Goal: Task Accomplishment & Management: Use online tool/utility

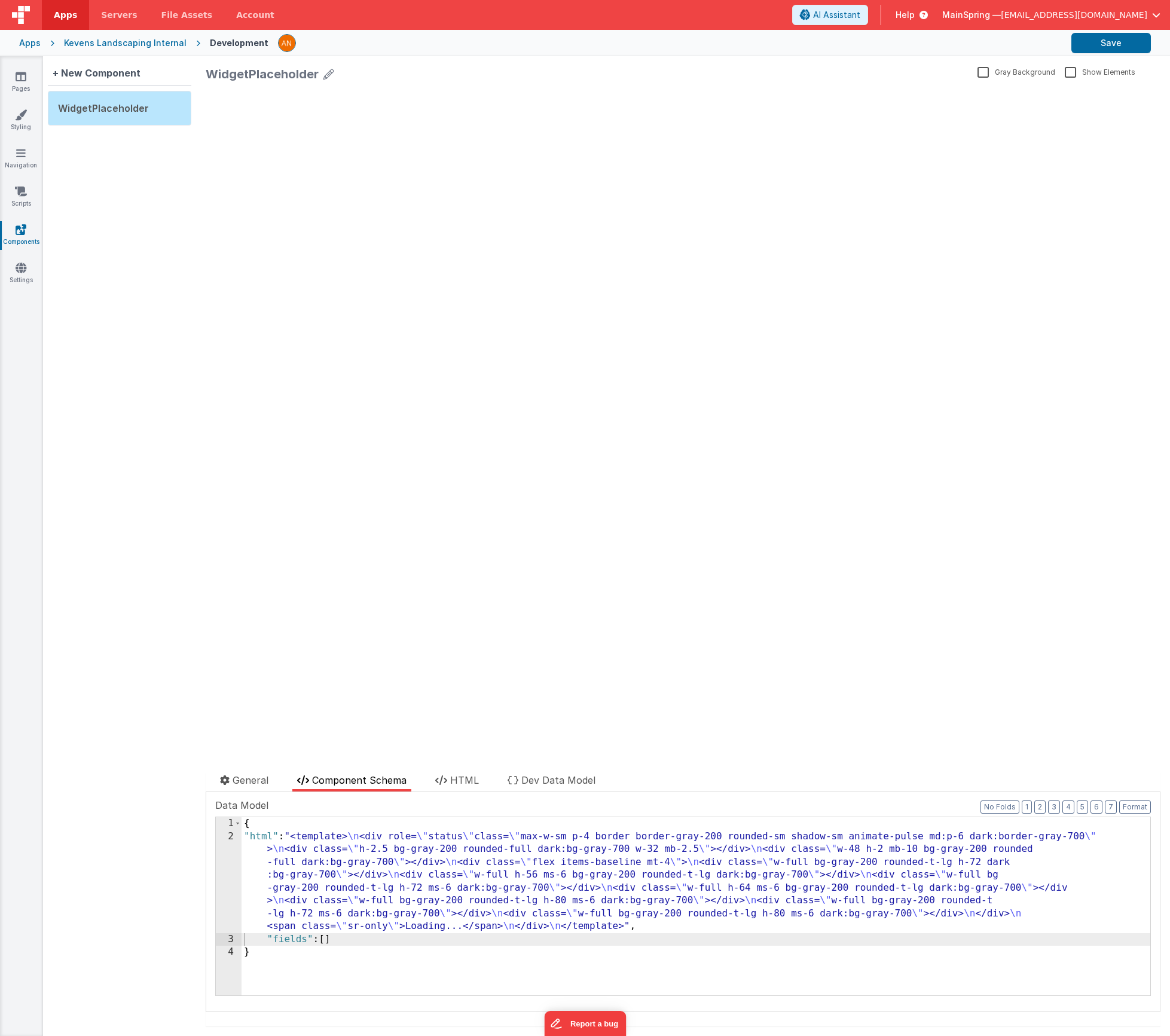
click at [101, 45] on div "Kevens Landscaping Internal" at bounding box center [125, 43] width 123 height 12
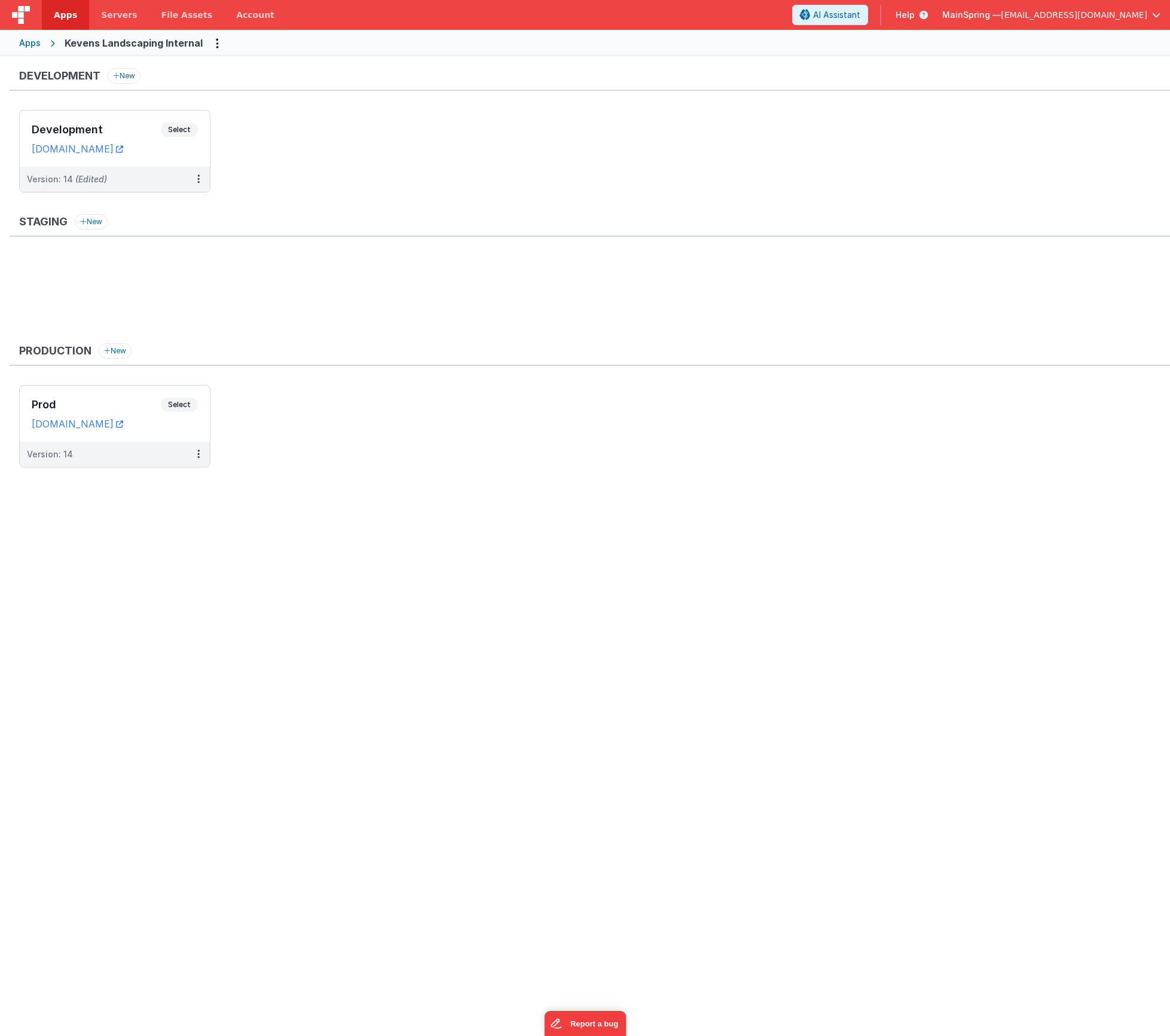
click at [330, 287] on ul at bounding box center [595, 295] width 1151 height 78
click at [135, 187] on div "Version: 14 (Edited)" at bounding box center [115, 179] width 190 height 25
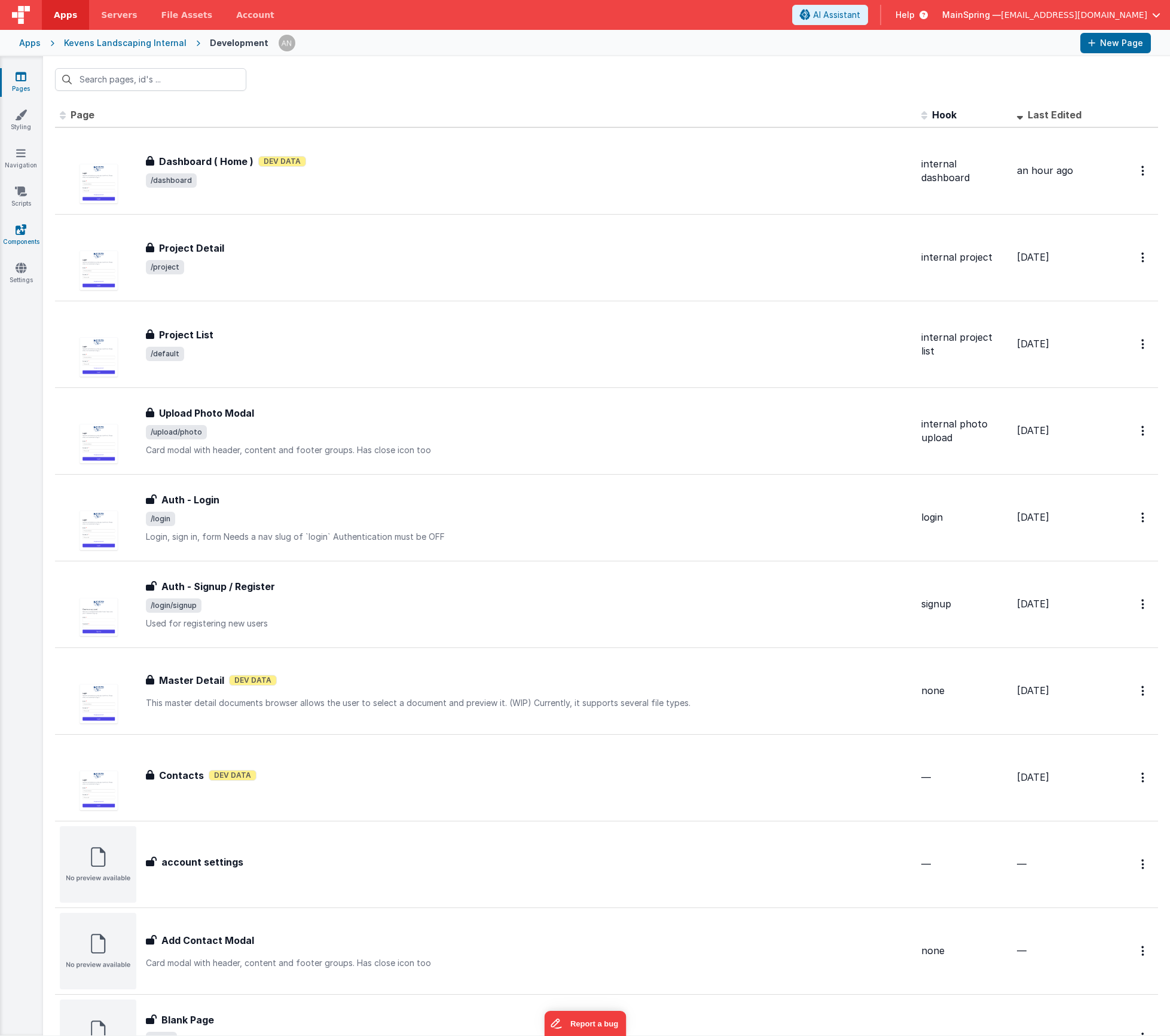
click at [30, 236] on link "Components" at bounding box center [21, 235] width 43 height 24
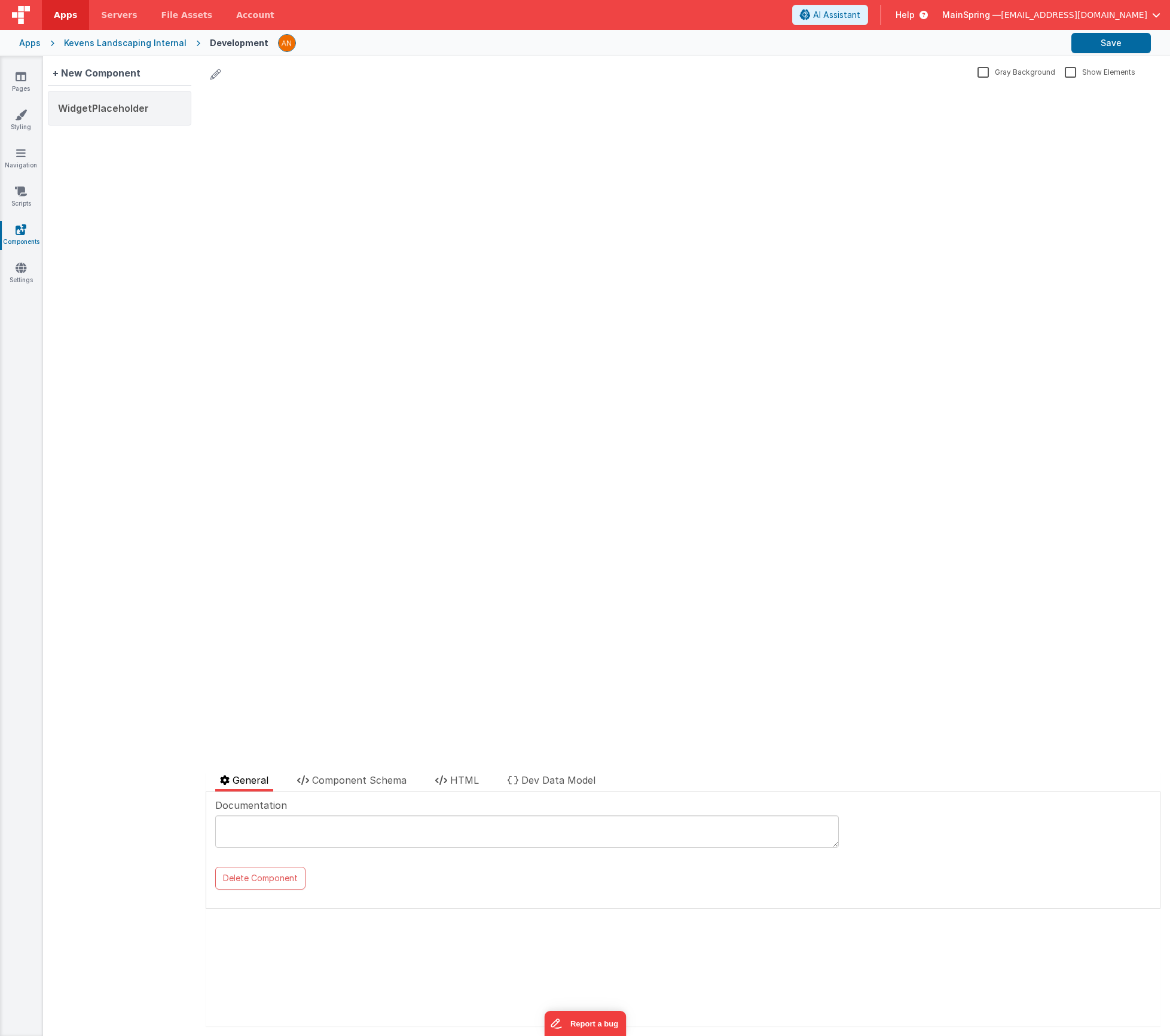
click at [155, 169] on div "+ New Component WidgetPlaceholder" at bounding box center [119, 546] width 153 height 980
click at [15, 78] on icon at bounding box center [21, 76] width 11 height 12
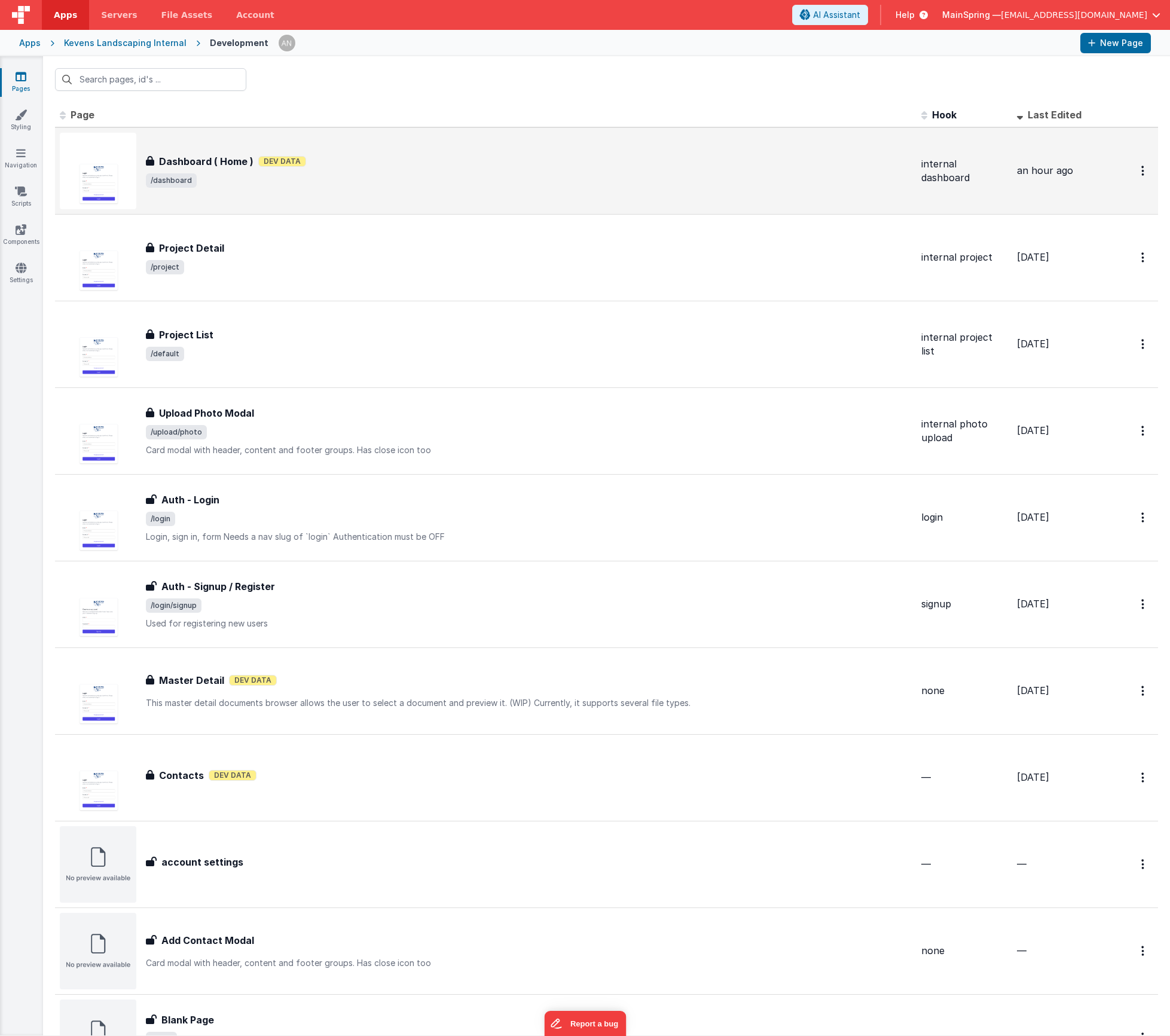
click at [355, 181] on span "/dashboard" at bounding box center [528, 181] width 766 height 14
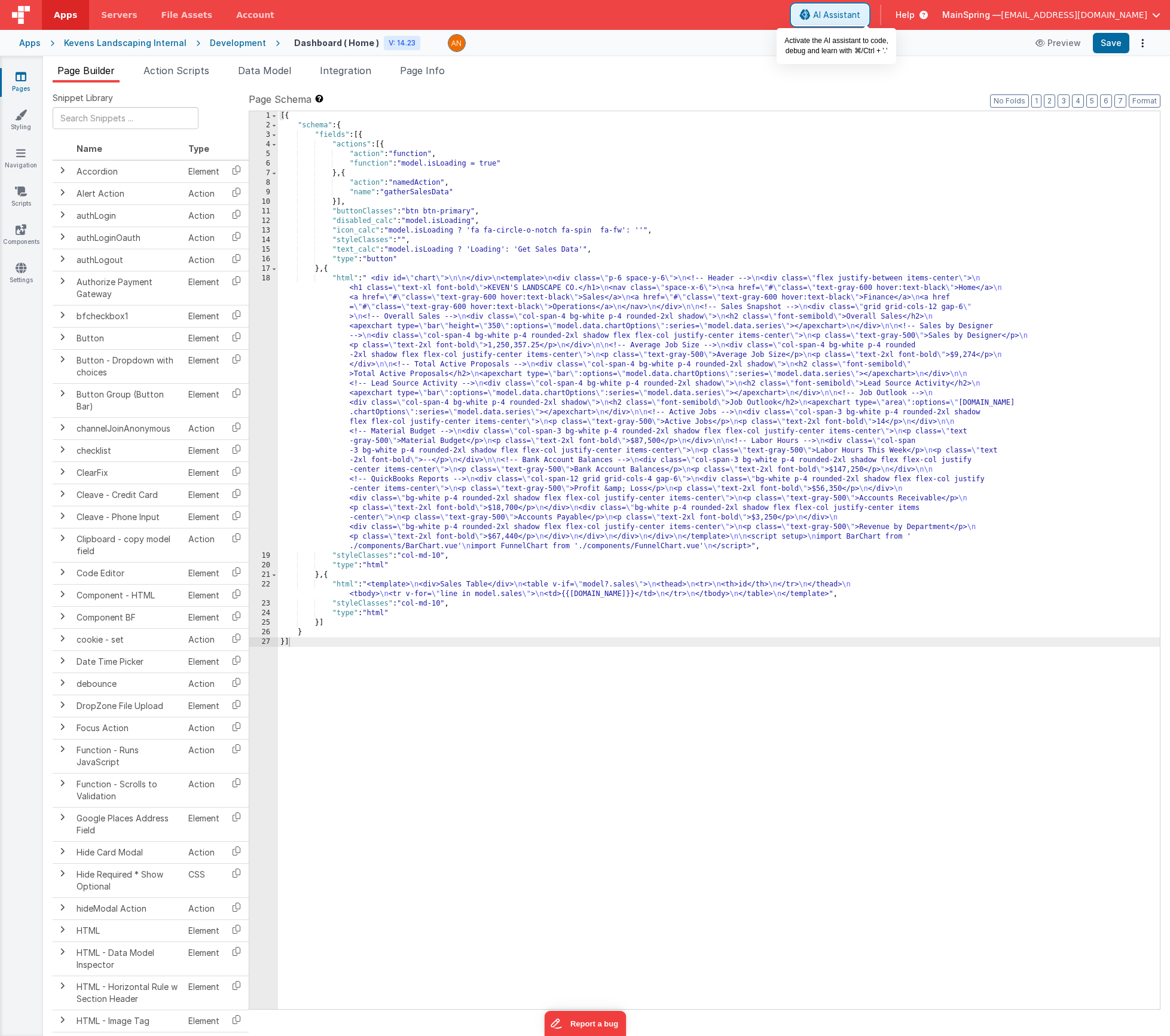
click at [860, 17] on span "AI Assistant" at bounding box center [837, 15] width 47 height 12
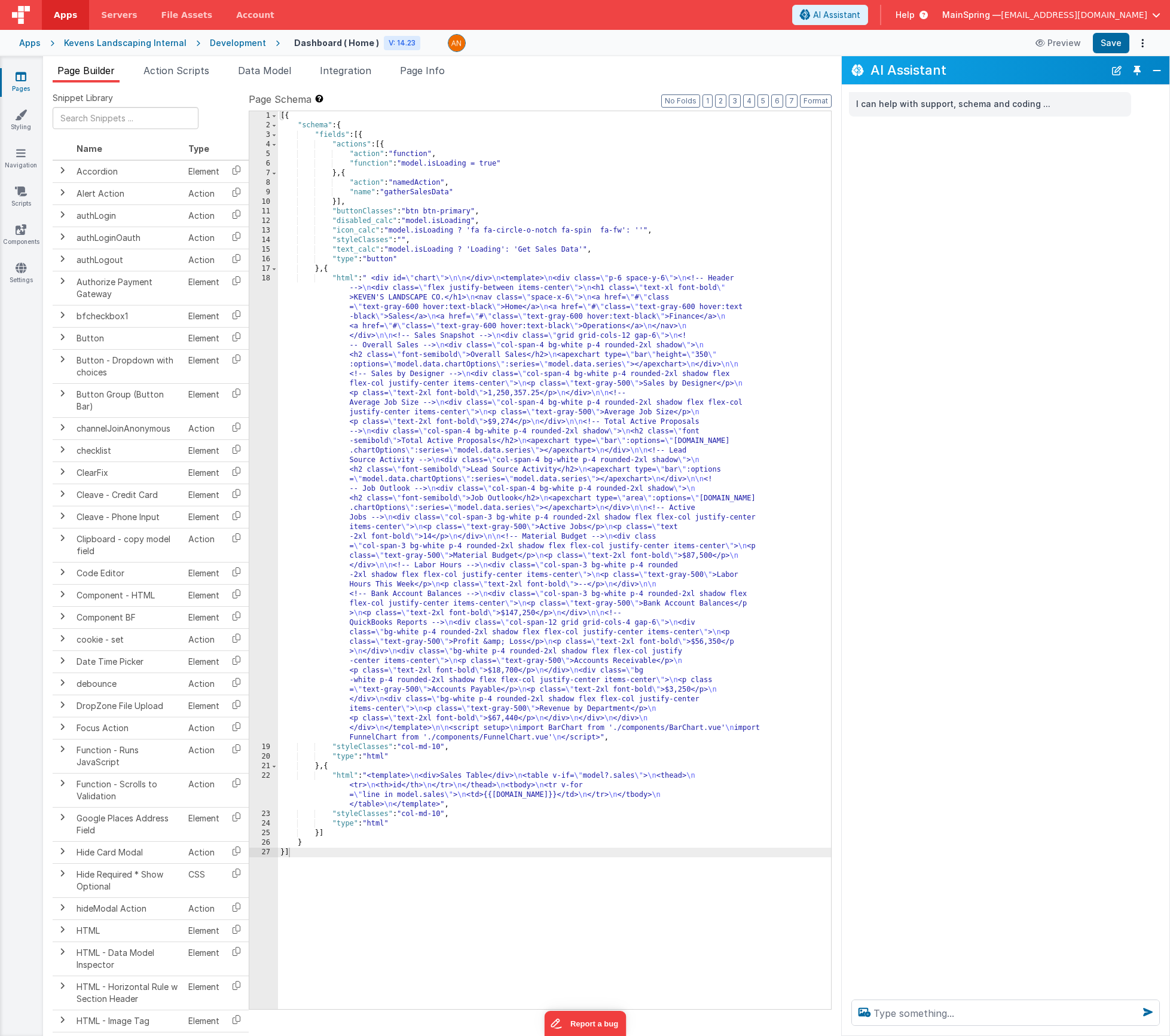
click at [987, 145] on div "I can help with support, schema and coding ..." at bounding box center [1006, 537] width 328 height 905
click at [895, 1013] on textarea at bounding box center [1006, 1013] width 308 height 26
type textarea "explain custom components"
click at [946, 346] on div "I can help with support, schema and coding ... explain custom components . . ." at bounding box center [1006, 537] width 328 height 905
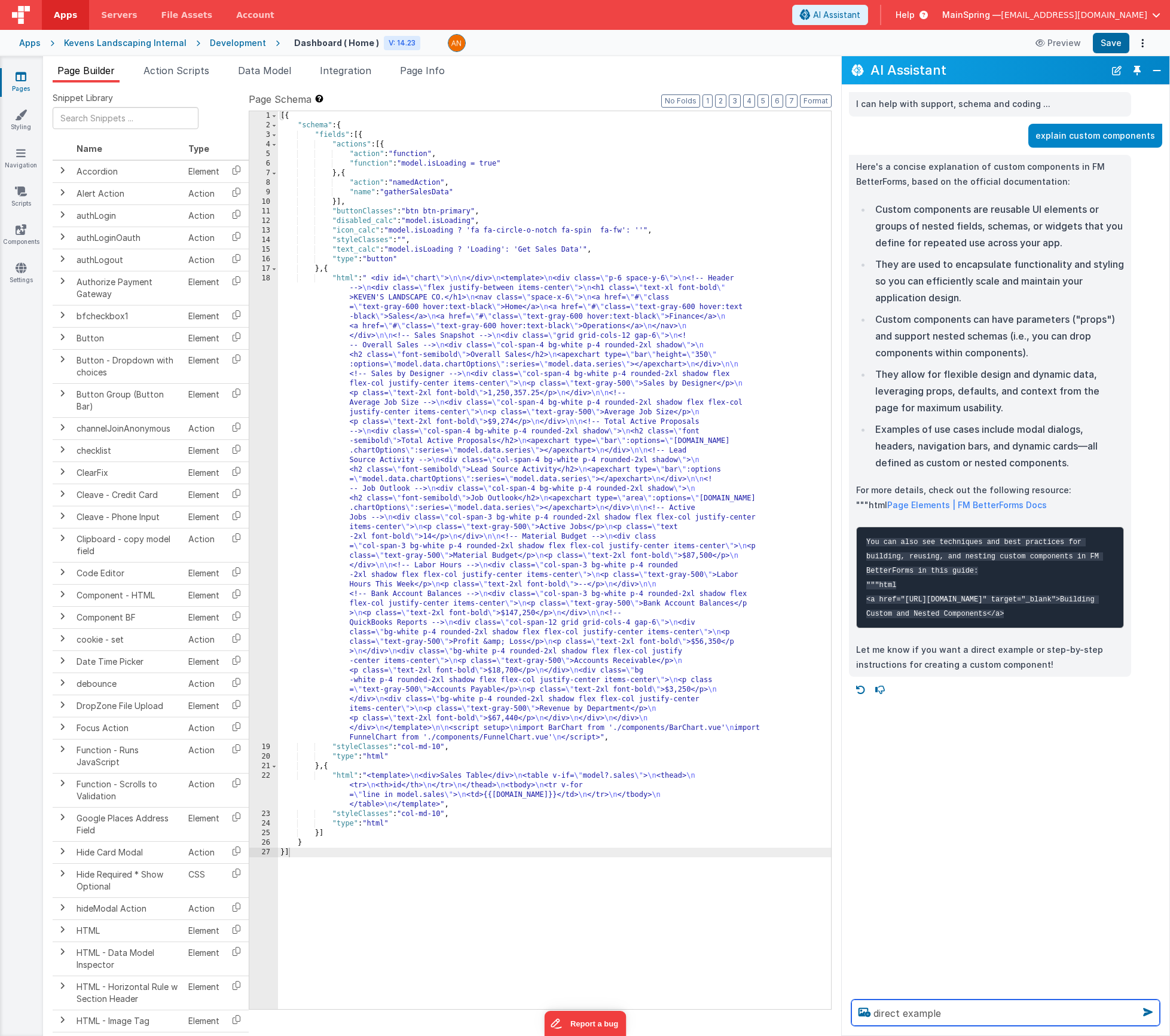
type textarea "direct example"
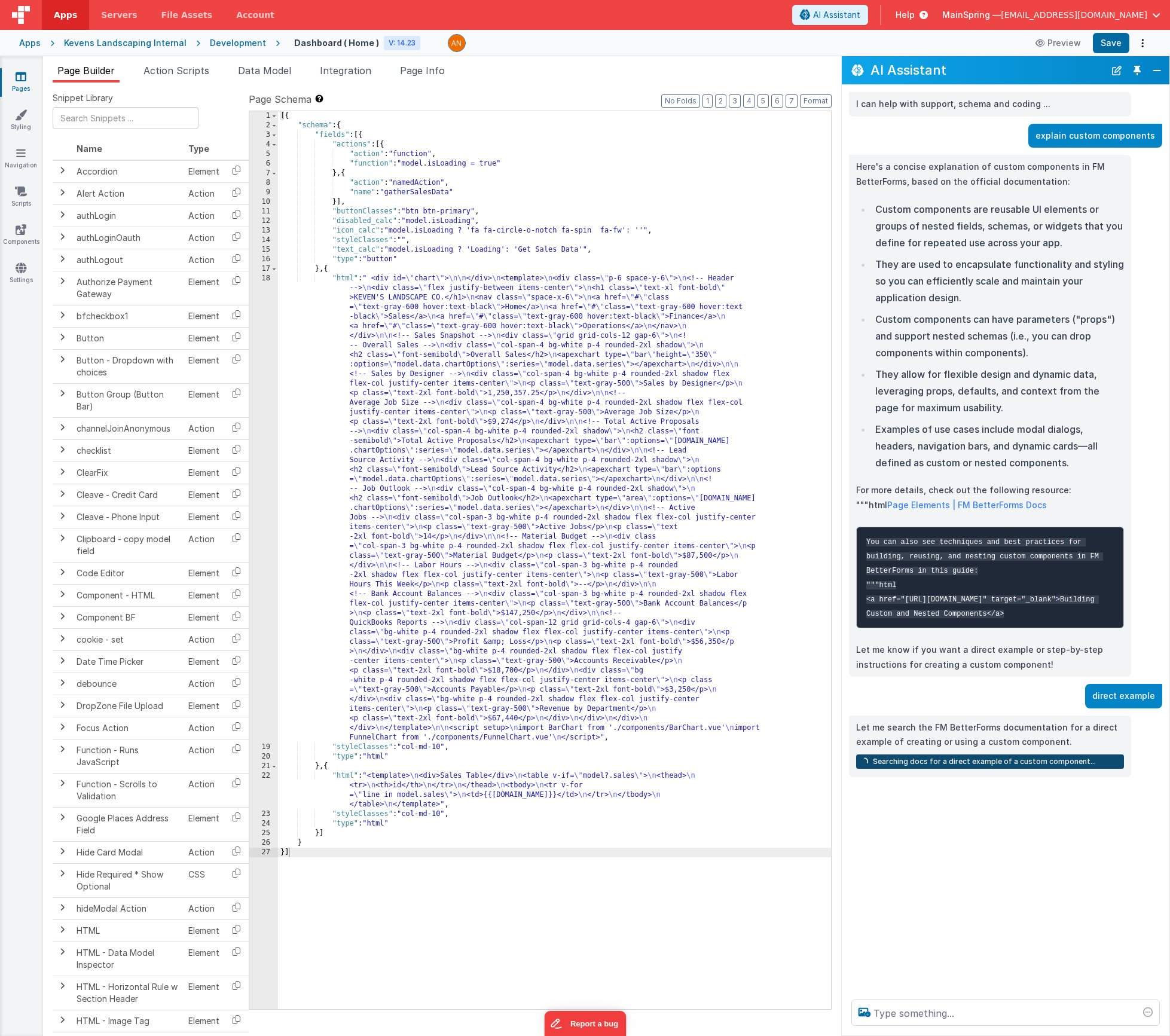
drag, startPoint x: 892, startPoint y: 614, endPoint x: 909, endPoint y: 646, distance: 36.2
click at [909, 619] on code "You can also see techniques and best practices for building, reusing, and nesti…" at bounding box center [984, 578] width 237 height 80
copy code "[URL][DOMAIN_NAME]" target="_blank">Building Custom and Nested Components"
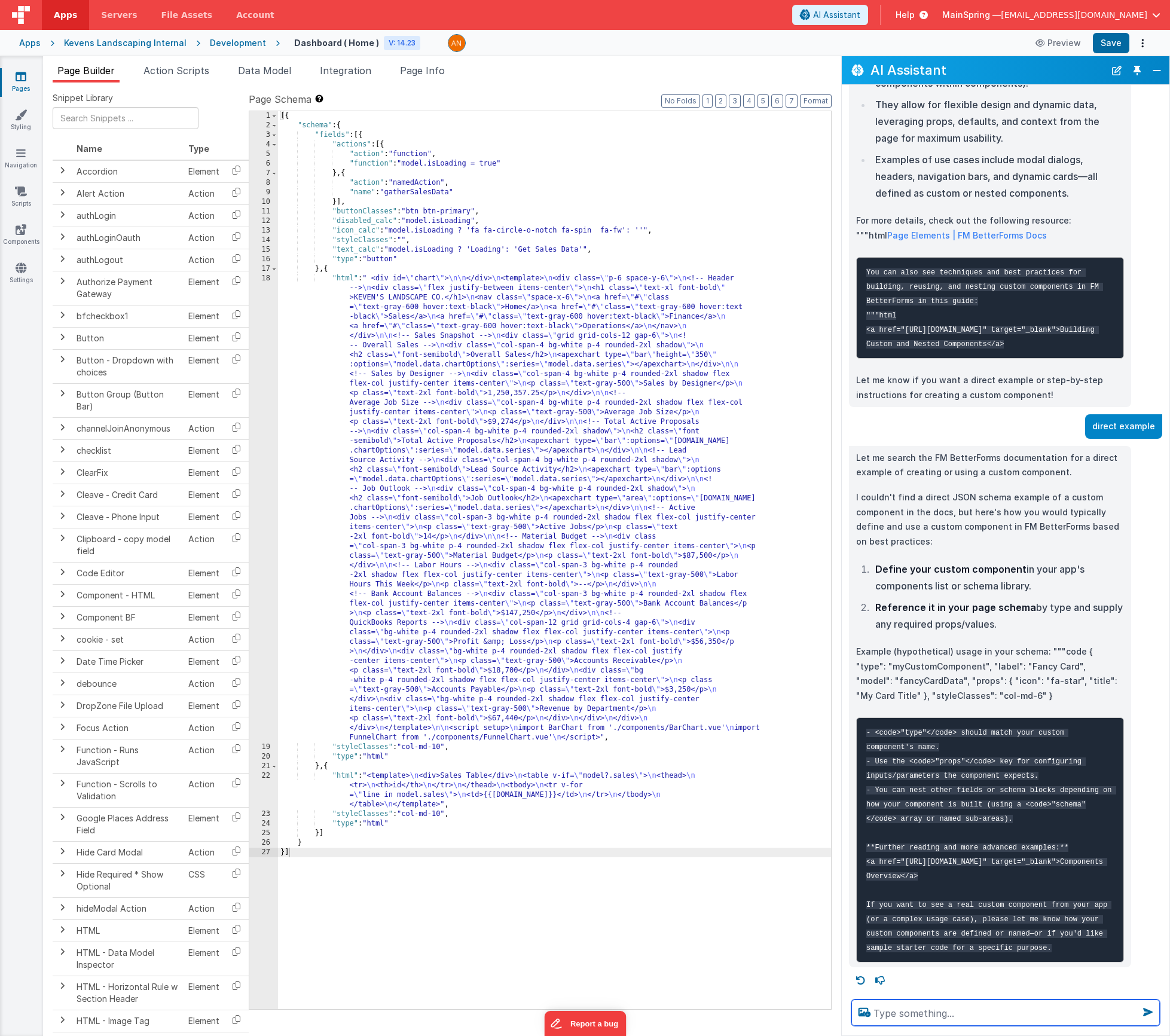
scroll to position [327, 0]
click at [475, 442] on div "[{ "schema" : { "fields" : [{ "actions" : [{ "action" : "function" , "function"…" at bounding box center [554, 570] width 553 height 917
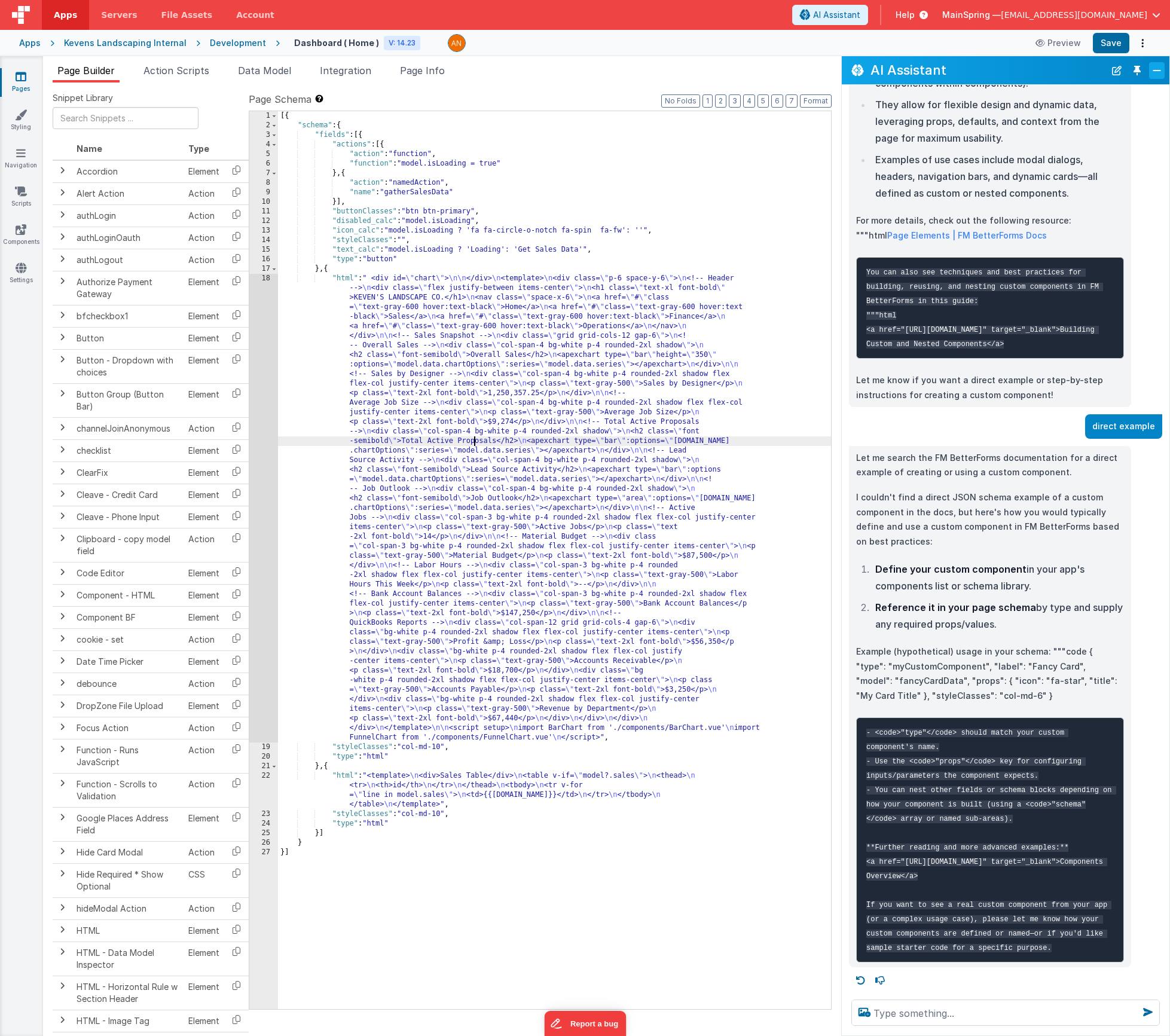
click at [1155, 68] on button "Close" at bounding box center [1157, 70] width 15 height 17
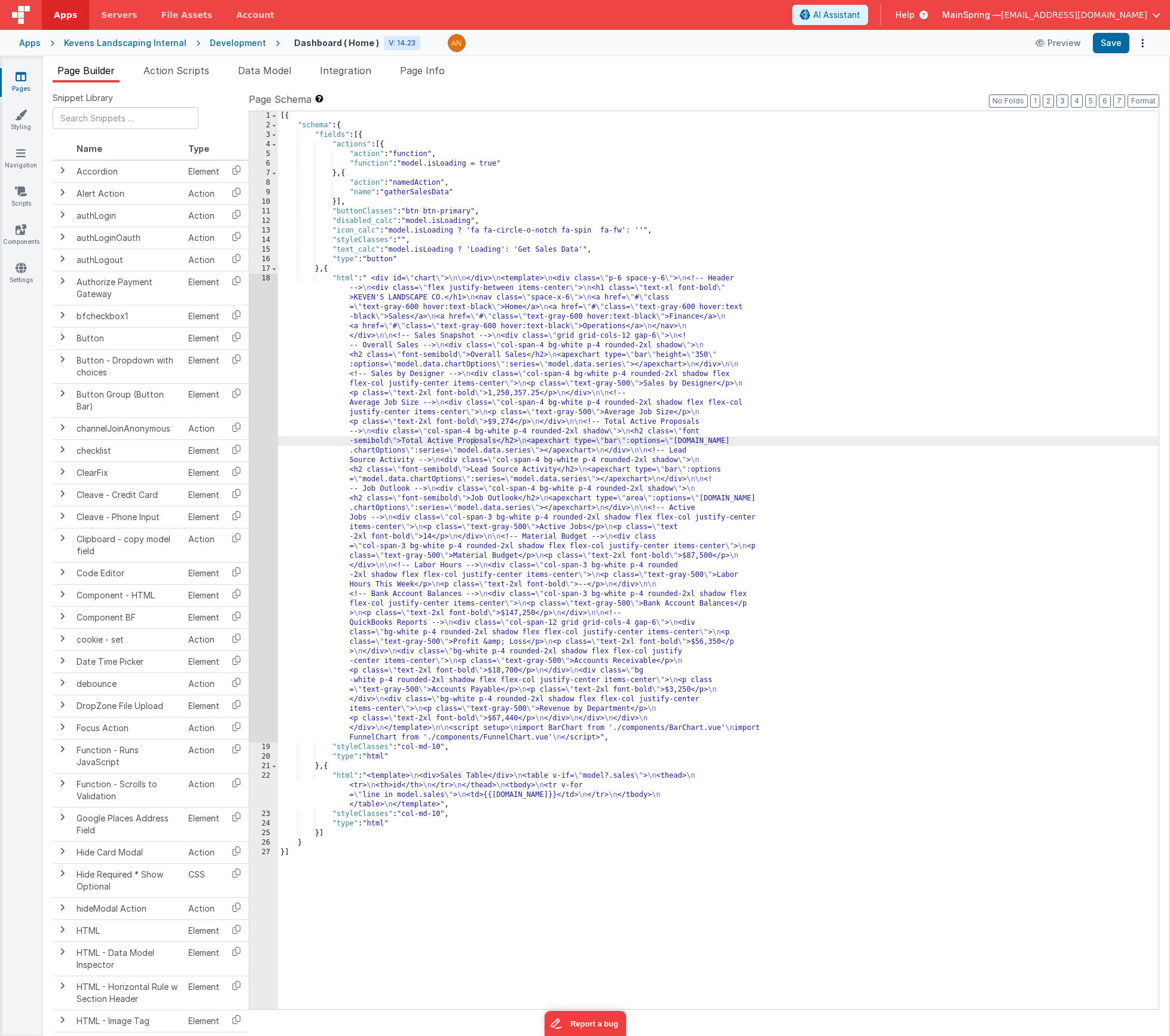
scroll to position [588, 0]
click at [568, 628] on div "[{ "schema" : { "fields" : [{ "actions" : [{ "action" : "function" , "function"…" at bounding box center [719, 570] width 882 height 917
click at [510, 446] on div "[{ "schema" : { "fields" : [{ "actions" : [{ "action" : "function" , "function"…" at bounding box center [719, 570] width 882 height 917
click at [177, 77] on li "Action Scripts" at bounding box center [176, 73] width 75 height 19
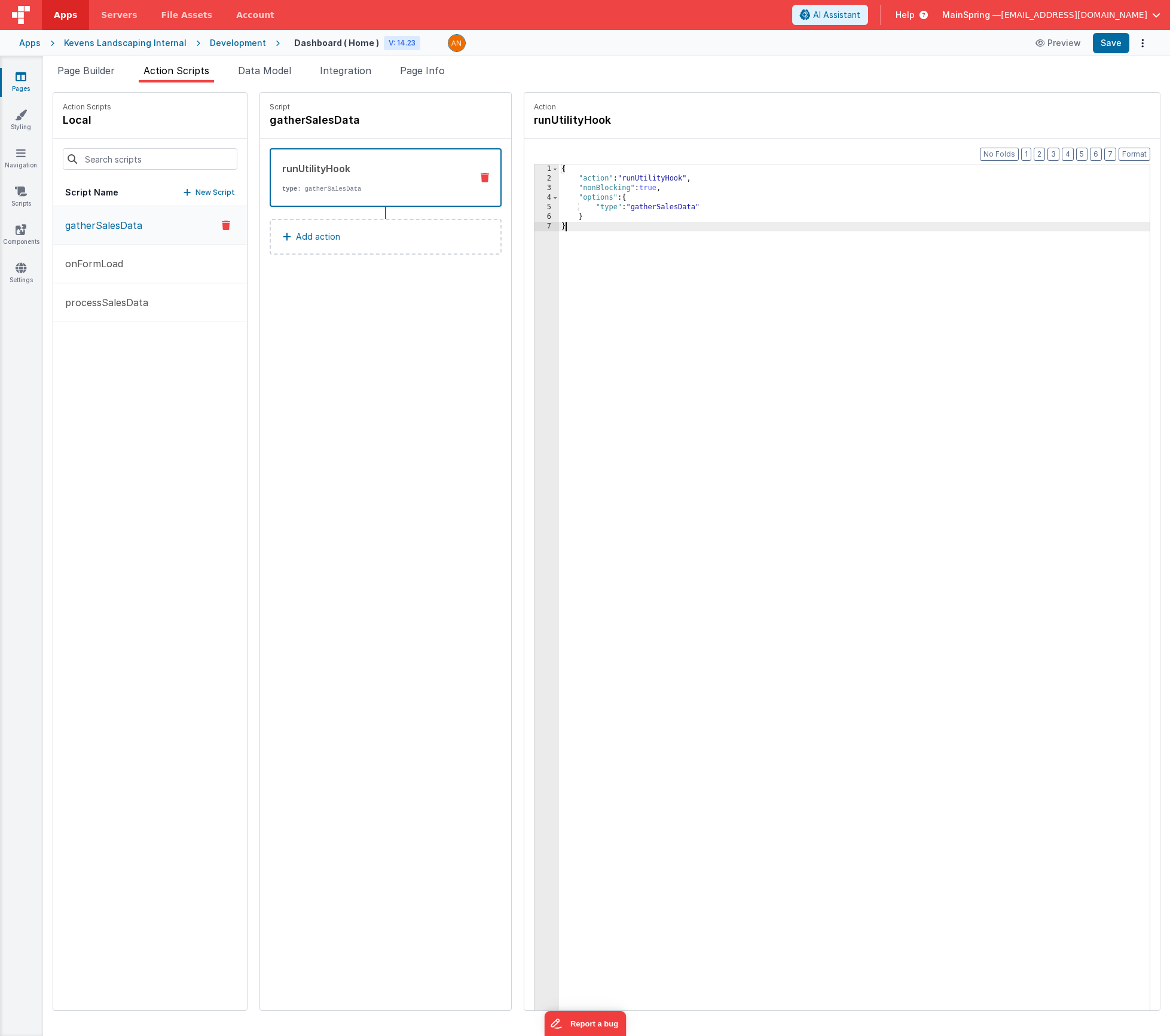
click at [798, 340] on div "{ "action" : "runUtilityHook" , "nonBlocking" : true , "options" : { "type" : "…" at bounding box center [872, 615] width 626 height 902
click at [660, 243] on div "{ "action" : "runUtilityHook" , "nonBlocking" : true , "options" : { "type" : "…" at bounding box center [872, 615] width 626 height 902
click at [106, 311] on button "processSalesData" at bounding box center [150, 303] width 193 height 39
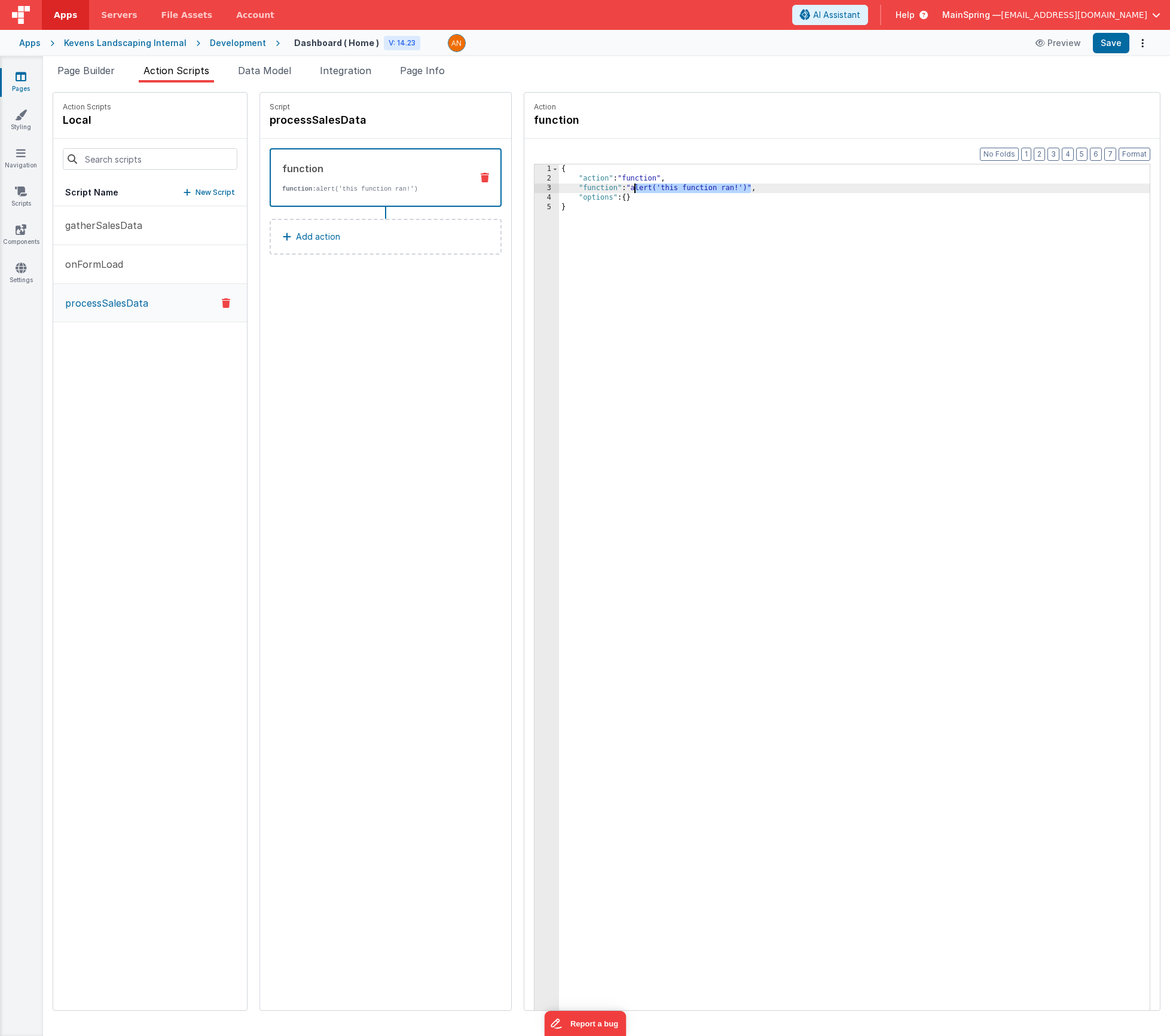
drag, startPoint x: 716, startPoint y: 190, endPoint x: 599, endPoint y: 187, distance: 117.0
click at [599, 187] on div "{ "action" : "function" , "function" : "alert('this function ran!')" , "options…" at bounding box center [872, 615] width 626 height 902
click at [535, 185] on div "3" at bounding box center [547, 188] width 25 height 10
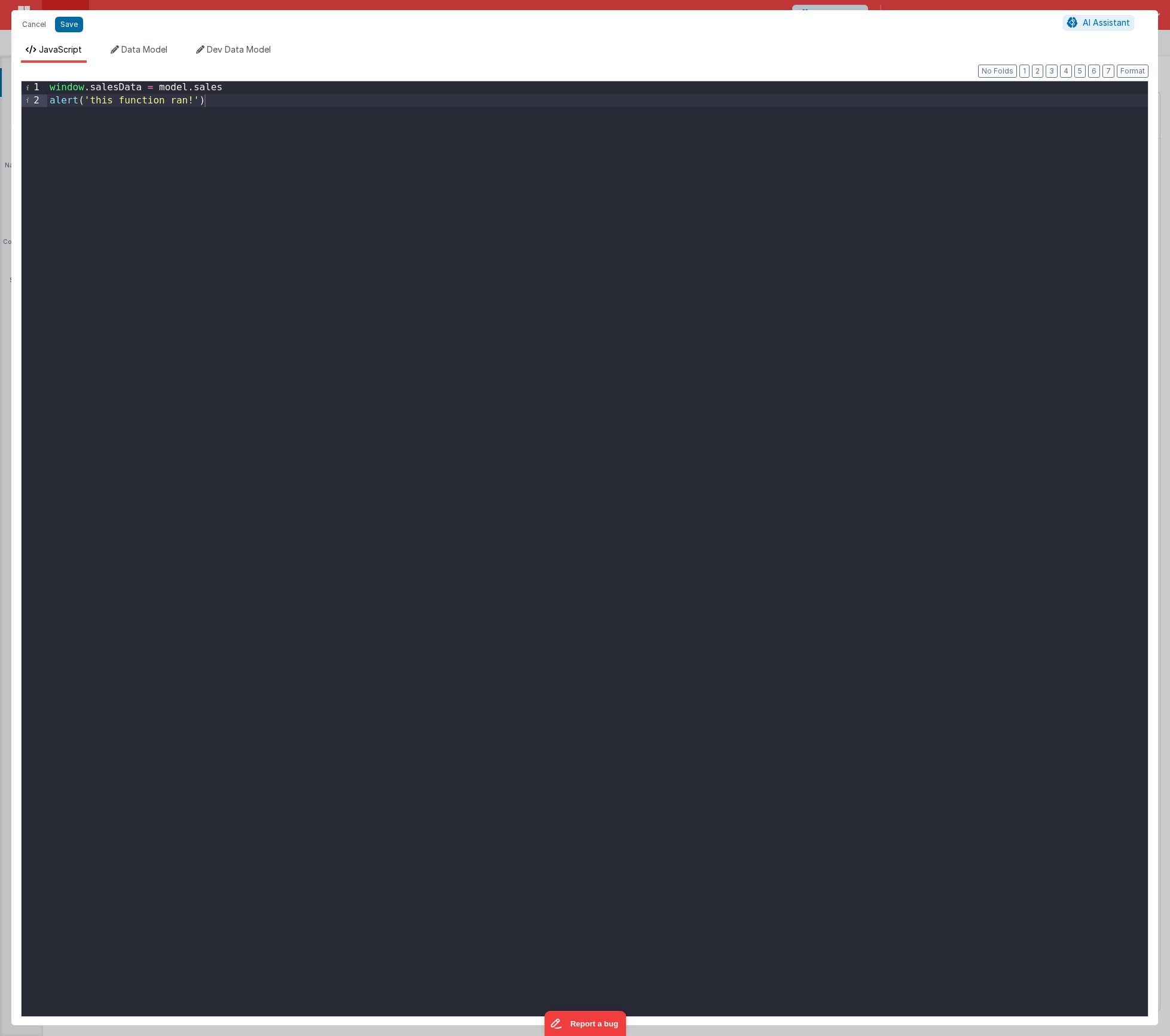
click at [233, 88] on div "window . salesData = model . sales alert ( 'this function ran!' )" at bounding box center [597, 562] width 1101 height 961
click at [72, 23] on button "Save" at bounding box center [69, 25] width 28 height 15
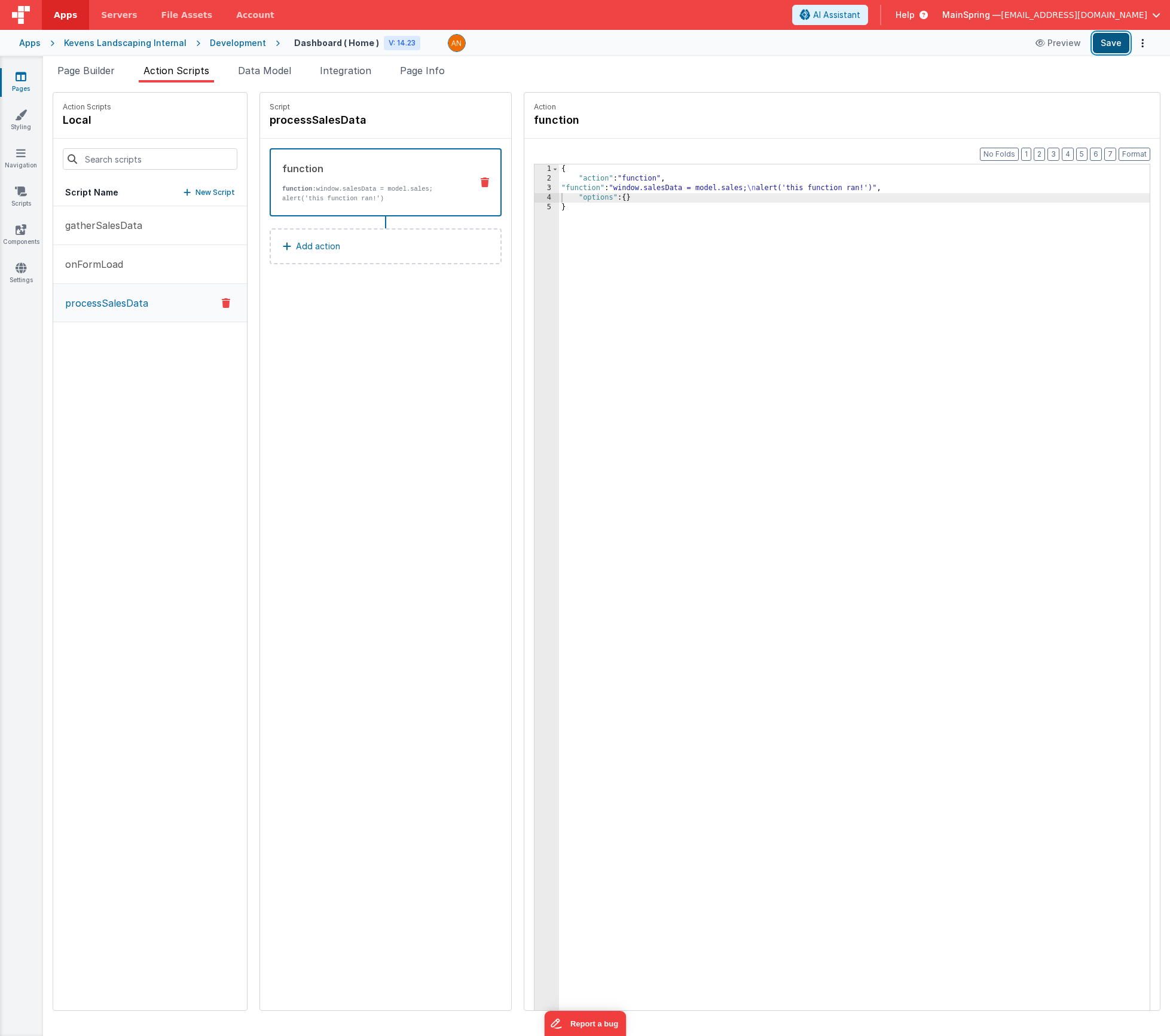
click at [1110, 45] on button "Save" at bounding box center [1111, 43] width 37 height 21
drag, startPoint x: 680, startPoint y: 244, endPoint x: 679, endPoint y: 234, distance: 10.0
click at [680, 243] on div "{ "action" : "function" , "function" : "window.salesData = model.sales; \n aler…" at bounding box center [872, 615] width 626 height 902
click at [659, 190] on div "{ "action" : "function" , "function" : "window.salesData = model.sales; \n aler…" at bounding box center [872, 615] width 626 height 902
click at [535, 187] on div "3" at bounding box center [547, 188] width 25 height 10
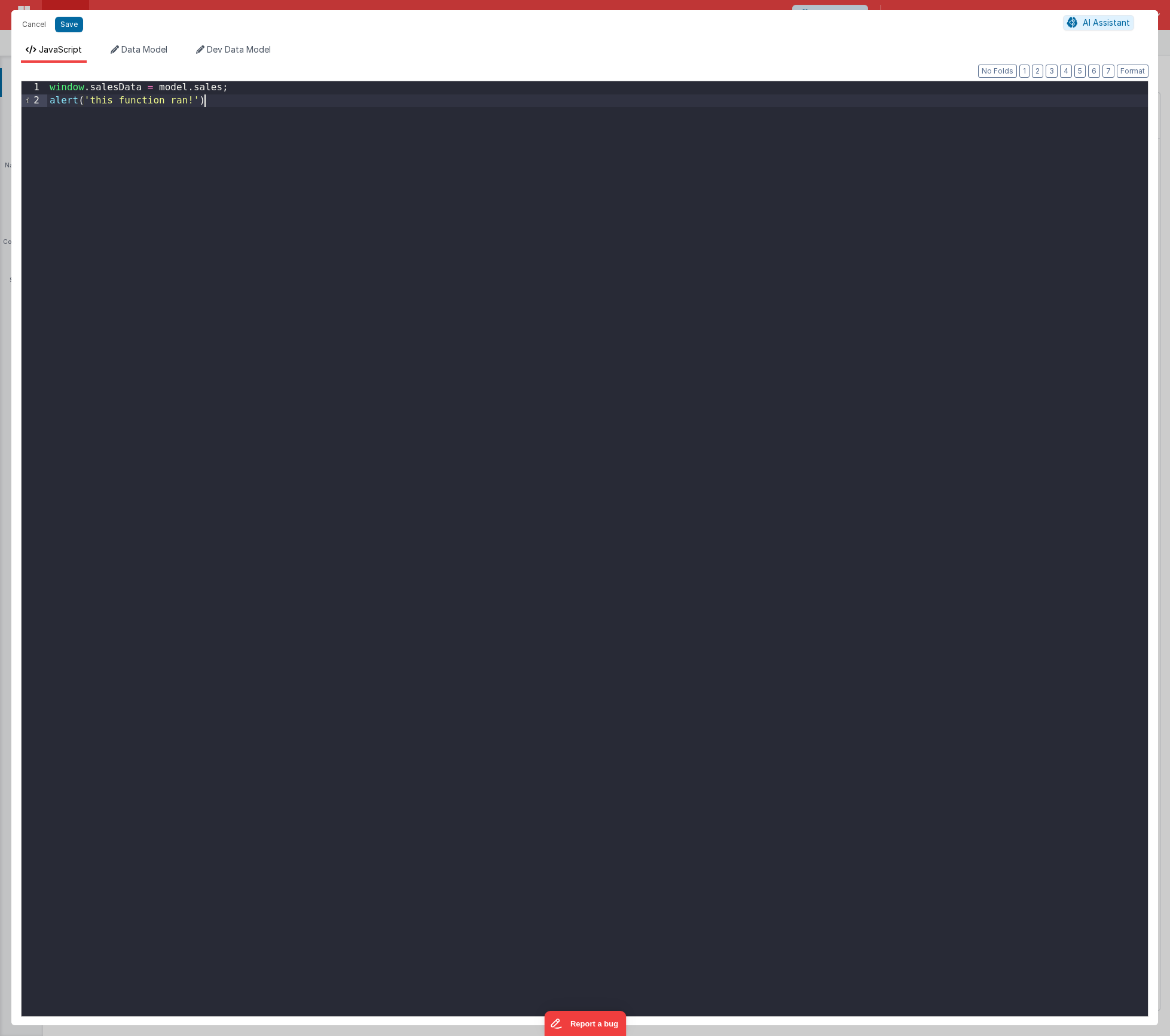
click at [504, 187] on div "window . salesData = model . sales ; alert ( 'this function ran!' )" at bounding box center [597, 562] width 1101 height 961
paste textarea
click at [346, 239] on div "window . salesData = model . sales ; model . filters . Designer = [ ... new Set…" at bounding box center [597, 562] width 1101 height 961
click at [510, 128] on div "window . salesData = model . sales ; model . filters . Designer = [ ... new Set…" at bounding box center [597, 562] width 1101 height 961
click at [393, 170] on div "window . salesData = model . sales ; model . filters . Designer = [ ... new Set…" at bounding box center [597, 562] width 1101 height 961
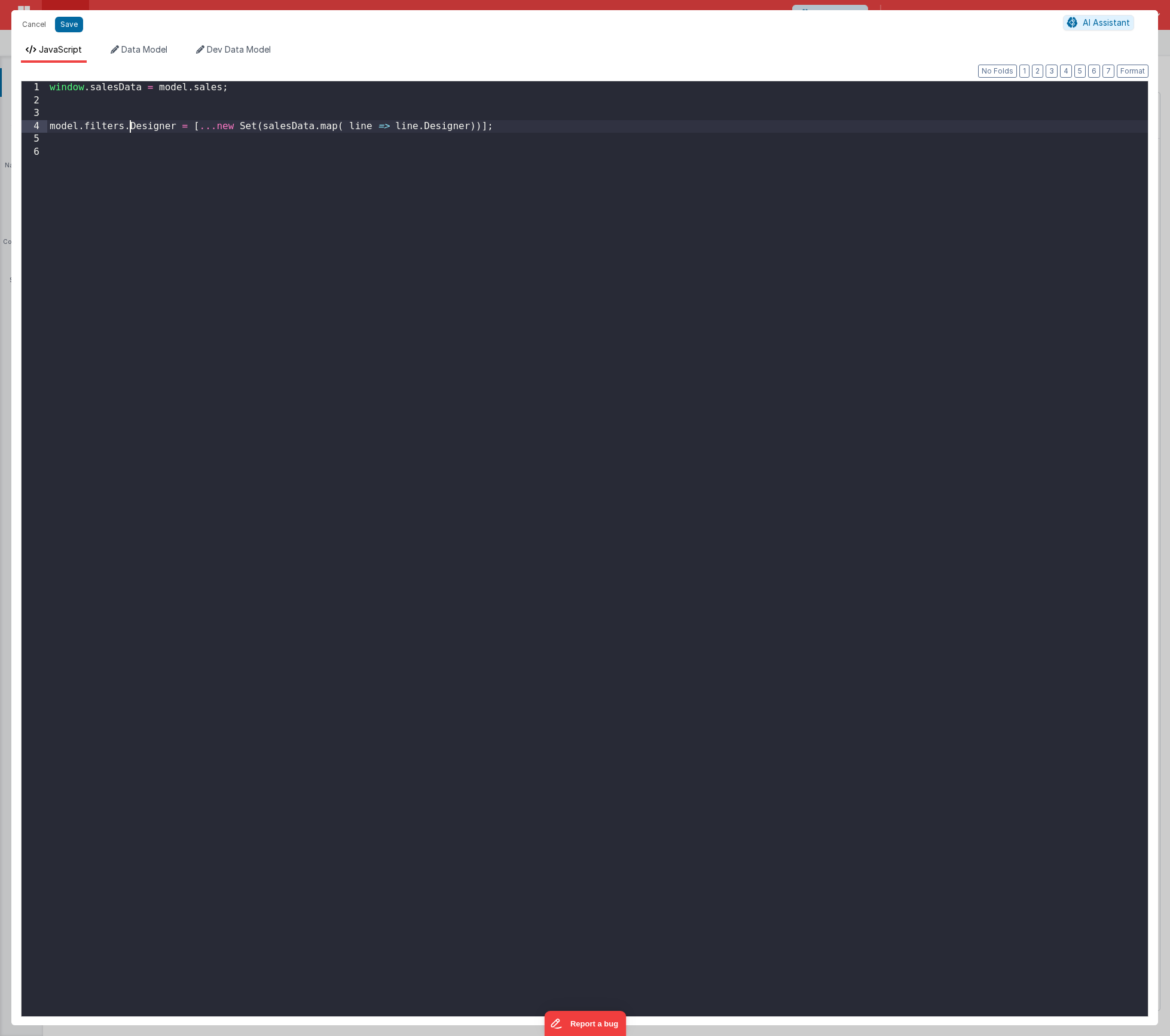
click at [132, 123] on div "window . salesData = model . sales ; model . filters . Designer = [ ... new Set…" at bounding box center [597, 562] width 1101 height 961
click at [326, 252] on div "window . salesData = model . sales ; model . filterOptions . Designer = [ ... n…" at bounding box center [597, 562] width 1101 height 961
click at [328, 250] on div "window . salesData = model . sales ; model . filterOptions . Designer = [ ... n…" at bounding box center [597, 562] width 1101 height 961
click at [120, 154] on div "window . salesData = model . sales ; model . filterOptions . Designer = [ ... n…" at bounding box center [597, 562] width 1101 height 961
click at [306, 152] on div "window . salesData = model . sales ; model . filterOptions . Designer = [ ... n…" at bounding box center [597, 562] width 1101 height 961
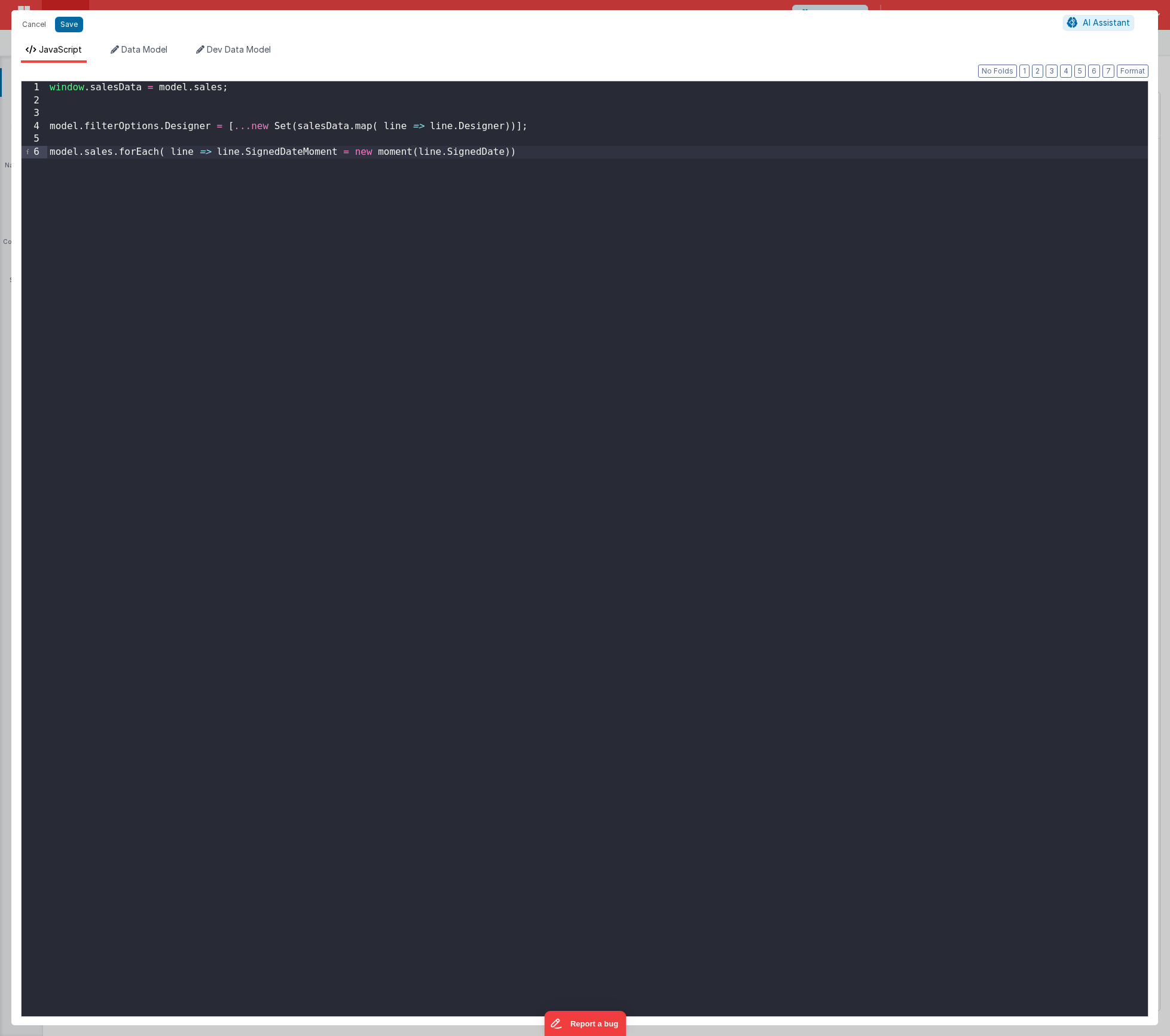
click at [306, 152] on div "window . salesData = model . sales ; model . filterOptions . Designer = [ ... n…" at bounding box center [597, 562] width 1101 height 961
click at [301, 153] on div "window . salesData = model . sales ; model . filterOptions . Designer = [ ... n…" at bounding box center [597, 562] width 1101 height 961
click at [358, 148] on div "window . salesData = model . sales ; model . filterOptions . Designer = [ ... n…" at bounding box center [597, 562] width 1101 height 961
click at [302, 154] on div "window . salesData = model . sales ; model . filterOptions . Designer = [ ... n…" at bounding box center [597, 562] width 1101 height 961
click at [510, 153] on div "window . salesData = model . sales ; model . filterOptions . Designer = [ ... n…" at bounding box center [597, 562] width 1101 height 961
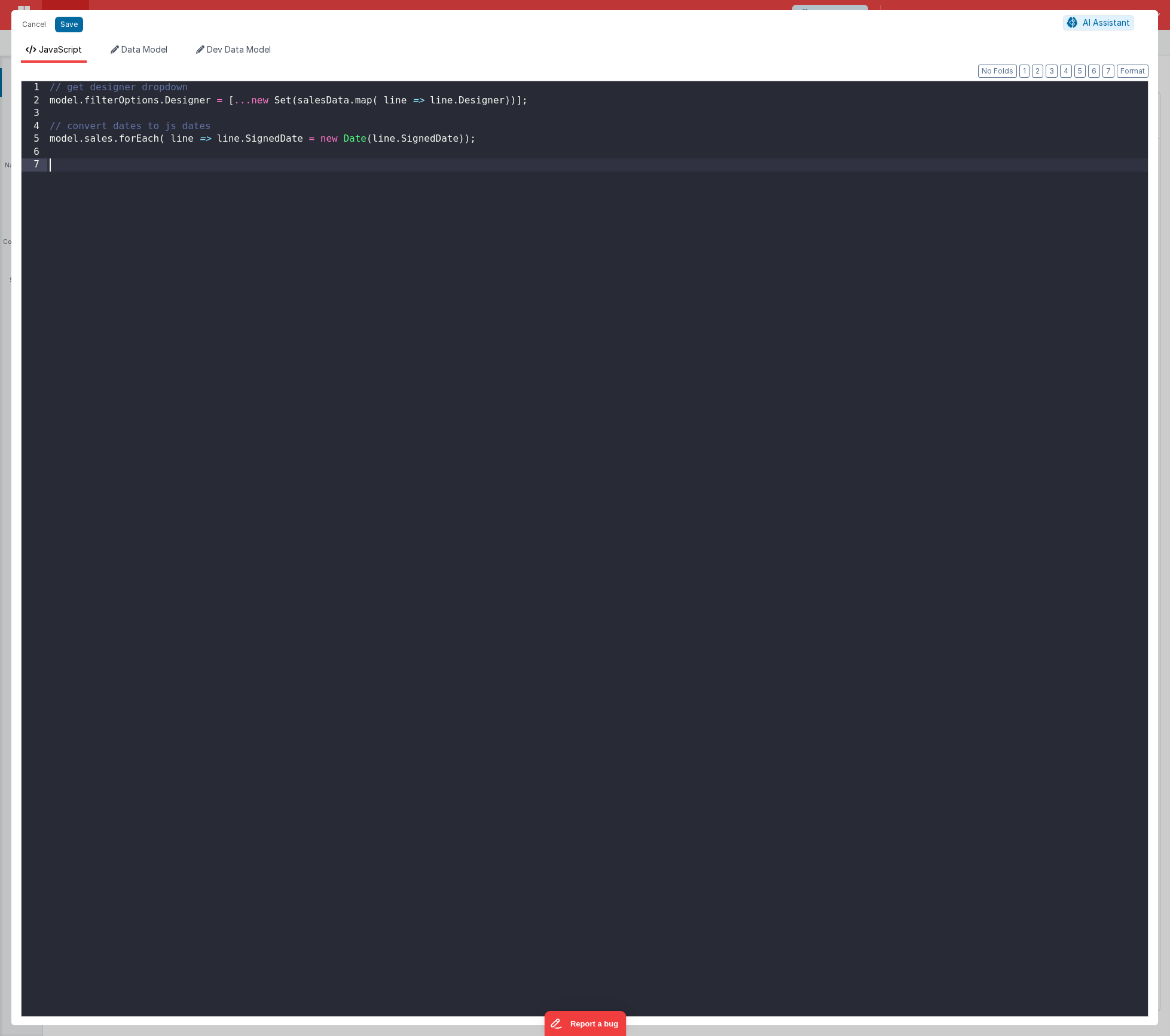
paste textarea
click at [63, 26] on button "Save" at bounding box center [69, 25] width 28 height 15
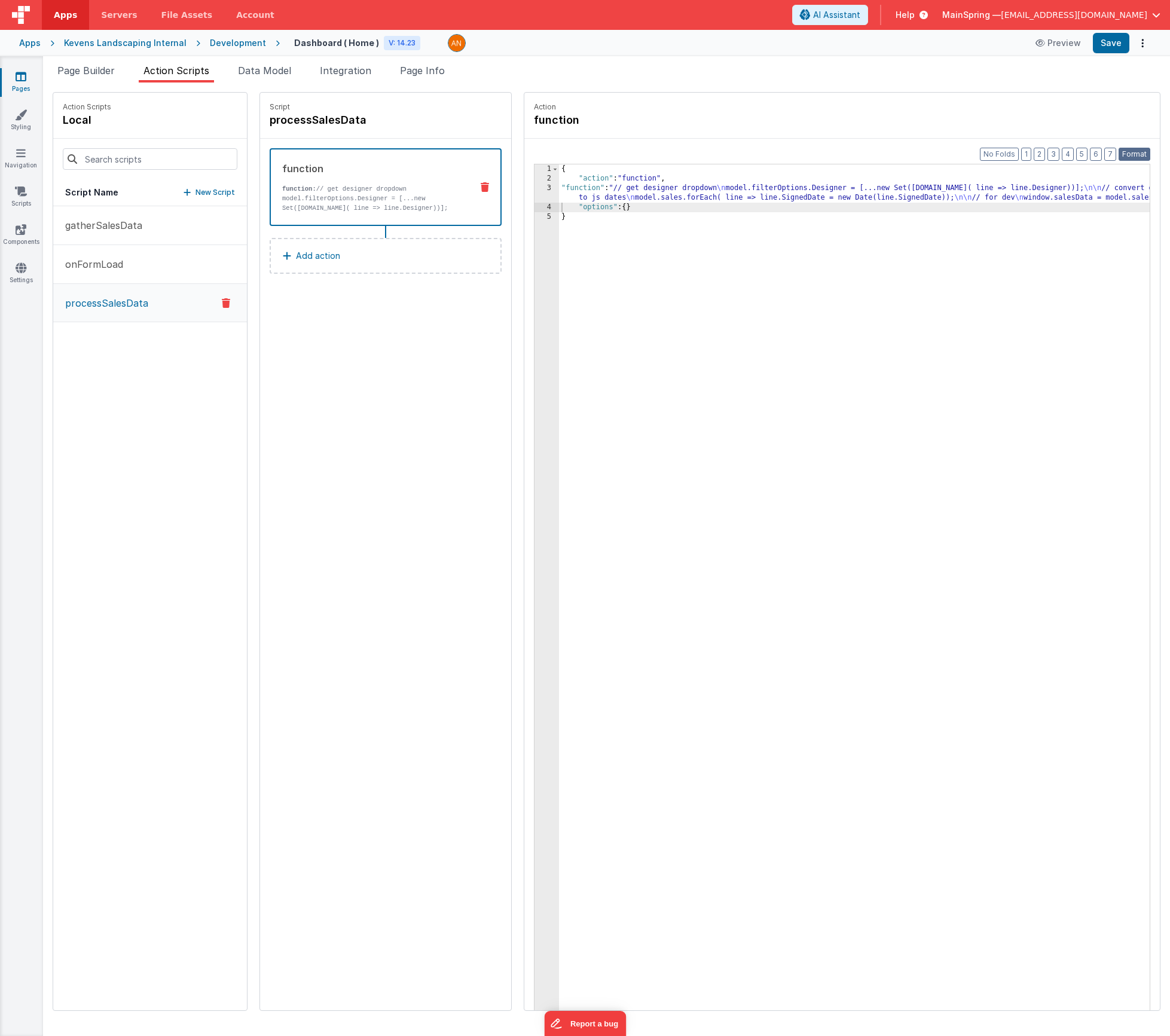
click at [1135, 154] on button "Format" at bounding box center [1134, 154] width 32 height 13
click at [1109, 49] on button "Save" at bounding box center [1111, 43] width 37 height 21
click at [20, 279] on link "Settings" at bounding box center [21, 274] width 43 height 24
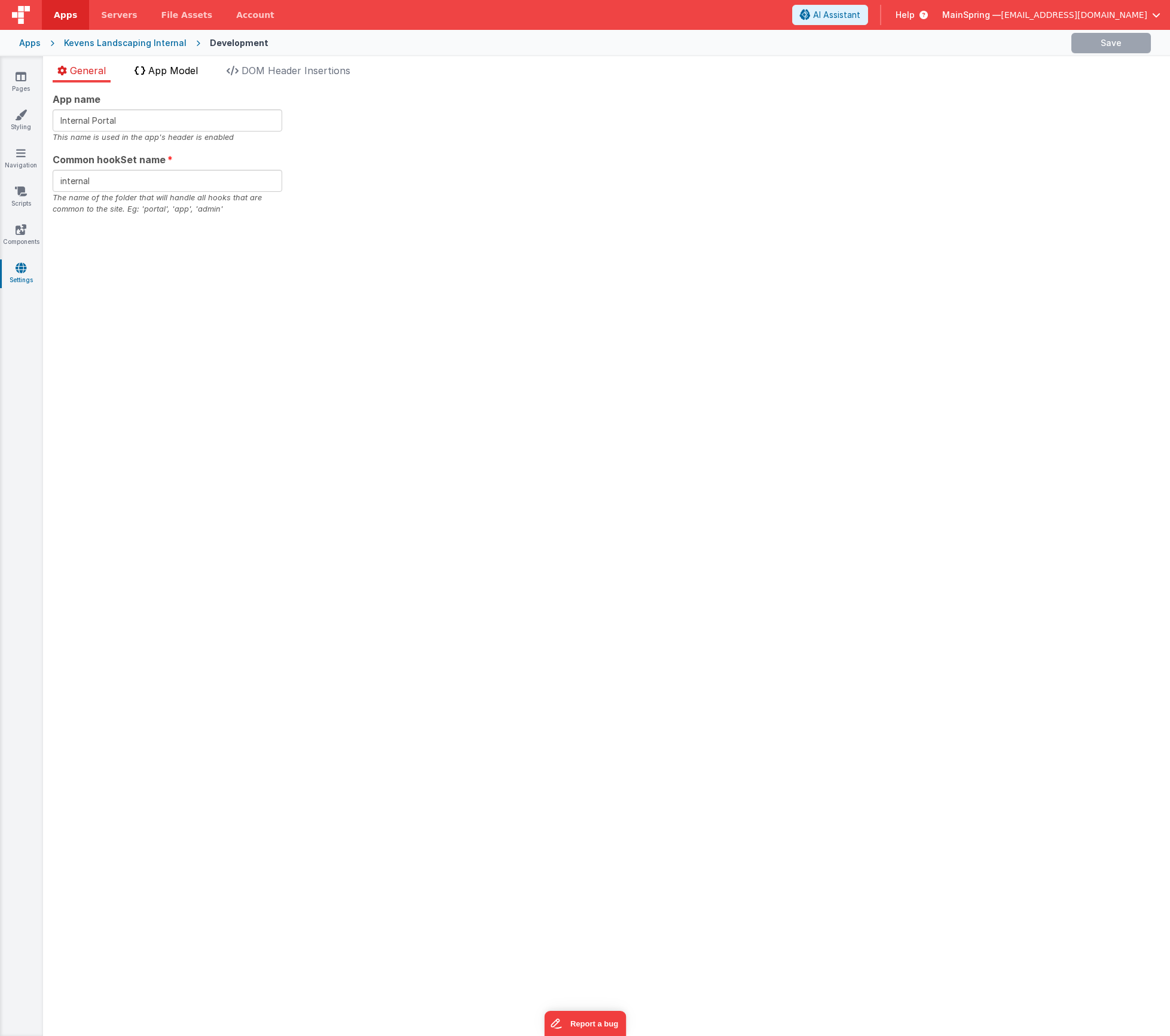
click at [183, 76] on li "App Model" at bounding box center [166, 73] width 73 height 19
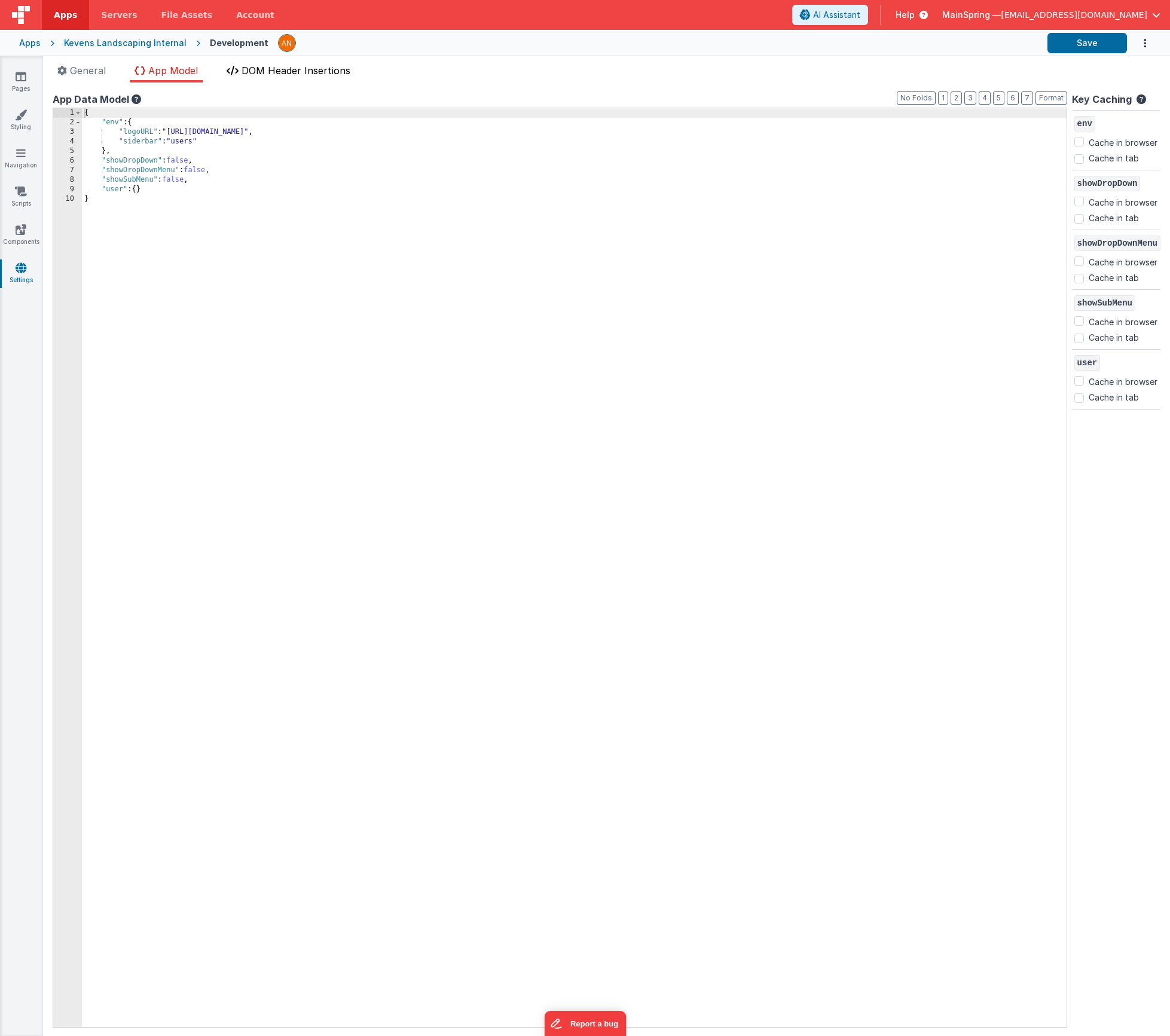
click at [303, 66] on span "DOM Header Insertions" at bounding box center [296, 70] width 109 height 12
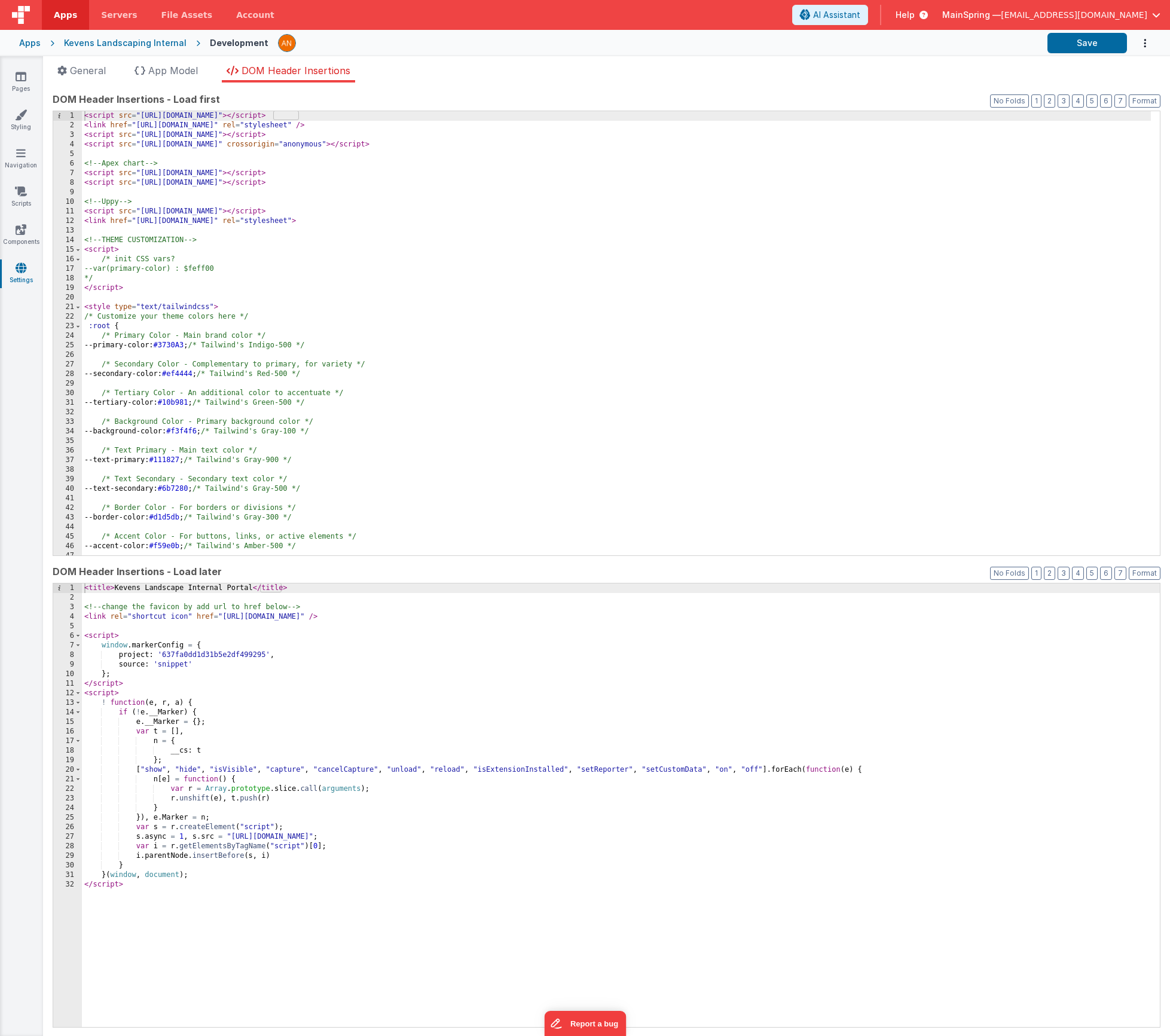
click at [170, 231] on div "< script src = "[URL][DOMAIN_NAME]" > </ script > < link href = "[URL][DOMAIN_N…" at bounding box center [616, 343] width 1069 height 463
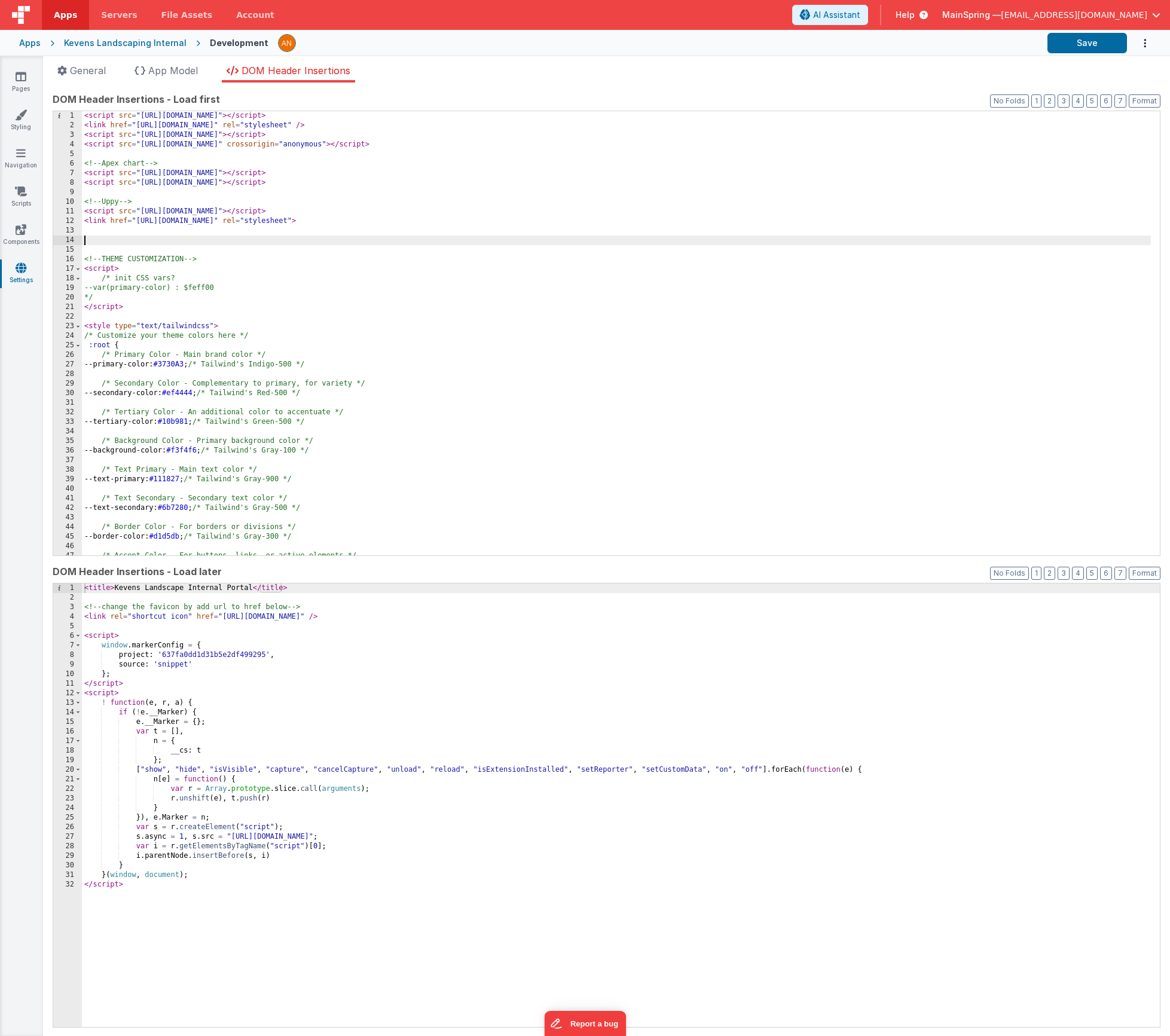
paste textarea
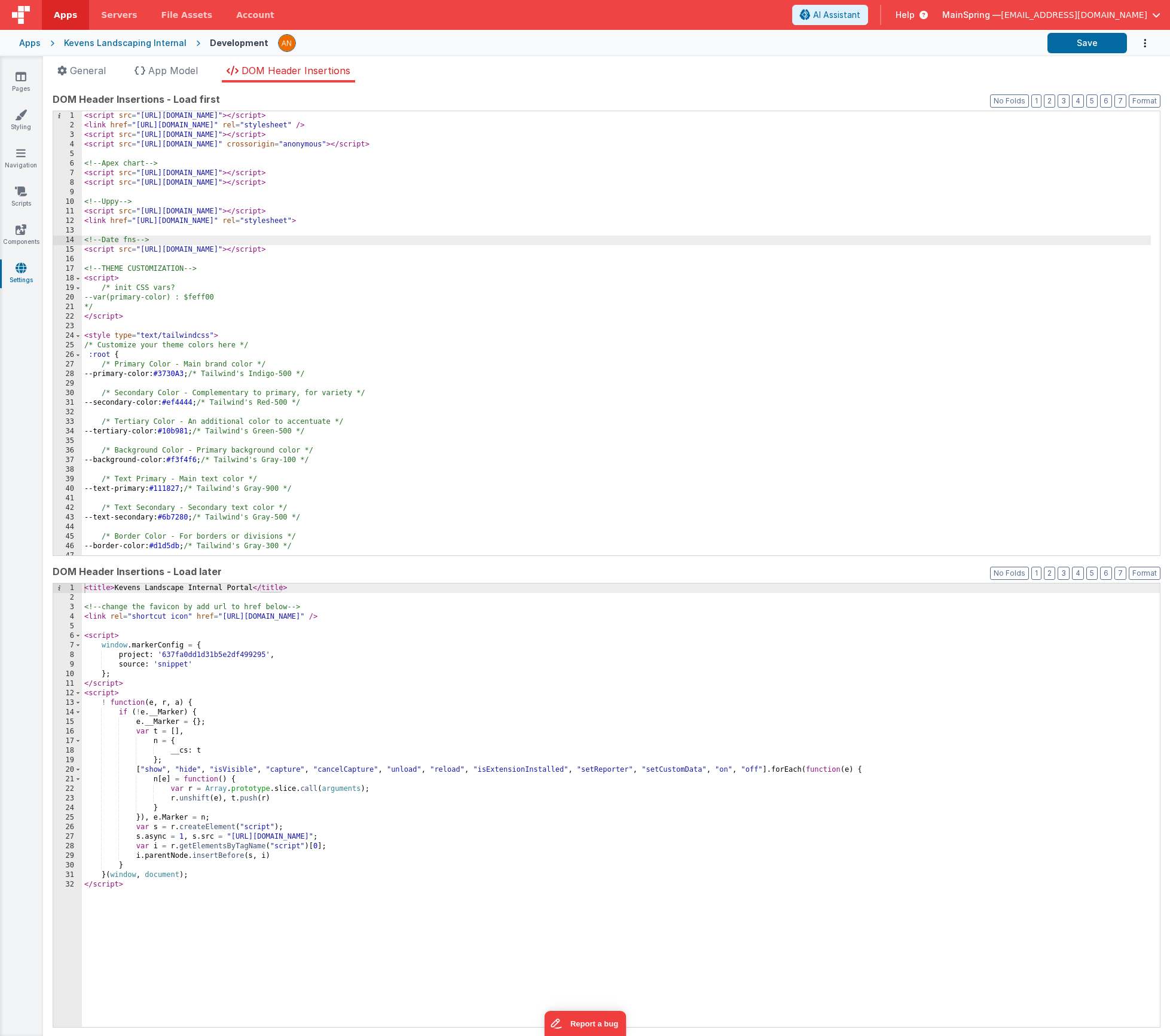
click at [126, 243] on div "< script src = "[URL][DOMAIN_NAME]" > </ script > < link href = "[URL][DOMAIN_N…" at bounding box center [616, 343] width 1069 height 463
click at [1087, 54] on div "Apps Kevens Landscaping Internal Development Save" at bounding box center [585, 43] width 1170 height 26
click at [1089, 49] on button "Save" at bounding box center [1087, 43] width 79 height 21
click at [137, 46] on div "Kevens Landscaping Internal" at bounding box center [125, 43] width 123 height 12
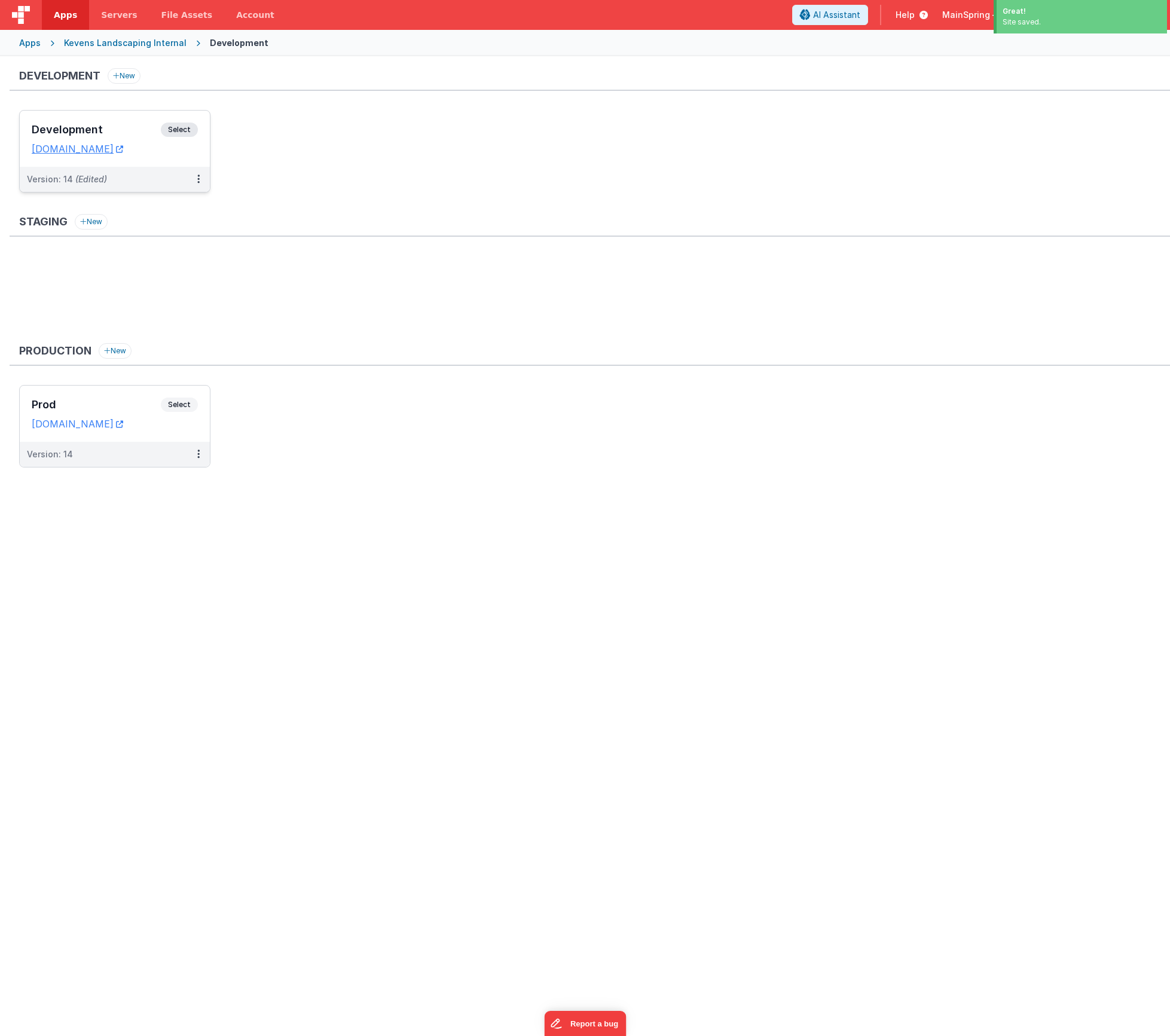
click at [109, 137] on div "Development Select" at bounding box center [115, 133] width 166 height 21
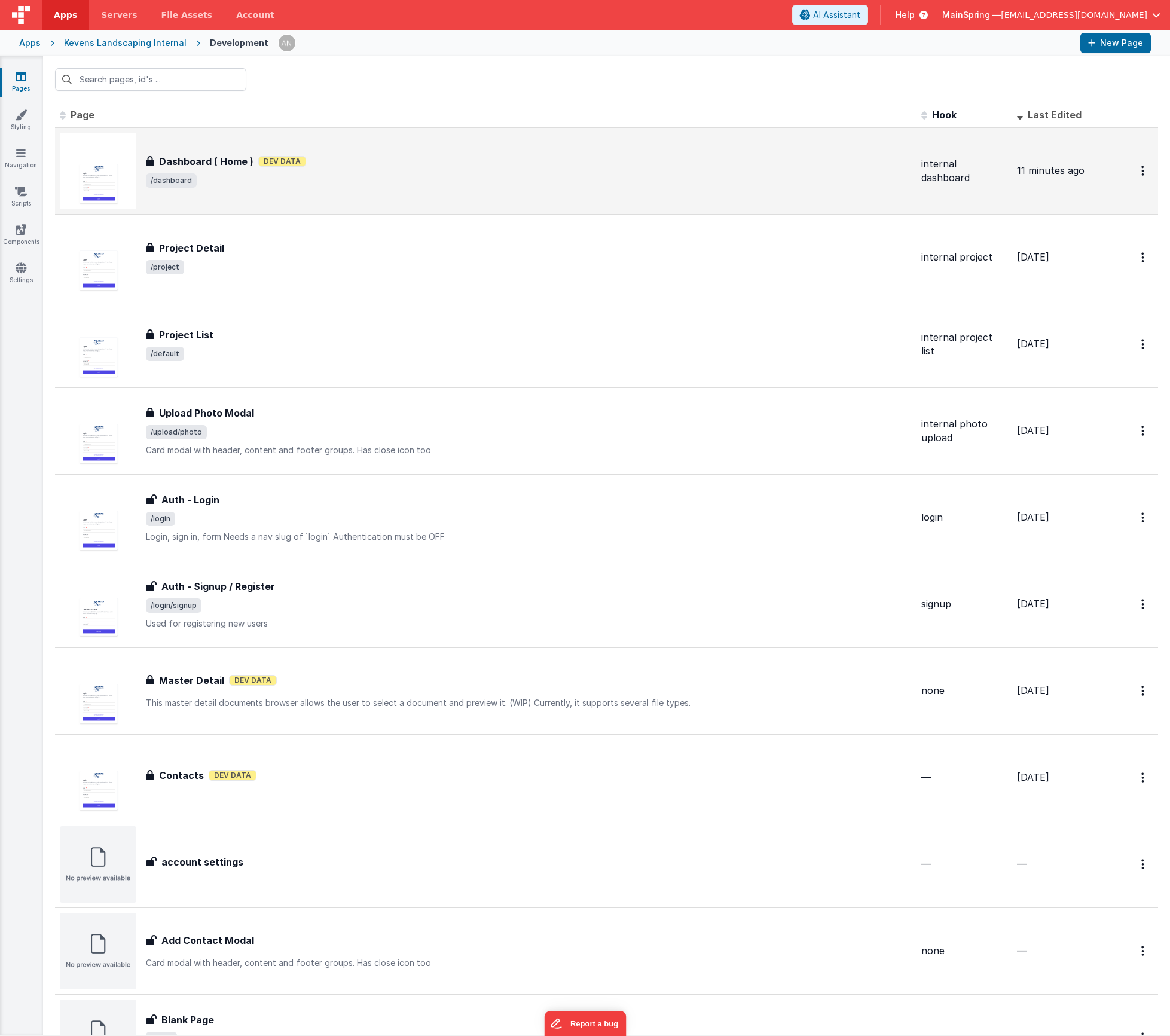
click at [283, 197] on div "Dashboard ( Home ) Dashboard ( Home ) Dev Data /dashboard" at bounding box center [486, 171] width 852 height 77
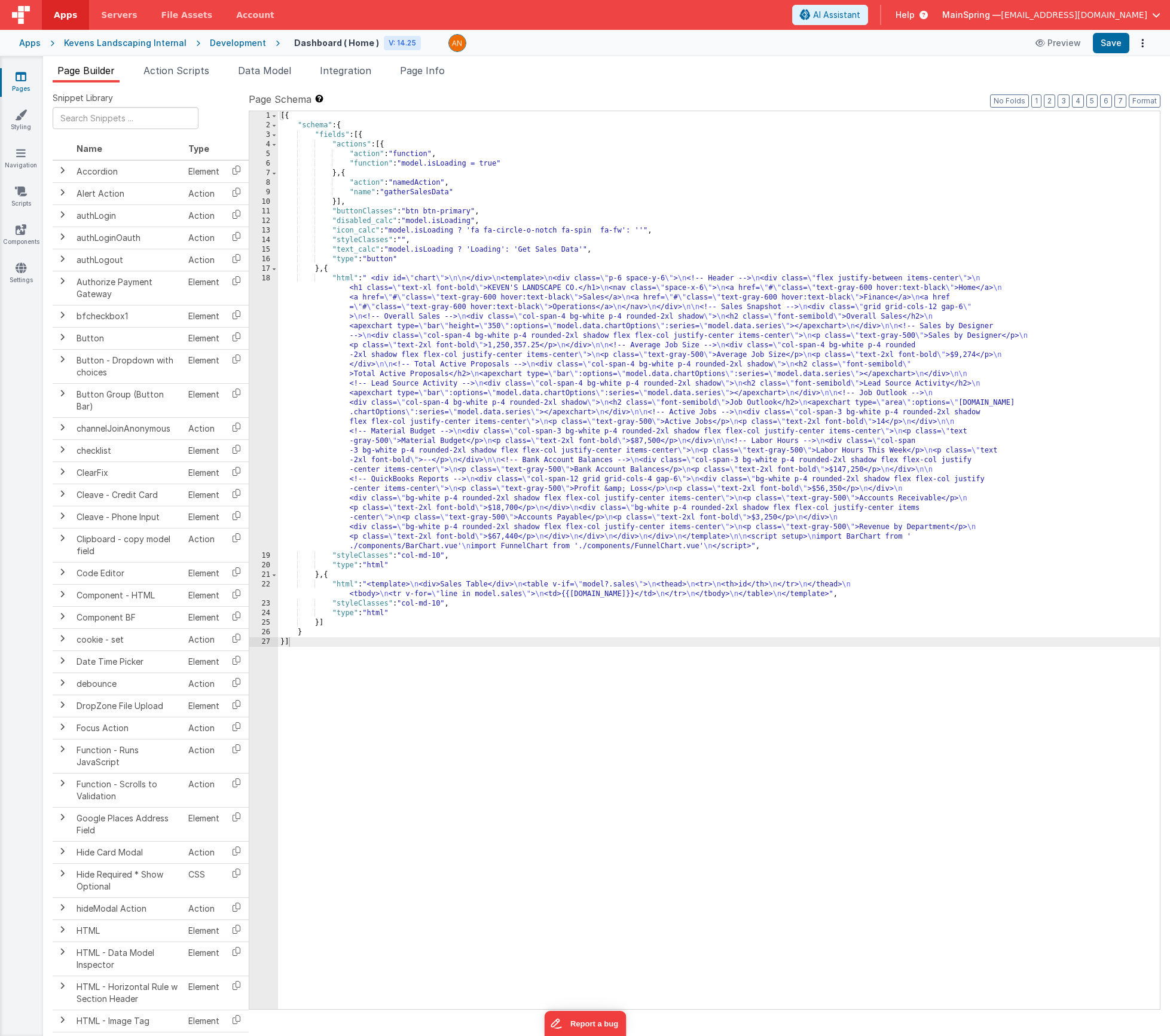
click at [429, 337] on div "[{ "schema" : { "fields" : [{ "actions" : [{ "action" : "function" , "function"…" at bounding box center [719, 570] width 882 height 917
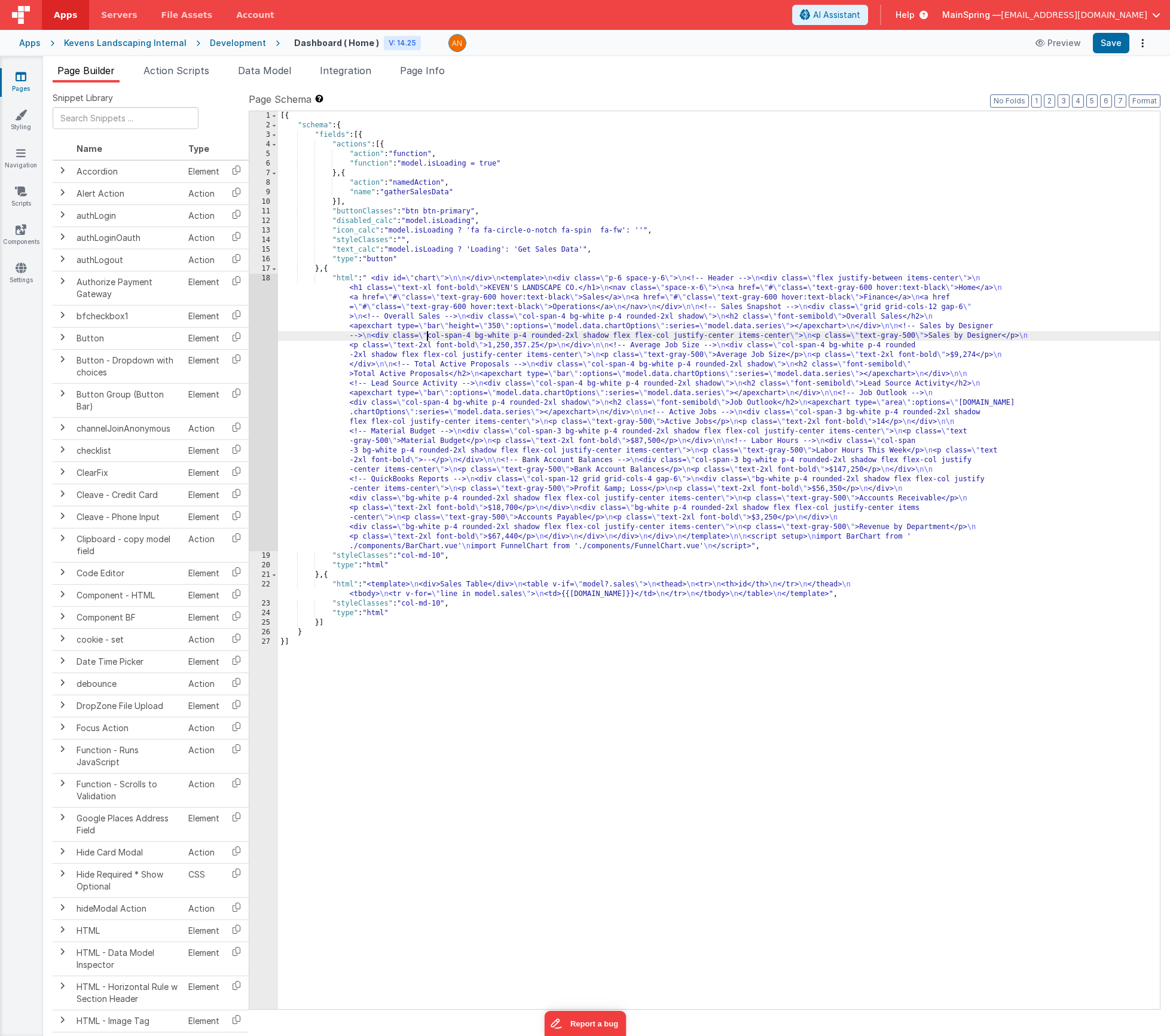
click at [254, 335] on div "18" at bounding box center [264, 413] width 28 height 277
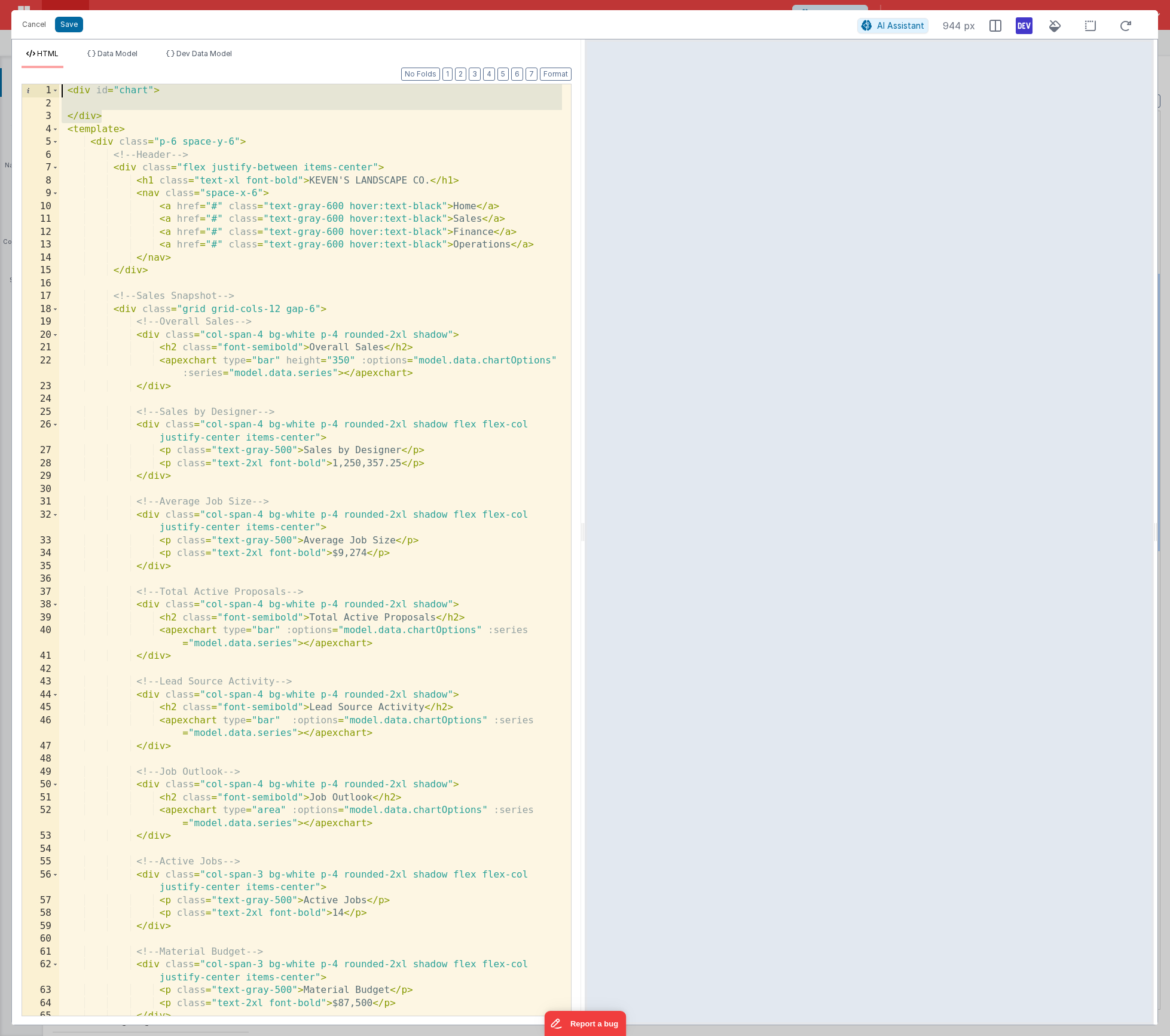
drag, startPoint x: 155, startPoint y: 112, endPoint x: 8, endPoint y: 70, distance: 152.9
click at [8, 70] on div "Cancel Save AI Assistant 944 px HTML Data Model Dev Data Model Format 7 6 5 4 3…" at bounding box center [585, 518] width 1170 height 1036
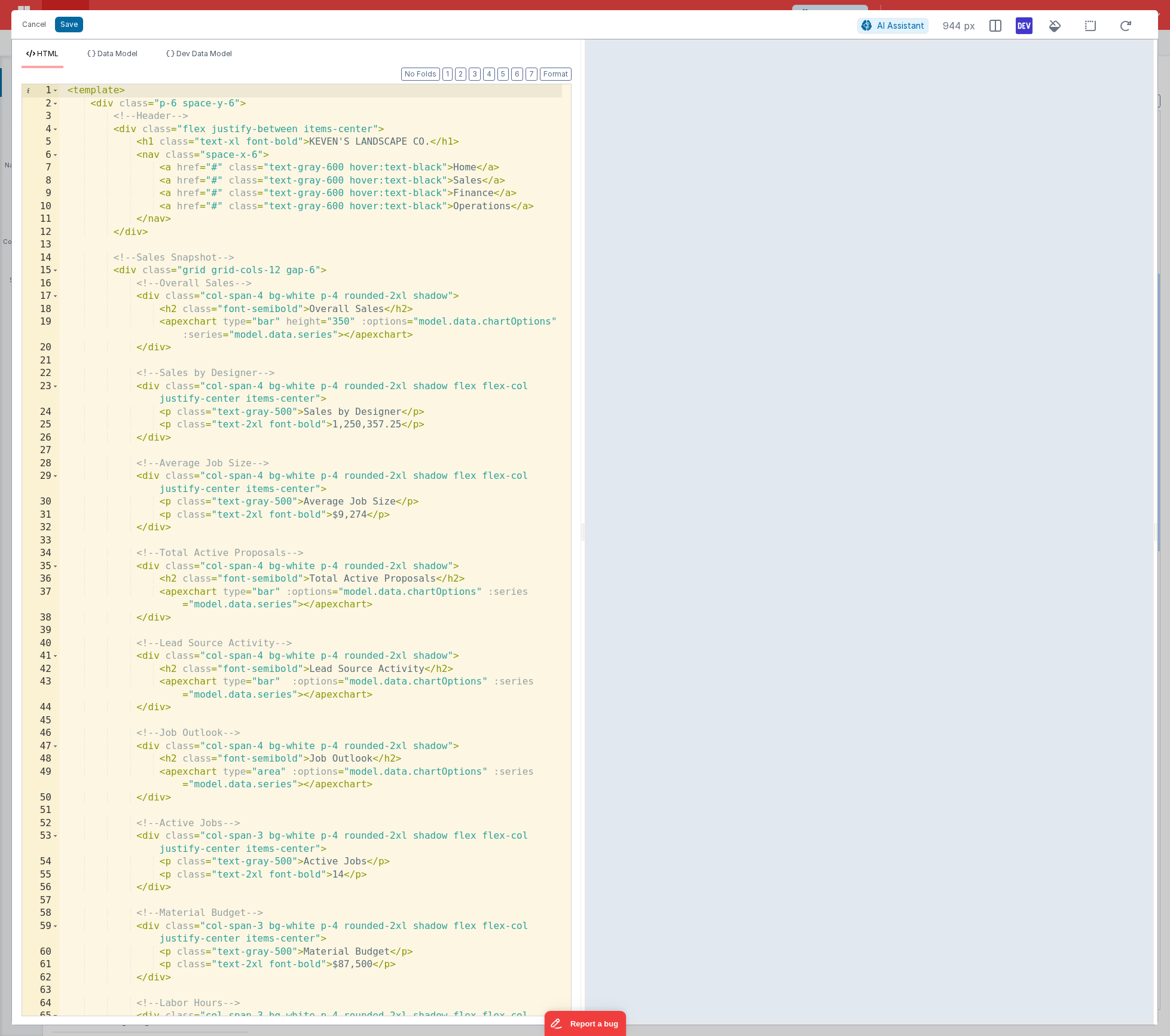
scroll to position [559, 0]
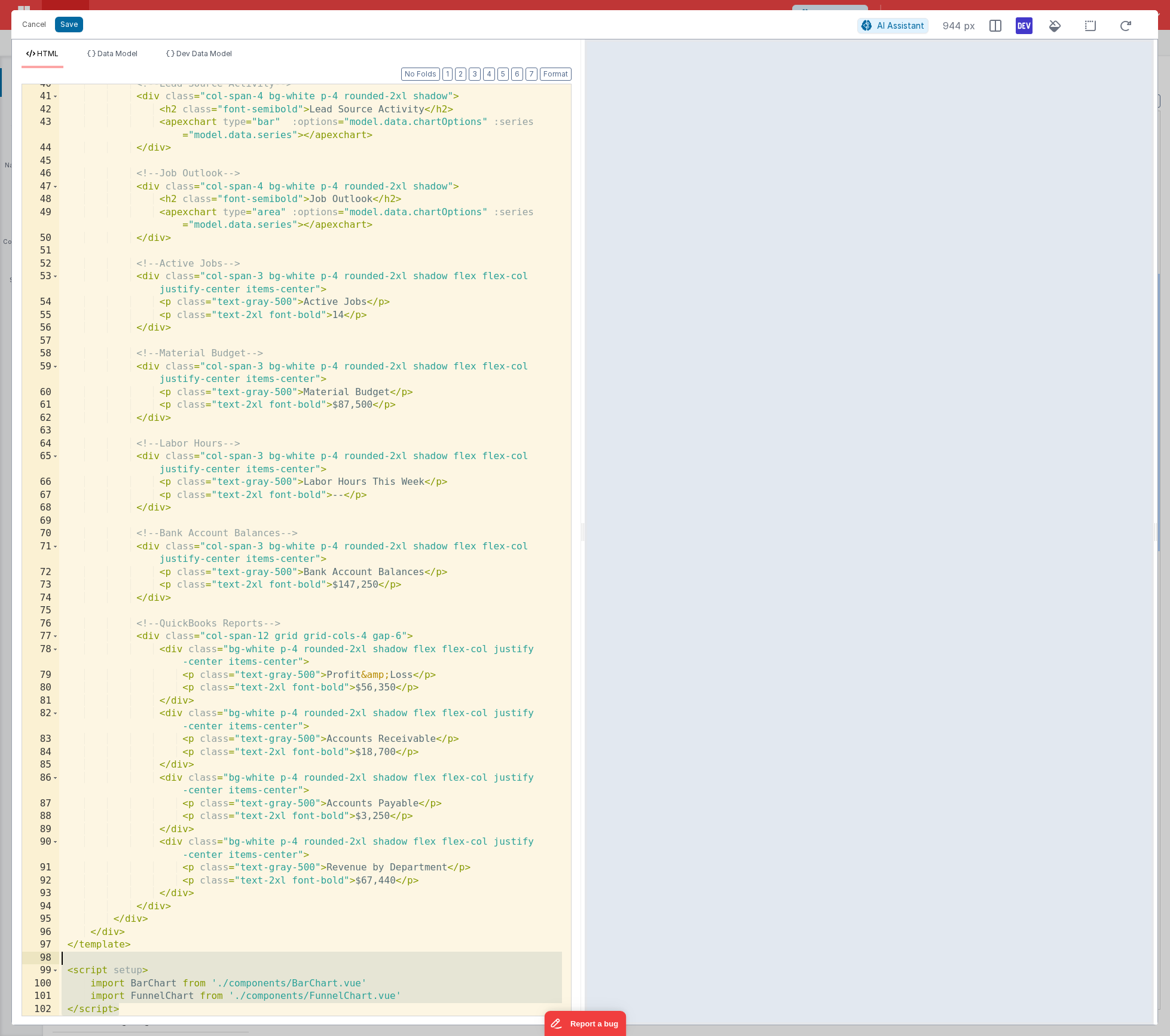
drag, startPoint x: 128, startPoint y: 1012, endPoint x: 51, endPoint y: 957, distance: 94.6
click at [51, 957] on div "40 41 42 43 44 45 46 47 48 49 50 51 52 53 54 55 56 57 58 59 60 61 62 63 64 65 6…" at bounding box center [296, 550] width 550 height 933
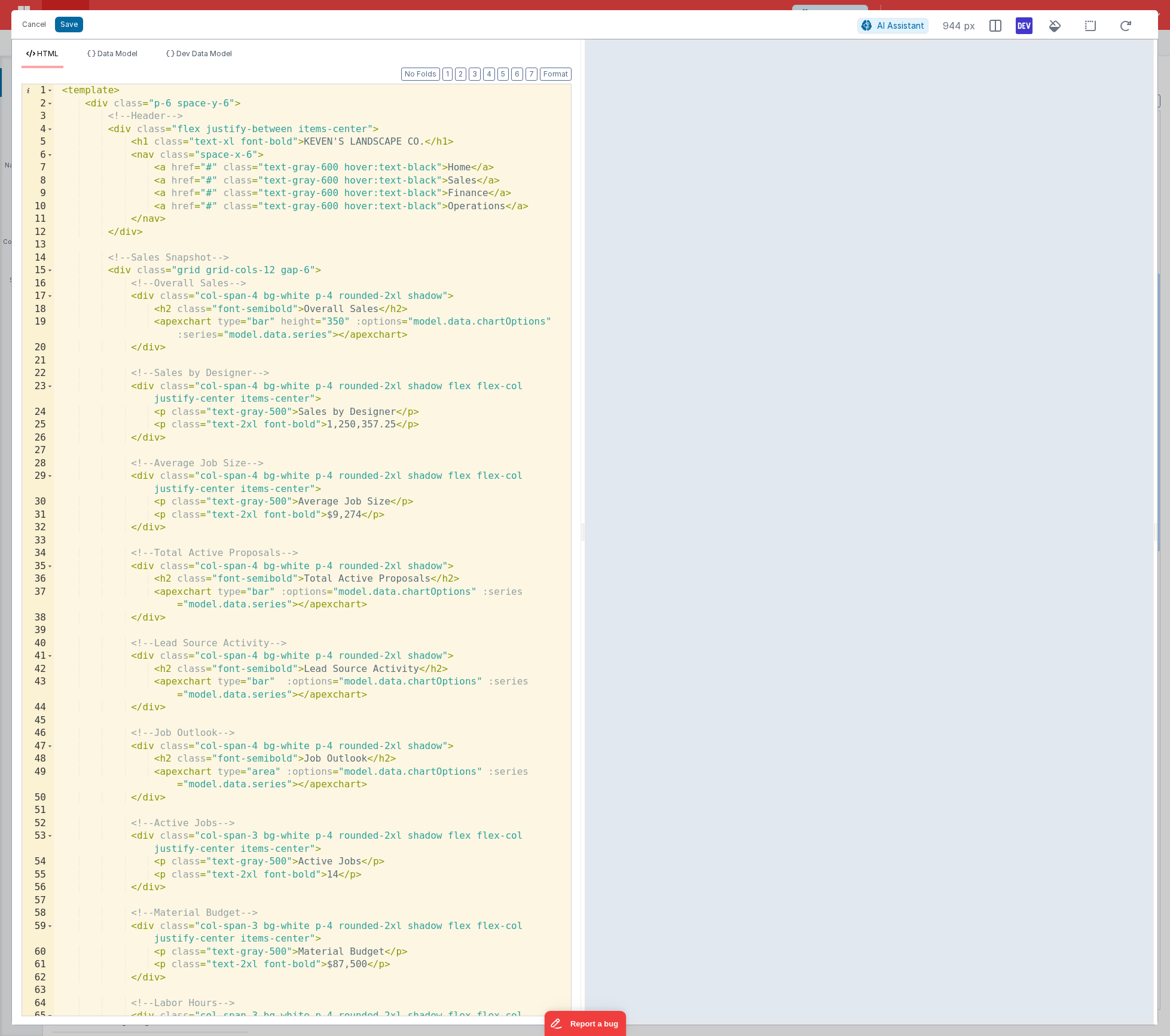
scroll to position [0, 0]
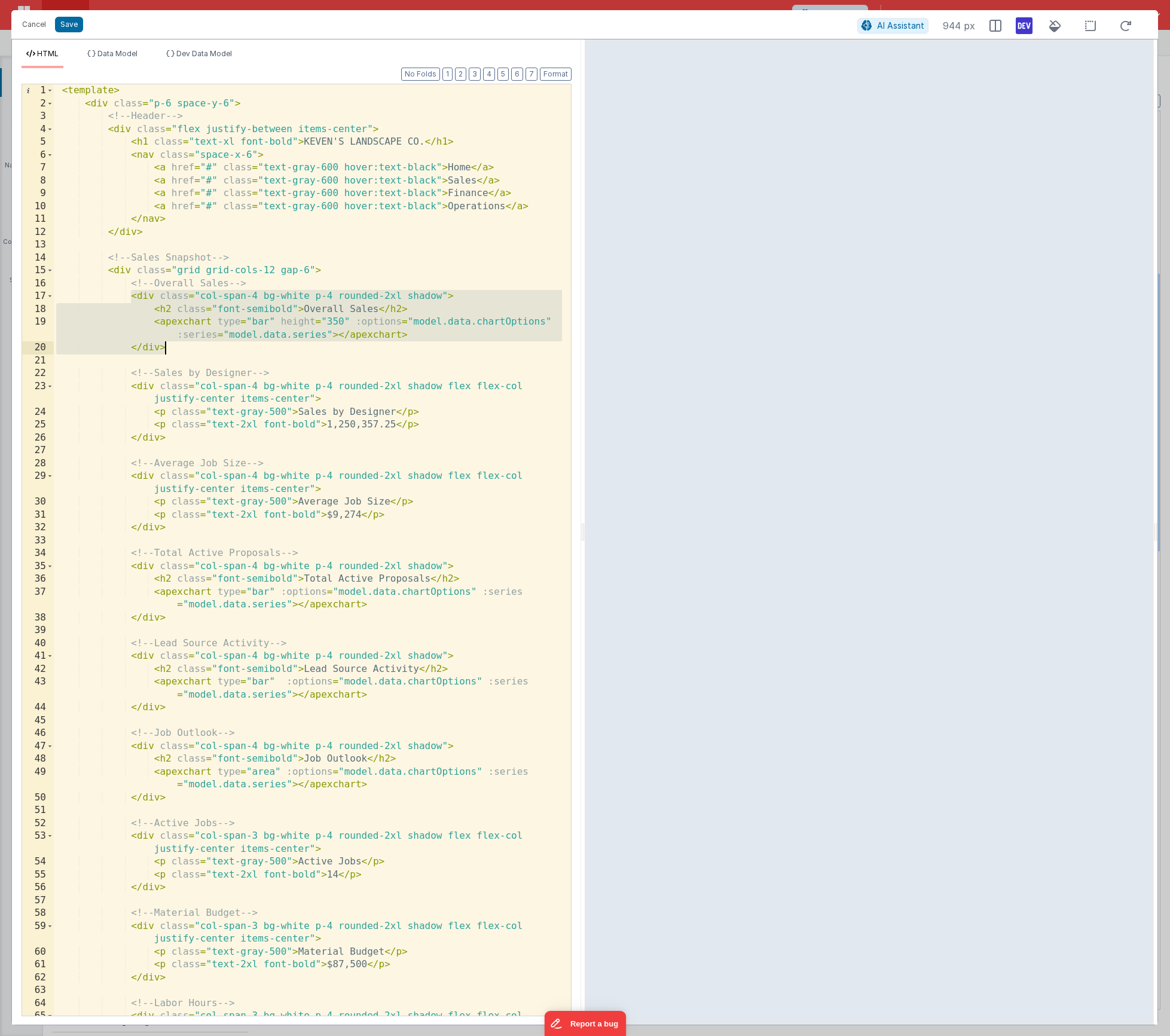
drag, startPoint x: 132, startPoint y: 297, endPoint x: 184, endPoint y: 349, distance: 73.5
click at [184, 349] on div "< template > < div class = "p-6 space-y-6" > <!-- Header --> < div class = "fle…" at bounding box center [308, 570] width 508 height 971
click at [62, 94] on div "< template > < div class = "p-6 space-y-6" > <!-- Header --> < div class = "fle…" at bounding box center [308, 570] width 508 height 971
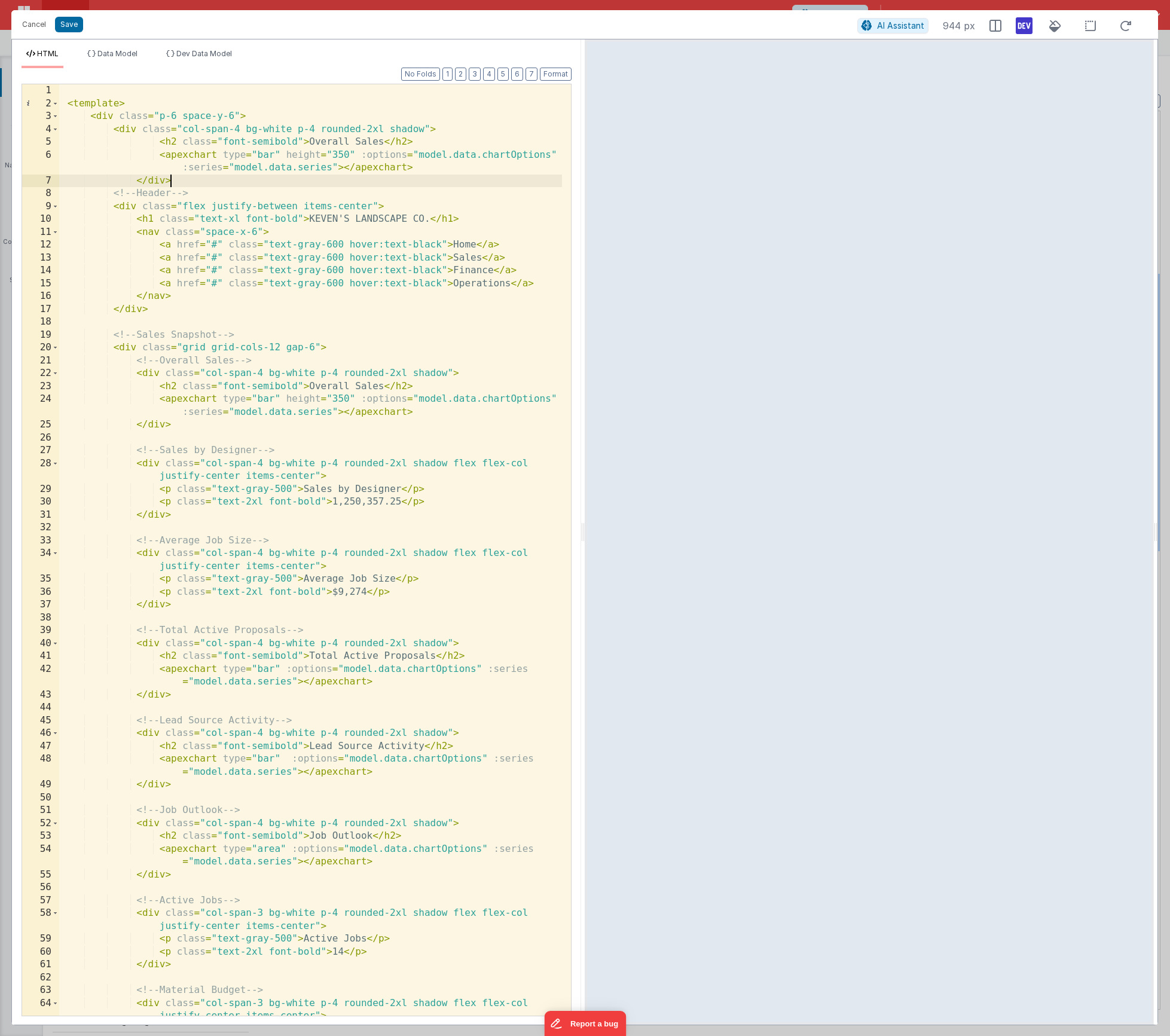
click at [187, 86] on div "< template > < div class = "p-6 space-y-6" > < div class = "col-span-4 bg-white…" at bounding box center [311, 563] width 503 height 957
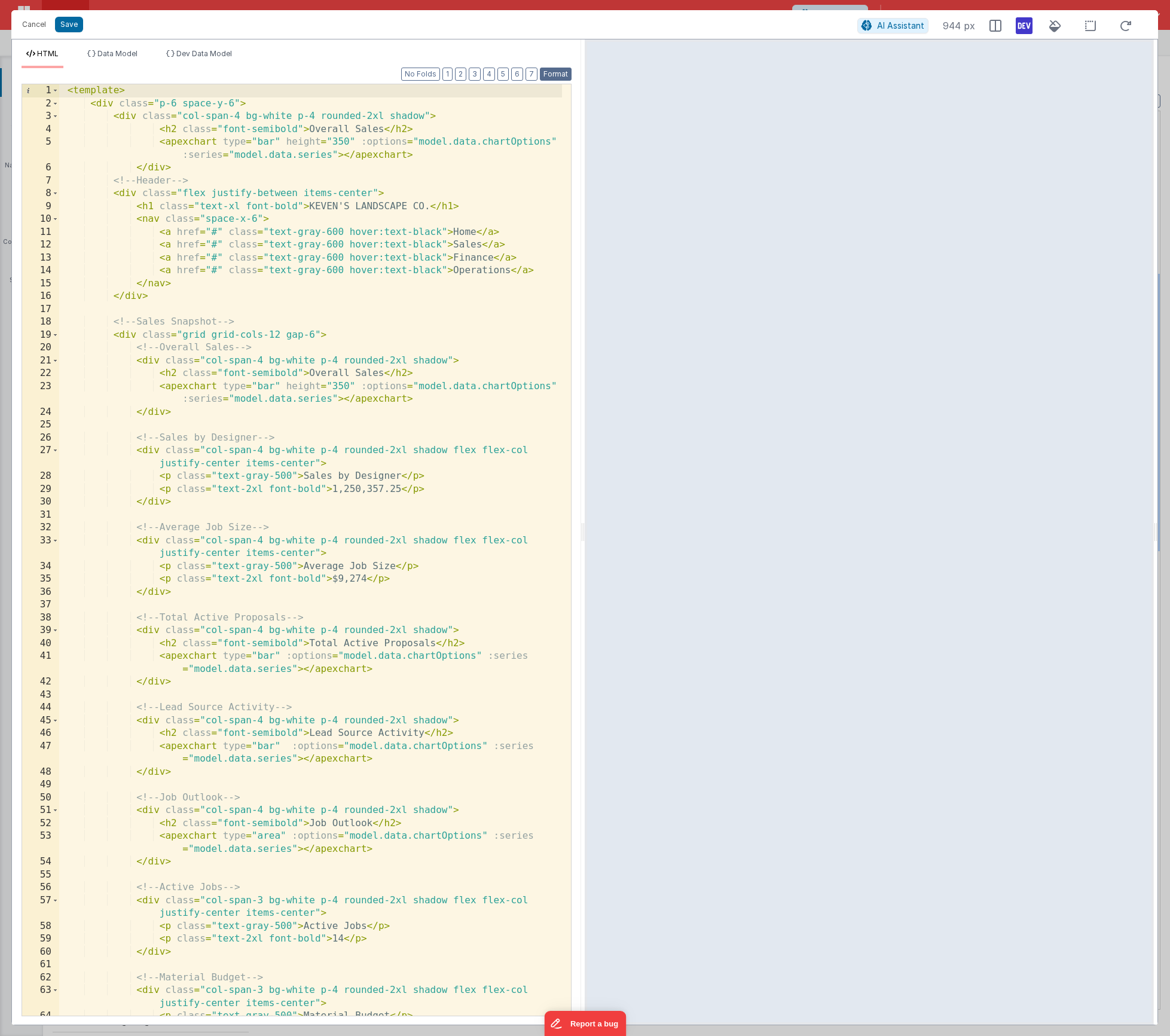
click at [560, 74] on button "Format" at bounding box center [555, 74] width 32 height 13
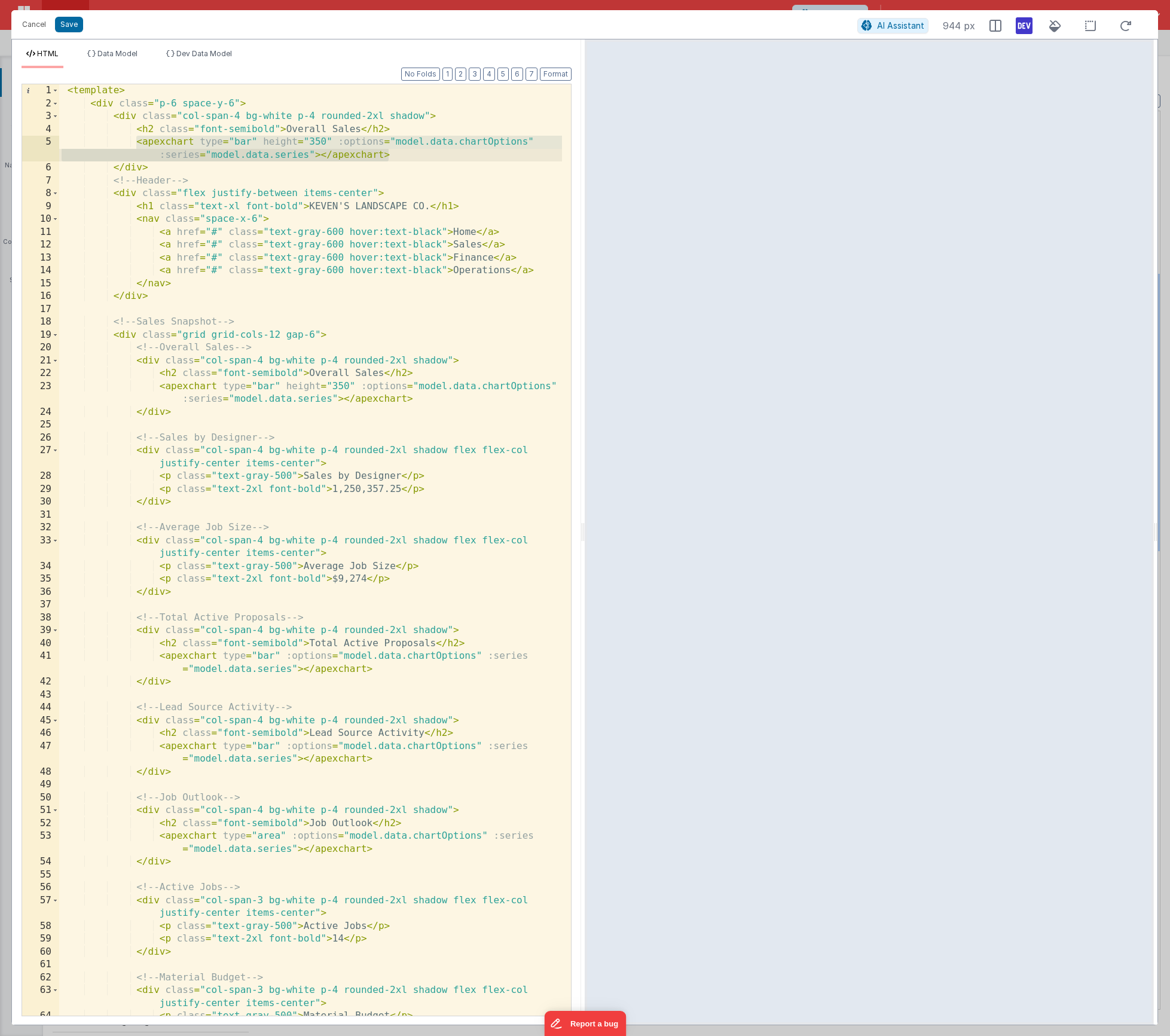
drag, startPoint x: 137, startPoint y: 143, endPoint x: 397, endPoint y: 161, distance: 260.6
click at [397, 161] on div "< template > < div class = "p-6 space-y-6" > < div class = "col-span-4 bg-white…" at bounding box center [311, 563] width 503 height 957
click at [477, 143] on div "< template > < div class = "p-6 space-y-6" > < div class = "col-span-4 bg-white…" at bounding box center [311, 563] width 503 height 957
click at [468, 137] on div "< template > < div class = "p-6 space-y-6" > < div class = "col-span-4 bg-white…" at bounding box center [311, 563] width 503 height 957
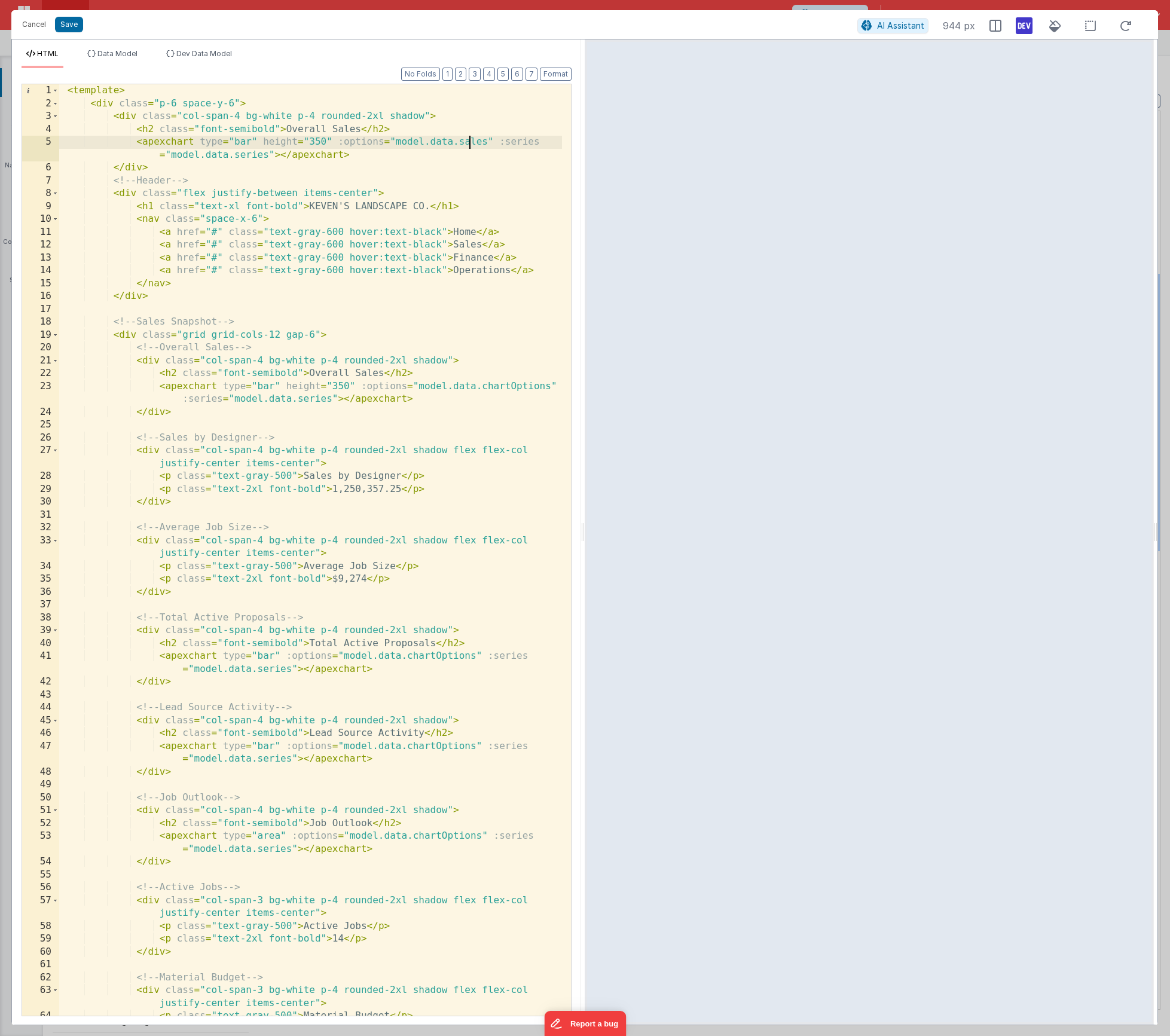
click at [468, 137] on div "< template > < div class = "p-6 space-y-6" > < div class = "col-span-4 bg-white…" at bounding box center [311, 563] width 503 height 957
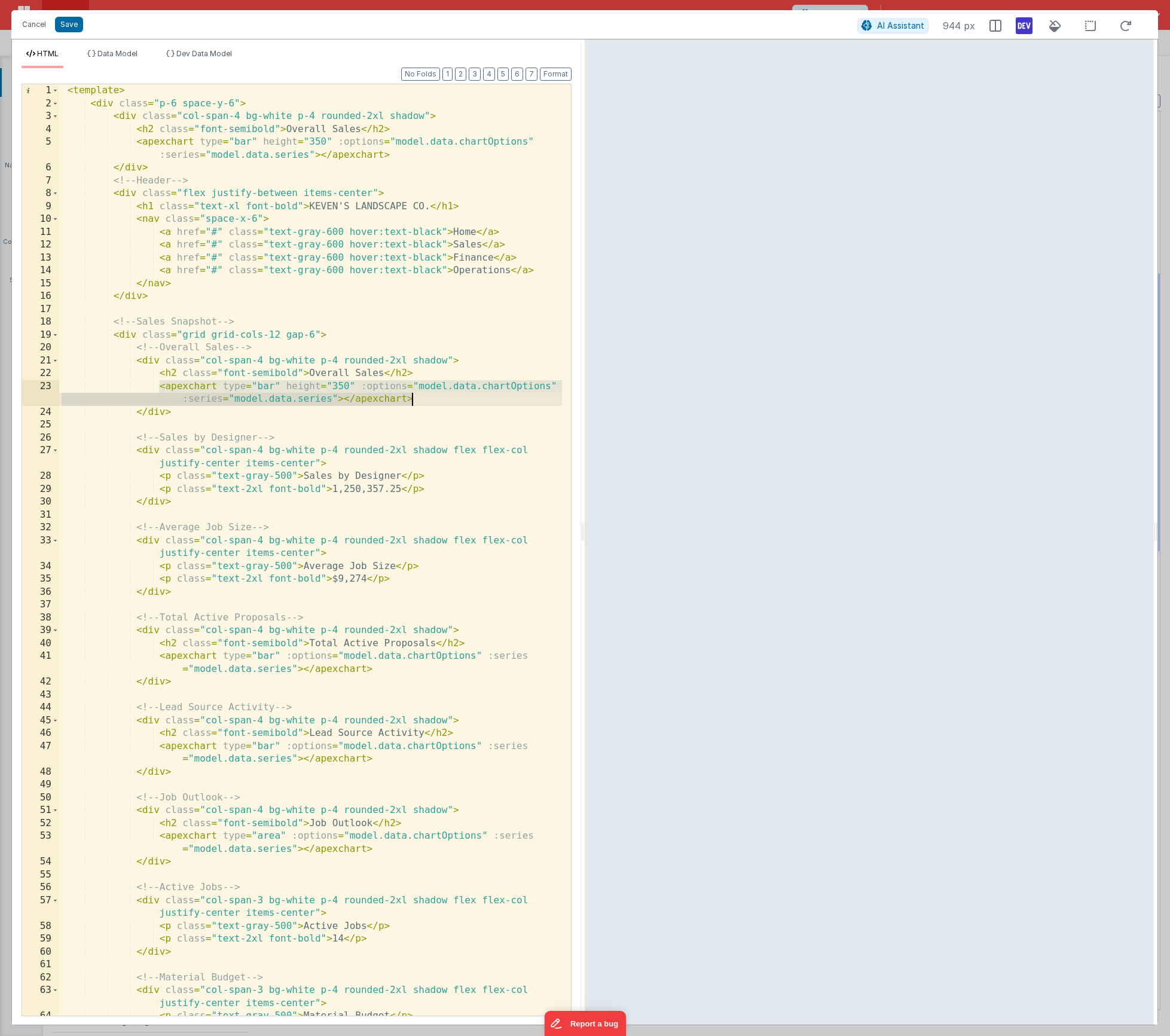
drag, startPoint x: 160, startPoint y: 386, endPoint x: 446, endPoint y: 399, distance: 286.3
click at [446, 399] on div "< template > < div class = "p-6 space-y-6" > < div class = "col-span-4 bg-white…" at bounding box center [311, 563] width 503 height 957
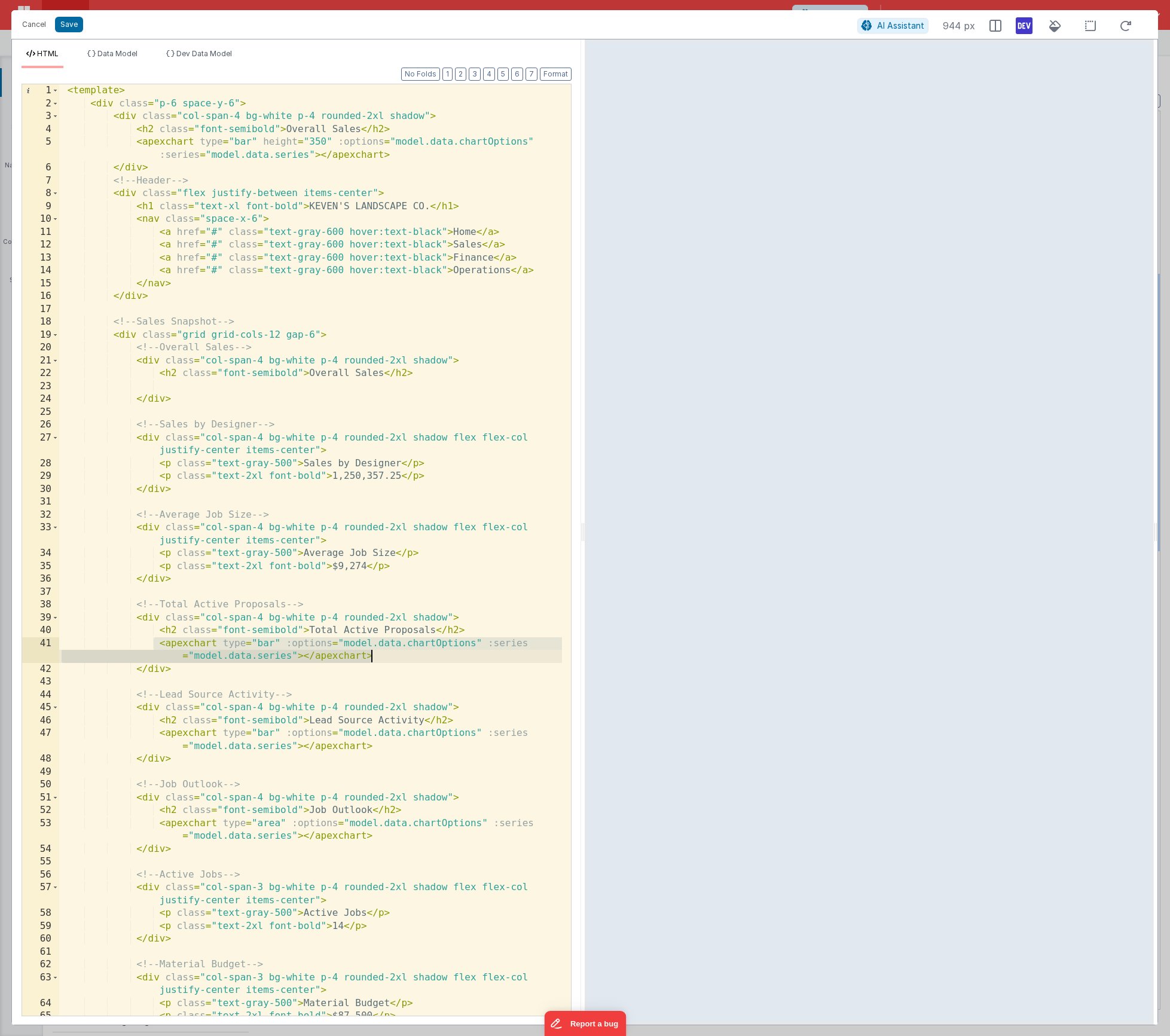
drag, startPoint x: 156, startPoint y: 643, endPoint x: 392, endPoint y: 654, distance: 236.3
click at [392, 654] on div "< template > < div class = "p-6 space-y-6" > < div class = "col-span-4 bg-white…" at bounding box center [311, 563] width 503 height 957
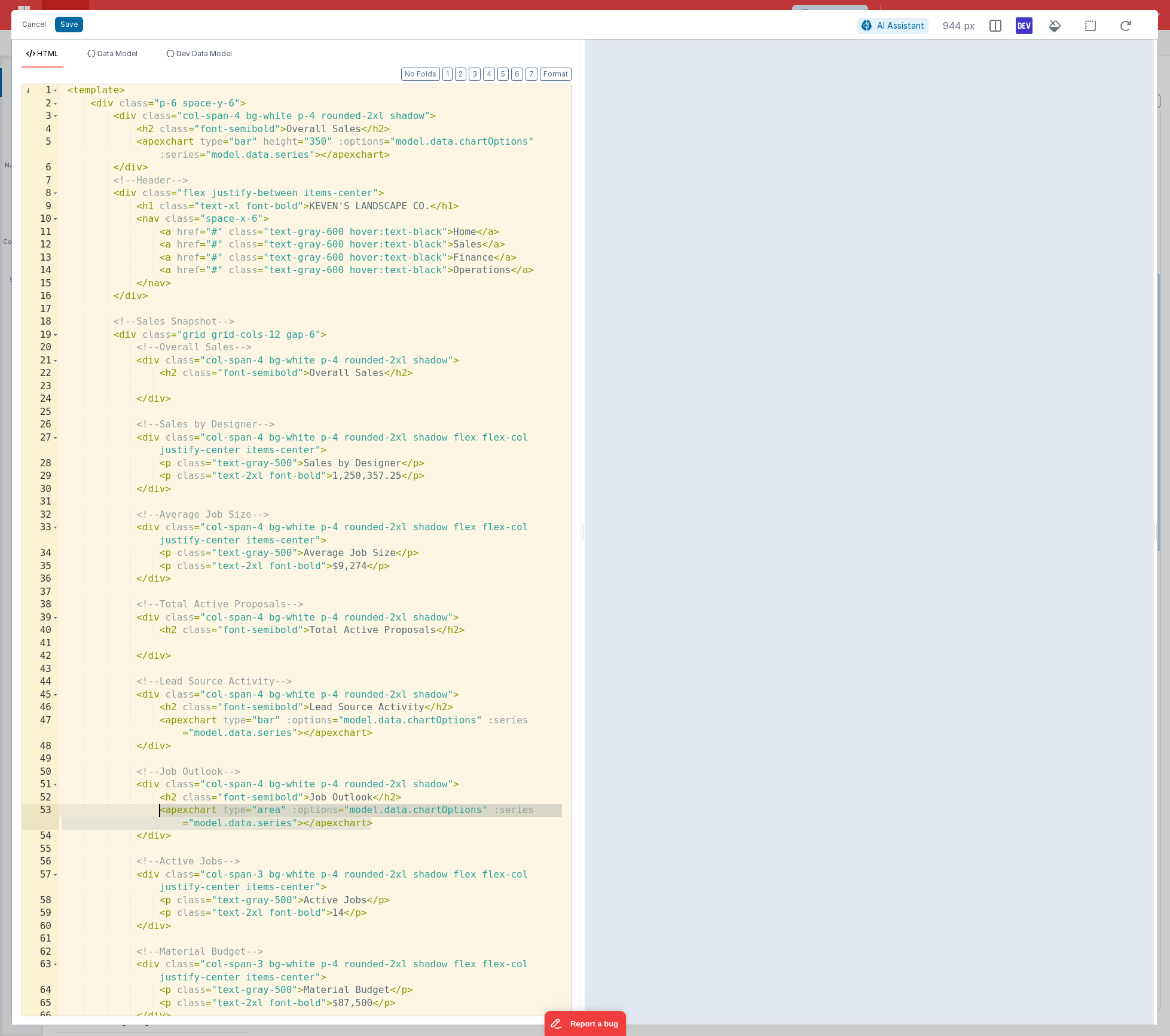
drag, startPoint x: 381, startPoint y: 821, endPoint x: 162, endPoint y: 810, distance: 219.3
click at [161, 810] on div "< template > < div class = "p-6 space-y-6" > < div class = "col-span-4 bg-white…" at bounding box center [311, 563] width 503 height 957
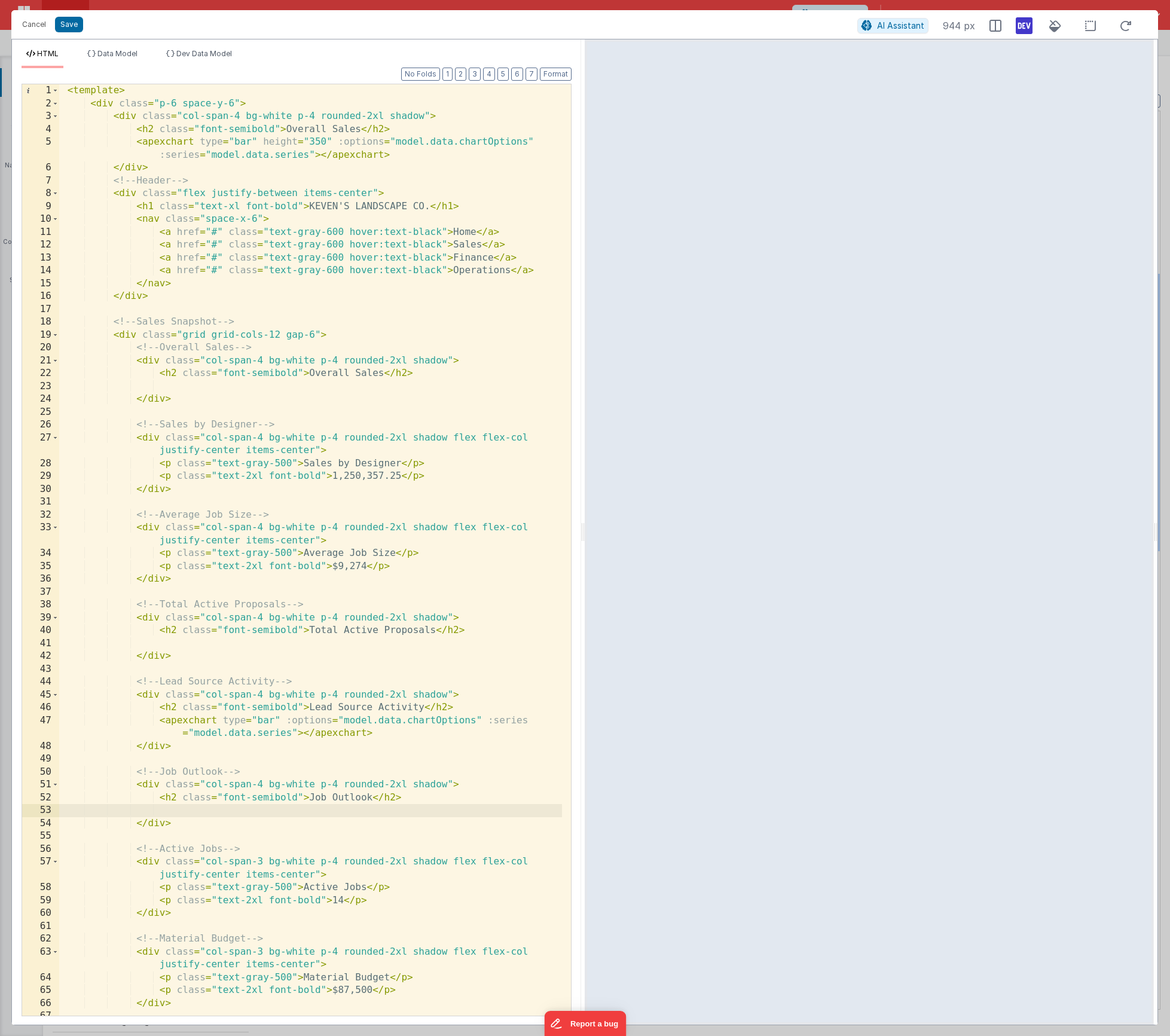
click at [234, 751] on div "< template > < div class = "p-6 space-y-6" > < div class = "col-span-4 bg-white…" at bounding box center [311, 563] width 503 height 957
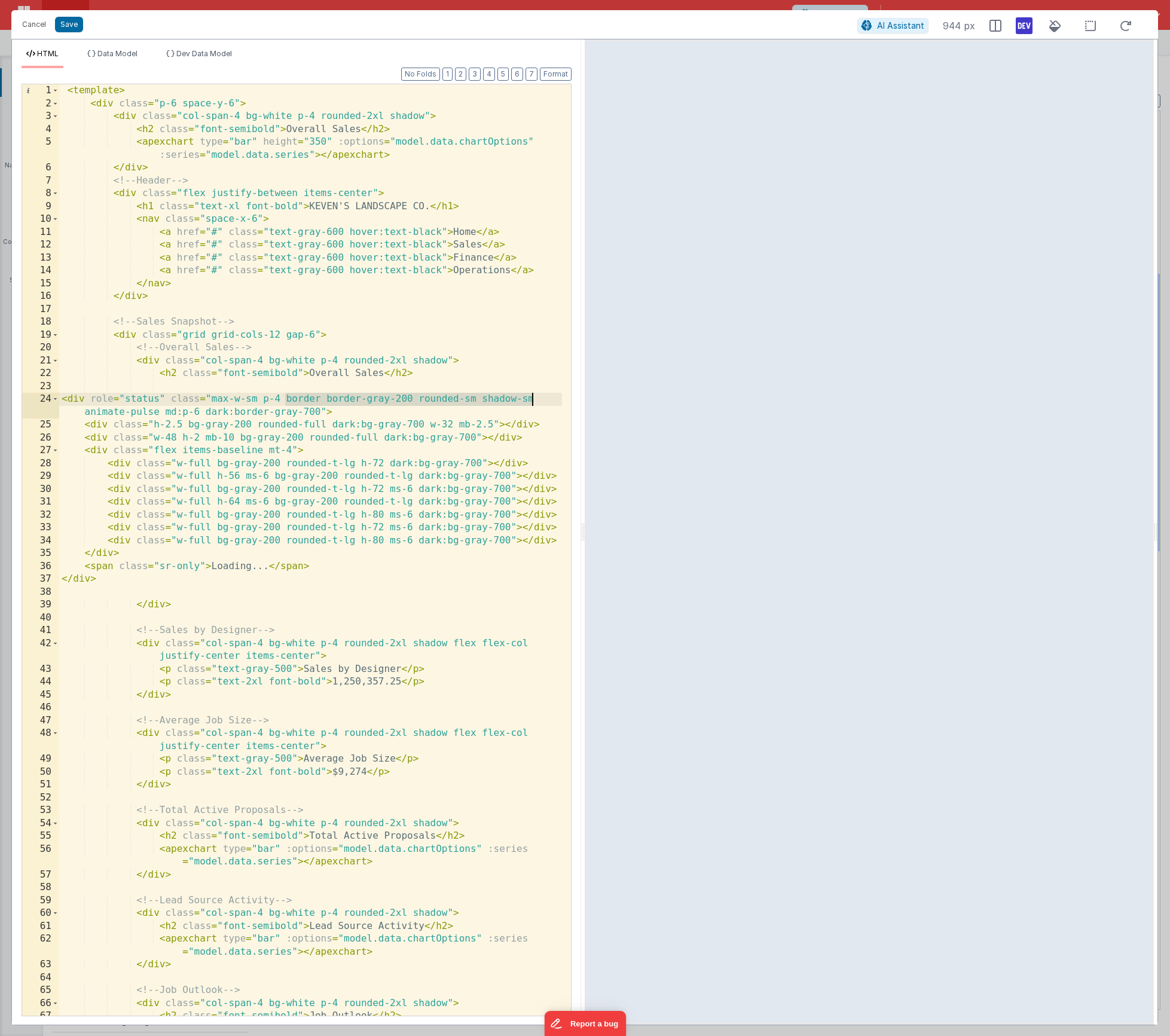
drag, startPoint x: 287, startPoint y: 398, endPoint x: 533, endPoint y: 401, distance: 246.0
click at [533, 401] on div "< template > < div class = "p-6 space-y-6" > < div class = "col-span-4 bg-white…" at bounding box center [311, 570] width 503 height 971
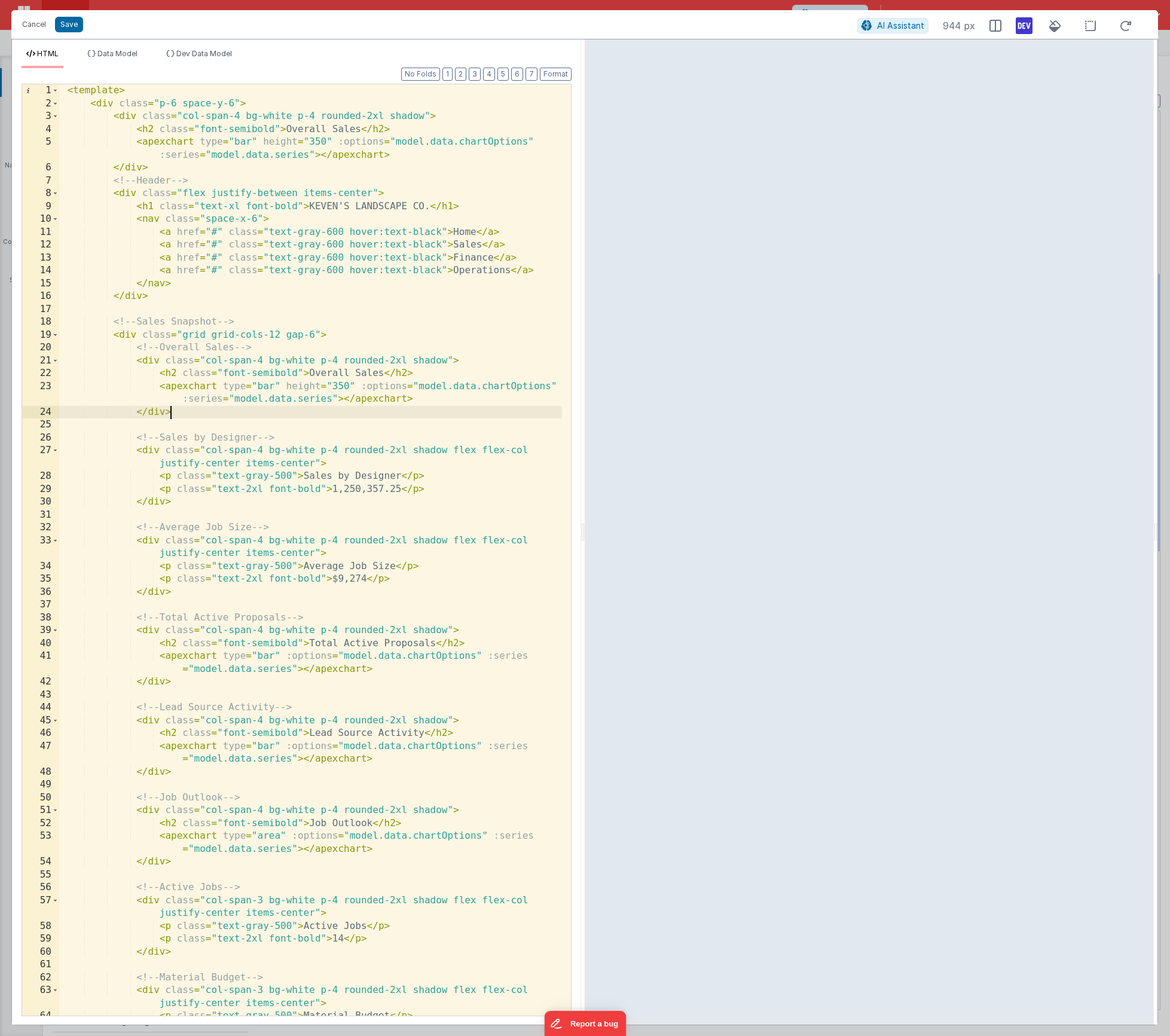
click at [176, 414] on div "< template > < div class = "p-6 space-y-6" > < div class = "col-span-4 bg-white…" at bounding box center [311, 563] width 503 height 957
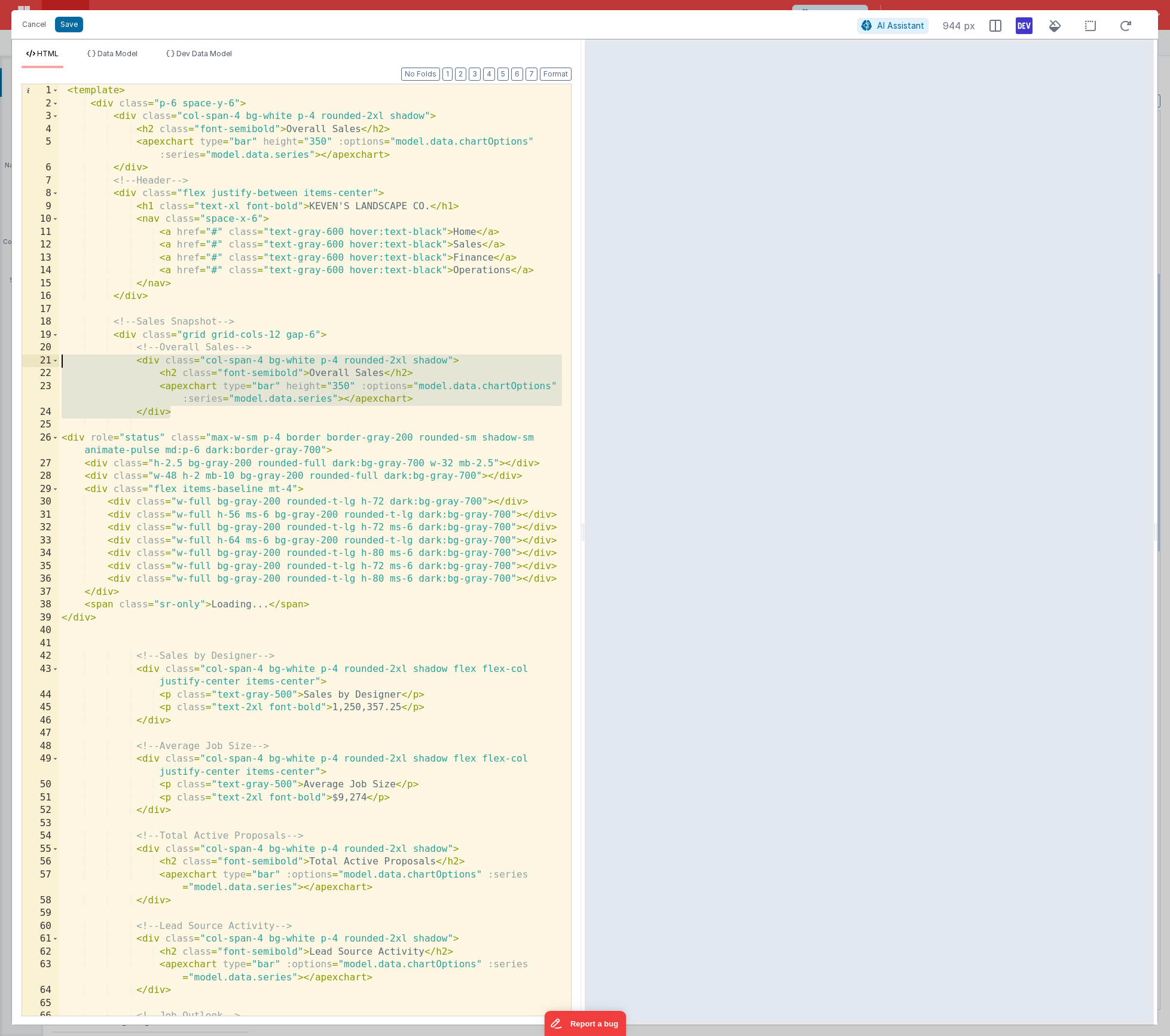
drag, startPoint x: 164, startPoint y: 407, endPoint x: -4, endPoint y: 356, distance: 175.6
click at [0, 356] on html "Cancel Save AI Assistant 944 px HTML Data Model Dev Data Model Format 7 6 5 4 3…" at bounding box center [585, 518] width 1170 height 1036
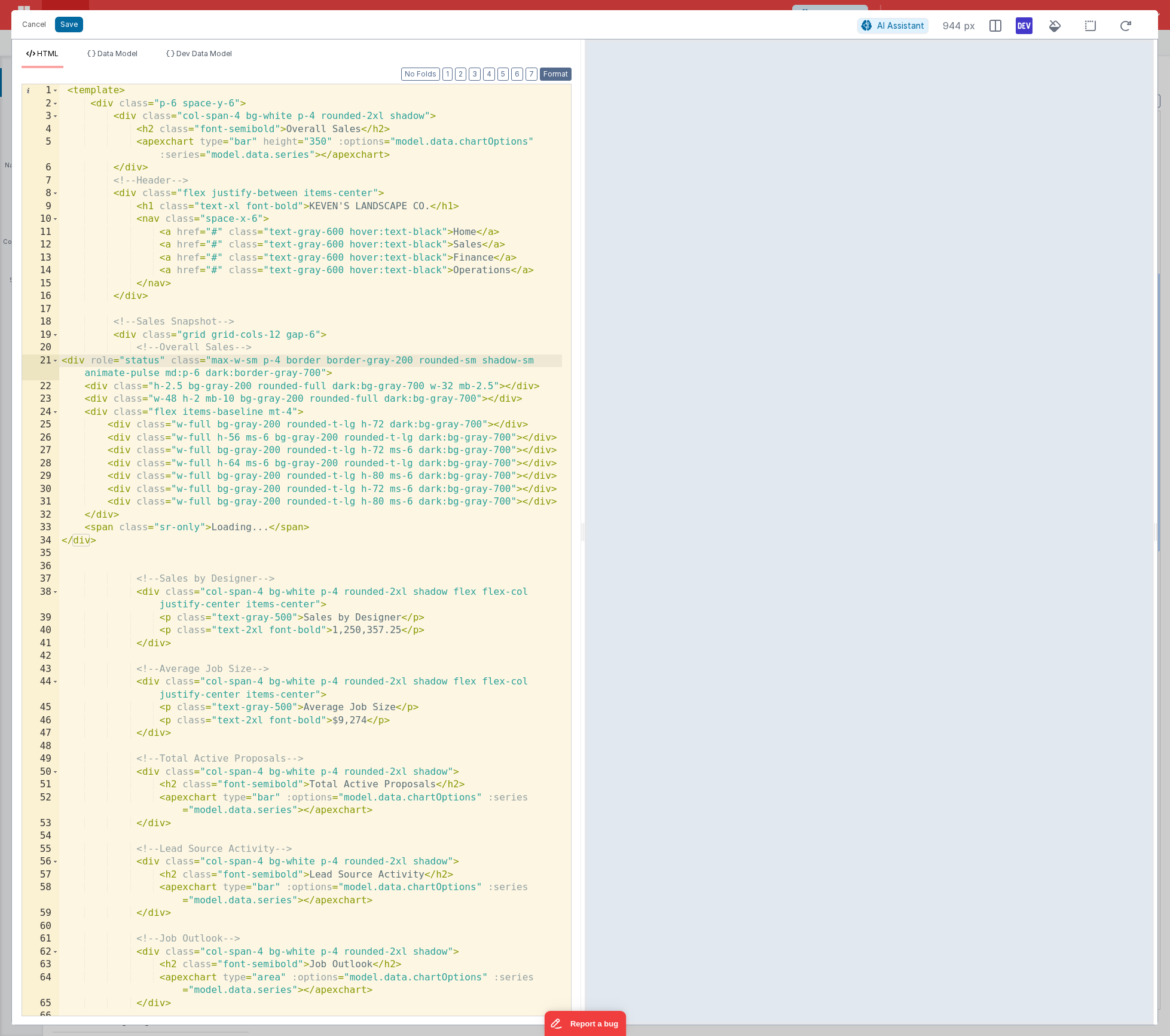
click at [553, 78] on button "Format" at bounding box center [555, 74] width 32 height 13
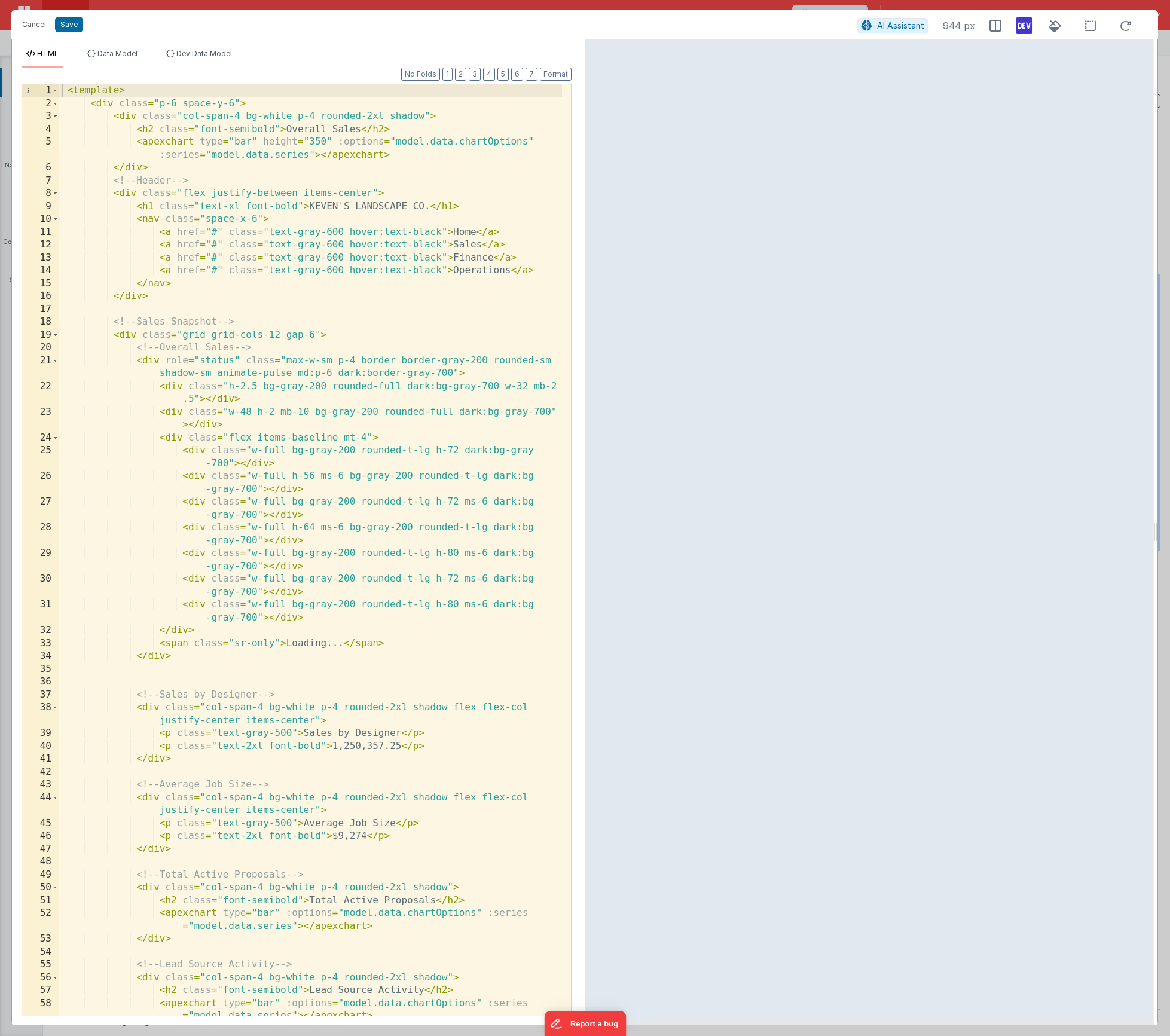
click at [333, 346] on div "< template > < div class = "p-6 space-y-6" > < div class = "col-span-4 bg-white…" at bounding box center [311, 563] width 503 height 957
click at [284, 359] on div "< template > < div class = "p-6 space-y-6" > < div class = "col-span-4 bg-white…" at bounding box center [311, 563] width 503 height 957
click at [25, 27] on button "Cancel" at bounding box center [34, 25] width 36 height 17
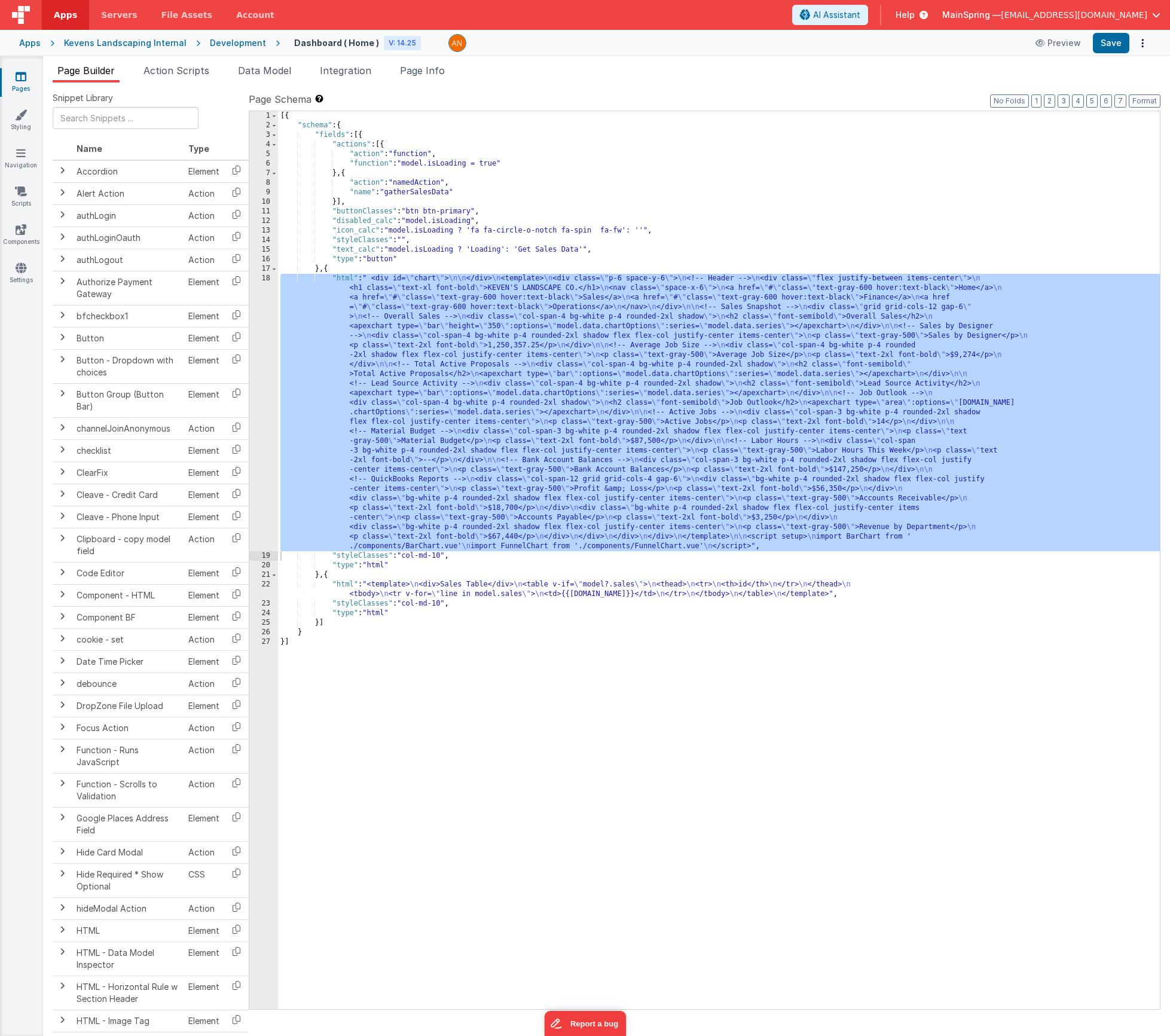
drag, startPoint x: 766, startPoint y: 475, endPoint x: 691, endPoint y: 466, distance: 75.5
click at [766, 475] on div "[{ "schema" : { "fields" : [{ "actions" : [{ "action" : "function" , "function"…" at bounding box center [719, 570] width 882 height 917
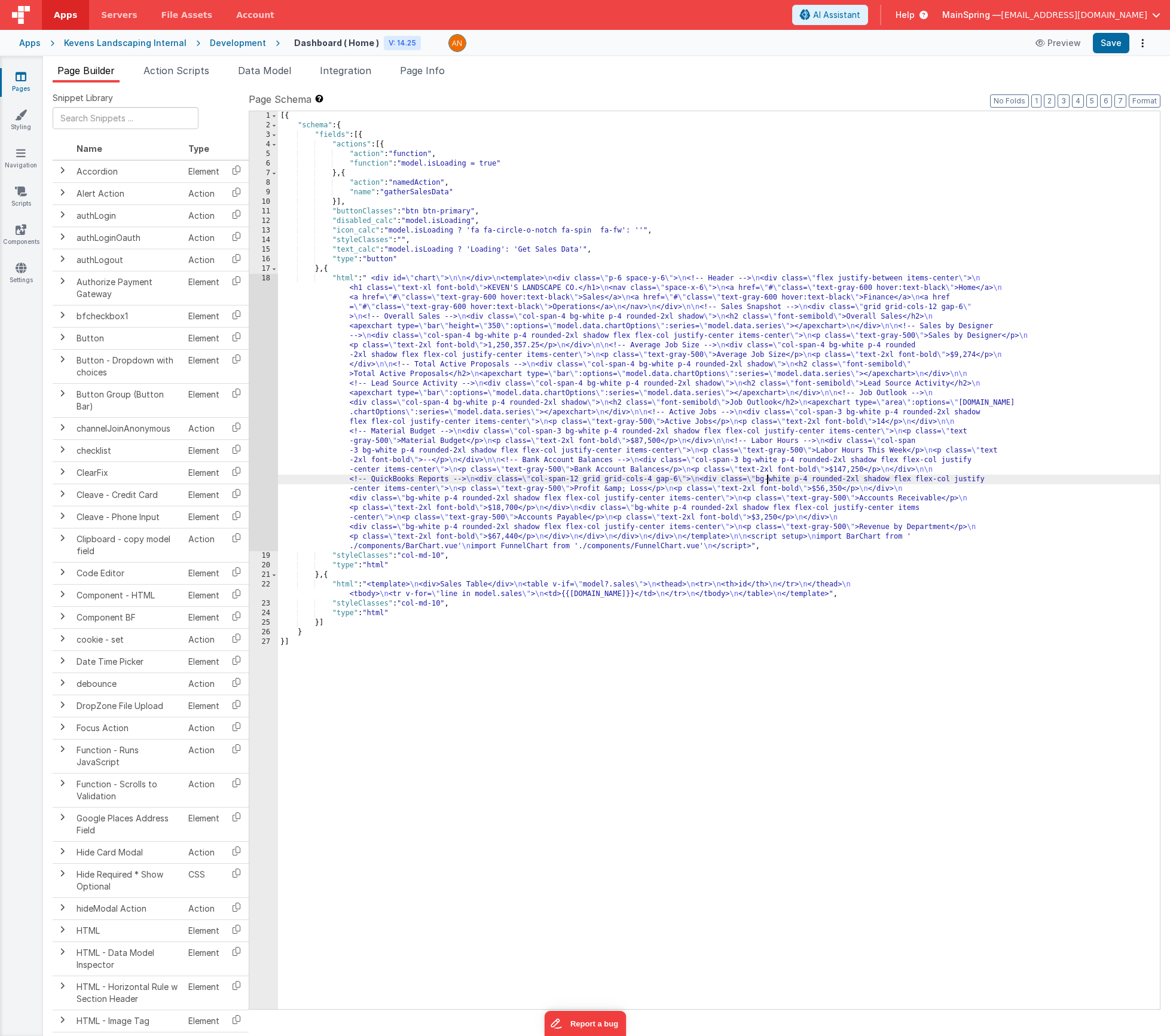
click at [255, 413] on div "18" at bounding box center [264, 413] width 28 height 277
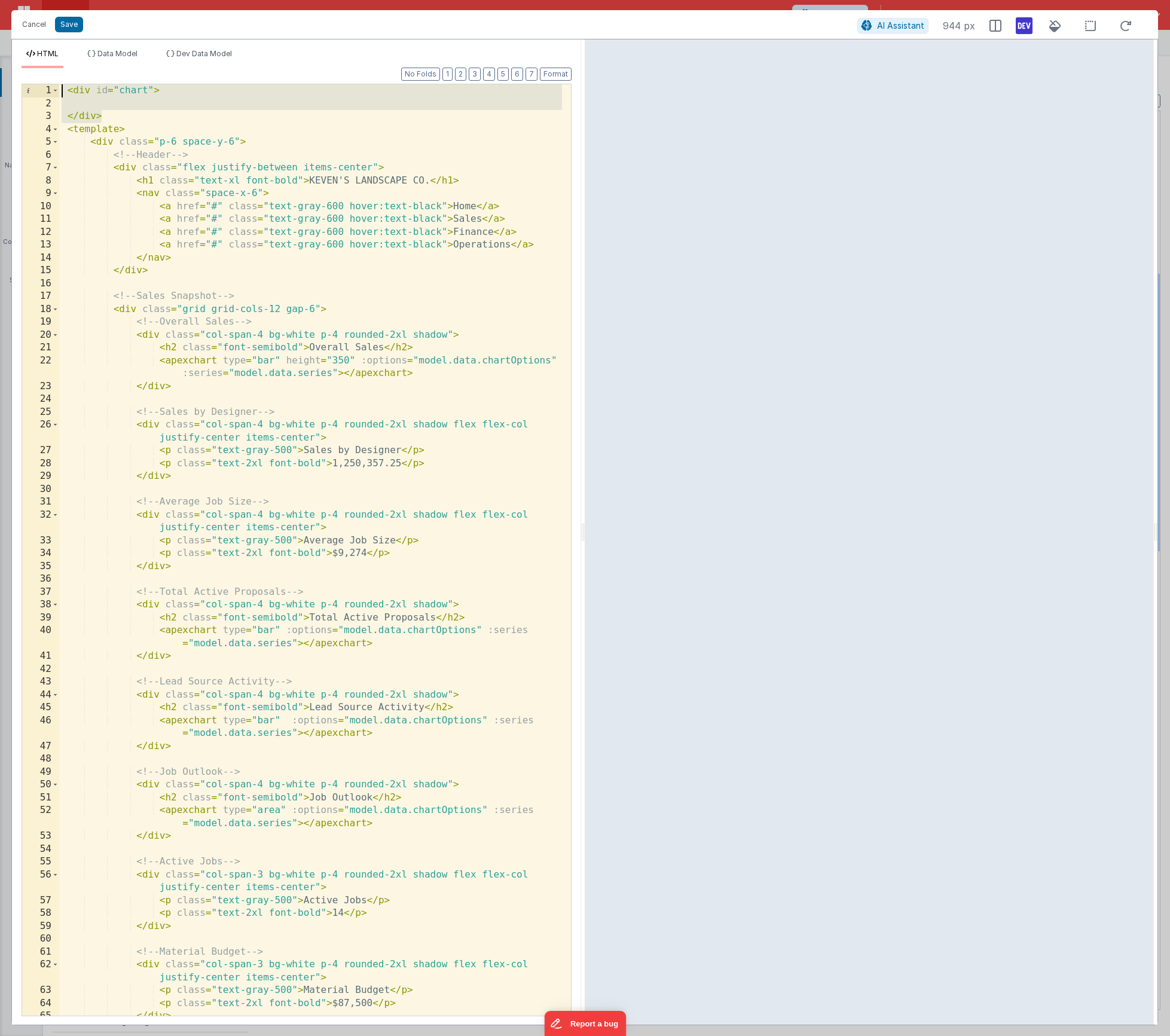
drag, startPoint x: 103, startPoint y: 112, endPoint x: 15, endPoint y: 78, distance: 94.3
click at [15, 78] on div "Format 7 6 5 4 3 2 1 No Folds 1 2 3 4 5 6 7 8 9 10 11 12 13 14 15 16 17 18 19 2…" at bounding box center [297, 546] width 570 height 957
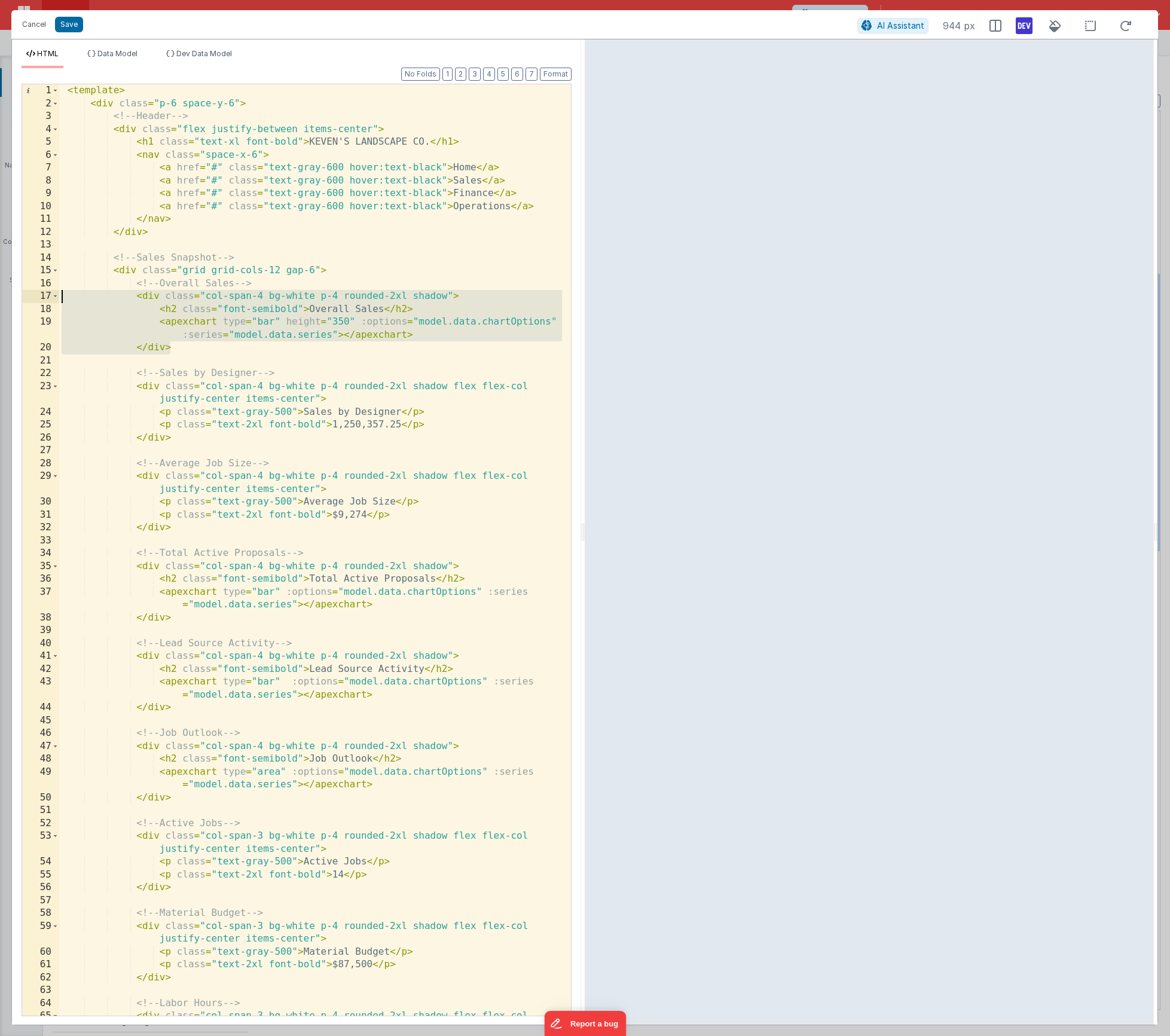
drag, startPoint x: 177, startPoint y: 351, endPoint x: 46, endPoint y: 301, distance: 140.2
click at [46, 301] on div "1 2 3 4 5 6 7 8 9 10 11 12 13 14 15 16 17 18 19 20 21 22 23 24 25 26 27 28 29 3…" at bounding box center [296, 550] width 550 height 933
click at [264, 103] on div "< template > < div class = "p-6 space-y-6" > <!-- Header --> < div class = "fle…" at bounding box center [311, 570] width 503 height 971
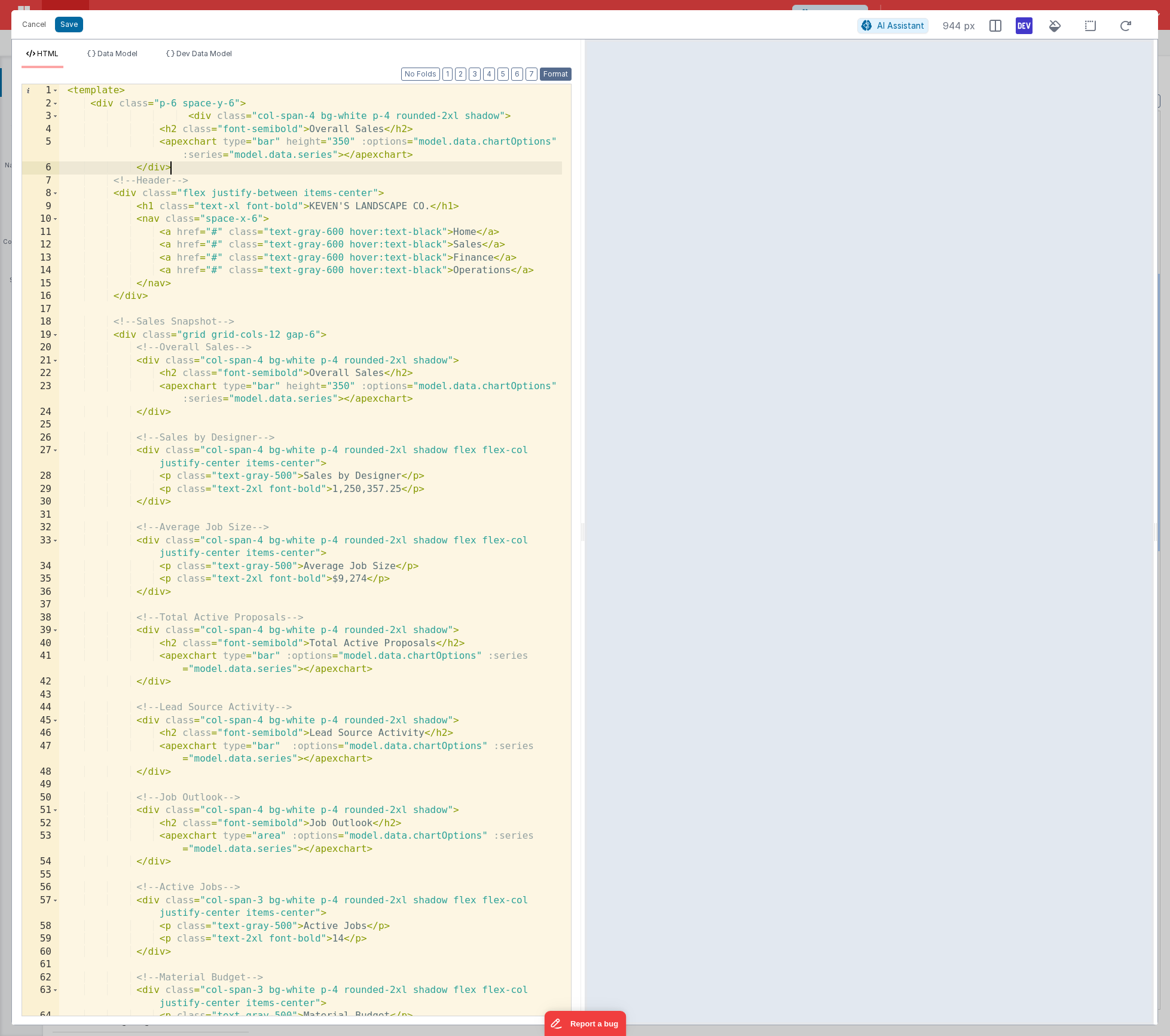
click at [553, 71] on button "Format" at bounding box center [555, 74] width 32 height 13
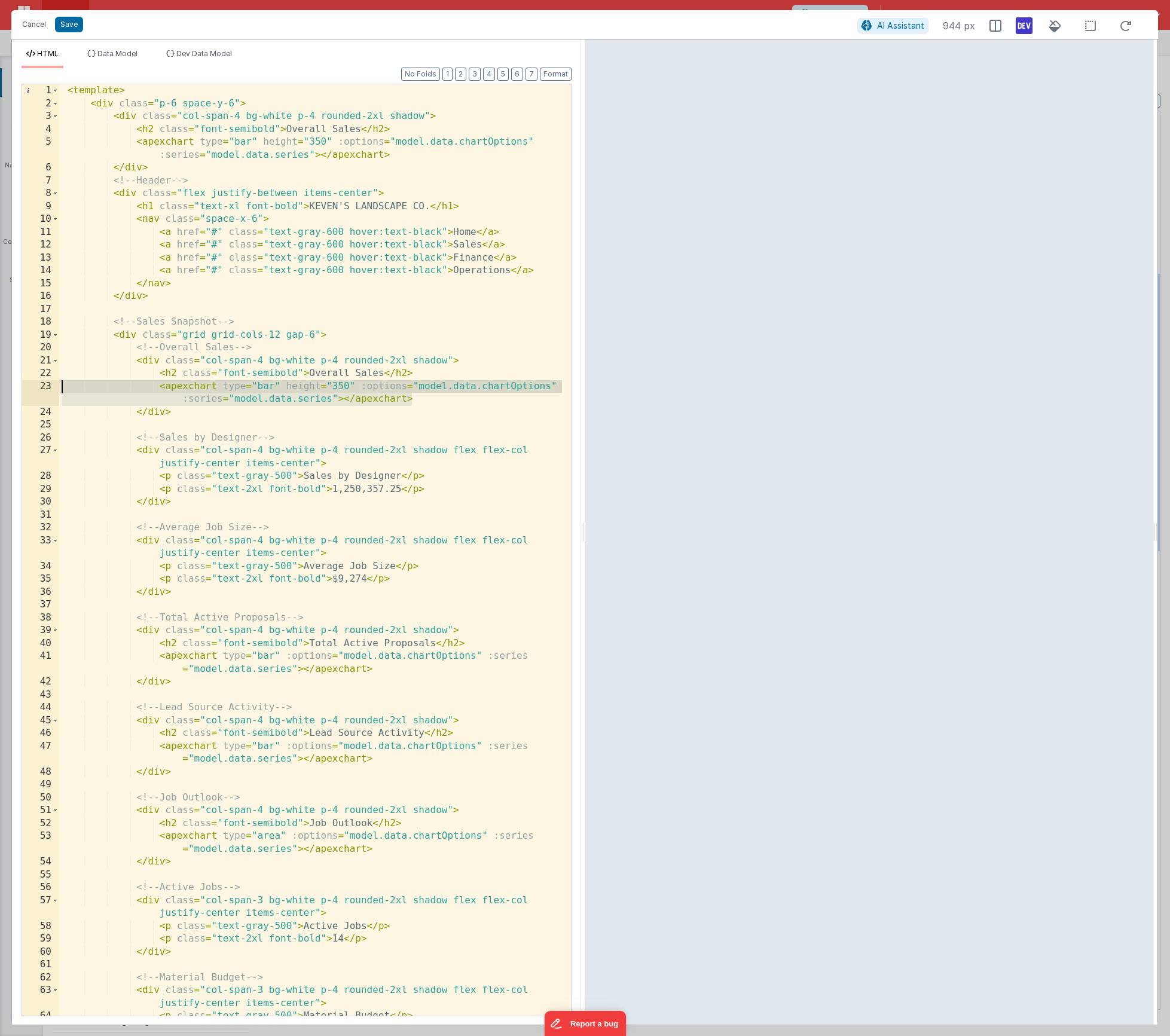
drag, startPoint x: 411, startPoint y: 399, endPoint x: 12, endPoint y: 388, distance: 399.2
click at [12, 388] on div "Format 7 6 5 4 3 2 1 No Folds 1 2 3 4 5 6 7 8 9 10 11 12 13 14 15 16 17 18 19 2…" at bounding box center [297, 546] width 570 height 957
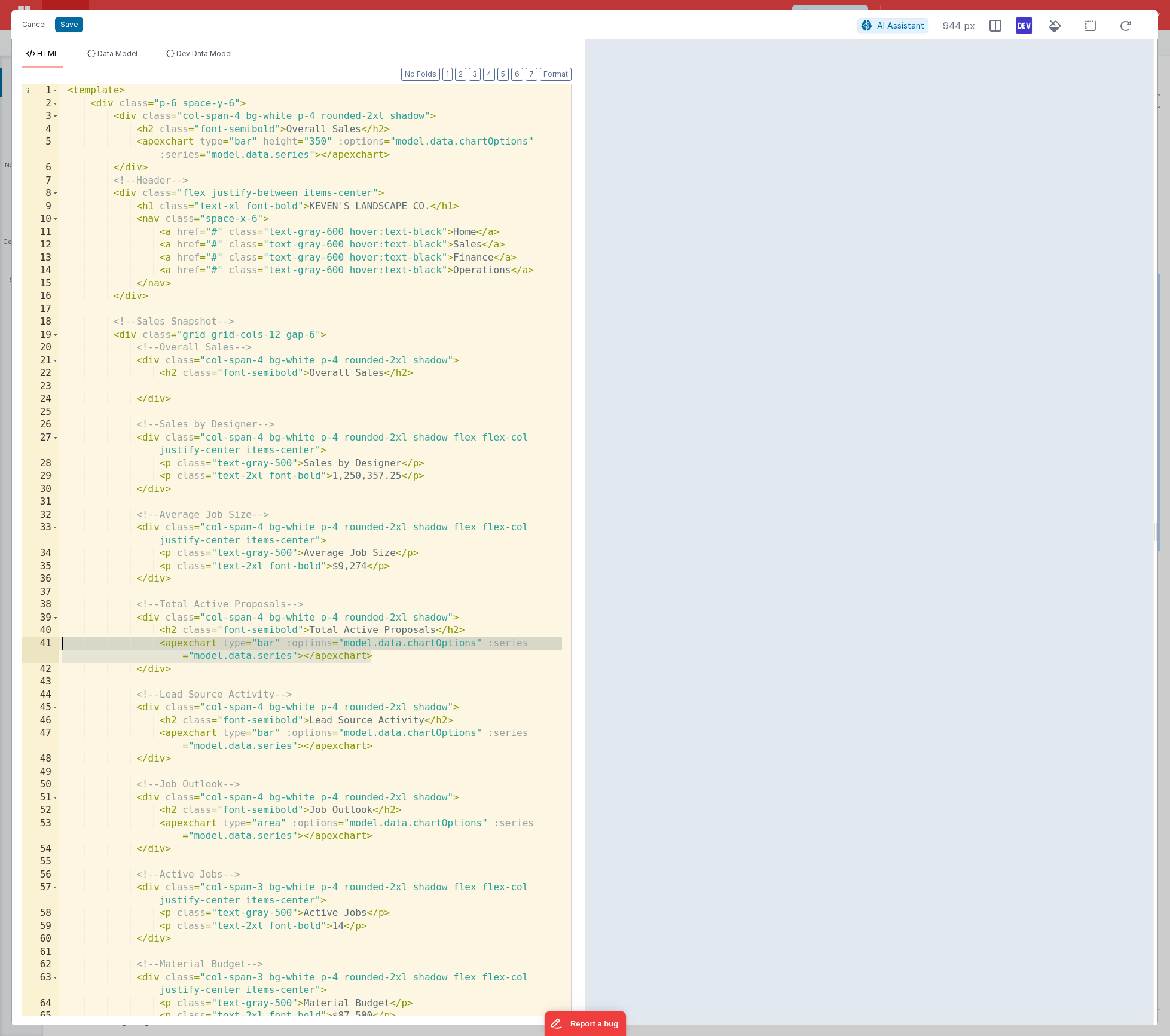
drag, startPoint x: 381, startPoint y: 658, endPoint x: -2, endPoint y: 649, distance: 383.1
click at [0, 649] on html "Cancel Save AI Assistant 944 px HTML Data Model Dev Data Model Format 7 6 5 4 3…" at bounding box center [585, 518] width 1170 height 1036
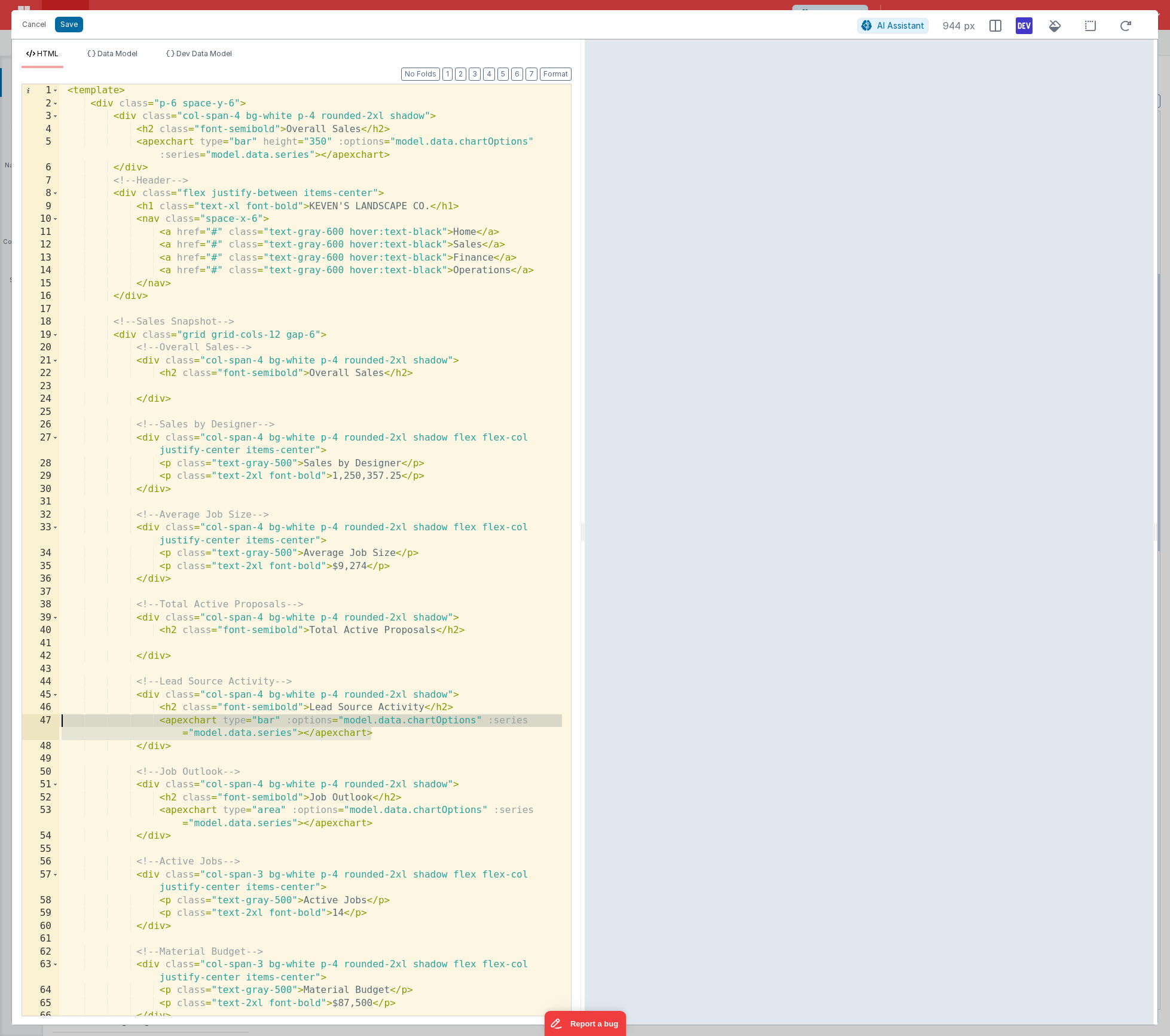
drag, startPoint x: 375, startPoint y: 733, endPoint x: -76, endPoint y: 715, distance: 451.4
click at [0, 715] on html "Cancel Save AI Assistant 944 px HTML Data Model Dev Data Model Format 7 6 5 4 3…" at bounding box center [585, 518] width 1170 height 1036
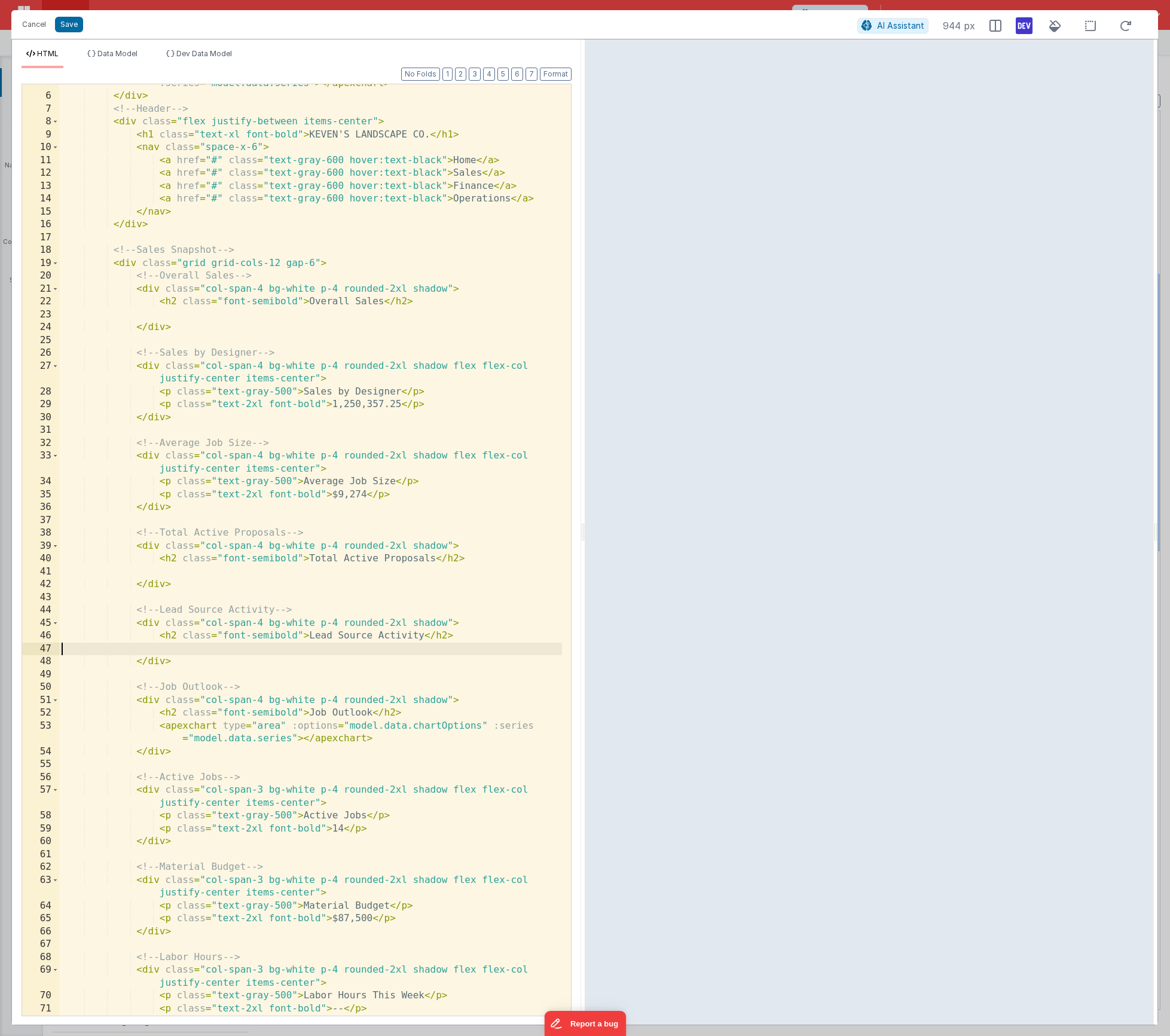
scroll to position [251, 0]
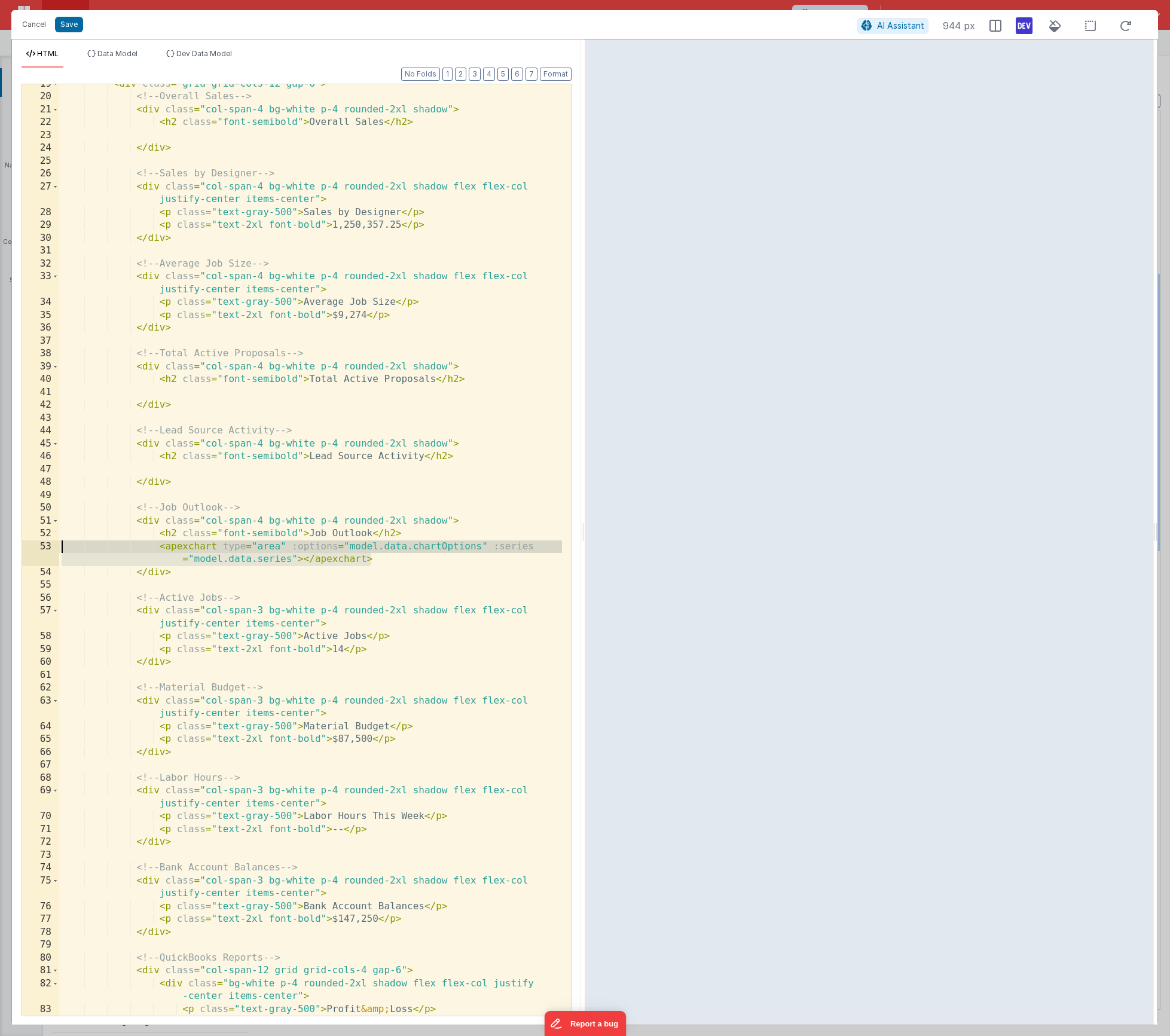
drag, startPoint x: 384, startPoint y: 559, endPoint x: -45, endPoint y: 548, distance: 429.1
click at [0, 548] on html "Cancel Save AI Assistant 944 px HTML Data Model Dev Data Model Format 7 6 5 4 3…" at bounding box center [585, 518] width 1170 height 1036
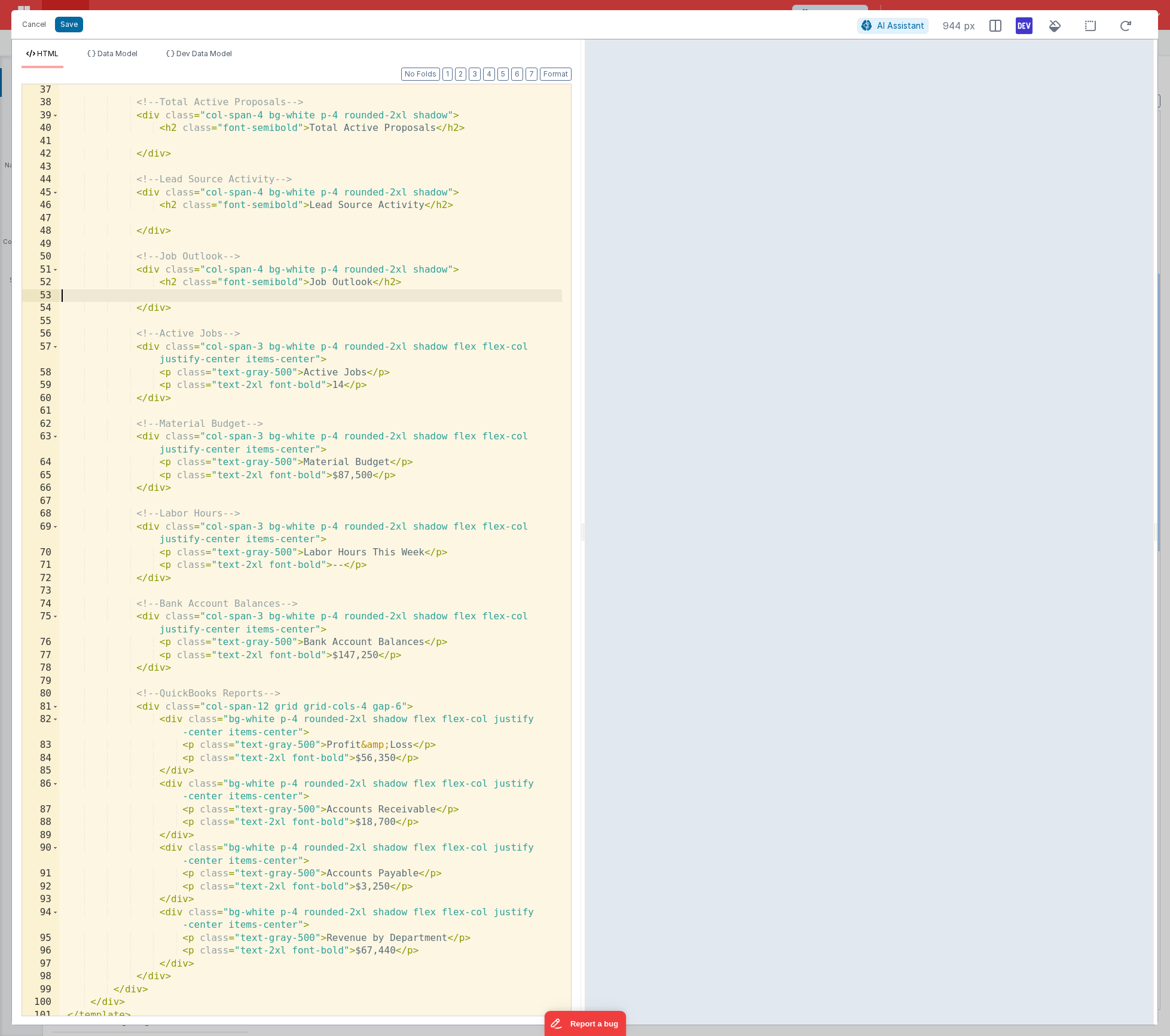
scroll to position [572, 0]
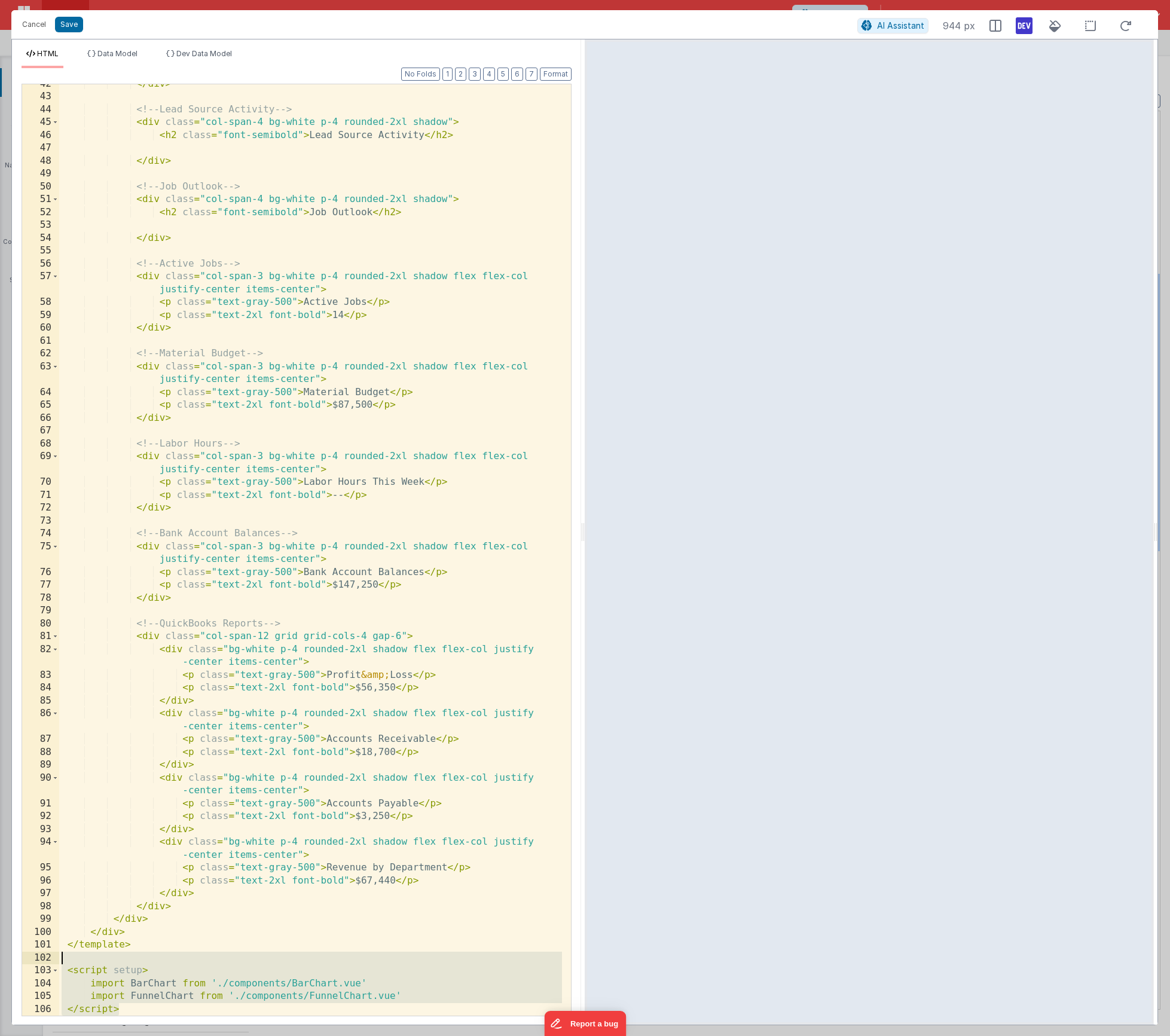
drag, startPoint x: 126, startPoint y: 1002, endPoint x: 51, endPoint y: 957, distance: 87.5
click at [51, 957] on div "42 43 44 45 46 47 48 49 50 51 52 53 54 55 56 57 58 59 60 61 62 63 64 65 66 67 6…" at bounding box center [296, 550] width 550 height 933
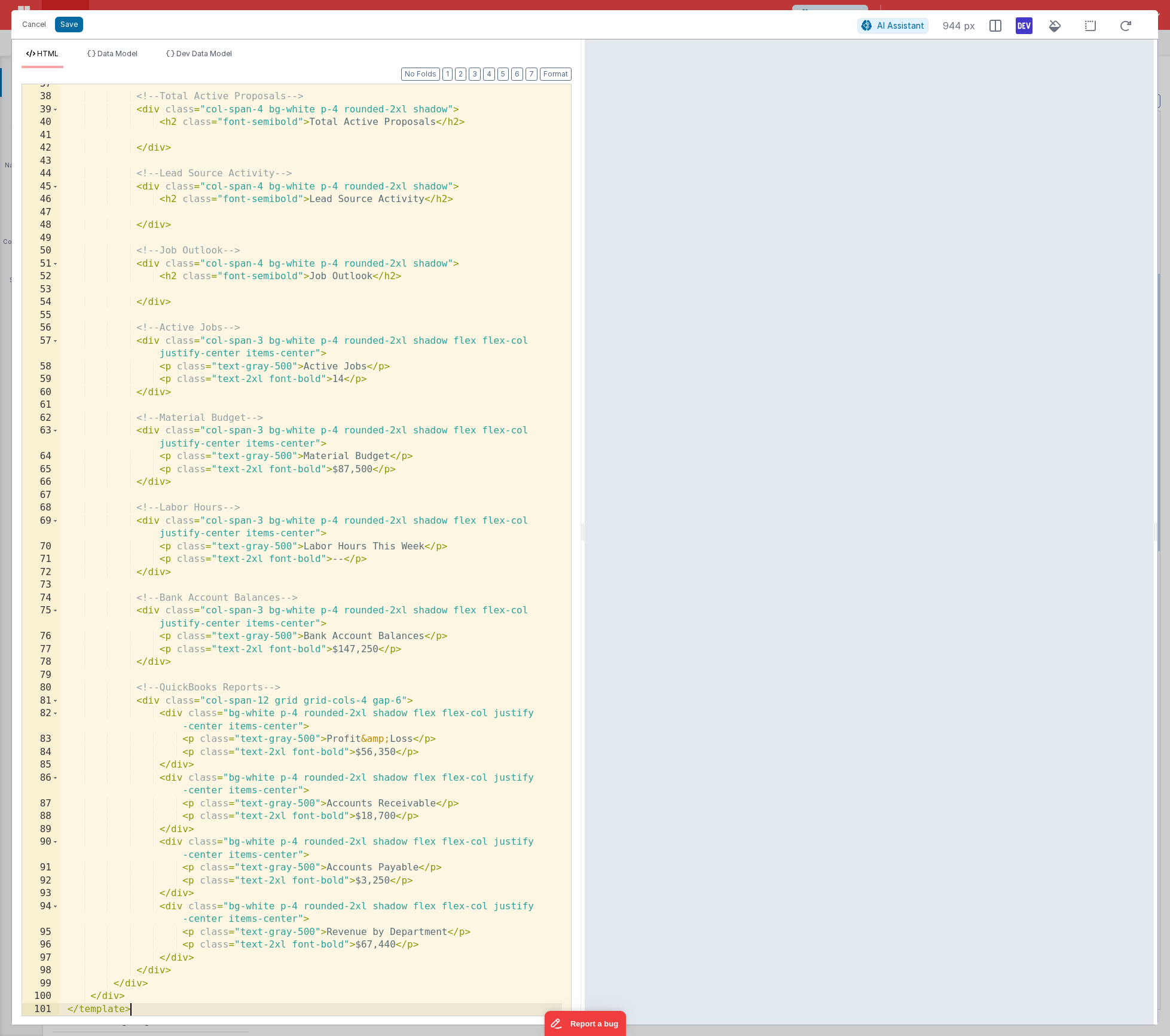
scroll to position [508, 0]
drag, startPoint x: 63, startPoint y: 25, endPoint x: 588, endPoint y: 50, distance: 525.6
click at [63, 25] on button "Save" at bounding box center [69, 25] width 28 height 15
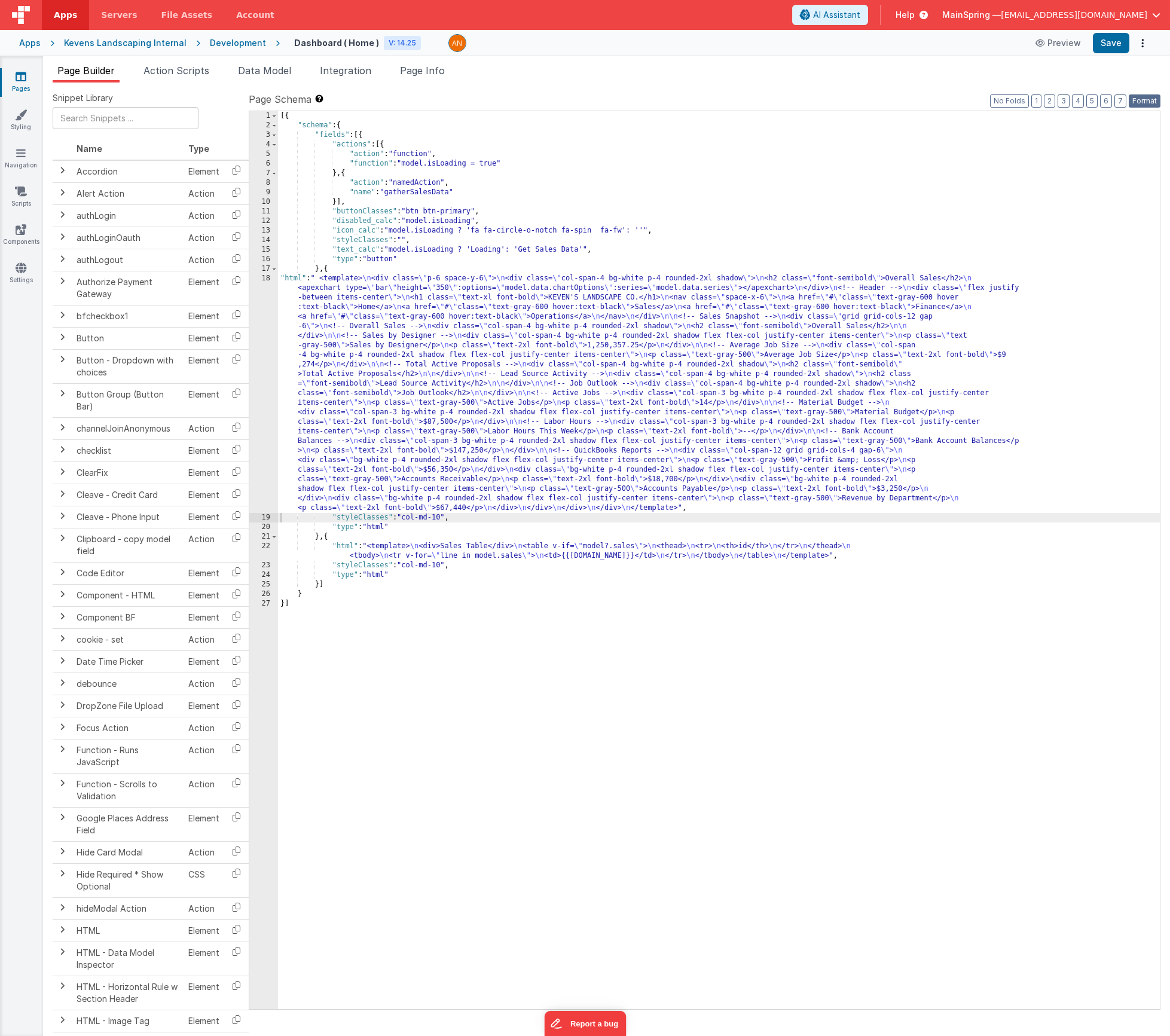
drag, startPoint x: 1151, startPoint y: 103, endPoint x: 1122, endPoint y: 70, distance: 43.9
click at [1151, 103] on button "Format" at bounding box center [1144, 101] width 32 height 13
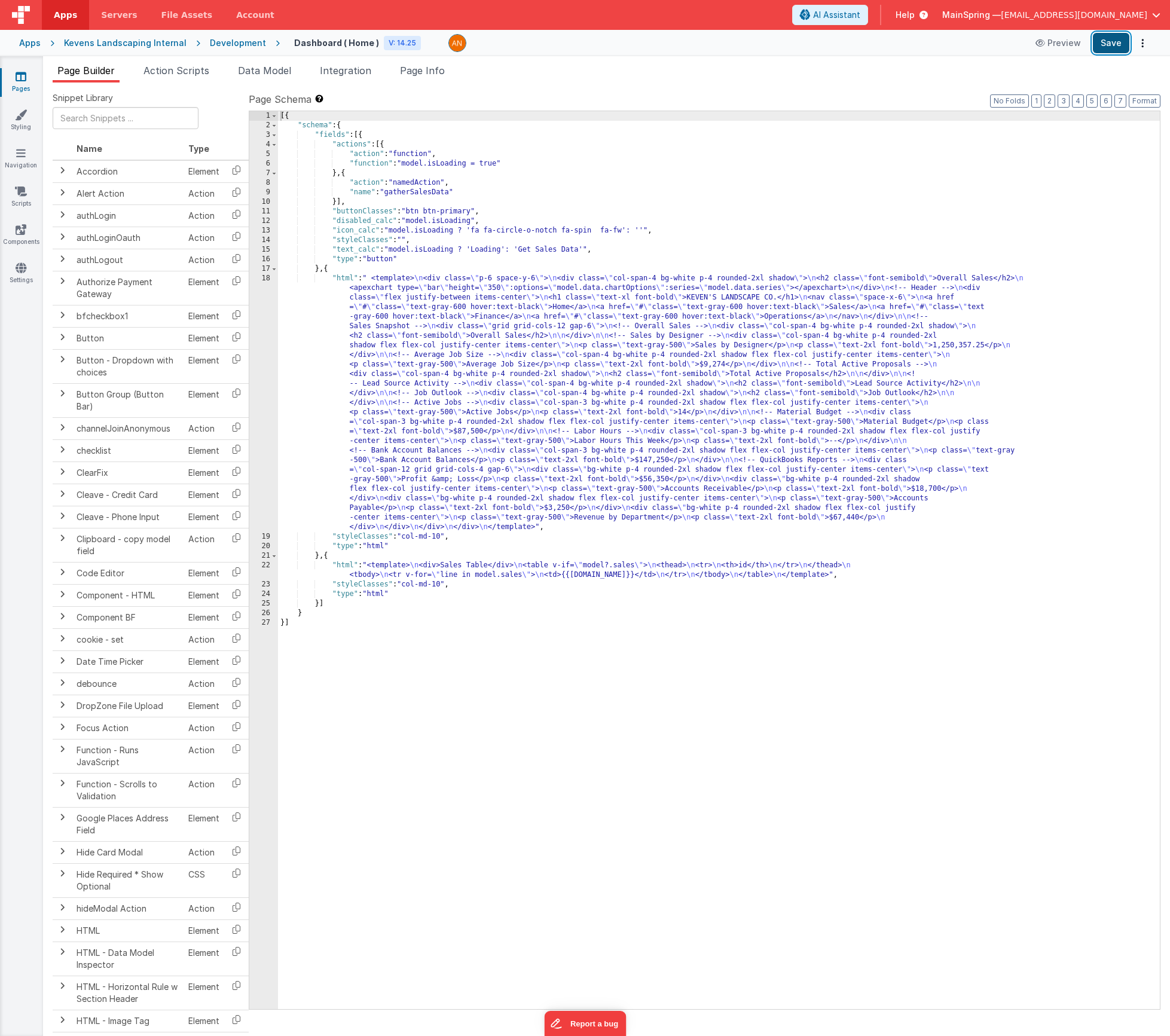
click at [1111, 50] on button "Save" at bounding box center [1111, 43] width 37 height 21
click at [543, 398] on div "[{ "schema" : { "fields" : [{ "actions" : [{ "action" : "function" , "function"…" at bounding box center [719, 570] width 882 height 917
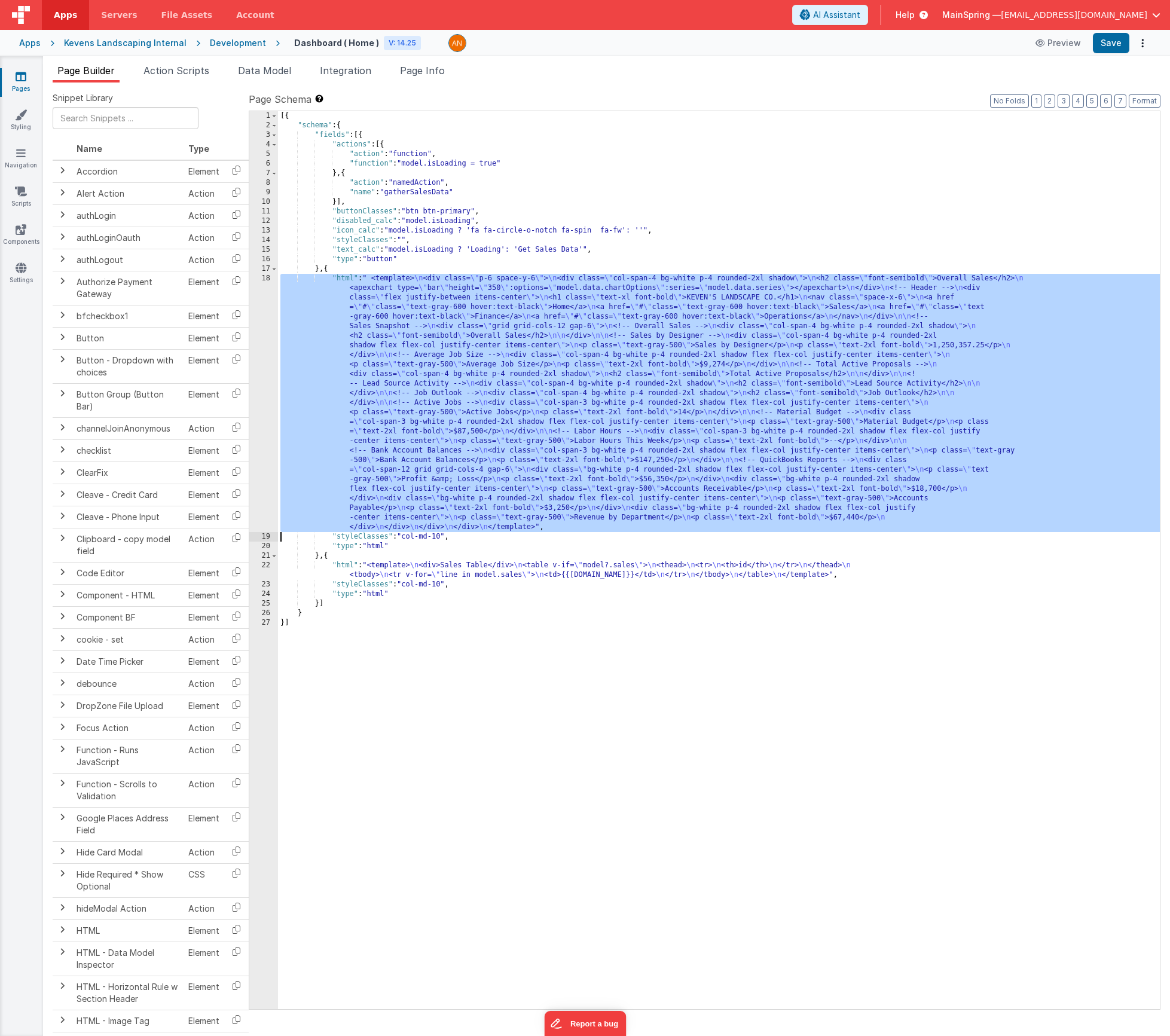
click at [264, 372] on div "18" at bounding box center [264, 403] width 28 height 258
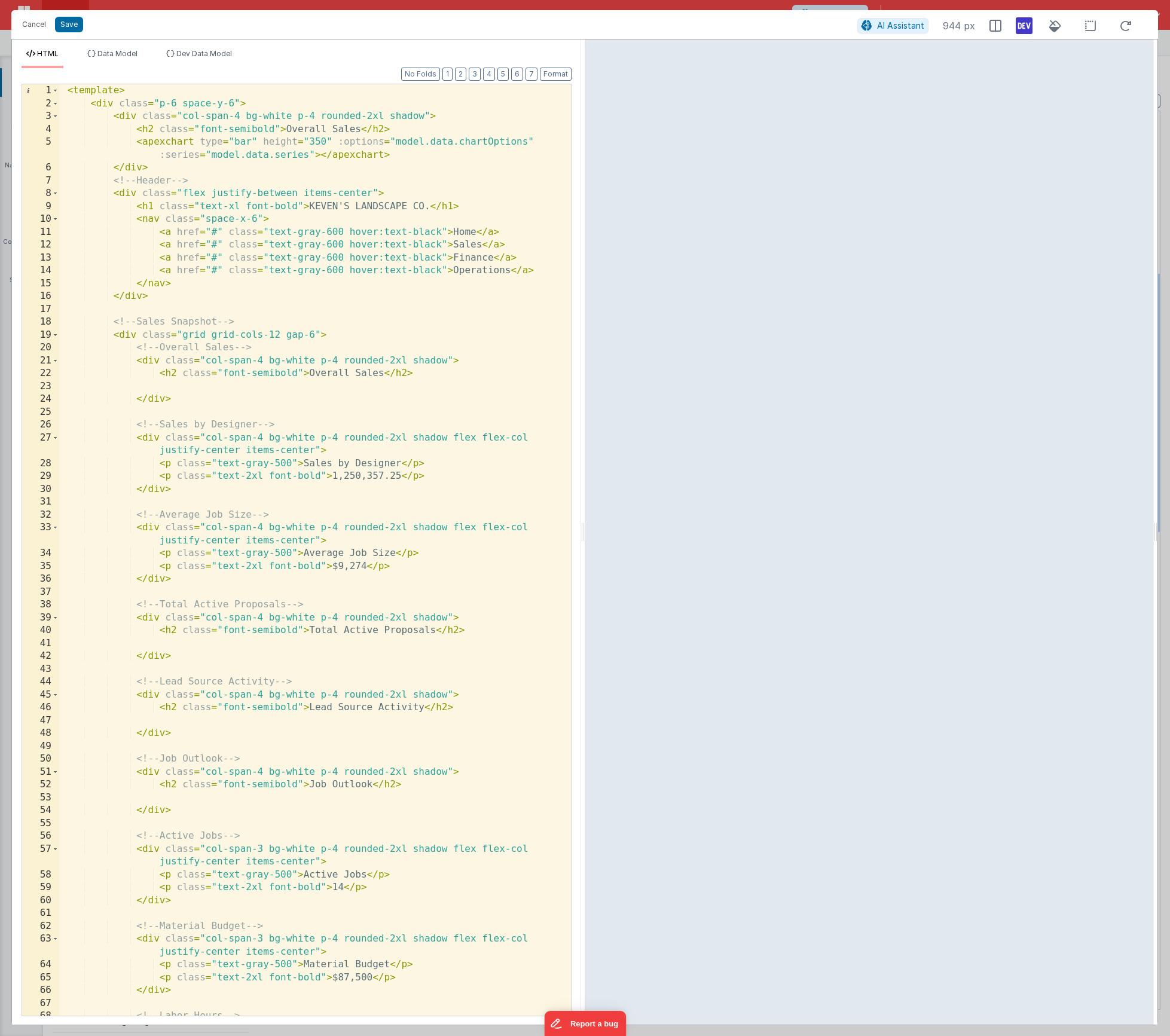
click at [402, 130] on div "< template > < div class = "p-6 space-y-6" > < div class = "col-span-4 bg-white…" at bounding box center [311, 570] width 503 height 971
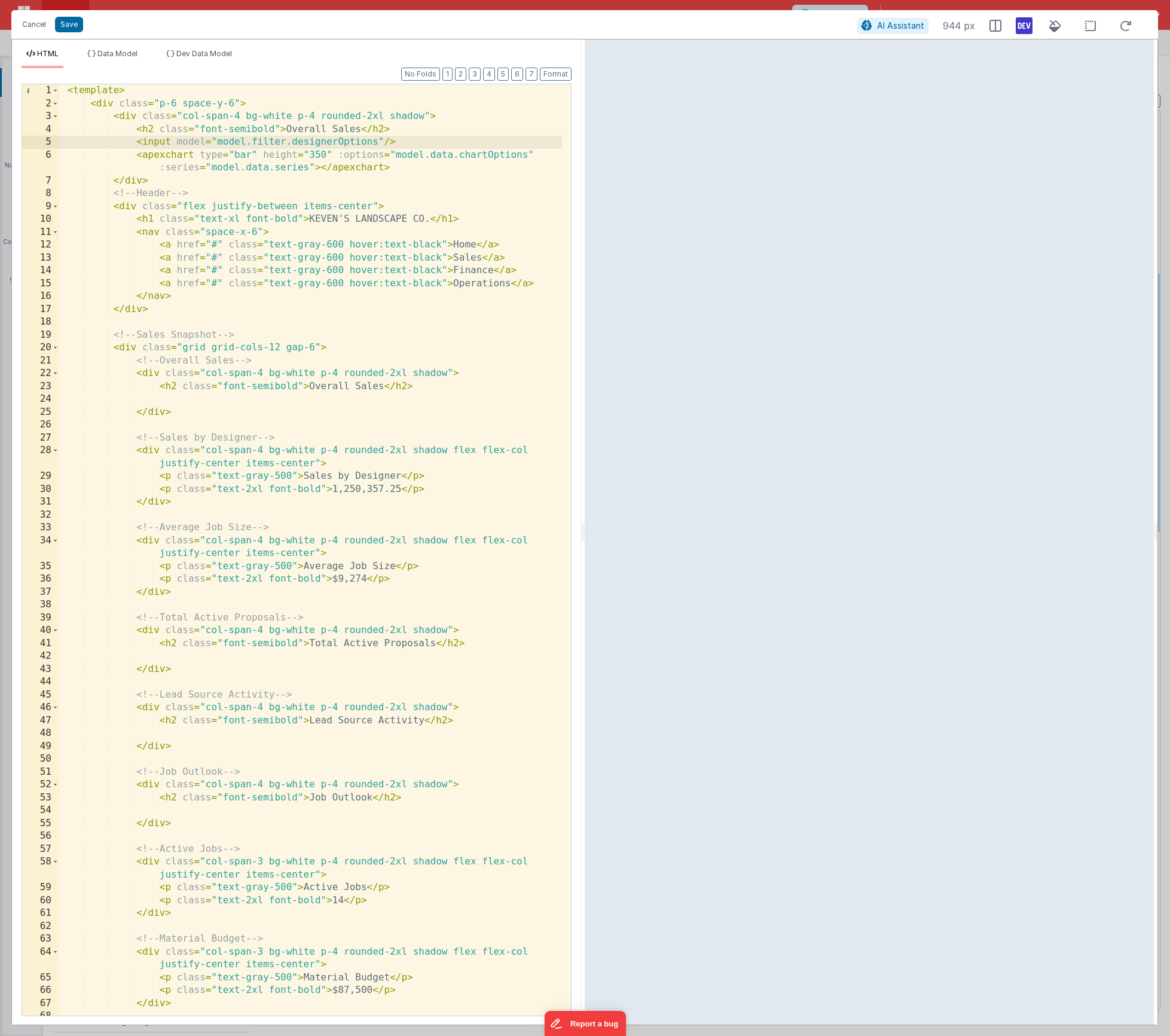
click at [408, 142] on div "< template > < div class = "p-6 space-y-6" > < div class = "col-span-4 bg-white…" at bounding box center [311, 563] width 503 height 957
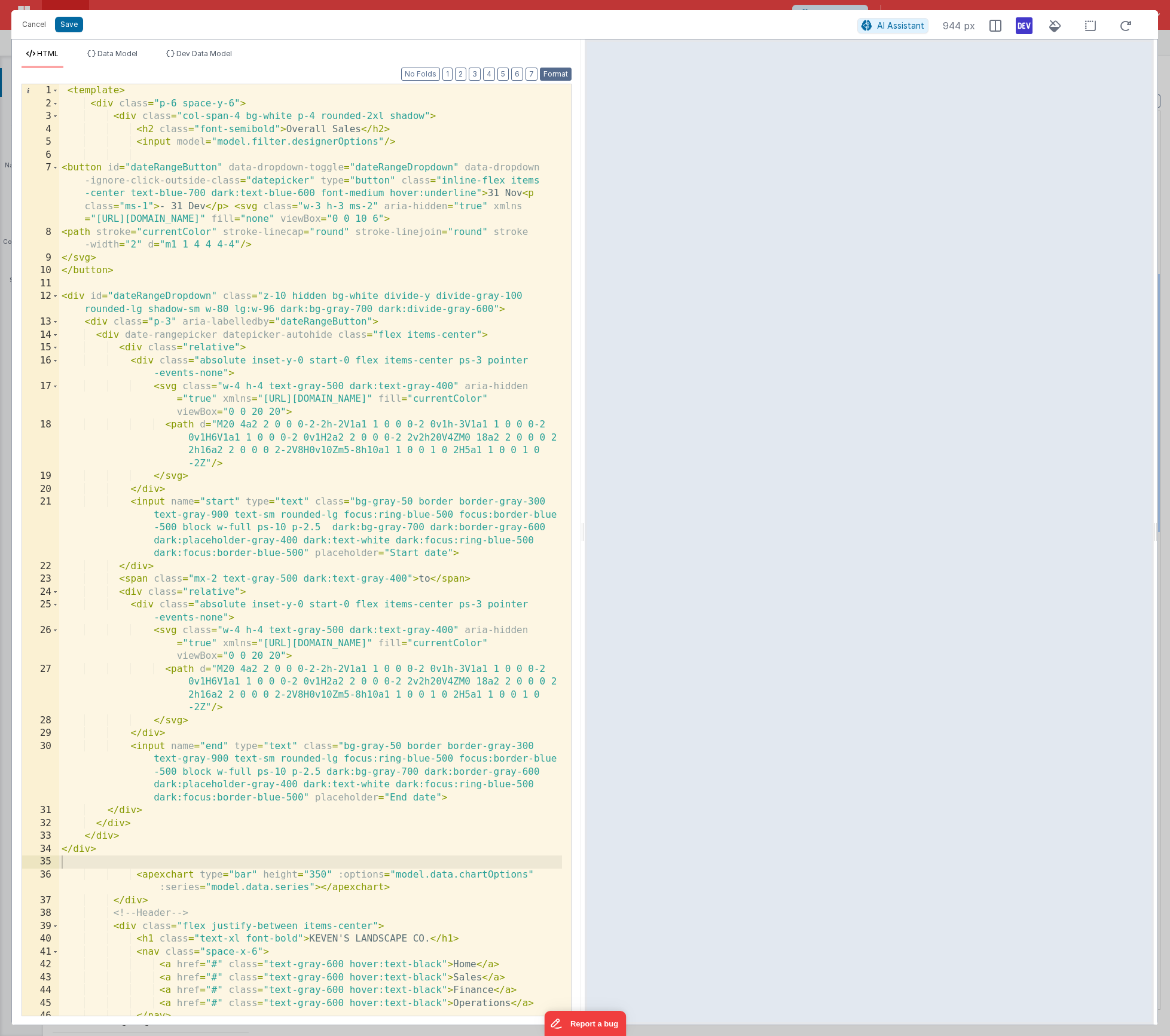
click at [565, 72] on button "Format" at bounding box center [555, 74] width 32 height 13
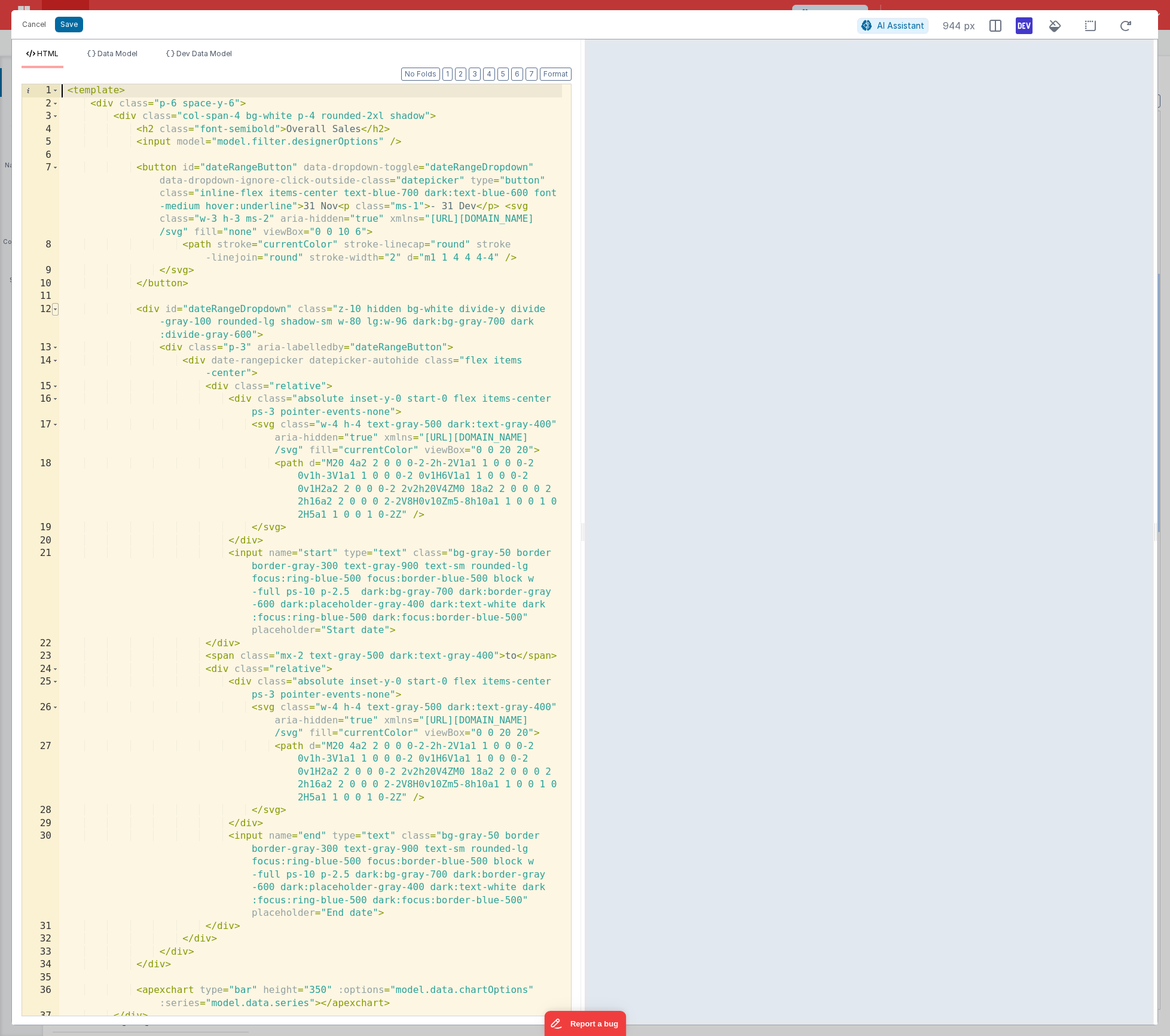
click at [58, 308] on span at bounding box center [55, 310] width 6 height 13
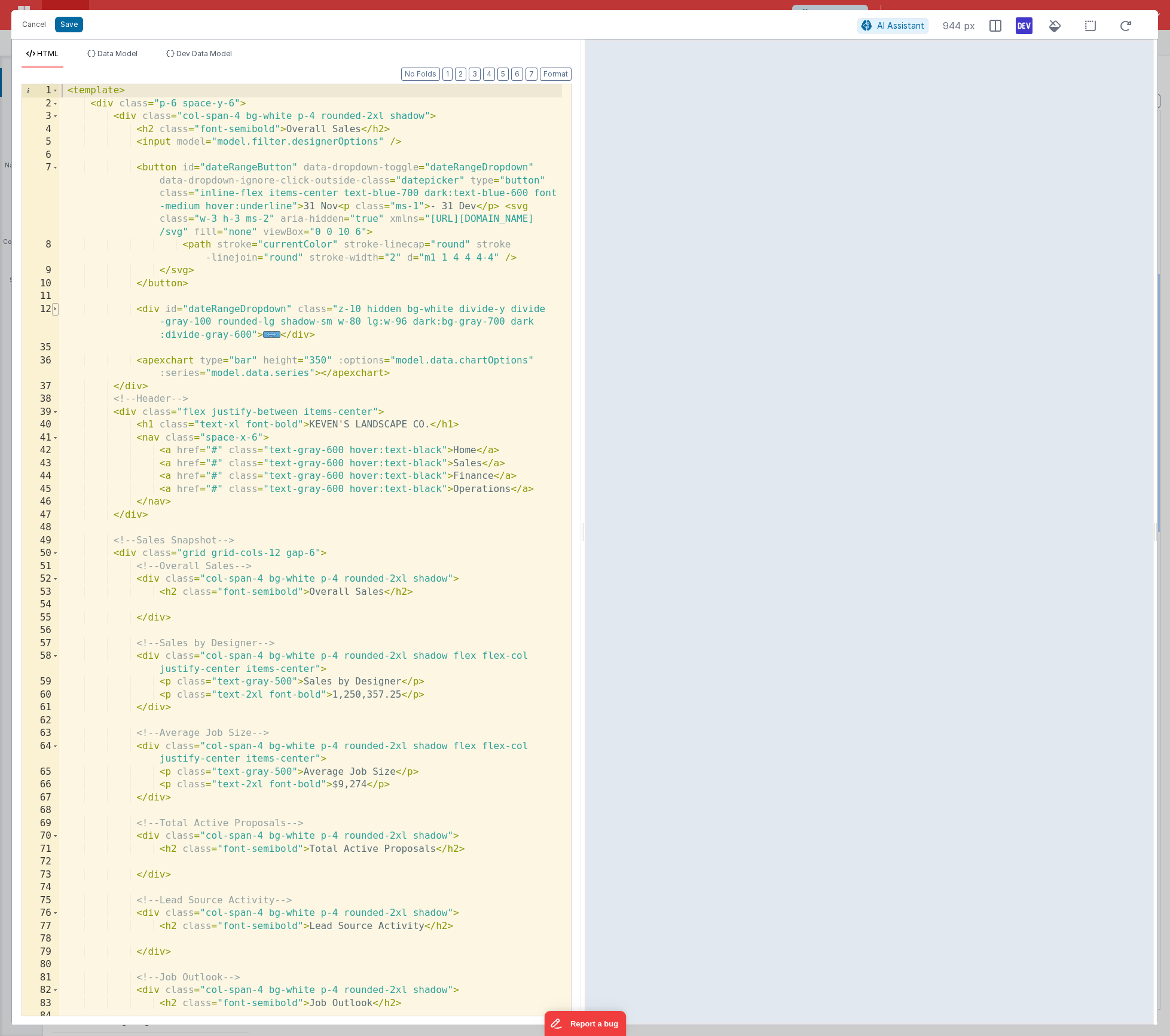
click at [58, 308] on span at bounding box center [55, 310] width 6 height 13
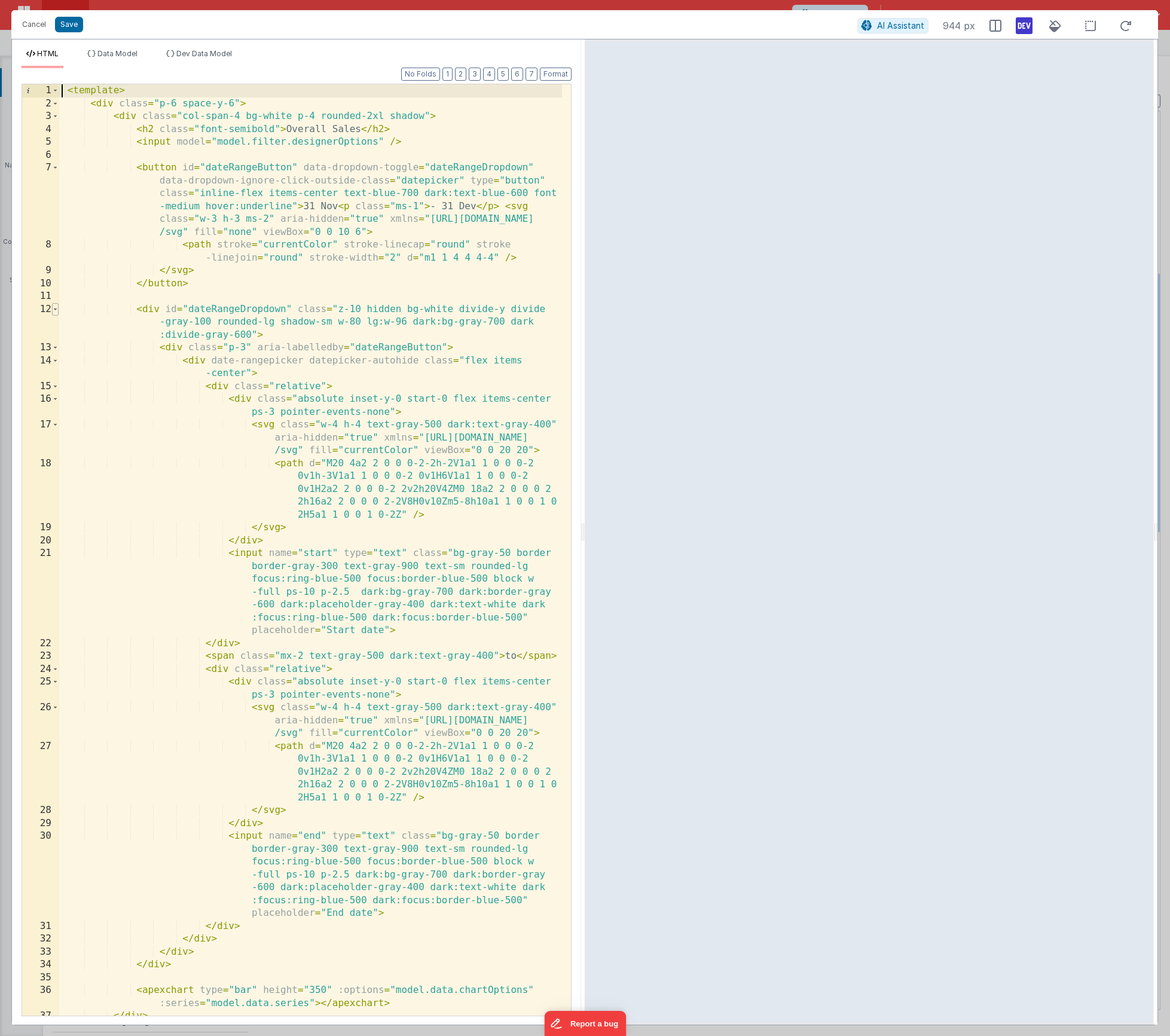
click at [58, 308] on span at bounding box center [55, 310] width 6 height 13
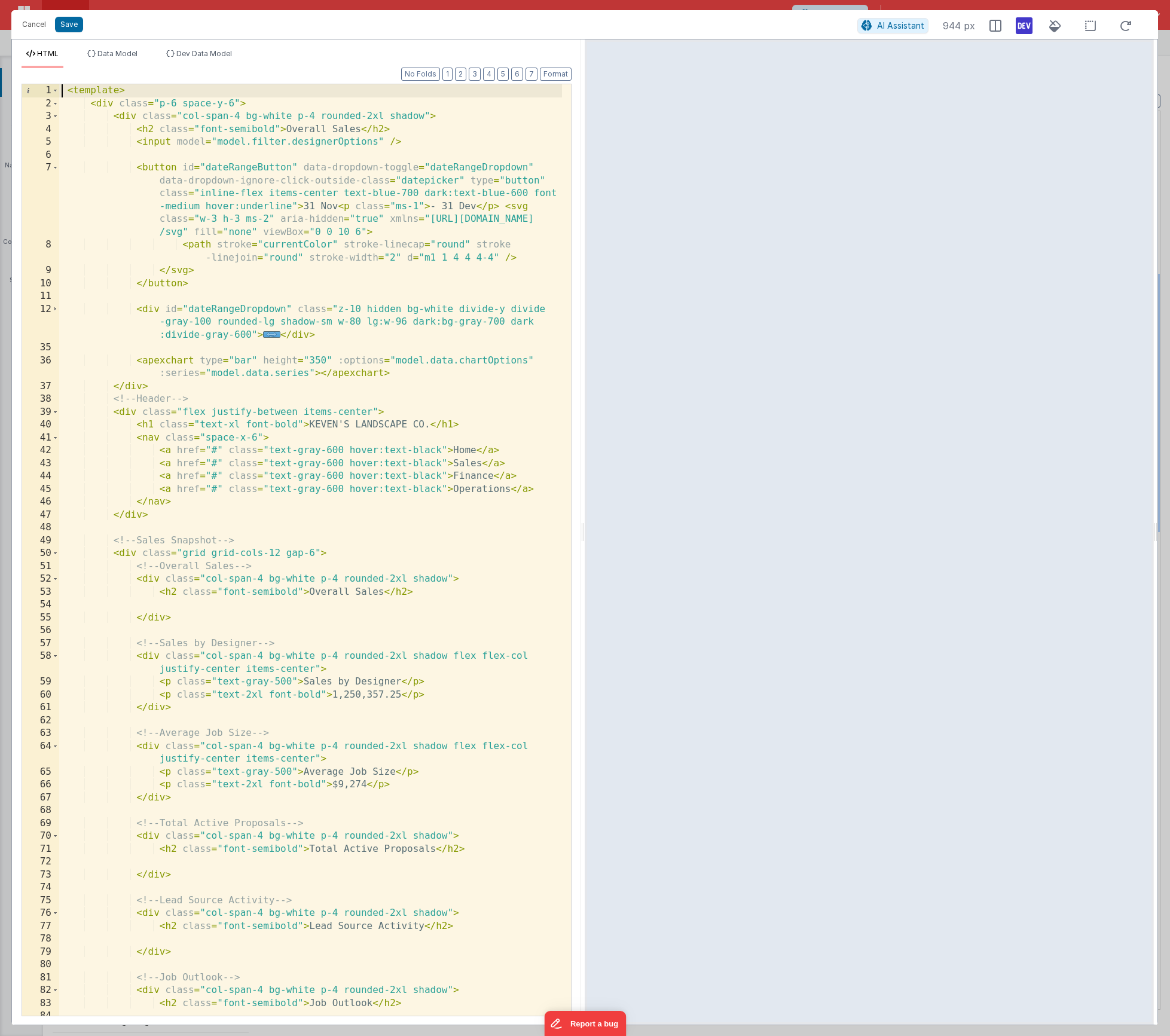
click at [193, 157] on div "< template > < div class = "p-6 space-y-6" > < div class = "col-span-4 bg-white…" at bounding box center [311, 563] width 503 height 957
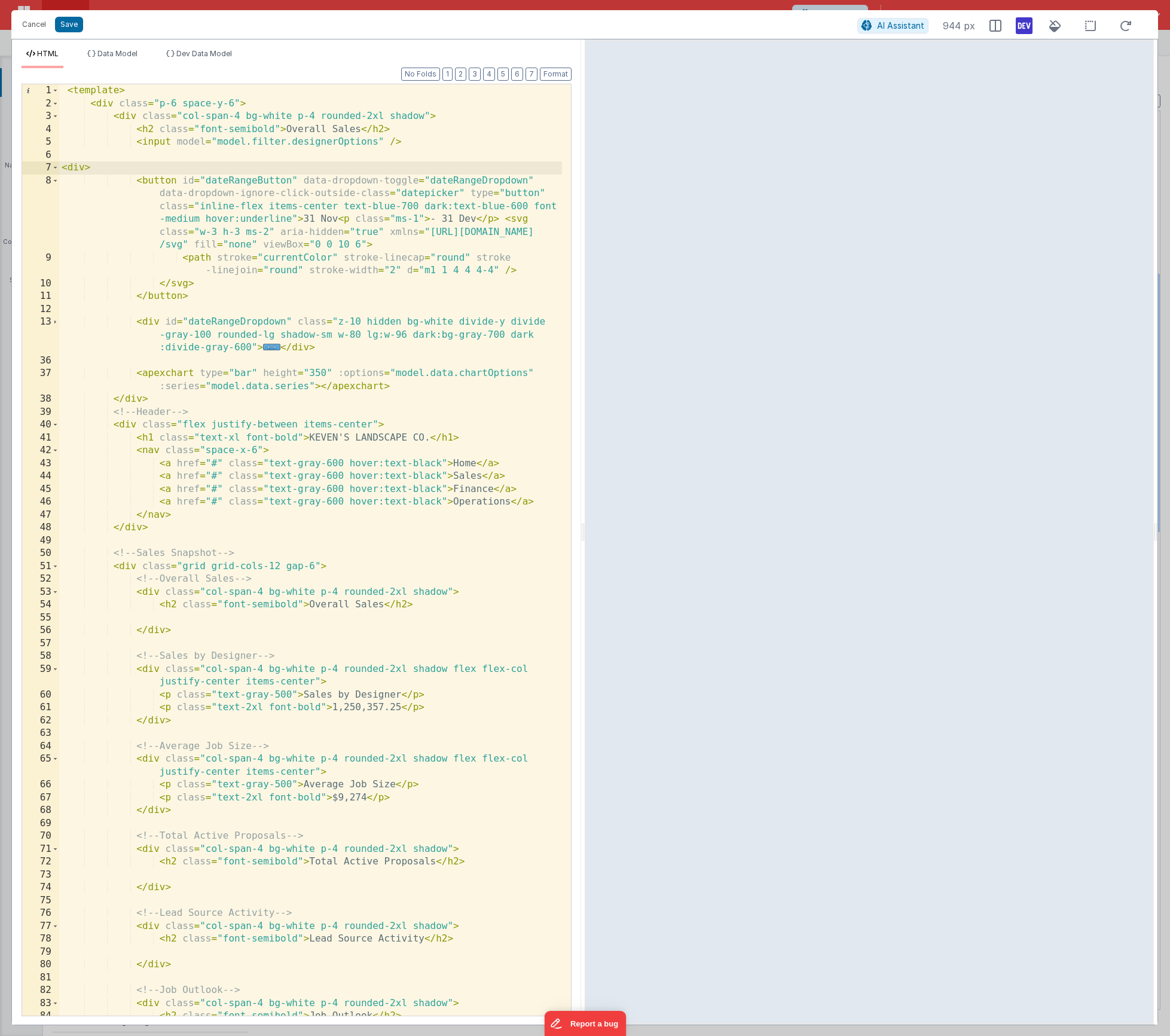
click at [172, 364] on div "< template > < div class = "p-6 space-y-6" > < div class = "col-span-4 bg-white…" at bounding box center [311, 563] width 503 height 957
click at [548, 75] on button "Format" at bounding box center [555, 74] width 32 height 13
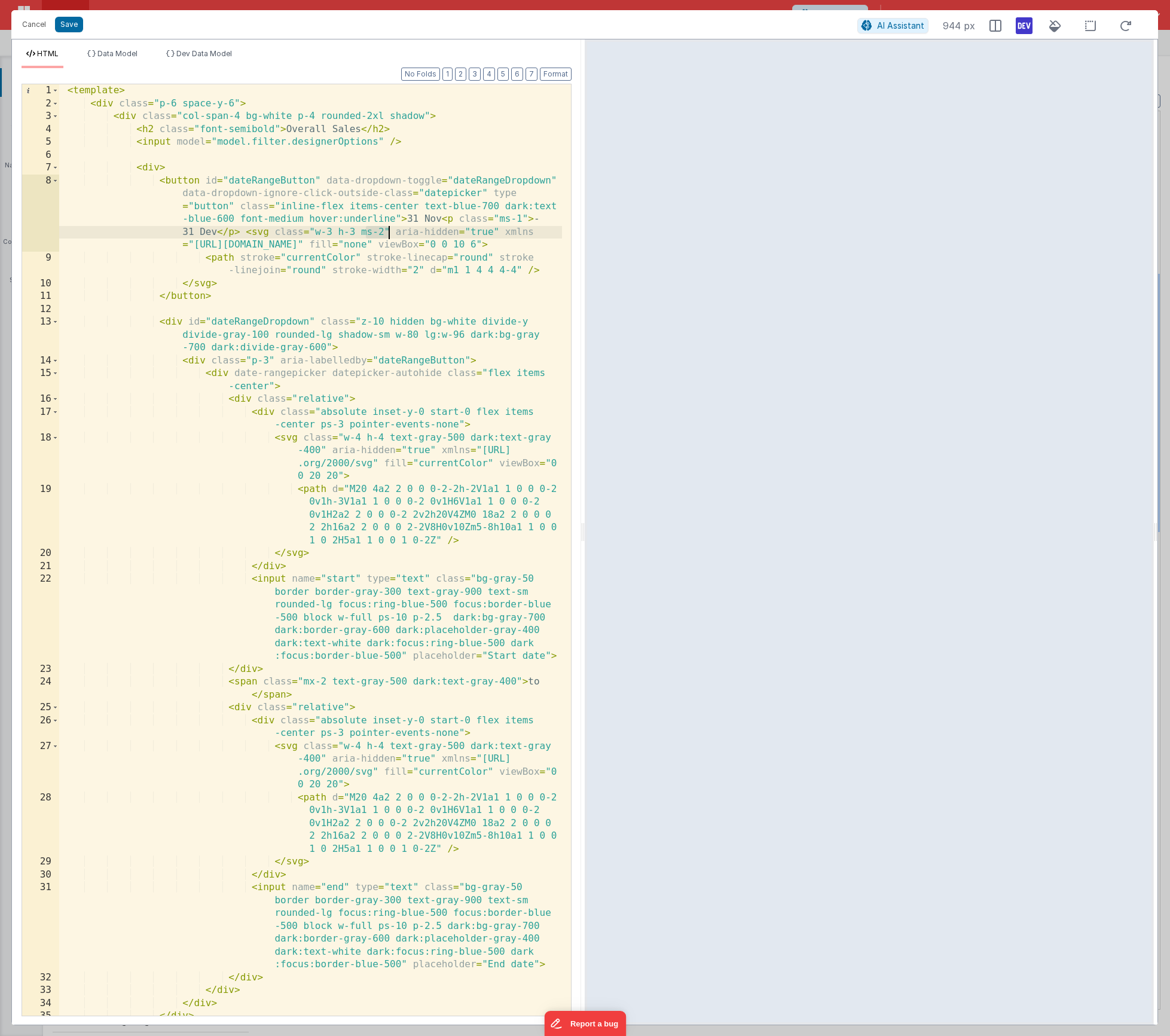
drag, startPoint x: 366, startPoint y: 234, endPoint x: 399, endPoint y: 335, distance: 106.3
click at [389, 231] on div "< template > < div class = "p-6 space-y-6" > < div class = "col-span-4 bg-white…" at bounding box center [311, 563] width 503 height 957
drag, startPoint x: 448, startPoint y: 218, endPoint x: 538, endPoint y: 218, distance: 90.0
click at [538, 218] on div "< template > < div class = "p-6 space-y-6" > < div class = "col-span-4 bg-white…" at bounding box center [311, 563] width 503 height 957
drag, startPoint x: 497, startPoint y: 221, endPoint x: 522, endPoint y: 217, distance: 25.3
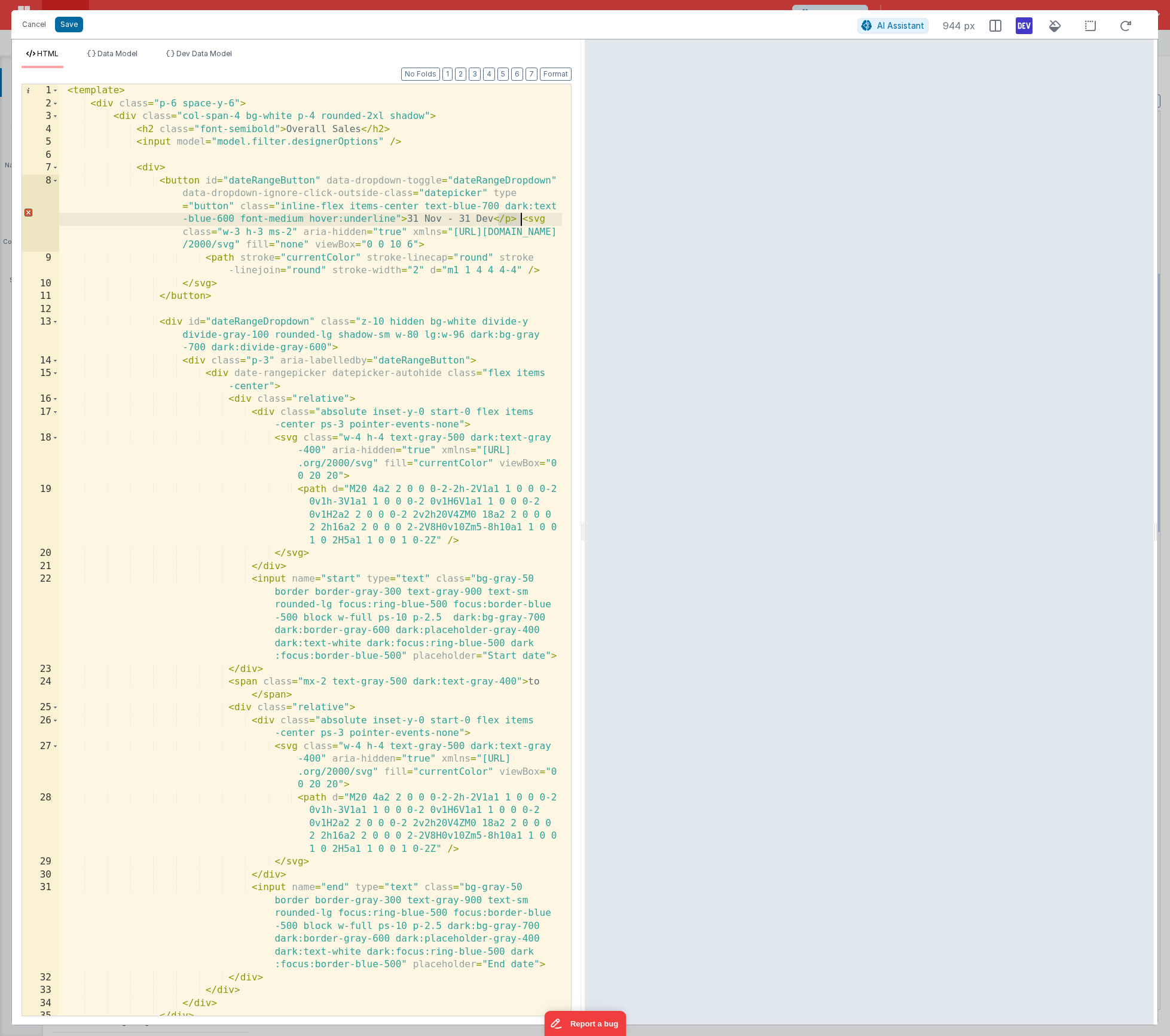
click at [522, 217] on div "< template > < div class = "p-6 space-y-6" > < div class = "col-span-4 bg-white…" at bounding box center [311, 563] width 503 height 957
drag, startPoint x: 406, startPoint y: 219, endPoint x: 443, endPoint y: 219, distance: 37.0
click at [443, 219] on div "< template > < div class = "p-6 space-y-6" > < div class = "col-span-4 bg-white…" at bounding box center [311, 563] width 503 height 957
click at [103, 54] on span "Data Model" at bounding box center [117, 54] width 40 height 9
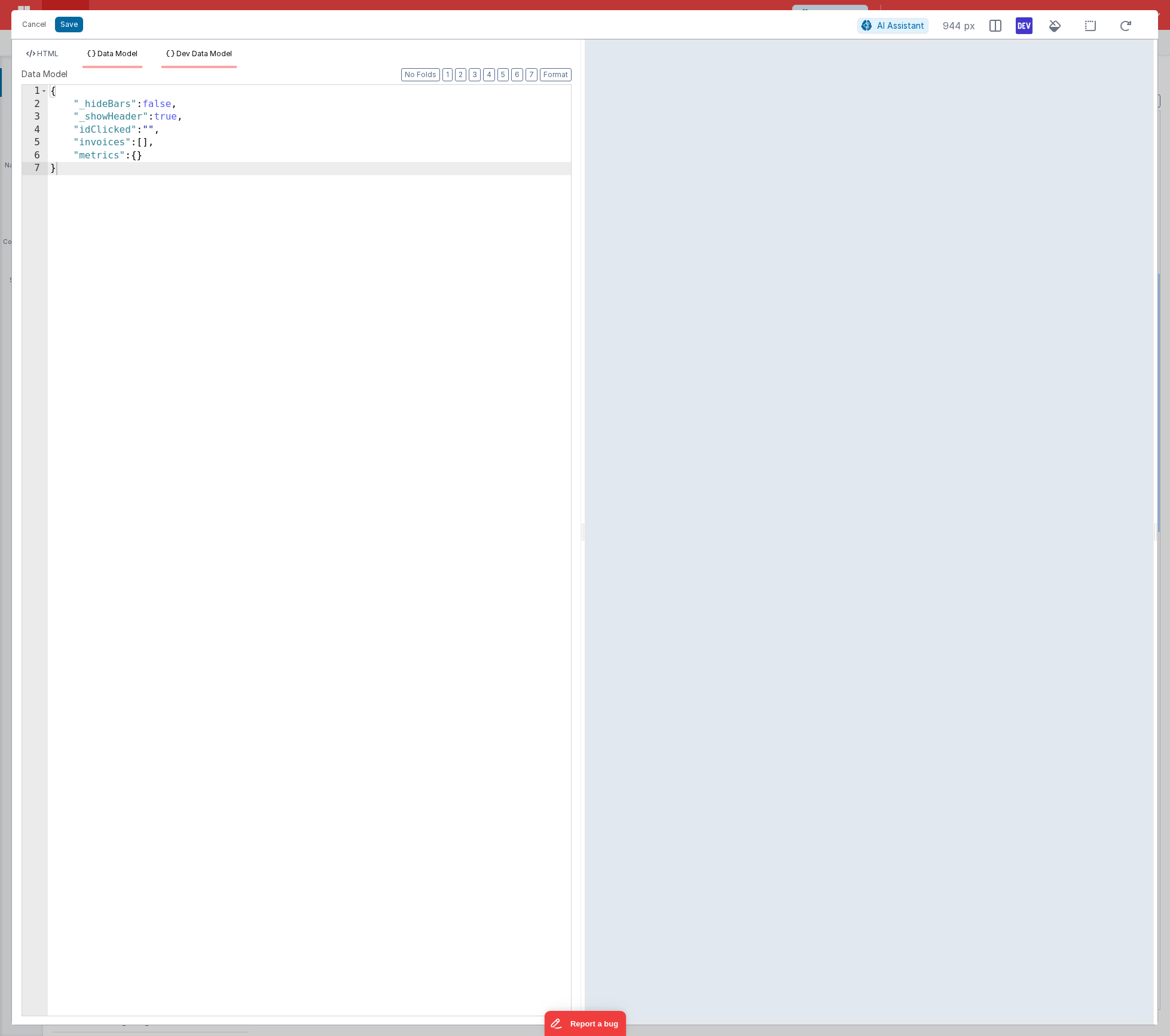
click at [205, 54] on span "Dev Data Model" at bounding box center [204, 54] width 55 height 9
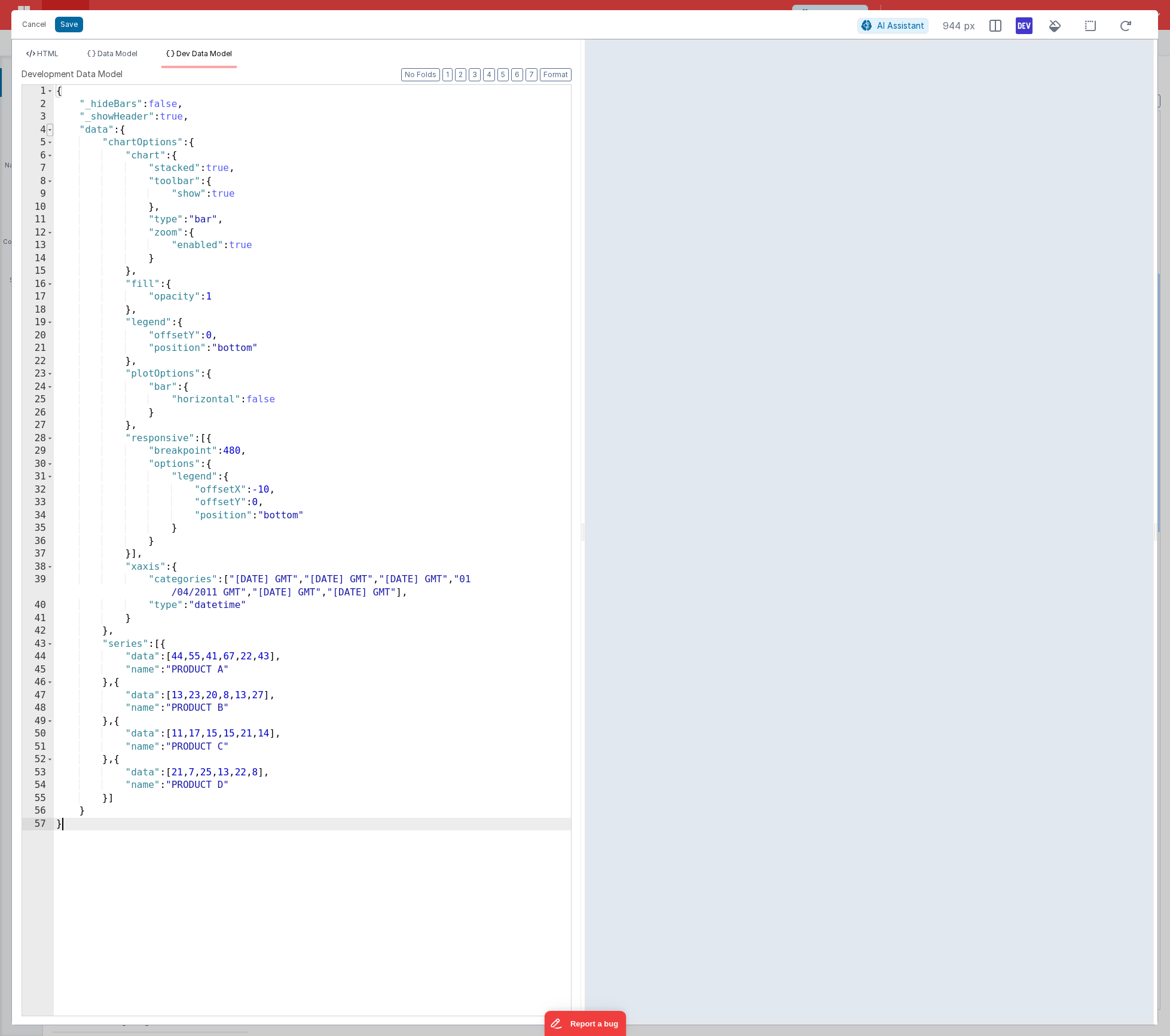
click at [52, 130] on span at bounding box center [50, 130] width 6 height 13
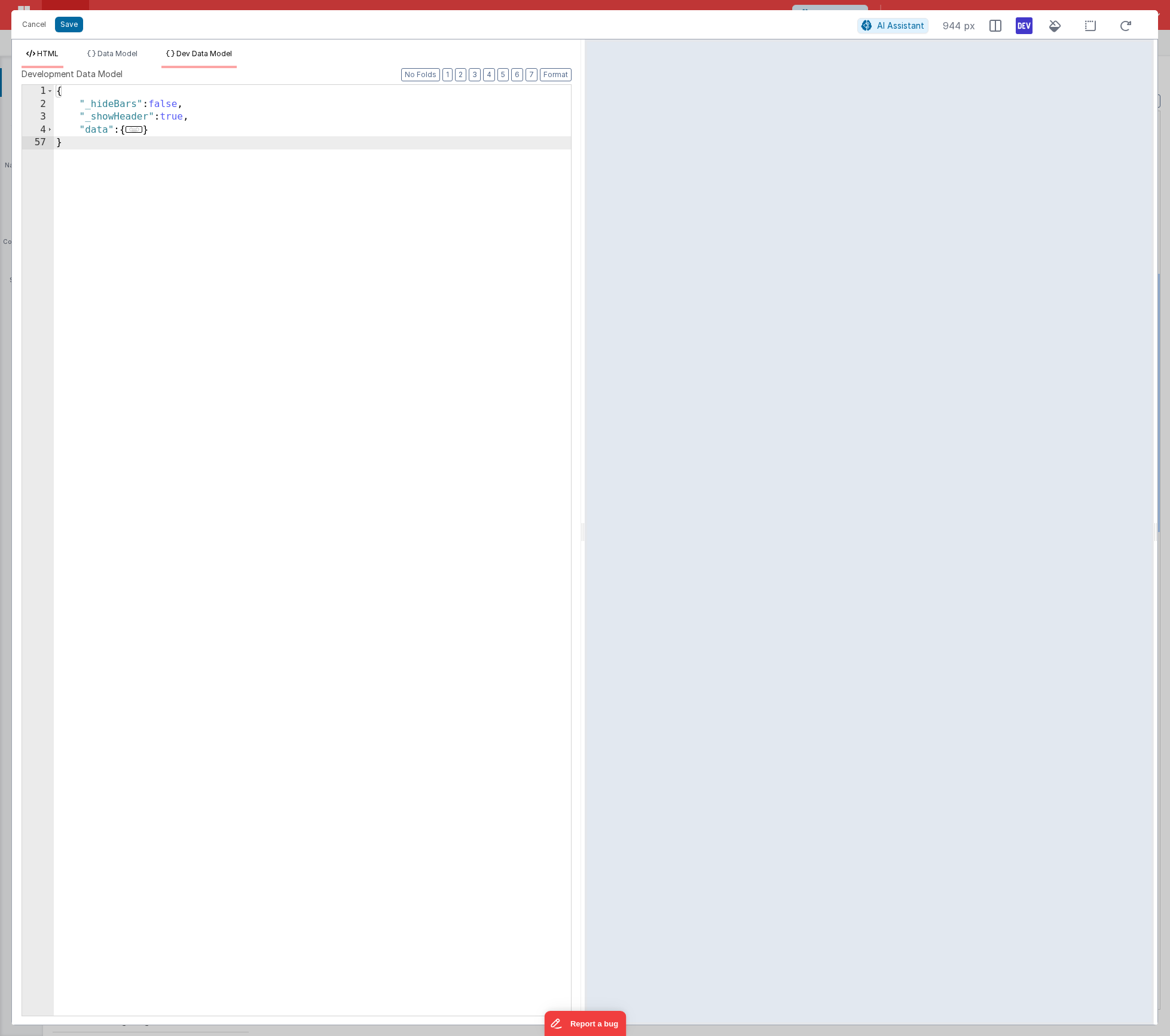
click at [57, 55] on span "HTML" at bounding box center [47, 54] width 21 height 9
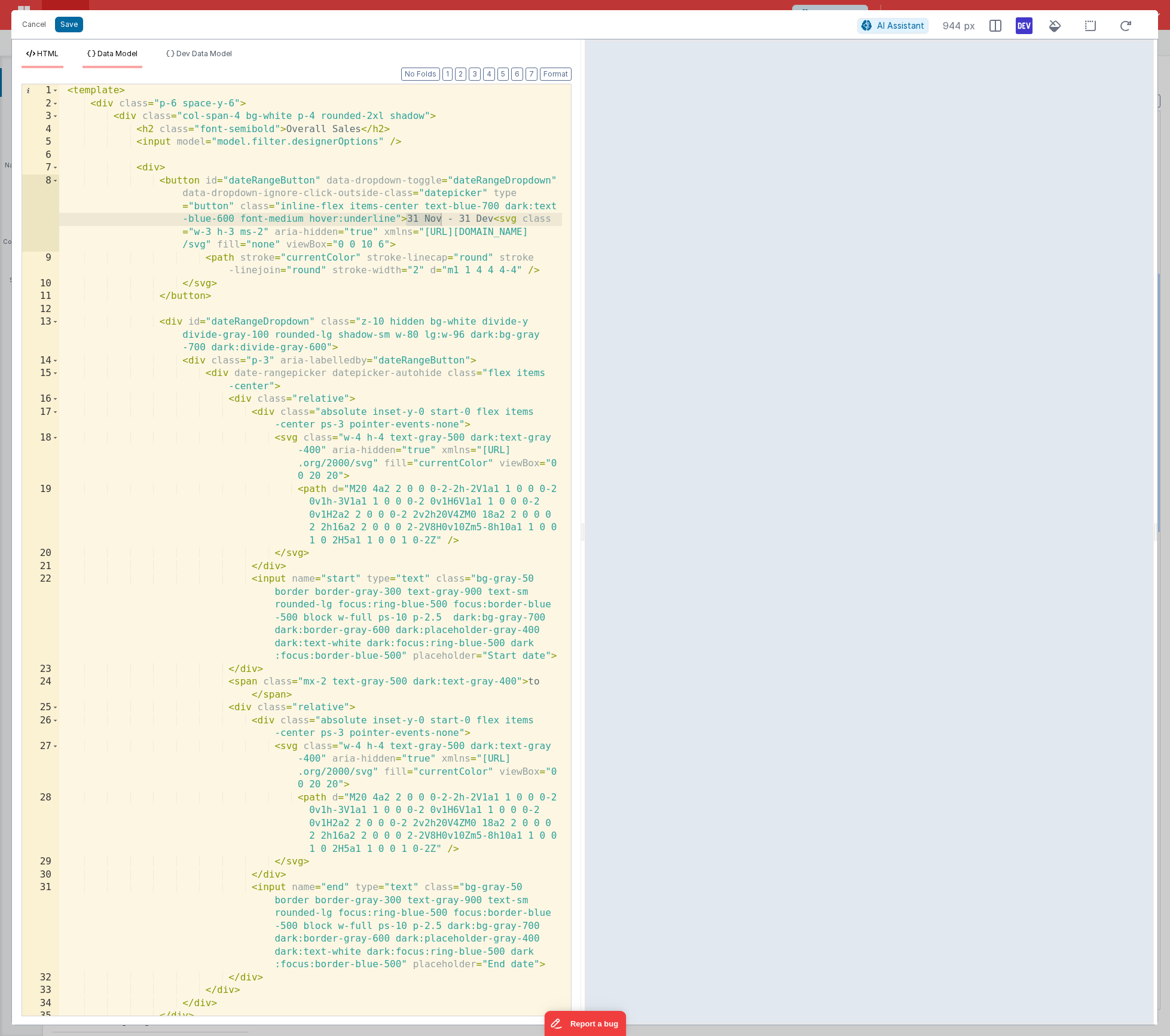
drag, startPoint x: 103, startPoint y: 50, endPoint x: 111, endPoint y: 57, distance: 10.6
click at [103, 50] on span "Data Model" at bounding box center [117, 54] width 40 height 9
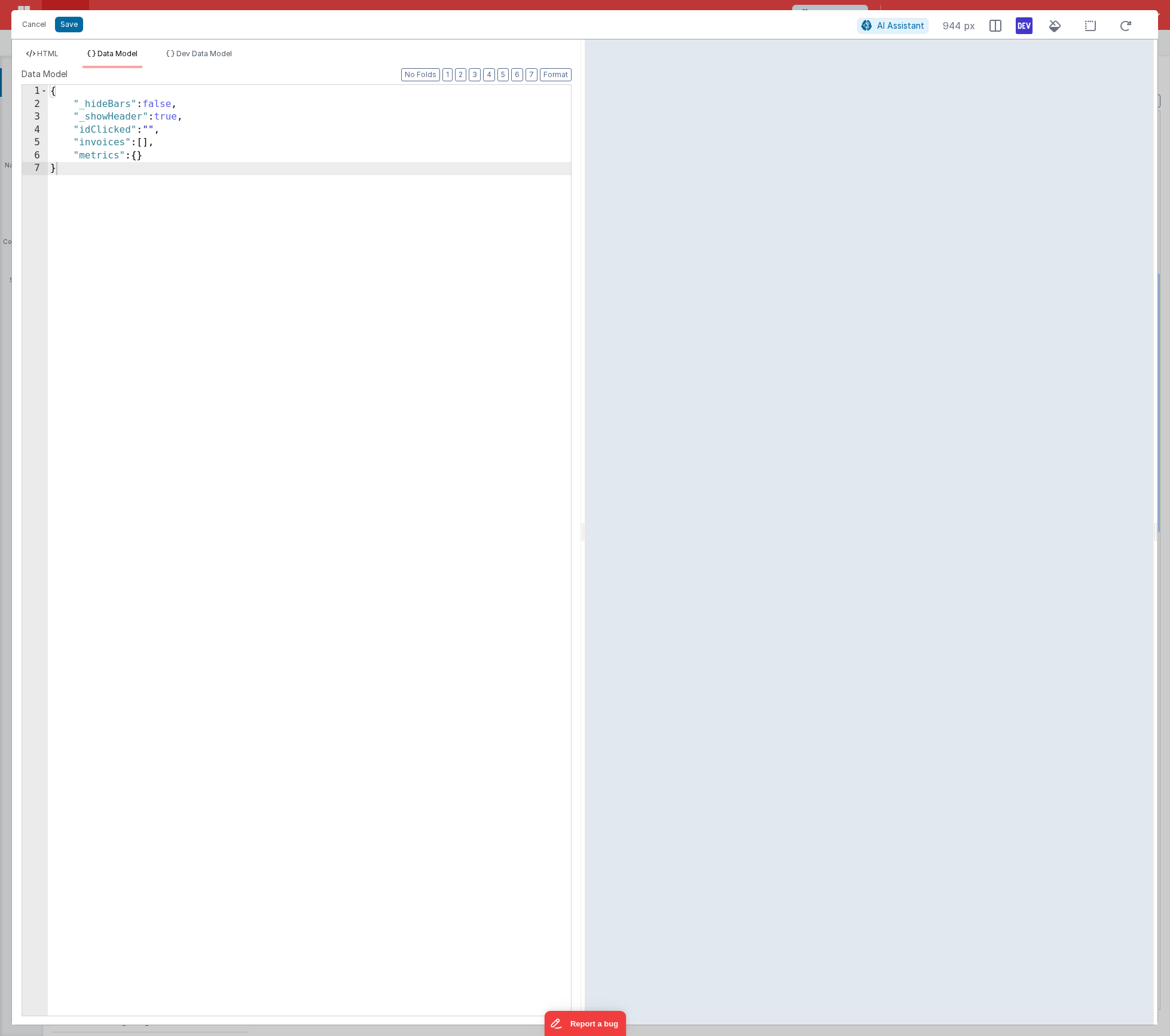
click at [172, 156] on div "{ "_hideBars" : false , "_showHeader" : true , "idClicked" : "" , "invoices" : …" at bounding box center [309, 563] width 523 height 957
click at [135, 194] on div "{ "_hideBars" : false , "_showHeader" : true , "idClicked" : "" , "invoices" : …" at bounding box center [312, 563] width 517 height 957
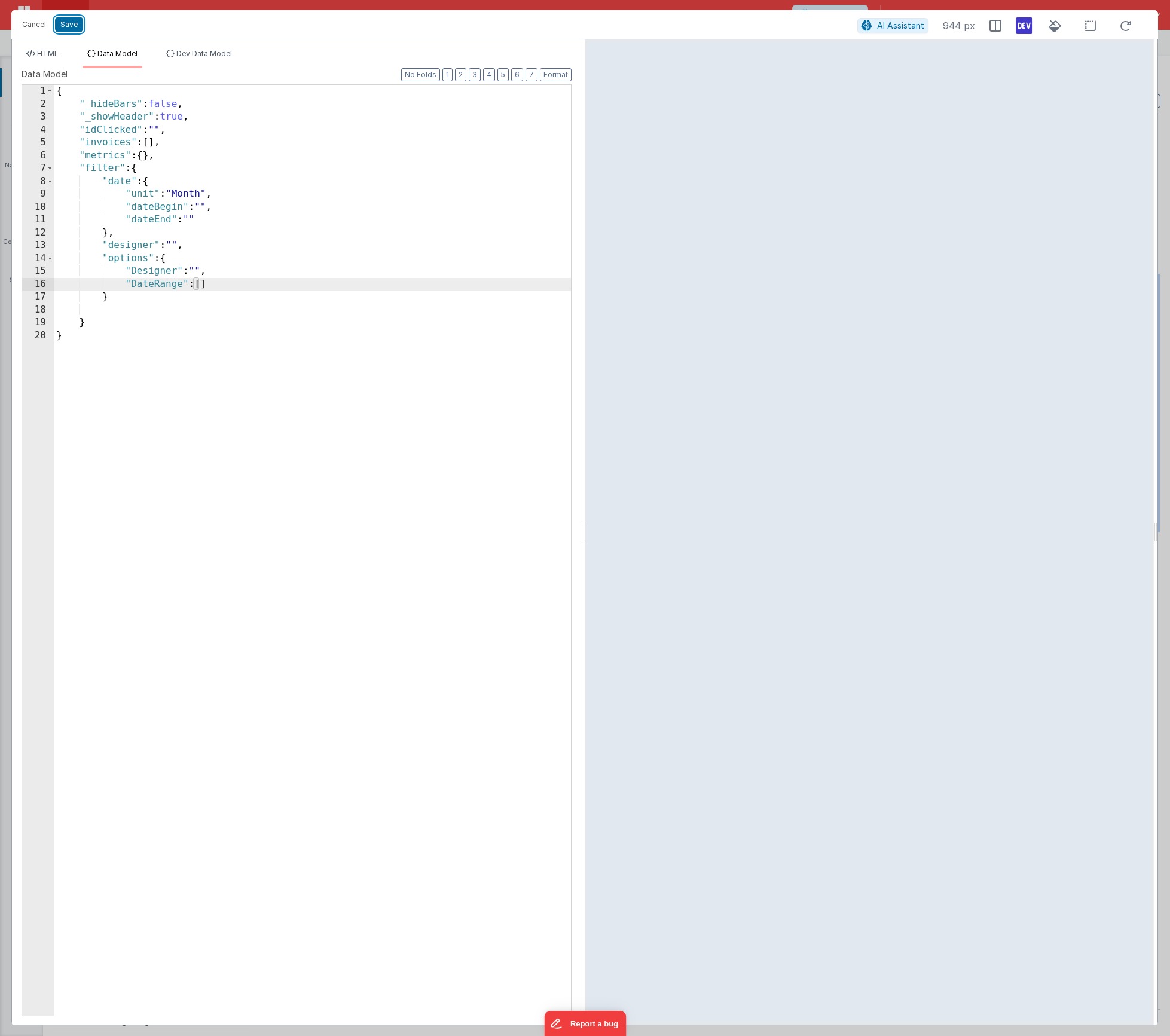
click at [68, 24] on button "Save" at bounding box center [69, 25] width 28 height 15
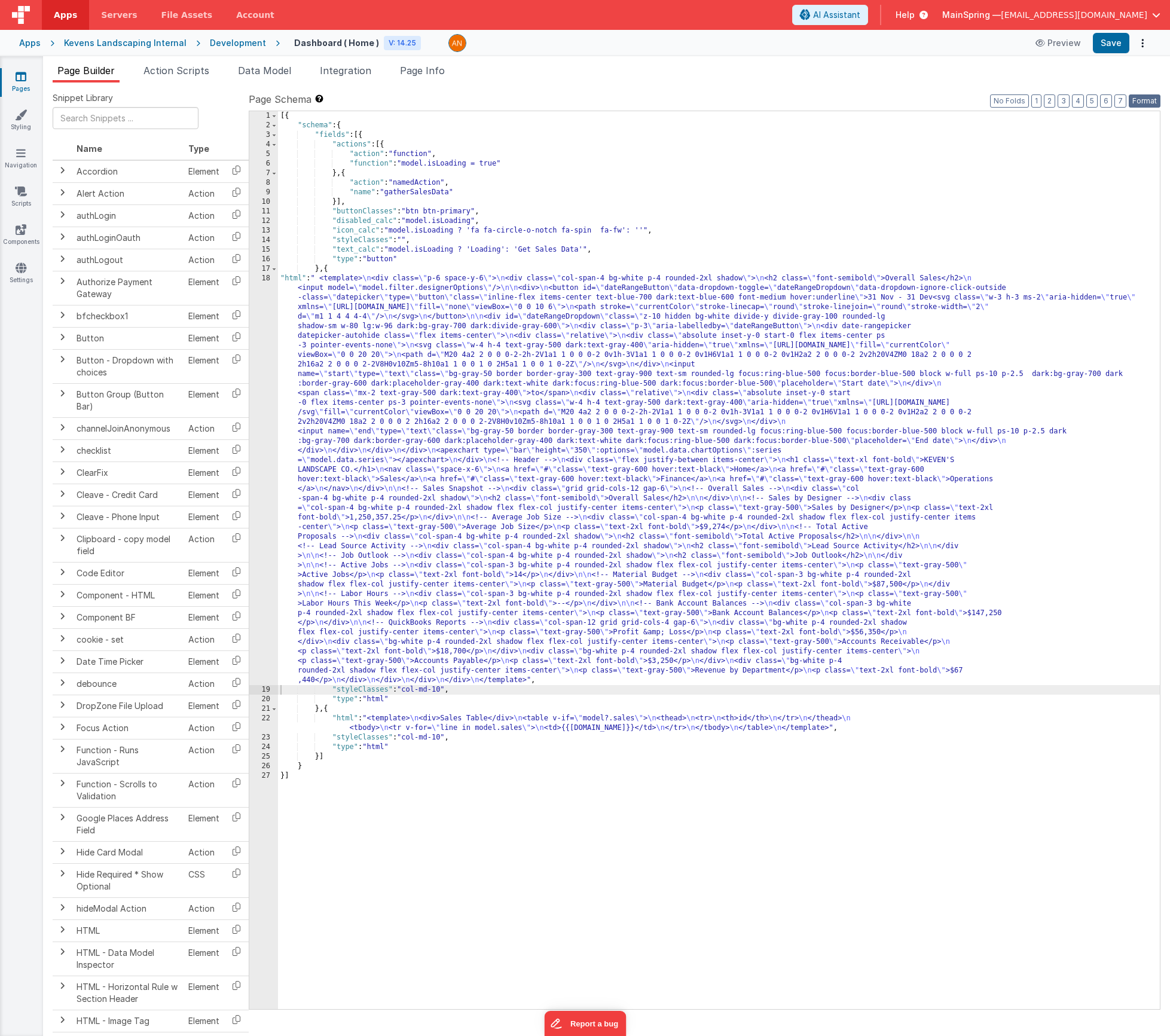
click at [1145, 102] on button "Format" at bounding box center [1144, 101] width 32 height 13
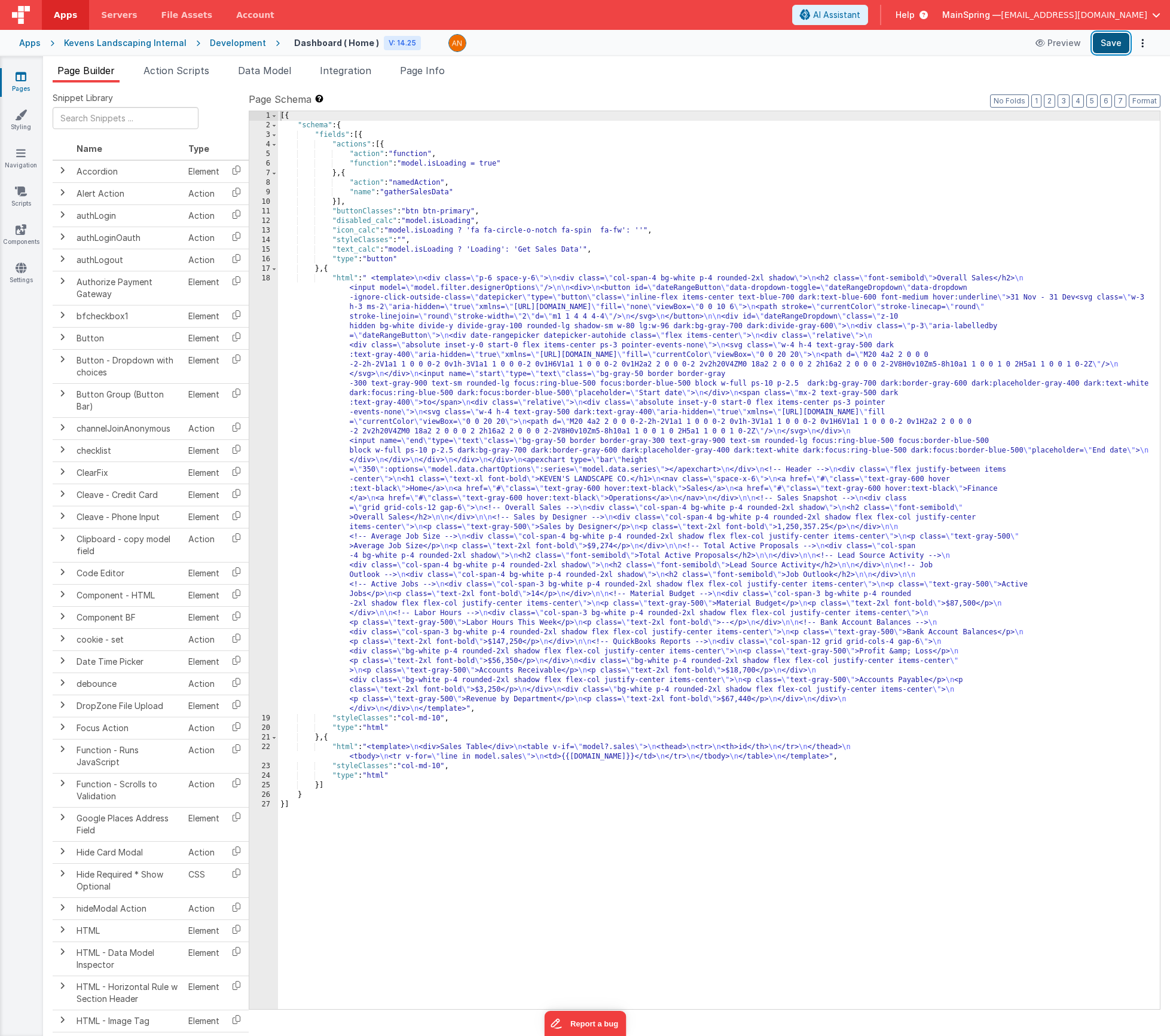
click at [1109, 46] on button "Save" at bounding box center [1111, 43] width 37 height 21
click at [535, 404] on div "[{ "schema" : { "fields" : [{ "actions" : [{ "action" : "function" , "function"…" at bounding box center [719, 570] width 882 height 917
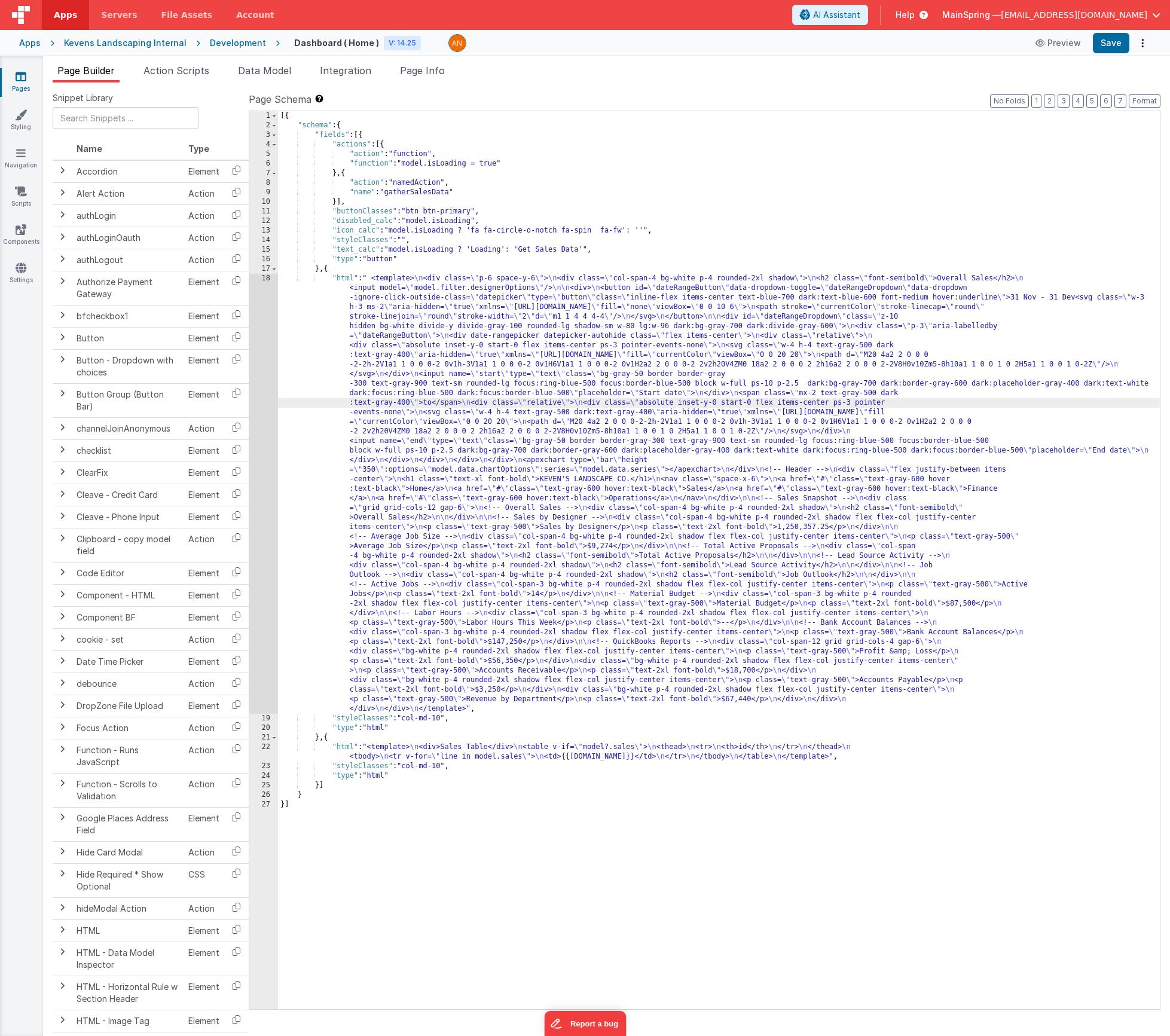
click at [257, 419] on div "18" at bounding box center [264, 494] width 28 height 440
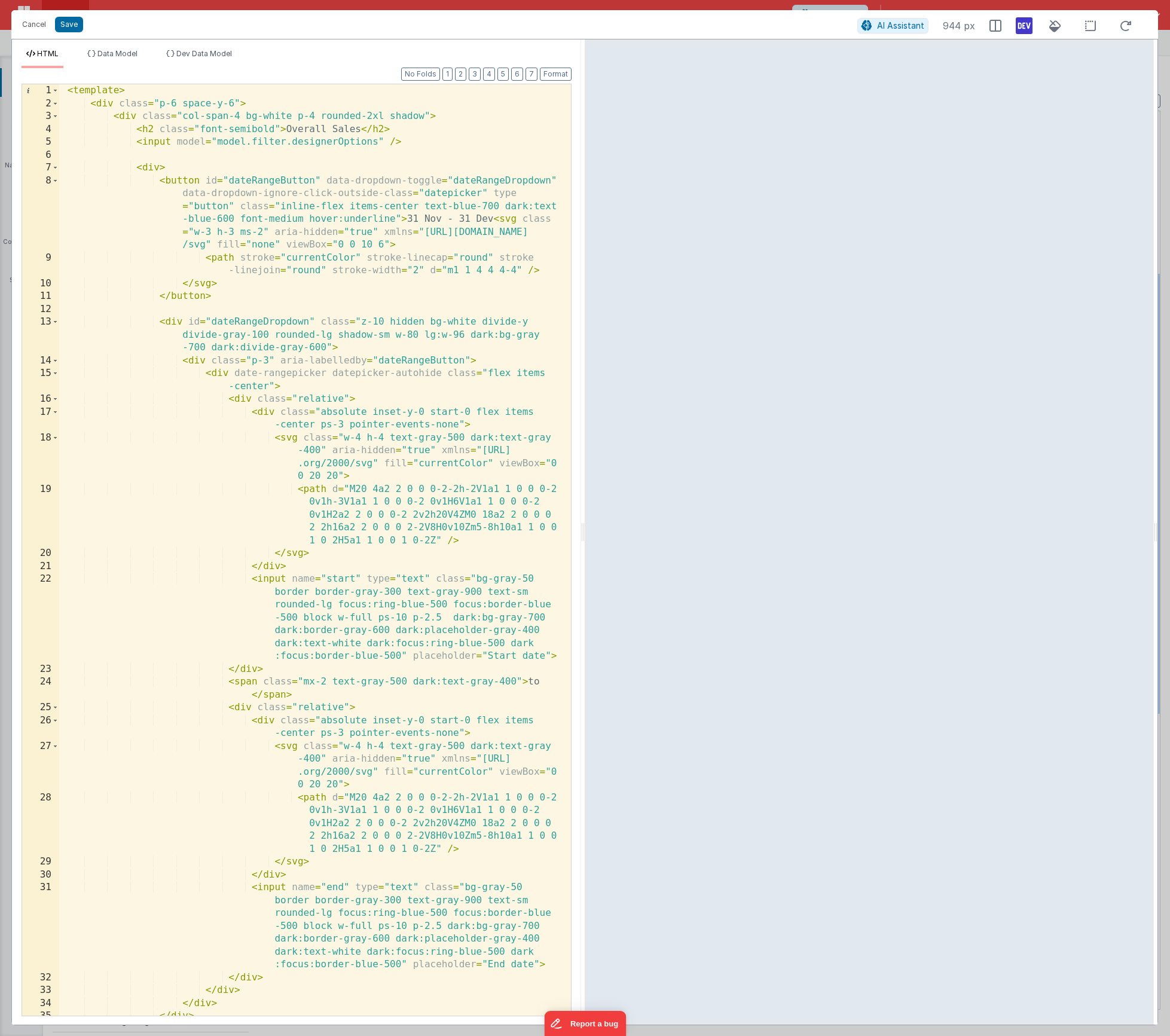
click at [333, 143] on div "< template > < div class = "p-6 space-y-6" > < div class = "col-span-4 bg-white…" at bounding box center [311, 563] width 503 height 957
drag, startPoint x: 397, startPoint y: 139, endPoint x: 19, endPoint y: 138, distance: 378.0
click at [19, 138] on div "Format 7 6 5 4 3 2 1 No Folds 1 2 3 4 5 6 7 8 9 10 11 12 13 14 15 16 17 18 19 2…" at bounding box center [297, 546] width 570 height 957
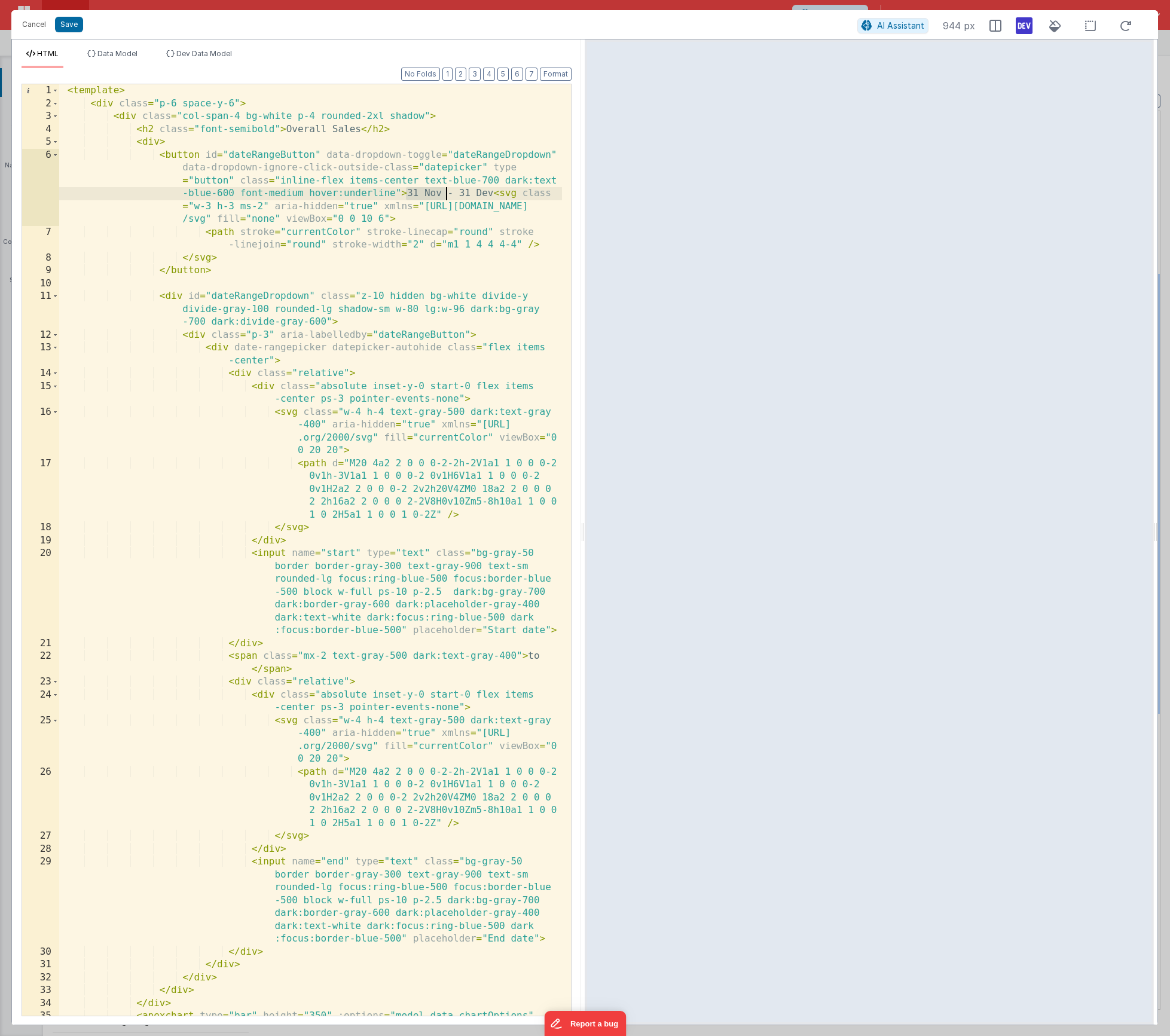
drag, startPoint x: 406, startPoint y: 194, endPoint x: 444, endPoint y: 192, distance: 38.1
click at [444, 192] on div "< template > < div class = "p-6 space-y-6" > < div class = "col-span-4 bg-white…" at bounding box center [311, 570] width 503 height 971
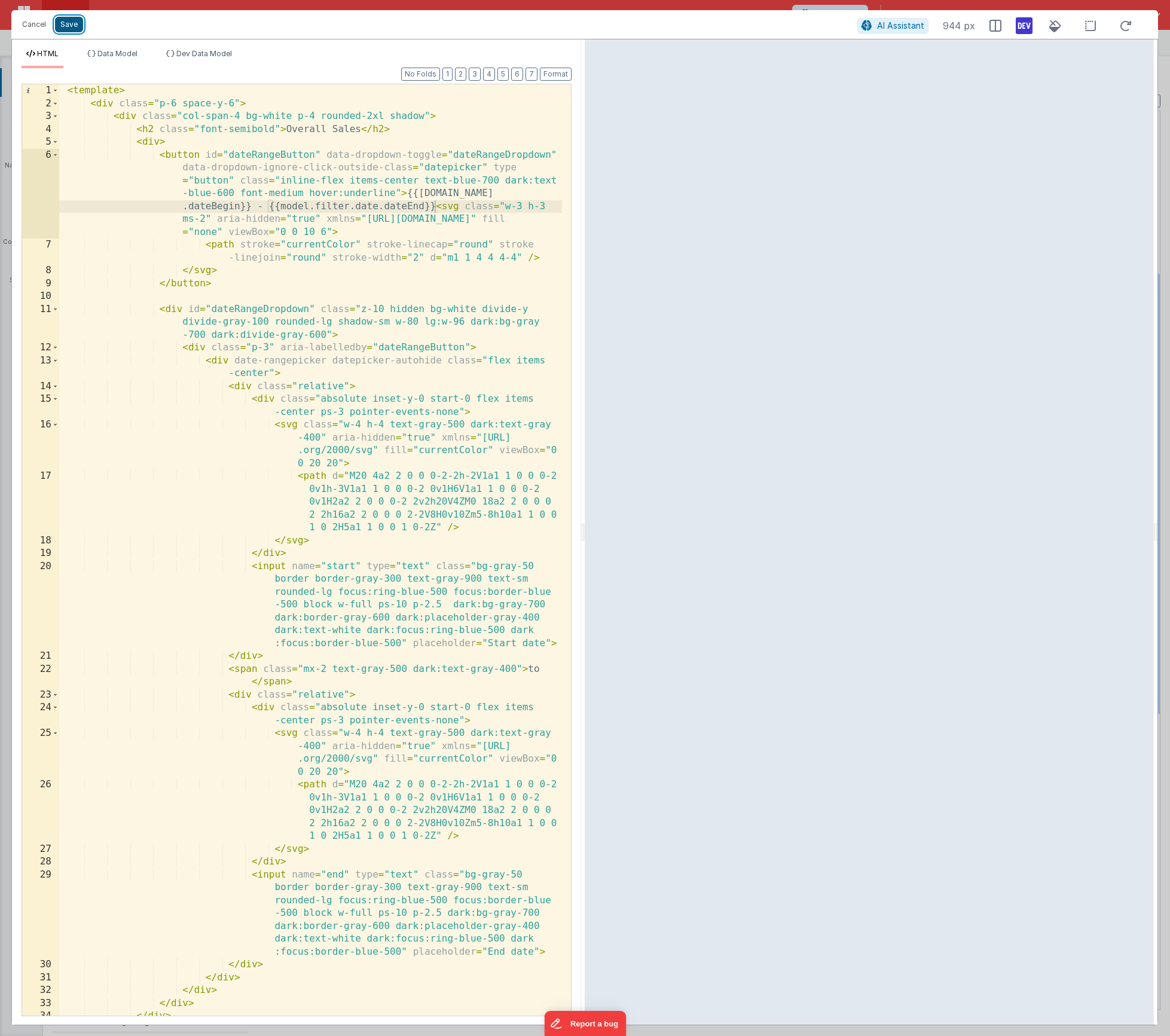
click at [74, 24] on button "Save" at bounding box center [69, 25] width 28 height 15
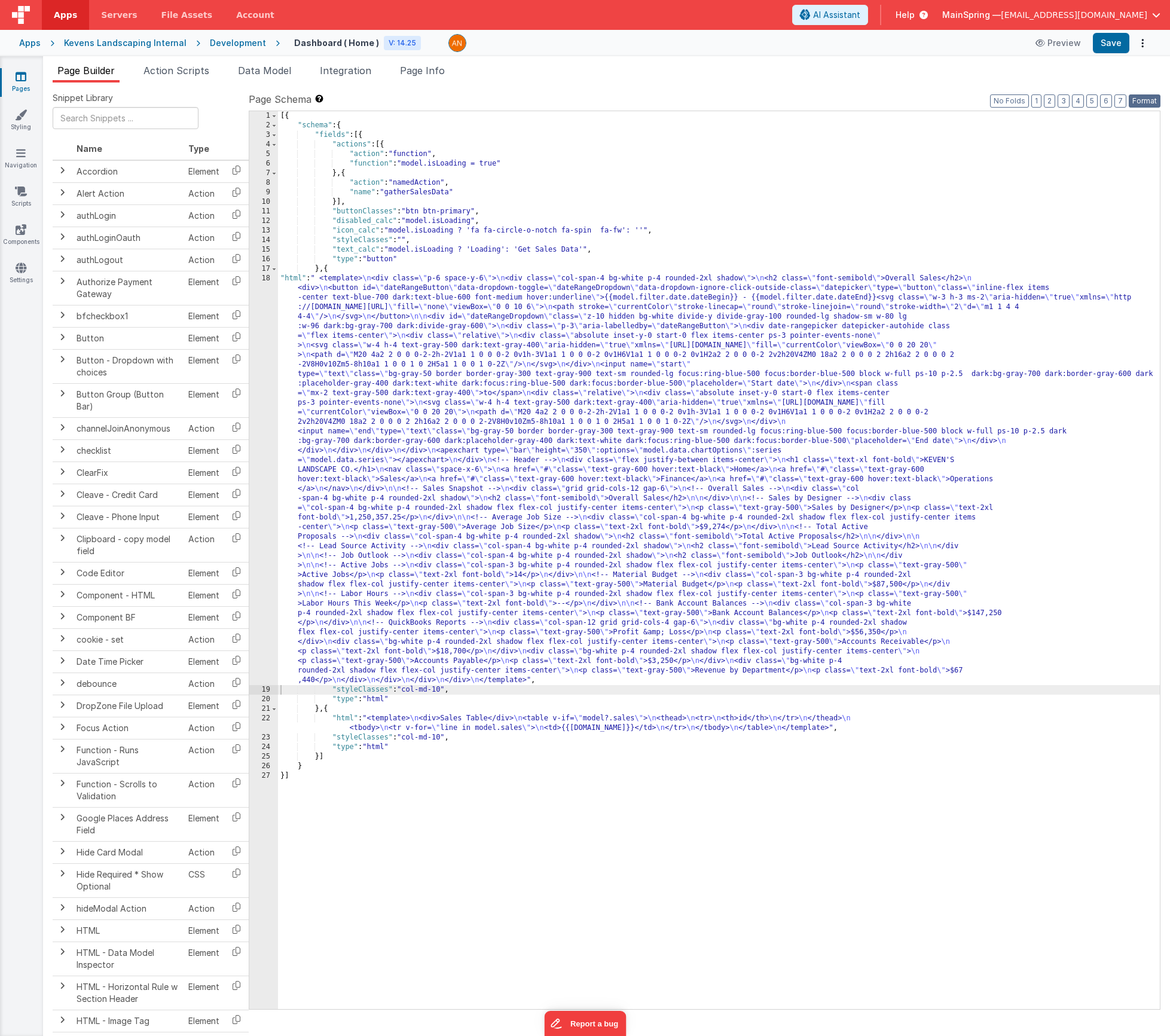
click at [1156, 101] on button "Format" at bounding box center [1144, 101] width 32 height 13
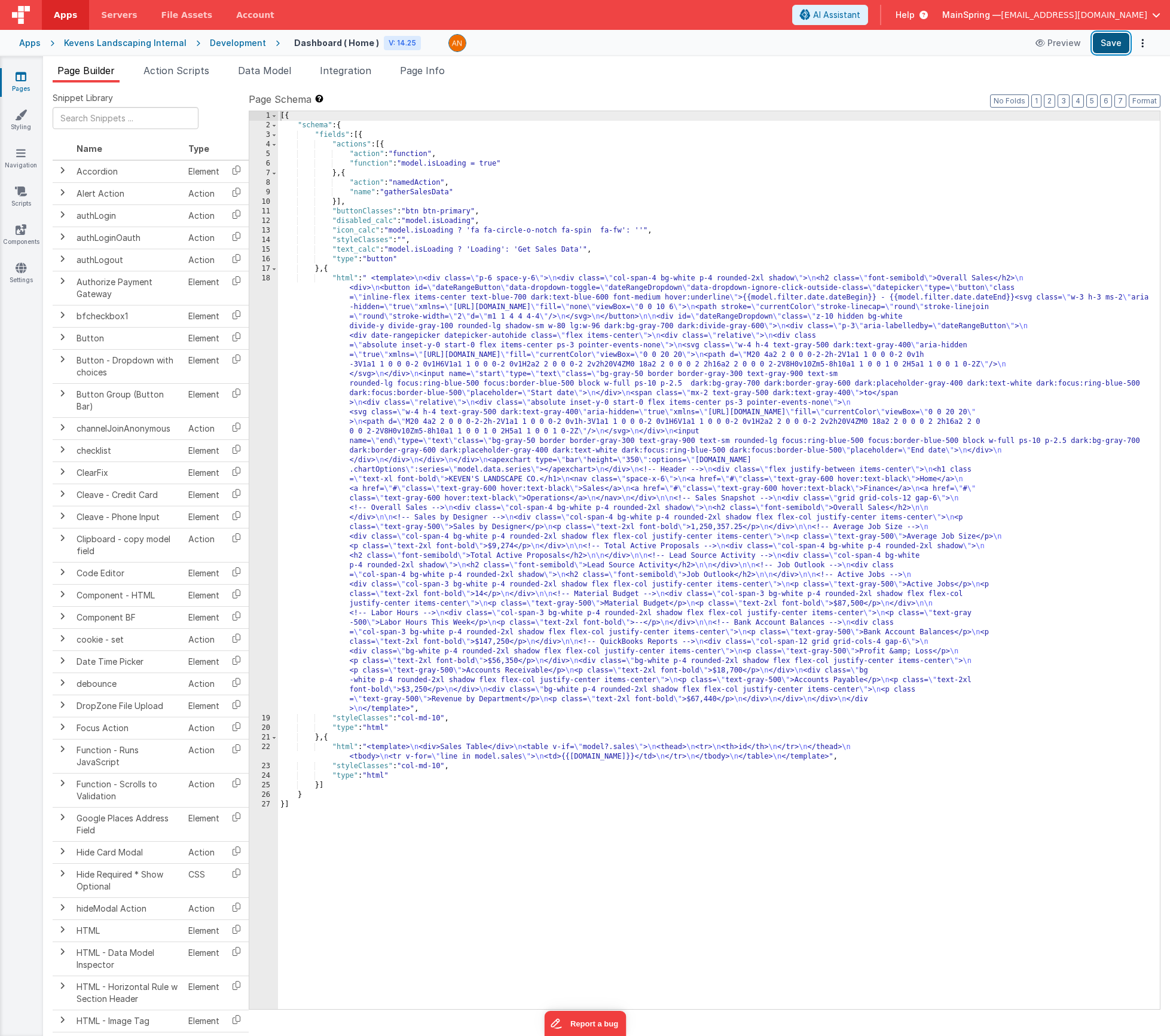
click at [1118, 45] on button "Save" at bounding box center [1111, 43] width 37 height 21
click at [252, 74] on span "Data Model" at bounding box center [264, 70] width 54 height 12
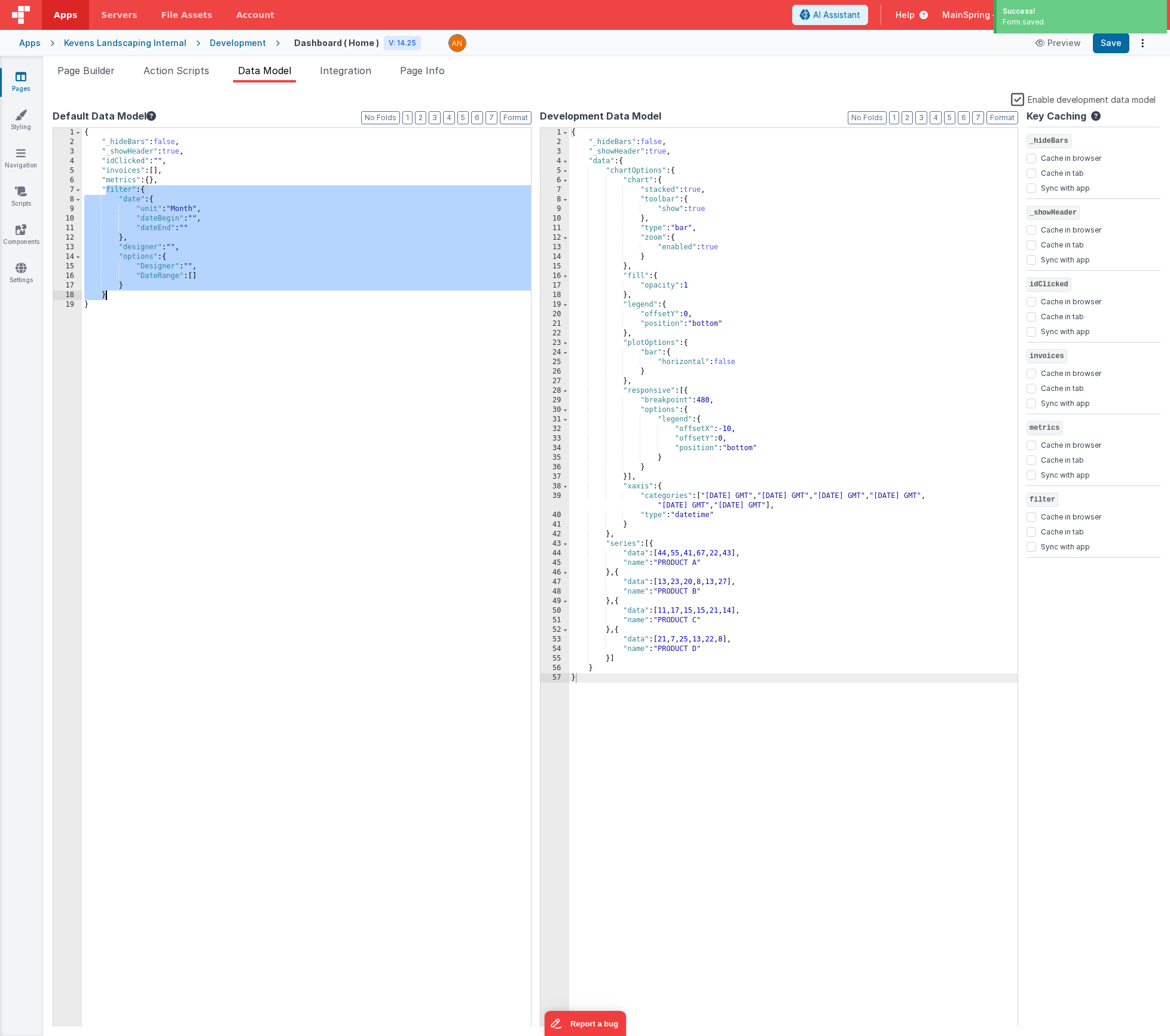
drag, startPoint x: 104, startPoint y: 190, endPoint x: 192, endPoint y: 293, distance: 135.5
click at [192, 293] on div "{ "_hideBars" : false , "_showHeader" : true , "idClicked" : "" , "invoices" : …" at bounding box center [306, 587] width 449 height 919
click at [144, 290] on div "{ "_hideBars" : false , "_showHeader" : true , "idClicked" : "" , "invoices" : …" at bounding box center [306, 587] width 449 height 919
drag, startPoint x: 114, startPoint y: 295, endPoint x: 70, endPoint y: 186, distance: 117.5
click at [70, 186] on div "1 2 3 4 5 6 7 8 9 10 11 12 13 14 15 16 17 18 19 { "_hideBars" : false , "_showH…" at bounding box center [292, 577] width 479 height 901
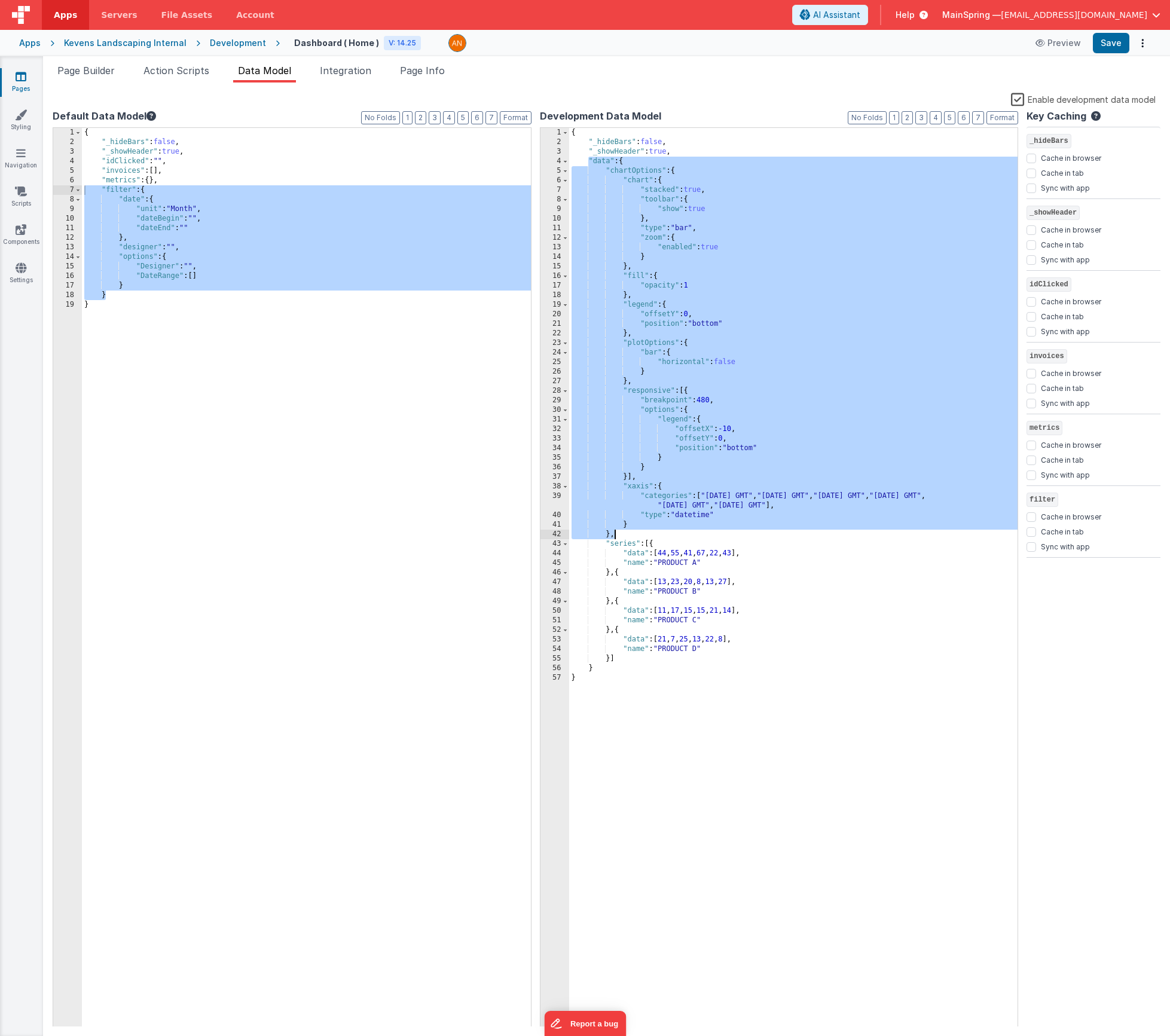
drag, startPoint x: 586, startPoint y: 159, endPoint x: 860, endPoint y: 533, distance: 463.6
click at [860, 533] on div "{ "_hideBars" : false , "_showHeader" : true , "data" : { "chartOptions" : { "c…" at bounding box center [794, 587] width 449 height 919
click at [599, 156] on div "{ "_hideBars" : false , "_showHeader" : true , "data" : { "chartOptions" : { "c…" at bounding box center [794, 587] width 449 height 919
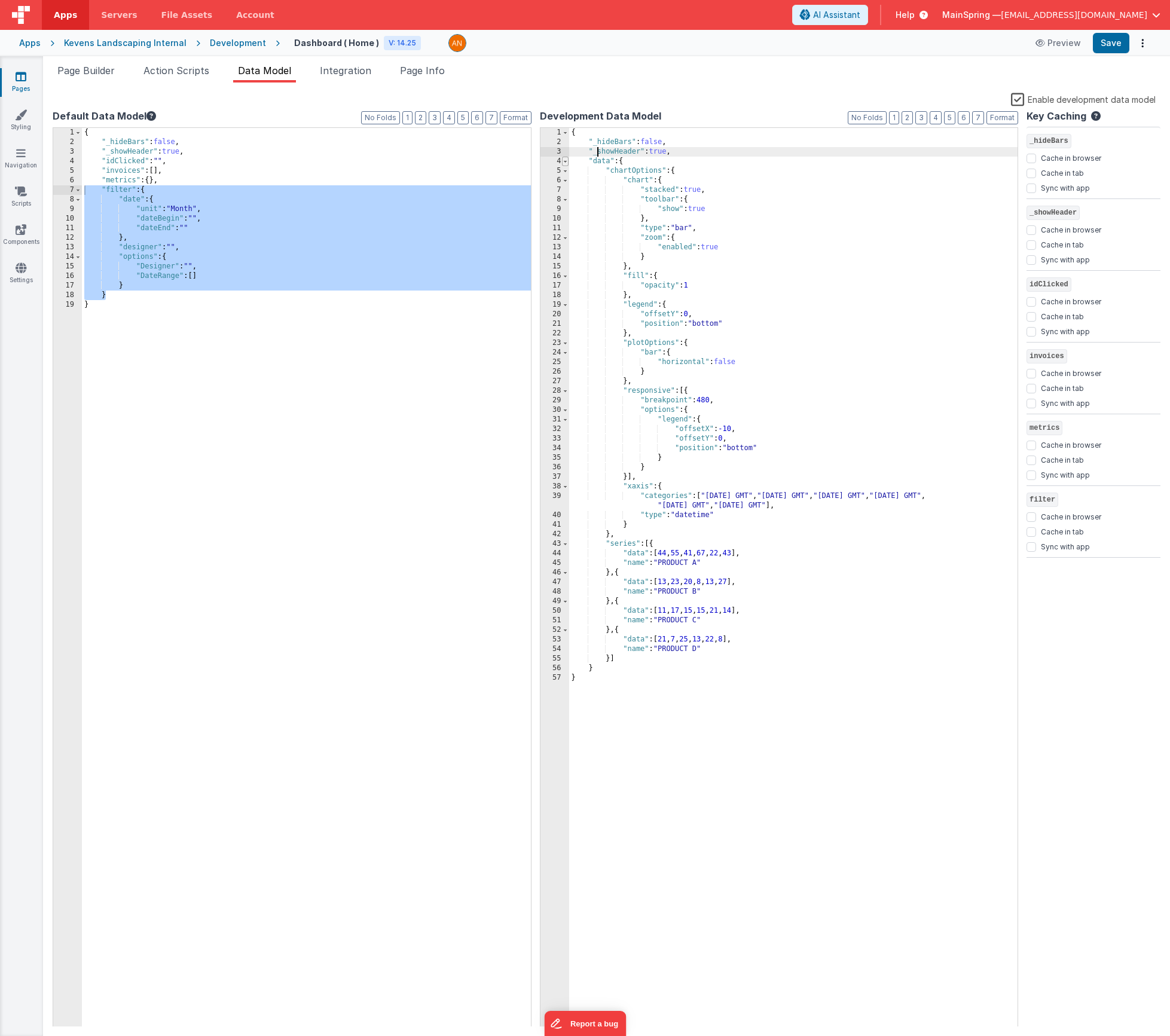
click at [567, 159] on span at bounding box center [565, 161] width 6 height 10
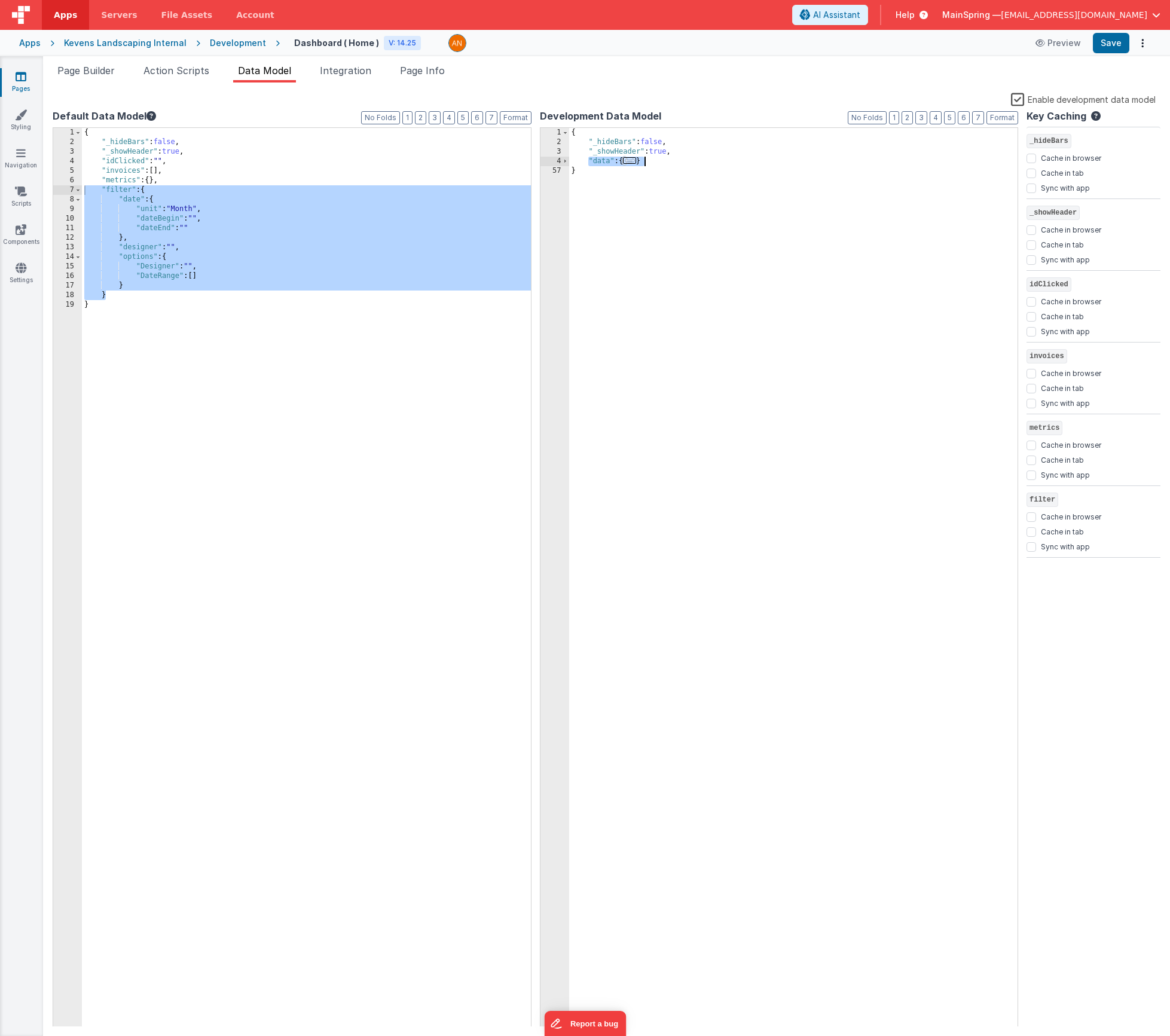
drag, startPoint x: 586, startPoint y: 161, endPoint x: 737, endPoint y: 160, distance: 151.0
click at [737, 160] on div "{ "_hideBars" : false , "_showHeader" : true , "data" : { ... } }" at bounding box center [794, 587] width 449 height 919
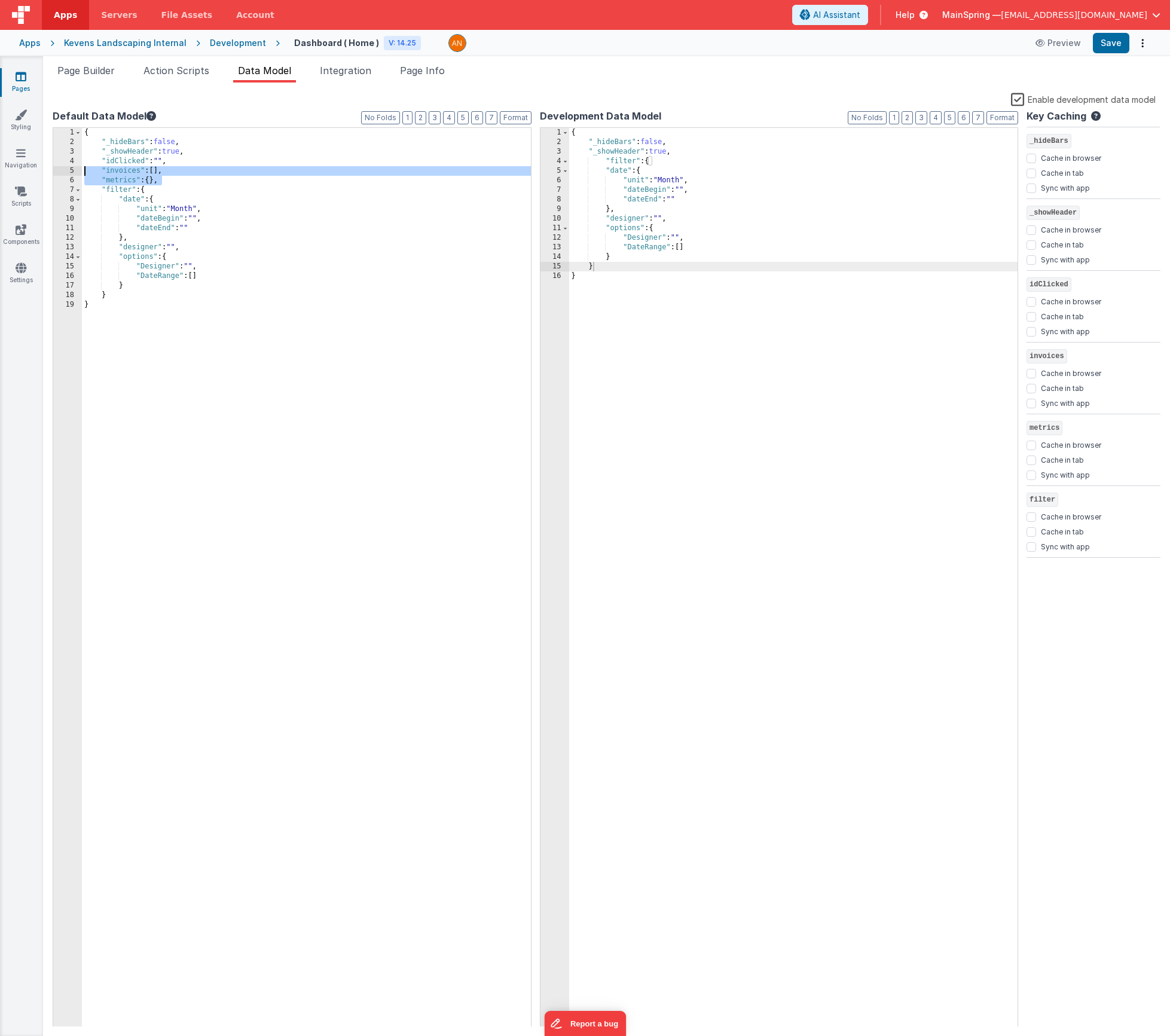
drag, startPoint x: 163, startPoint y: 178, endPoint x: -16, endPoint y: 171, distance: 179.1
click at [0, 171] on html "Apps Servers File Assets Account Some FUTURE Slot AI Assistant Help MainSpring …" at bounding box center [585, 518] width 1170 height 1036
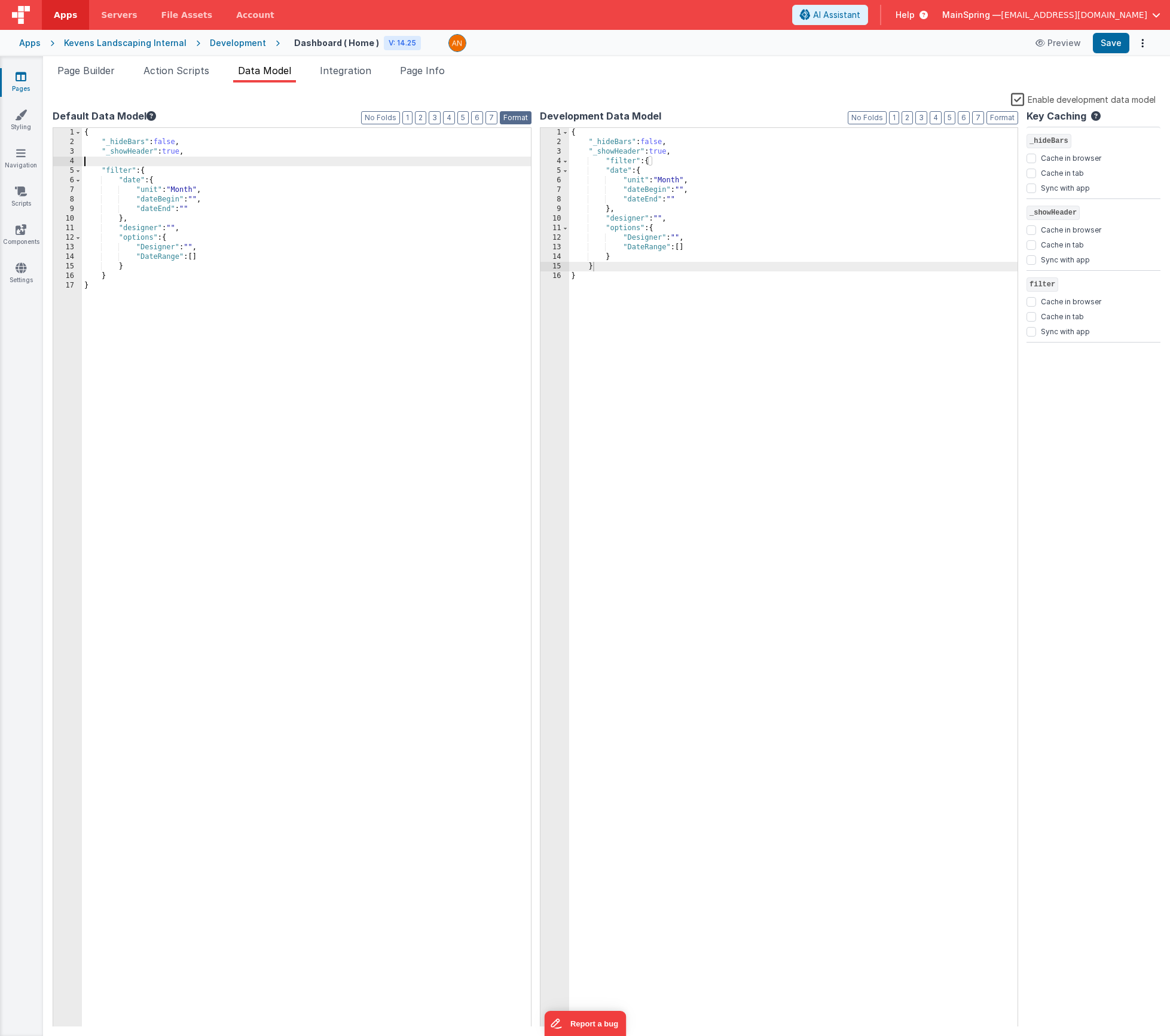
click at [528, 121] on button "Format" at bounding box center [515, 117] width 32 height 13
click at [1006, 112] on button "Format" at bounding box center [1002, 117] width 32 height 13
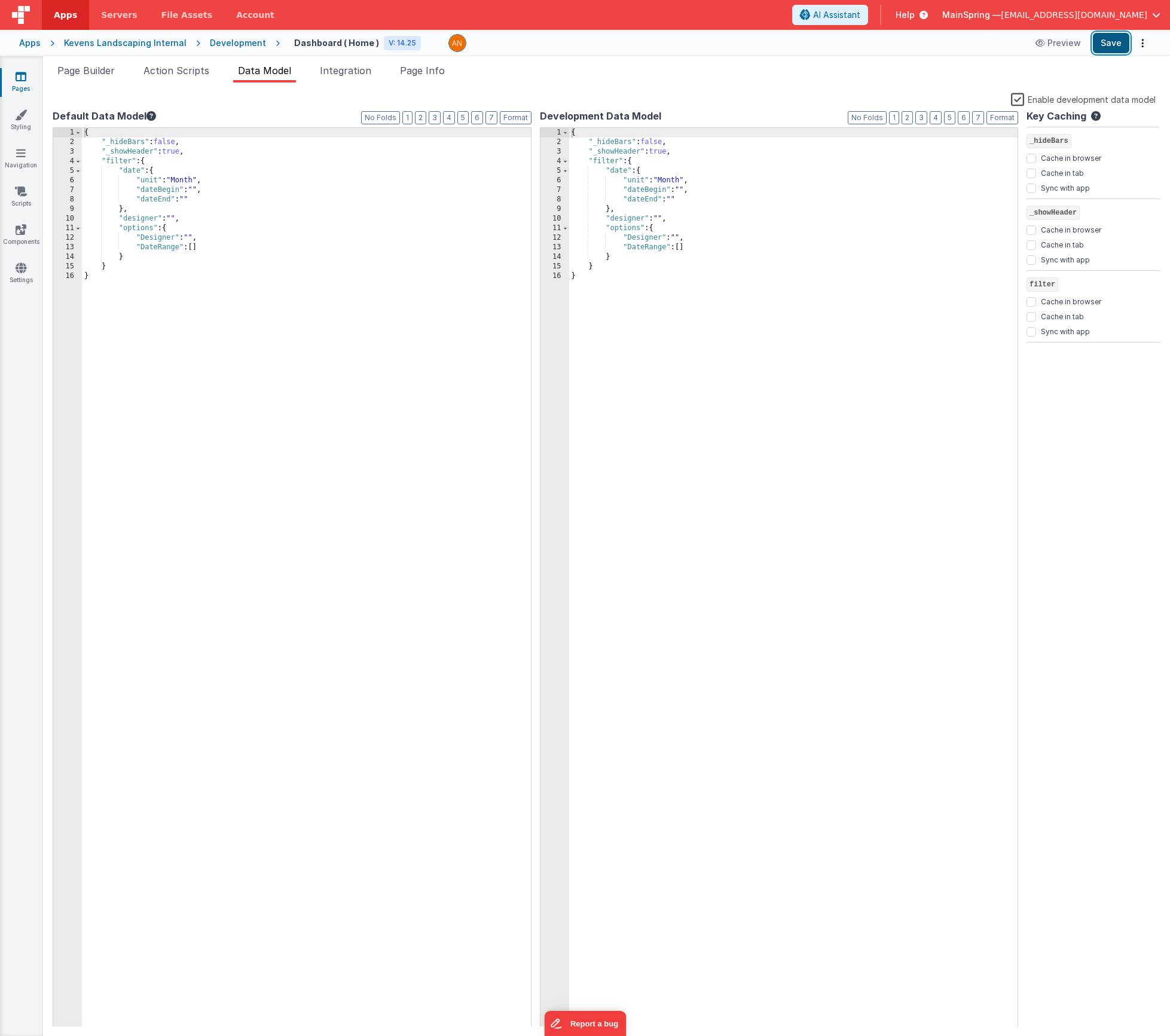
click at [1107, 44] on button "Save" at bounding box center [1111, 43] width 37 height 21
click at [115, 74] on span "Page Builder" at bounding box center [86, 70] width 57 height 12
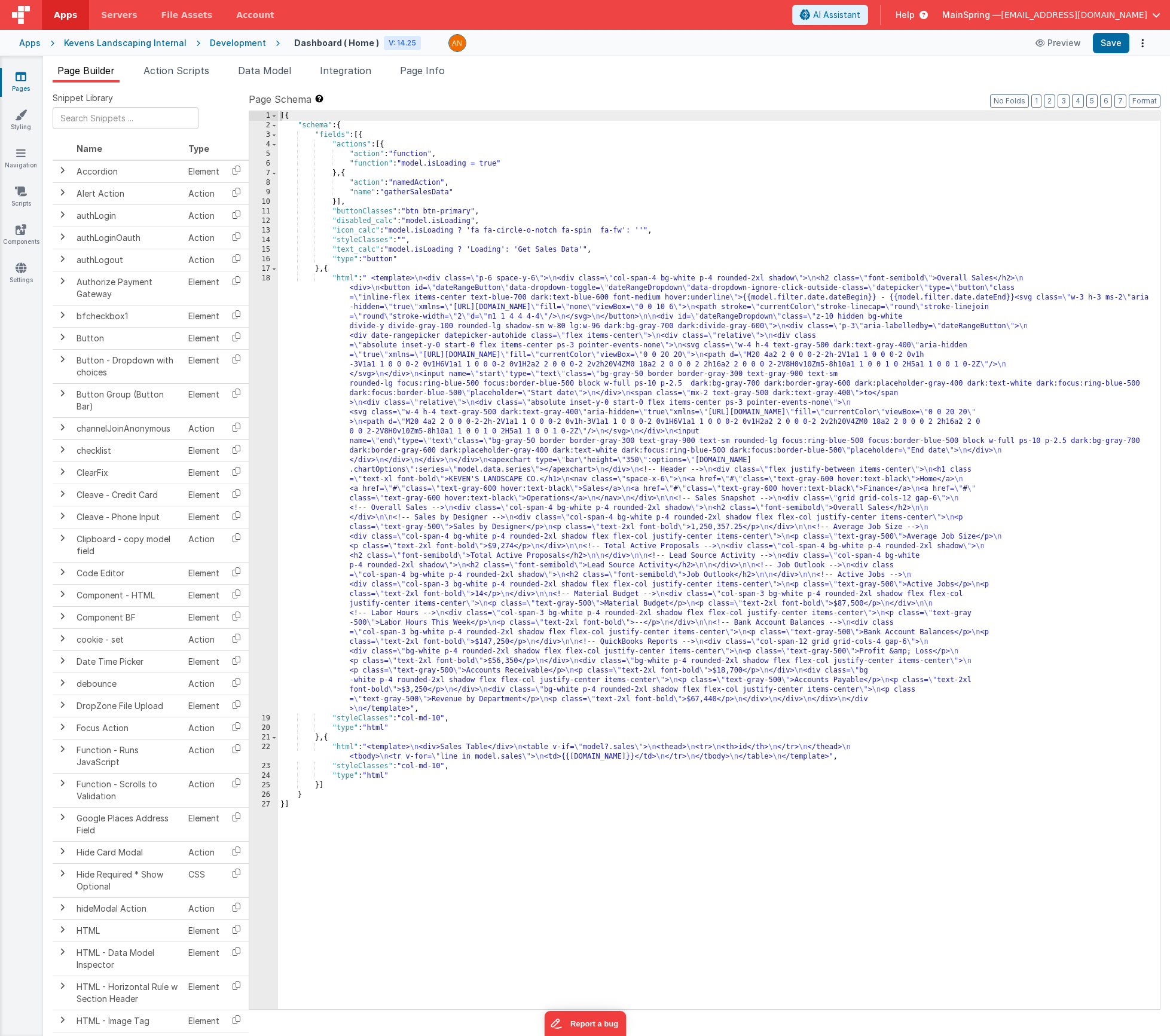
drag, startPoint x: 565, startPoint y: 404, endPoint x: 551, endPoint y: 401, distance: 14.3
click at [565, 404] on div "[{ "schema" : { "fields" : [{ "actions" : [{ "action" : "function" , "function"…" at bounding box center [719, 570] width 882 height 917
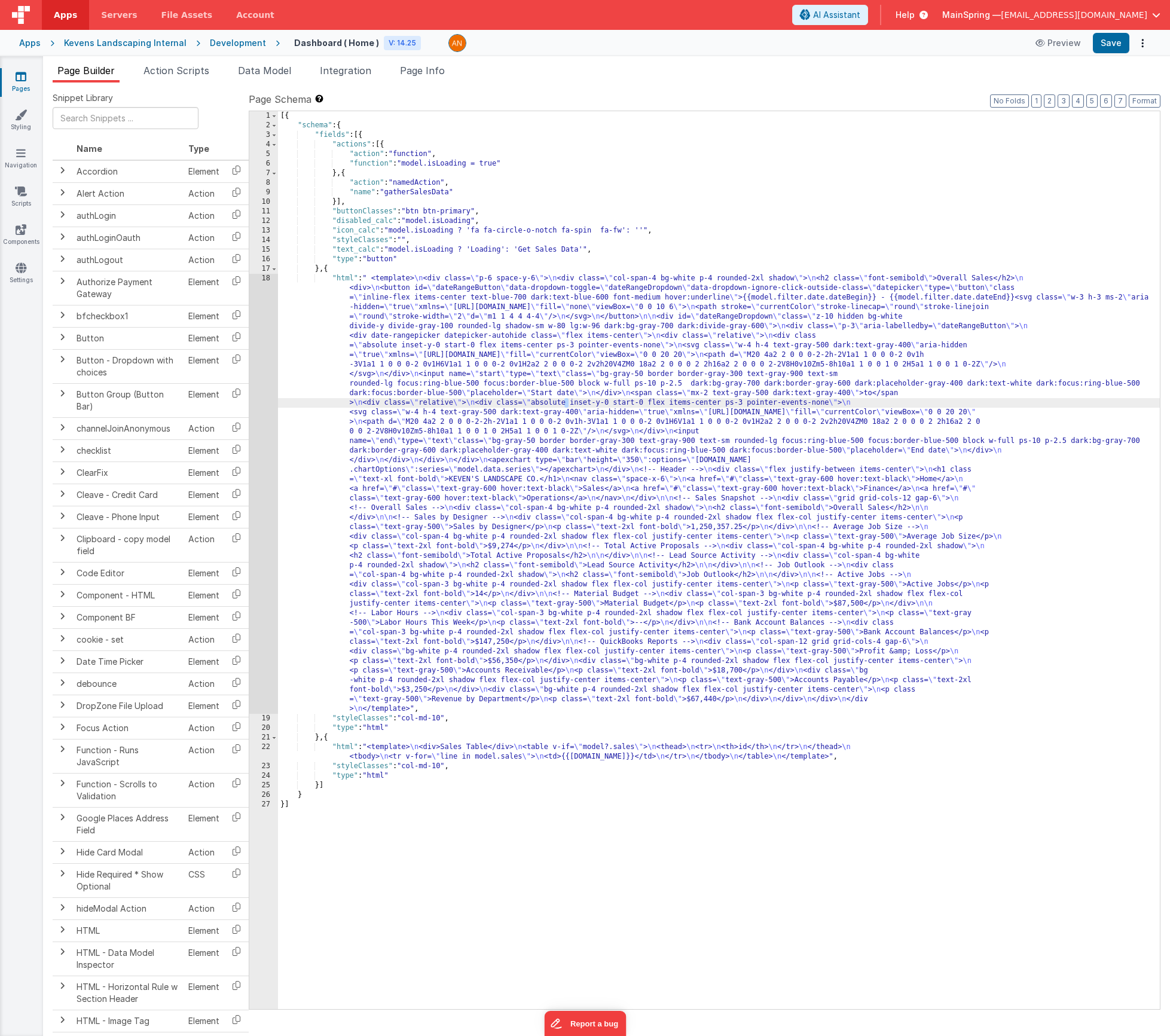
click at [262, 395] on div "18" at bounding box center [264, 494] width 28 height 440
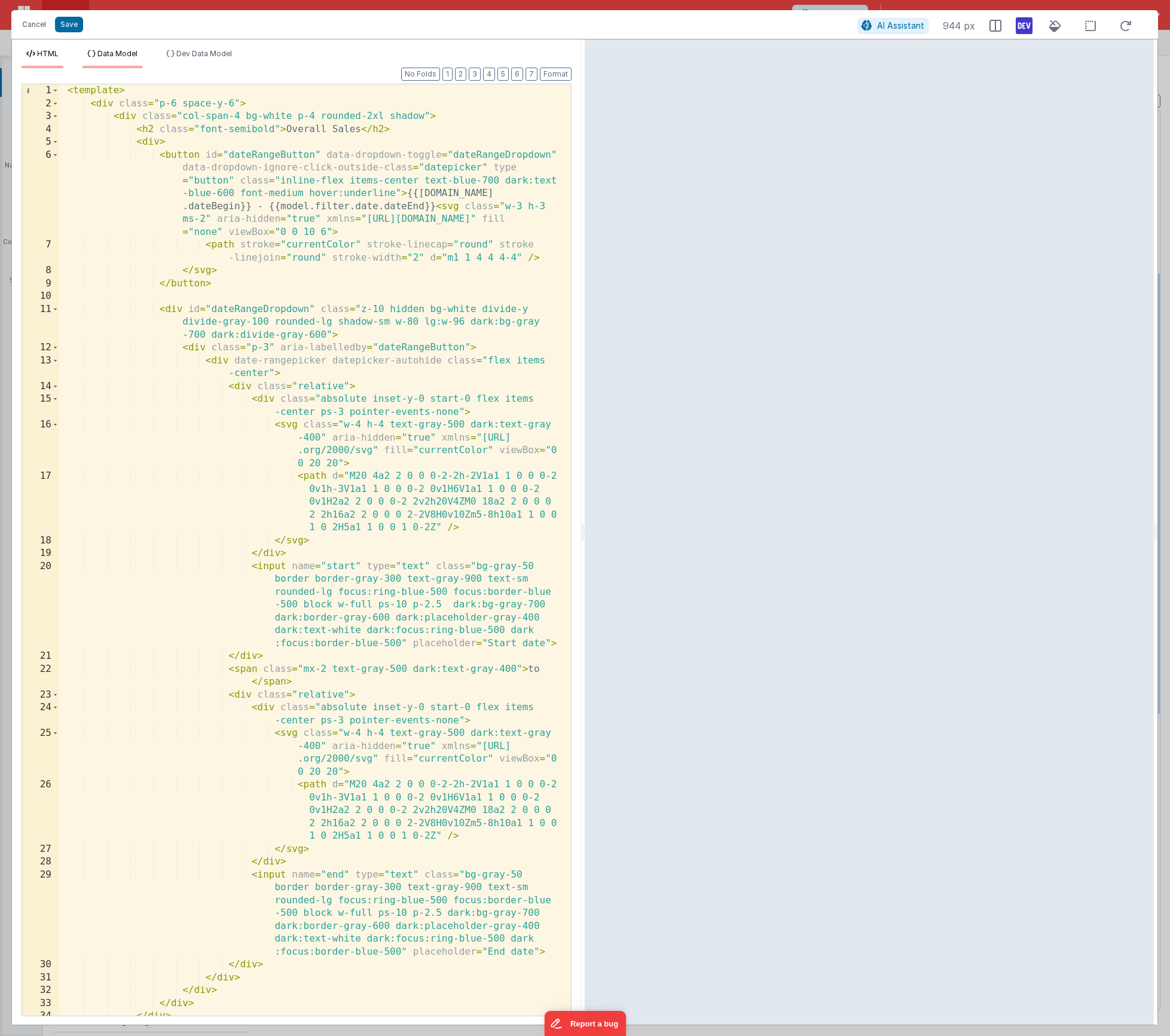
click at [119, 61] on li "Data Model" at bounding box center [112, 59] width 60 height 19
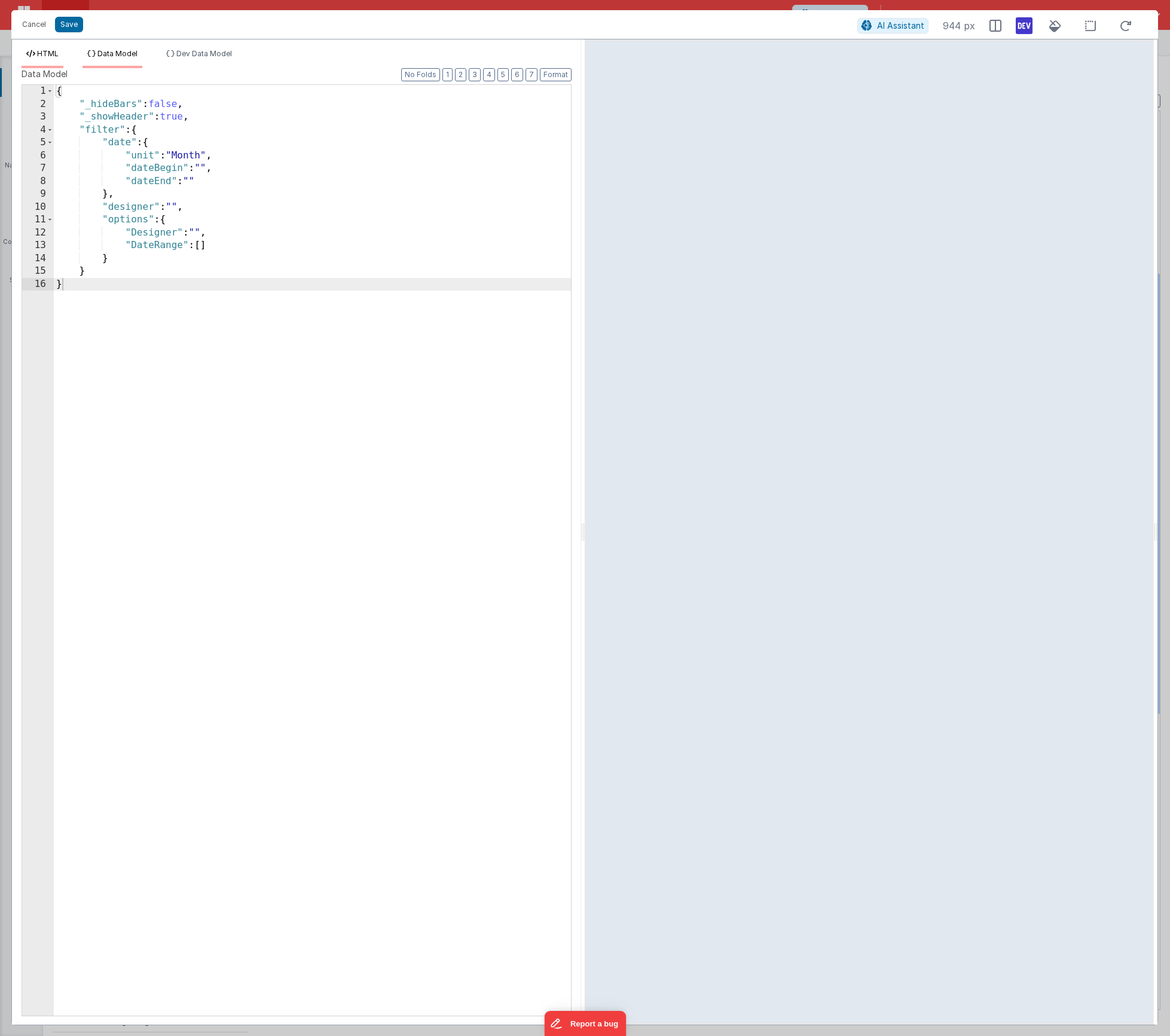
click at [53, 60] on li "HTML" at bounding box center [42, 59] width 42 height 19
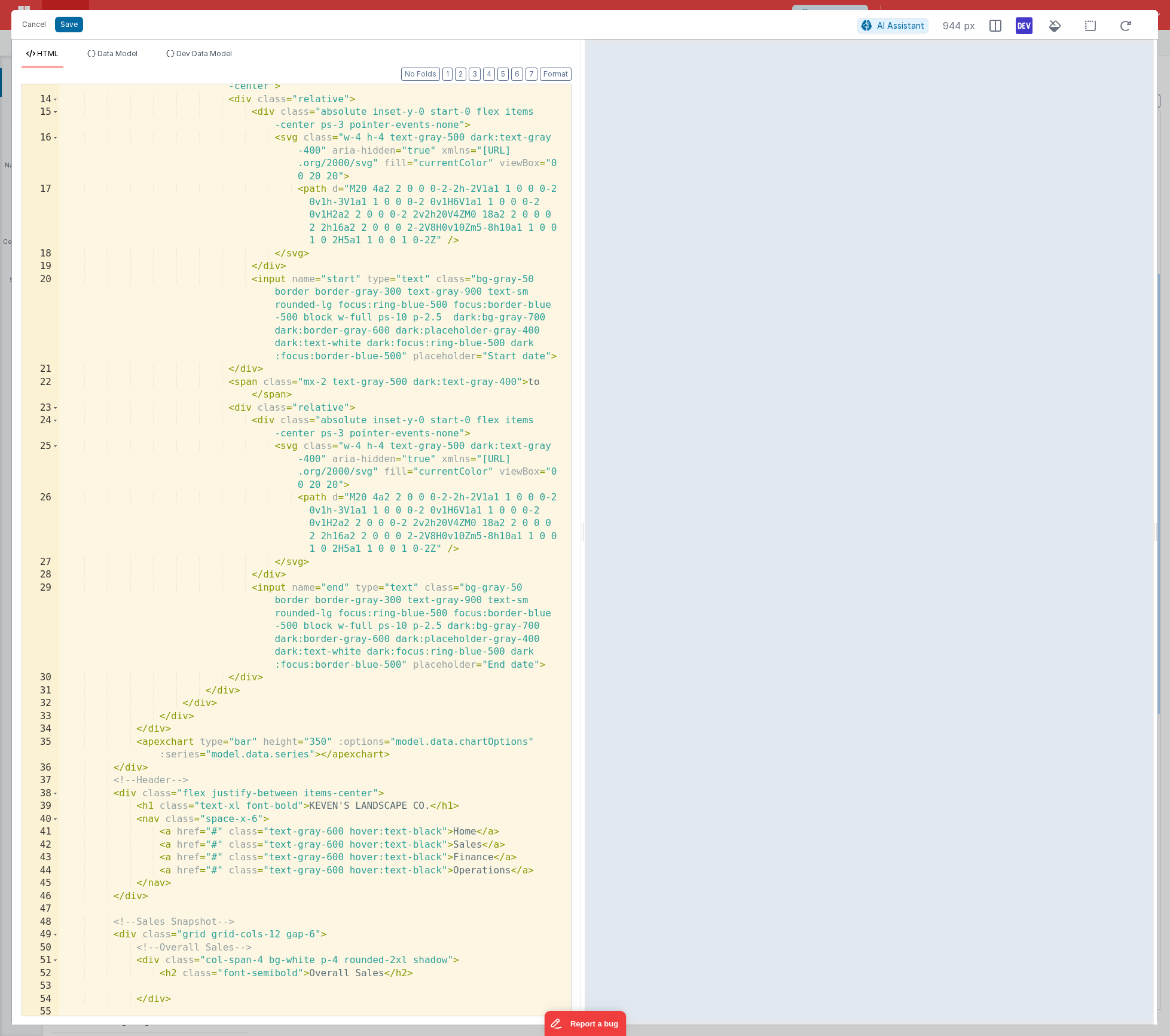
scroll to position [323, 0]
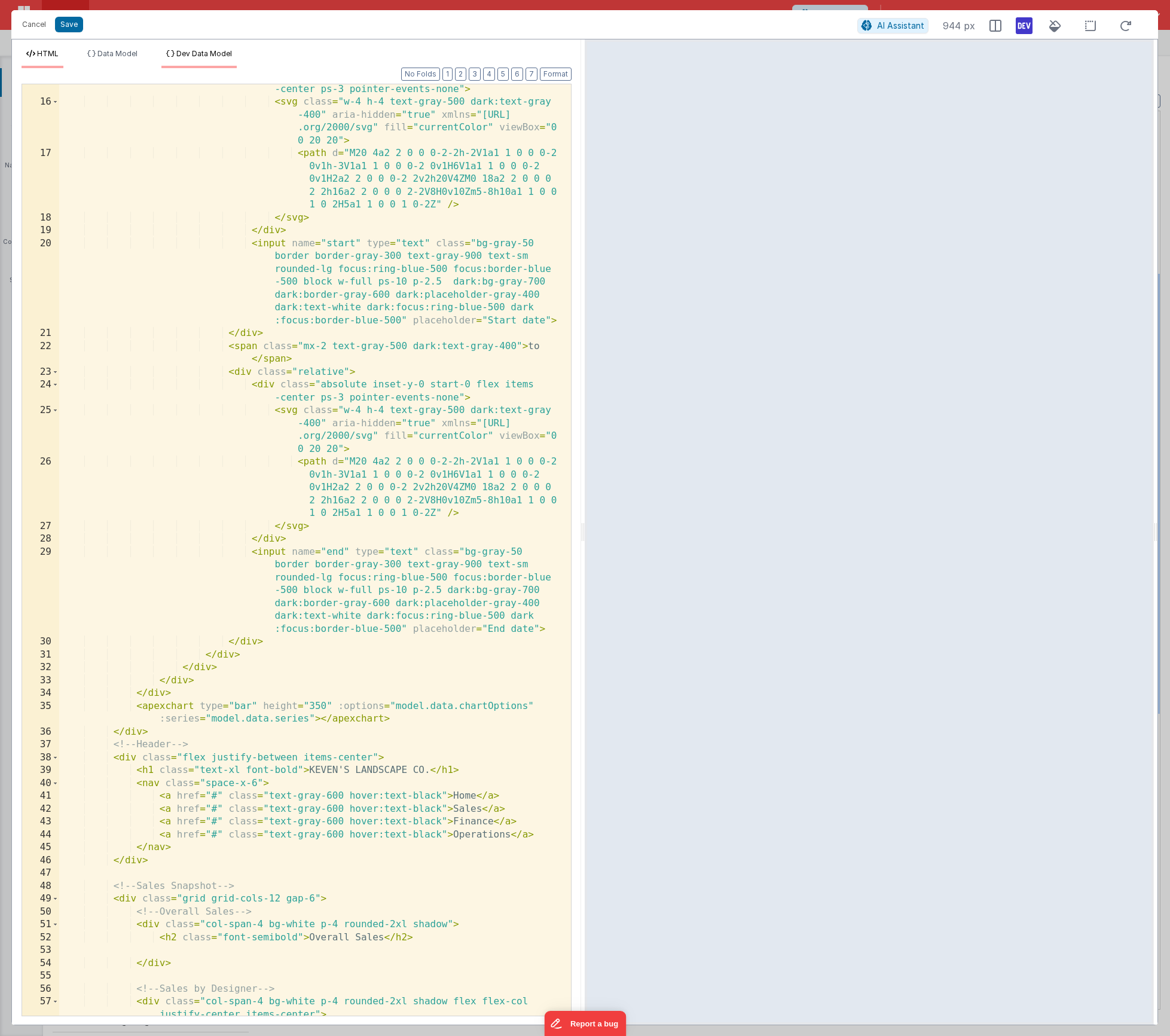
click at [189, 59] on li "Dev Data Model" at bounding box center [199, 59] width 75 height 19
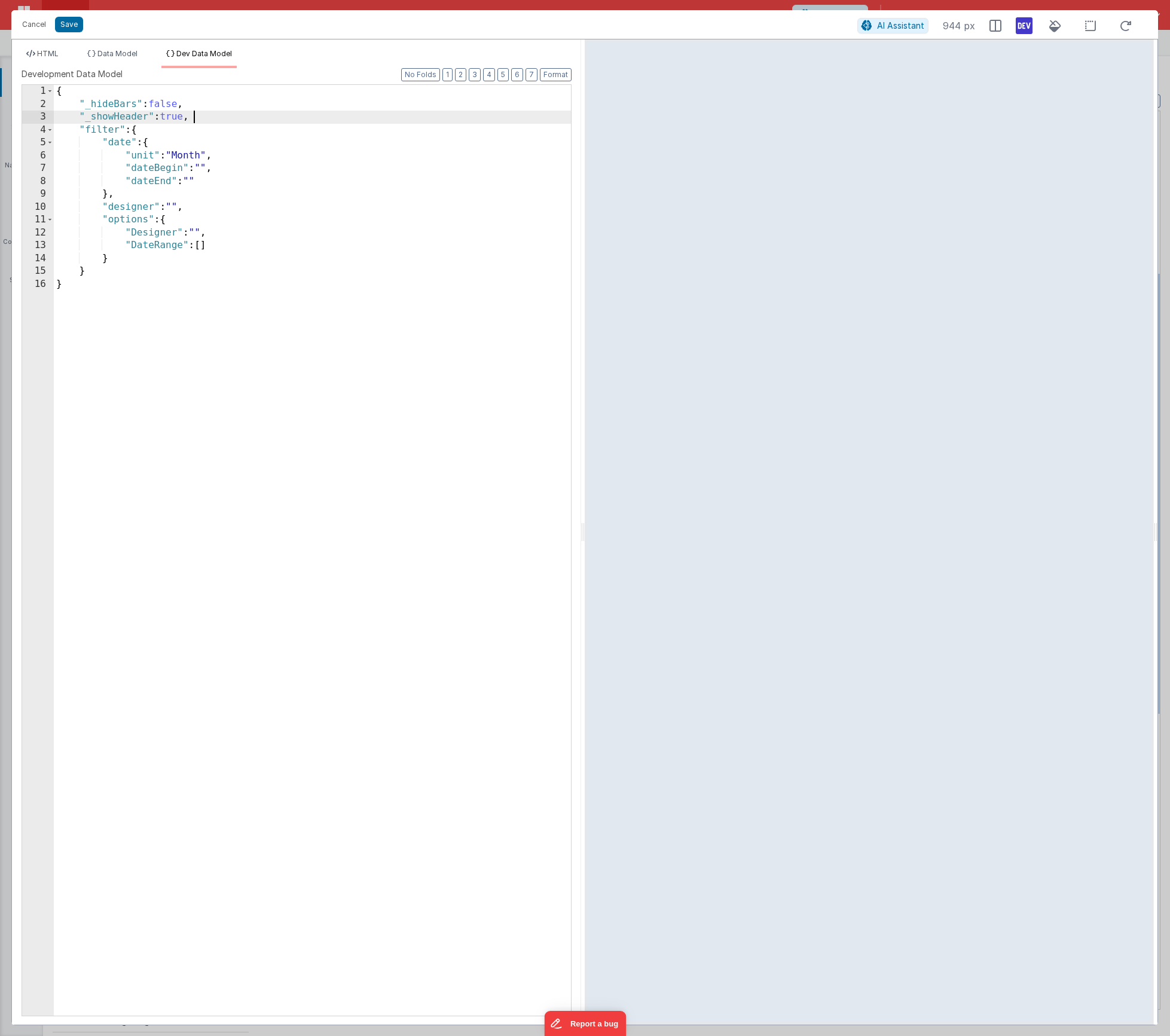
click at [204, 117] on div "{ "_hideBars" : false , "_showHeader" : true , "filter" : { "date" : { "unit" :…" at bounding box center [312, 563] width 517 height 957
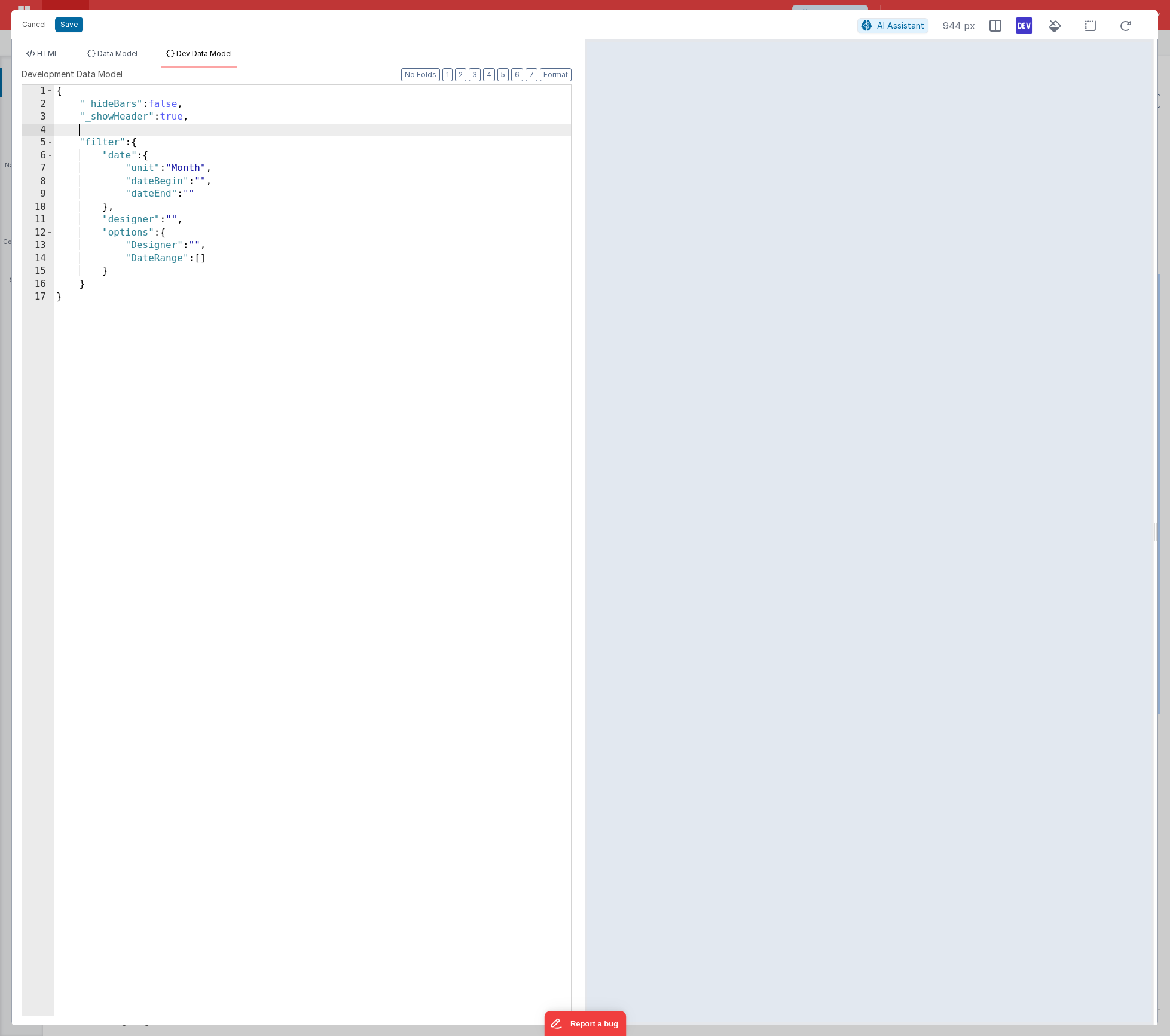
paste textarea
click at [70, 25] on button "Save" at bounding box center [69, 25] width 28 height 15
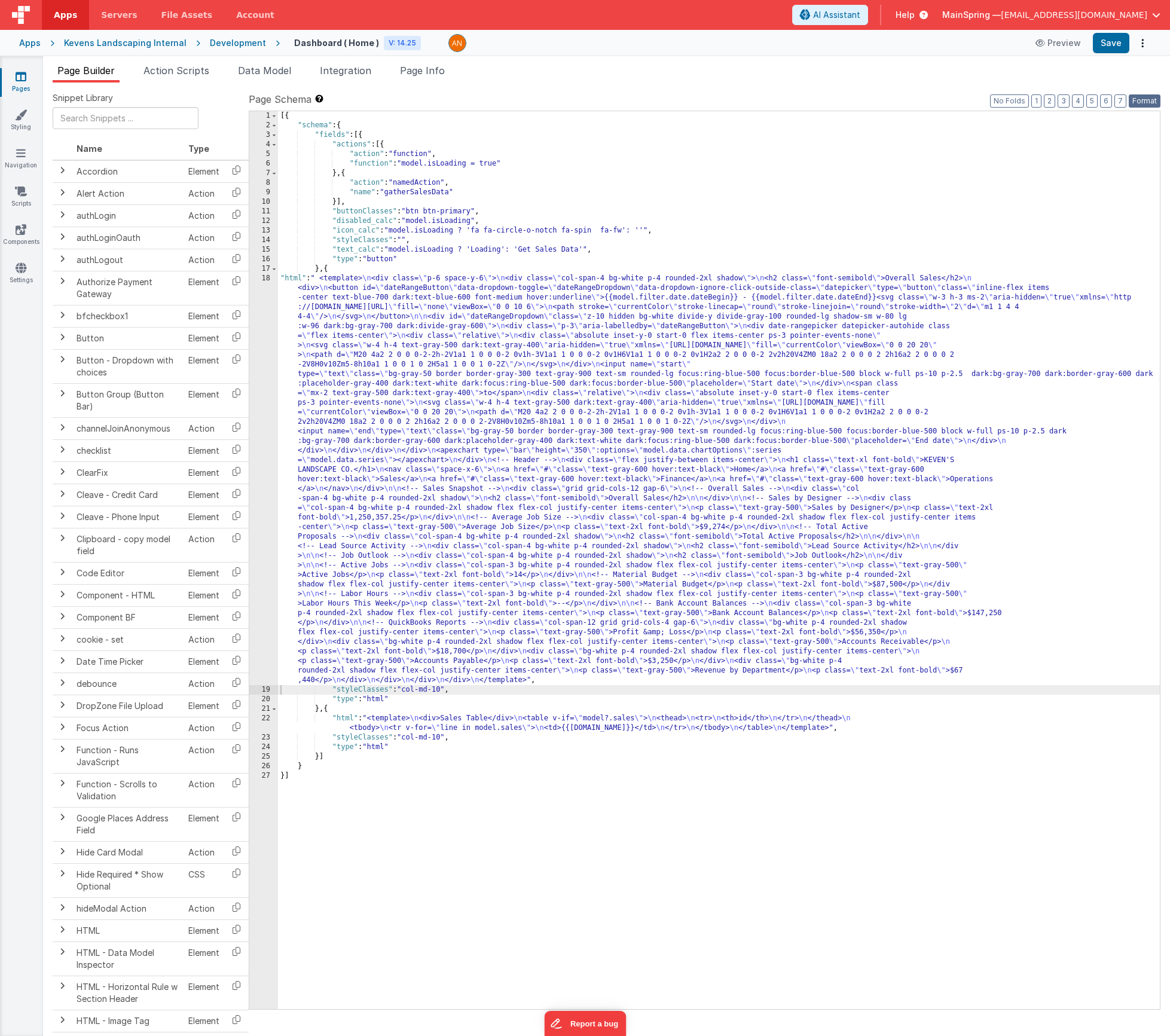
click at [1147, 103] on button "Format" at bounding box center [1144, 101] width 32 height 13
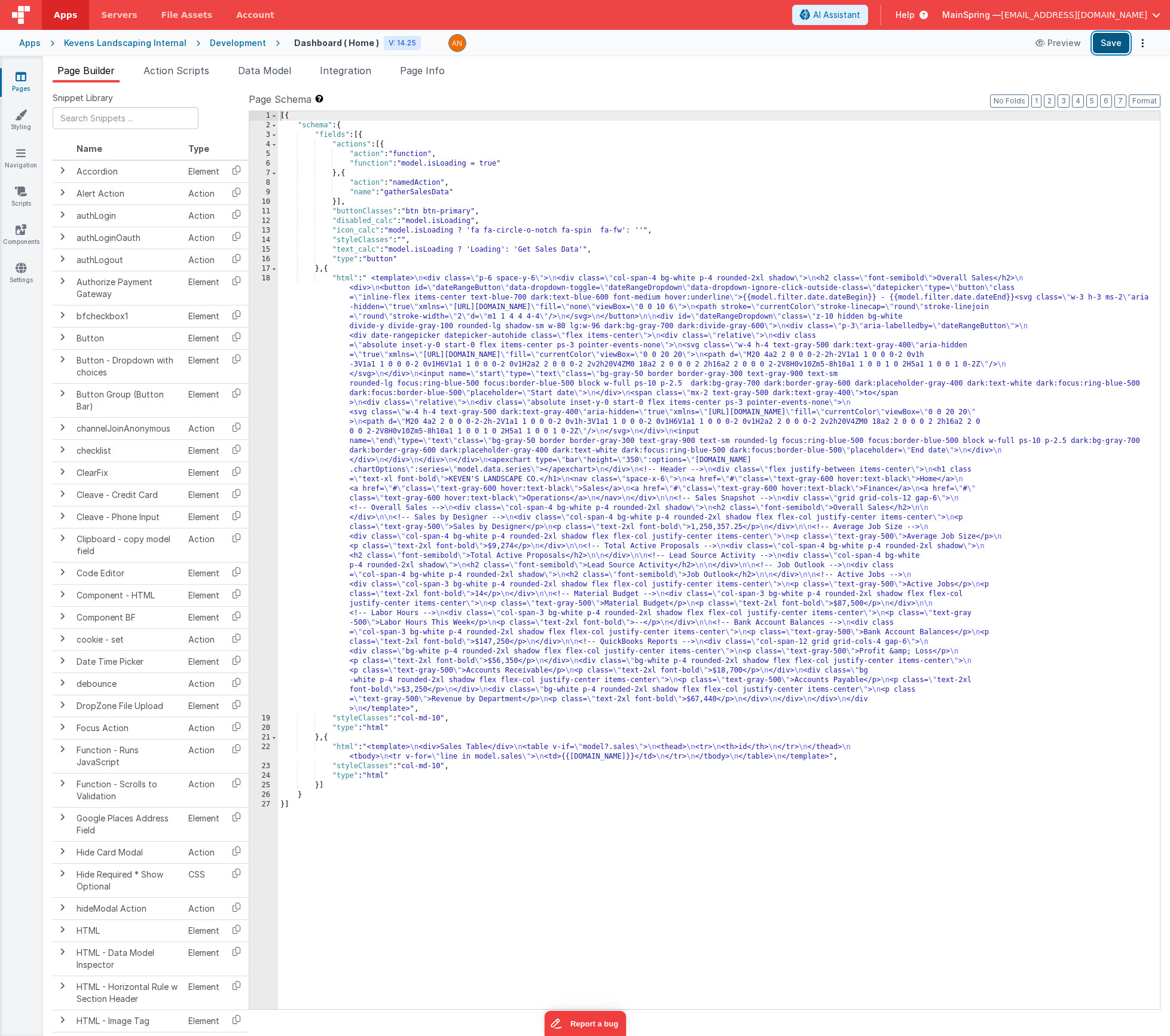
click at [1106, 51] on button "Save" at bounding box center [1111, 43] width 37 height 21
click at [164, 75] on span "Action Scripts" at bounding box center [176, 70] width 66 height 12
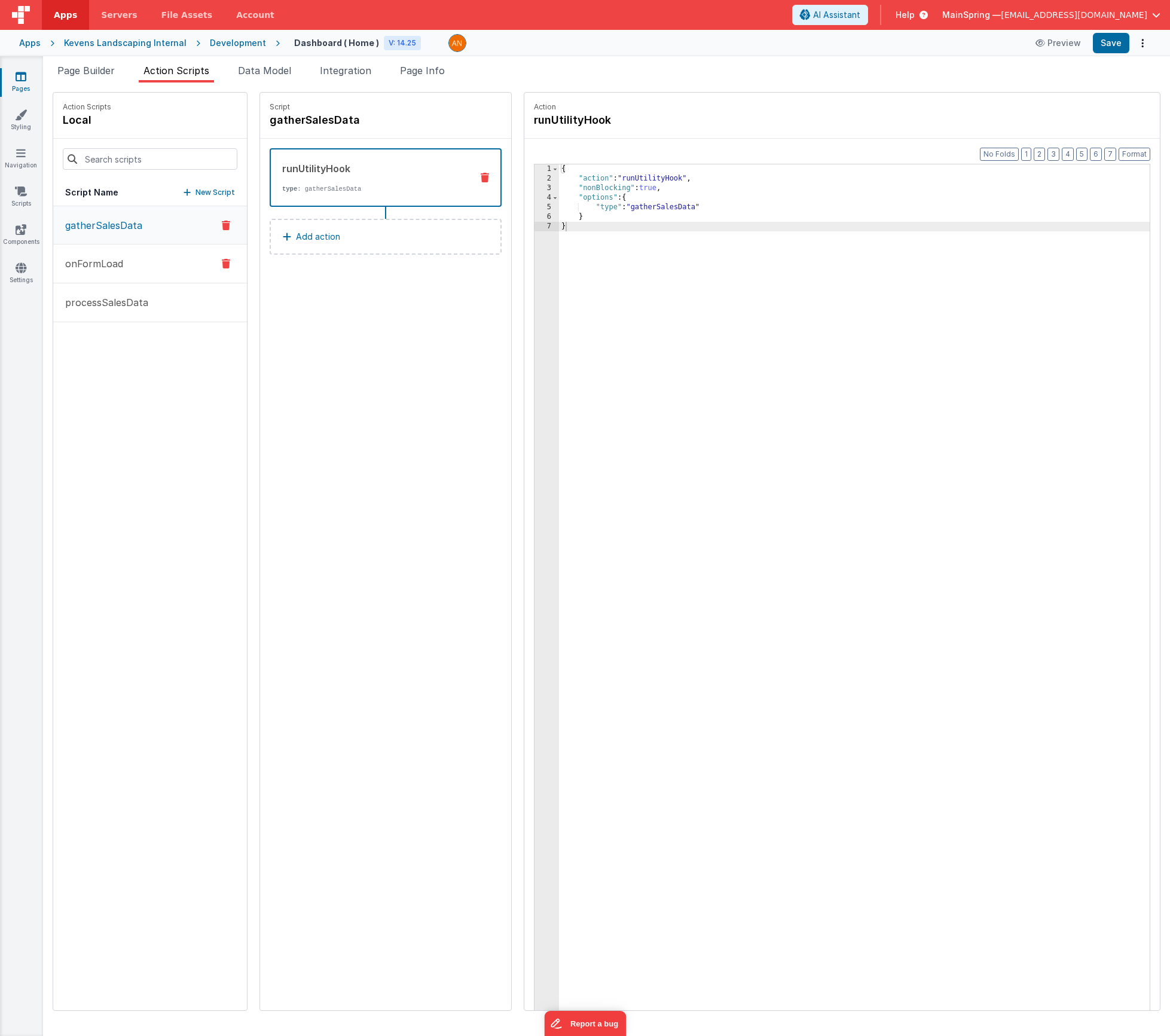
click at [99, 263] on p "onFormLoad" at bounding box center [90, 264] width 65 height 14
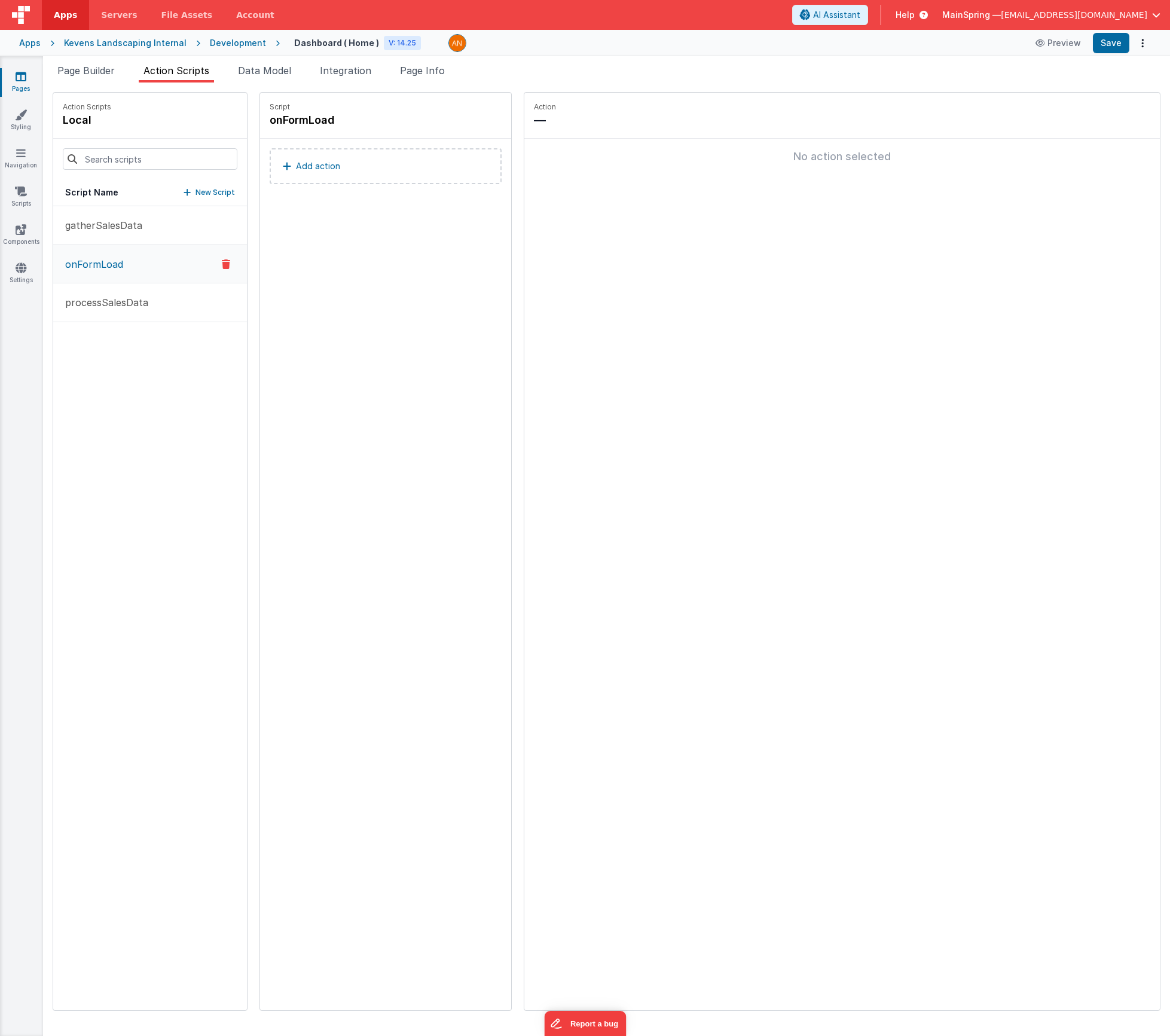
click at [296, 161] on p "Add action" at bounding box center [318, 166] width 45 height 14
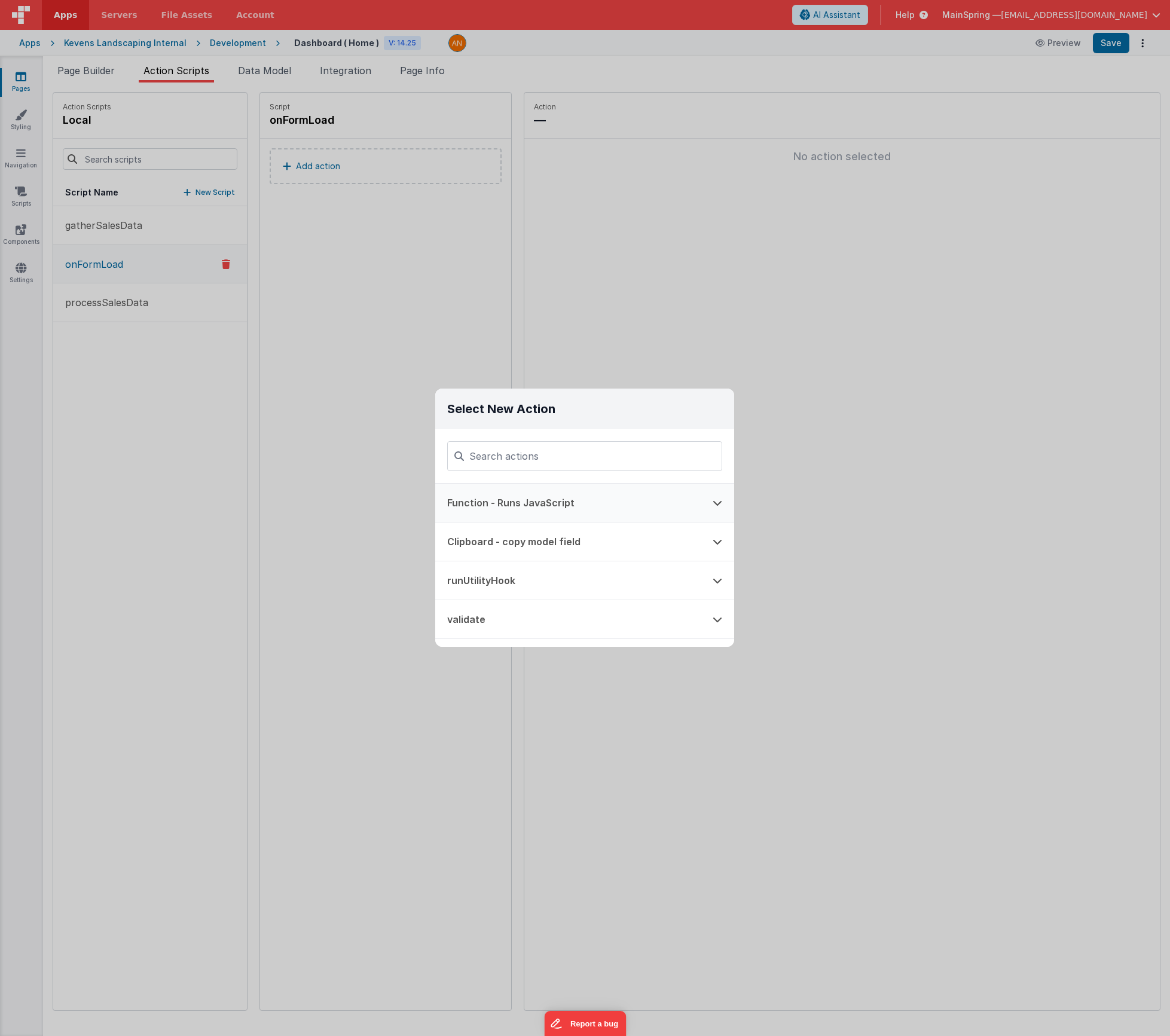
click at [484, 499] on button "Function - Runs JavaScript" at bounding box center [568, 503] width 266 height 38
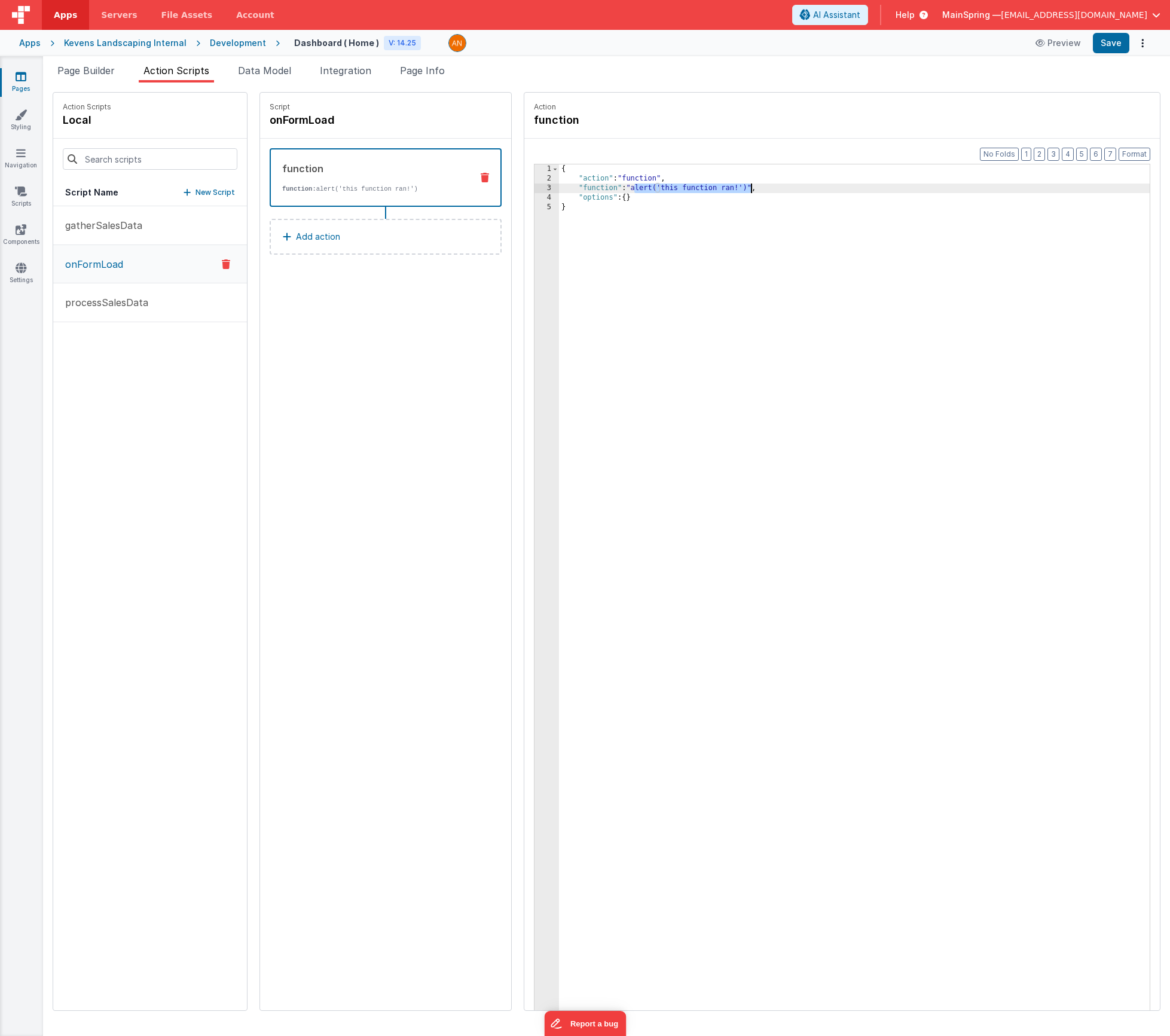
drag, startPoint x: 599, startPoint y: 188, endPoint x: 714, endPoint y: 188, distance: 115.0
click at [714, 188] on div "{ "action" : "function" , "function" : "alert('this function ran!')" , "options…" at bounding box center [872, 615] width 626 height 902
click at [535, 191] on div "3" at bounding box center [547, 188] width 25 height 10
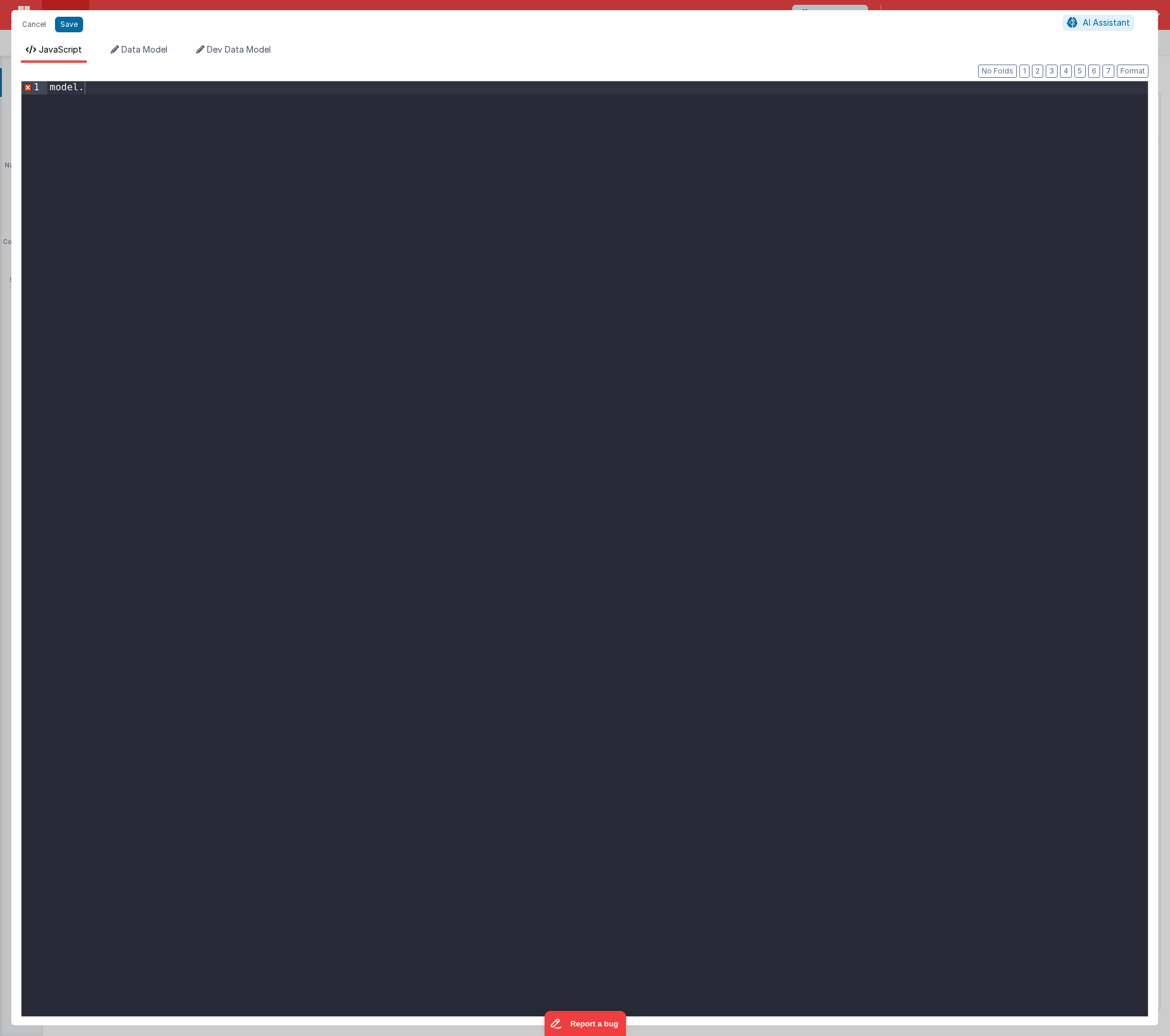
click at [340, 234] on div "model ." at bounding box center [597, 562] width 1101 height 961
click at [257, 206] on div "const [DATE] = new Date ( ) ; const monthStart =" at bounding box center [597, 562] width 1101 height 961
click at [173, 100] on div "const [DATE] = new Date ( ) ; const monthStart =" at bounding box center [597, 562] width 1101 height 961
paste textarea
click at [172, 161] on div "const [DATE] = new Date ( ) ; const monthStart = firstDayOfMonth ( [DATE] ) ; c…" at bounding box center [597, 562] width 1101 height 961
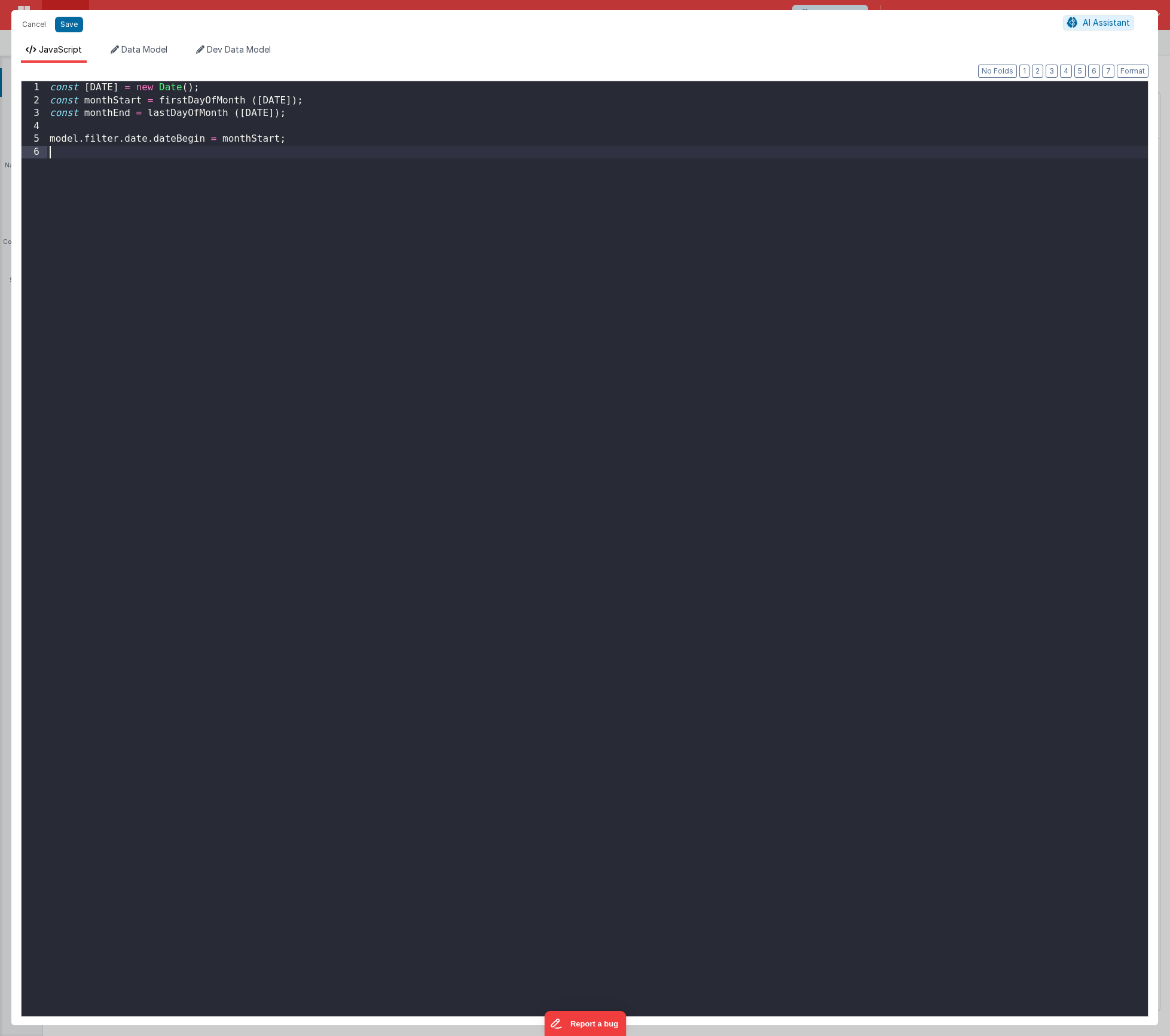
paste textarea
click at [250, 154] on div "const [DATE] = new Date ( ) ; const monthStart = firstDayOfMonth ( [DATE] ) ; c…" at bounding box center [597, 562] width 1101 height 961
click at [69, 26] on button "Save" at bounding box center [69, 25] width 28 height 15
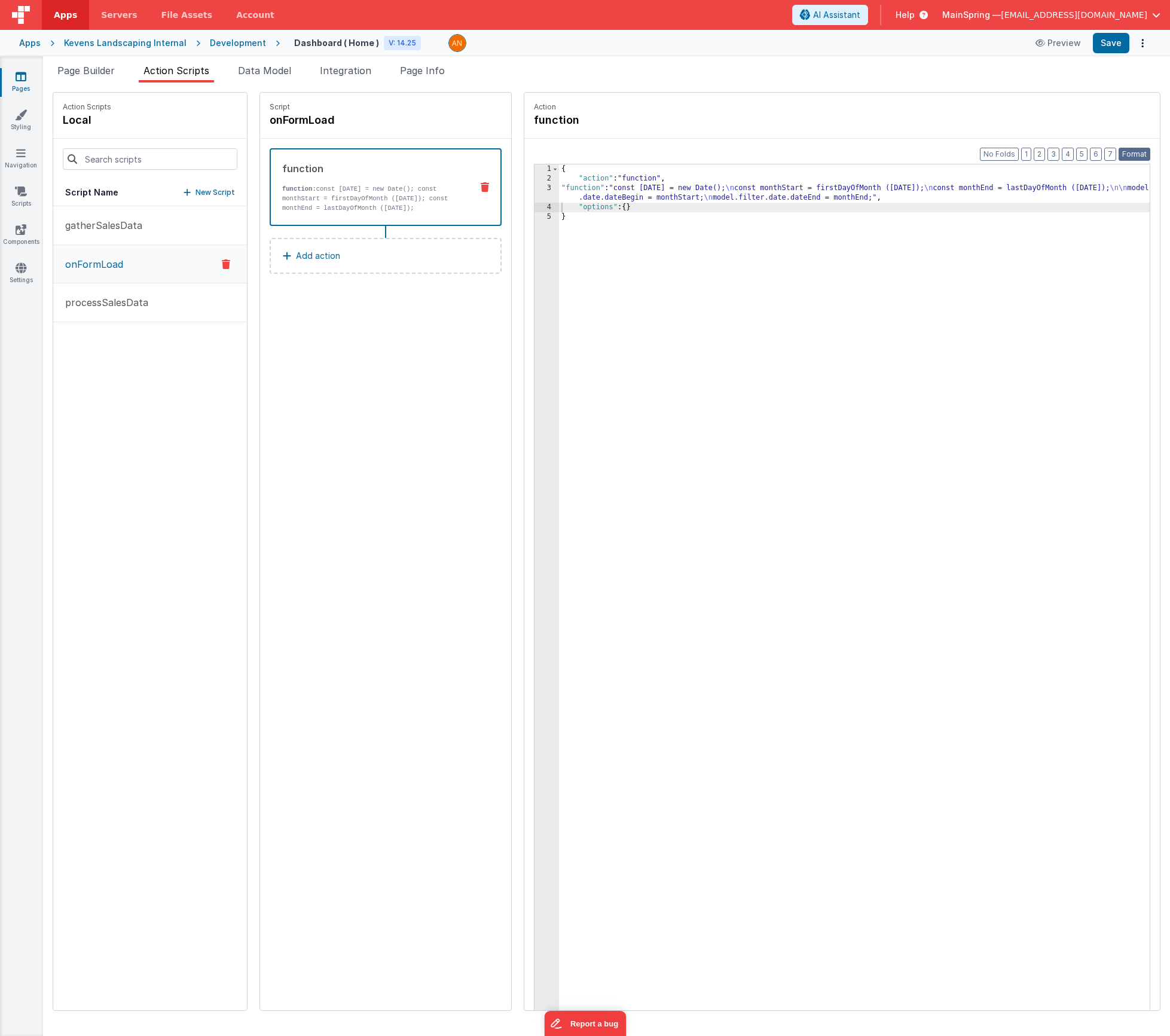
click at [1142, 157] on button "Format" at bounding box center [1134, 154] width 32 height 13
click at [1106, 45] on button "Save" at bounding box center [1111, 43] width 37 height 21
click at [25, 268] on icon at bounding box center [21, 268] width 11 height 12
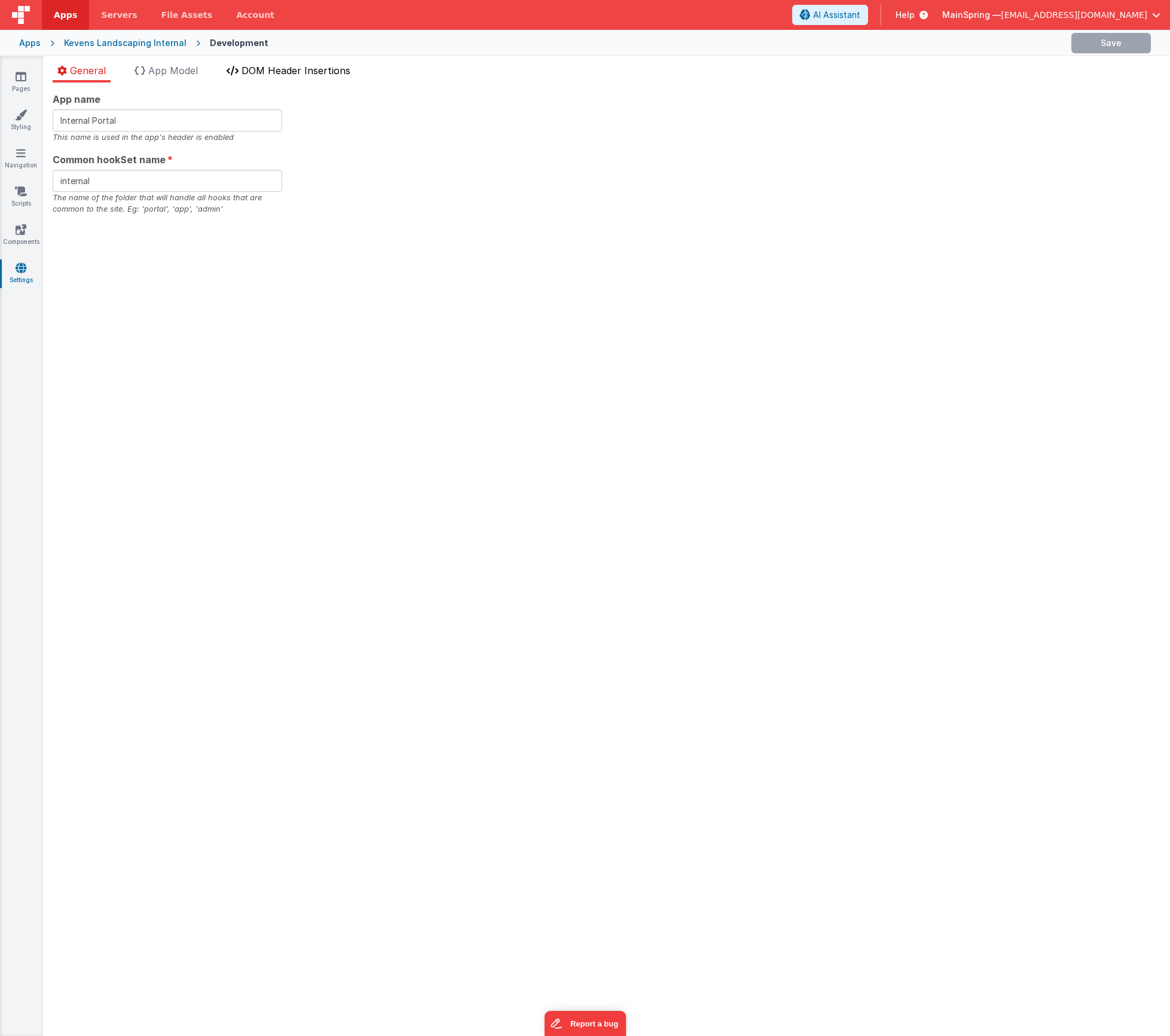
click at [307, 68] on span "DOM Header Insertions" at bounding box center [296, 70] width 109 height 12
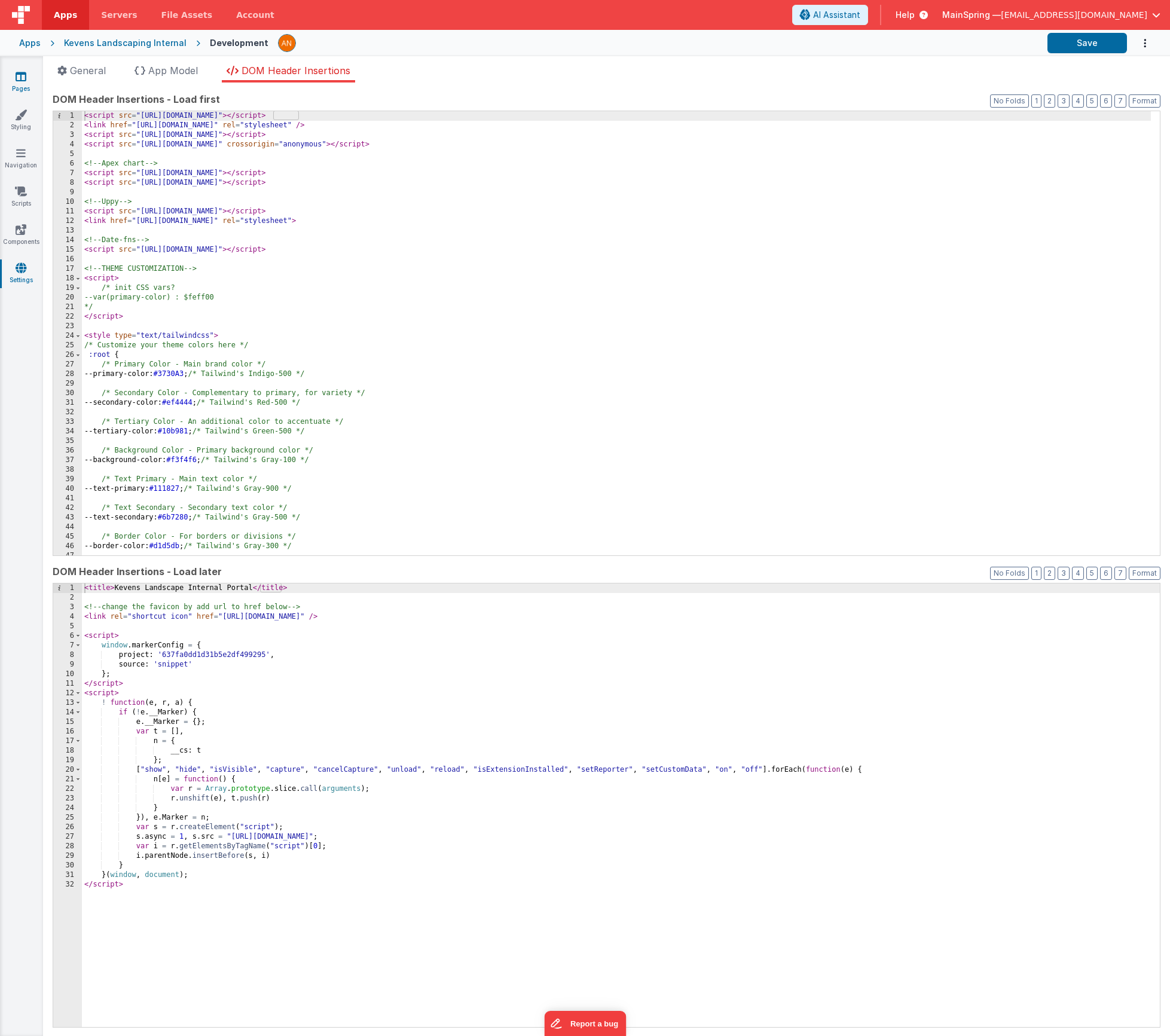
click at [15, 81] on icon at bounding box center [21, 76] width 11 height 12
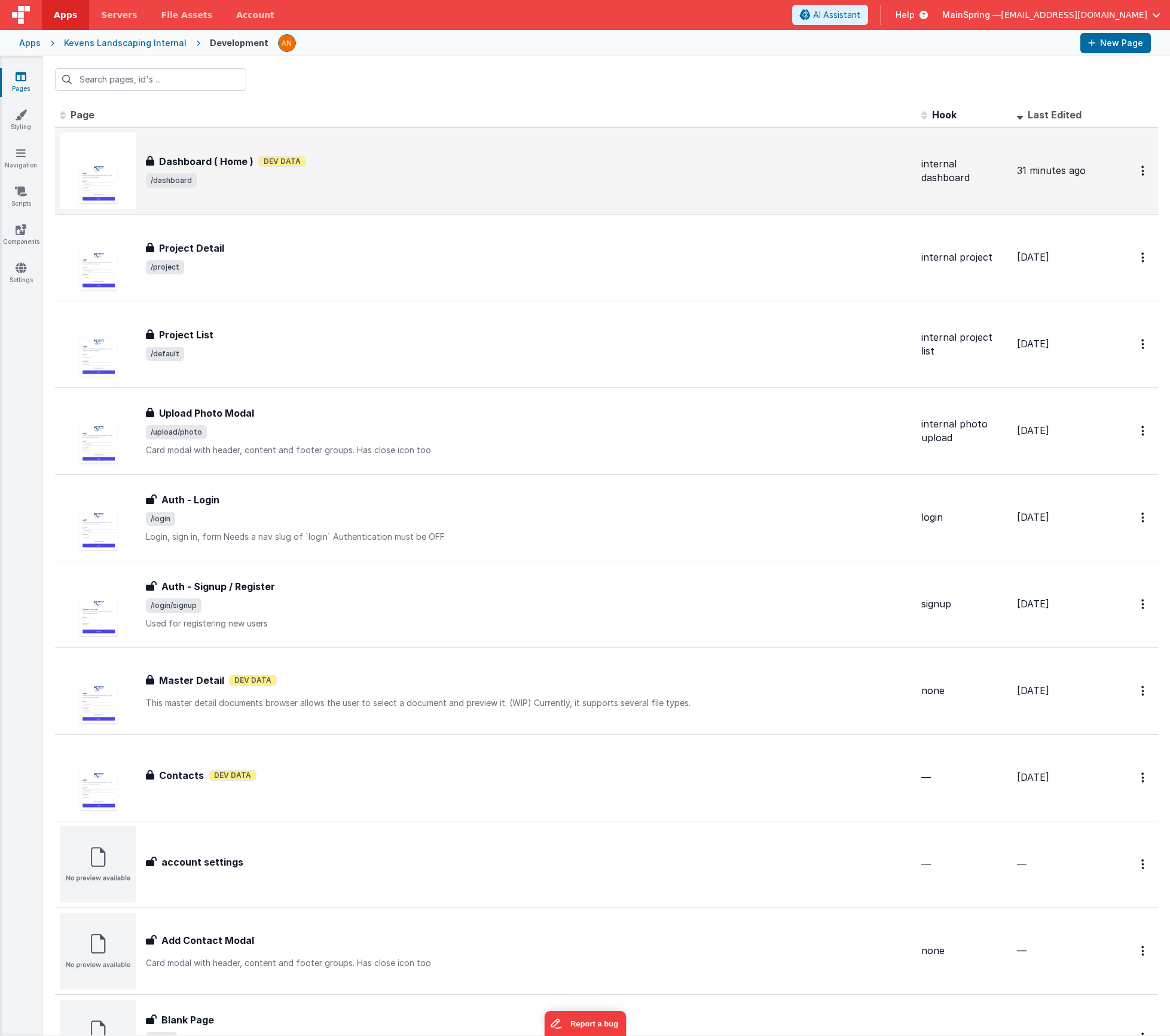
click at [243, 144] on div "Dashboard ( Home ) Dashboard ( Home ) Dev Data /dashboard" at bounding box center [486, 171] width 852 height 77
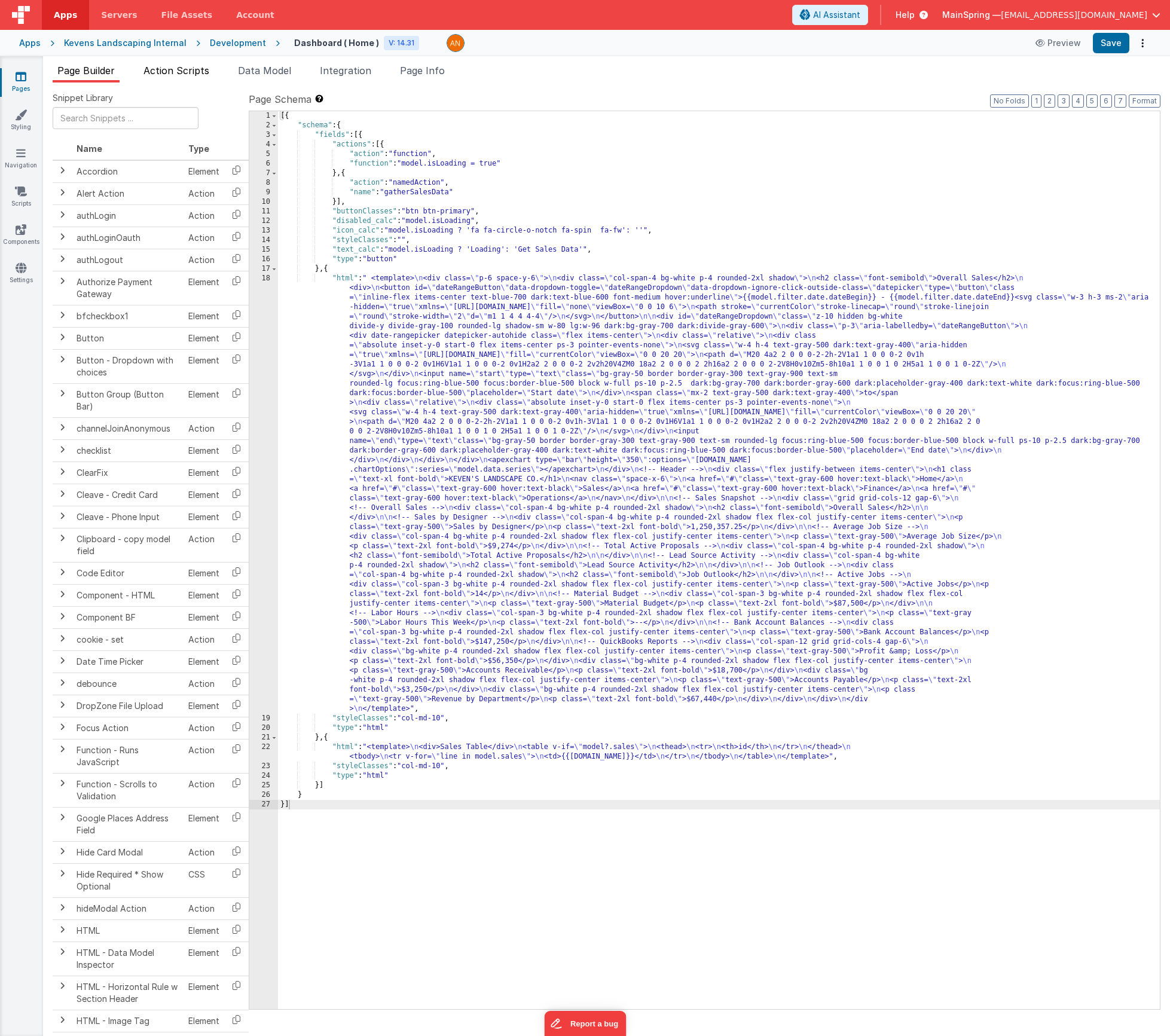
click at [197, 74] on span "Action Scripts" at bounding box center [176, 70] width 66 height 12
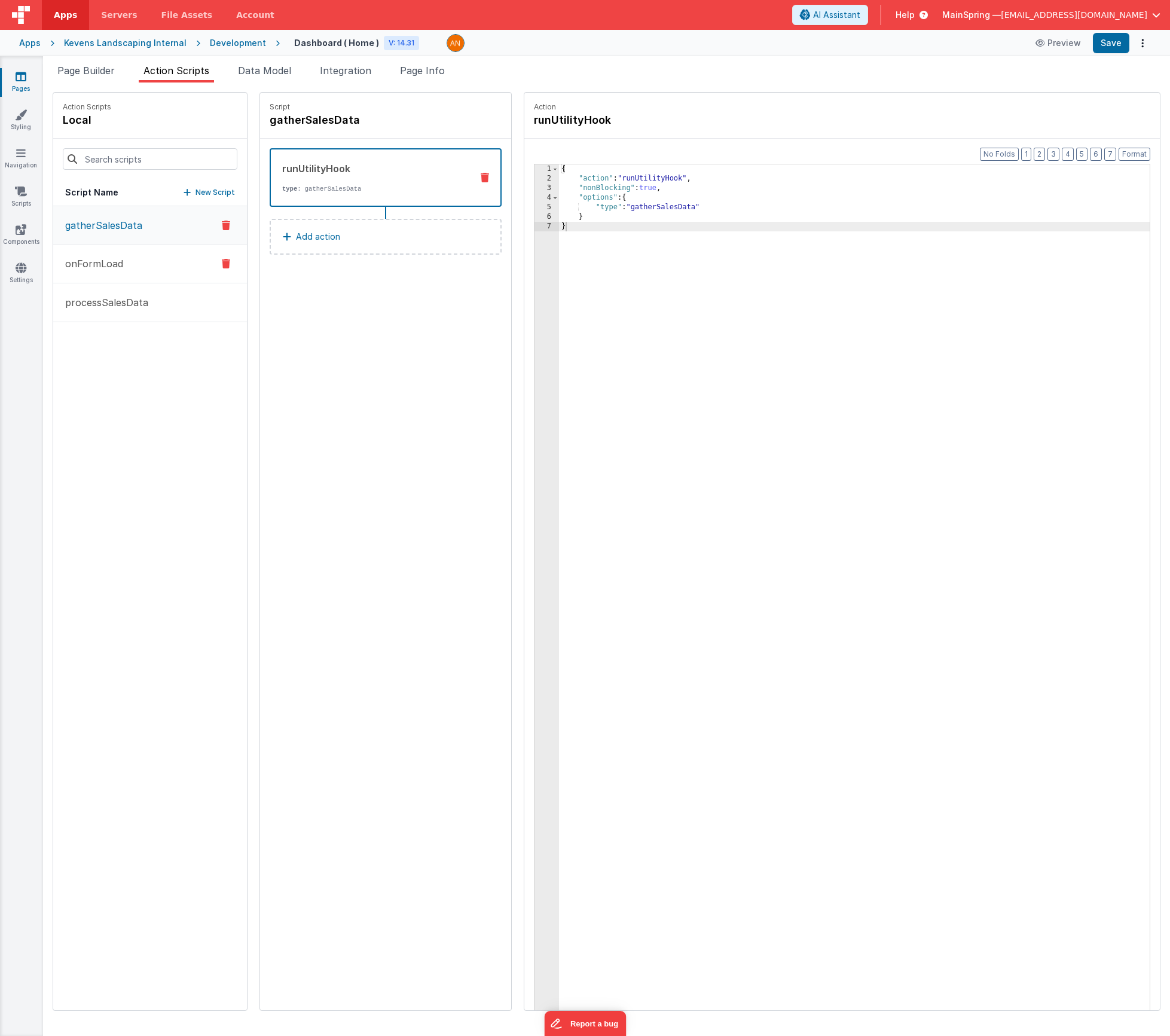
click at [97, 266] on p "onFormLoad" at bounding box center [90, 264] width 65 height 14
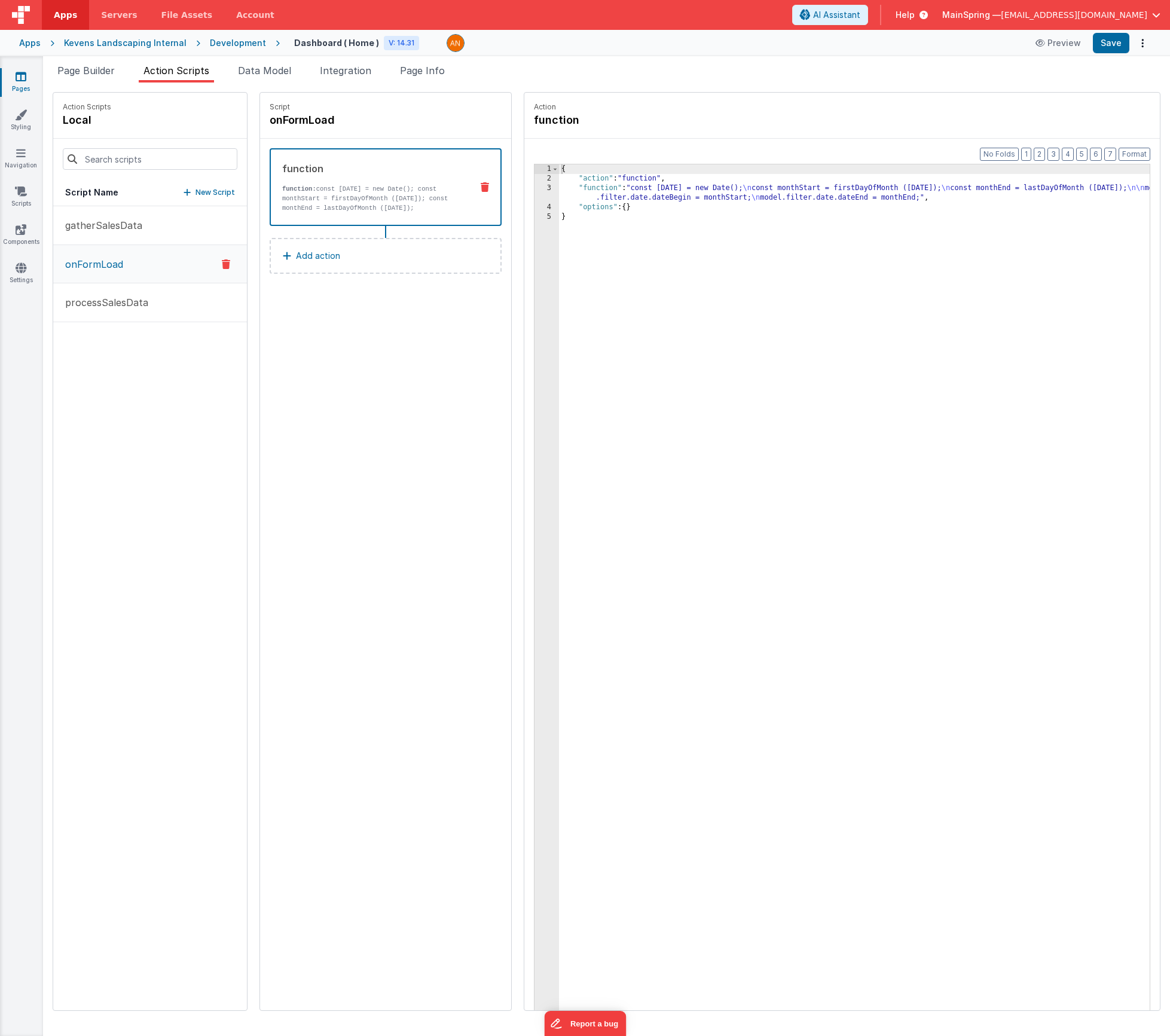
click at [650, 197] on div "{ "action" : "function" , "function" : "const [DATE] = new Date(); \n const mon…" at bounding box center [872, 615] width 626 height 902
click at [535, 192] on div "3" at bounding box center [547, 194] width 25 height 19
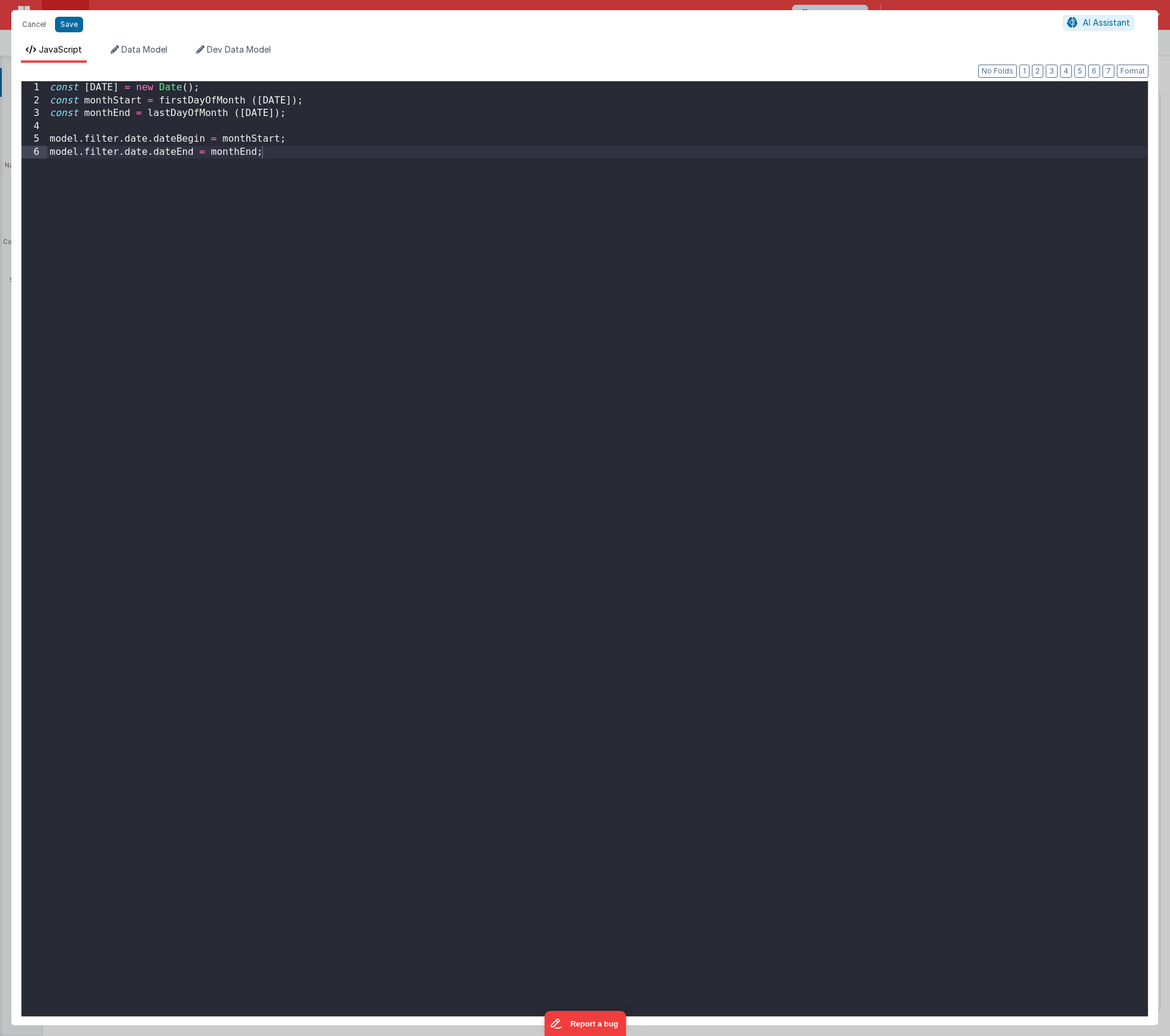
click at [175, 99] on div "const [DATE] = new Date ( ) ; const monthStart = firstDayOfMonth ( [DATE] ) ; c…" at bounding box center [597, 562] width 1101 height 961
click at [201, 106] on div "const [DATE] = new Date ( ) ; const monthStart = firstDayOfMonth ( [DATE] ) ; c…" at bounding box center [597, 562] width 1101 height 961
click at [186, 113] on div "const [DATE] = new Date ( ) ; const monthStart = dateFns . firstOfMonth ( [DATE…" at bounding box center [597, 562] width 1101 height 961
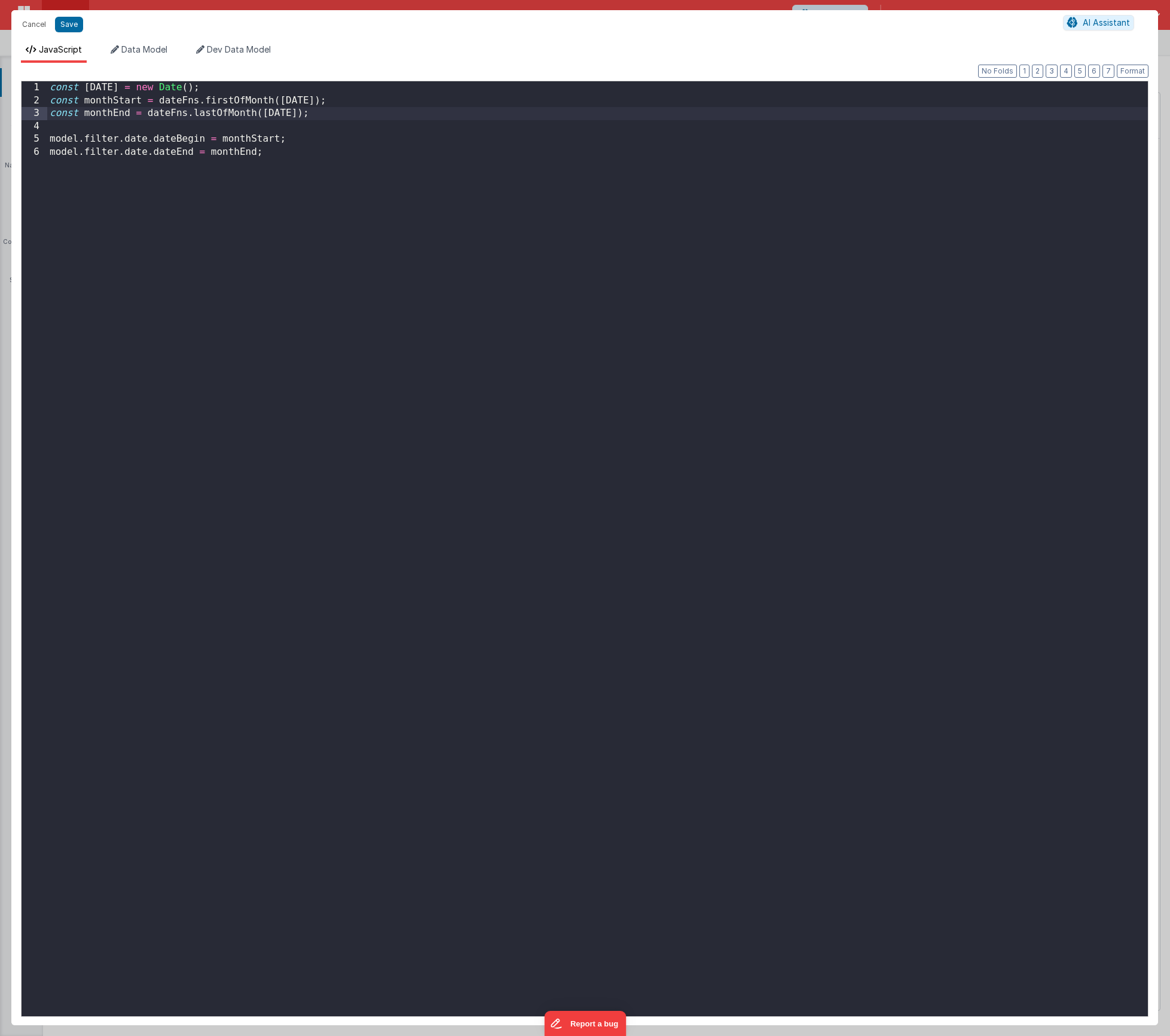
click at [275, 152] on div "const [DATE] = new Date ( ) ; const monthStart = dateFns . firstOfMonth ( [DATE…" at bounding box center [597, 562] width 1101 height 961
click at [59, 24] on button "Save" at bounding box center [69, 25] width 28 height 15
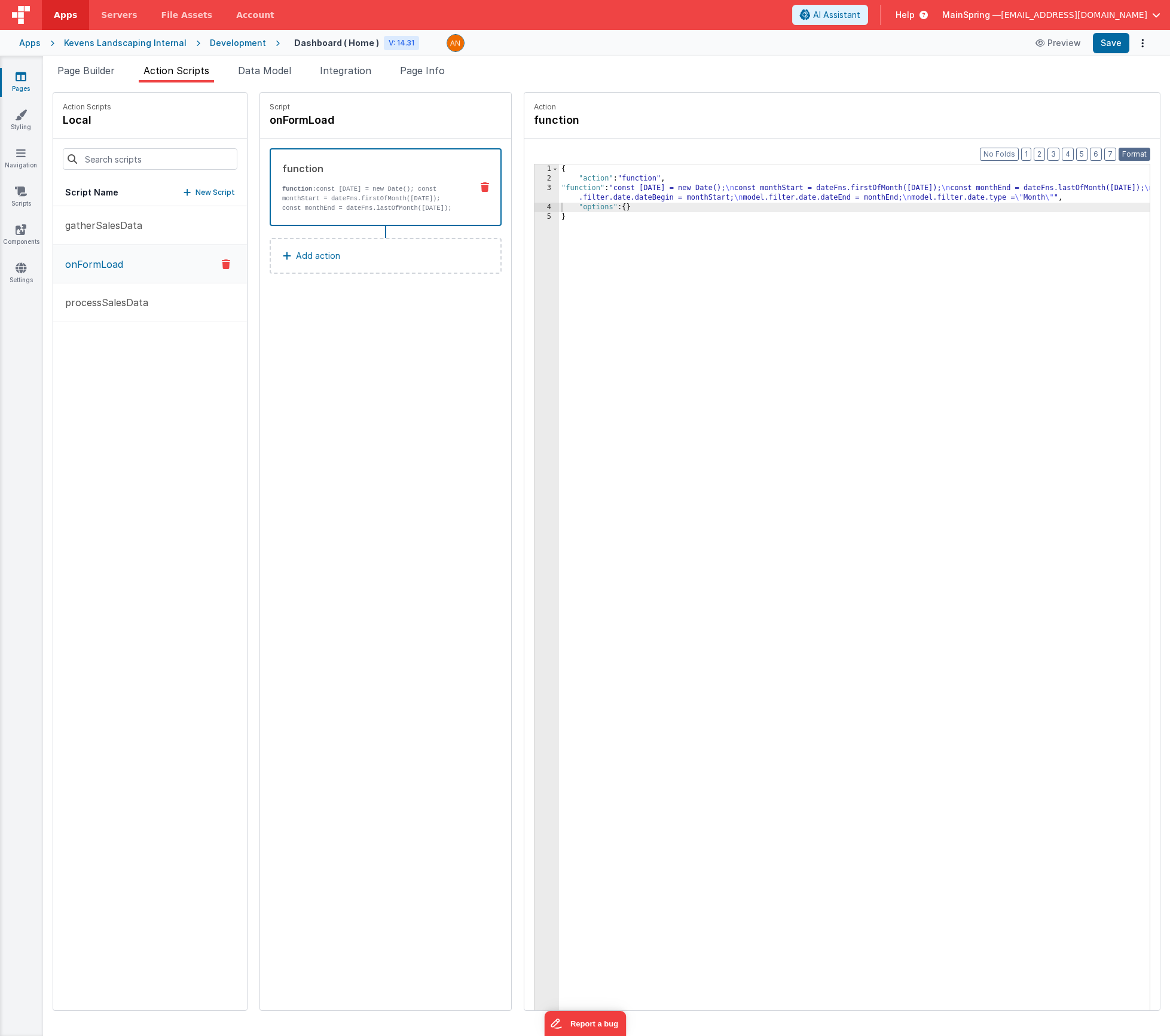
click at [1138, 153] on button "Format" at bounding box center [1134, 154] width 32 height 13
click at [1103, 42] on button "Save" at bounding box center [1111, 43] width 37 height 21
click at [1112, 49] on button "Save" at bounding box center [1111, 43] width 37 height 21
click at [14, 270] on link "Settings" at bounding box center [21, 274] width 43 height 24
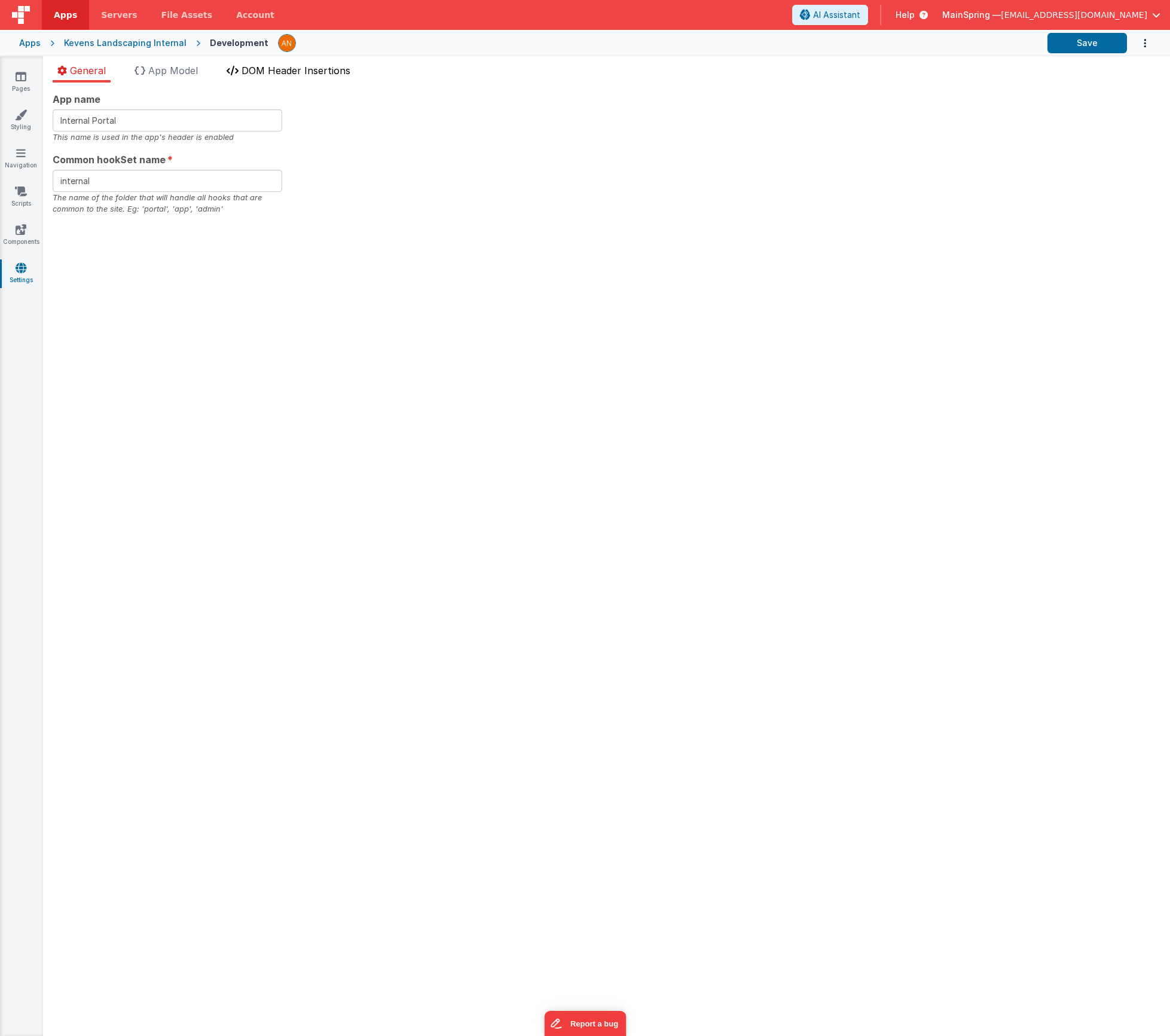
click at [328, 72] on span "DOM Header Insertions" at bounding box center [296, 70] width 109 height 12
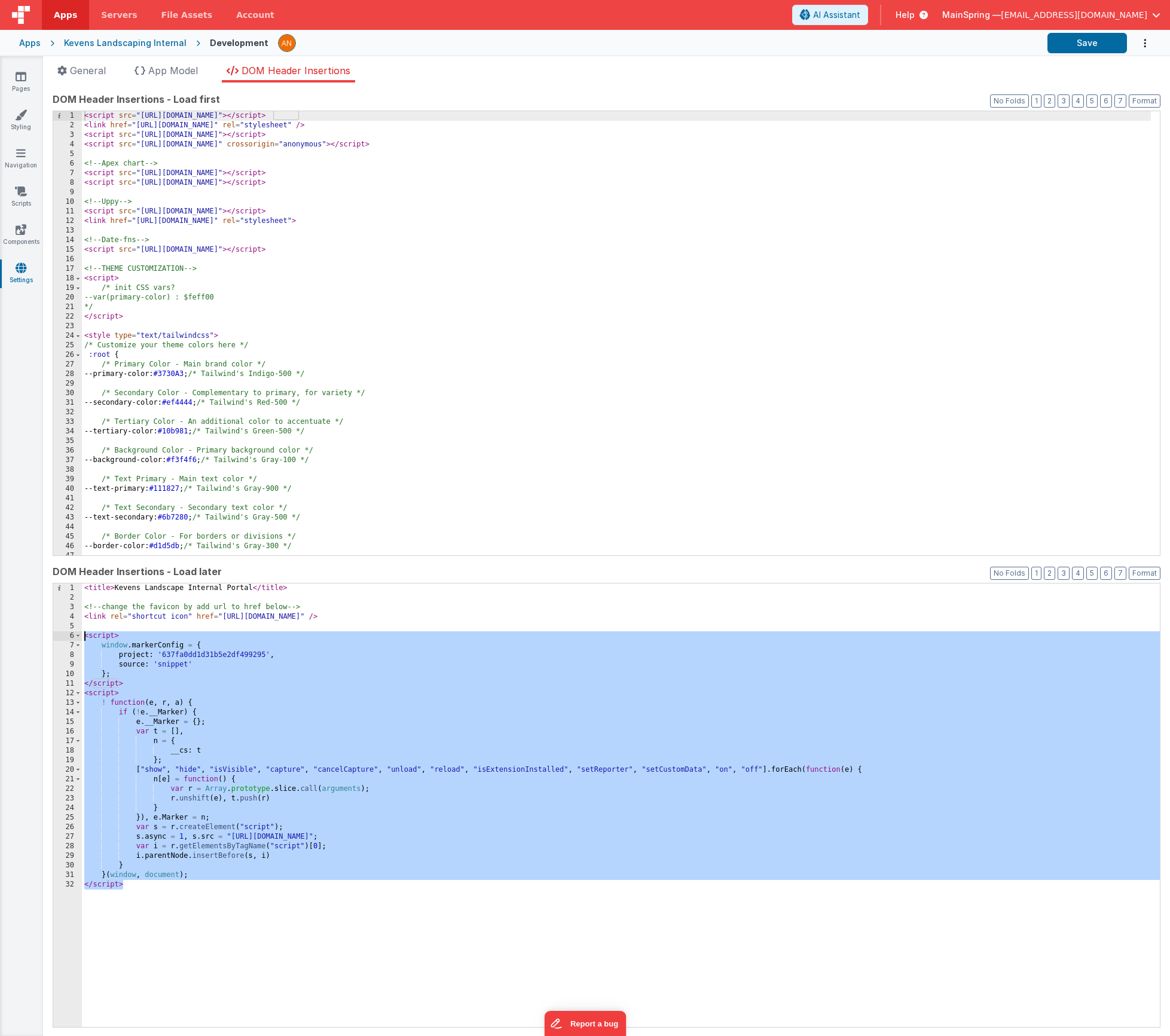
drag, startPoint x: 135, startPoint y: 890, endPoint x: 47, endPoint y: 635, distance: 269.8
click at [47, 635] on div "App name Internal Portal This name is used in the app's header is enabled Commo…" at bounding box center [606, 559] width 1127 height 954
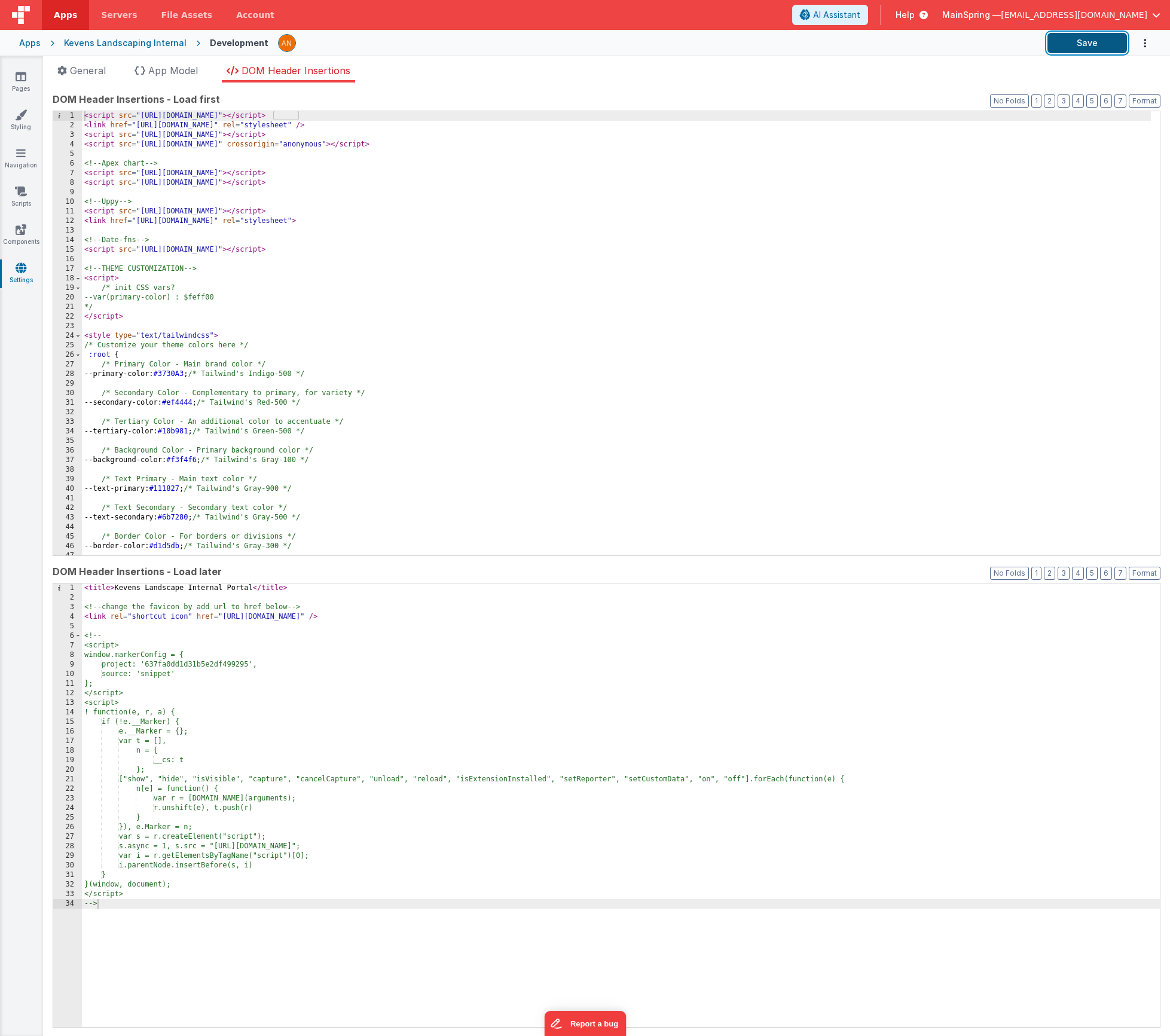
click at [1087, 42] on button "Save" at bounding box center [1087, 43] width 79 height 21
click at [22, 79] on icon at bounding box center [21, 76] width 11 height 12
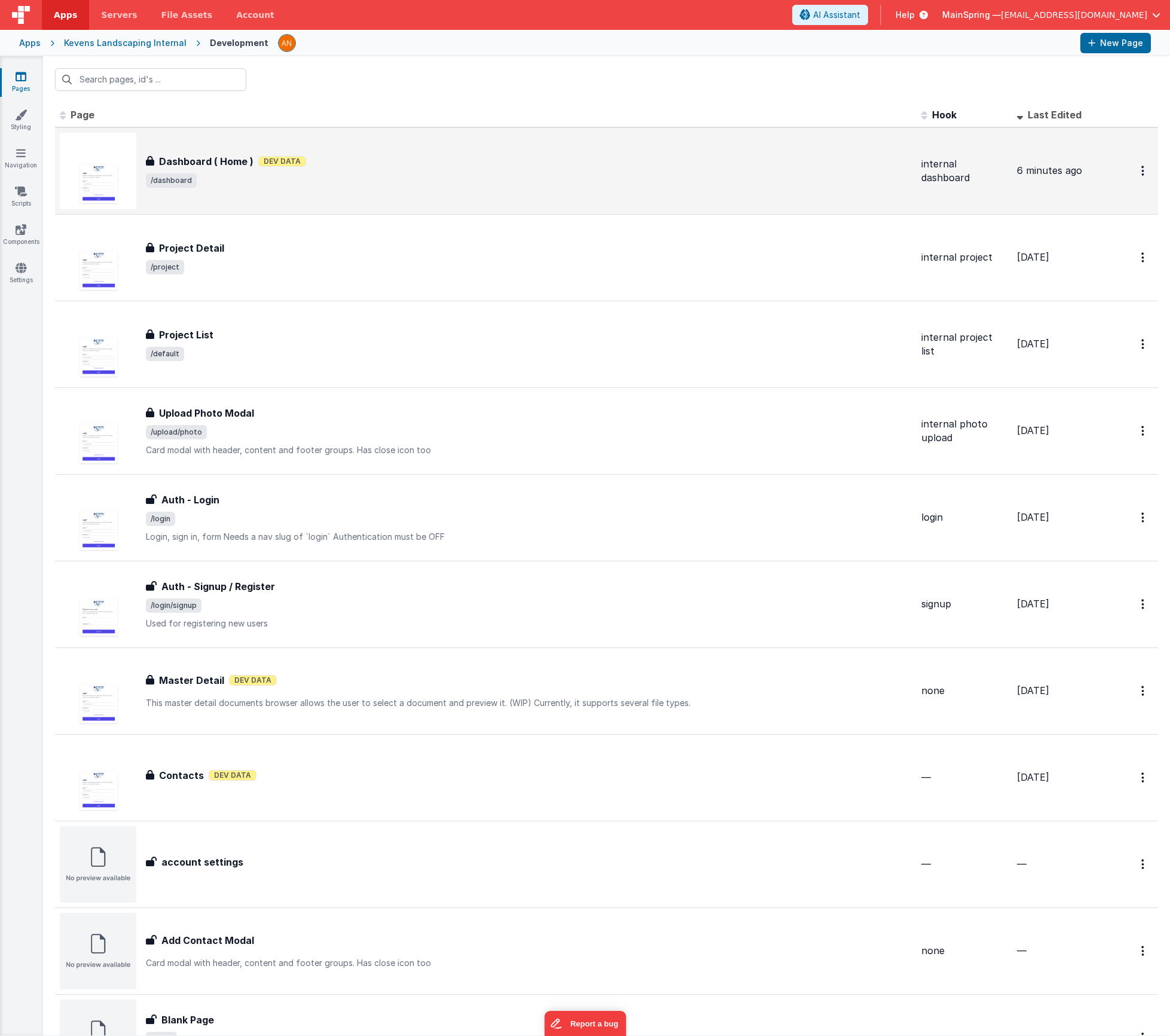
click at [346, 170] on div "Dashboard ( Home ) Dashboard ( Home ) Dev Data /dashboard" at bounding box center [528, 171] width 766 height 34
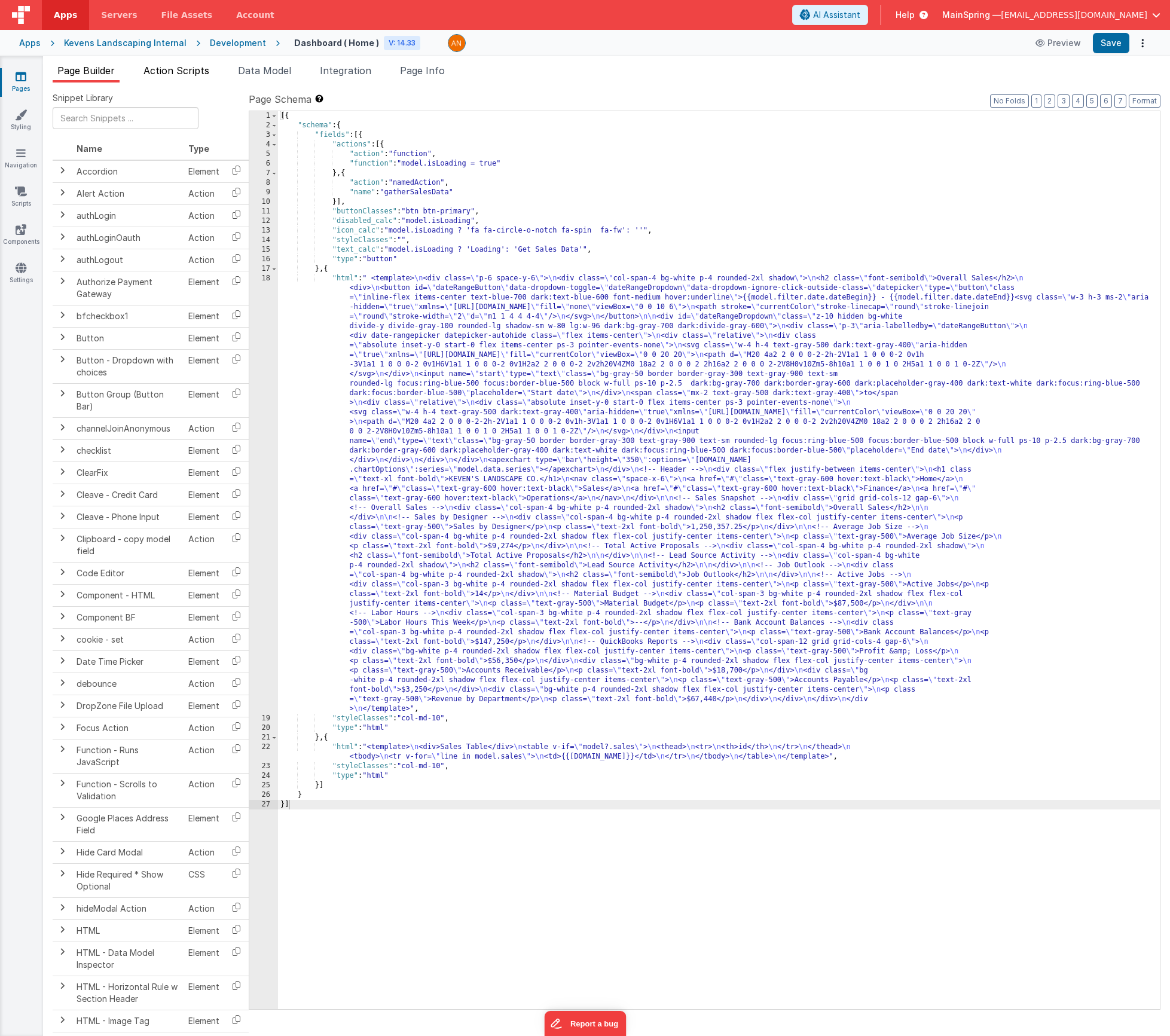
click at [152, 65] on span "Action Scripts" at bounding box center [176, 70] width 66 height 12
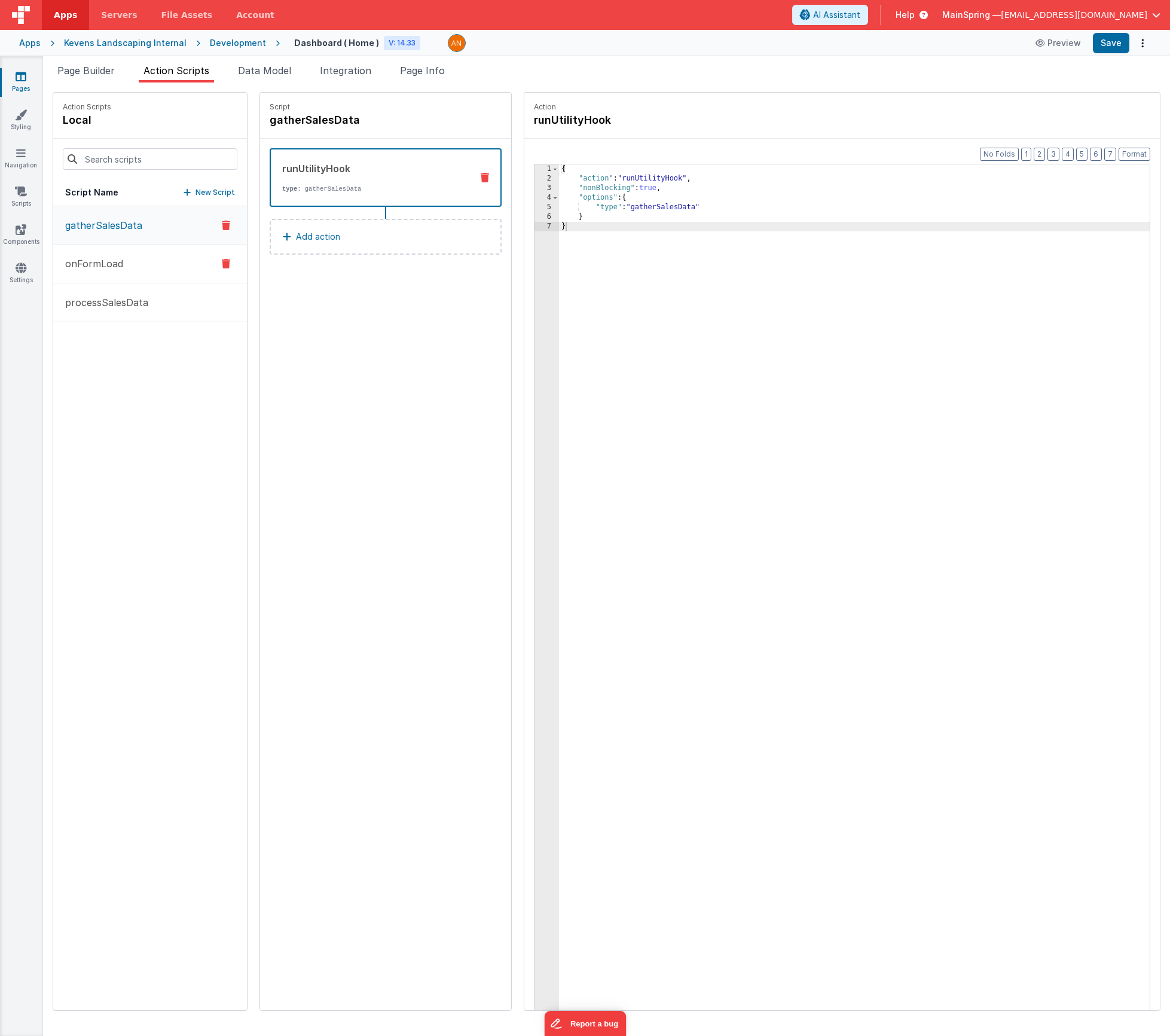
click at [110, 272] on button "onFormLoad" at bounding box center [150, 264] width 193 height 39
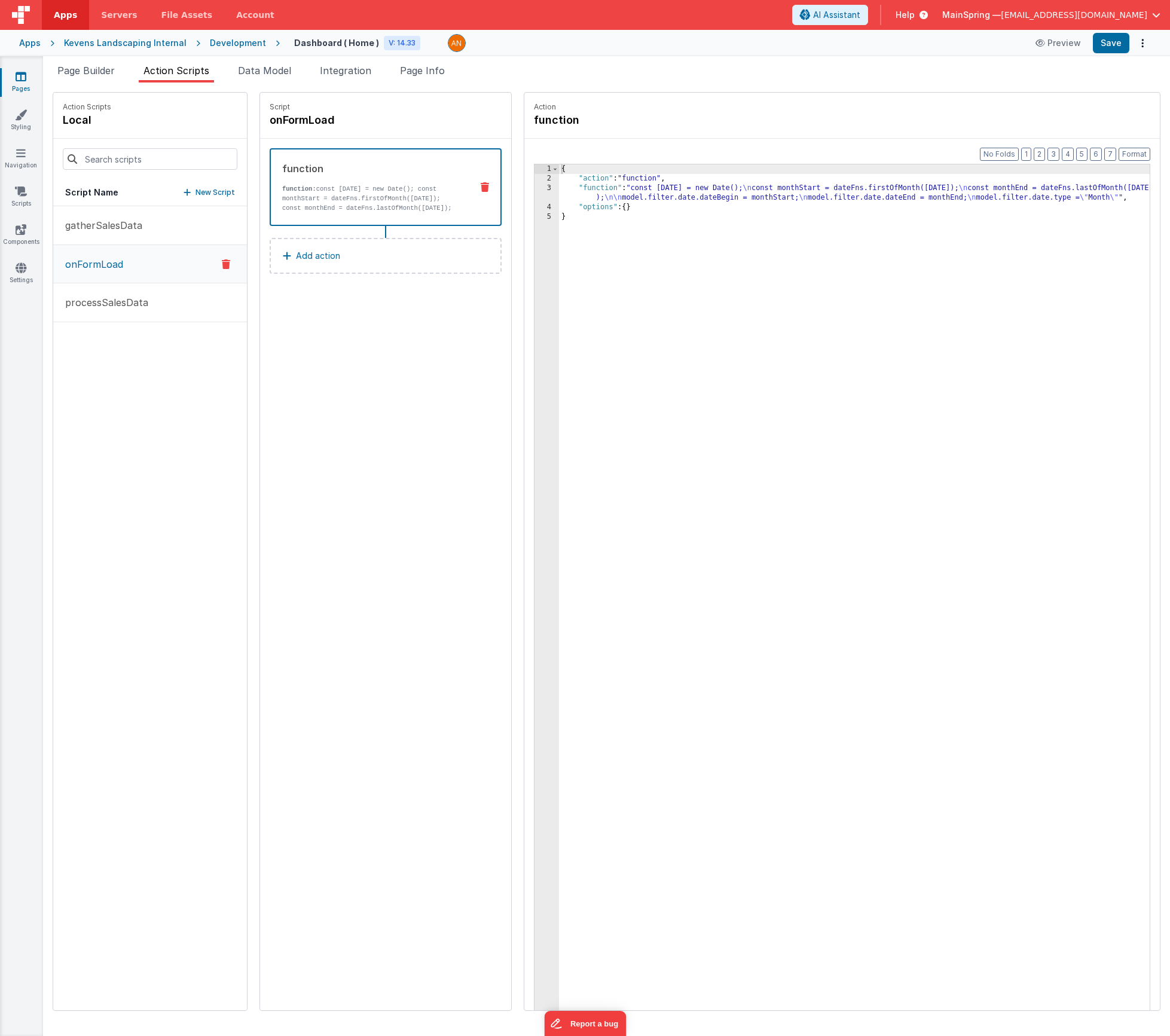
click at [680, 200] on div "{ "action" : "function" , "function" : "const [DATE] = new Date(); \n const mon…" at bounding box center [872, 615] width 626 height 902
click at [535, 188] on div "3" at bounding box center [547, 194] width 25 height 19
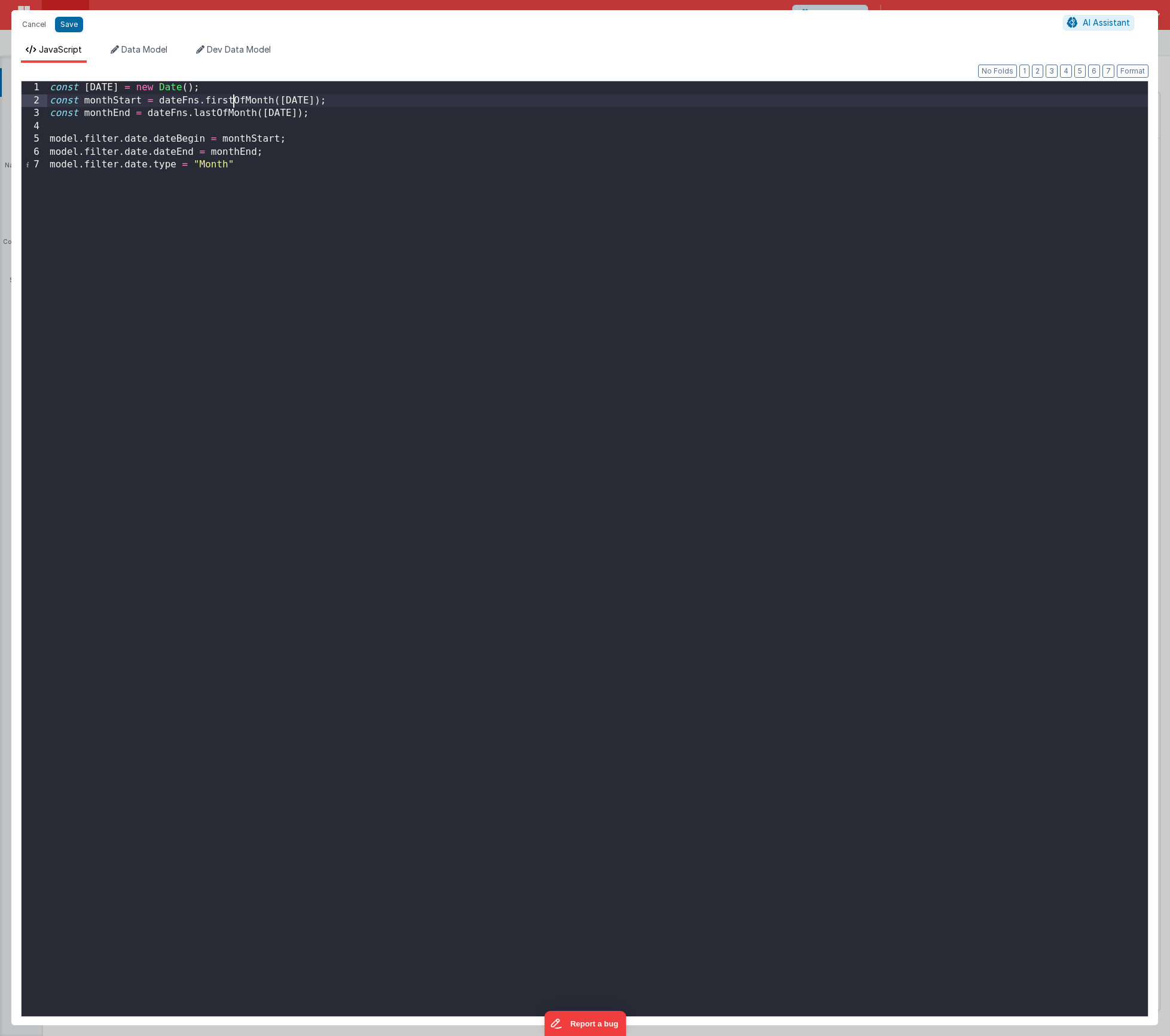
click at [233, 103] on div "const [DATE] = new Date ( ) ; const monthStart = dateFns . firstOfMonth ( [DATE…" at bounding box center [597, 562] width 1101 height 961
drag, startPoint x: 68, startPoint y: 28, endPoint x: 74, endPoint y: 28, distance: 6.0
click at [68, 28] on button "Save" at bounding box center [69, 25] width 28 height 15
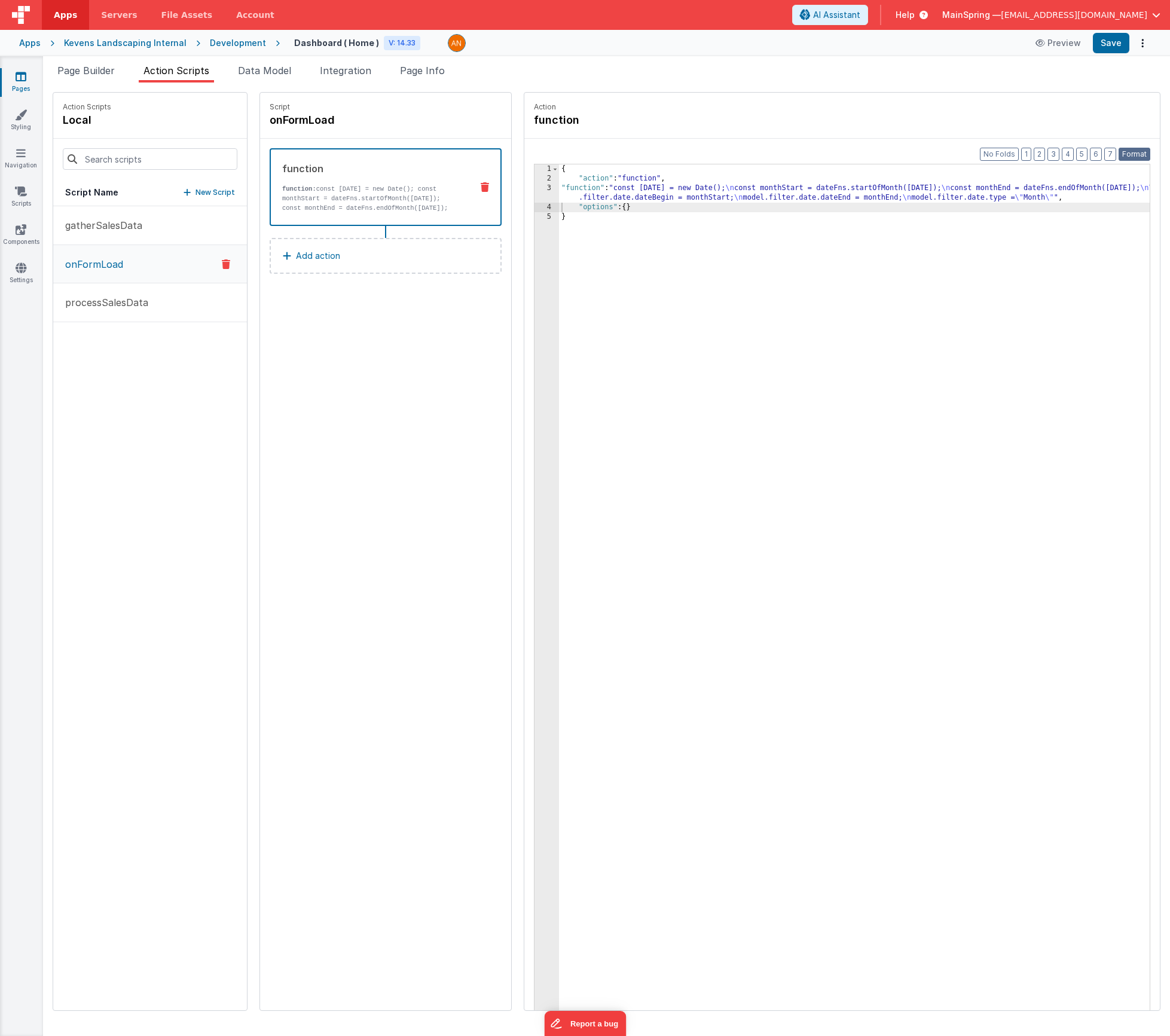
click at [1143, 154] on button "Format" at bounding box center [1134, 154] width 32 height 13
click at [1104, 51] on button "Save" at bounding box center [1111, 43] width 37 height 21
click at [1135, 154] on button "Format" at bounding box center [1134, 154] width 32 height 13
click at [84, 66] on span "Page Builder" at bounding box center [86, 70] width 57 height 12
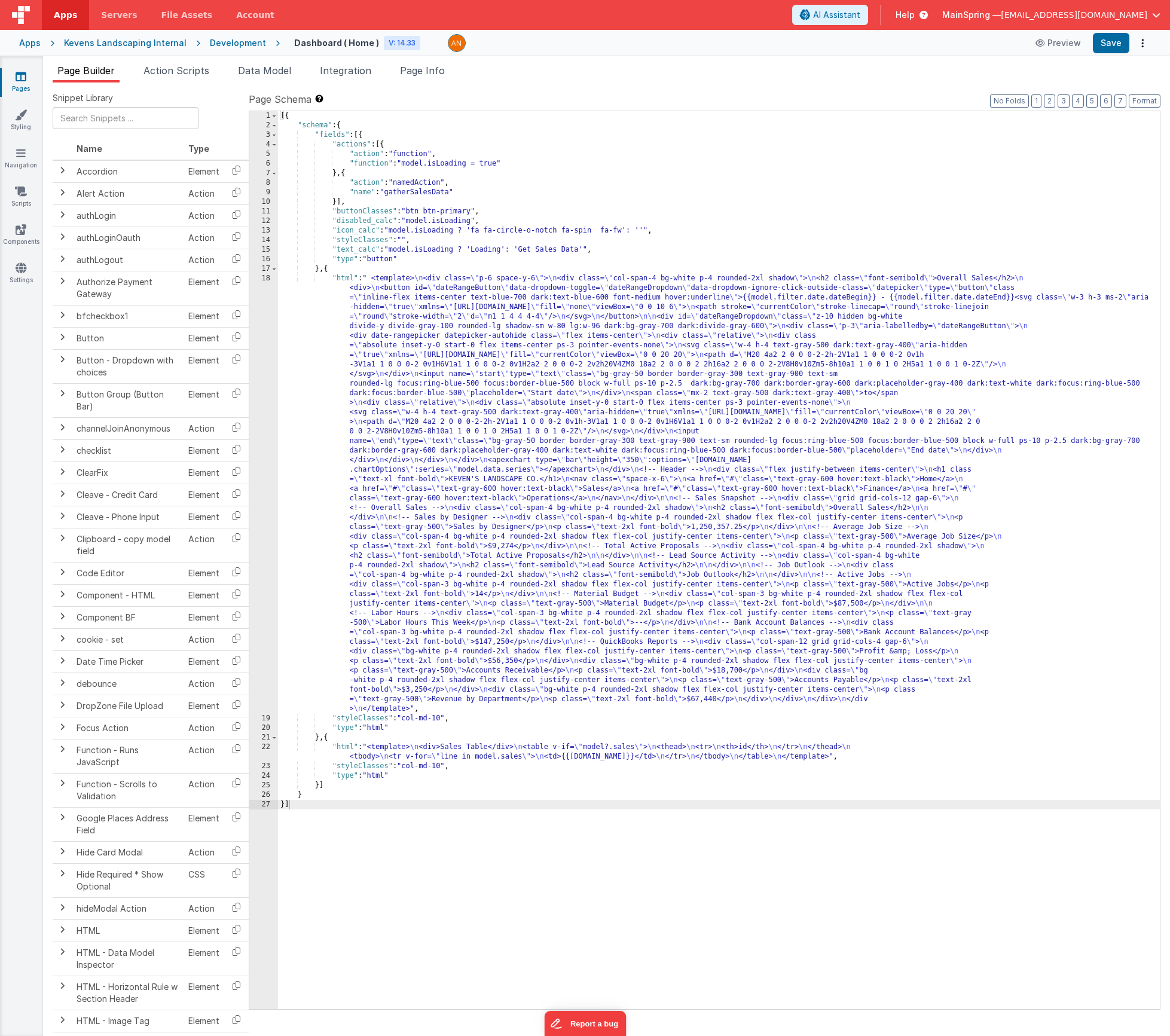
click at [510, 335] on div "[{ "schema" : { "fields" : [{ "actions" : [{ "action" : "function" , "function"…" at bounding box center [719, 570] width 882 height 917
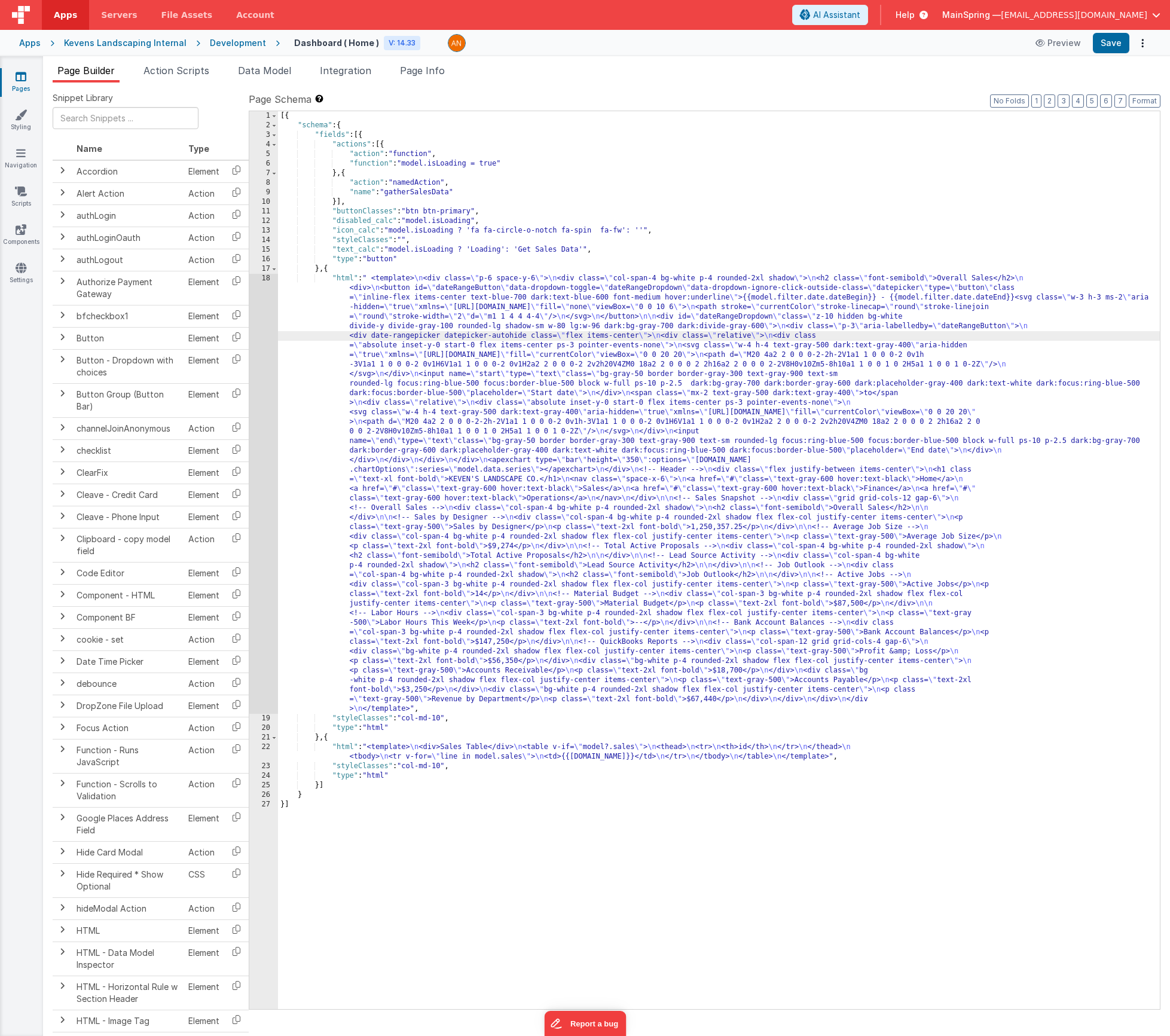
click at [250, 325] on div "18" at bounding box center [264, 494] width 28 height 440
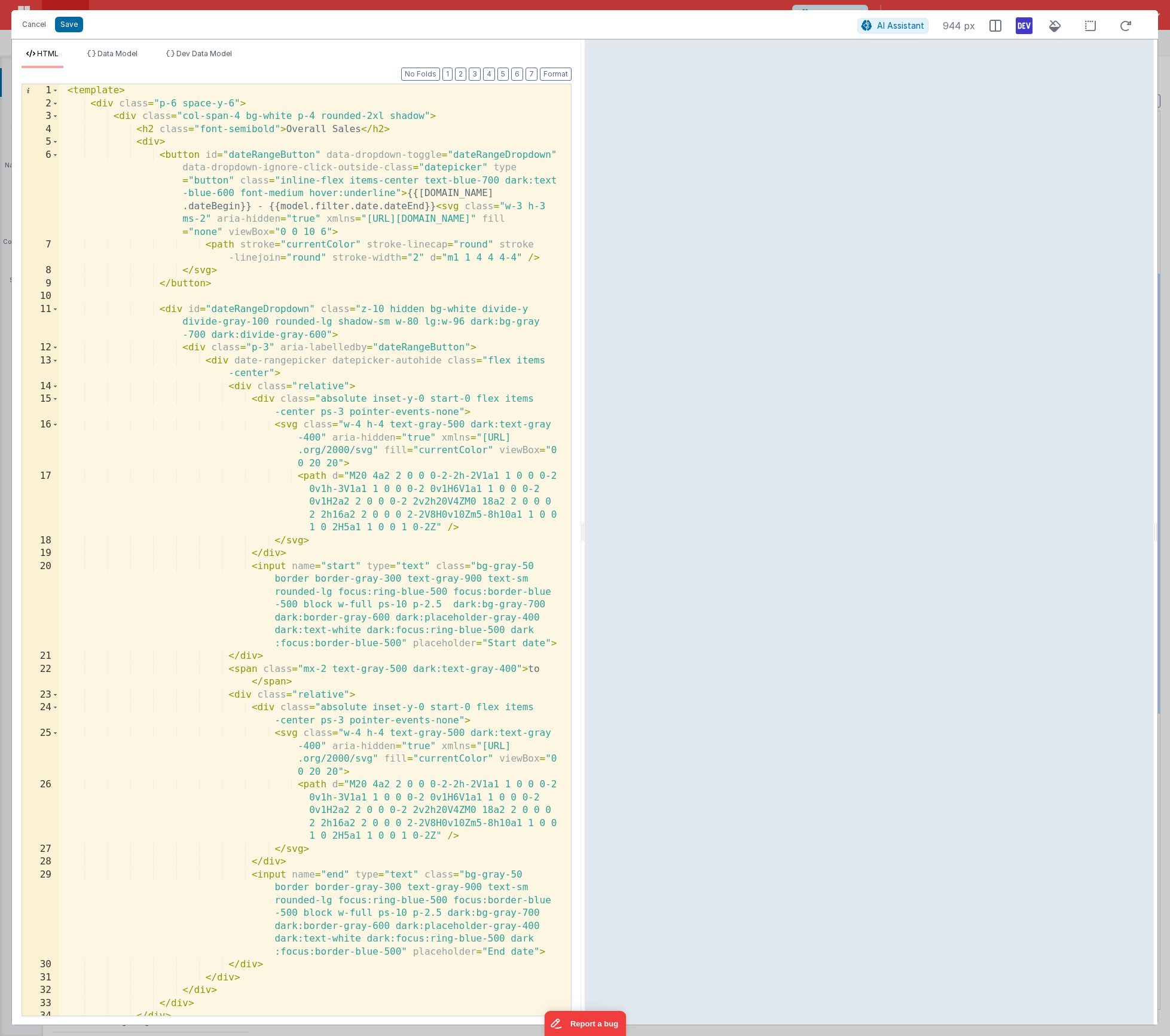
click at [417, 192] on div "< template > < div class = "p-6 space-y-6" > < div class = "col-span-4 bg-white…" at bounding box center [311, 570] width 503 height 971
click at [308, 208] on div "< template > < div class = "p-6 space-y-6" > < div class = "col-span-4 bg-white…" at bounding box center [311, 570] width 503 height 971
click at [328, 207] on div "< template > < div class = "p-6 space-y-6" > < div class = "col-span-4 bg-white…" at bounding box center [311, 570] width 503 height 971
click at [332, 205] on div "< template > < div class = "p-6 space-y-6" > < div class = "col-span-4 bg-white…" at bounding box center [311, 570] width 503 height 971
click at [339, 209] on div "< template > < div class = "p-6 space-y-6" > < div class = "col-span-4 bg-white…" at bounding box center [311, 570] width 503 height 971
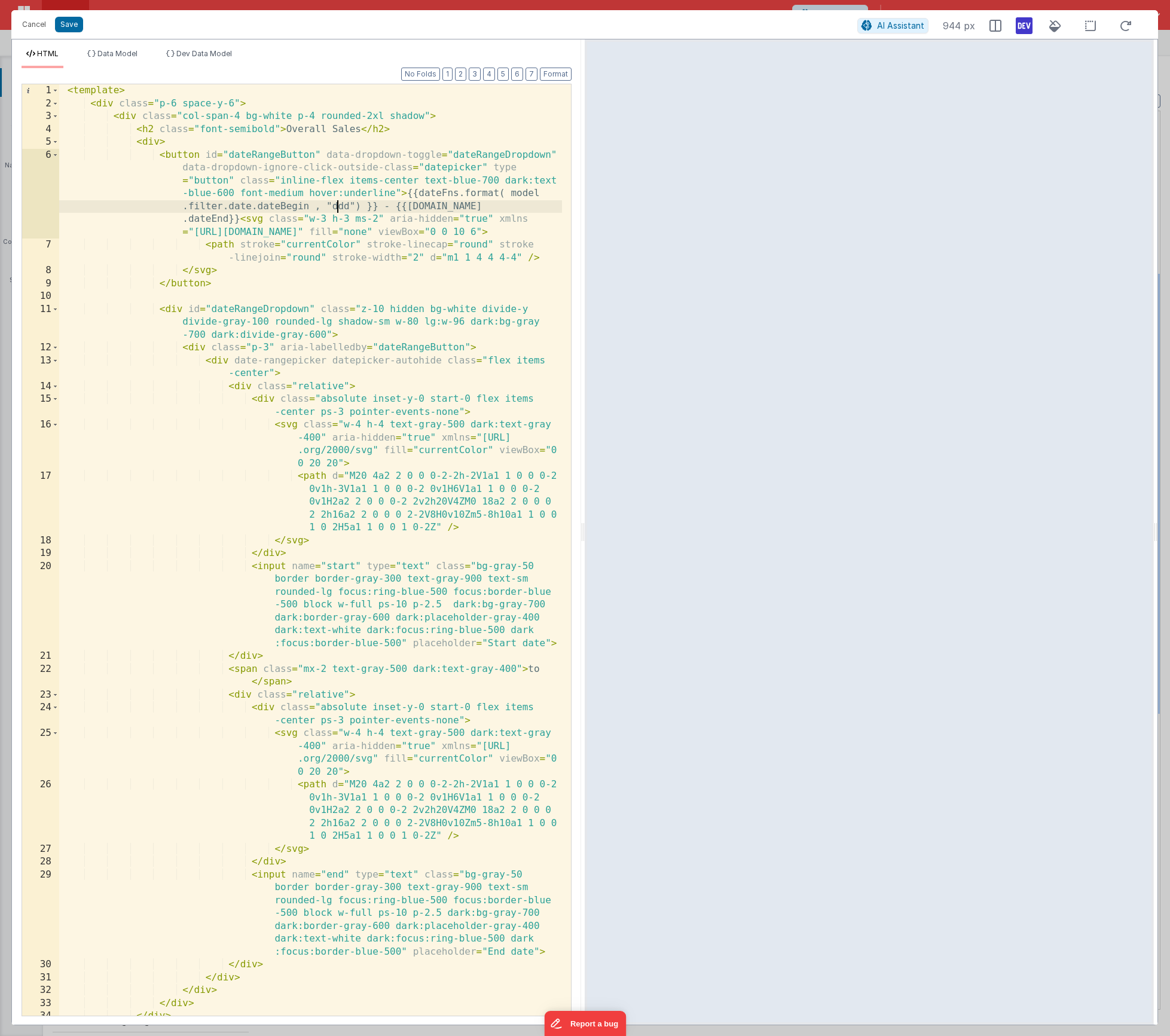
click at [339, 209] on div "< template > < div class = "p-6 space-y-6" > < div class = "col-span-4 bg-white…" at bounding box center [311, 570] width 503 height 971
click at [65, 21] on button "Save" at bounding box center [69, 25] width 28 height 15
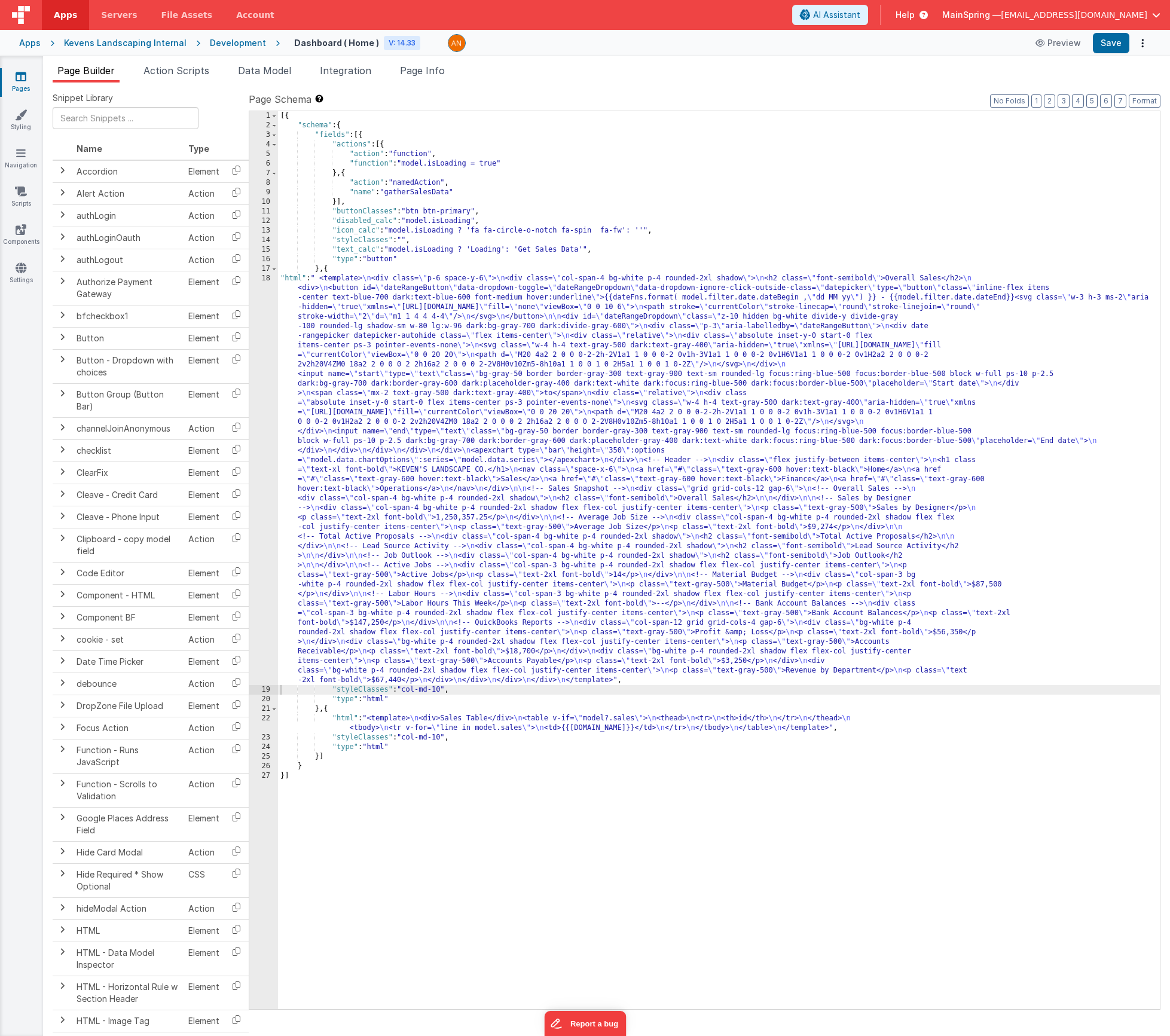
click at [1142, 91] on div "Snippet Library Name Type Accordion Element Alert Action Action authLogin Actio…" at bounding box center [606, 569] width 1127 height 973
drag, startPoint x: 1145, startPoint y: 101, endPoint x: 1122, endPoint y: 61, distance: 46.1
click at [1145, 101] on button "Format" at bounding box center [1144, 101] width 32 height 13
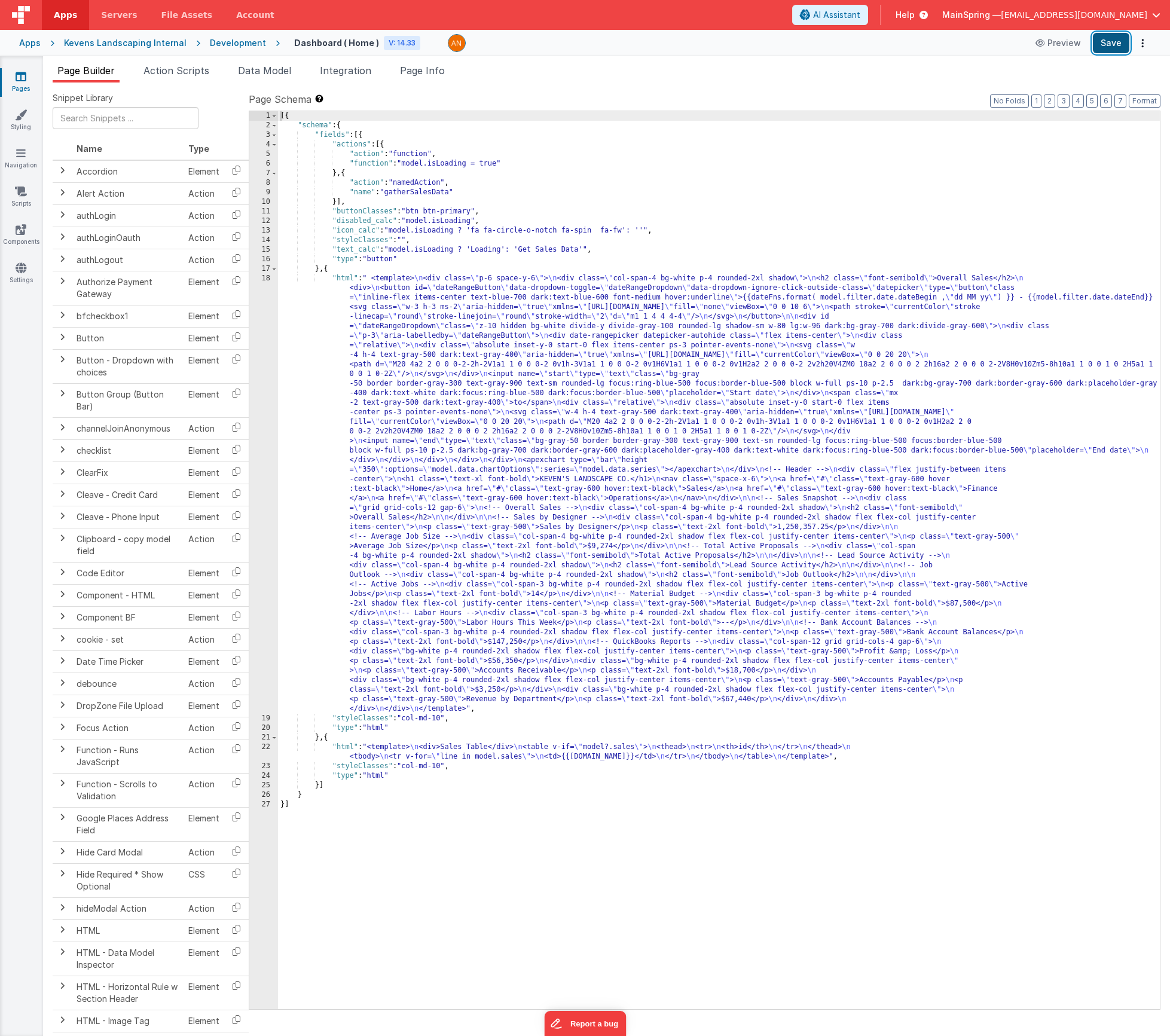
click at [1109, 42] on button "Save" at bounding box center [1111, 43] width 37 height 21
click at [511, 346] on div "[{ "schema" : { "fields" : [{ "actions" : [{ "action" : "function" , "function"…" at bounding box center [719, 570] width 882 height 917
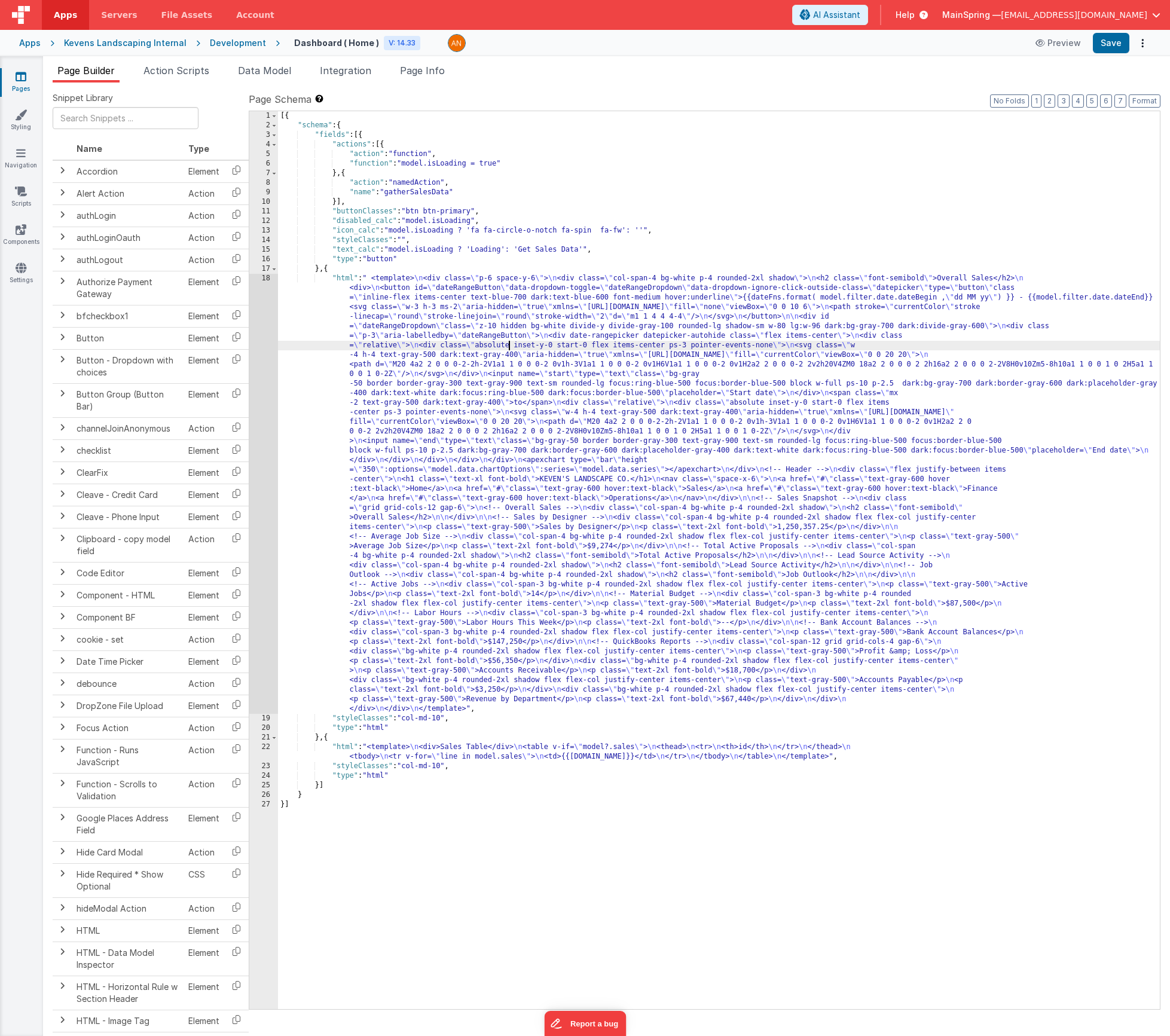
click at [262, 356] on div "18" at bounding box center [264, 494] width 28 height 440
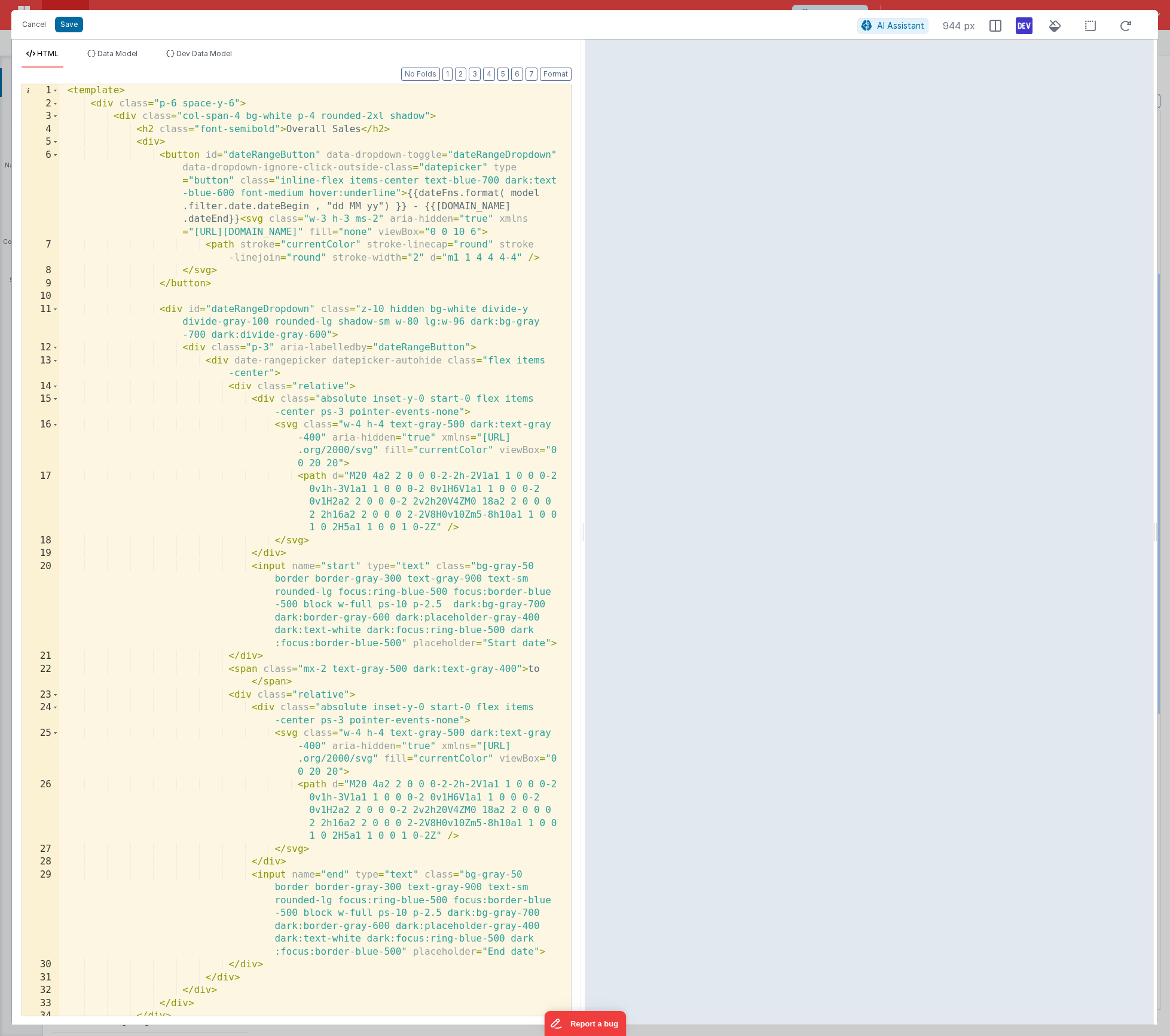
click at [361, 206] on div "< template > < div class = "p-6 space-y-6" > < div class = "col-span-4 bg-white…" at bounding box center [311, 570] width 503 height 971
click at [101, 43] on div "HTML Data Model Dev Data Model Format 7 6 5 4 3 2 1 No Folds 1 2 3 4 5 6 7 8 9 …" at bounding box center [297, 532] width 570 height 986
drag, startPoint x: 335, startPoint y: 205, endPoint x: 390, endPoint y: 204, distance: 55.0
click at [390, 204] on div "< template > < div class = "p-6 space-y-6" > < div class = "col-span-4 bg-white…" at bounding box center [311, 570] width 503 height 971
click at [128, 48] on div "HTML Data Model Dev Data Model Format 7 6 5 4 3 2 1 No Folds 1 2 3 4 5 6 7 8 9 …" at bounding box center [297, 532] width 570 height 986
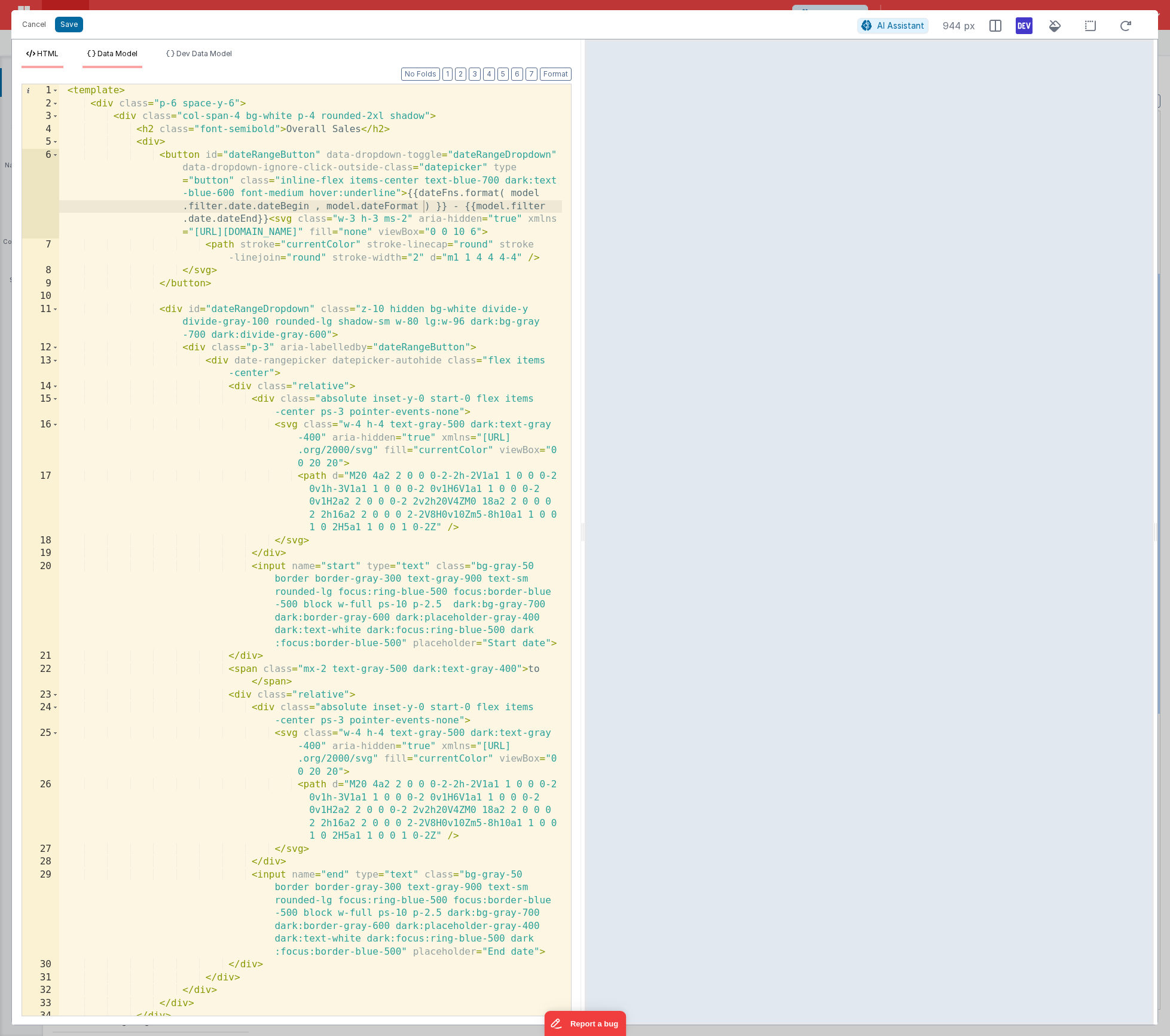
click at [127, 54] on span "Data Model" at bounding box center [117, 54] width 40 height 9
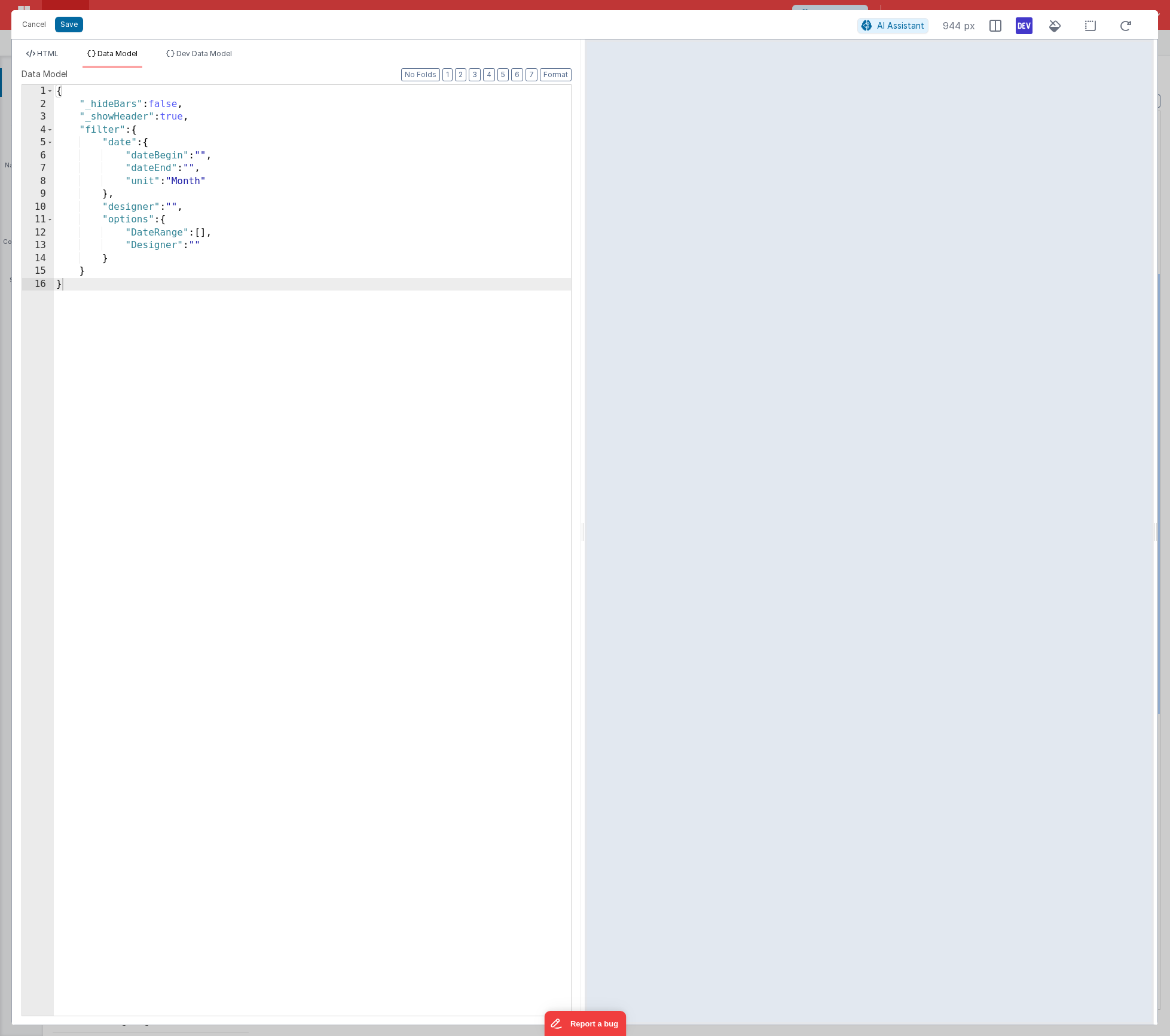
click at [160, 272] on div "{ "_hideBars" : false , "_showHeader" : true , "filter" : { "date" : { "dateBeg…" at bounding box center [312, 563] width 517 height 957
click at [243, 284] on div "{ "_hideBars" : false , "_showHeader" : true , "filter" : { "date" : { "dateBeg…" at bounding box center [312, 563] width 517 height 957
click at [230, 50] on span "Dev Data Model" at bounding box center [204, 54] width 55 height 9
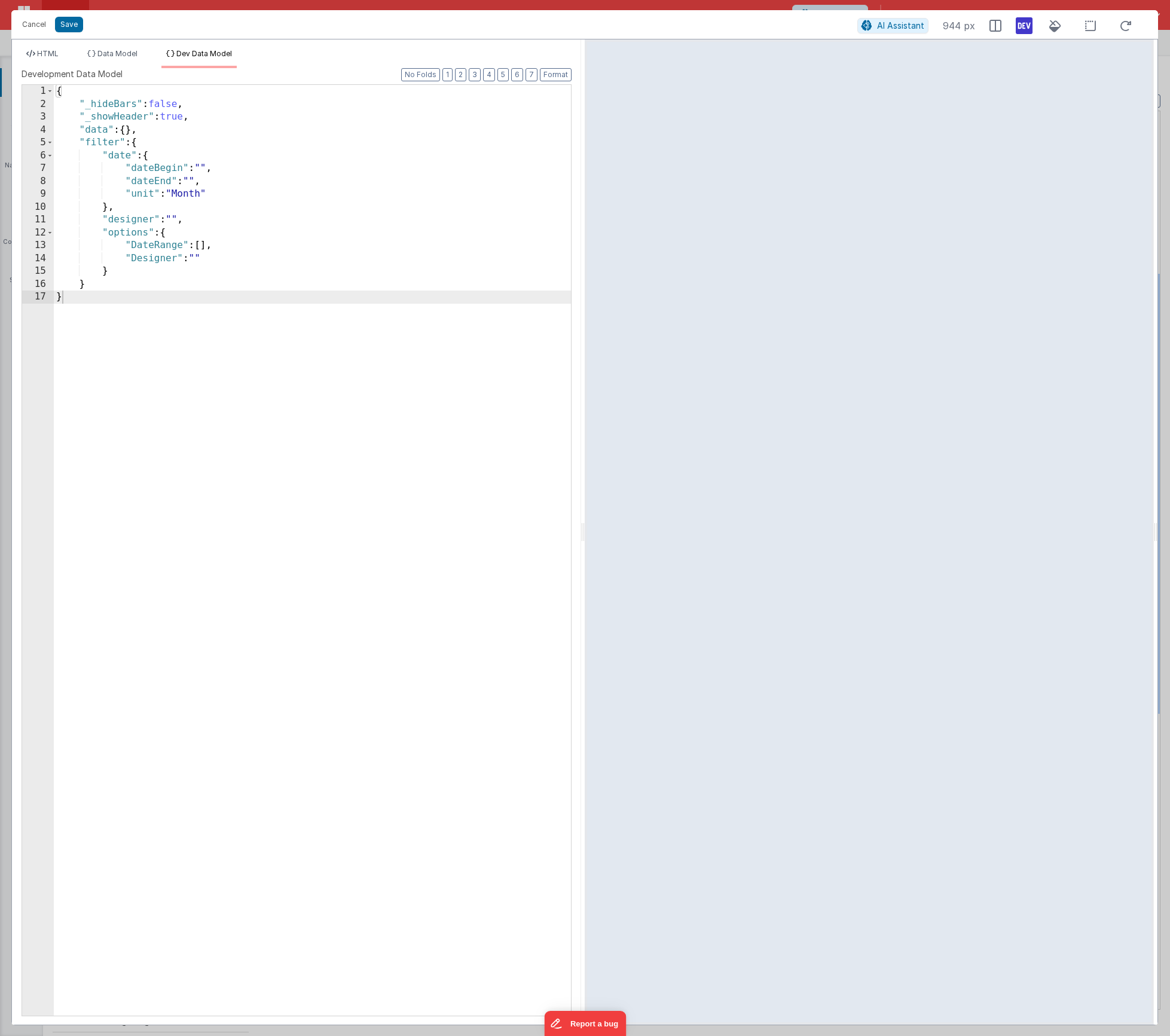
click at [100, 285] on div "{ "_hideBars" : false , "_showHeader" : true , "data" : { } , "filter" : { "dat…" at bounding box center [312, 563] width 517 height 957
paste textarea
click at [83, 286] on div "{ "_hideBars" : false , "_showHeader" : true , "data" : { } , "filter" : { "dat…" at bounding box center [312, 563] width 517 height 957
click at [88, 288] on div "{ "_hideBars" : false , "_showHeader" : true , "data" : { } , "filter" : { "dat…" at bounding box center [312, 563] width 517 height 957
click at [85, 286] on div "{ "_hideBars" : false , "_showHeader" : true , "data" : { } , "filter" : { "dat…" at bounding box center [312, 563] width 517 height 957
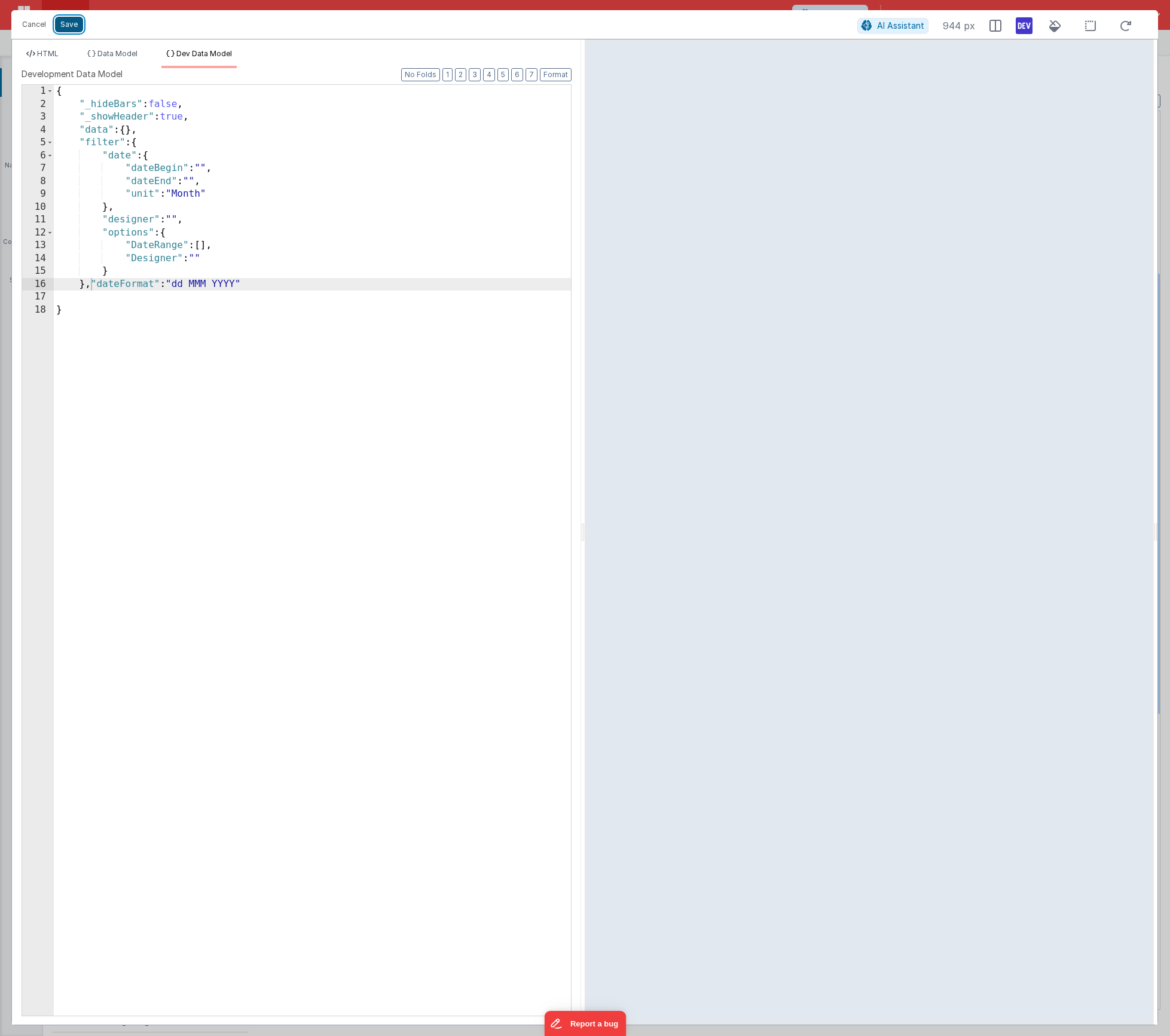
click at [62, 23] on button "Save" at bounding box center [69, 25] width 28 height 15
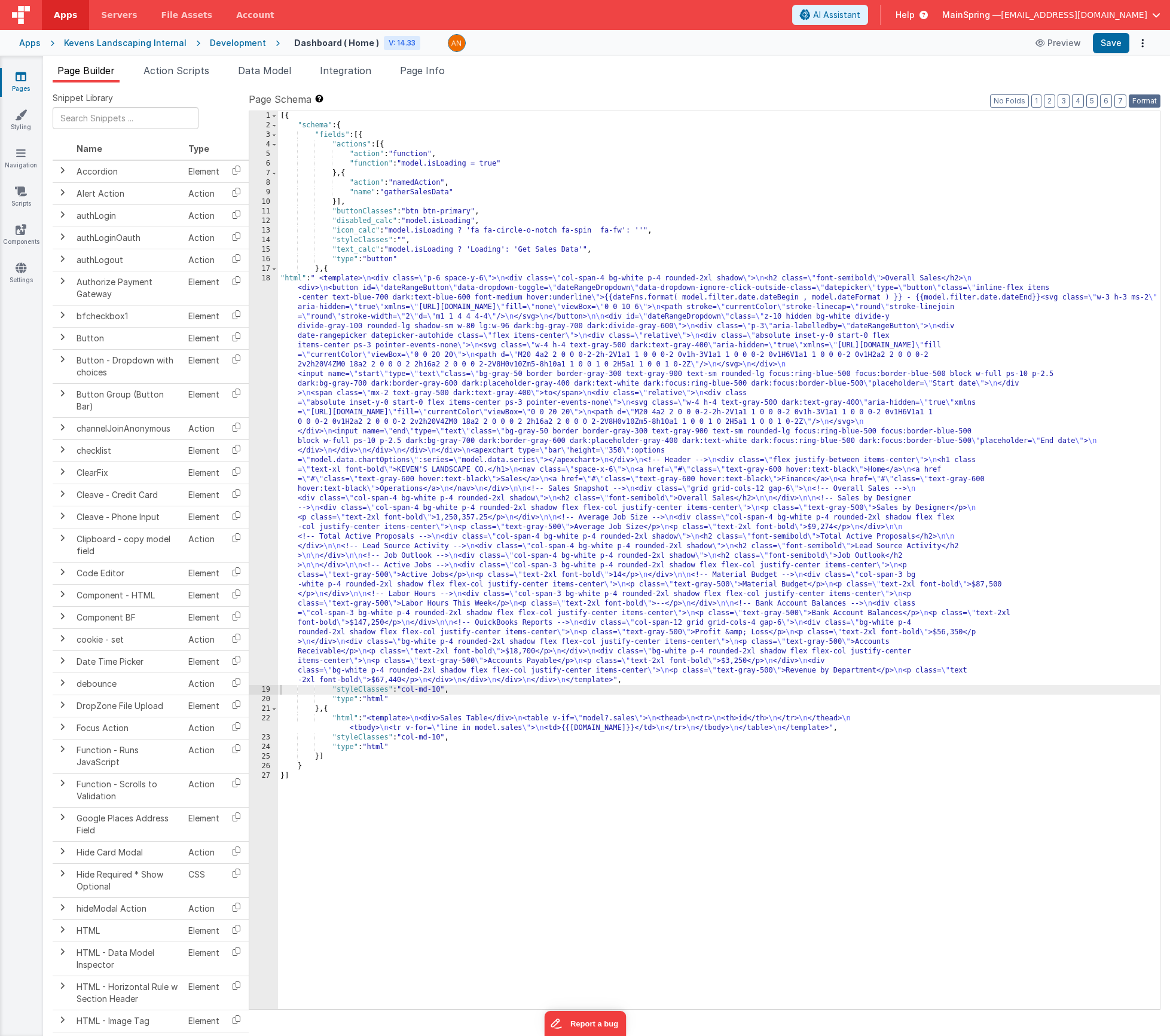
click at [1145, 101] on button "Format" at bounding box center [1144, 101] width 32 height 13
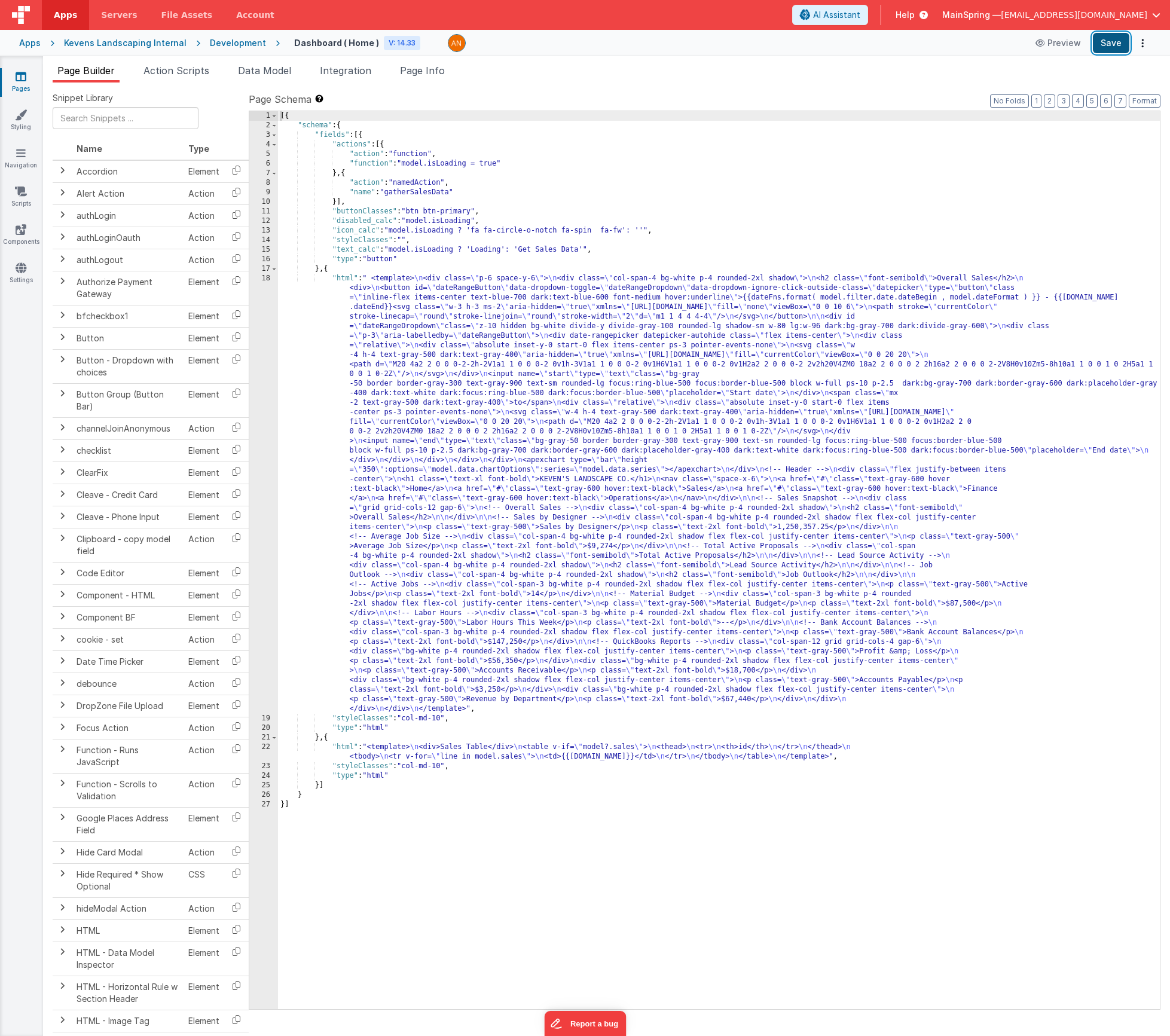
click at [1113, 45] on button "Save" at bounding box center [1111, 43] width 37 height 21
click at [179, 75] on span "Action Scripts" at bounding box center [176, 70] width 66 height 12
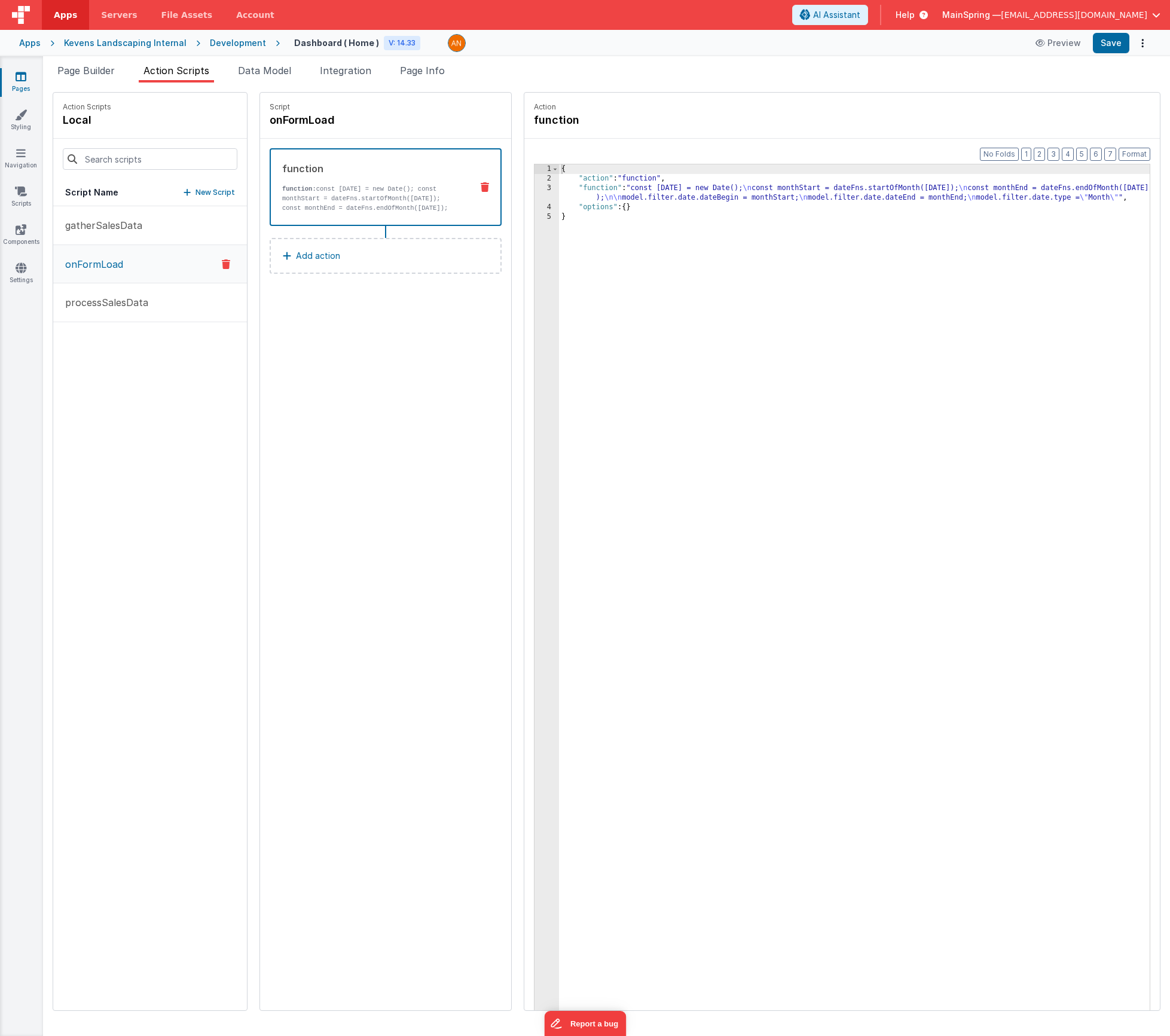
click at [699, 201] on div "{ "action" : "function" , "function" : "const [DATE] = new Date(); \n const mon…" at bounding box center [872, 615] width 626 height 902
click at [241, 74] on span "Data Model" at bounding box center [264, 70] width 54 height 12
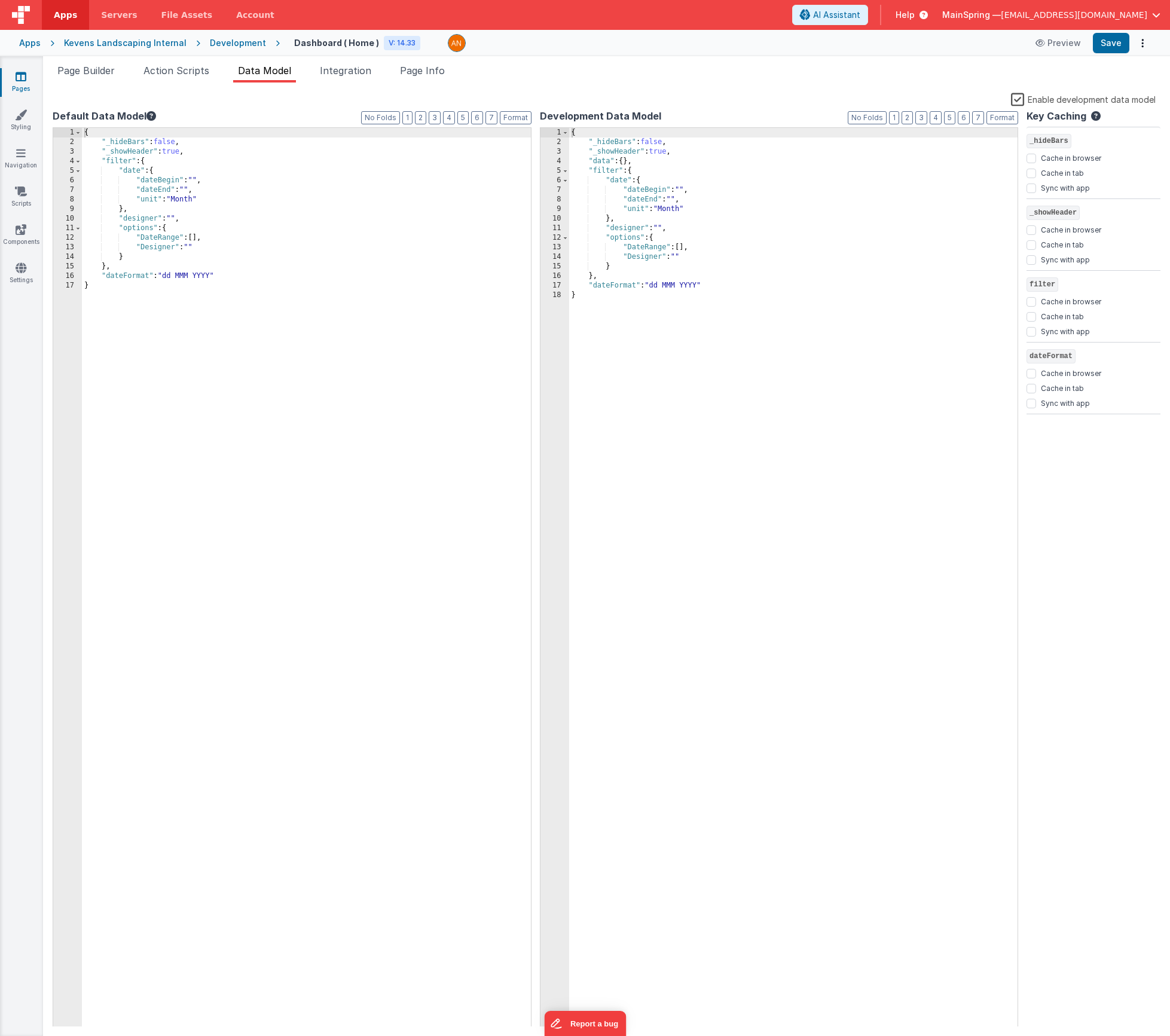
click at [201, 275] on div "{ "_hideBars" : false , "_showHeader" : true , "filter" : { "date" : { "dateBeg…" at bounding box center [306, 587] width 449 height 919
click at [1111, 46] on button "Save" at bounding box center [1111, 43] width 37 height 21
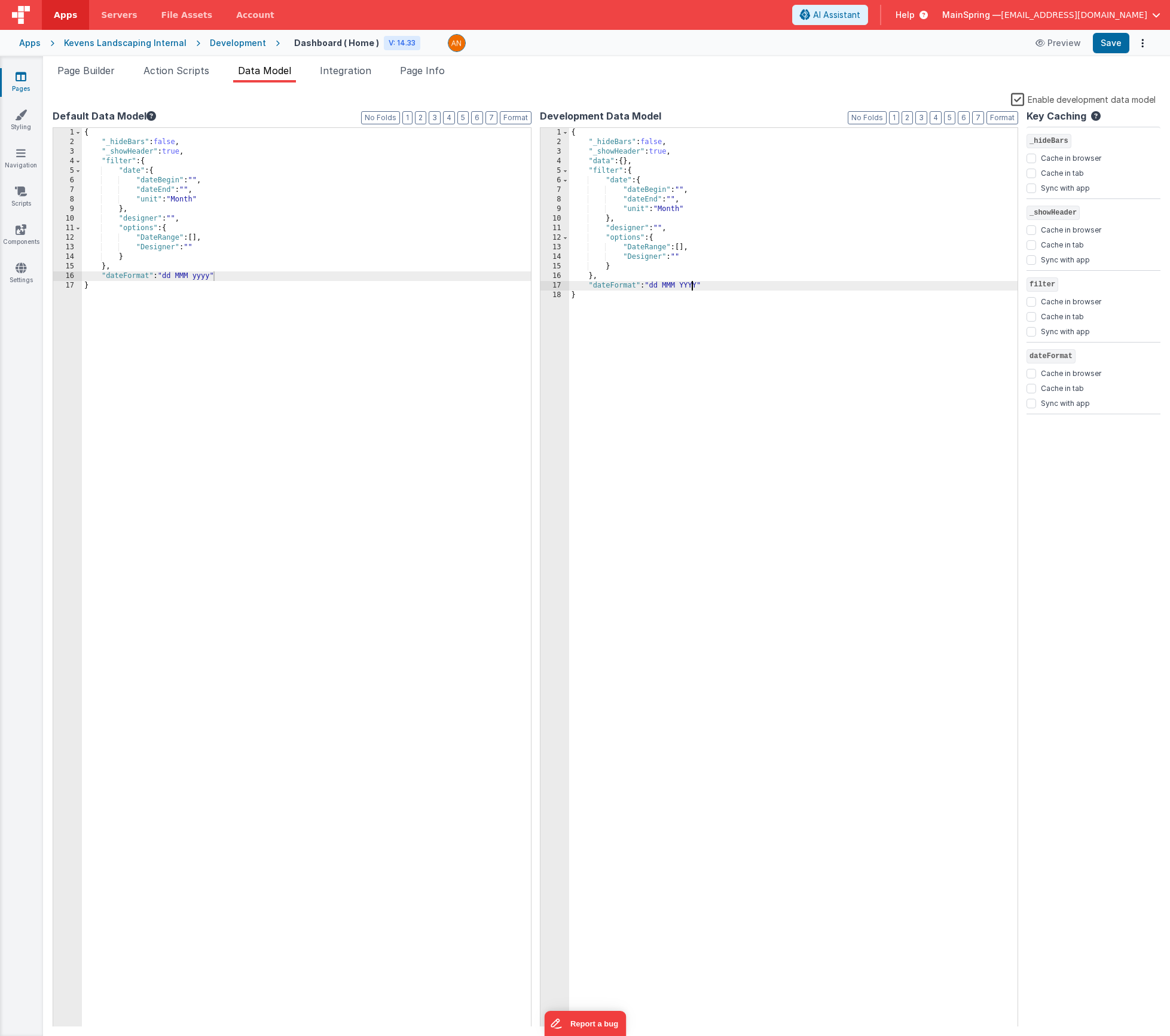
click at [691, 284] on div "{ "_hideBars" : false , "_showHeader" : true , "data" : { } , "filter" : { "dat…" at bounding box center [794, 587] width 449 height 919
drag, startPoint x: 1110, startPoint y: 46, endPoint x: 1074, endPoint y: 46, distance: 36.0
click at [1110, 46] on button "Save" at bounding box center [1111, 43] width 37 height 21
click at [115, 75] on span "Page Builder" at bounding box center [86, 70] width 57 height 12
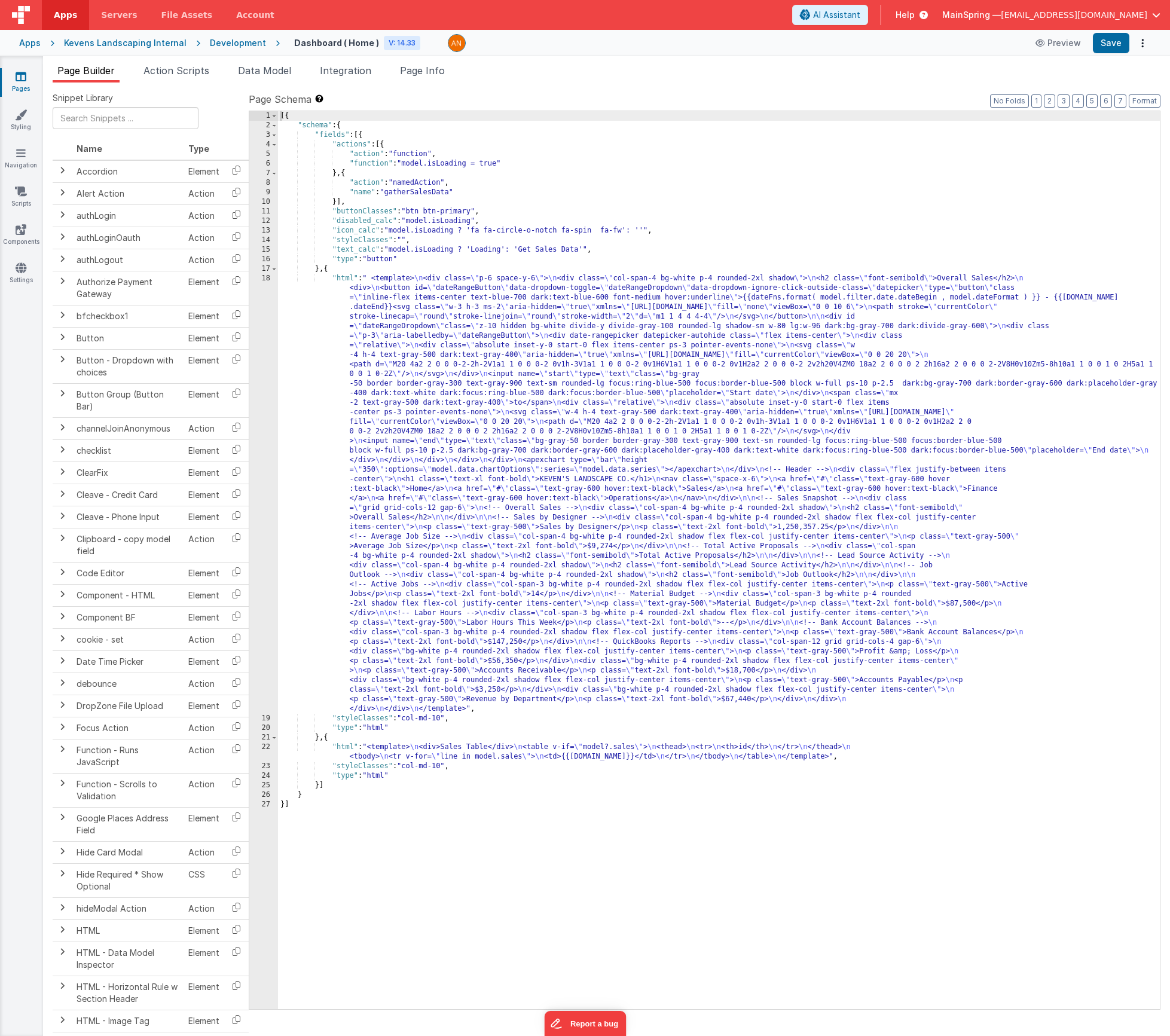
click at [605, 337] on div "[{ "schema" : { "fields" : [{ "actions" : [{ "action" : "function" , "function"…" at bounding box center [719, 570] width 882 height 917
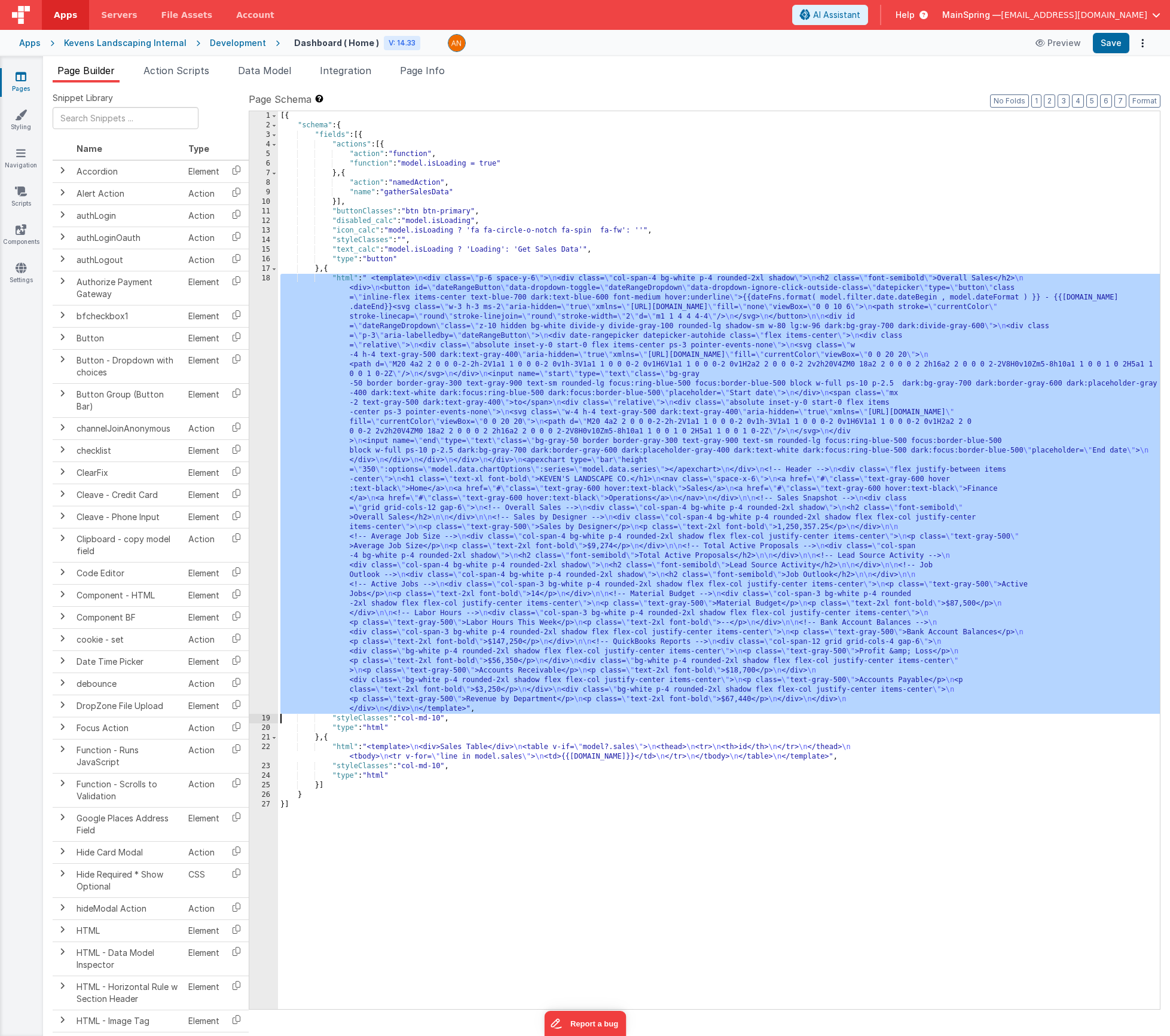
click at [259, 326] on div "18" at bounding box center [264, 494] width 28 height 440
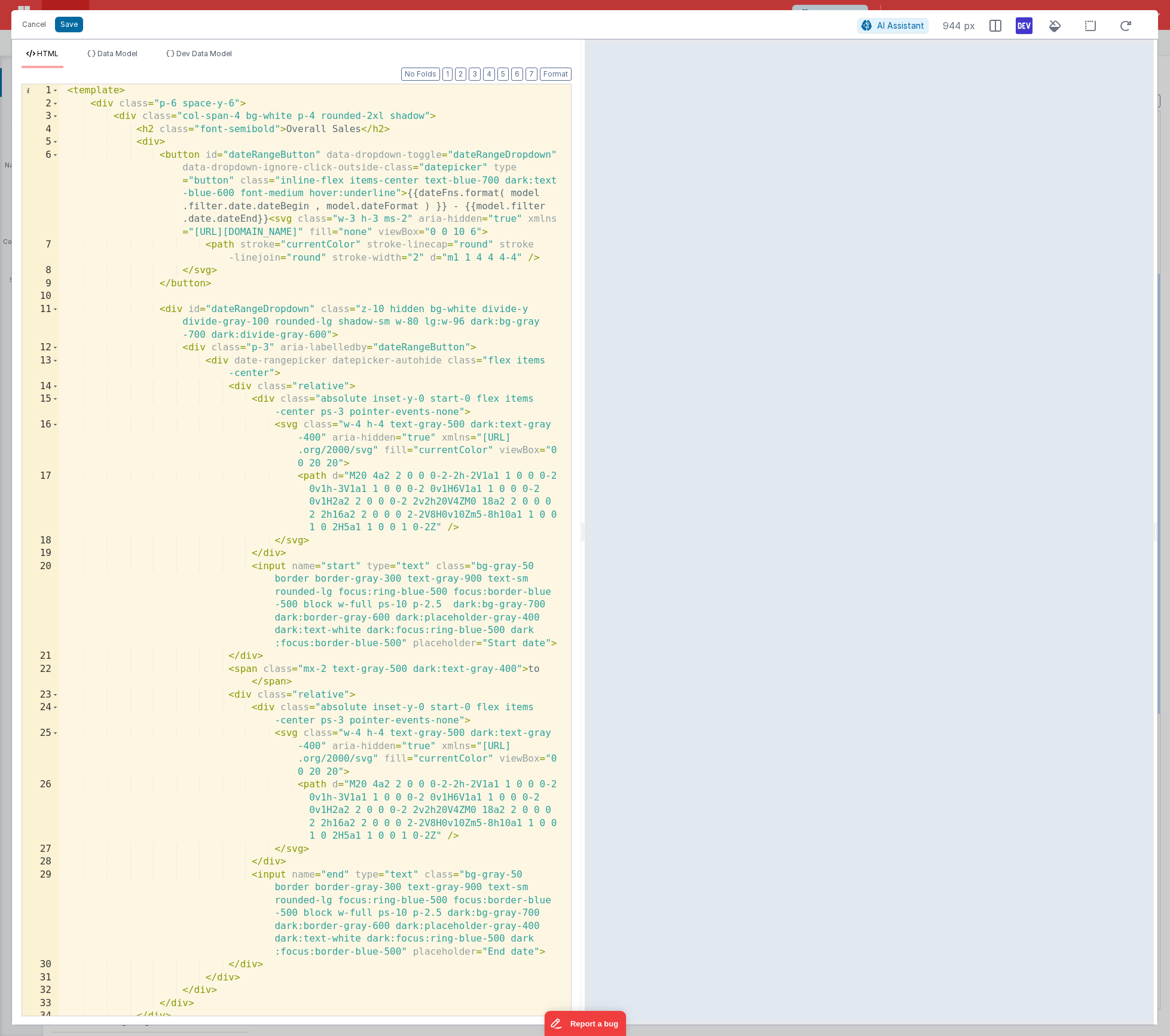
click at [470, 192] on div "< template > < div class = "p-6 space-y-6" > < div class = "col-span-4 bg-white…" at bounding box center [311, 570] width 503 height 971
click at [432, 194] on div "< template > < div class = "p-6 space-y-6" > < div class = "col-span-4 bg-white…" at bounding box center [311, 570] width 503 height 971
click at [482, 192] on div "< template > < div class = "p-6 space-y-6" > < div class = "col-span-4 bg-white…" at bounding box center [311, 570] width 503 height 971
drag, startPoint x: 499, startPoint y: 192, endPoint x: 442, endPoint y: 199, distance: 57.4
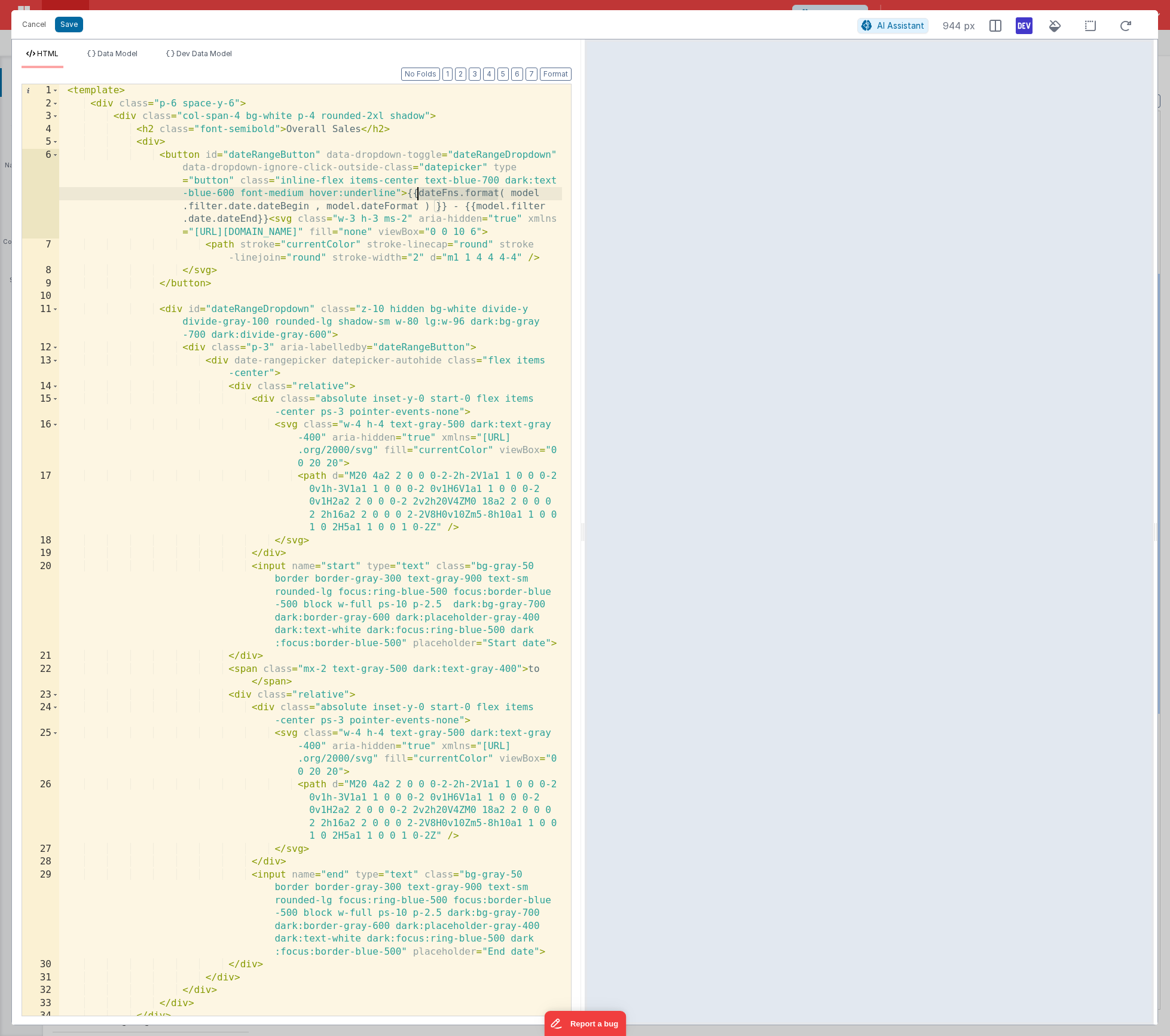
click at [419, 192] on div "< template > < div class = "p-6 space-y-6" > < div class = "col-span-4 bg-white…" at bounding box center [311, 570] width 503 height 971
click at [475, 208] on div "< template > < div class = "p-6 space-y-6" > < div class = "col-span-4 bg-white…" at bounding box center [311, 570] width 503 height 971
paste textarea
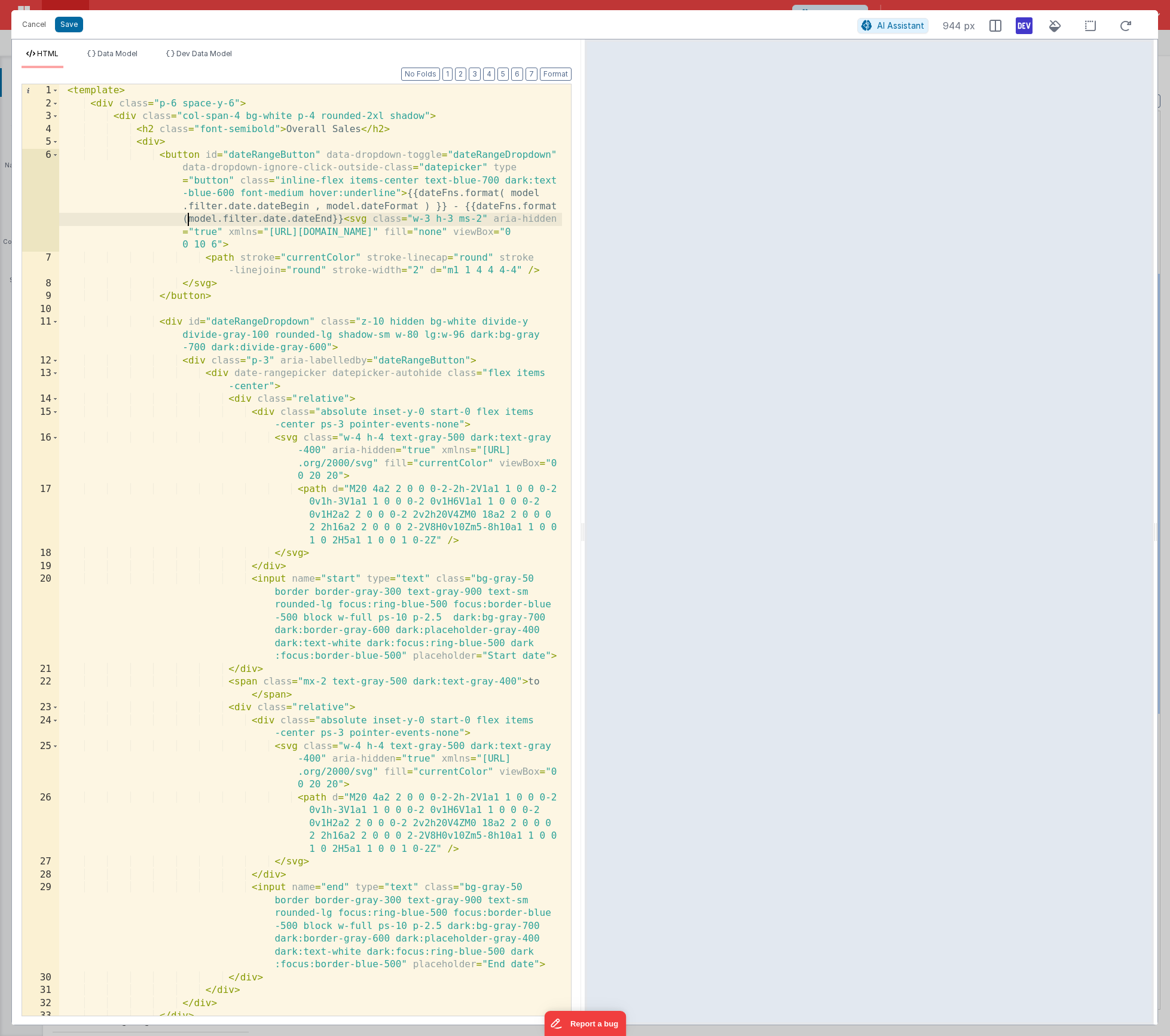
click at [330, 218] on div "< template > < div class = "p-6 space-y-6" > < div class = "col-span-4 bg-white…" at bounding box center [311, 563] width 503 height 957
click at [67, 23] on button "Save" at bounding box center [69, 25] width 28 height 15
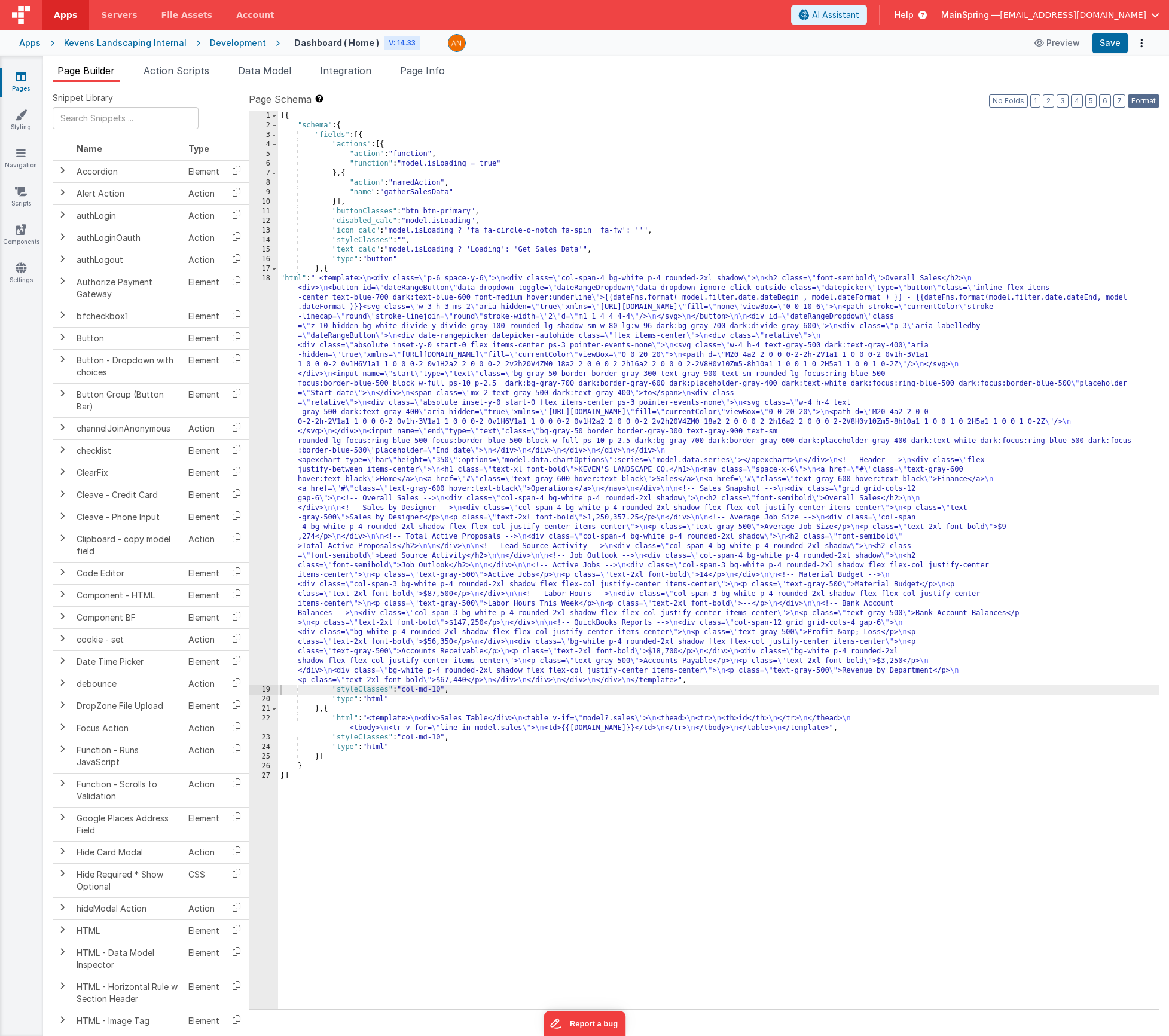
click at [1149, 103] on button "Format" at bounding box center [1143, 101] width 32 height 13
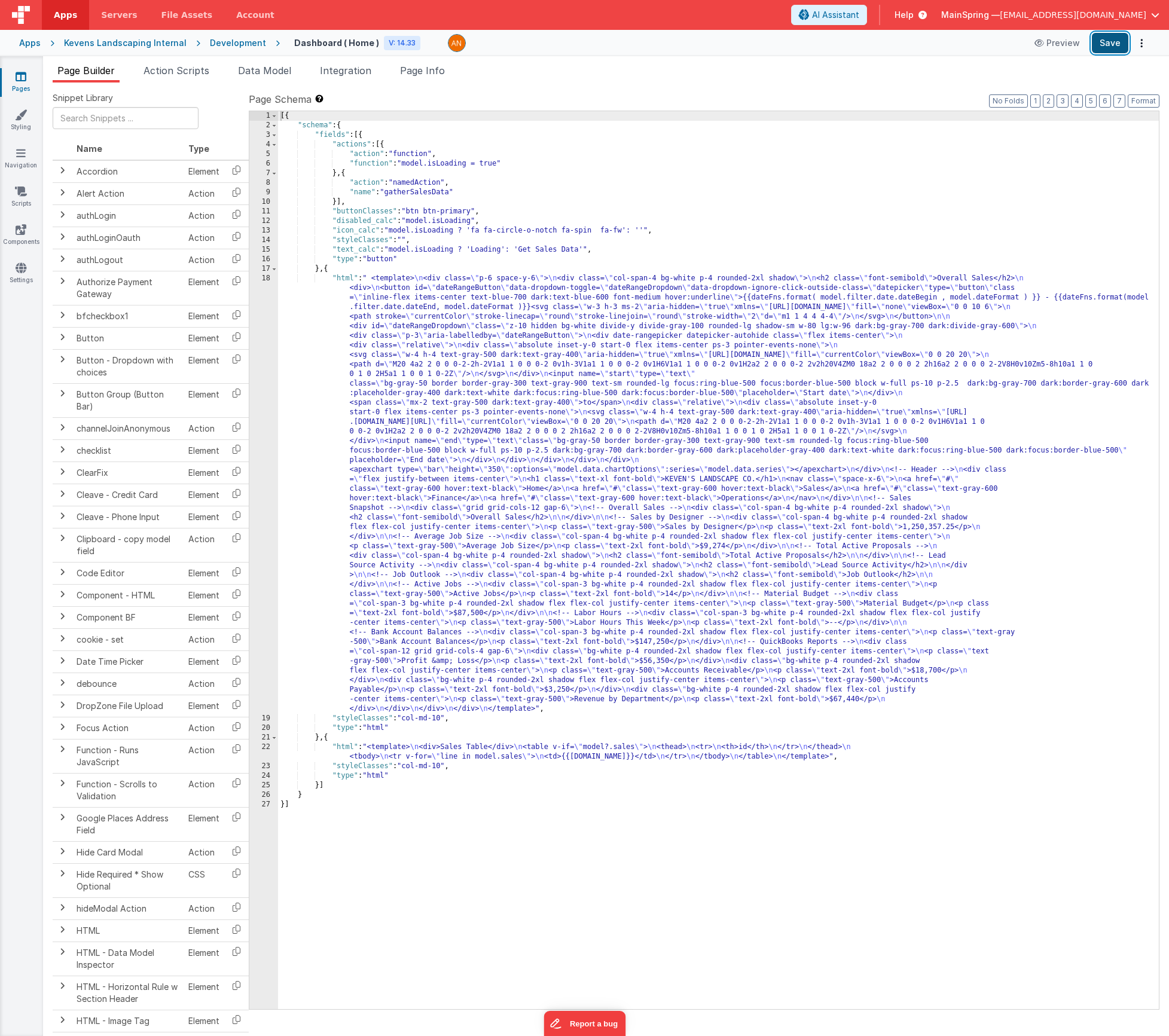
click at [1112, 51] on button "Save" at bounding box center [1110, 43] width 37 height 21
click at [21, 270] on icon at bounding box center [21, 268] width 11 height 12
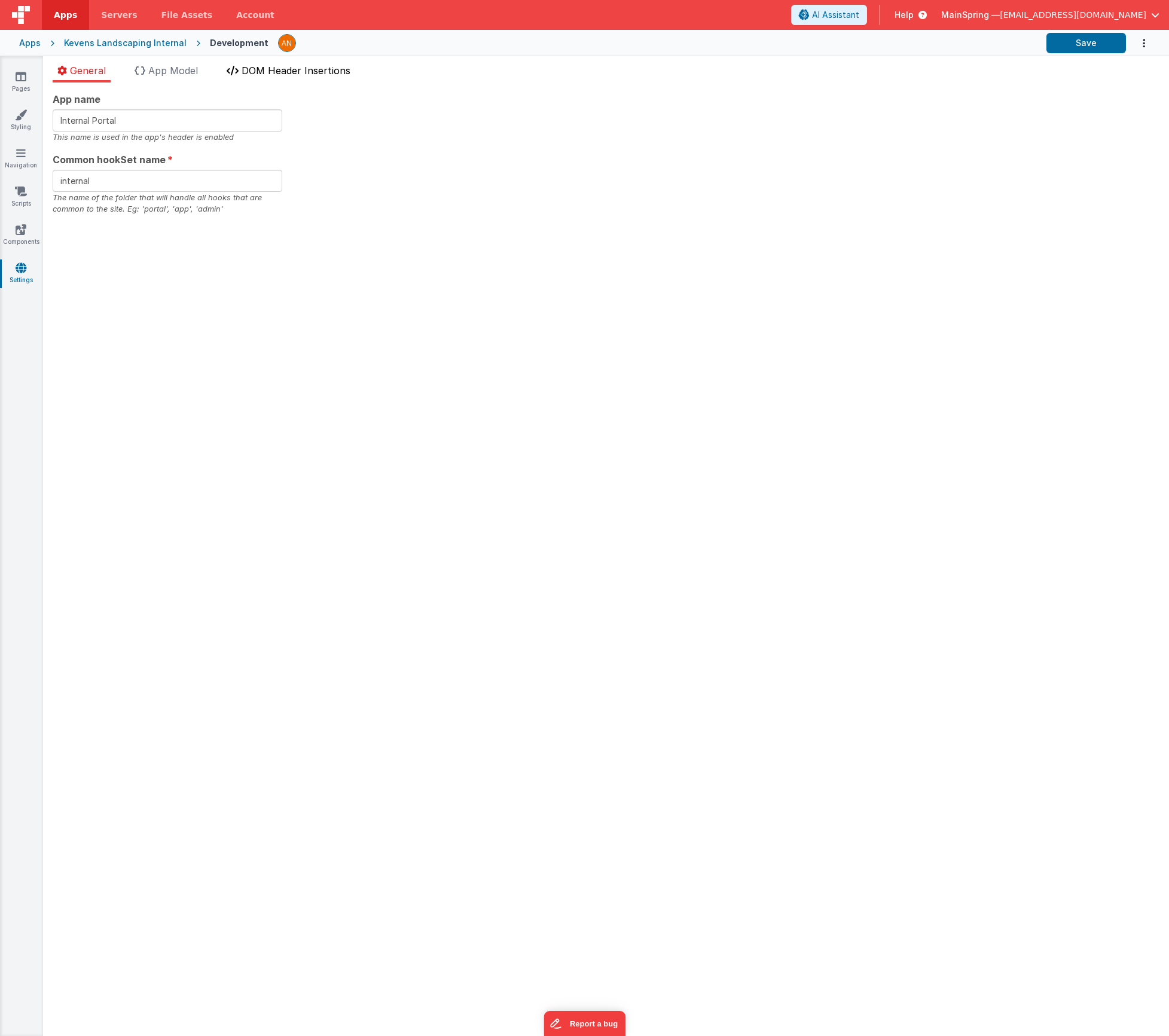
click at [281, 73] on span "DOM Header Insertions" at bounding box center [296, 70] width 109 height 12
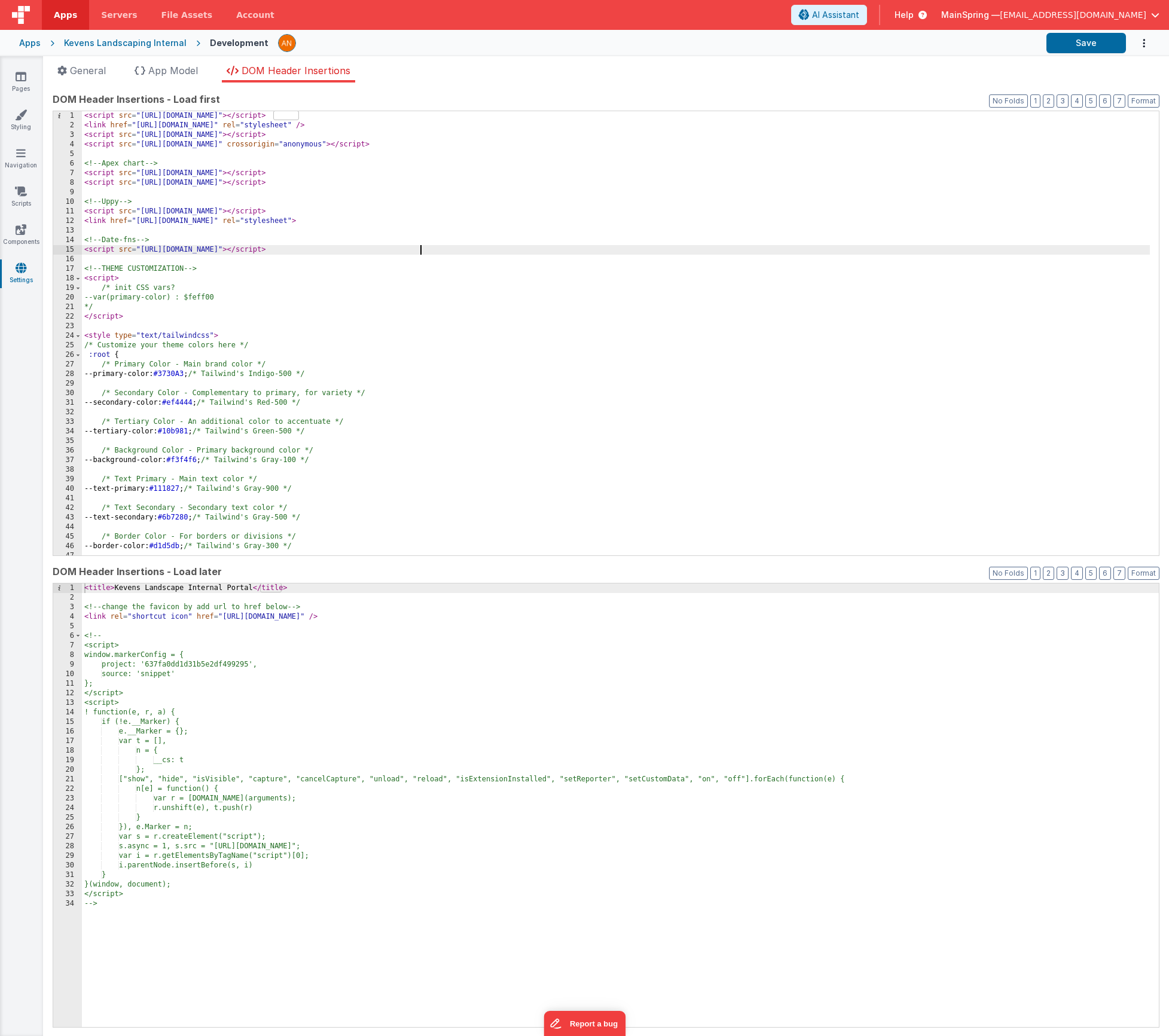
click at [442, 252] on div "< script src = "[URL][DOMAIN_NAME]" > </ script > < link href = "[URL][DOMAIN_N…" at bounding box center [616, 343] width 1068 height 463
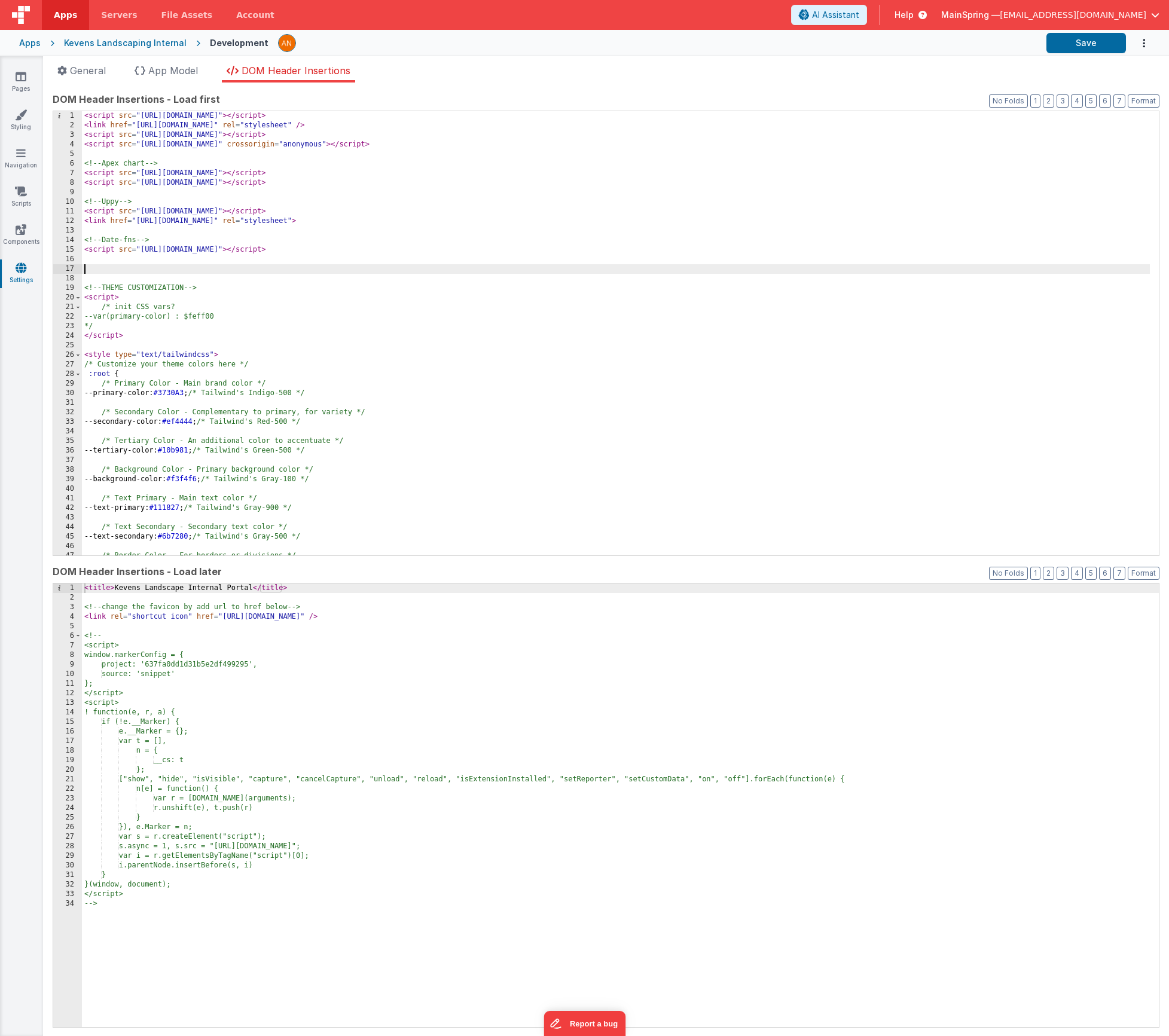
paste textarea
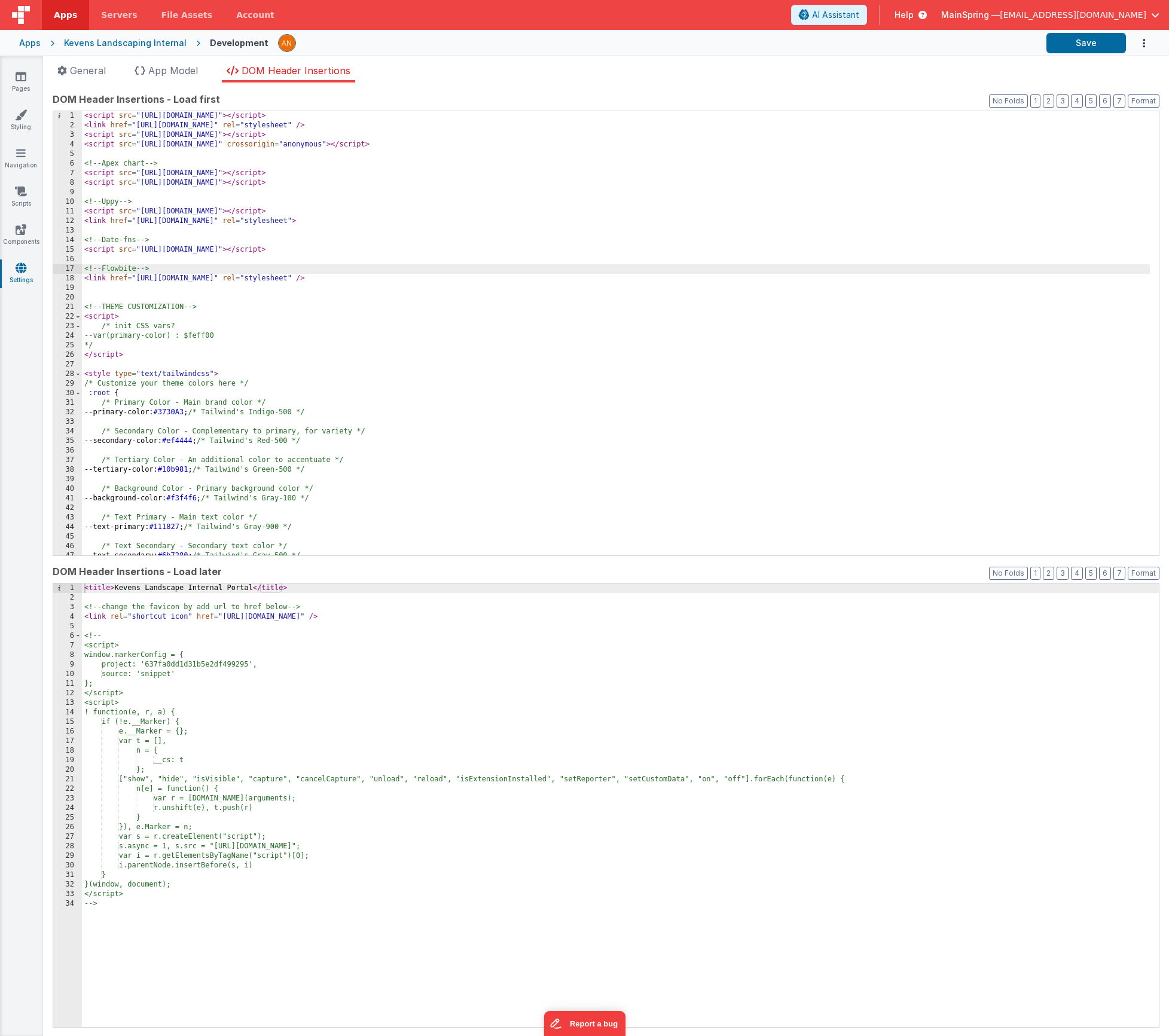
click at [108, 627] on div "< title > Kevens Landscape Internal Portal </ title > <!-- change the favicon b…" at bounding box center [621, 815] width 1077 height 463
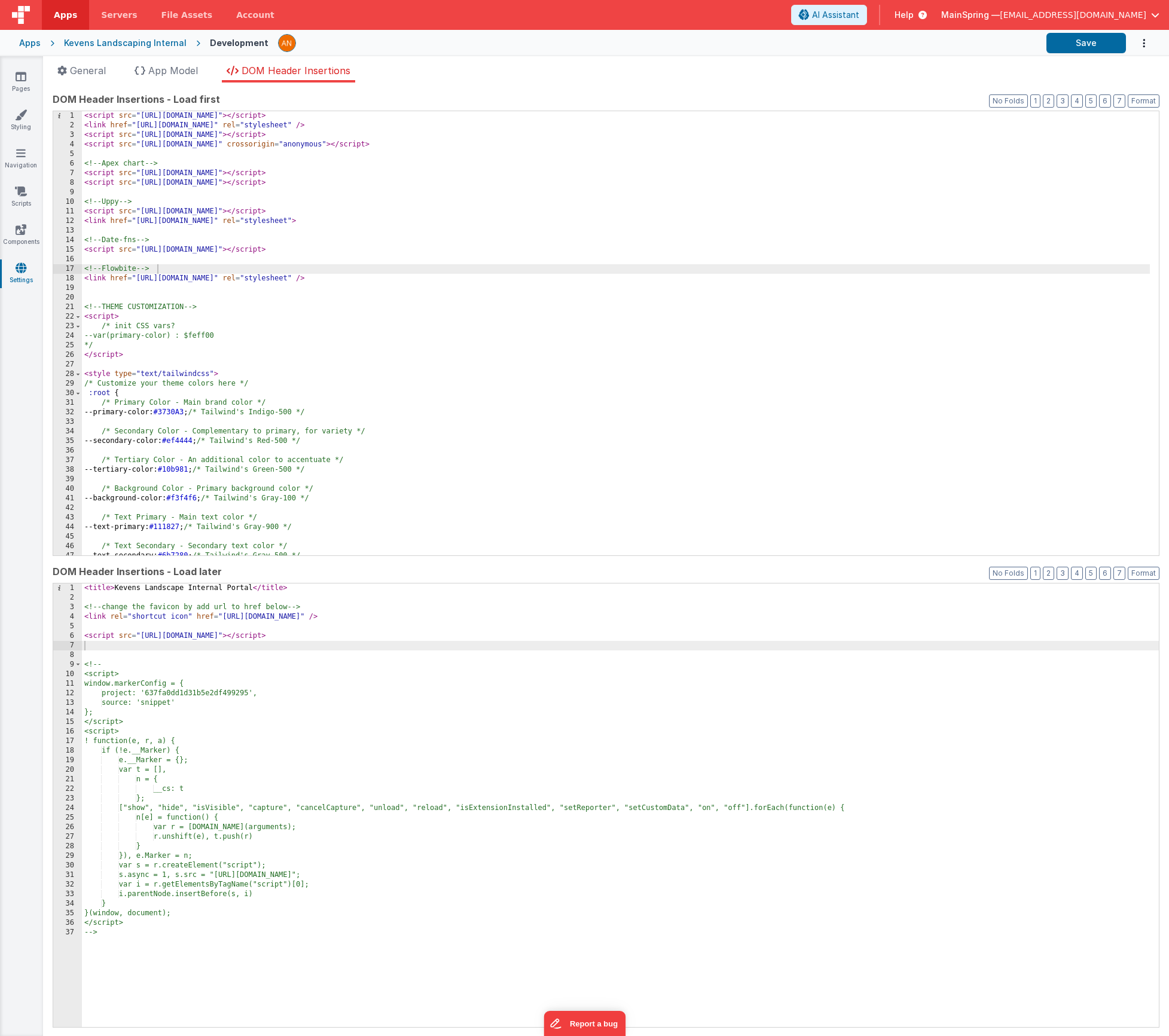
click at [1078, 54] on div "Apps Kevens Landscaping Internal Development Save" at bounding box center [584, 43] width 1169 height 26
click at [1074, 45] on button "Save" at bounding box center [1086, 43] width 79 height 21
click at [98, 639] on div "< title > Kevens Landscape Internal Portal </ title > <!-- change the favicon b…" at bounding box center [621, 815] width 1077 height 463
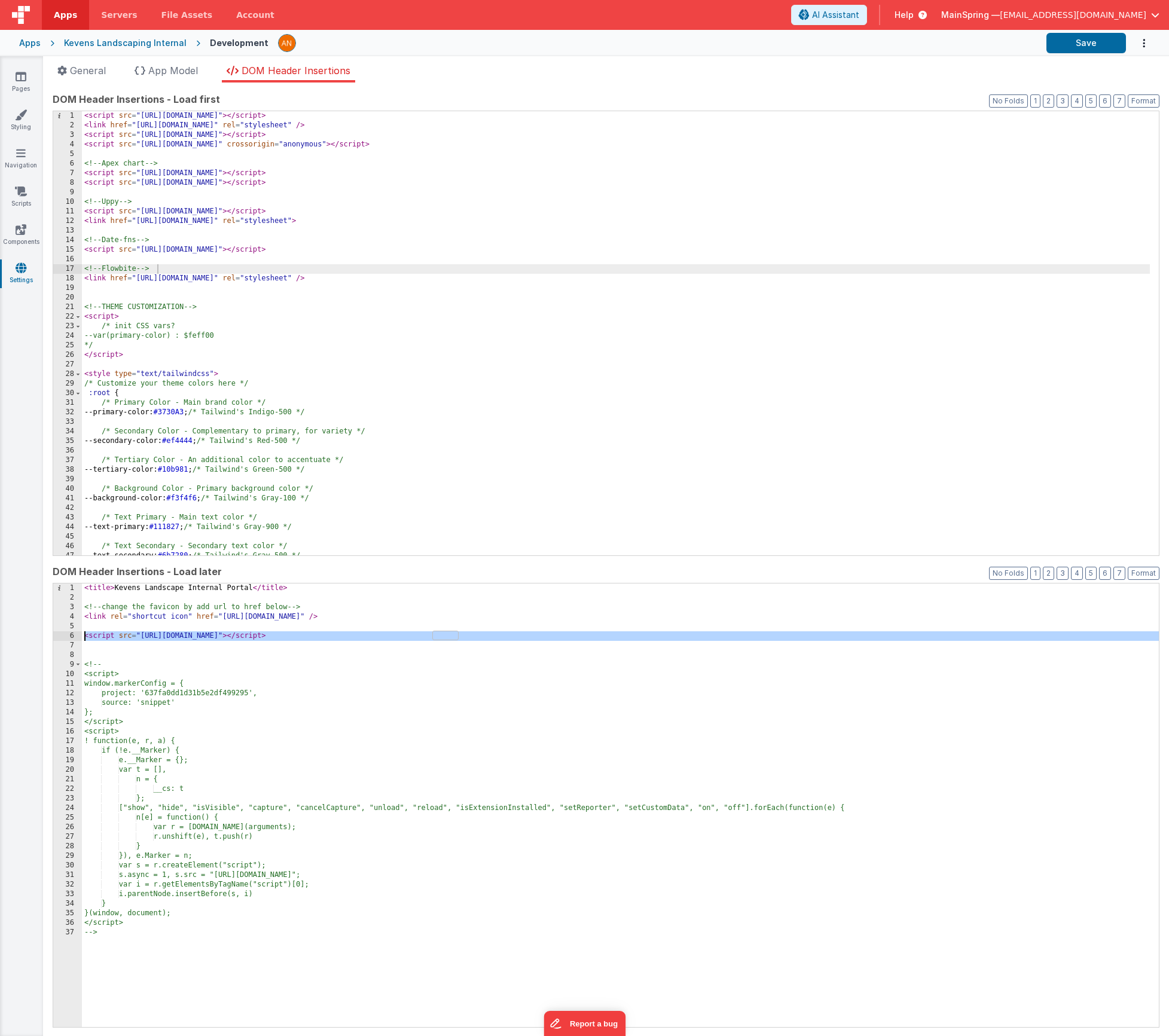
click at [98, 639] on div "< title > Kevens Landscape Internal Portal </ title > <!-- change the favicon b…" at bounding box center [621, 815] width 1077 height 463
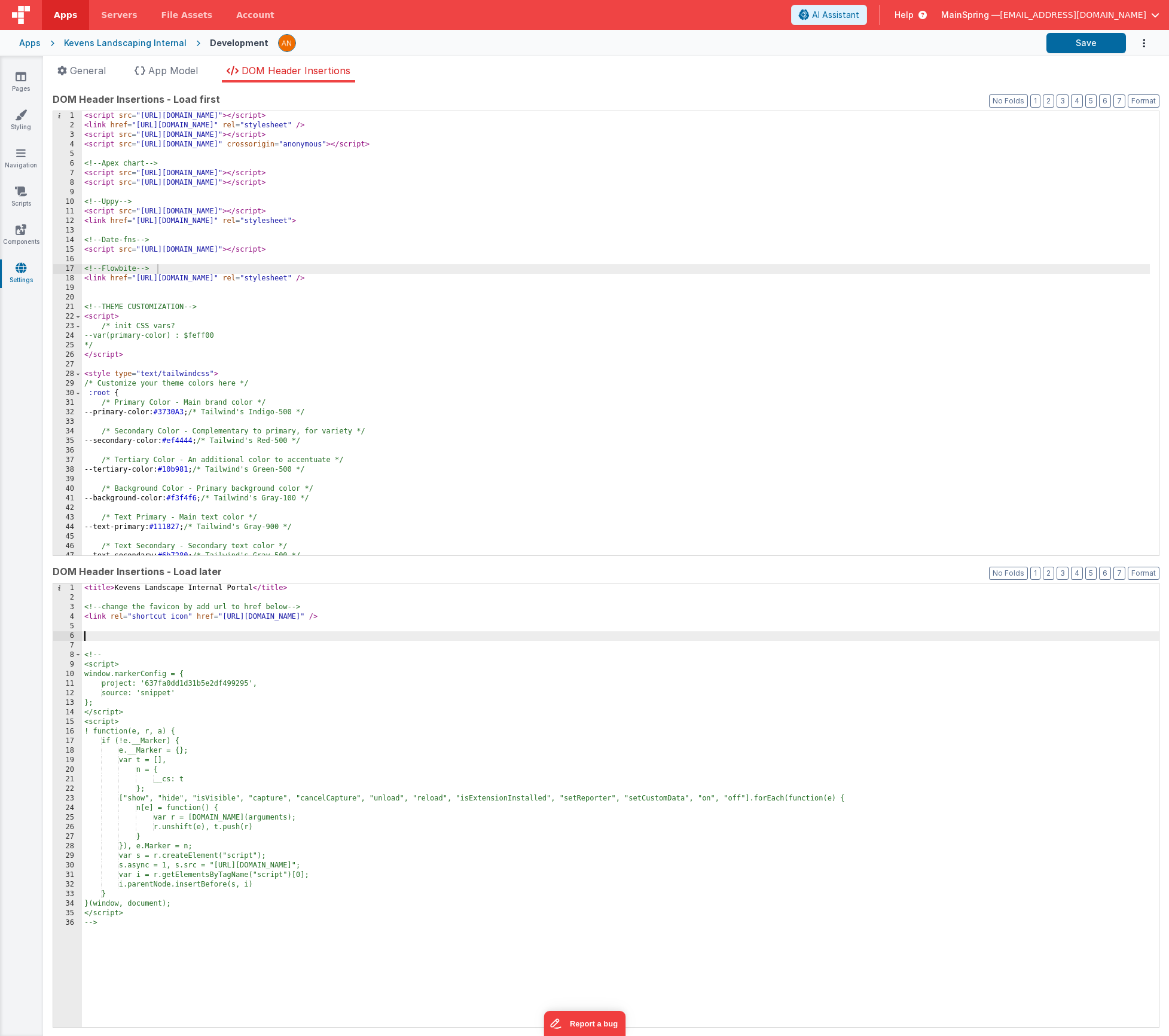
click at [536, 278] on div "< script src = "[URL][DOMAIN_NAME]" > </ script > < link href = "[URL][DOMAIN_N…" at bounding box center [616, 343] width 1068 height 463
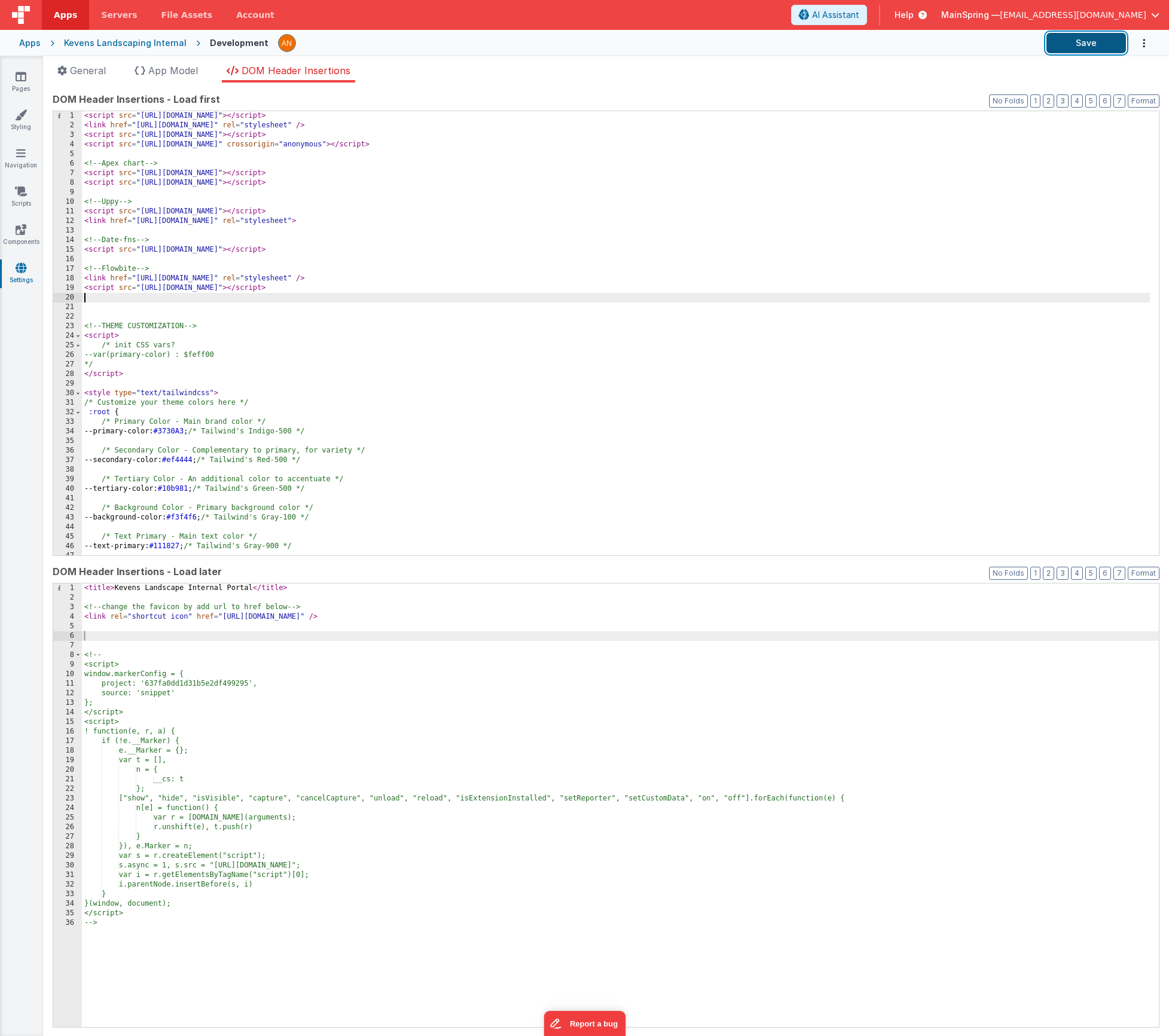
click at [1094, 48] on button "Save" at bounding box center [1086, 43] width 79 height 21
click at [25, 73] on icon at bounding box center [21, 76] width 11 height 12
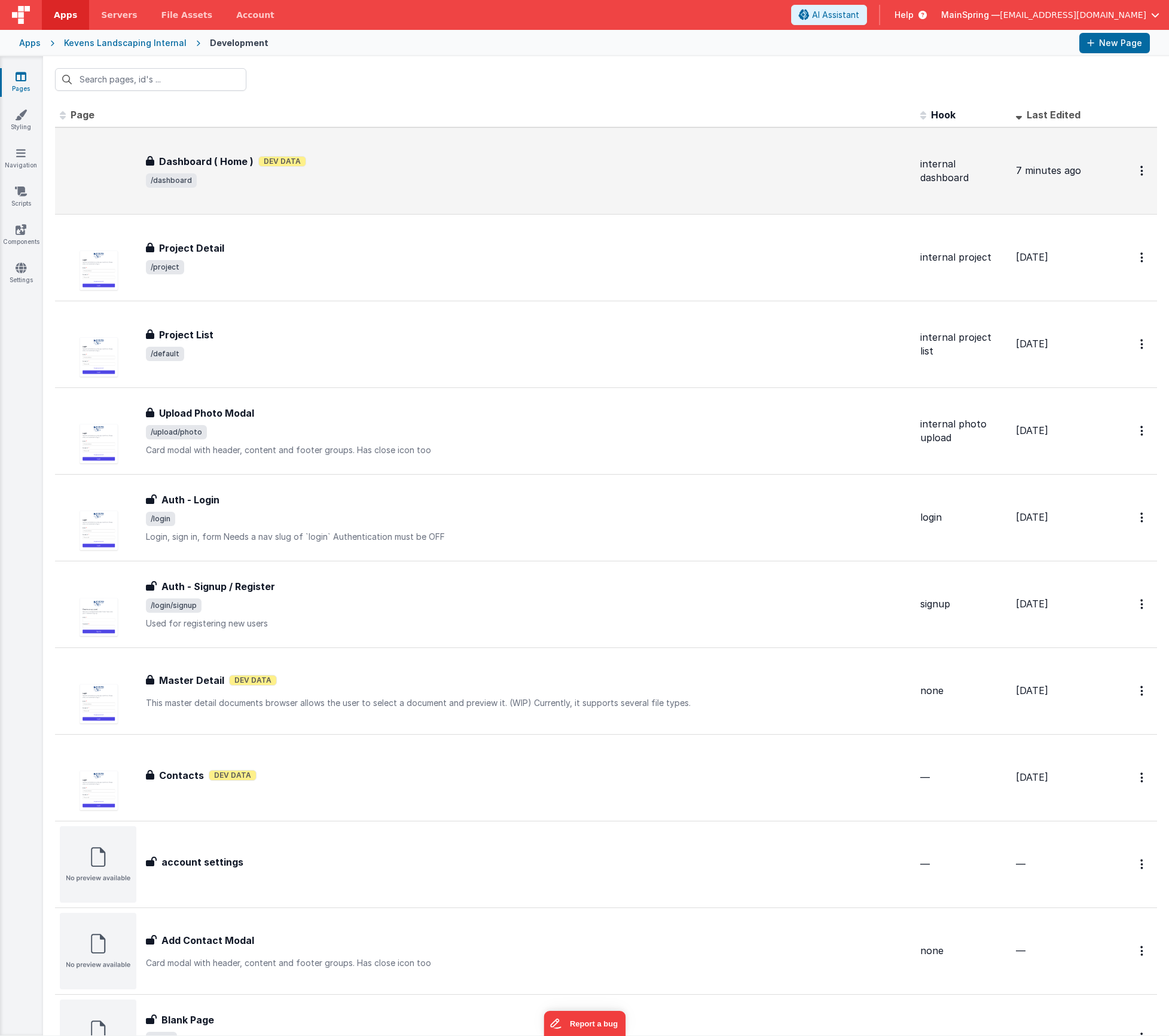
click at [290, 177] on span "/dashboard" at bounding box center [528, 181] width 765 height 14
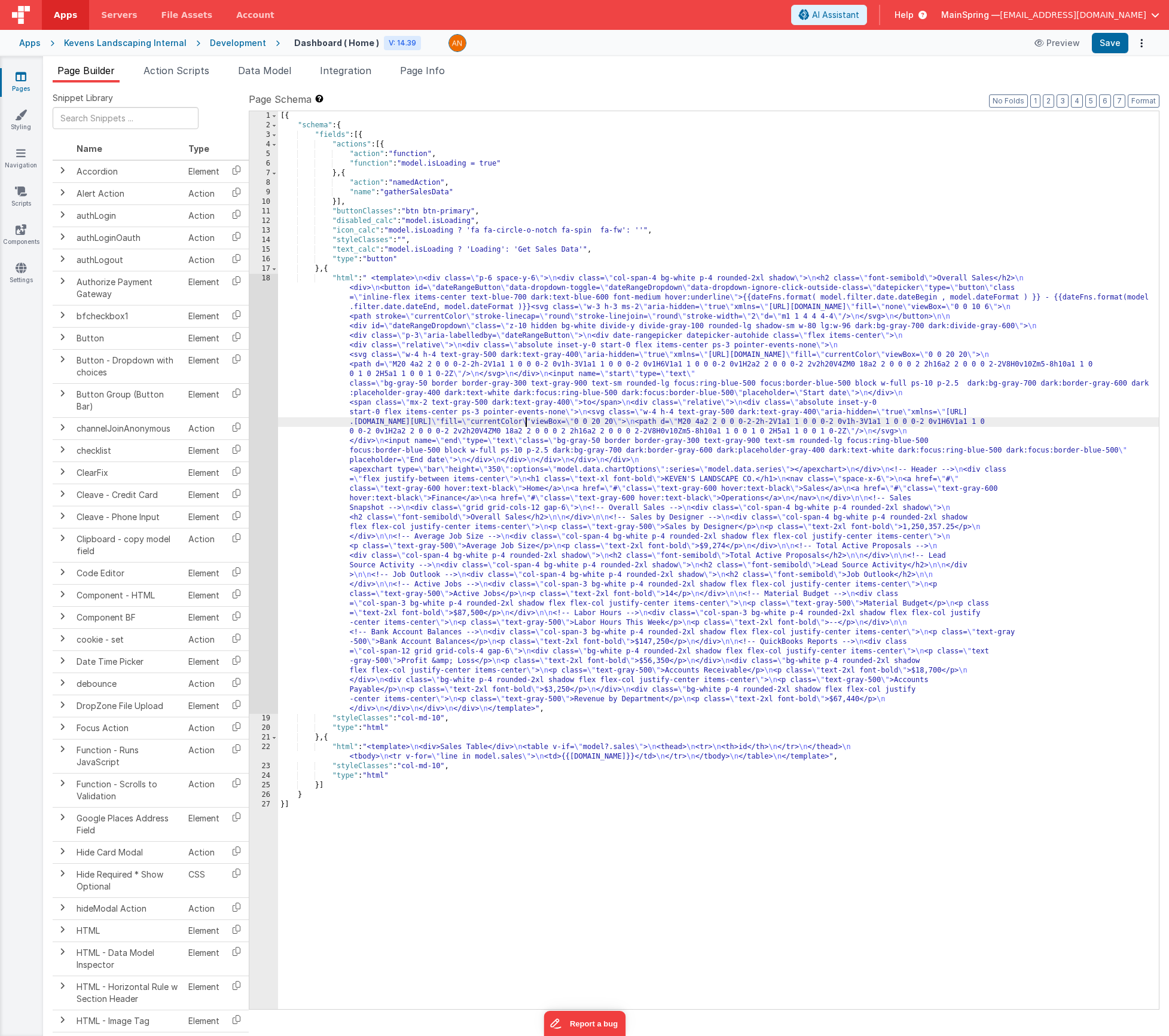
click at [528, 419] on div "[{ "schema" : { "fields" : [{ "actions" : [{ "action" : "function" , "function"…" at bounding box center [718, 570] width 881 height 917
click at [263, 413] on div "18" at bounding box center [264, 494] width 28 height 440
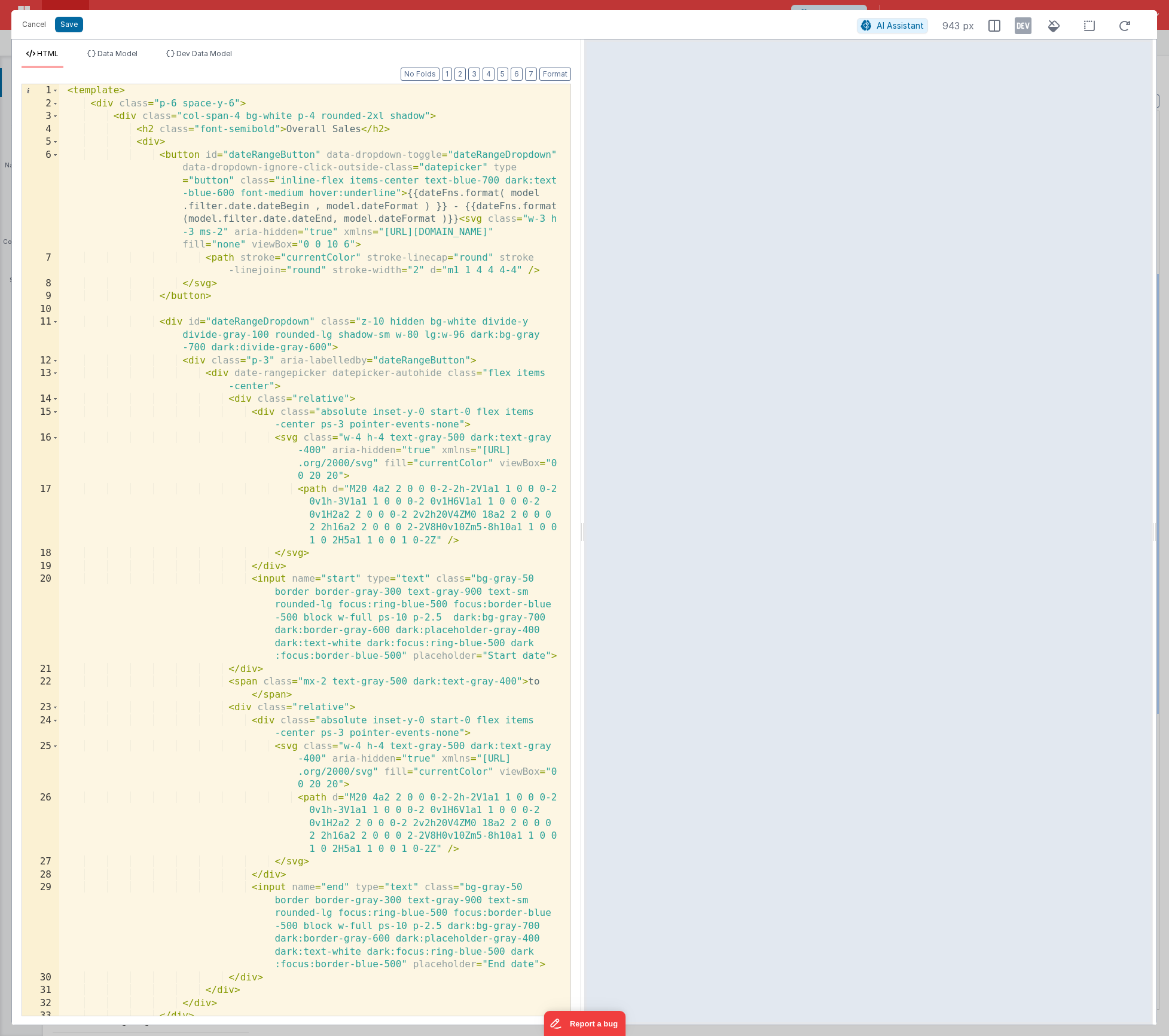
click at [1017, 30] on icon at bounding box center [1023, 26] width 17 height 19
click at [129, 41] on div "HTML Data Model Dev Data Model Format 7 6 5 4 3 2 1 No Folds 1 2 3 4 5 6 7 8 9 …" at bounding box center [297, 532] width 569 height 986
click at [135, 52] on span "Data Model" at bounding box center [117, 54] width 40 height 9
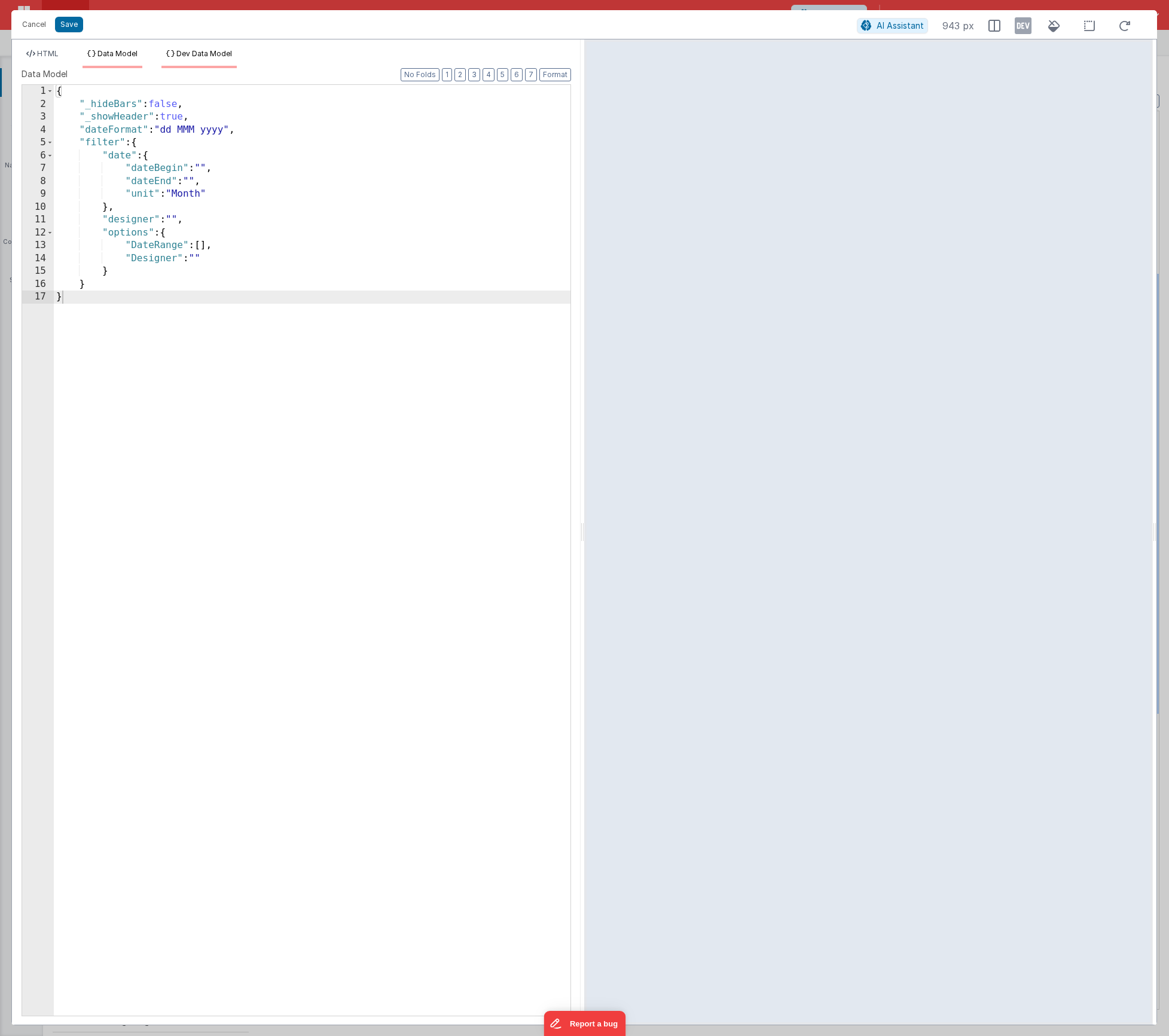
click at [232, 55] on span "Dev Data Model" at bounding box center [204, 54] width 55 height 9
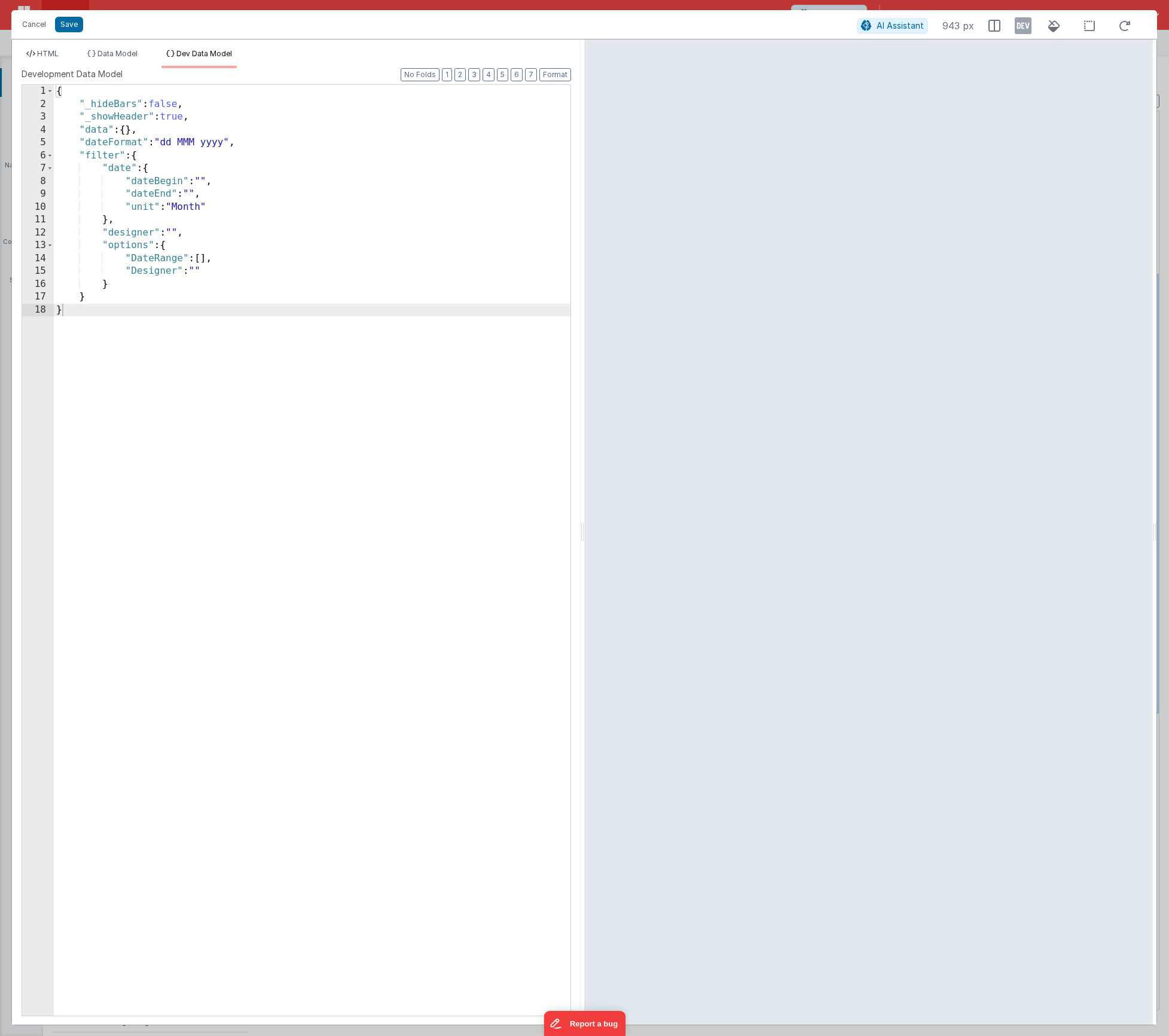
click at [205, 179] on div "{ "_hideBars" : false , "_showHeader" : true , "data" : { } , "dateFormat" : "d…" at bounding box center [312, 563] width 517 height 957
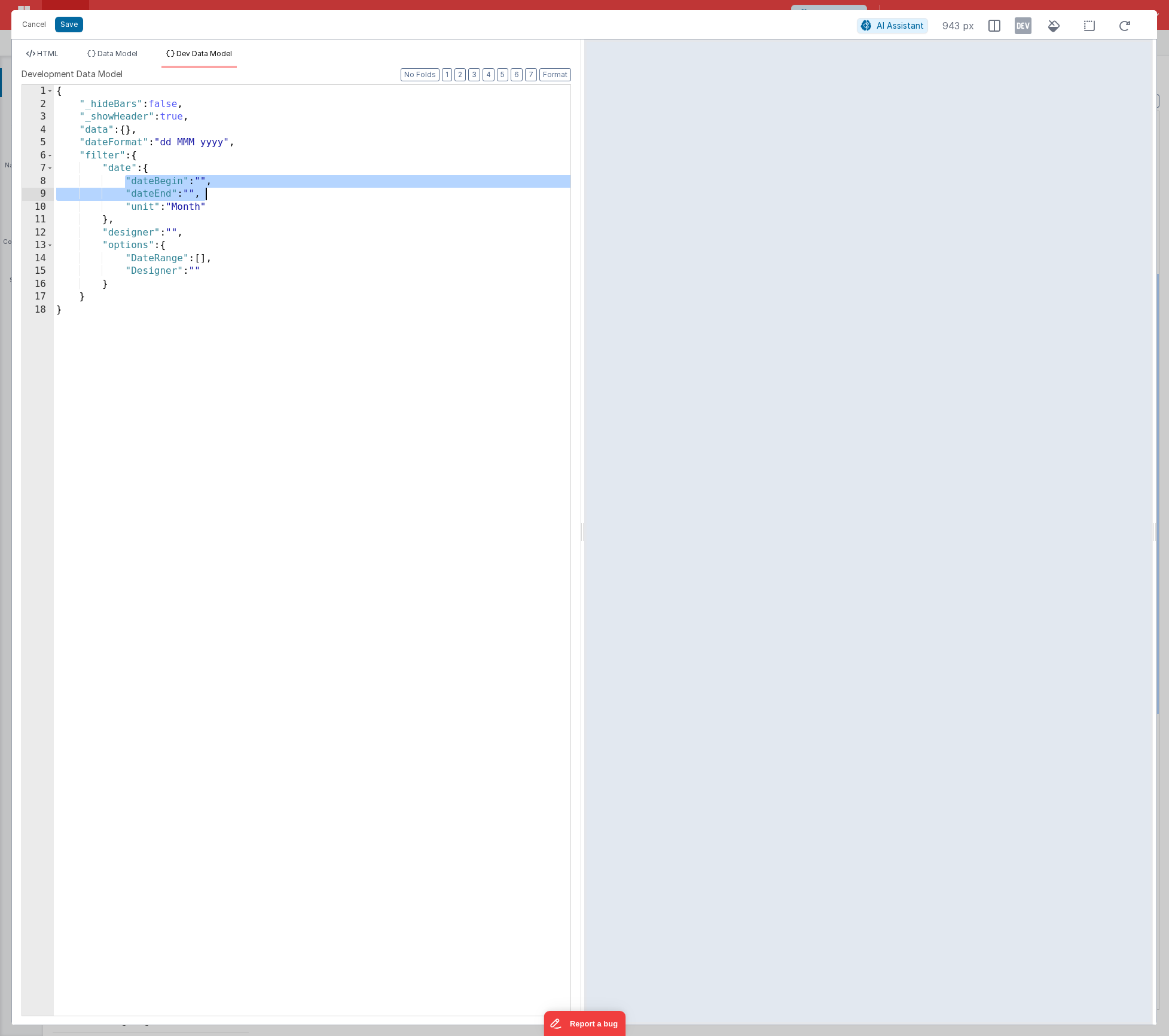
drag, startPoint x: 123, startPoint y: 177, endPoint x: 264, endPoint y: 196, distance: 142.3
click at [263, 196] on div "{ "_hideBars" : false , "_showHeader" : true , "data" : { } , "dateFormat" : "d…" at bounding box center [312, 563] width 517 height 957
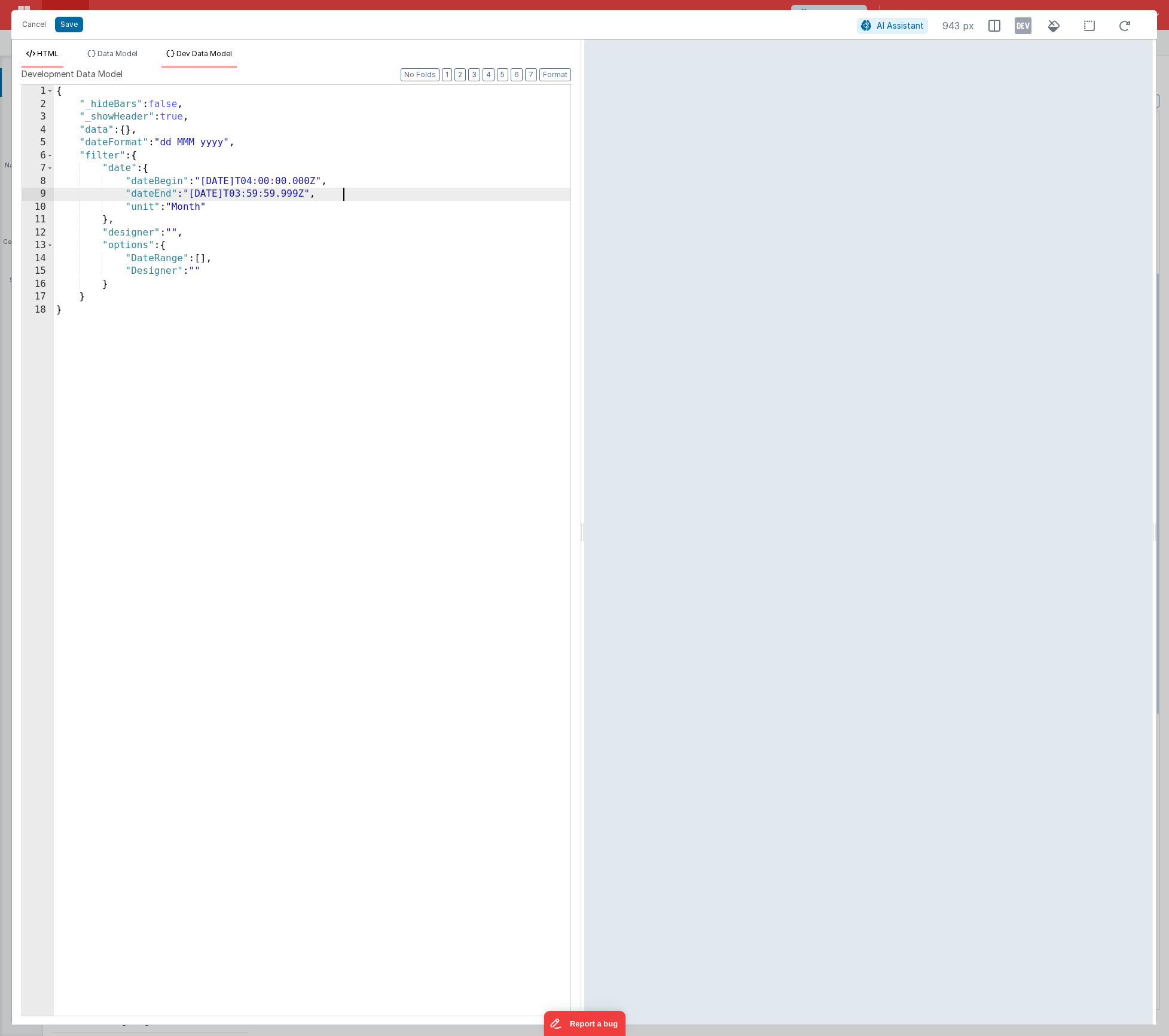
click at [45, 55] on span "HTML" at bounding box center [47, 54] width 21 height 9
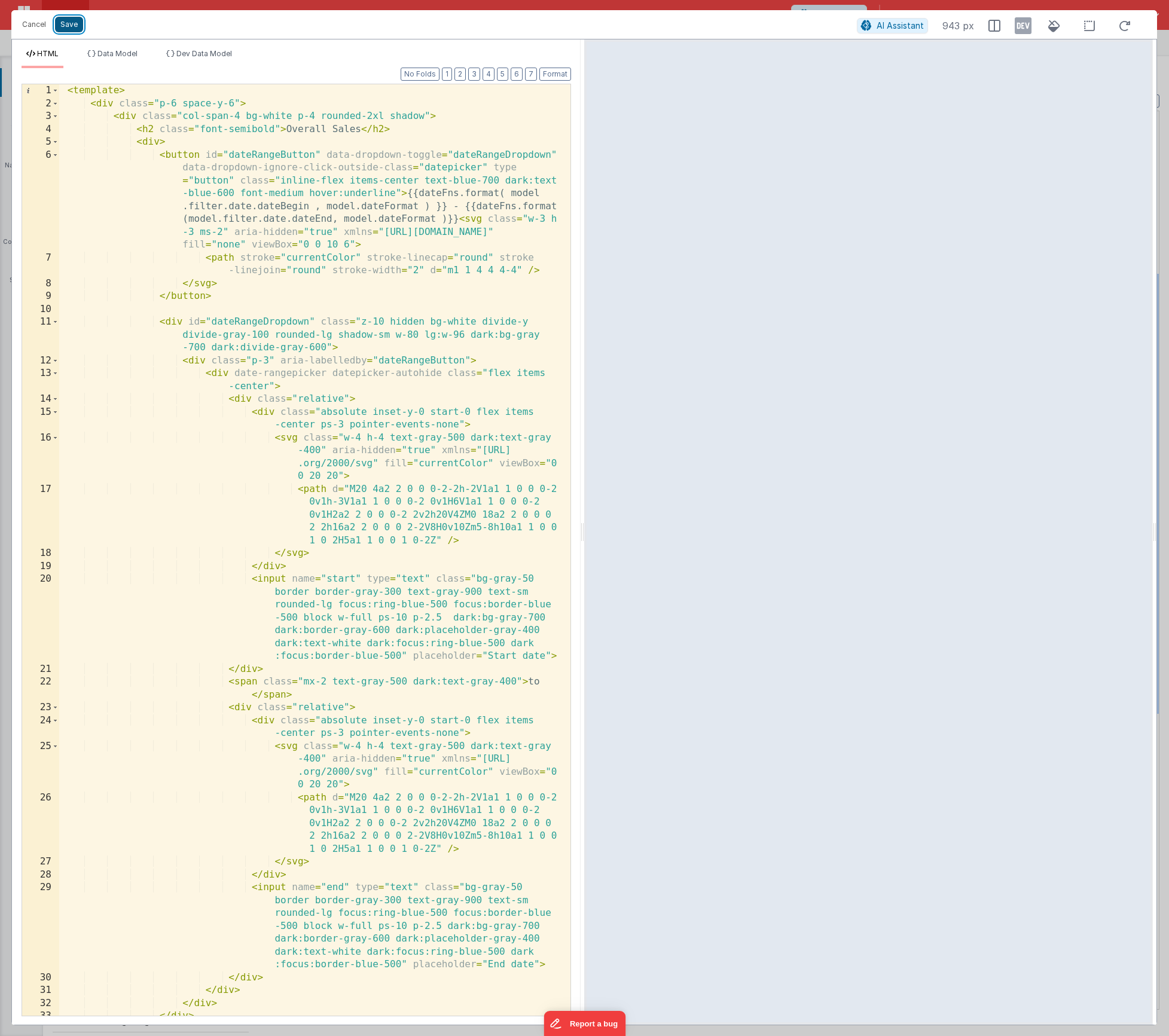
click at [70, 22] on button "Save" at bounding box center [69, 25] width 28 height 15
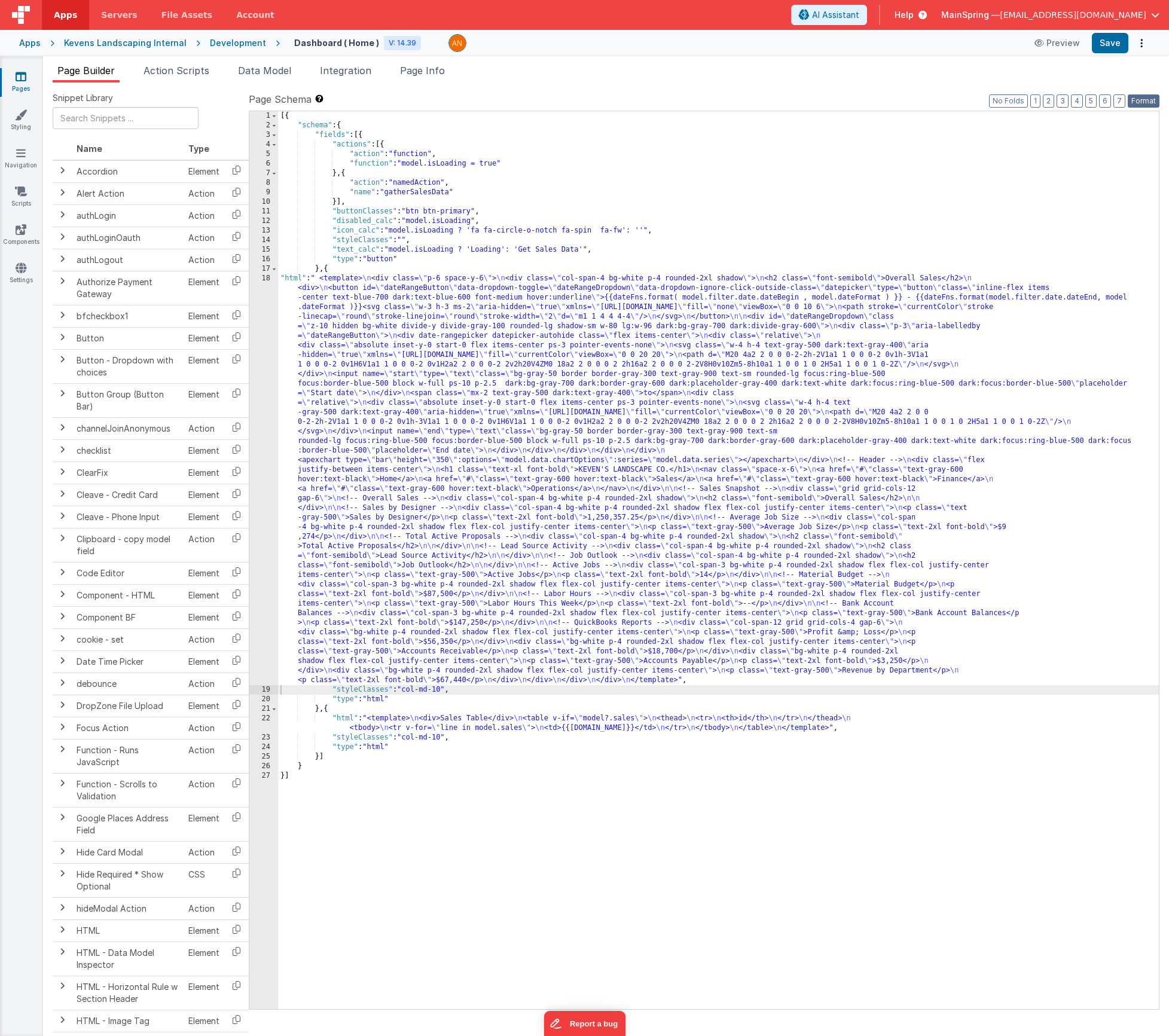
drag, startPoint x: 1140, startPoint y: 103, endPoint x: 1116, endPoint y: 66, distance: 44.1
click at [1139, 103] on button "Format" at bounding box center [1143, 101] width 32 height 13
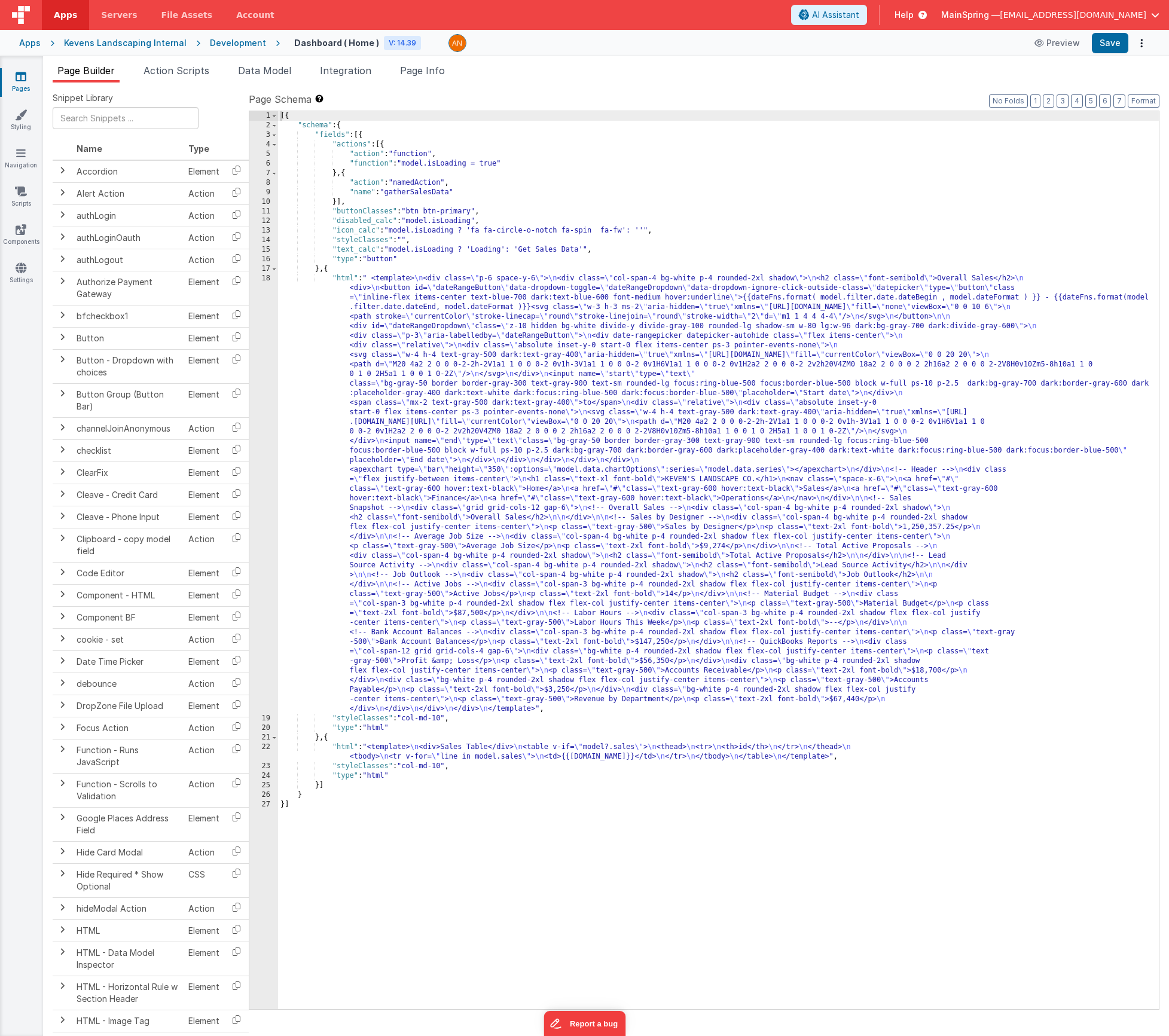
click at [1110, 55] on div "Apps Kevens Landscaping Internal Development Dashboard ( Home ) V: 14.39 Previe…" at bounding box center [584, 43] width 1169 height 26
click at [1107, 48] on button "Save" at bounding box center [1110, 43] width 37 height 21
click at [445, 356] on div "[{ "schema" : { "fields" : [{ "actions" : [{ "action" : "function" , "function"…" at bounding box center [718, 570] width 881 height 917
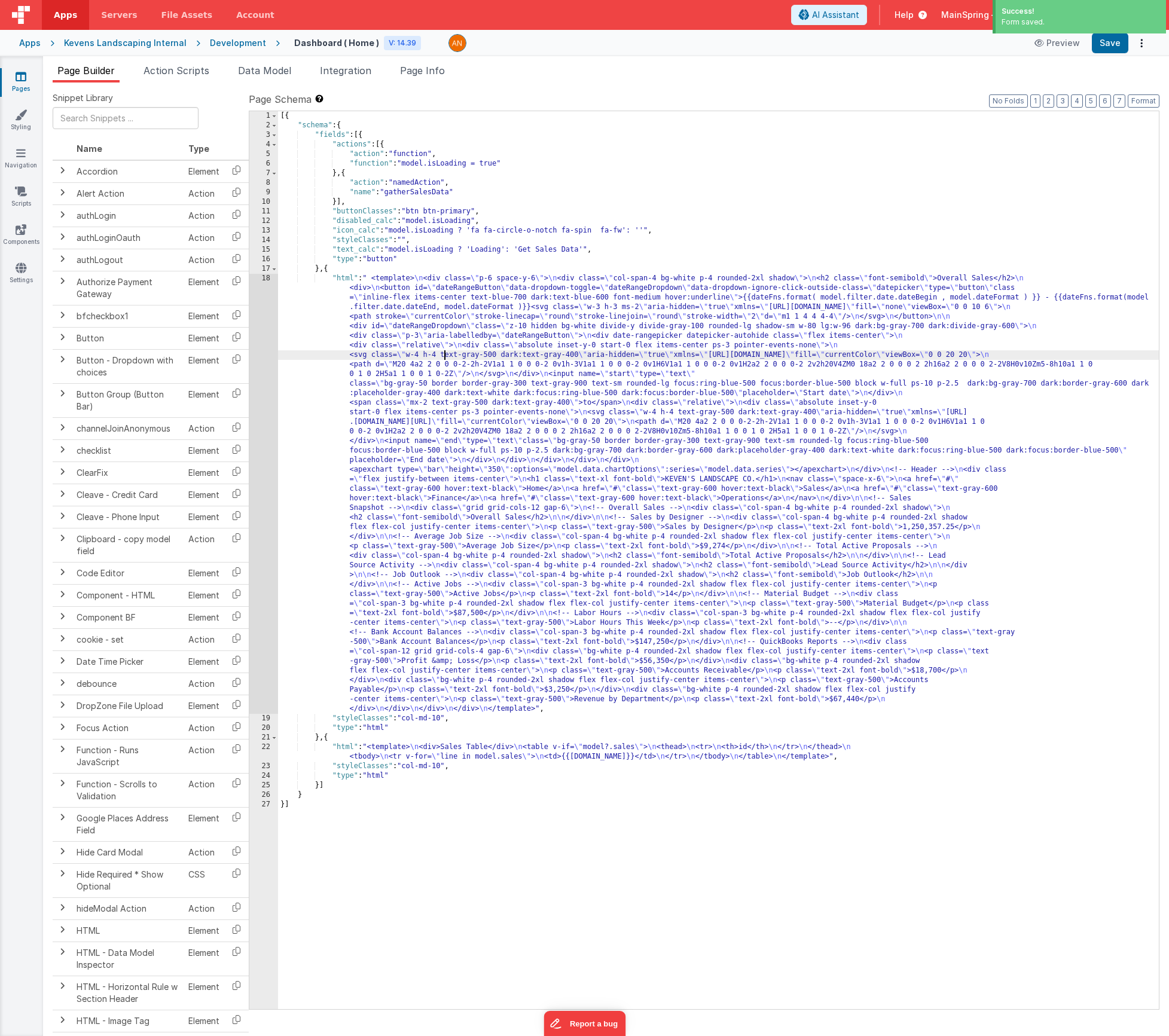
click at [253, 359] on div "18" at bounding box center [264, 494] width 28 height 440
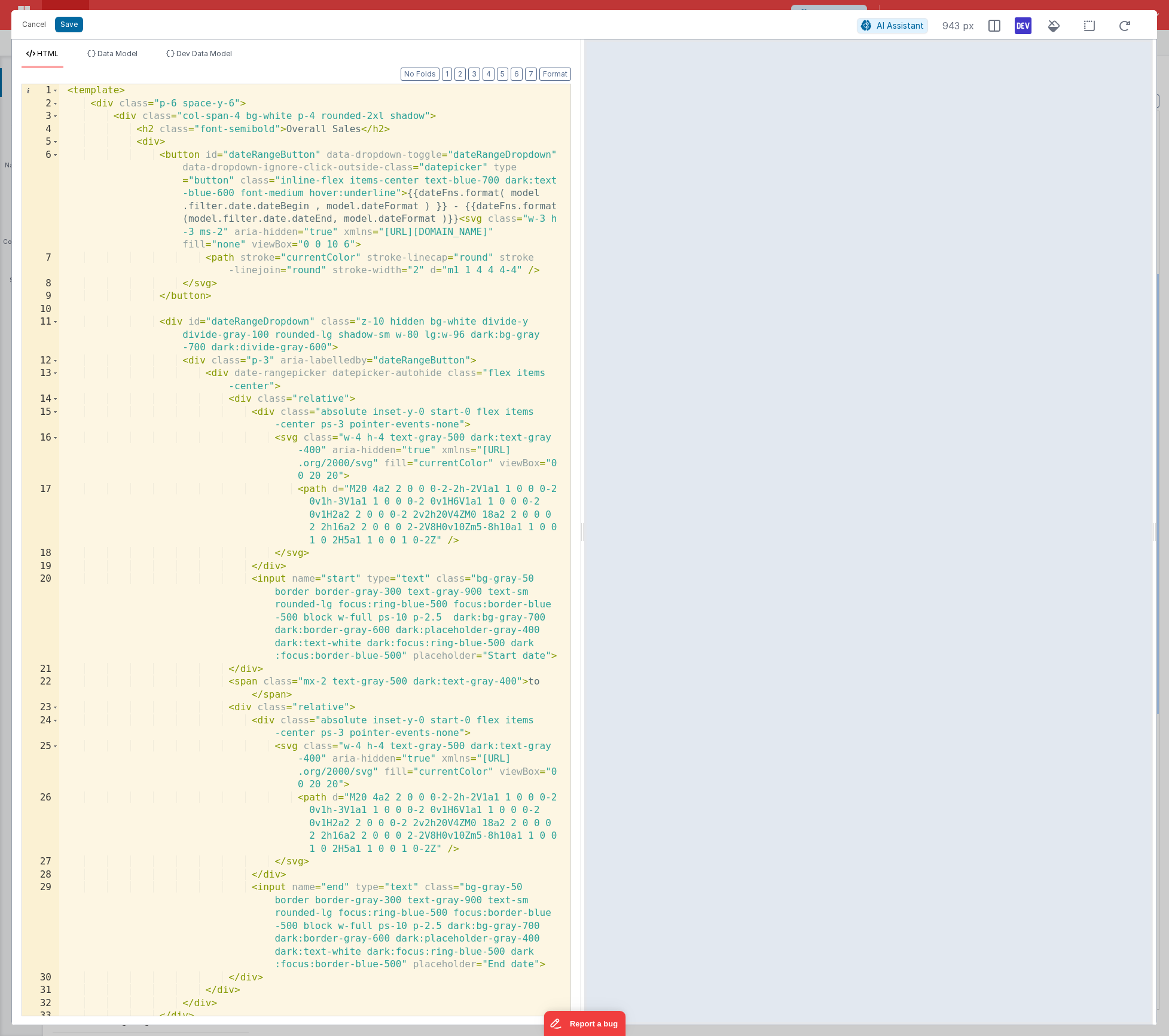
click at [1024, 31] on icon at bounding box center [1023, 26] width 17 height 19
click at [37, 25] on button "Cancel" at bounding box center [34, 25] width 36 height 17
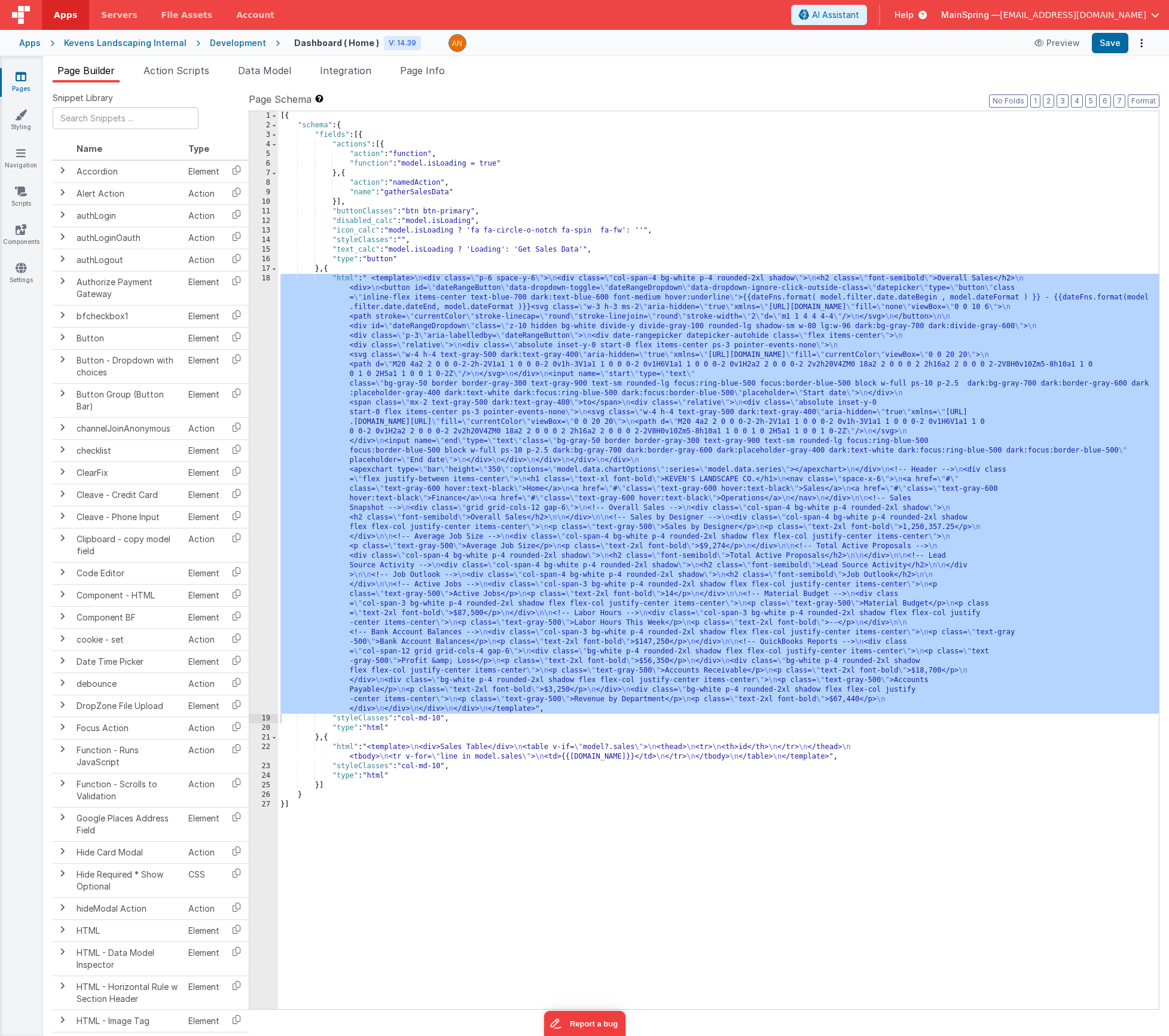
click at [413, 243] on div "[{ "schema" : { "fields" : [{ "actions" : [{ "action" : "function" , "function"…" at bounding box center [718, 570] width 881 height 917
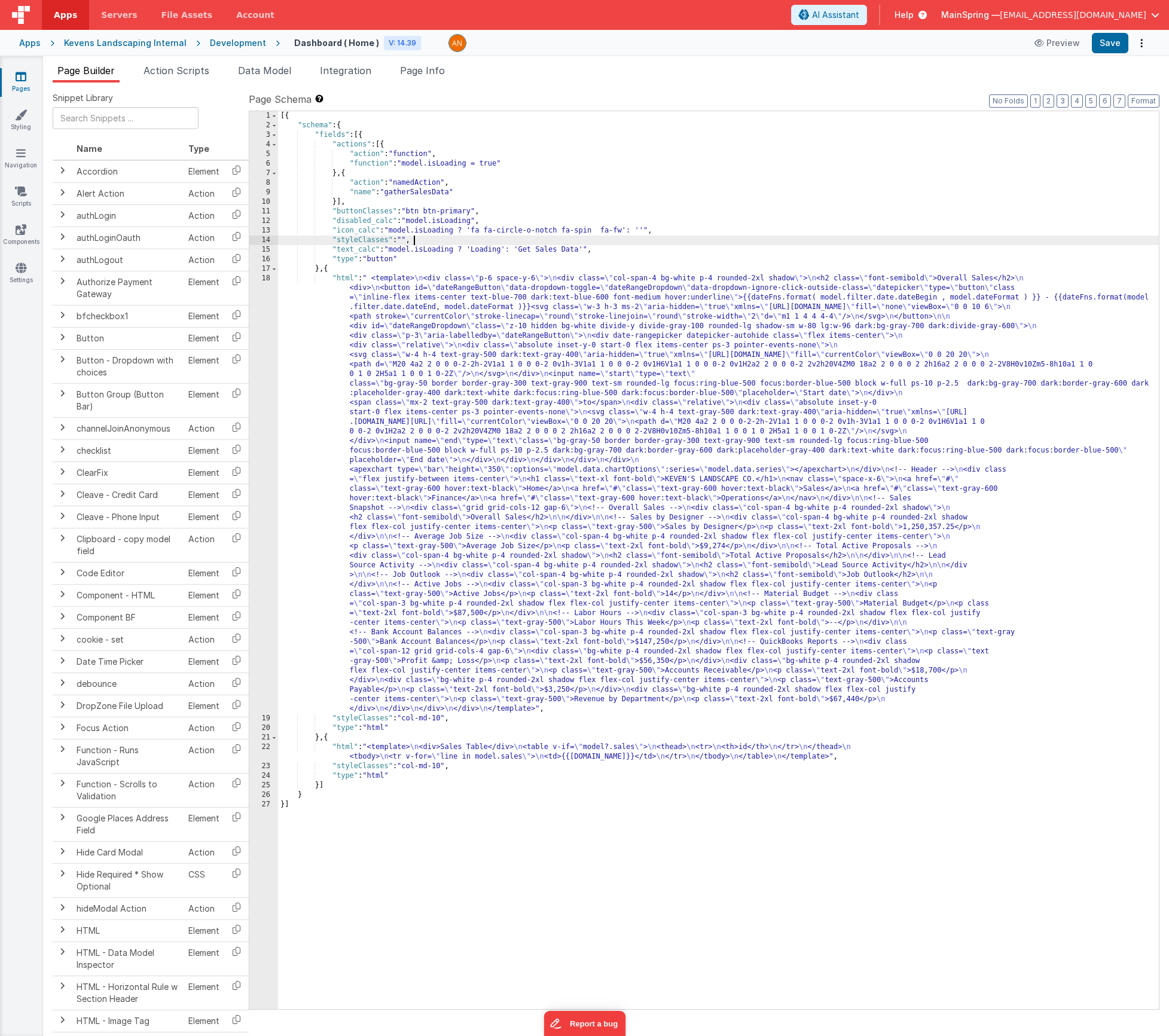
click at [417, 315] on div "[{ "schema" : { "fields" : [{ "actions" : [{ "action" : "function" , "function"…" at bounding box center [718, 570] width 881 height 917
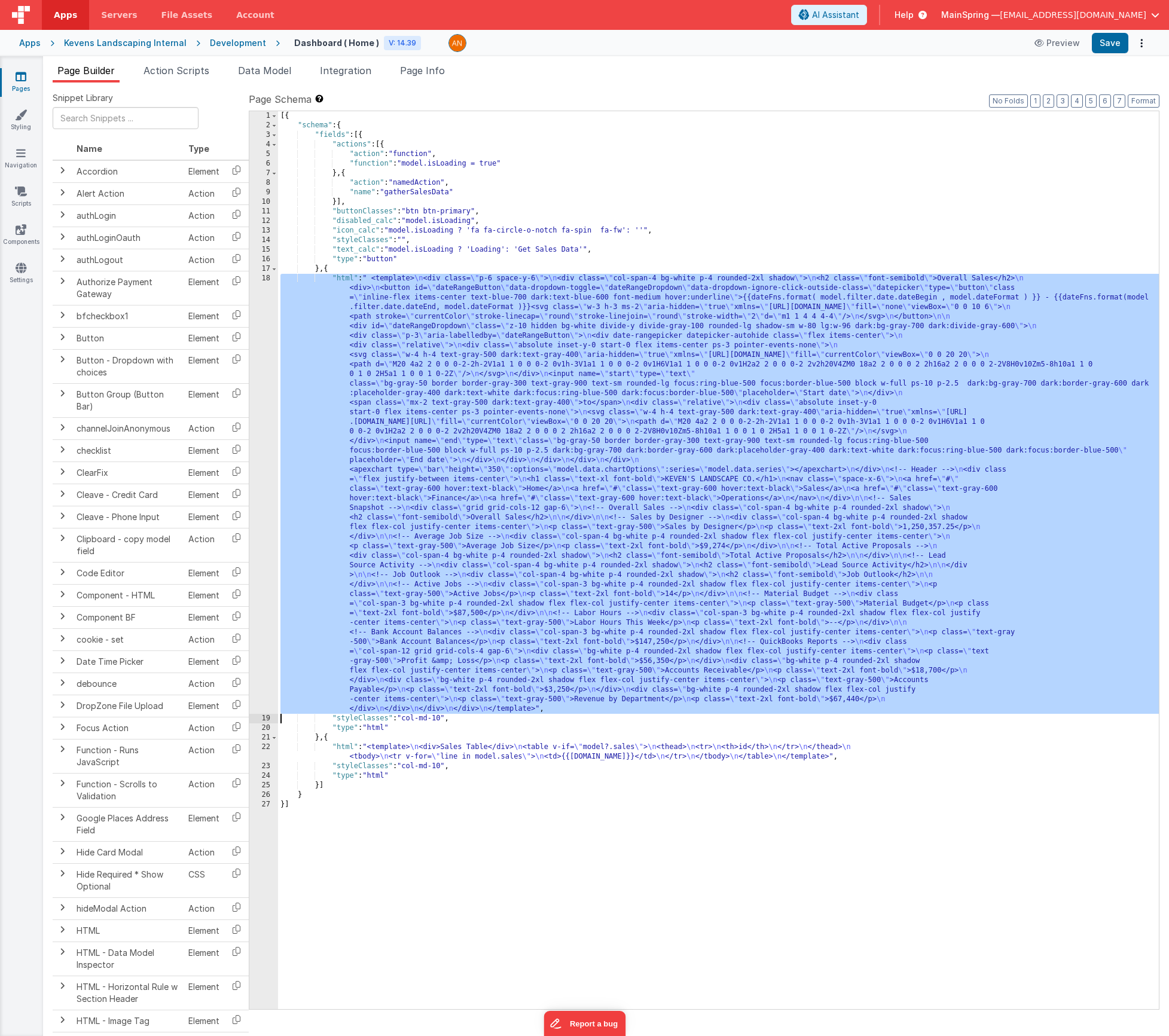
click at [256, 351] on div "18" at bounding box center [264, 494] width 28 height 440
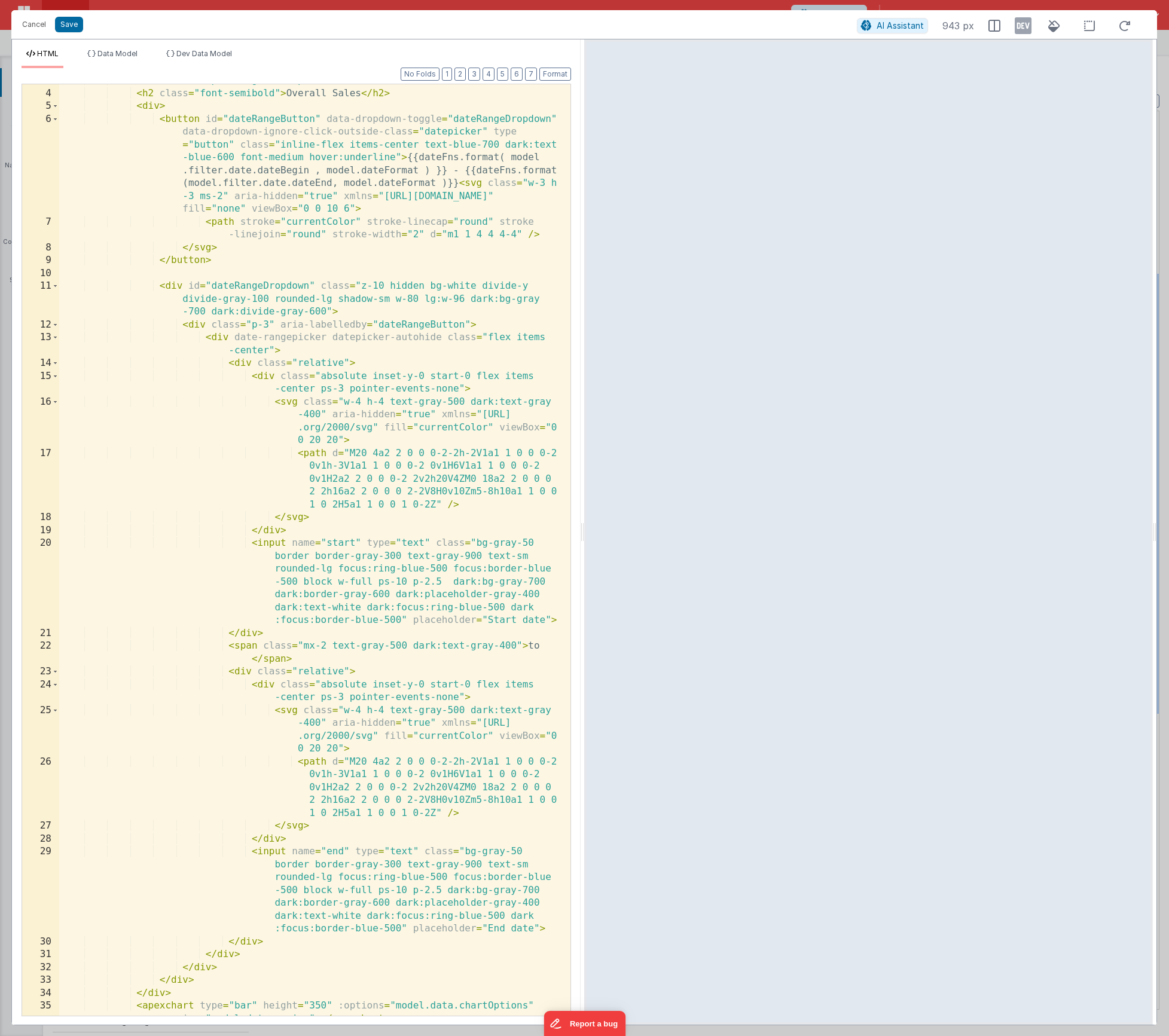
scroll to position [36, 0]
click at [1020, 23] on icon at bounding box center [1023, 26] width 17 height 19
click at [35, 23] on button "Cancel" at bounding box center [34, 25] width 36 height 17
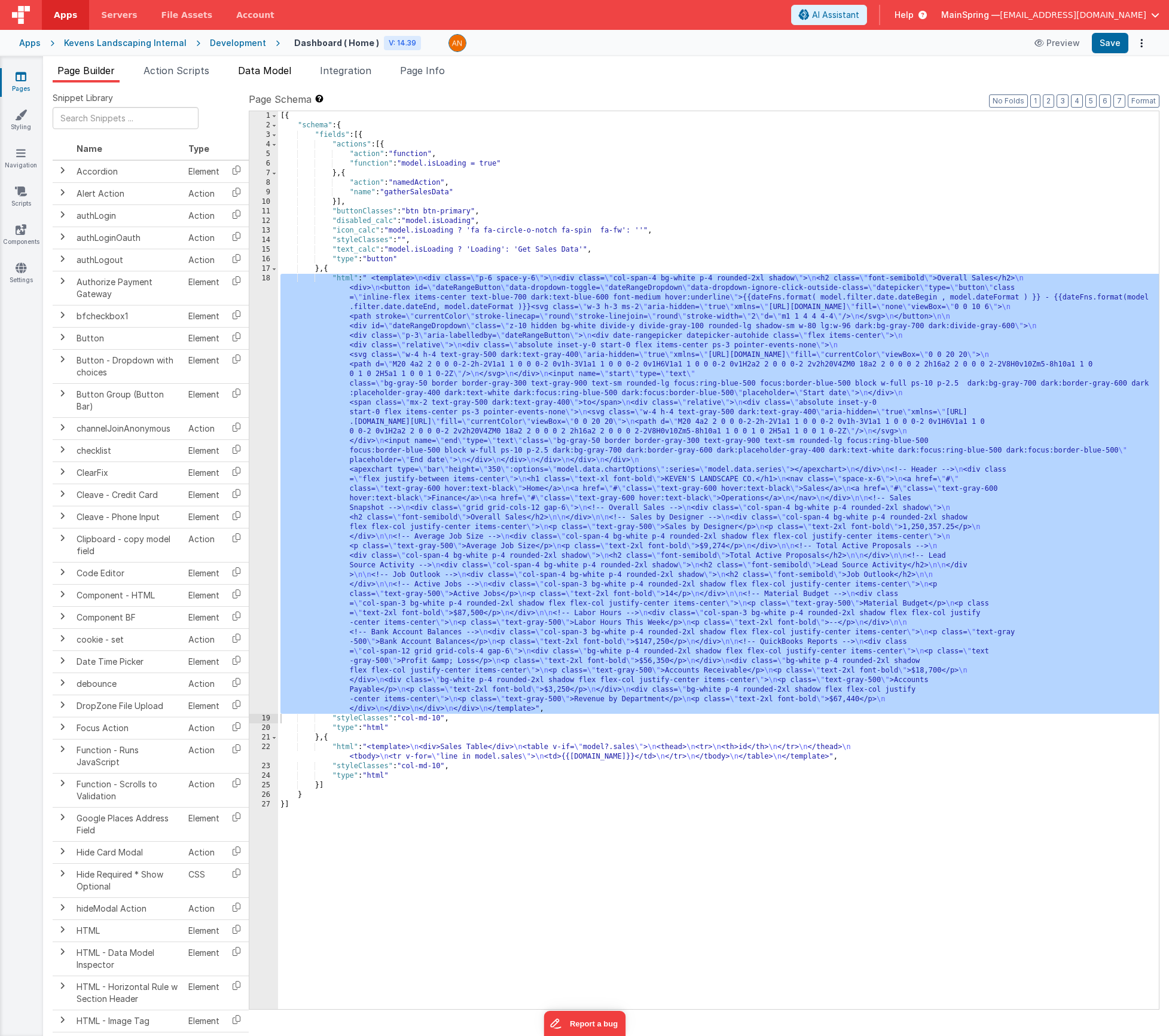
click at [250, 67] on span "Data Model" at bounding box center [265, 70] width 54 height 12
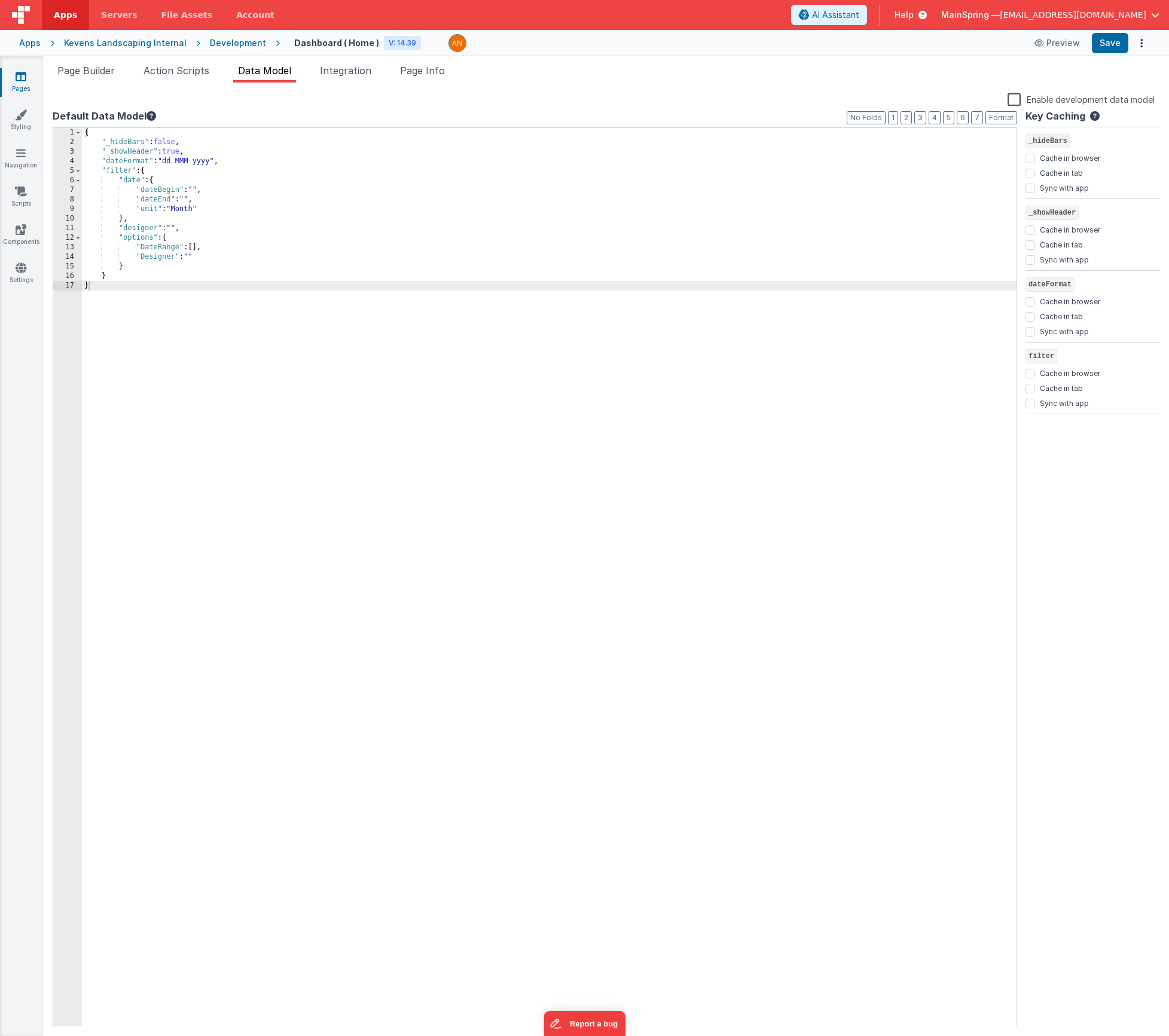
click at [1017, 100] on label "Enable development data model" at bounding box center [1081, 99] width 147 height 14
click at [0, 0] on input "Enable development data model" at bounding box center [0, 0] width 0 height 0
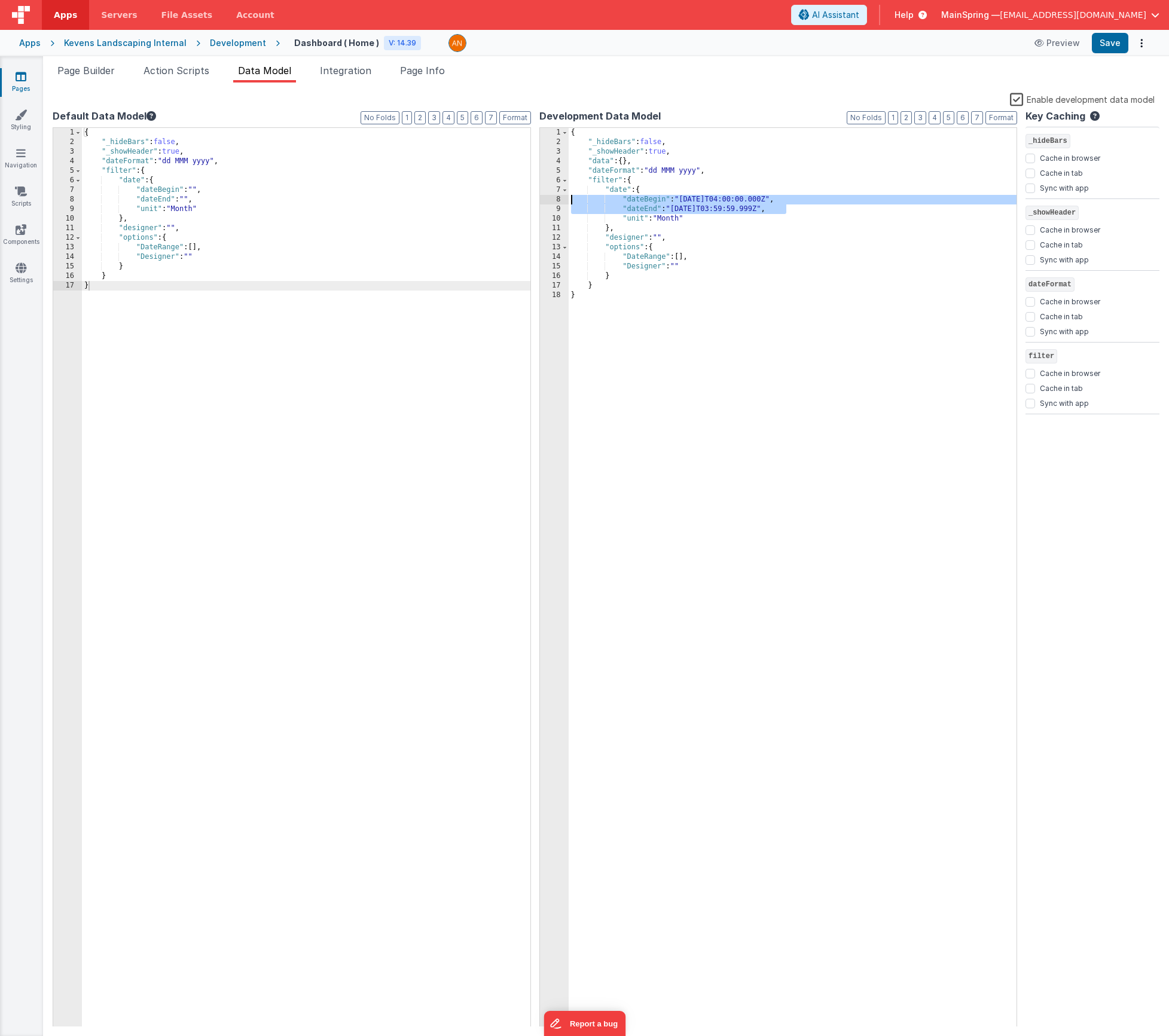
drag, startPoint x: 790, startPoint y: 209, endPoint x: 426, endPoint y: 201, distance: 364.1
click at [426, 201] on div "Default Data Model Format 7 6 5 4 3 2 1 No Folds 1 2 3 4 5 6 7 8 9 10 11 12 13 …" at bounding box center [606, 568] width 1107 height 918
drag, startPoint x: 208, startPoint y: 201, endPoint x: -10, endPoint y: 191, distance: 218.2
click at [0, 191] on html "Apps Servers File Assets Account Some FUTURE Slot AI Assistant Help MainSpring …" at bounding box center [584, 518] width 1169 height 1036
click at [1102, 37] on button "Save" at bounding box center [1110, 43] width 37 height 21
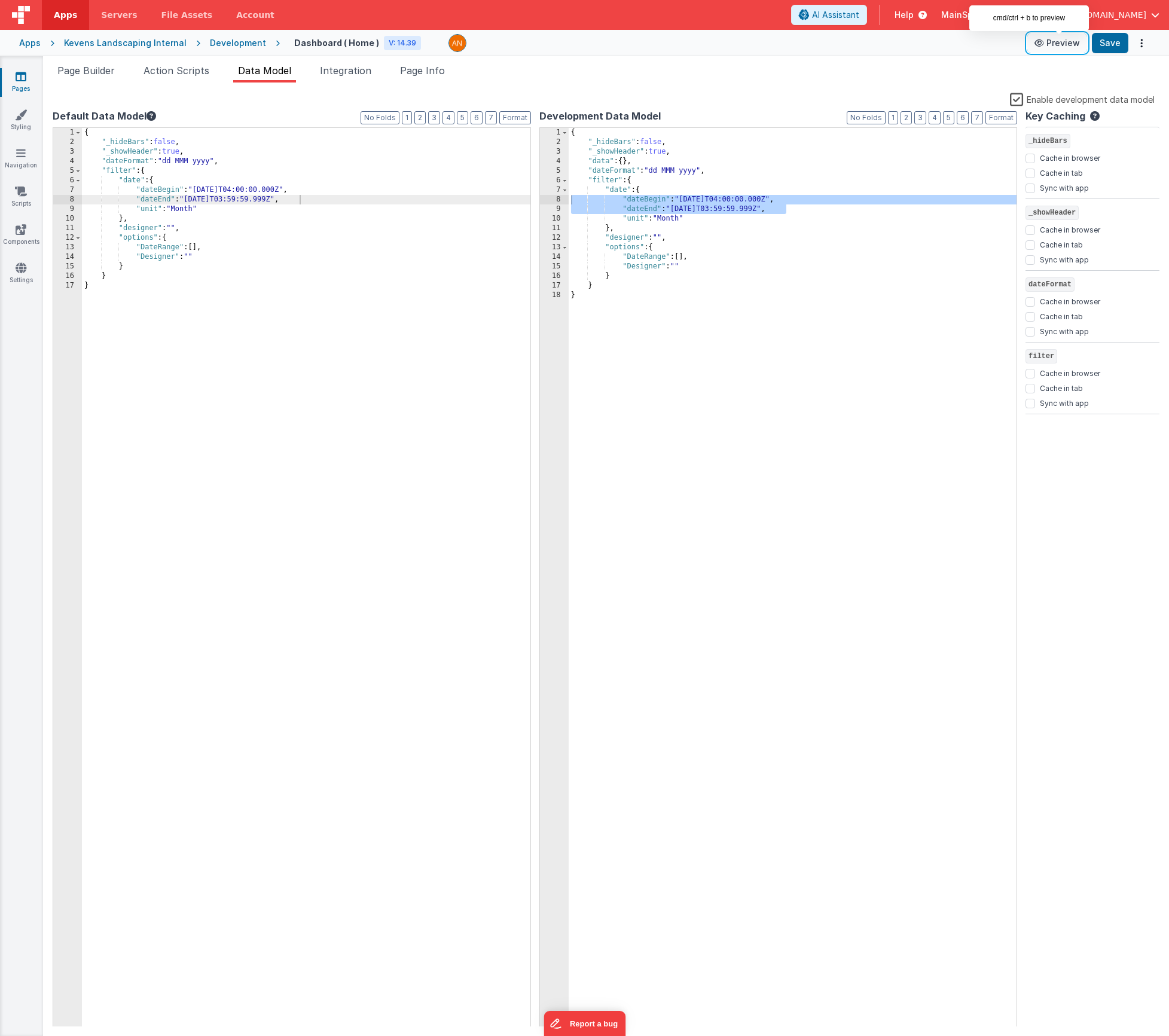
click at [1056, 50] on button "Preview" at bounding box center [1057, 43] width 60 height 19
click at [334, 290] on div "{ "_hideBars" : false , "_showHeader" : true , "dateFormat" : "dd MMM yyyy" , "…" at bounding box center [549, 587] width 935 height 919
click at [706, 208] on div "{ "_hideBars" : false , "_showHeader" : true , "data" : { } , "dateFormat" : "d…" at bounding box center [793, 587] width 448 height 919
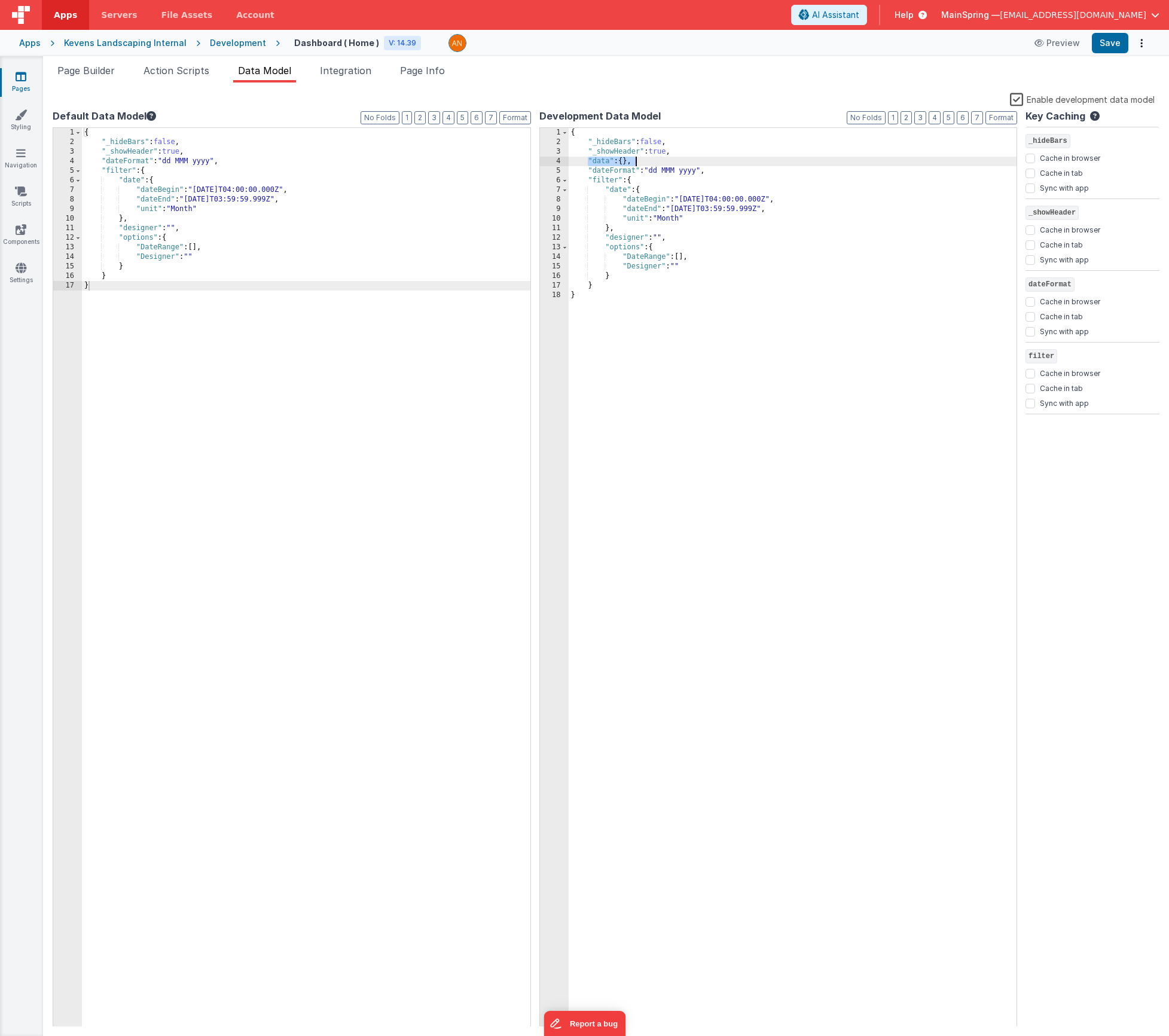
drag, startPoint x: 586, startPoint y: 161, endPoint x: 637, endPoint y: 159, distance: 51.0
click at [637, 159] on div "{ "_hideBars" : false , "_showHeader" : true , "data" : { } , "dateFormat" : "d…" at bounding box center [793, 587] width 448 height 919
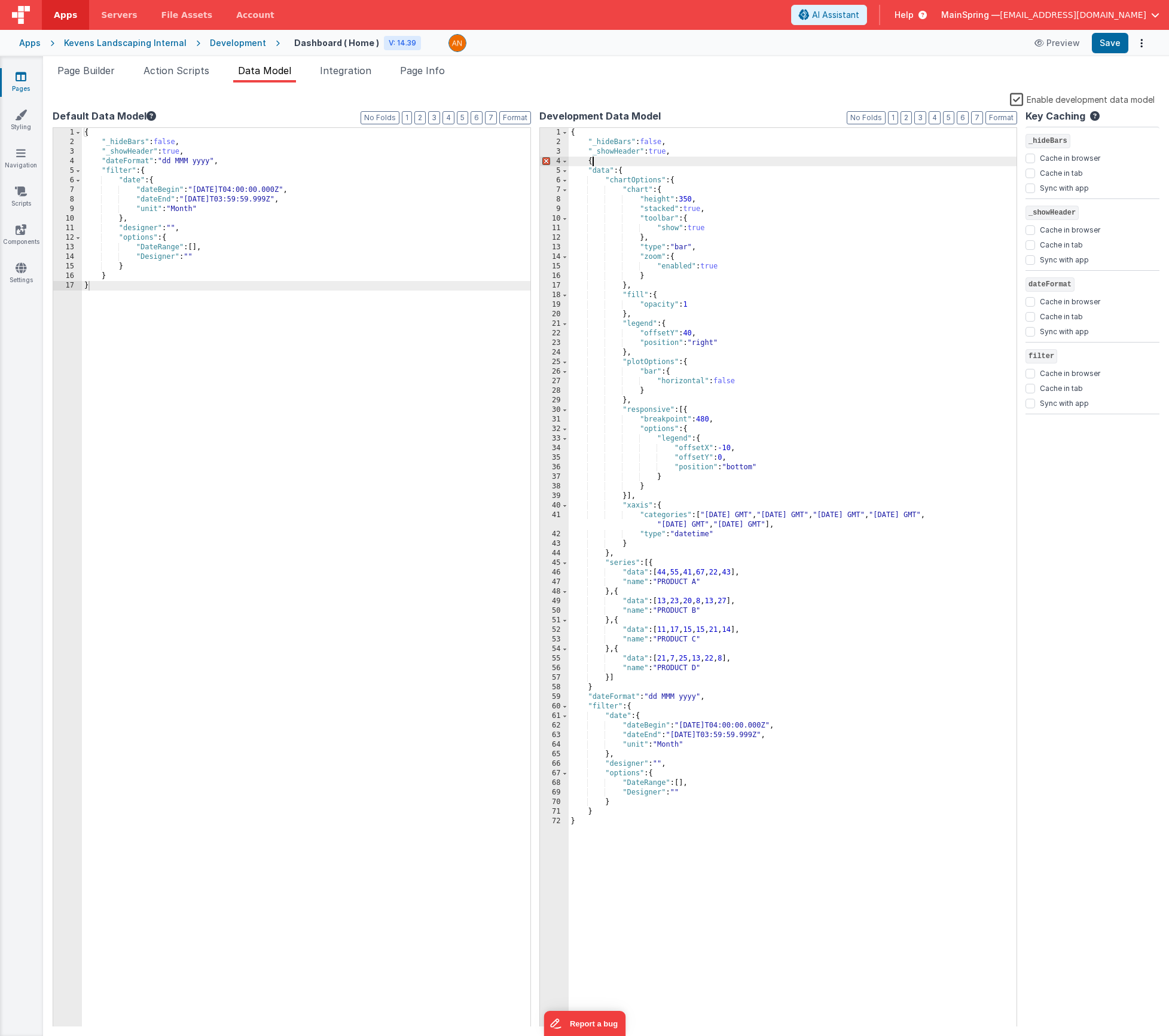
click at [601, 160] on div "{ "_hideBars" : false , "_showHeader" : true , { "data" : { "chartOptions" : { …" at bounding box center [793, 587] width 448 height 919
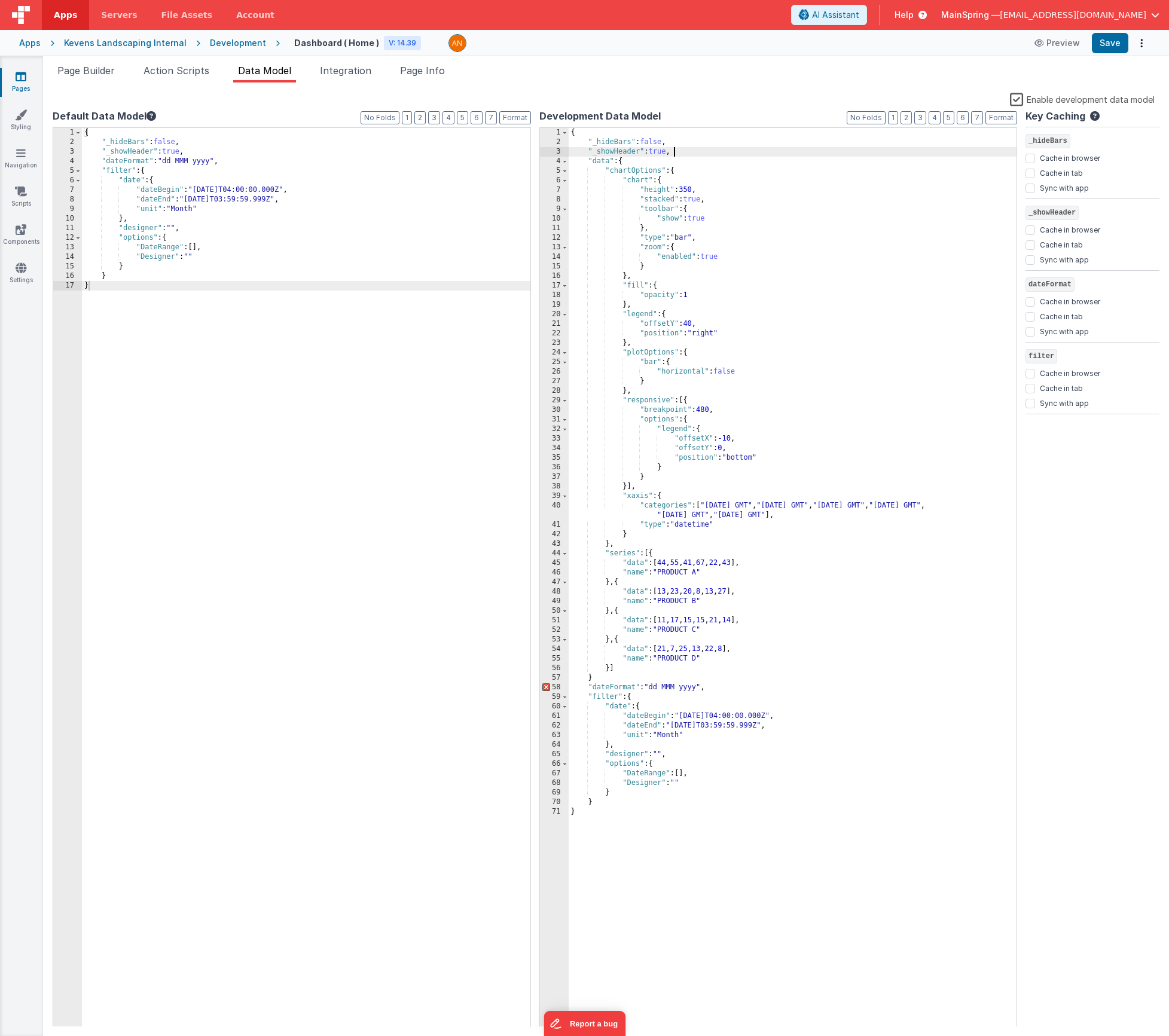
click at [599, 677] on div "{ "_hideBars" : false , "_showHeader" : true , "data" : { "chartOptions" : { "c…" at bounding box center [793, 587] width 448 height 919
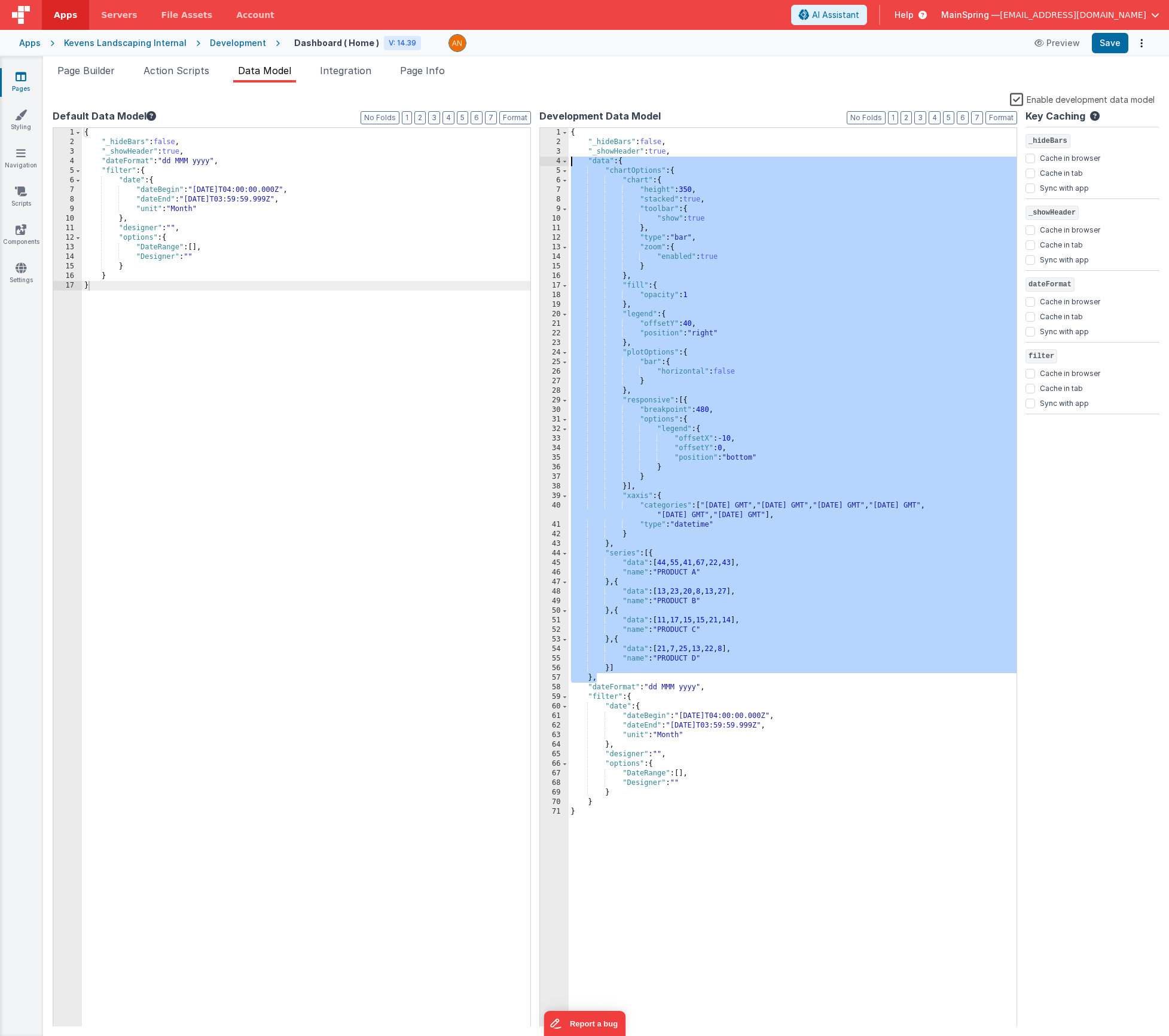
drag, startPoint x: 601, startPoint y: 677, endPoint x: 524, endPoint y: 163, distance: 519.7
click at [524, 163] on div "Default Data Model Format 7 6 5 4 3 2 1 No Folds 1 2 3 4 5 6 7 8 9 10 11 12 13 …" at bounding box center [606, 568] width 1107 height 918
click at [230, 161] on div "{ "_hideBars" : false , "_showHeader" : true , "dateFormat" : "dd MMM yyyy" , "…" at bounding box center [549, 587] width 935 height 919
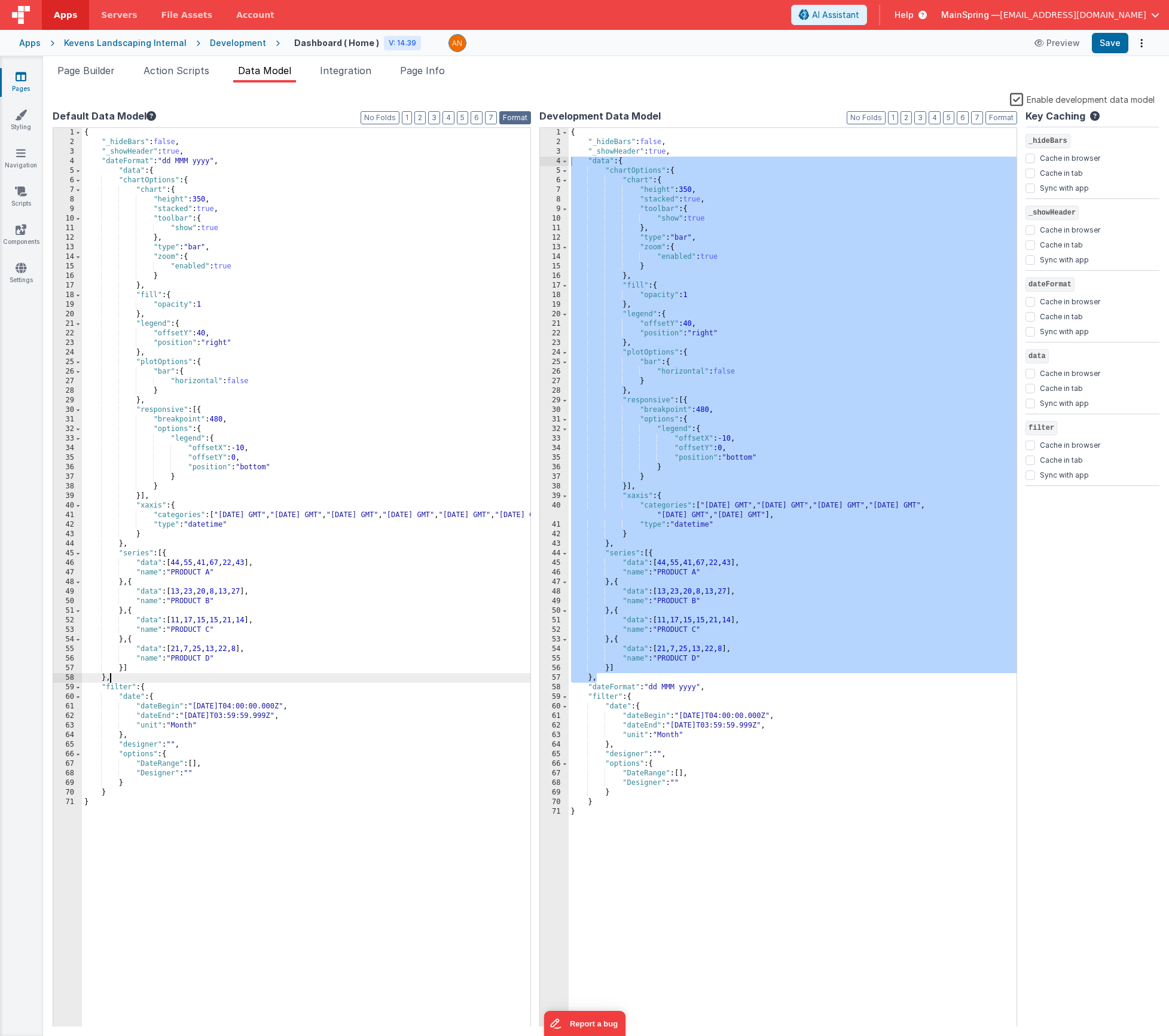
click at [523, 119] on button "Format" at bounding box center [515, 117] width 32 height 13
click at [1089, 50] on div "Preview Save" at bounding box center [1089, 43] width 123 height 21
click at [1102, 49] on button "Save" at bounding box center [1110, 43] width 37 height 21
click at [86, 72] on span "Page Builder" at bounding box center [86, 70] width 57 height 12
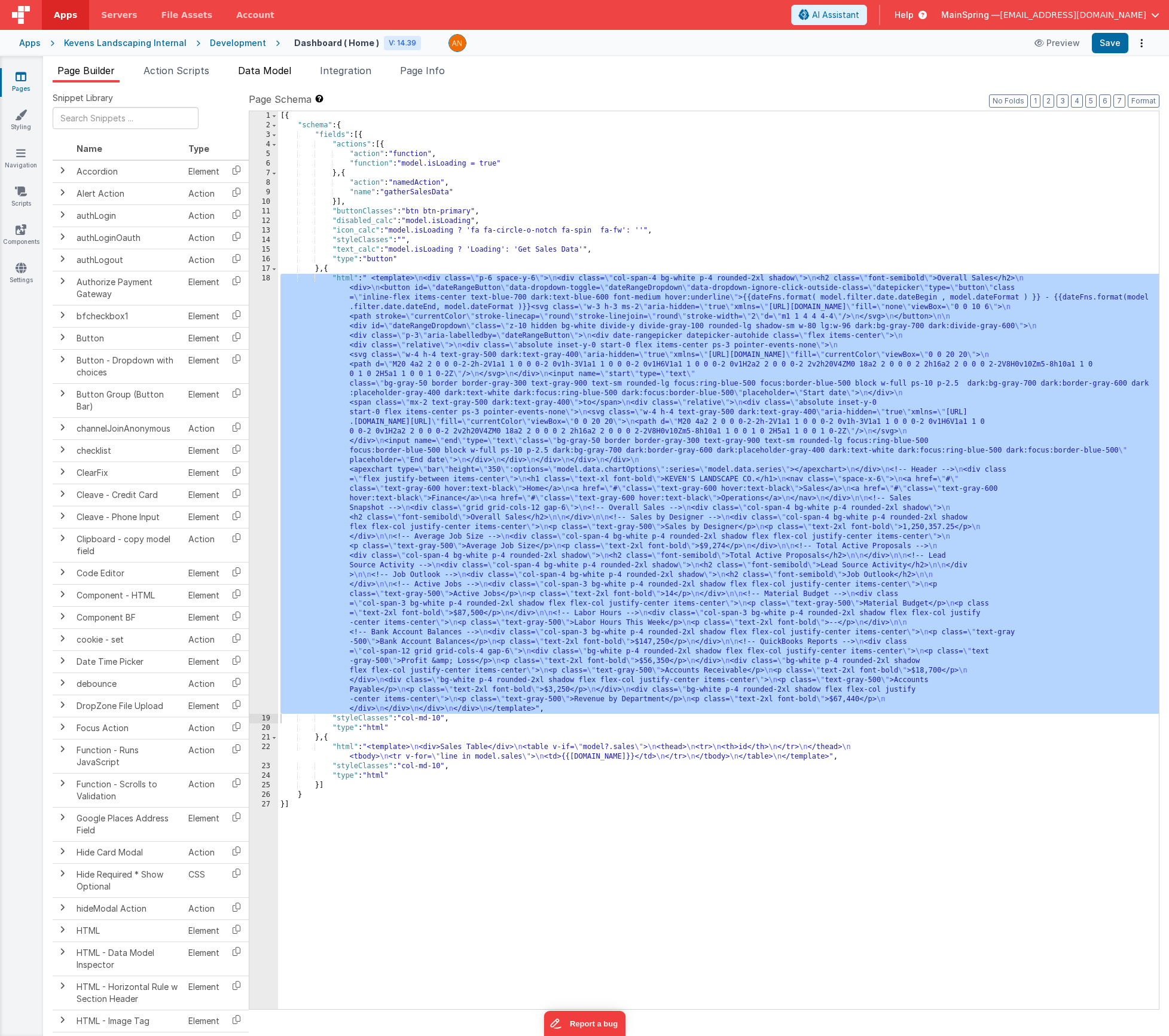
click at [283, 68] on span "Data Model" at bounding box center [265, 70] width 54 height 12
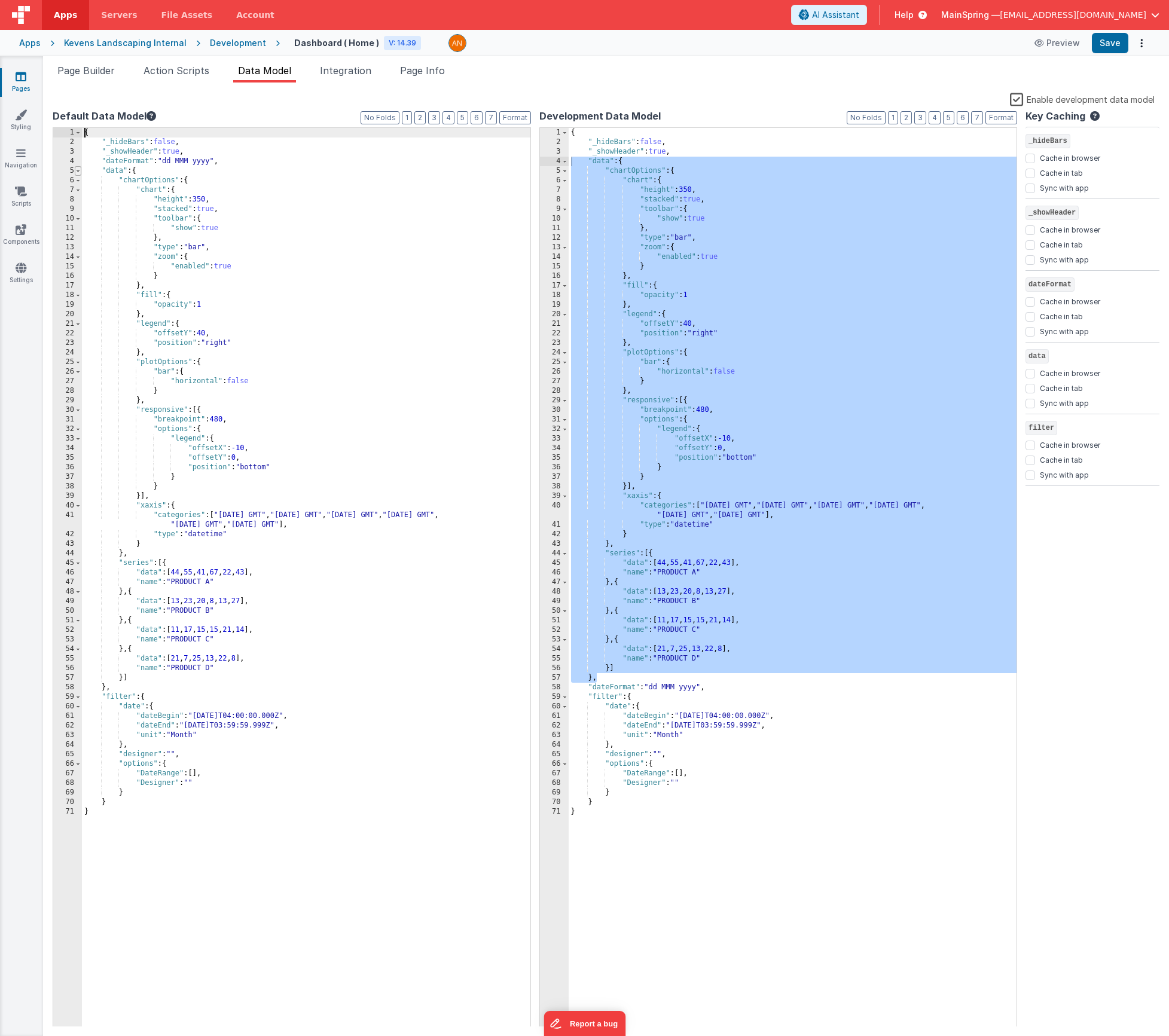
click at [79, 173] on span at bounding box center [78, 171] width 6 height 10
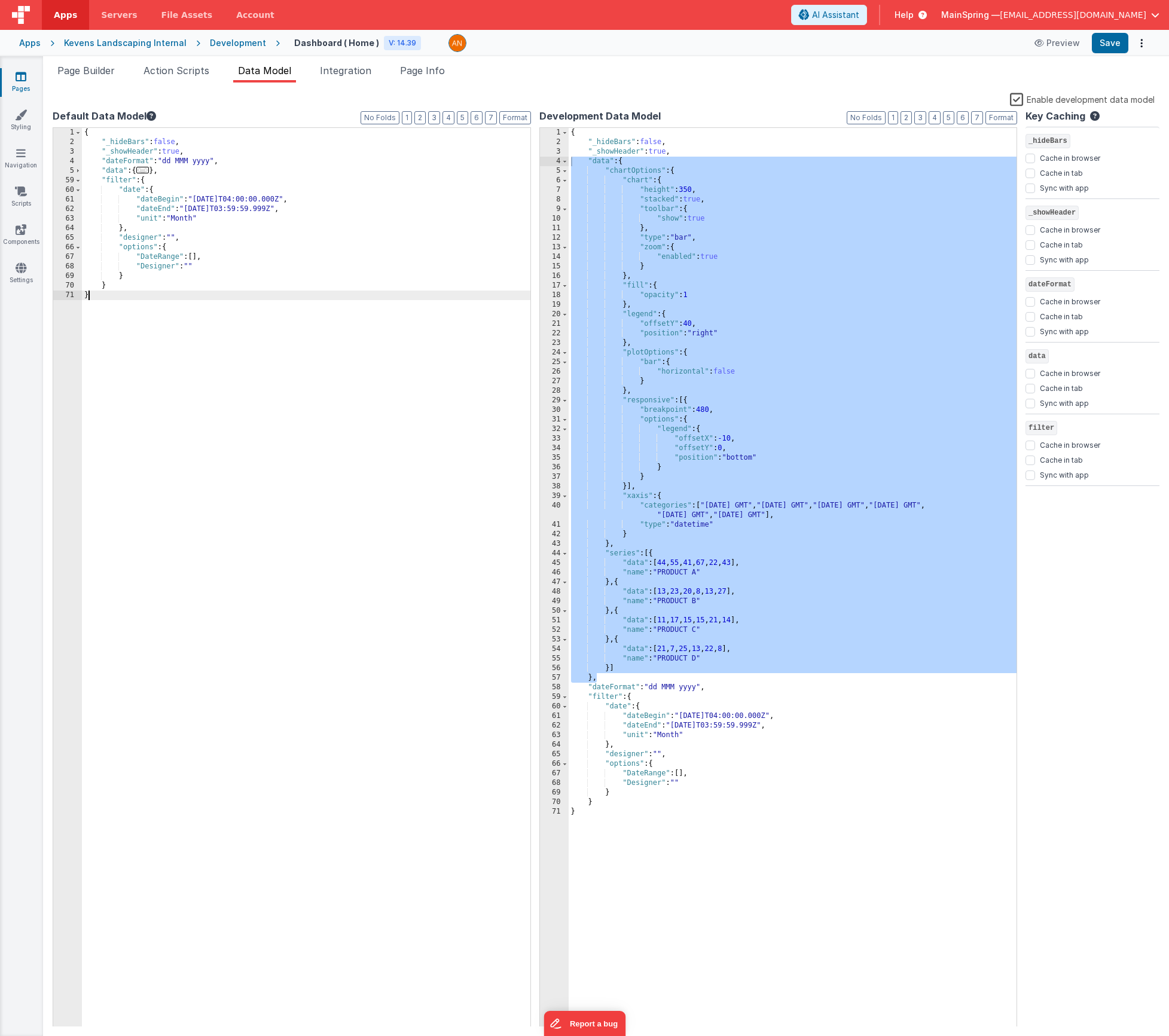
click at [119, 295] on div "{ "_hideBars" : false , "_showHeader" : true , "dateFormat" : "dd MMM yyyy" , "…" at bounding box center [306, 587] width 448 height 919
click at [119, 287] on div "{ "_hideBars" : false , "_showHeader" : true , "dateFormat" : "dd MMM yyyy" , "…" at bounding box center [306, 587] width 448 height 919
click at [168, 315] on div "{ "_hideBars" : false , "_showHeader" : true , "dateFormat" : "dd MMM yyyy" , "…" at bounding box center [306, 587] width 448 height 919
click at [250, 454] on div "{ "_hideBars" : false , "_showHeader" : true , "dateFormat" : "dd MMM yyyy" , "…" at bounding box center [306, 587] width 448 height 919
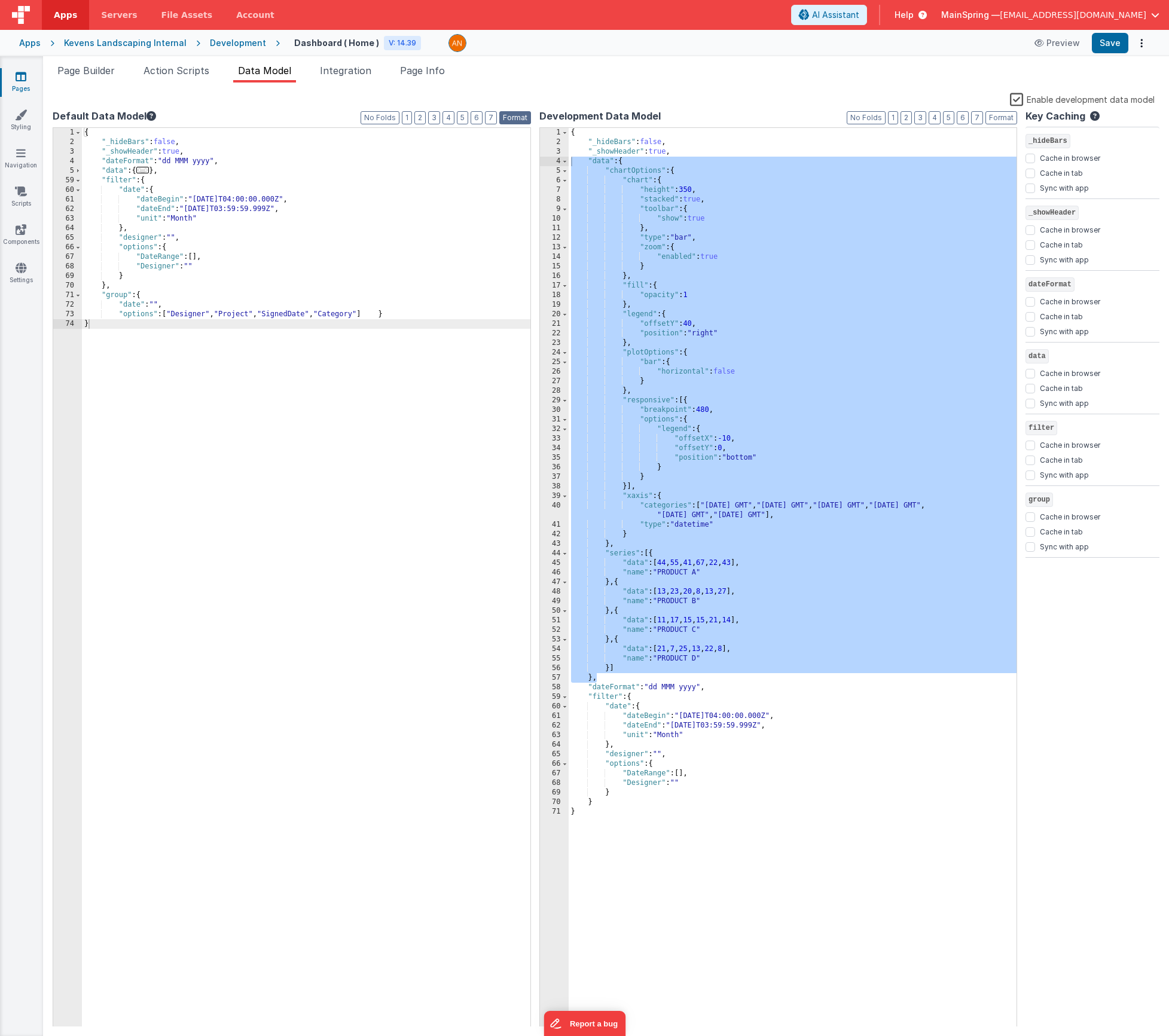
drag, startPoint x: 519, startPoint y: 116, endPoint x: 515, endPoint y: 135, distance: 19.4
click at [519, 117] on button "Format" at bounding box center [515, 117] width 32 height 13
click at [363, 317] on div "{ "_hideBars" : false , "_showHeader" : true , "dateFormat" : "dd MMM yyyy" , "…" at bounding box center [306, 587] width 448 height 919
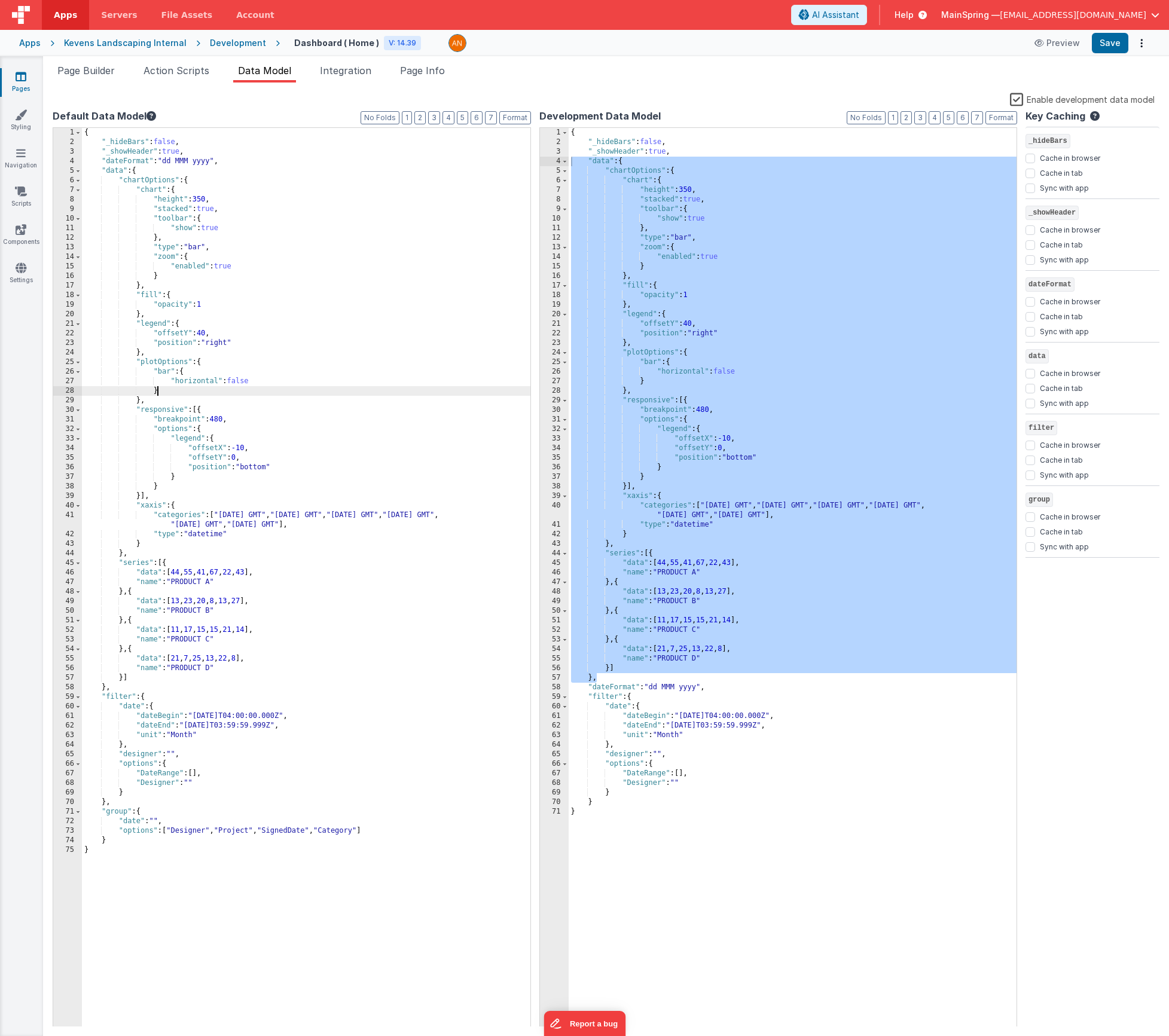
click at [375, 388] on div "{ "_hideBars" : false , "_showHeader" : true , "dateFormat" : "dd MMM yyyy" , "…" at bounding box center [306, 587] width 448 height 919
click at [128, 810] on div "{ "_hideBars" : false , "_showHeader" : true , "dateFormat" : "dd MMM yyyy" , "…" at bounding box center [306, 587] width 448 height 919
click at [1104, 50] on button "Save" at bounding box center [1110, 43] width 37 height 21
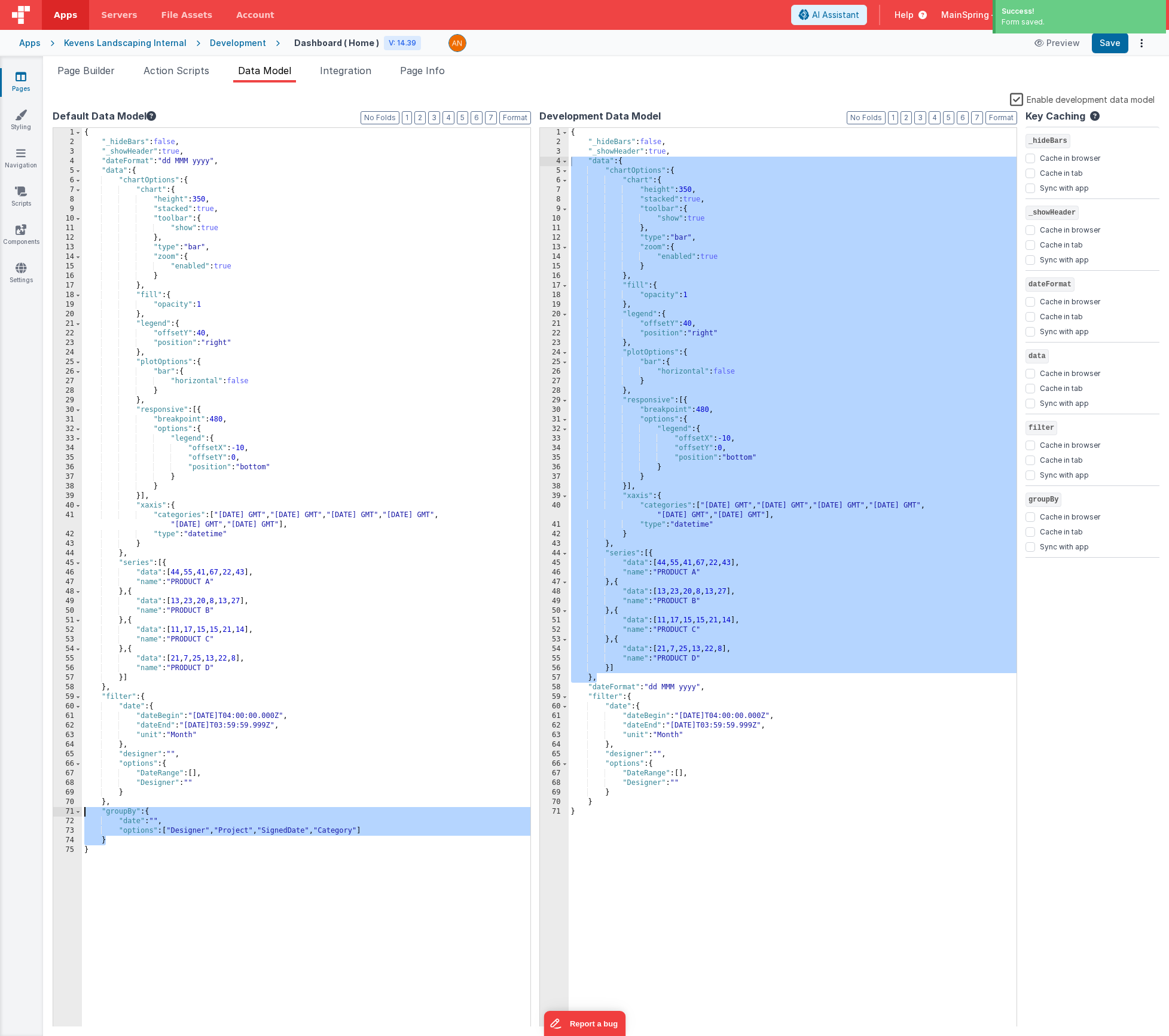
drag, startPoint x: 115, startPoint y: 838, endPoint x: 83, endPoint y: 811, distance: 41.9
click at [83, 811] on div "{ "_hideBars" : false , "_showHeader" : true , "dateFormat" : "dd MMM yyyy" , "…" at bounding box center [306, 587] width 448 height 919
click at [629, 802] on div "{ "_hideBars" : false , "_showHeader" : true , "data" : { "chartOptions" : { "c…" at bounding box center [793, 587] width 448 height 919
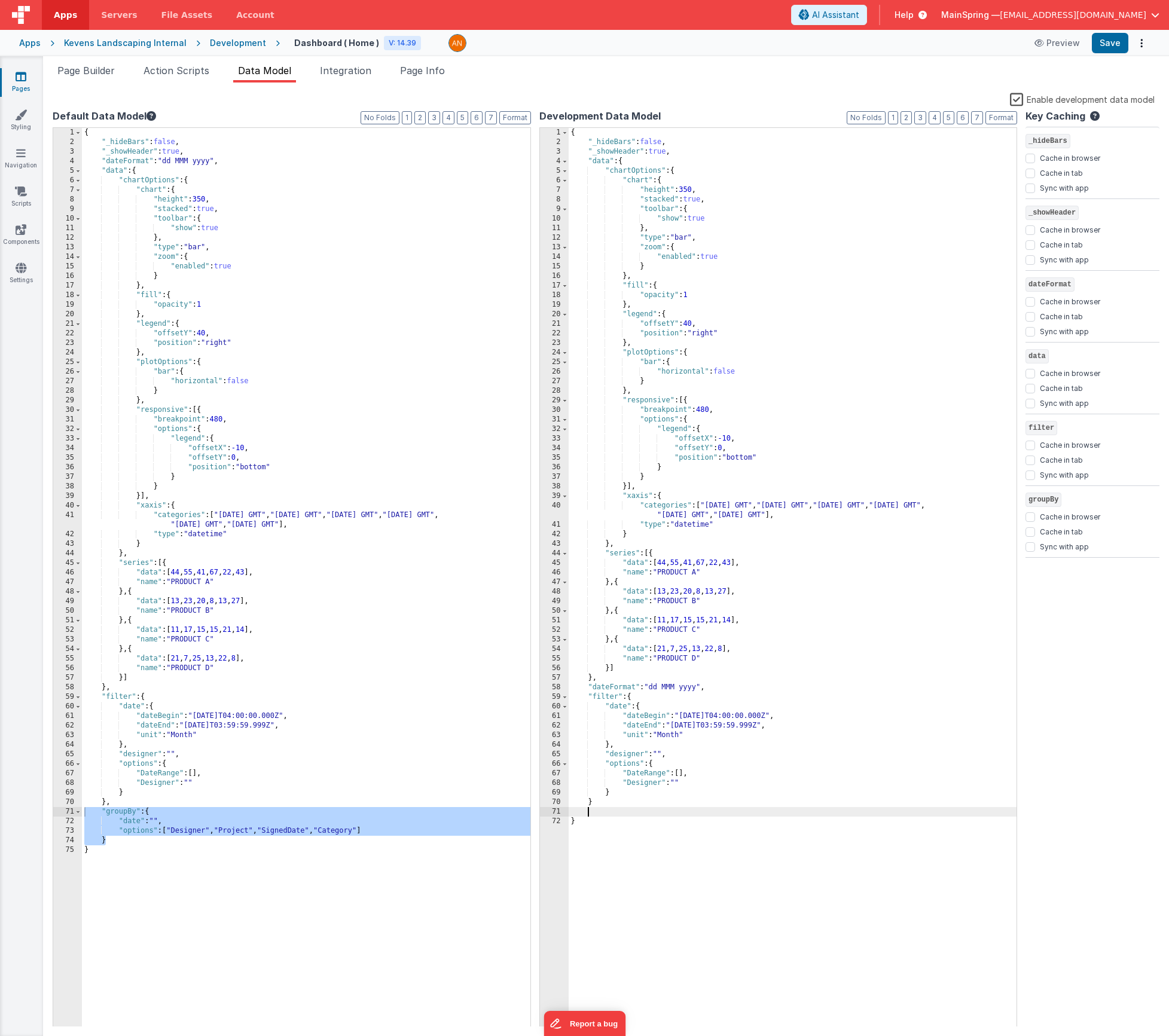
paste textarea
click at [609, 804] on div "{ "_hideBars" : false , "_showHeader" : true , "data" : { "chartOptions" : { "c…" at bounding box center [793, 587] width 448 height 919
drag, startPoint x: 1108, startPoint y: 45, endPoint x: 1095, endPoint y: 46, distance: 13.0
click at [1108, 46] on button "Save" at bounding box center [1110, 43] width 37 height 21
click at [110, 74] on span "Page Builder" at bounding box center [86, 70] width 57 height 12
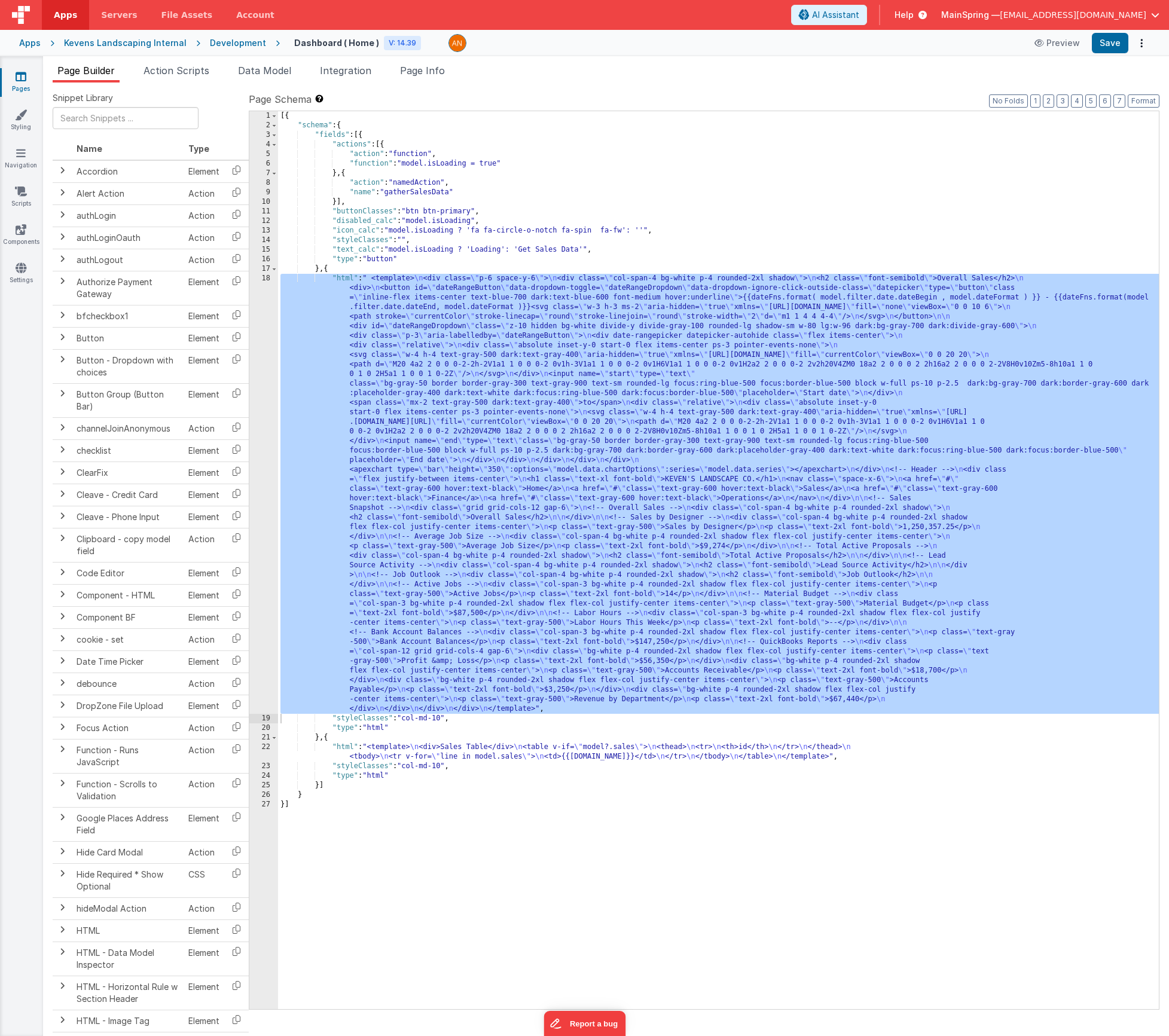
click at [385, 384] on div "[{ "schema" : { "fields" : [{ "actions" : [{ "action" : "function" , "function"…" at bounding box center [718, 570] width 881 height 917
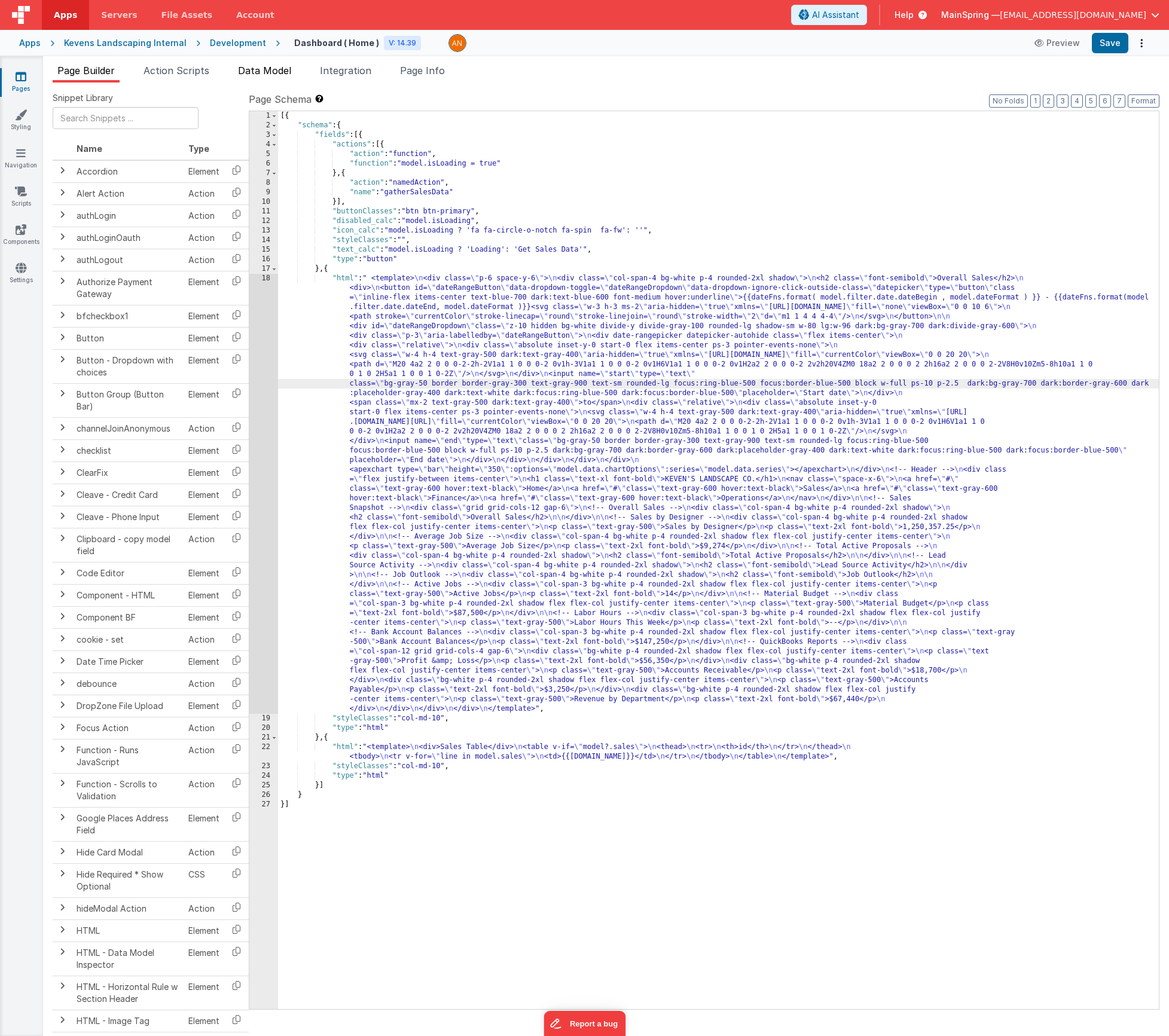
click at [248, 65] on span "Data Model" at bounding box center [265, 70] width 54 height 12
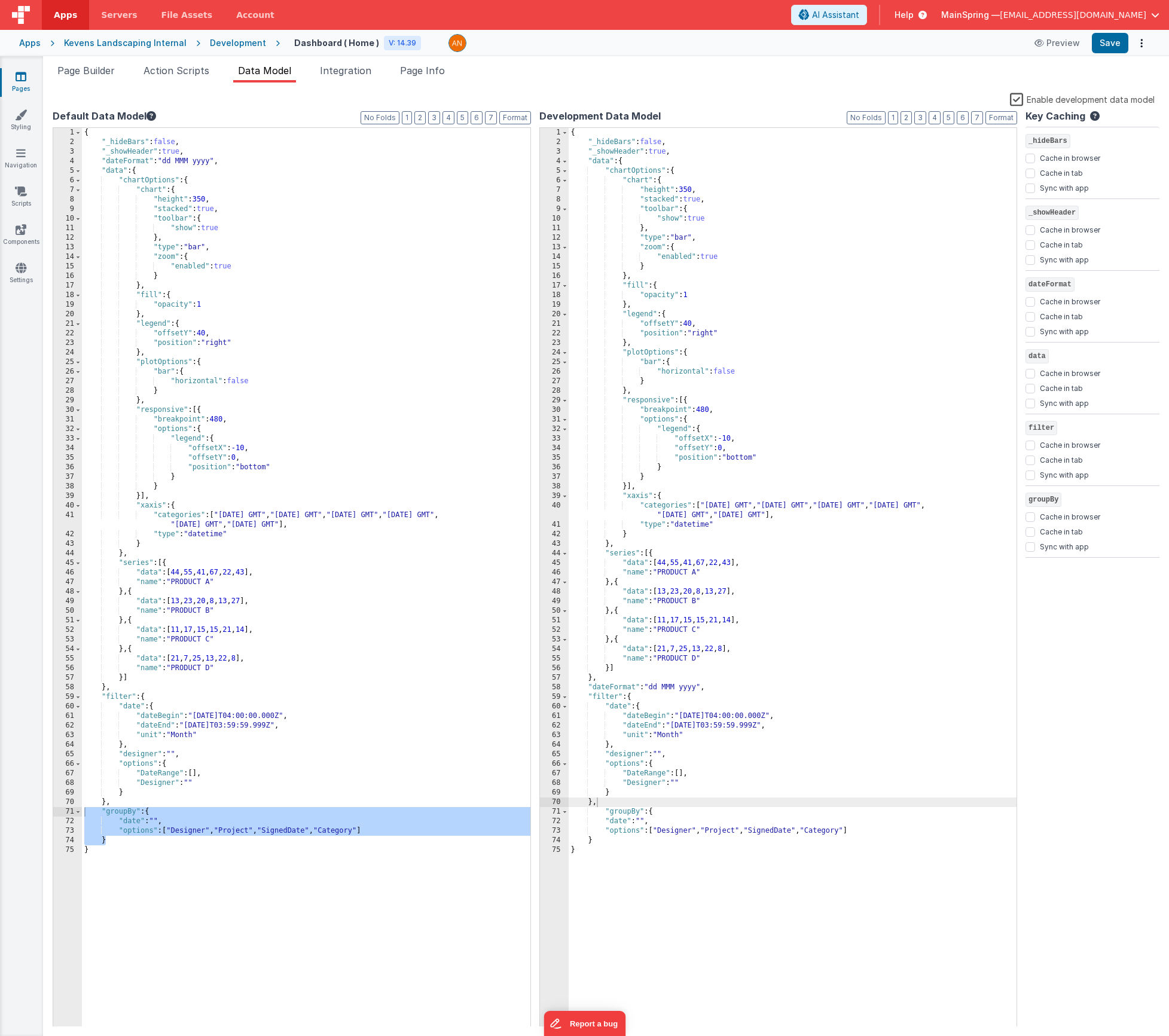
click at [701, 219] on div "{ "_hideBars" : false , "_showHeader" : true , "data" : { "chartOptions" : { "c…" at bounding box center [793, 587] width 448 height 919
click at [212, 230] on div "{ "_hideBars" : false , "_showHeader" : true , "dateFormat" : "dd MMM yyyy" , "…" at bounding box center [306, 587] width 448 height 919
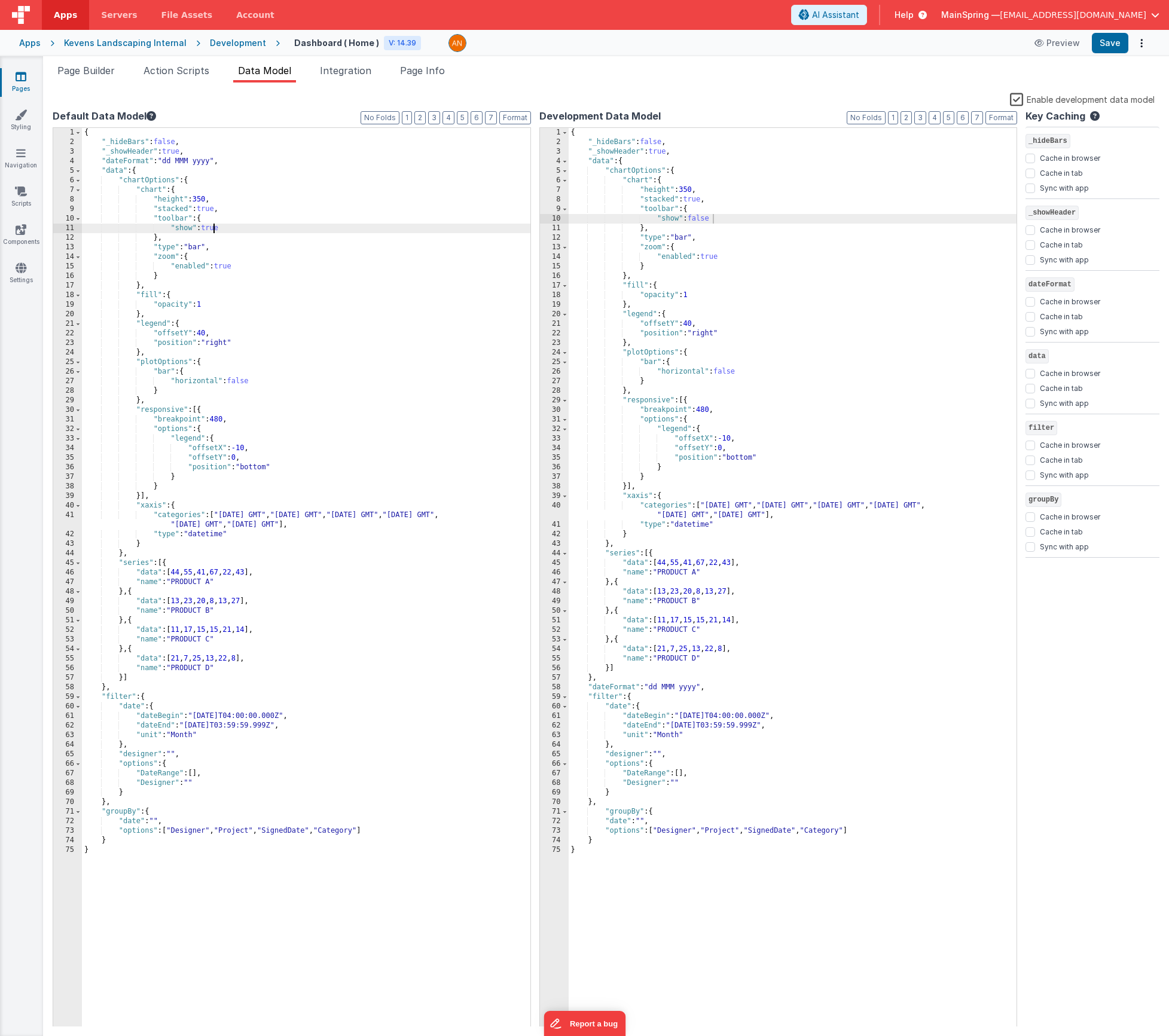
click at [212, 230] on div "{ "_hideBars" : false , "_showHeader" : true , "dateFormat" : "dd MMM yyyy" , "…" at bounding box center [306, 587] width 448 height 919
click at [224, 263] on div "{ "_hideBars" : false , "_showHeader" : true , "dateFormat" : "dd MMM yyyy" , "…" at bounding box center [306, 587] width 448 height 919
click at [707, 258] on div "{ "_hideBars" : false , "_showHeader" : true , "data" : { "chartOptions" : { "c…" at bounding box center [793, 587] width 448 height 919
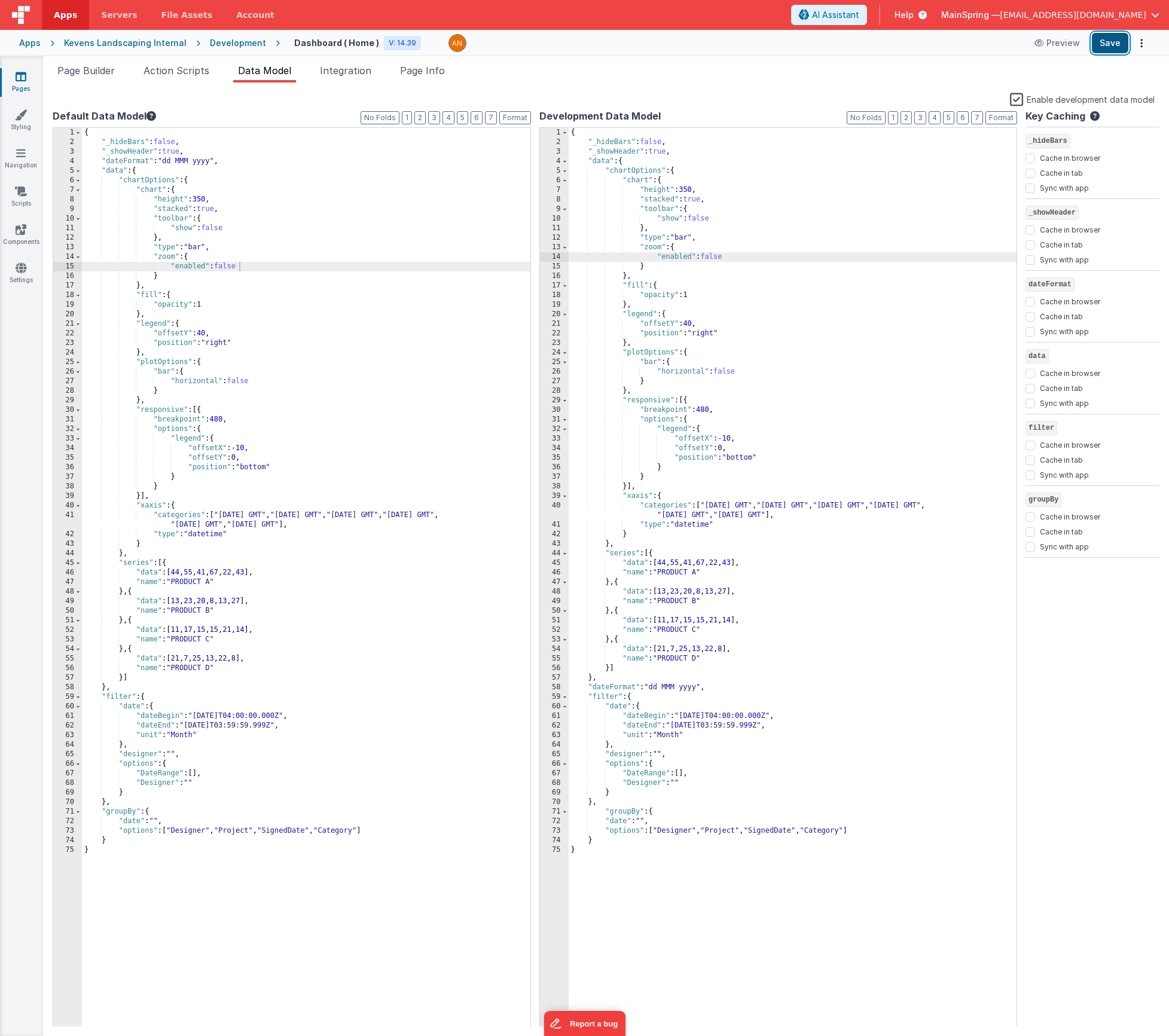
click at [1114, 46] on button "Save" at bounding box center [1110, 43] width 37 height 21
click at [206, 75] on span "Action Scripts" at bounding box center [176, 70] width 66 height 12
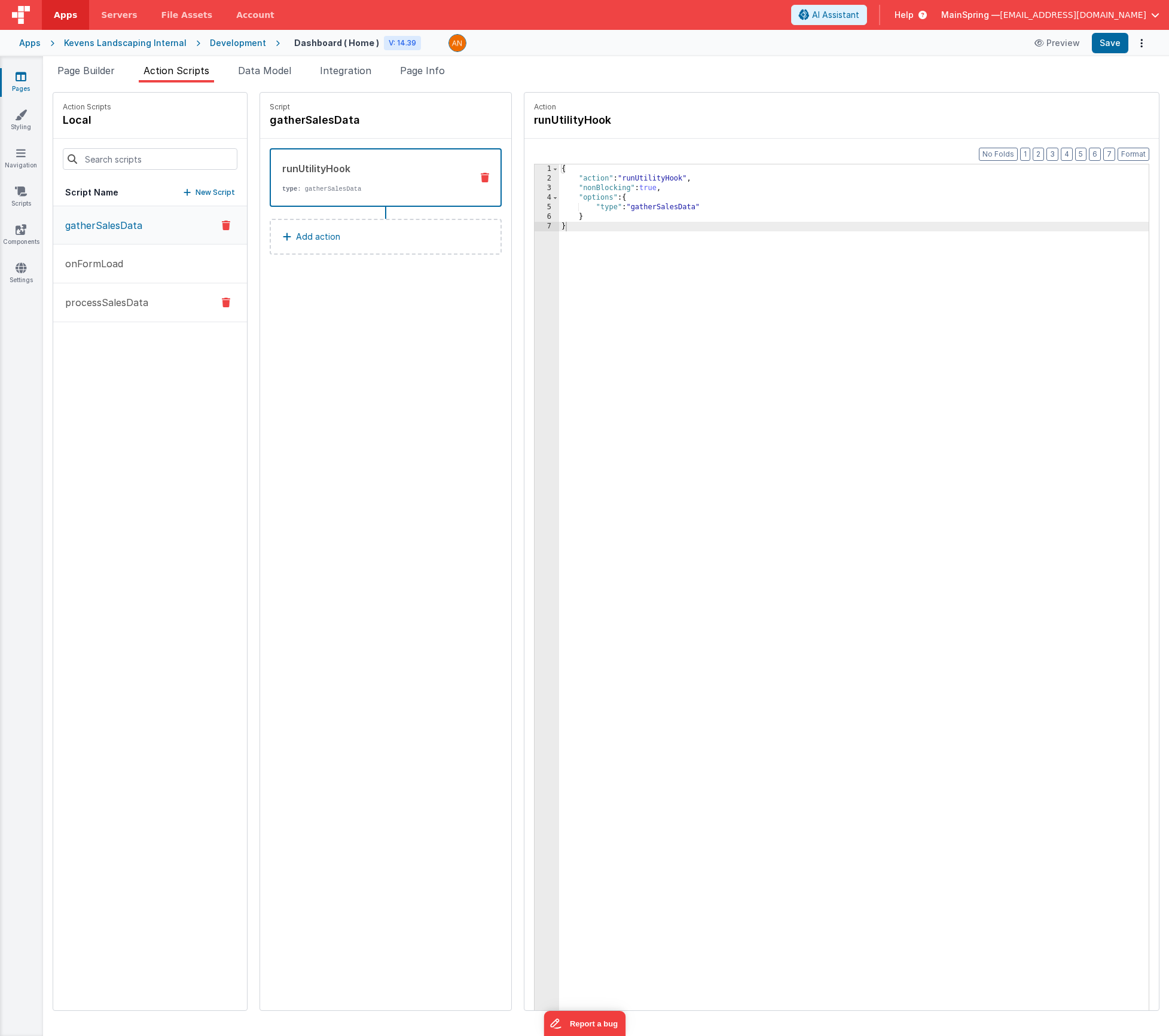
click at [103, 317] on button "processSalesData" at bounding box center [150, 303] width 194 height 39
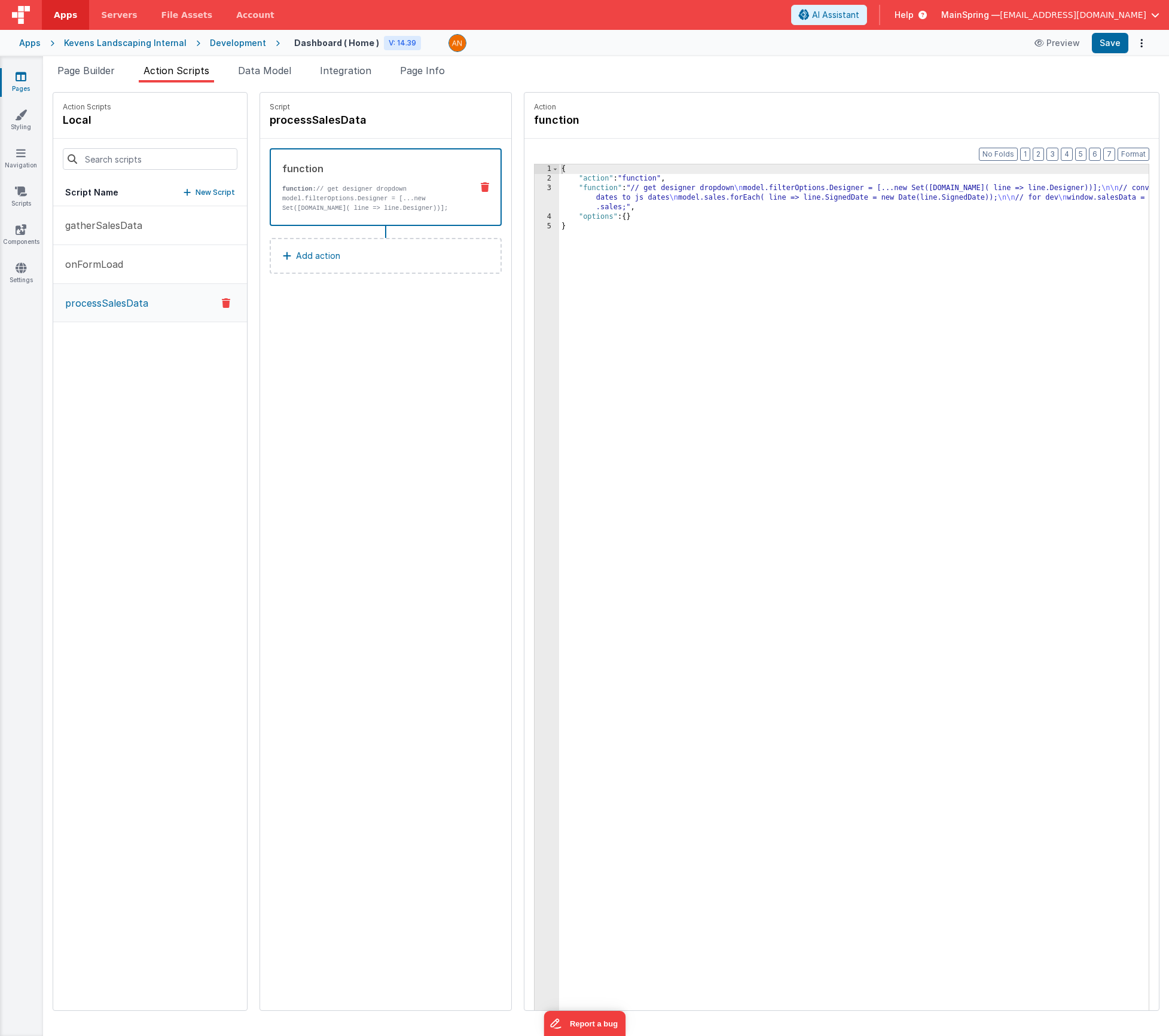
click at [654, 195] on div "{ "action" : "function" , "function" : "// get designer dropdown \n model.filte…" at bounding box center [872, 615] width 625 height 902
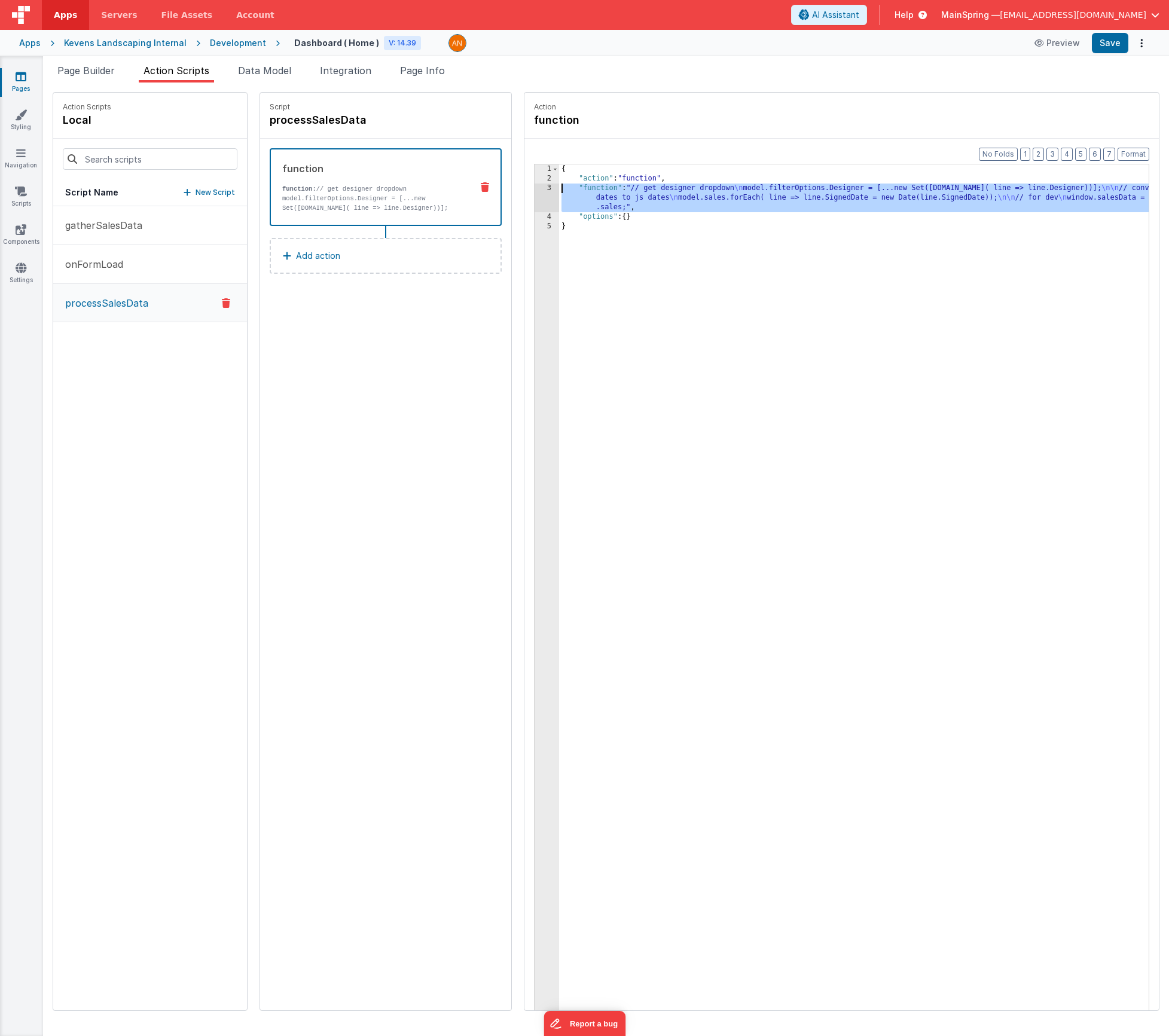
click at [535, 192] on div "3" at bounding box center [547, 198] width 25 height 28
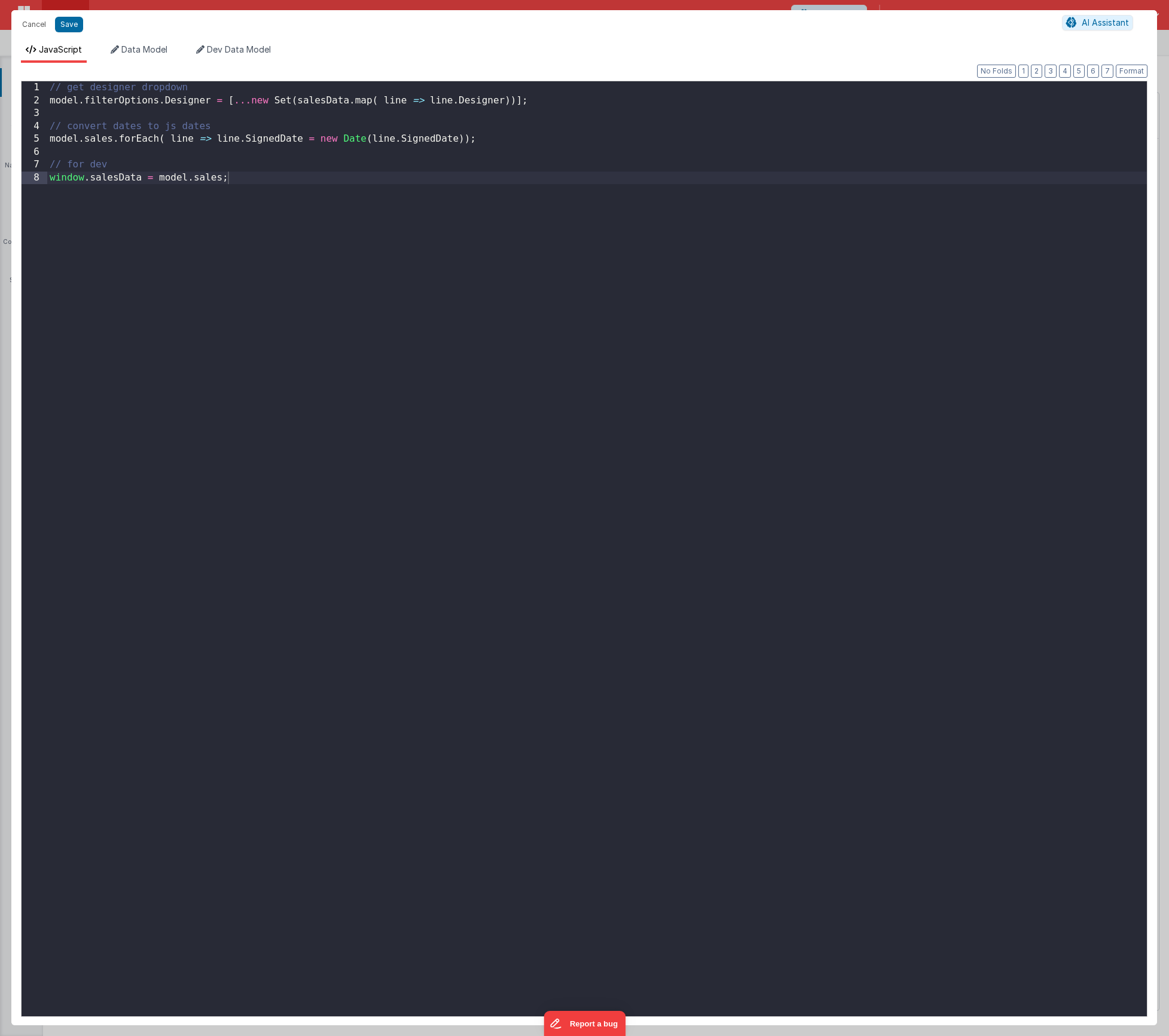
click at [335, 214] on div "// get designer dropdown model . filterOptions . Designer = [ ... new Set ( sal…" at bounding box center [597, 562] width 1100 height 961
click at [338, 101] on div "// get designer dropdown model . filterOptions . Designer = [ ... new Set ( sal…" at bounding box center [600, 562] width 1094 height 961
click at [75, 29] on button "Save" at bounding box center [69, 25] width 28 height 15
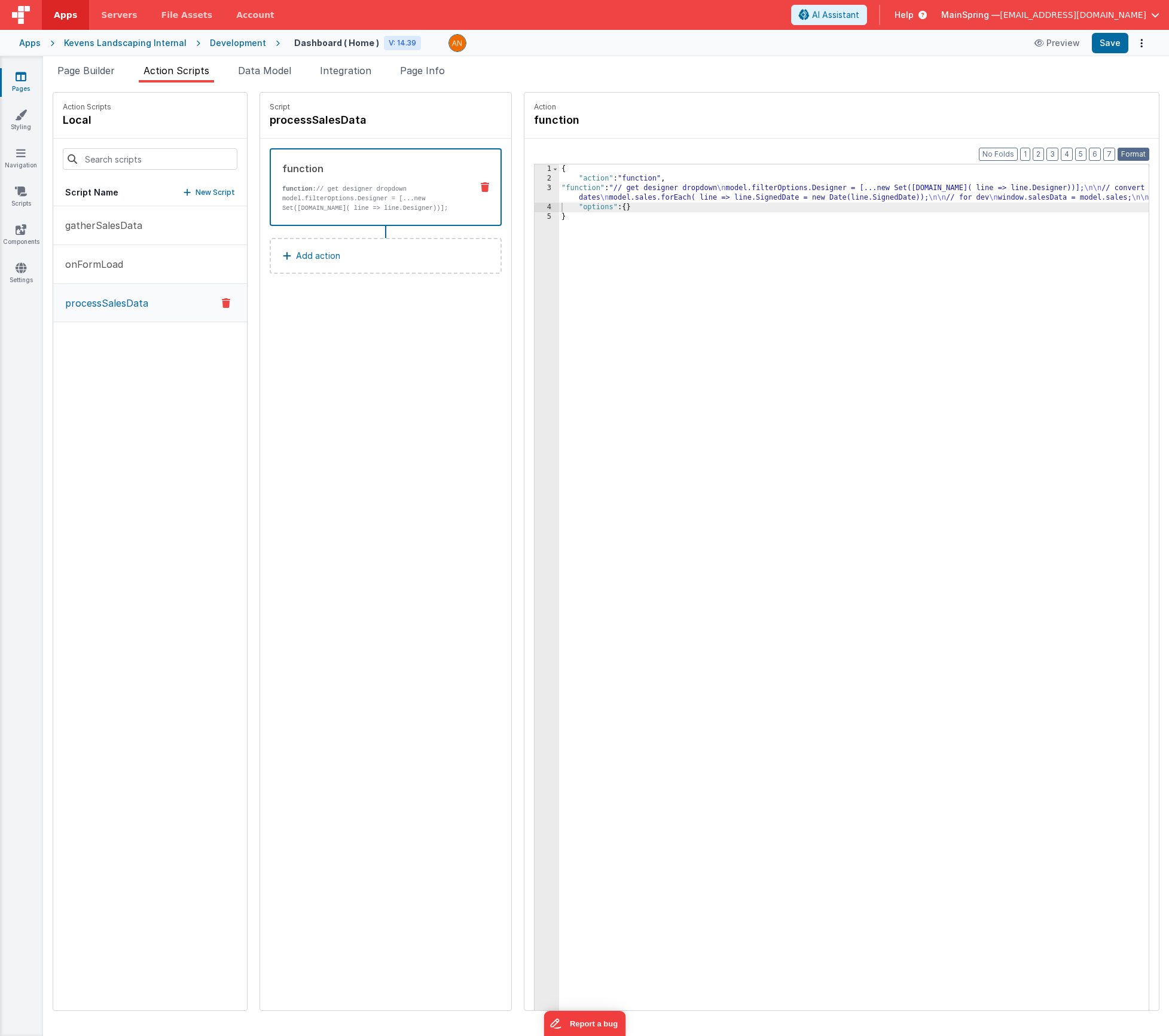
click at [1134, 159] on button "Format" at bounding box center [1134, 154] width 32 height 13
click at [1117, 54] on div "Apps Kevens Landscaping Internal Development Dashboard ( Home ) V: 14.39 Previe…" at bounding box center [584, 43] width 1169 height 26
click at [1113, 49] on button "Save" at bounding box center [1110, 43] width 37 height 21
click at [657, 194] on div "{ "action" : "function" , "function" : "// get designer dropdown \n model.filte…" at bounding box center [872, 615] width 625 height 902
click at [535, 187] on div "3" at bounding box center [547, 198] width 25 height 28
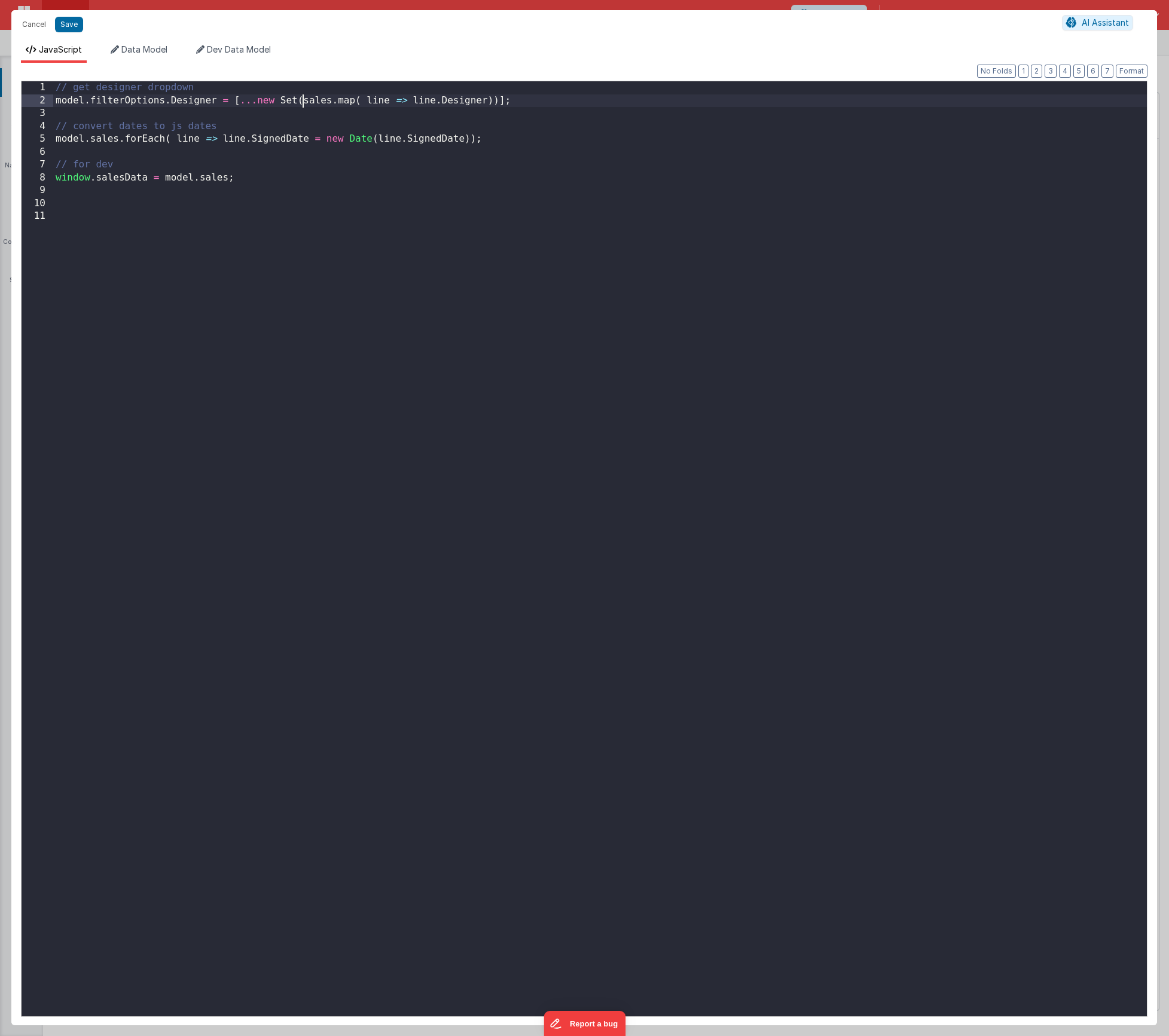
drag, startPoint x: 302, startPoint y: 101, endPoint x: 331, endPoint y: 169, distance: 73.9
click at [302, 101] on div "// get designer dropdown model . filterOptions . Designer = [ ... new Set ( sal…" at bounding box center [600, 562] width 1094 height 961
click at [66, 21] on button "Save" at bounding box center [69, 25] width 28 height 15
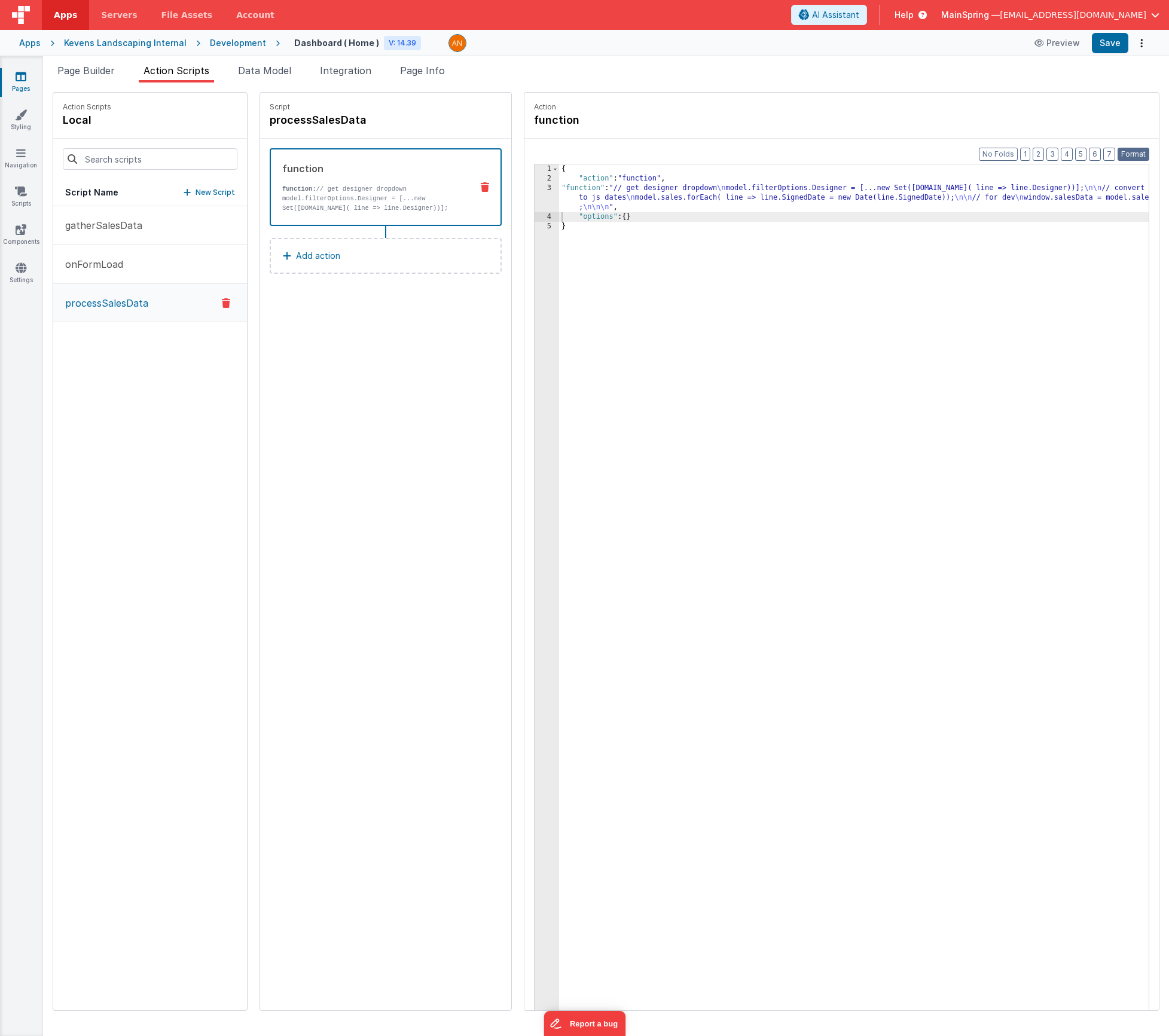
click at [1139, 159] on button "Format" at bounding box center [1134, 154] width 32 height 13
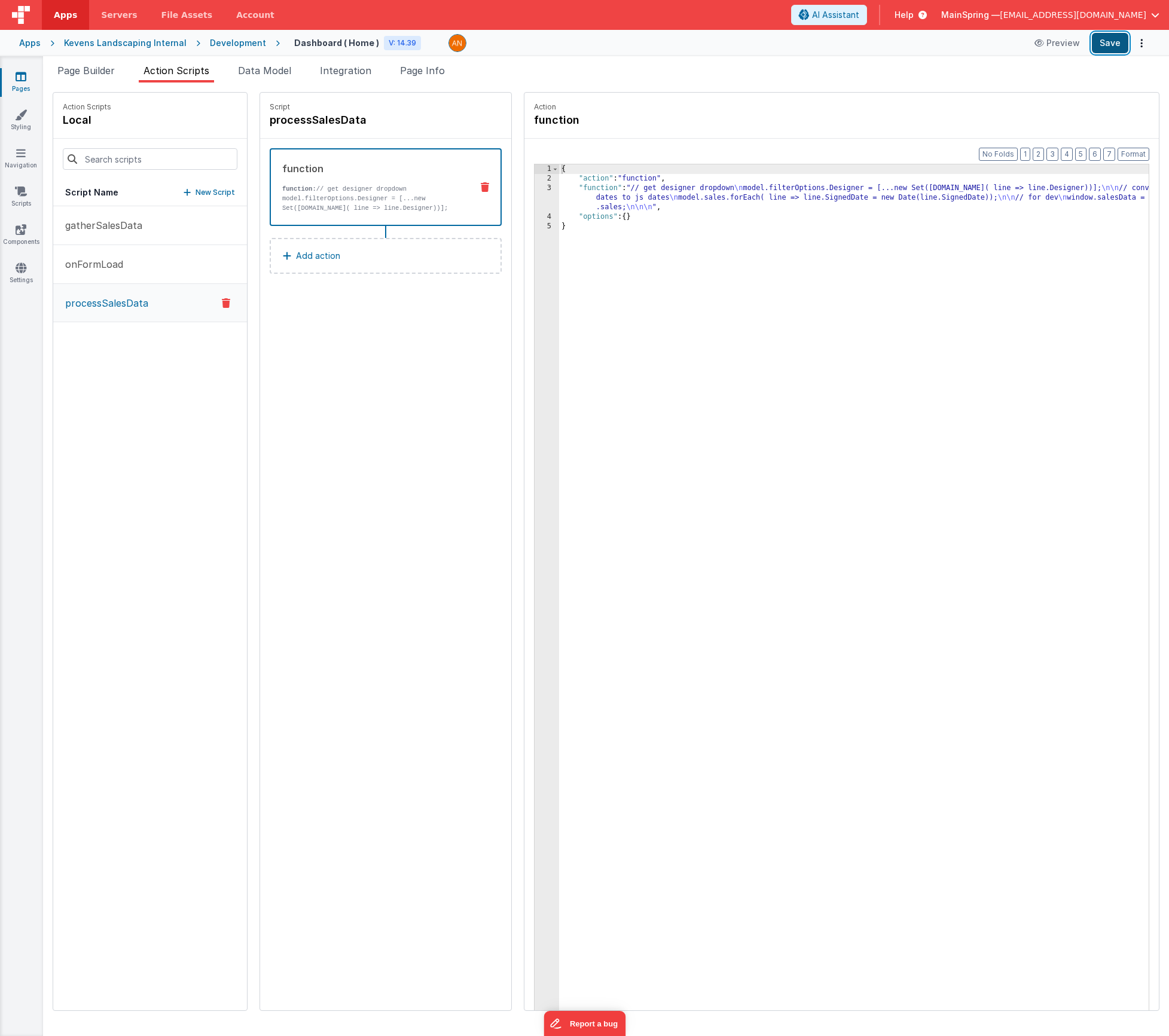
click at [1102, 37] on button "Save" at bounding box center [1110, 43] width 37 height 21
click at [673, 195] on div "{ "action" : "function" , "function" : "// get designer dropdown \n model.filte…" at bounding box center [872, 615] width 625 height 902
click at [535, 194] on div "3" at bounding box center [547, 198] width 25 height 28
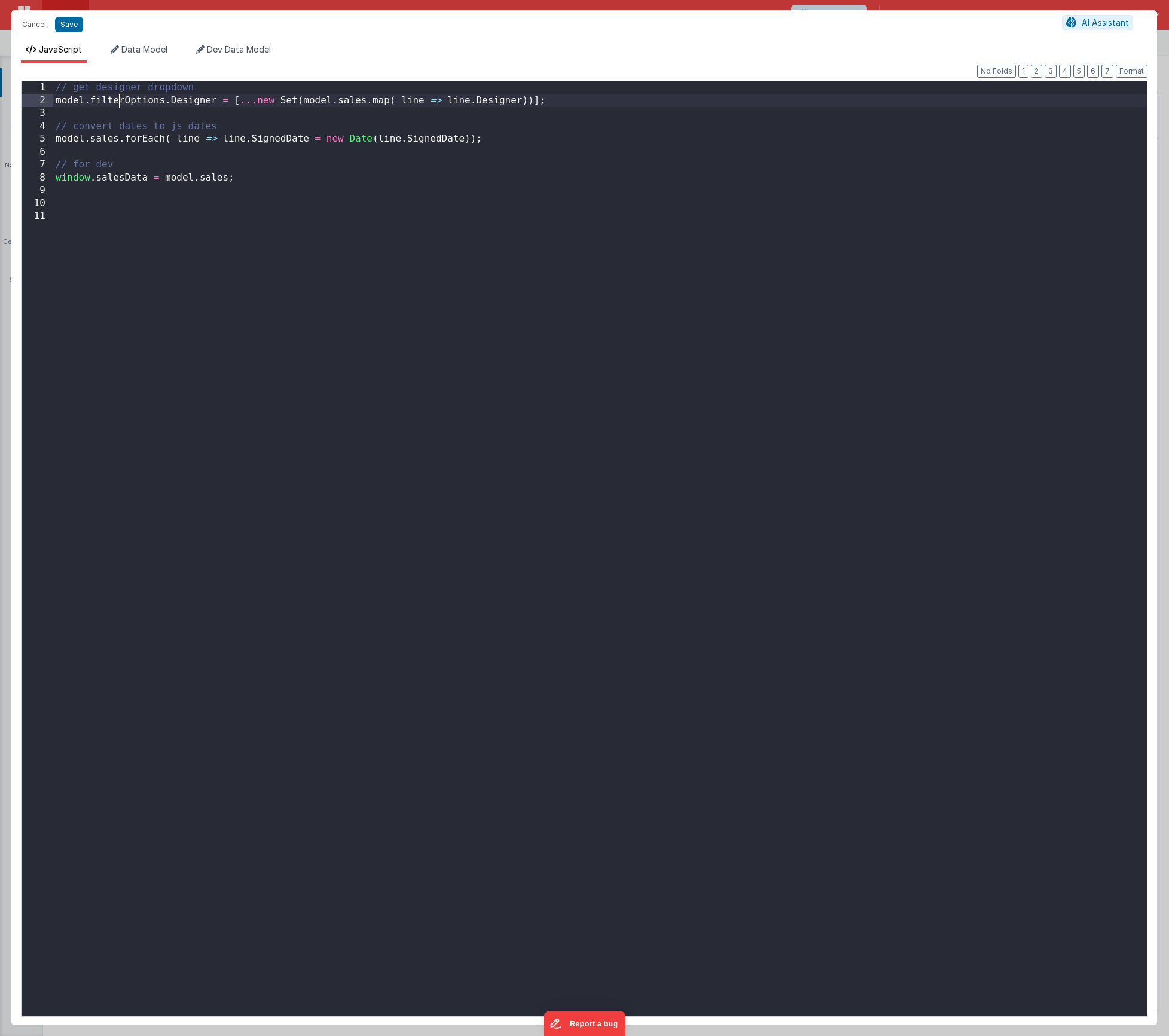
click at [122, 99] on div "// get designer dropdown model . filterOptions . Designer = [ ... new Set ( mod…" at bounding box center [600, 562] width 1094 height 961
click at [58, 22] on button "Save" at bounding box center [69, 25] width 28 height 15
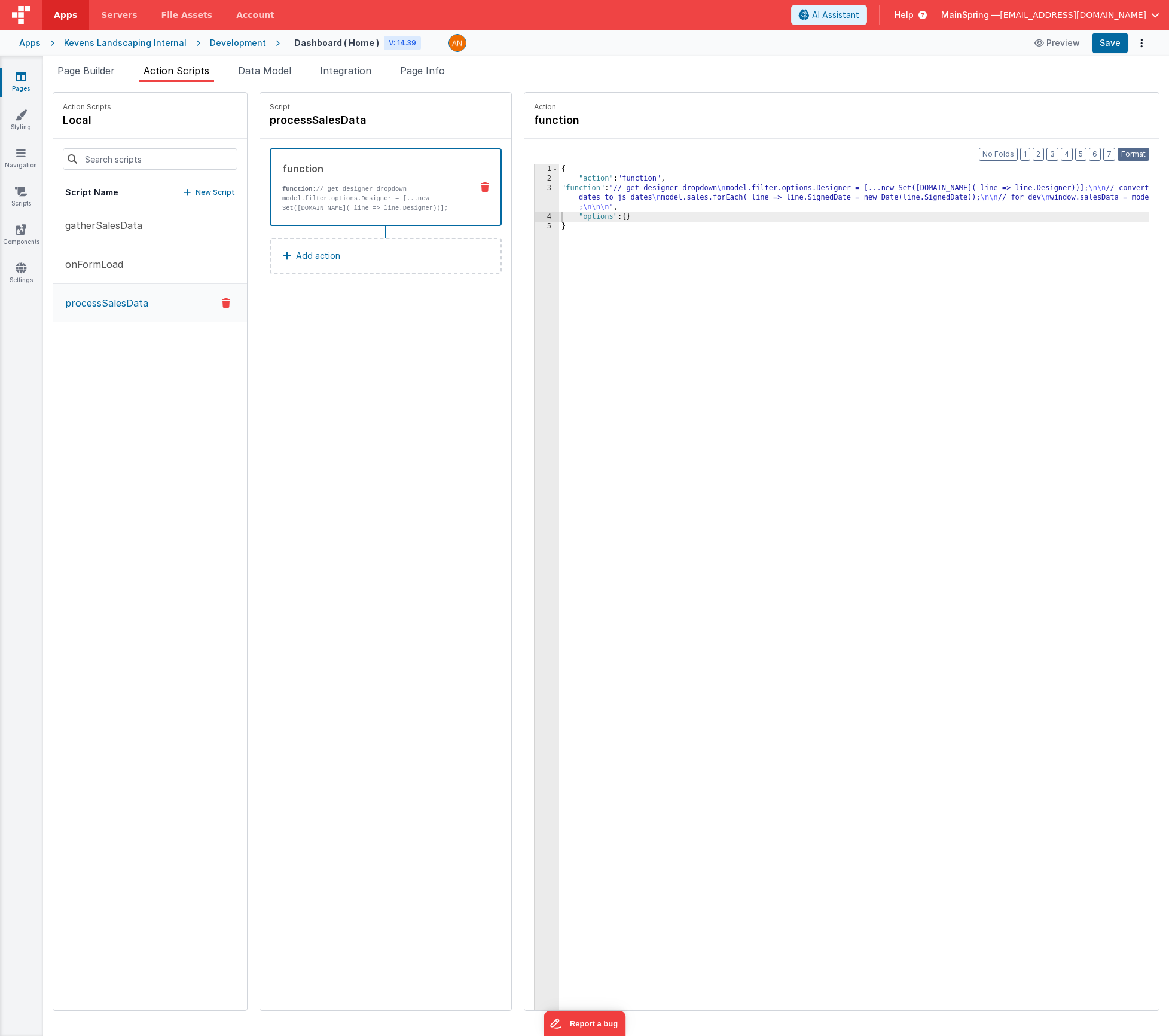
click at [1128, 157] on button "Format" at bounding box center [1134, 154] width 32 height 13
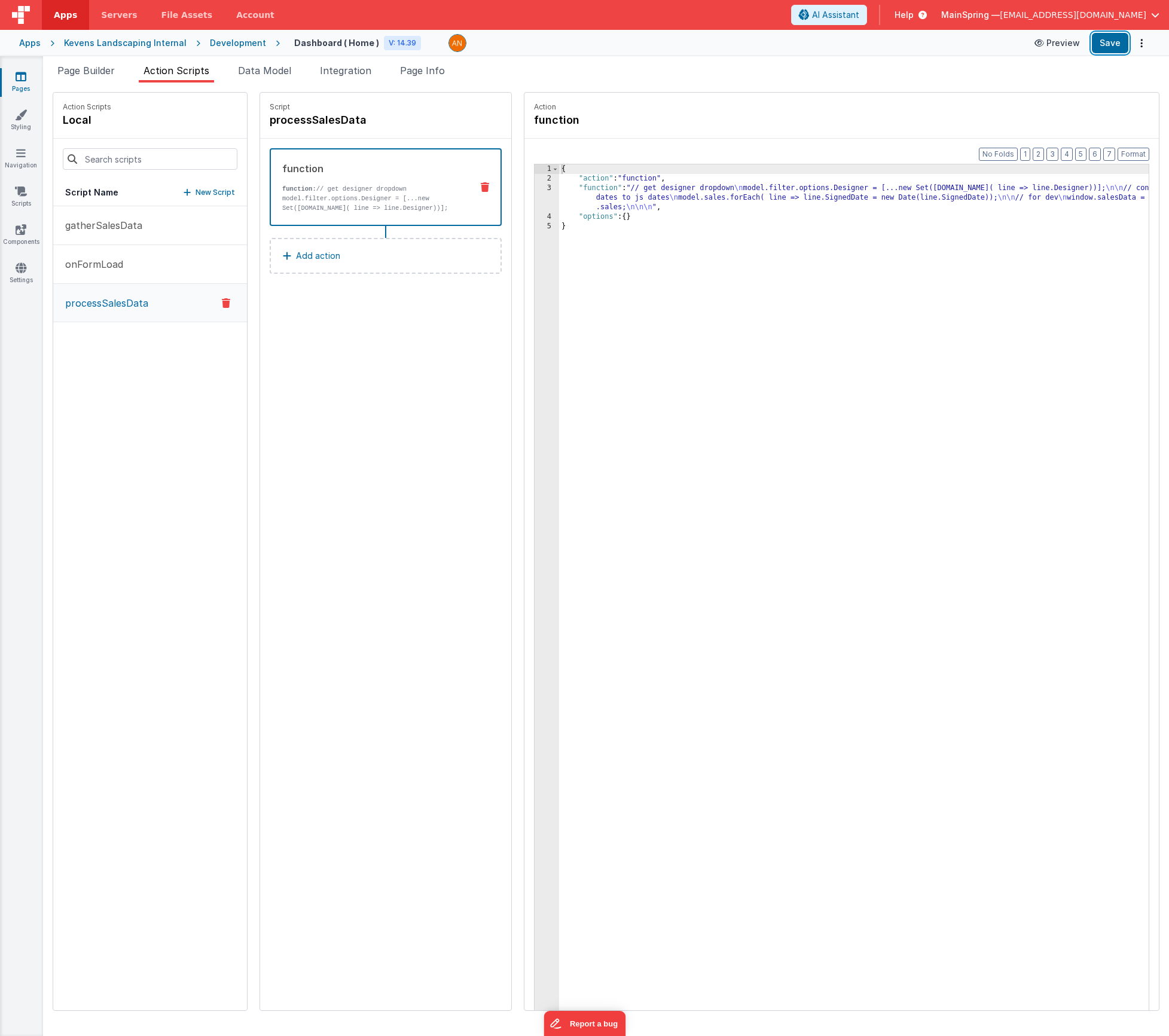
drag, startPoint x: 1112, startPoint y: 45, endPoint x: 1043, endPoint y: 47, distance: 69.0
click at [1112, 45] on button "Save" at bounding box center [1110, 43] width 37 height 21
click at [122, 268] on p "onFormLoad" at bounding box center [90, 264] width 65 height 14
click at [706, 205] on div "{ "action" : "function" , "function" : "const [DATE] = new Date(); \n const mon…" at bounding box center [872, 615] width 625 height 902
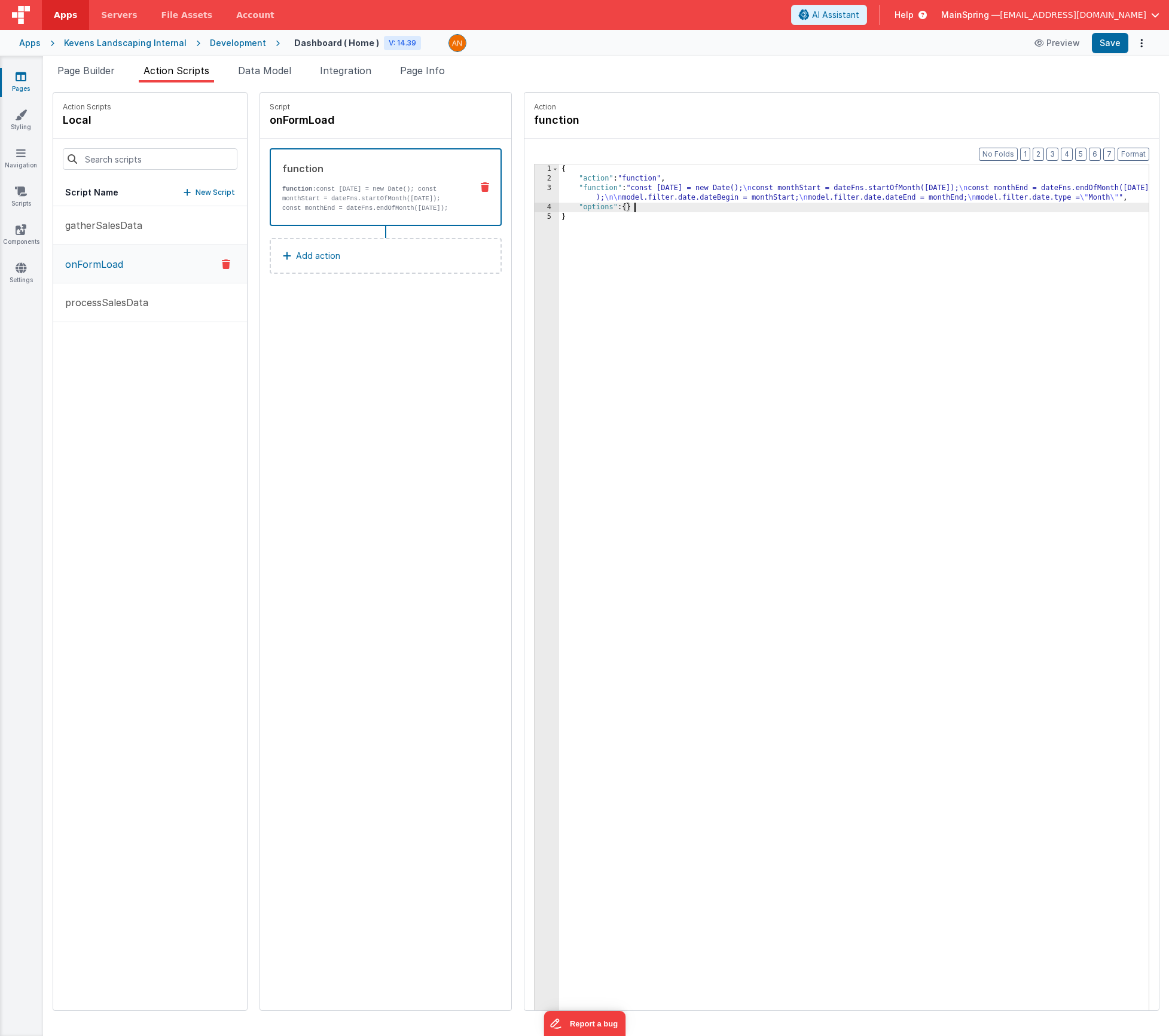
click at [666, 203] on div "{ "action" : "function" , "function" : "const [DATE] = new Date(); \n const mon…" at bounding box center [872, 615] width 625 height 902
click at [598, 195] on div "{ "action" : "function" , "function" : "const [DATE] = new Date(); \n const mon…" at bounding box center [872, 615] width 625 height 902
click at [535, 193] on div "3" at bounding box center [547, 194] width 25 height 19
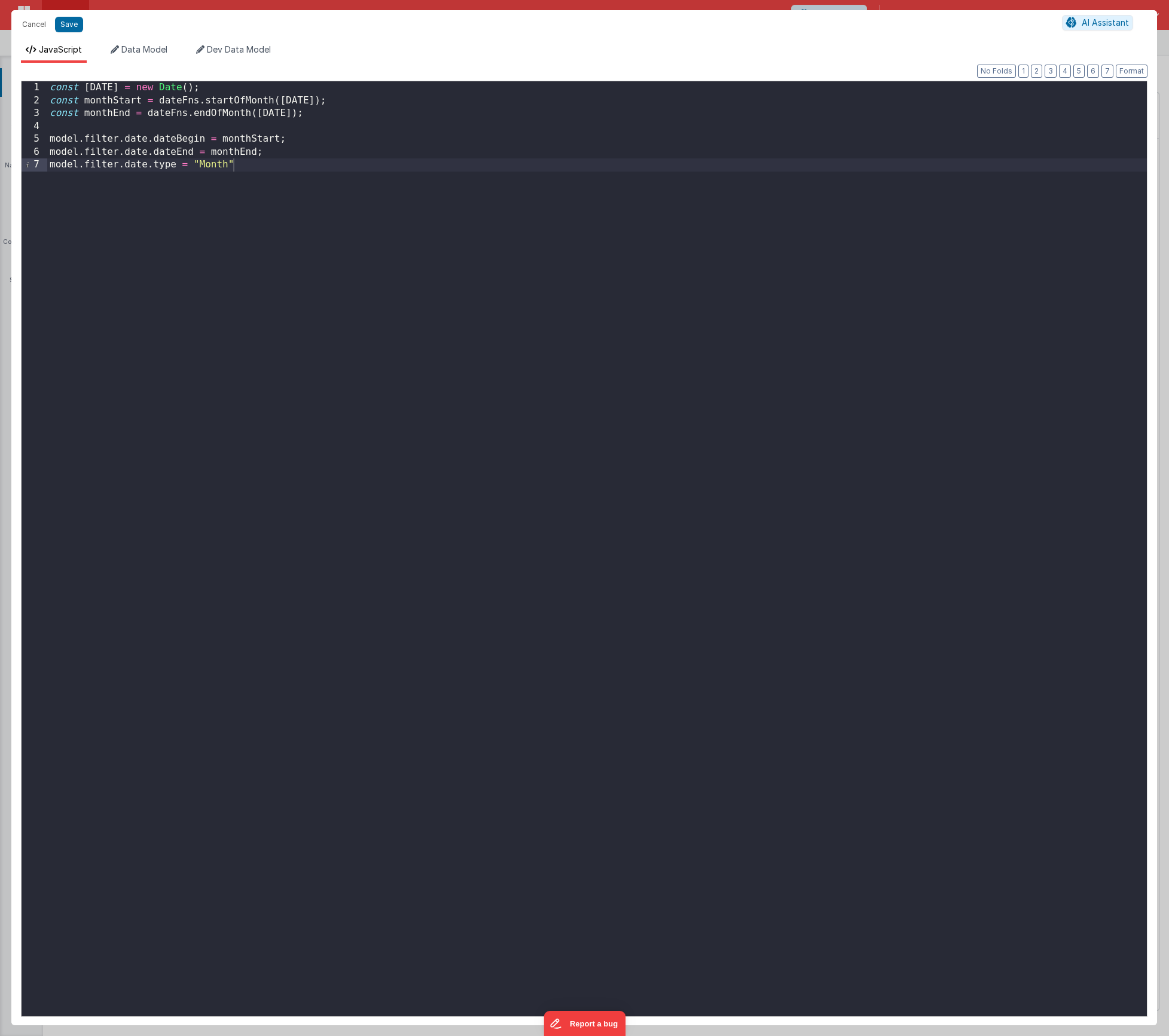
click at [289, 192] on div "const [DATE] = new Date ( ) ; const monthStart = dateFns . startOfMonth ( [DATE…" at bounding box center [597, 562] width 1100 height 961
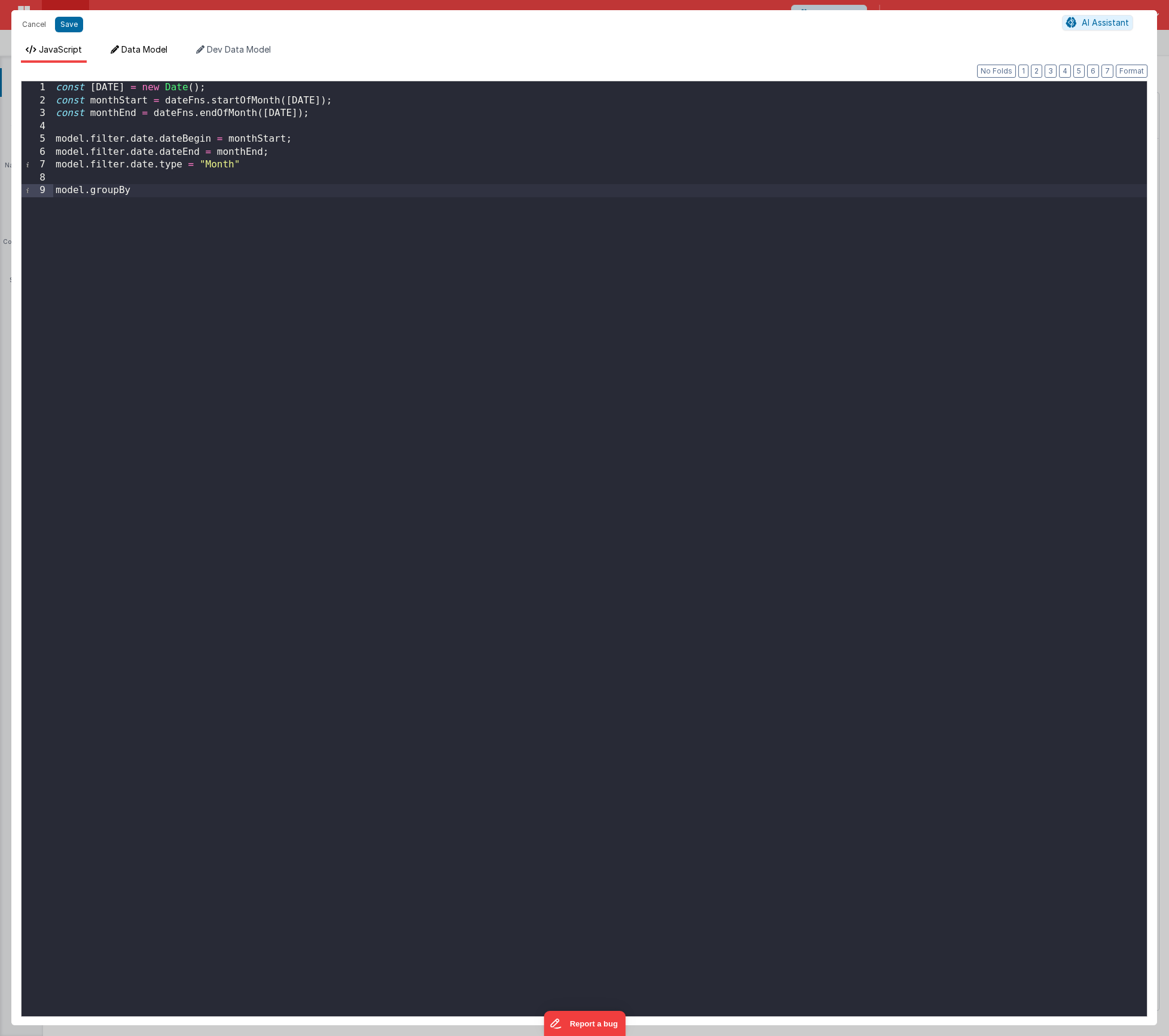
click at [148, 54] on li "Data Model" at bounding box center [139, 54] width 66 height 19
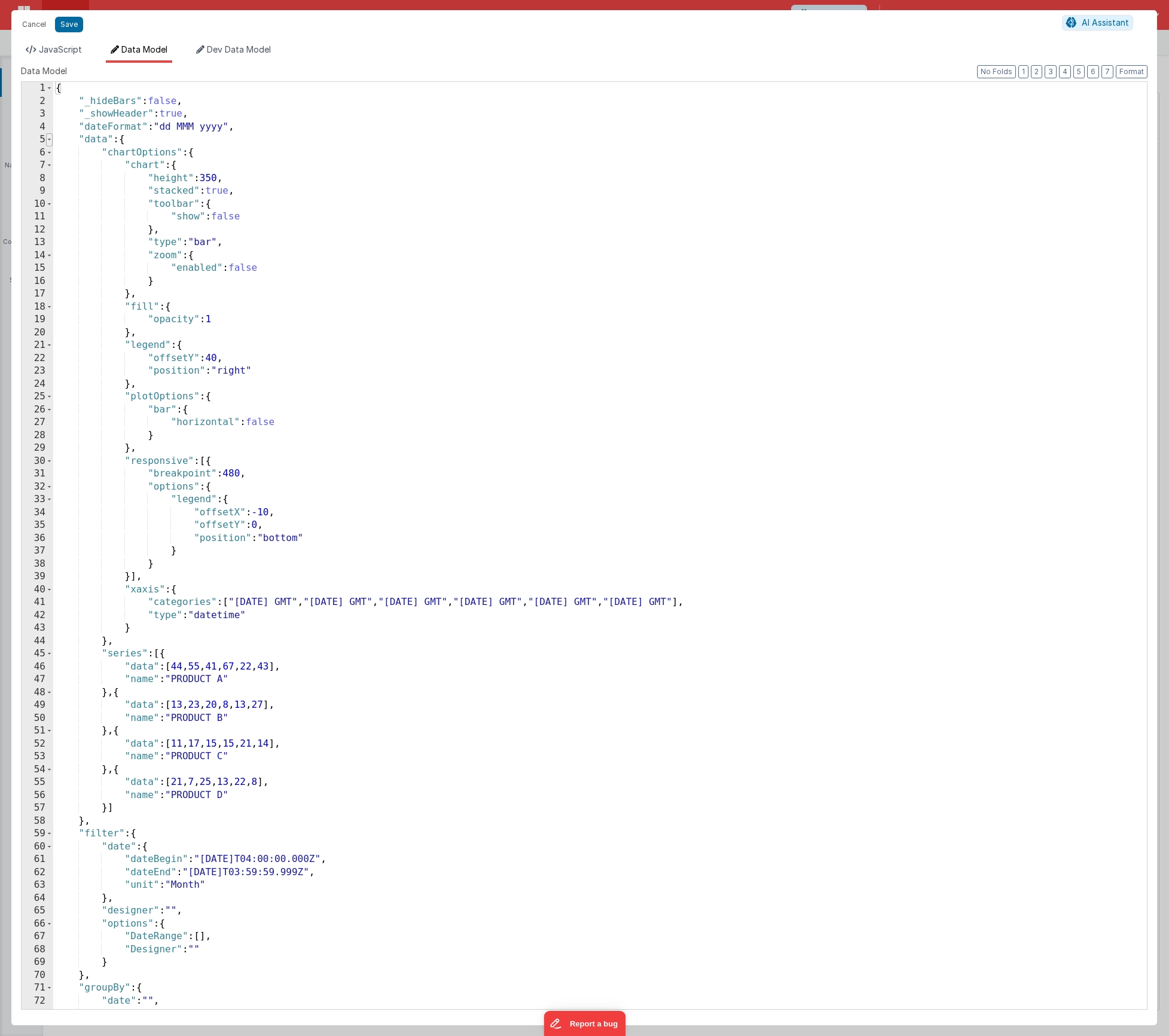
click at [50, 139] on span at bounding box center [49, 140] width 6 height 13
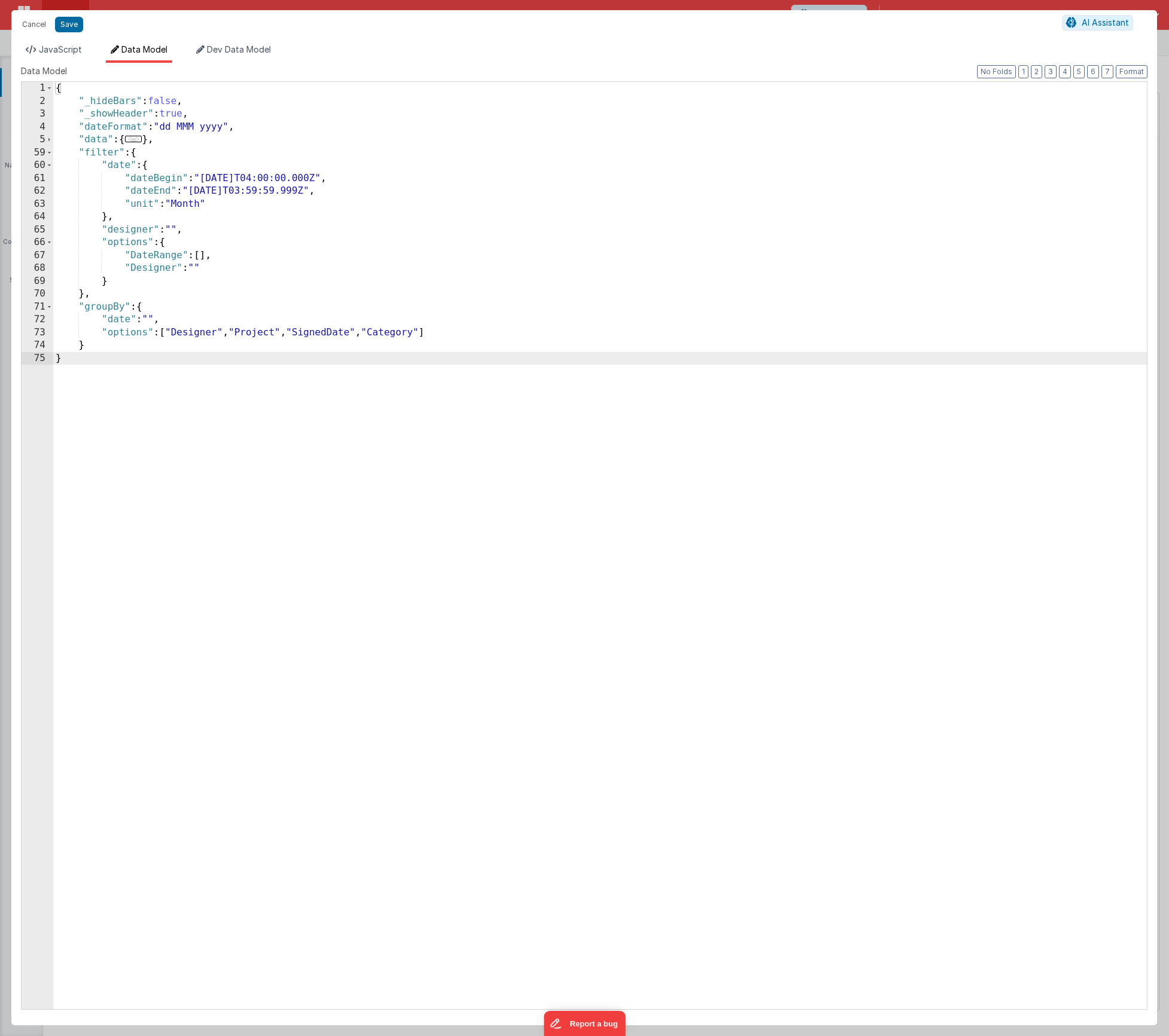
click at [345, 332] on div "{ "_hideBars" : false , "_showHeader" : true , "dateFormat" : "dd MMM yyyy" , "…" at bounding box center [600, 559] width 1094 height 953
click at [345, 332] on div "{ "_hideBars" : false , "_showHeader" : true , "dateFormat" : "dd MMM yyyy" , "…" at bounding box center [600, 559] width 1094 height 953
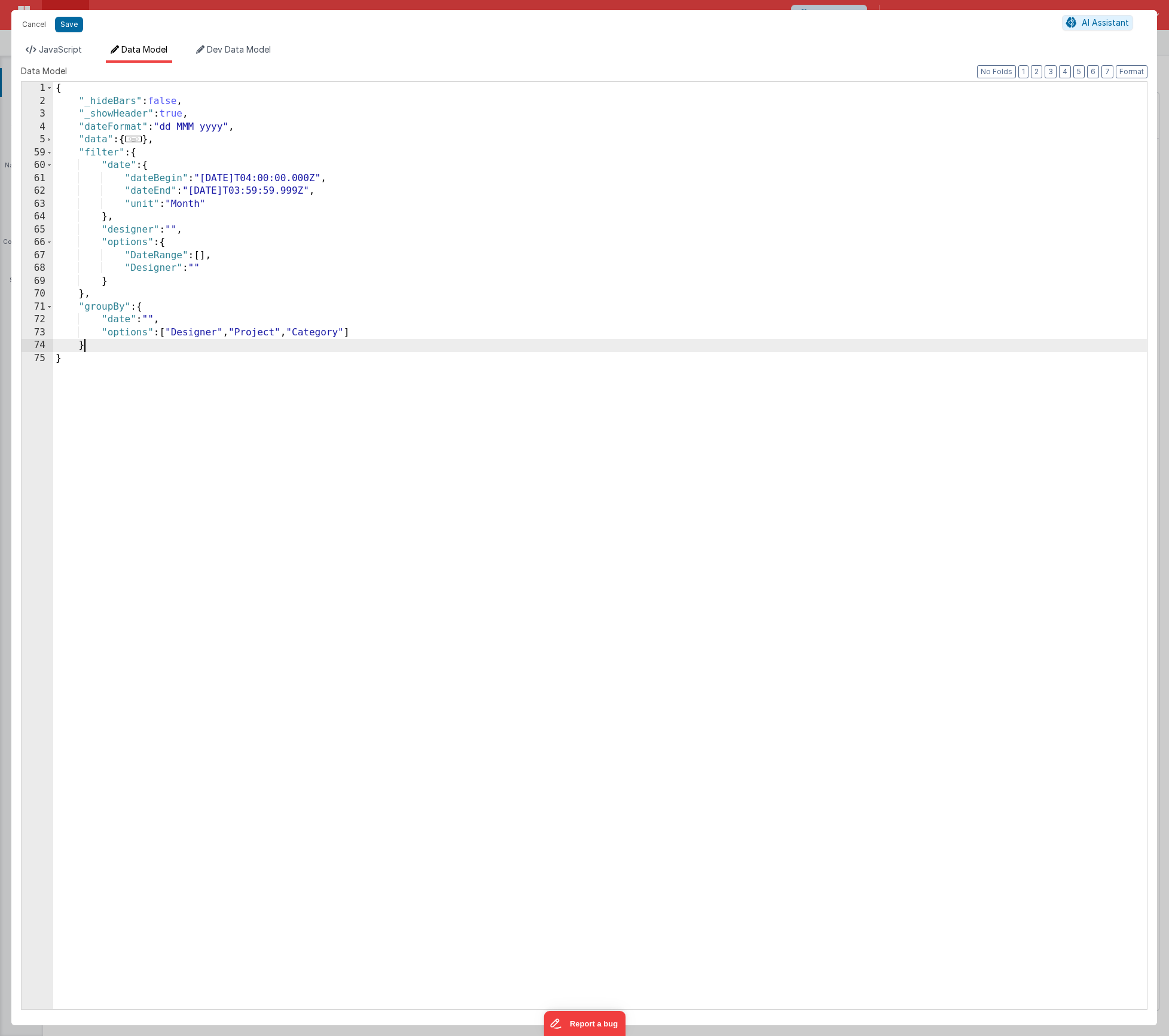
click at [102, 348] on div "{ "_hideBars" : false , "_showHeader" : true , "dateFormat" : "dd MMM yyyy" , "…" at bounding box center [600, 559] width 1094 height 953
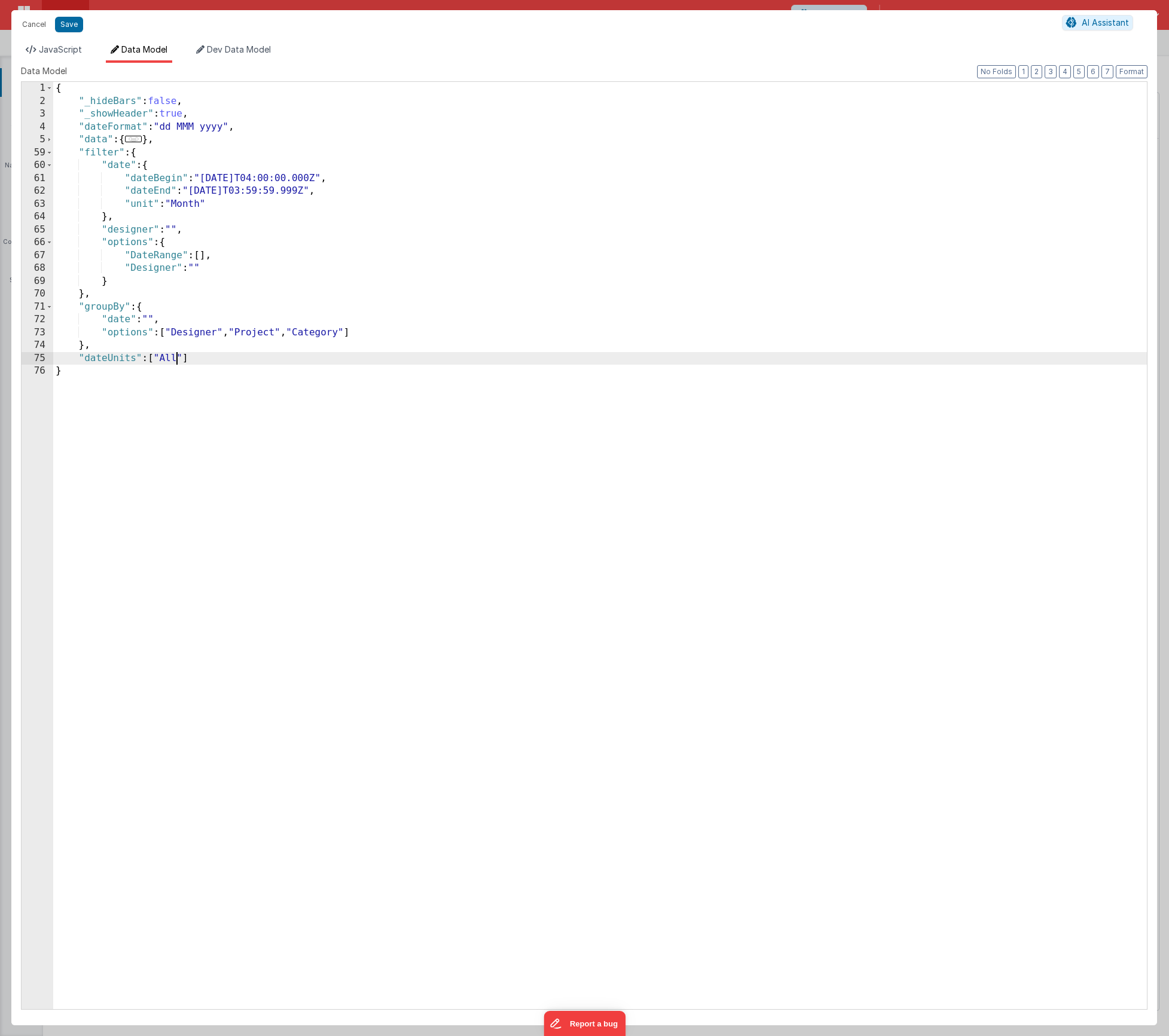
click at [176, 356] on div "{ "_hideBars" : false , "_showHeader" : true , "dateFormat" : "dd MMM yyyy" , "…" at bounding box center [600, 559] width 1094 height 953
click at [264, 355] on div "{ "_hideBars" : false , "_showHeader" : true , "dateFormat" : "dd MMM yyyy" , "…" at bounding box center [600, 559] width 1094 height 953
click at [410, 360] on div "{ "_hideBars" : false , "_showHeader" : true , "dateFormat" : "dd MMM yyyy" , "…" at bounding box center [600, 559] width 1094 height 953
click at [1135, 70] on button "Format" at bounding box center [1132, 72] width 32 height 13
click at [444, 355] on div "{ "_hideBars" : false , "_showHeader" : true , "dateFormat" : "dd MMM yyyy" , "…" at bounding box center [600, 559] width 1094 height 953
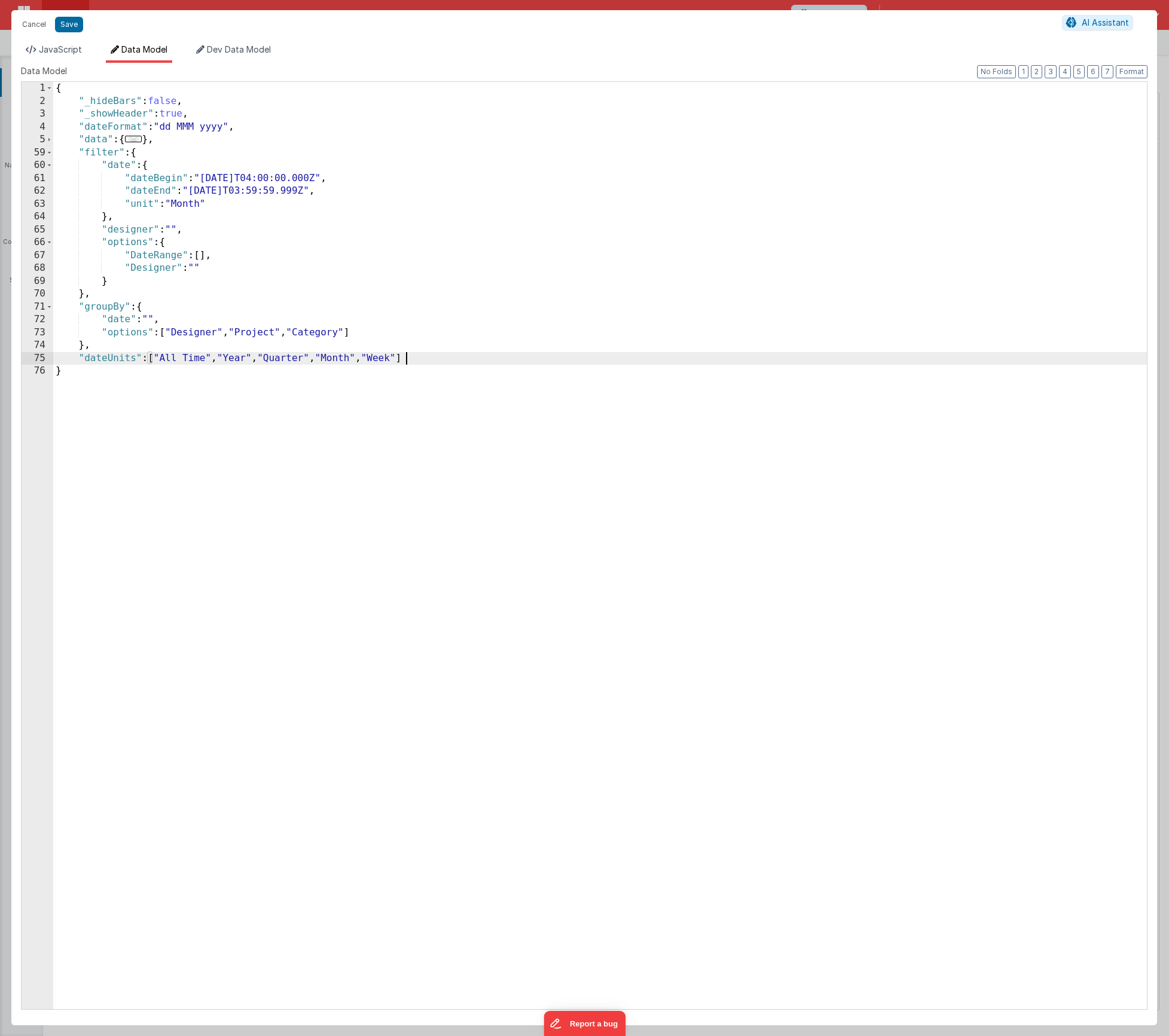
click at [403, 356] on div "{ "_hideBars" : false , "_showHeader" : true , "dateFormat" : "dd MMM yyyy" , "…" at bounding box center [600, 559] width 1094 height 953
click at [1125, 74] on button "Format" at bounding box center [1132, 72] width 32 height 13
click at [74, 32] on button "Save" at bounding box center [69, 25] width 28 height 15
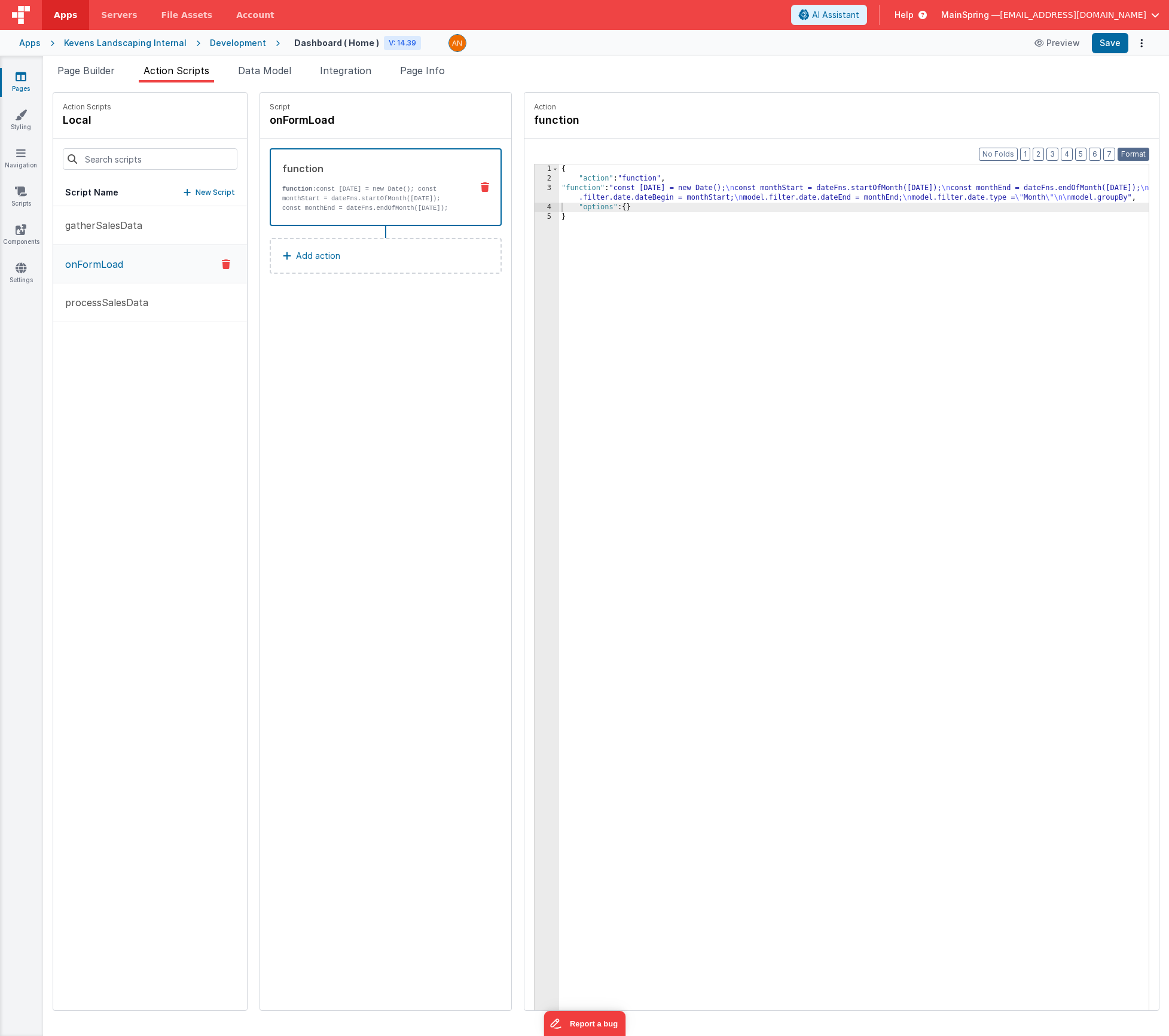
click at [1134, 155] on button "Format" at bounding box center [1134, 154] width 32 height 13
click at [1106, 48] on button "Save" at bounding box center [1110, 43] width 37 height 21
click at [399, 390] on div "Script onFormLoad function function: const [DATE] = new Date(); const monthStar…" at bounding box center [385, 552] width 251 height 918
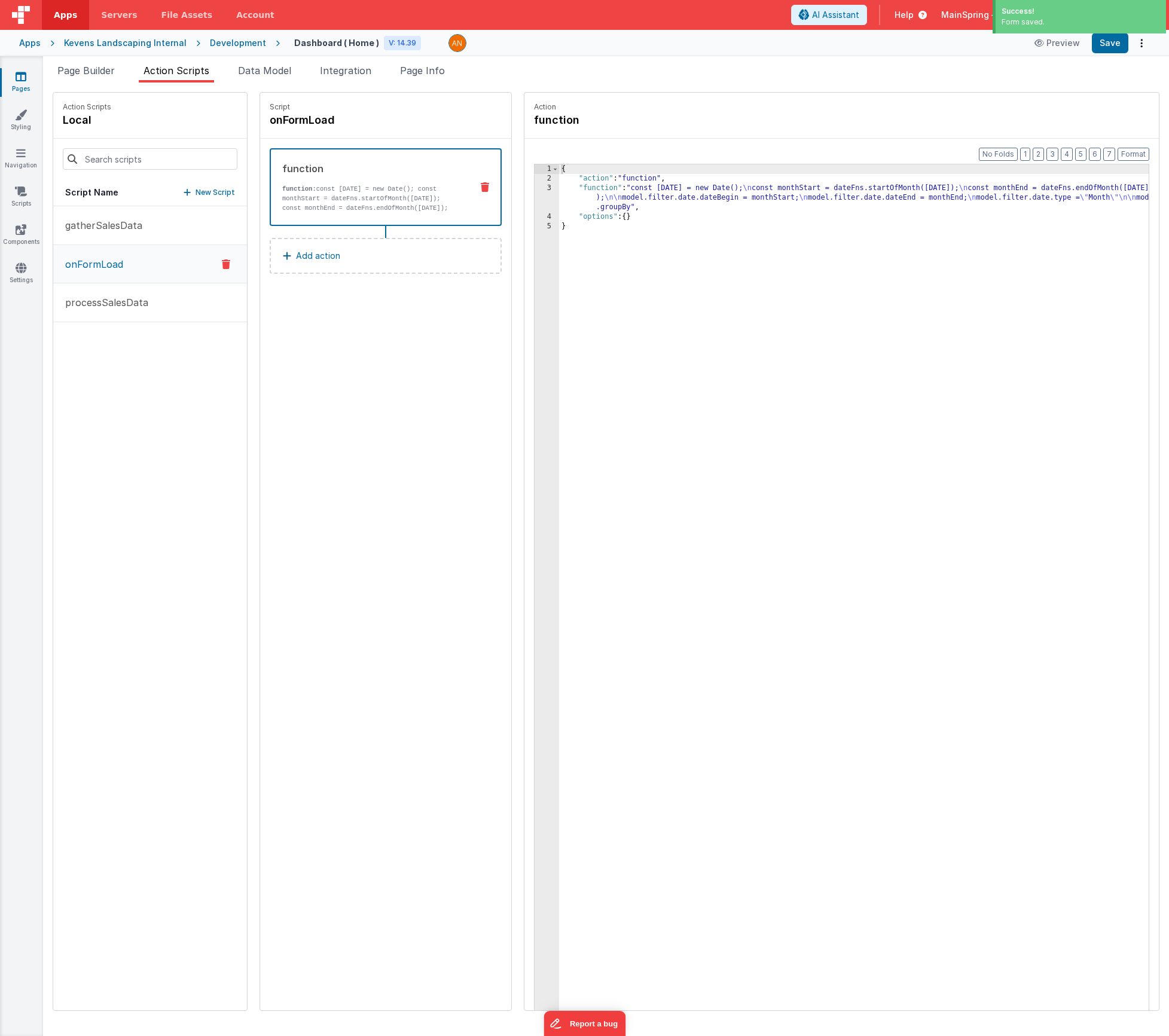
click at [715, 201] on div "{ "action" : "function" , "function" : "const [DATE] = new Date(); \n const mon…" at bounding box center [872, 615] width 625 height 902
click at [535, 198] on div "3" at bounding box center [547, 198] width 25 height 28
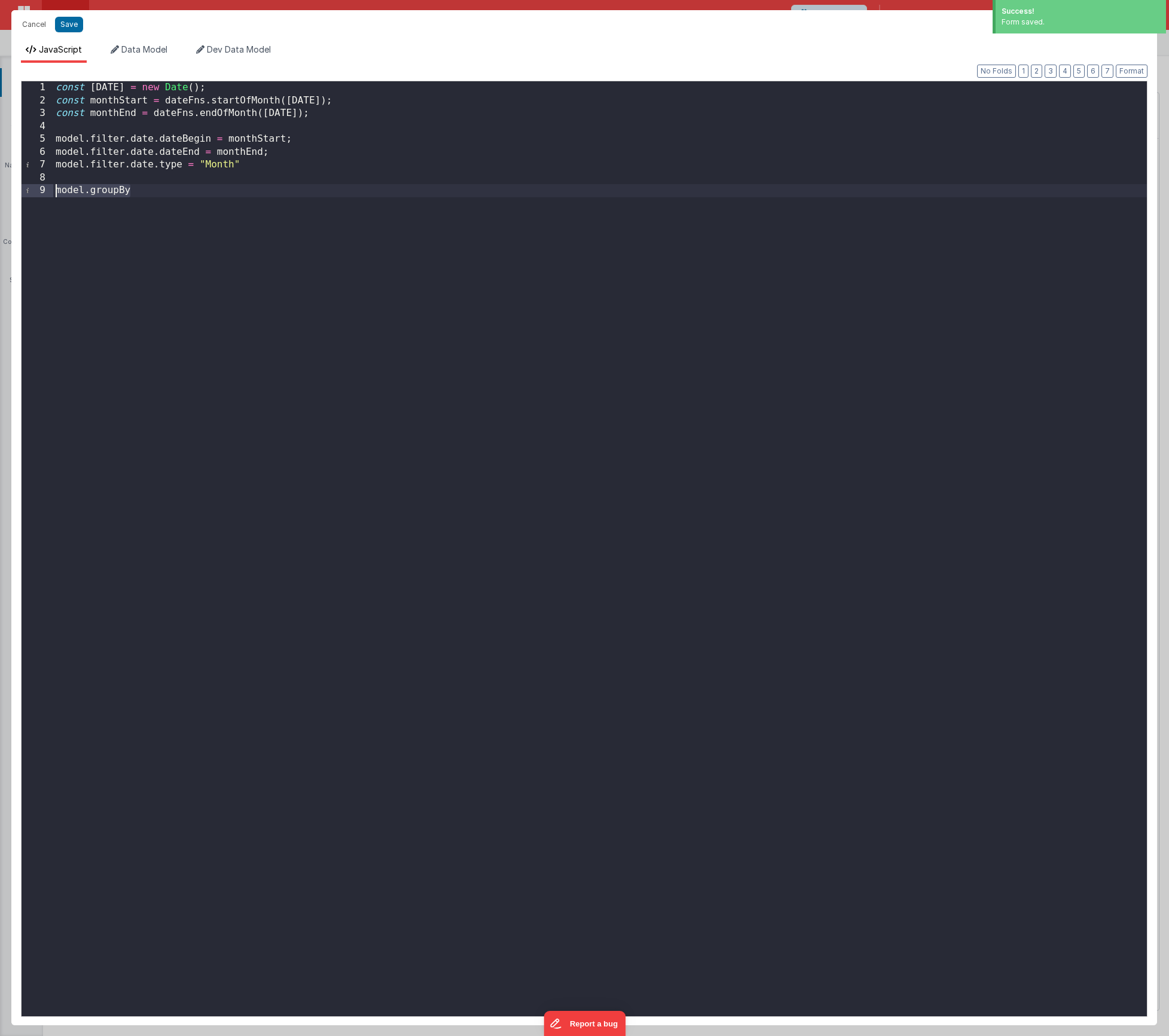
drag, startPoint x: 146, startPoint y: 186, endPoint x: 30, endPoint y: 186, distance: 116.0
click at [30, 186] on div "1 2 3 4 5 6 7 8 9 const [DATE] = new Date ( ) ; const monthStart = dateFns . st…" at bounding box center [584, 549] width 1126 height 937
drag, startPoint x: 135, startPoint y: 48, endPoint x: 67, endPoint y: 47, distance: 68.0
click at [135, 48] on span "Data Model" at bounding box center [144, 50] width 46 height 10
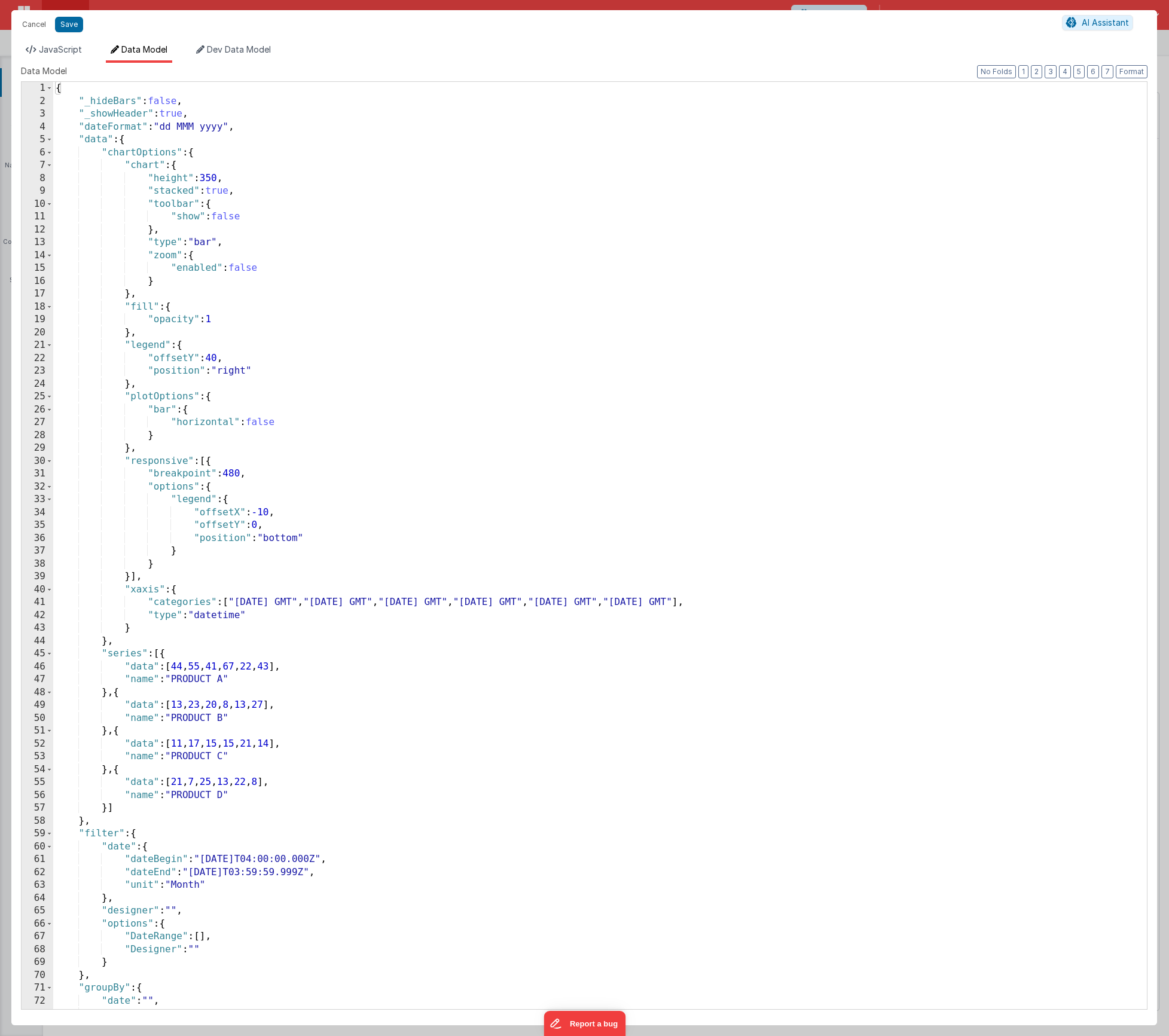
scroll to position [49, 0]
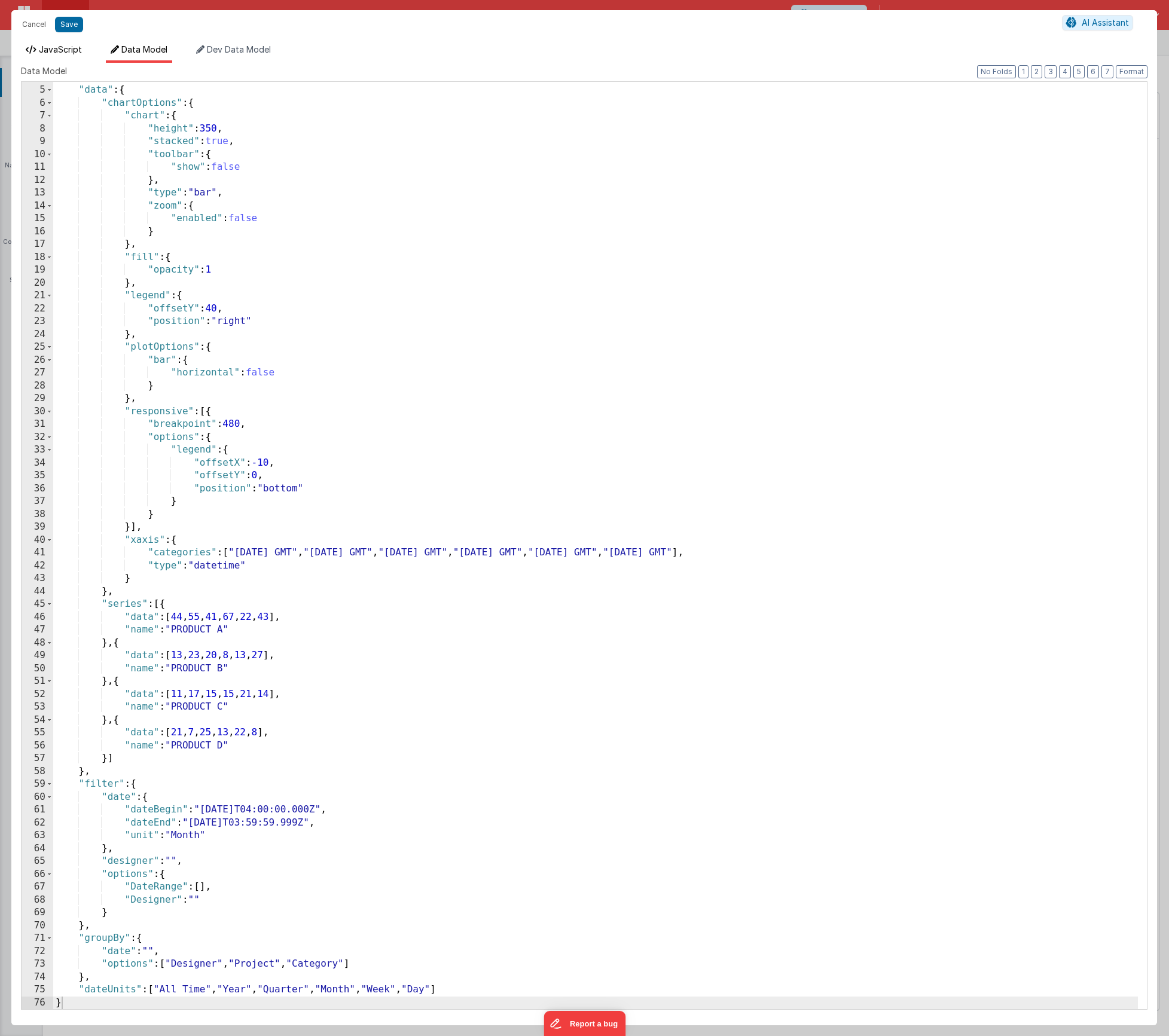
click at [70, 53] on span "JavaScript" at bounding box center [60, 50] width 43 height 10
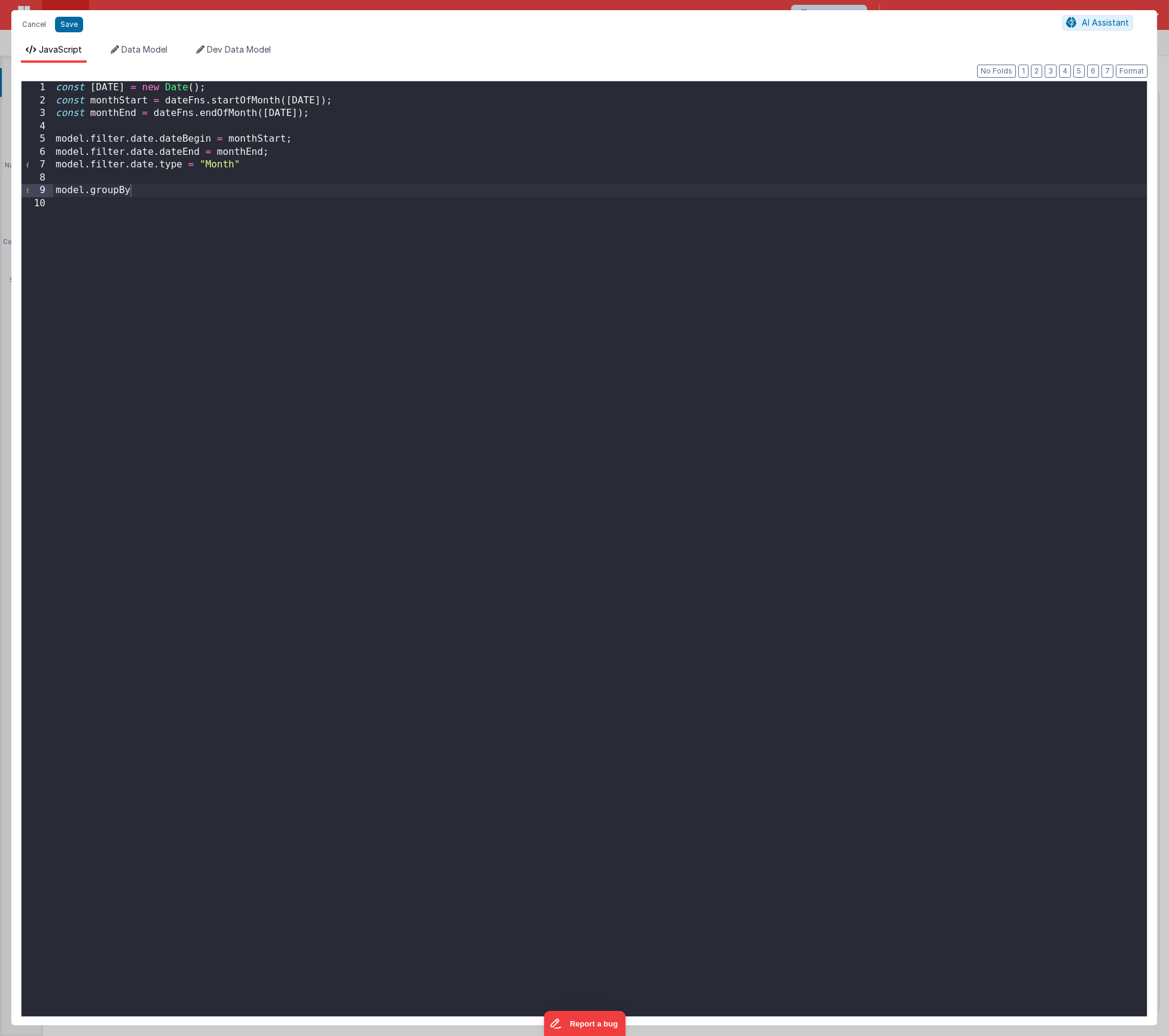
click at [154, 191] on div "const [DATE] = new Date ( ) ; const monthStart = dateFns . startOfMonth ( [DATE…" at bounding box center [600, 562] width 1094 height 961
click at [687, 189] on div "const [DATE] = new Date ( ) ; const monthStart = dateFns . startOfMonth ( [DATE…" at bounding box center [600, 562] width 1094 height 961
click at [174, 175] on div "const [DATE] = new Date ( ) ; const monthStart = dateFns . startOfMonth ( [DATE…" at bounding box center [600, 562] width 1094 height 961
click at [84, 26] on div "Cancel Save" at bounding box center [539, 25] width 1046 height 17
click at [79, 27] on button "Save" at bounding box center [69, 25] width 28 height 15
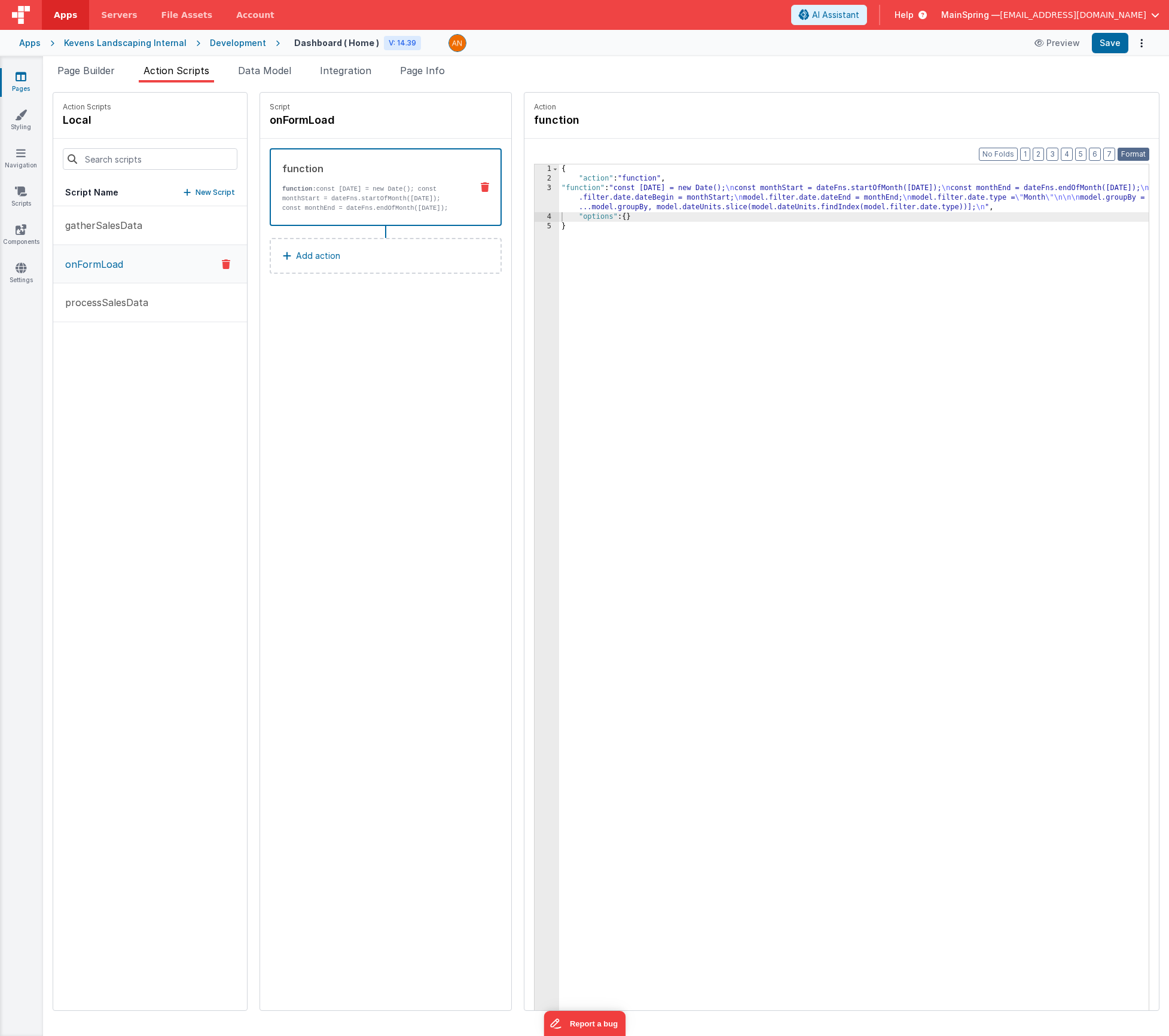
drag, startPoint x: 1130, startPoint y: 159, endPoint x: 1125, endPoint y: 114, distance: 45.3
click at [1130, 159] on button "Format" at bounding box center [1134, 154] width 32 height 13
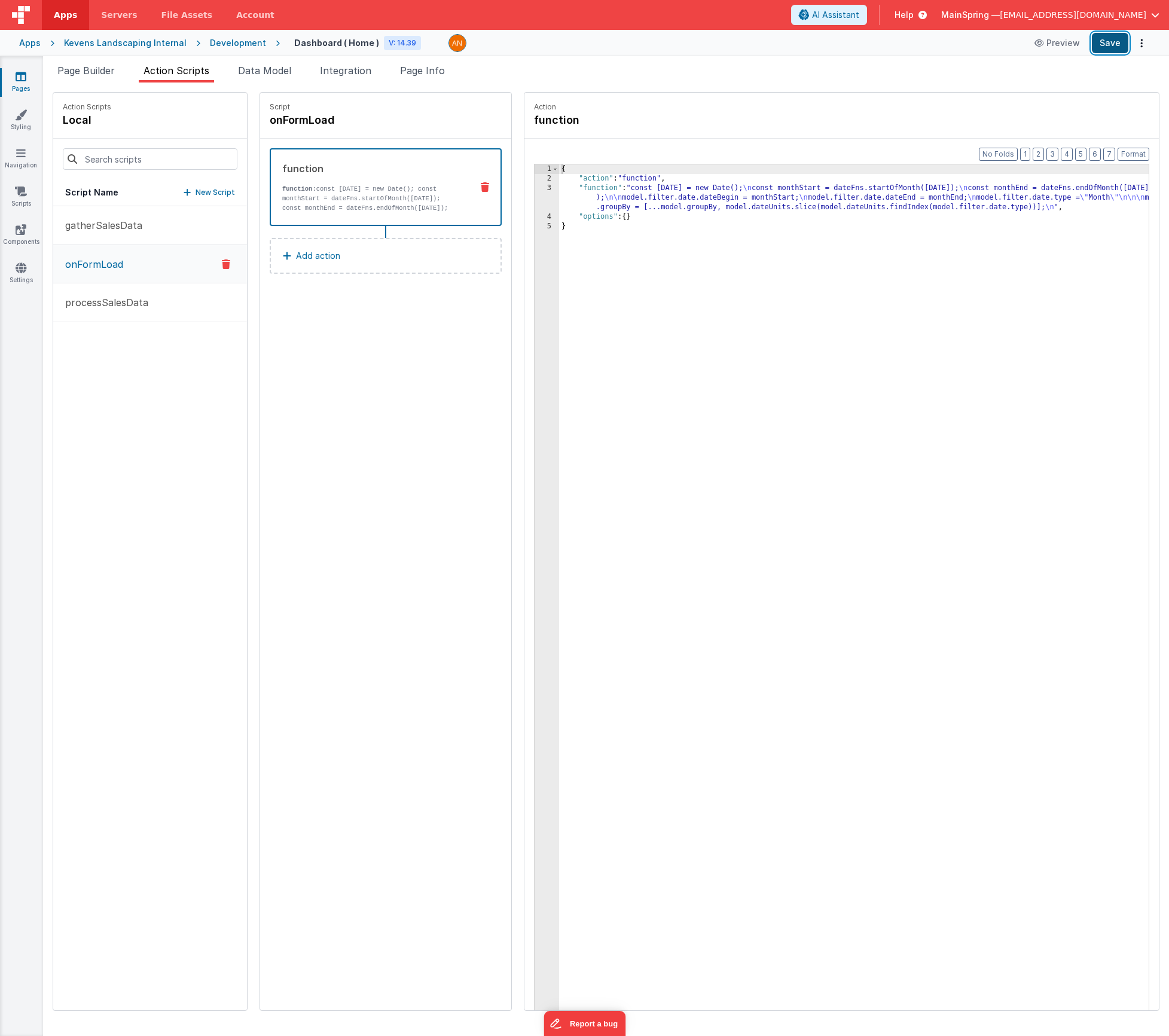
click at [1104, 45] on button "Save" at bounding box center [1110, 43] width 37 height 21
drag, startPoint x: 339, startPoint y: 344, endPoint x: 323, endPoint y: 249, distance: 96.3
click at [339, 344] on div "Script onFormLoad function function: const [DATE] = new Date(); const monthStar…" at bounding box center [385, 552] width 251 height 918
click at [85, 74] on span "Page Builder" at bounding box center [86, 70] width 57 height 12
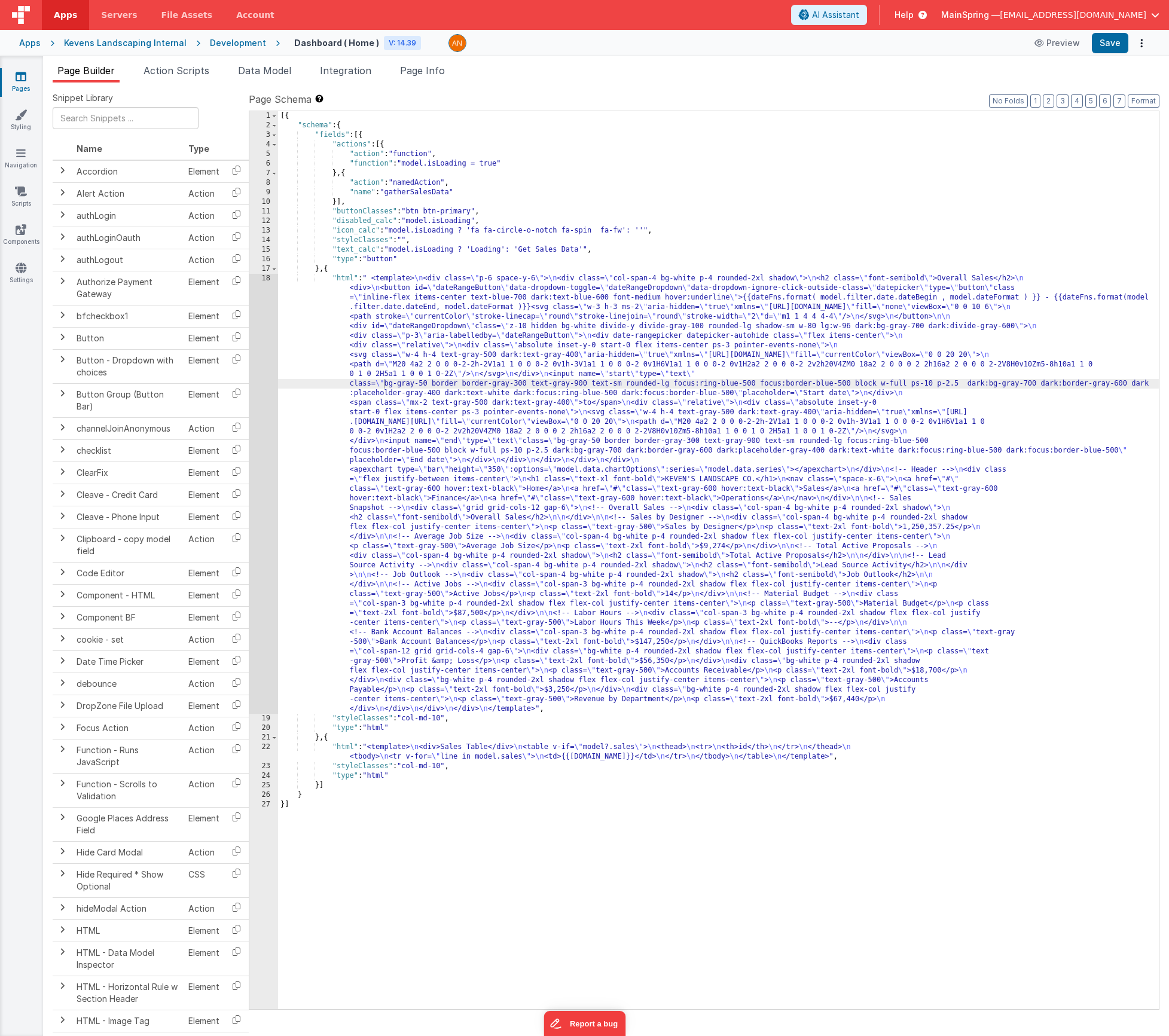
click at [523, 355] on div "[{ "schema" : { "fields" : [{ "actions" : [{ "action" : "function" , "function"…" at bounding box center [718, 570] width 881 height 917
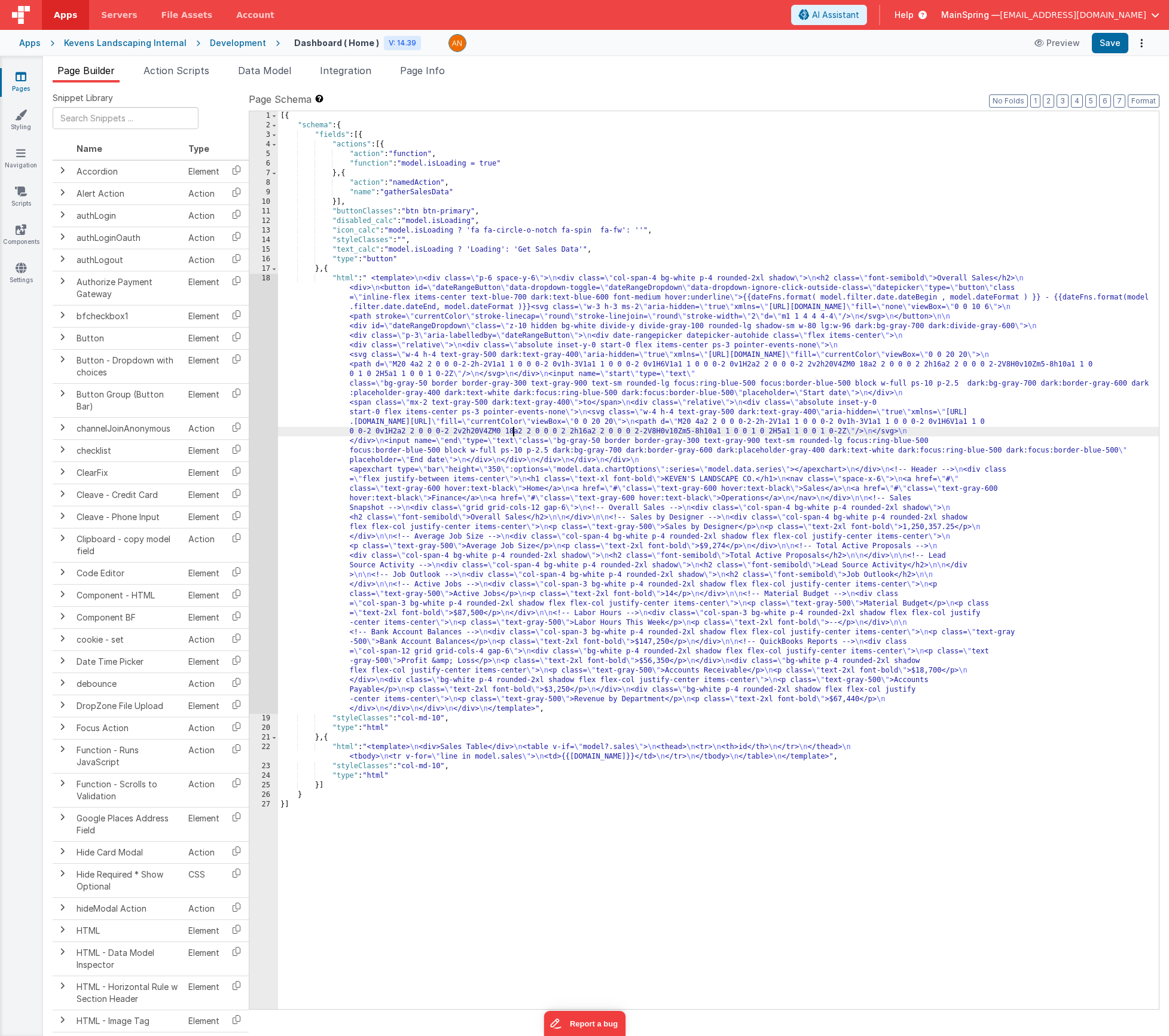
click at [512, 433] on div "[{ "schema" : { "fields" : [{ "actions" : [{ "action" : "function" , "function"…" at bounding box center [718, 570] width 881 height 917
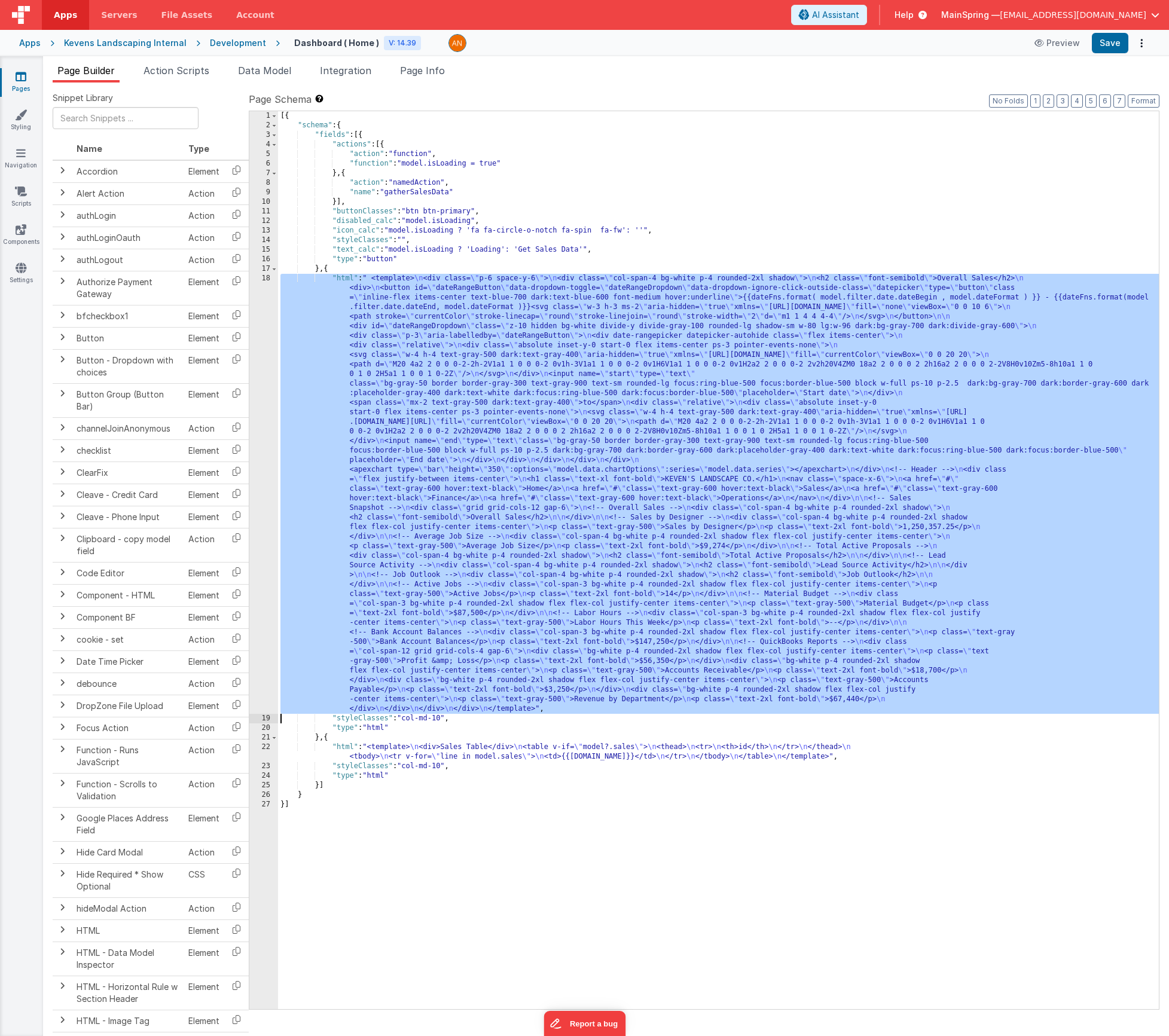
click at [255, 404] on div "18" at bounding box center [264, 494] width 28 height 440
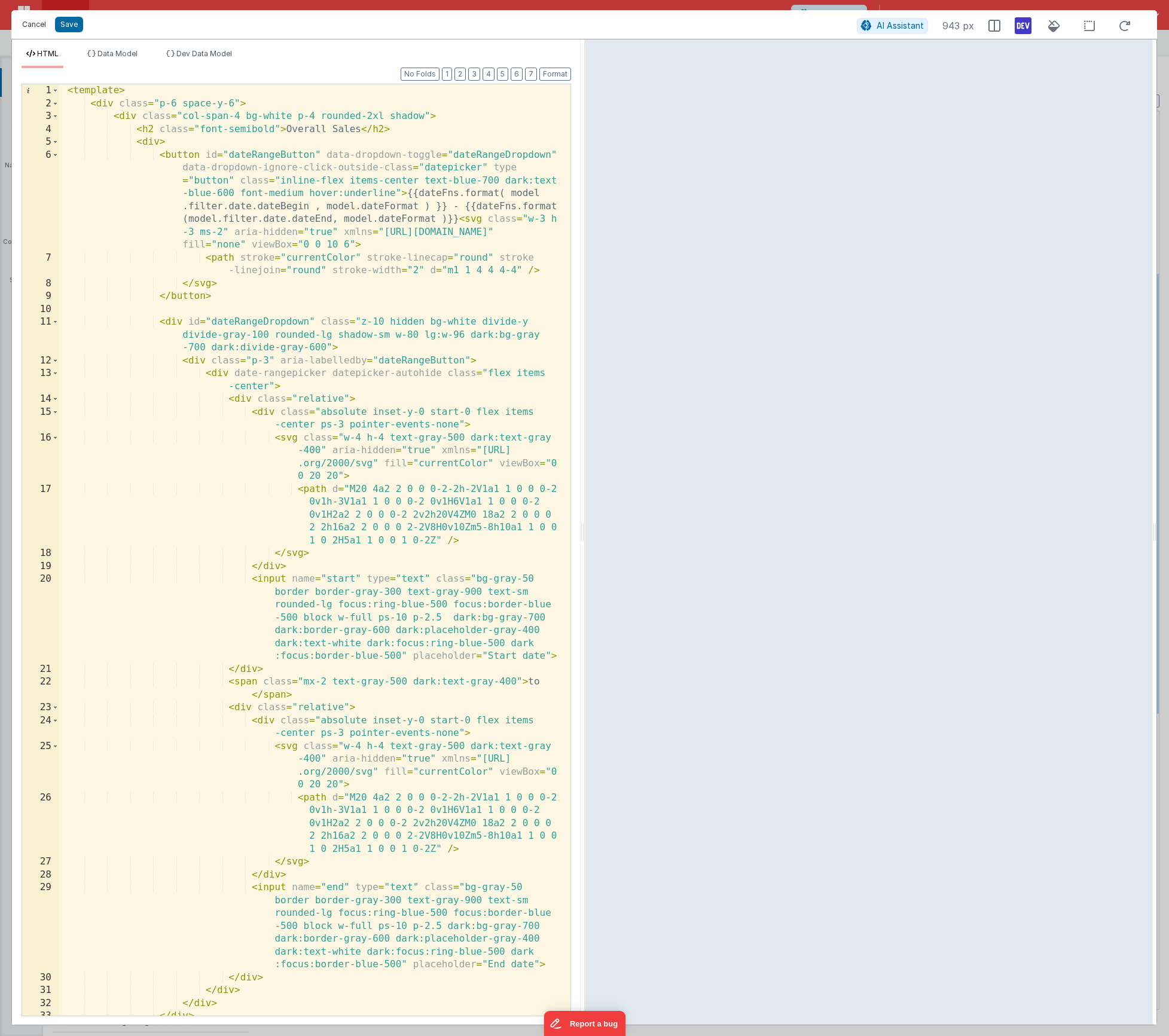
click at [29, 25] on button "Cancel" at bounding box center [34, 25] width 36 height 17
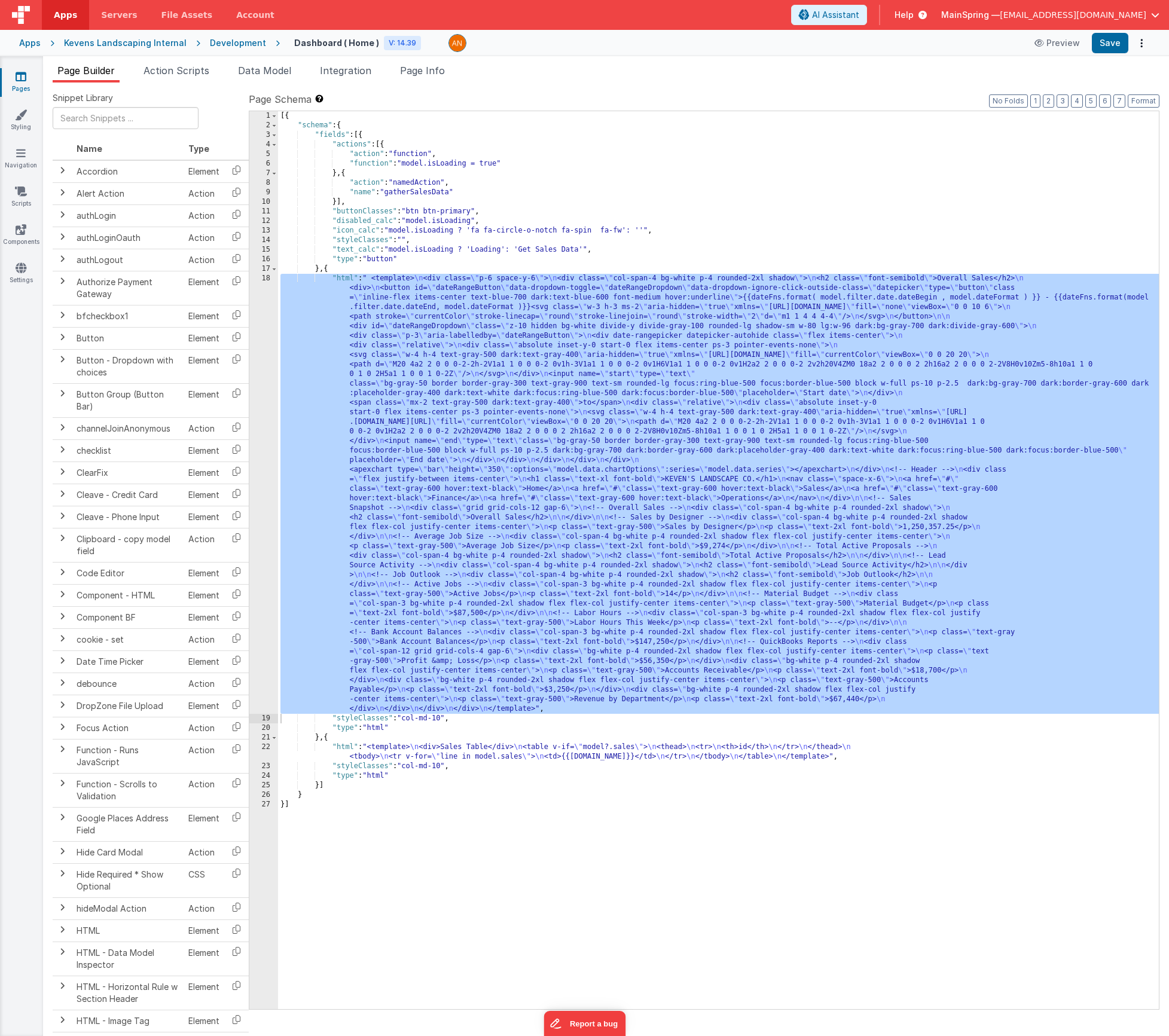
click at [568, 337] on div "[{ "schema" : { "fields" : [{ "actions" : [{ "action" : "function" , "function"…" at bounding box center [718, 570] width 881 height 917
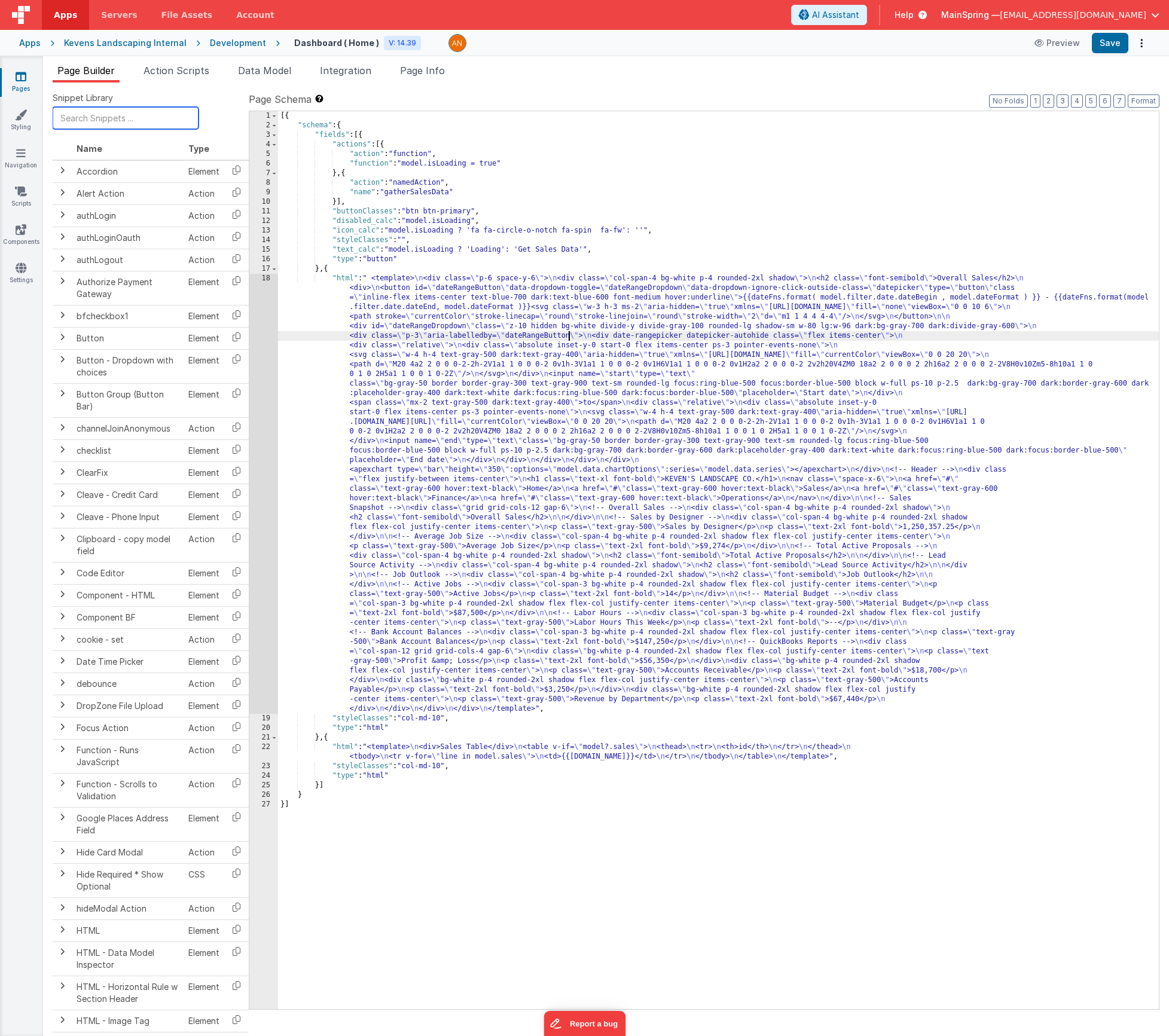
click at [85, 121] on input "text" at bounding box center [126, 118] width 146 height 22
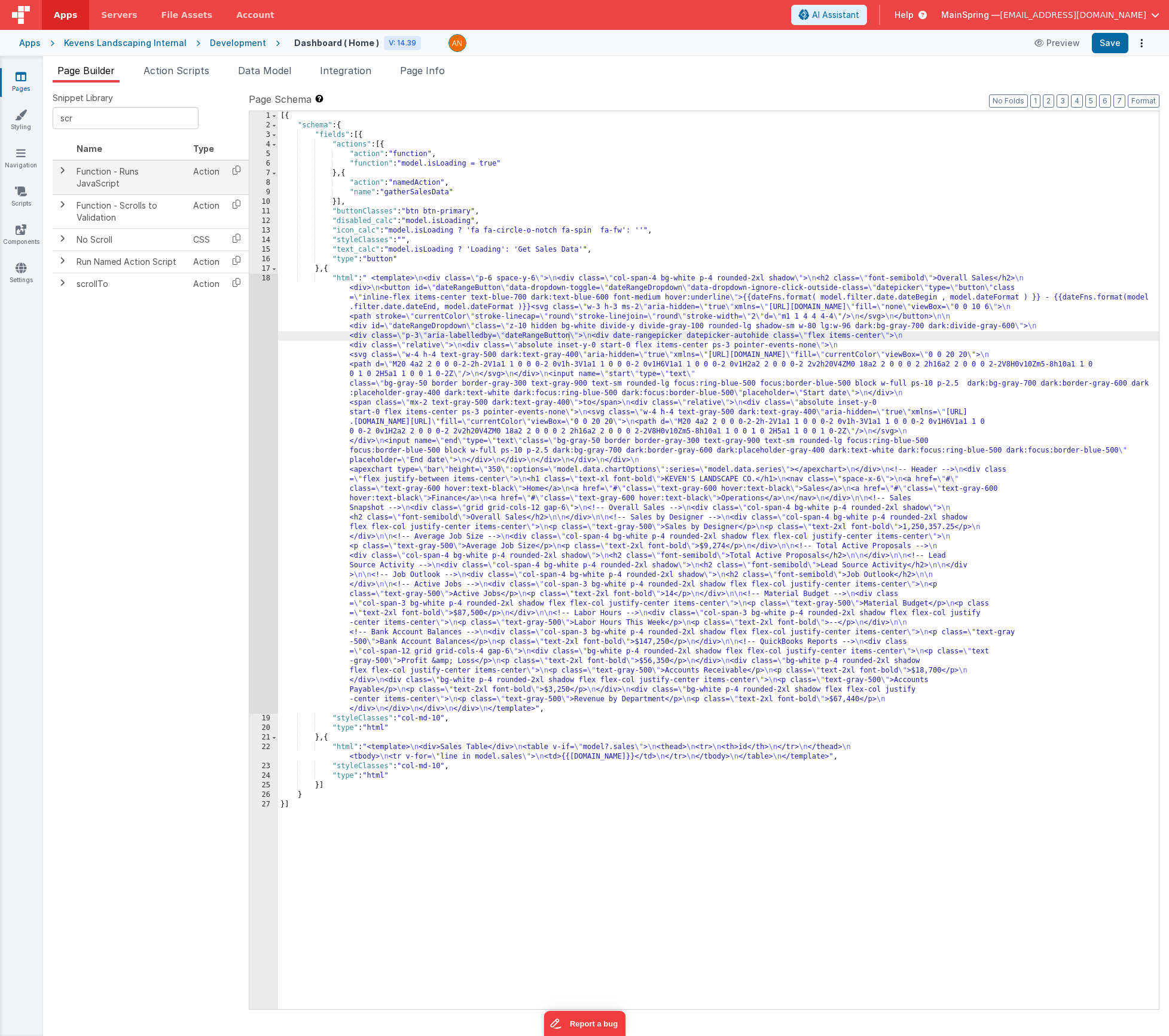
click at [117, 168] on td "Function - Runs JavaScript" at bounding box center [130, 177] width 117 height 34
click at [175, 78] on li "Action Scripts" at bounding box center [176, 73] width 75 height 19
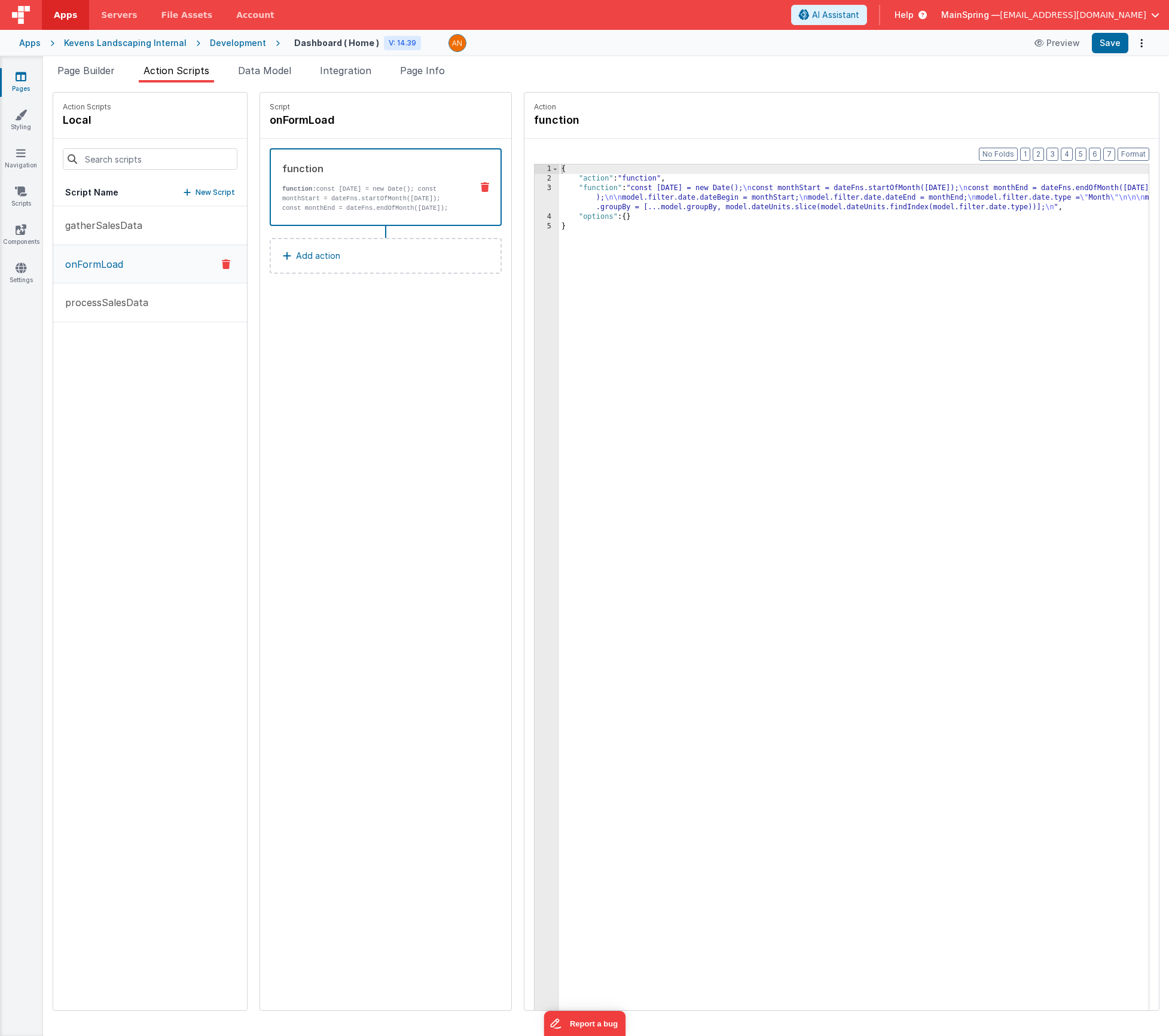
click at [635, 200] on div "{ "action" : "function" , "function" : "const [DATE] = new Date(); \n const mon…" at bounding box center [872, 615] width 625 height 902
click at [535, 201] on div "3" at bounding box center [547, 198] width 25 height 28
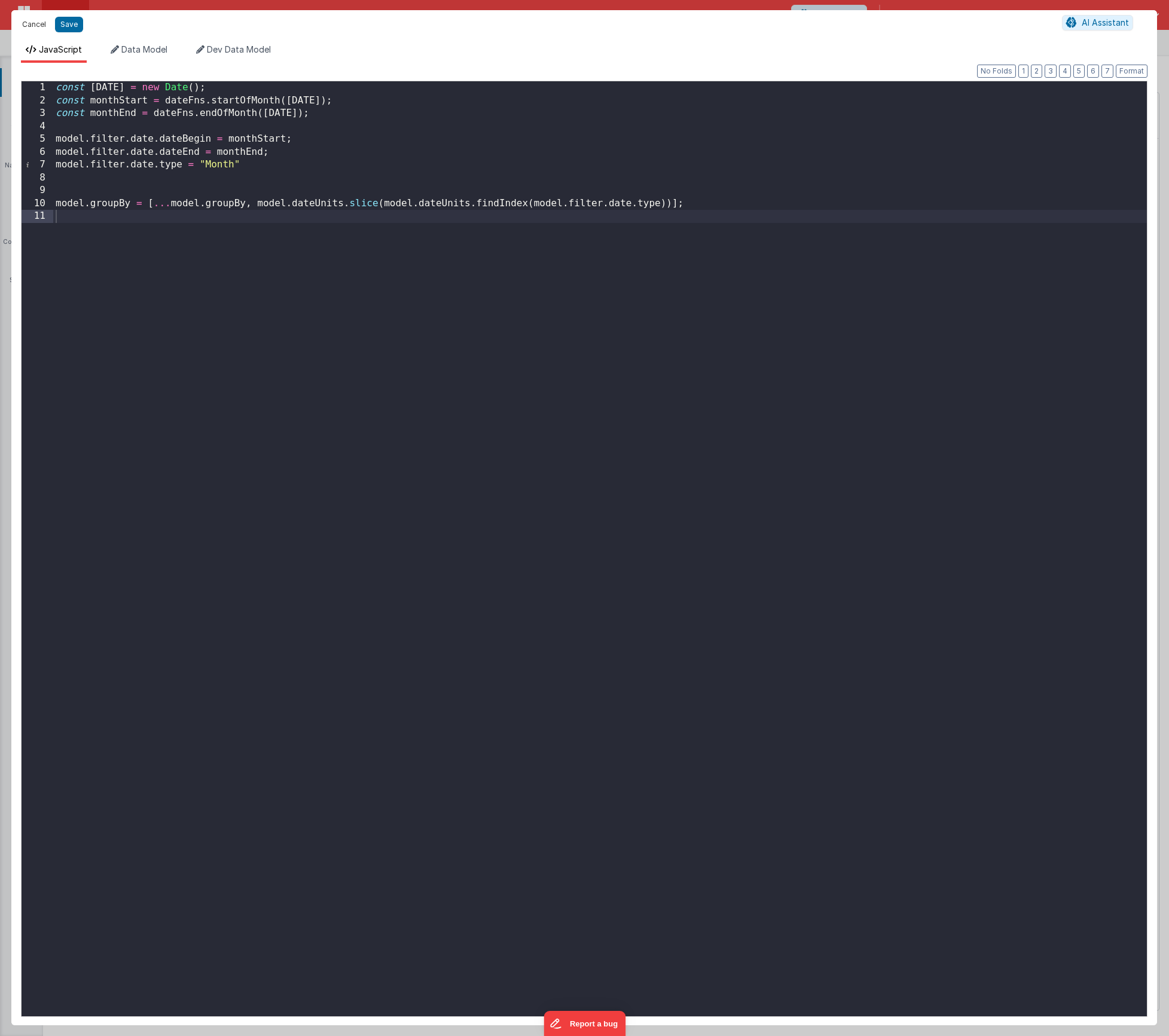
drag, startPoint x: 27, startPoint y: 26, endPoint x: 60, endPoint y: 32, distance: 33.5
click at [27, 26] on button "Cancel" at bounding box center [34, 25] width 36 height 17
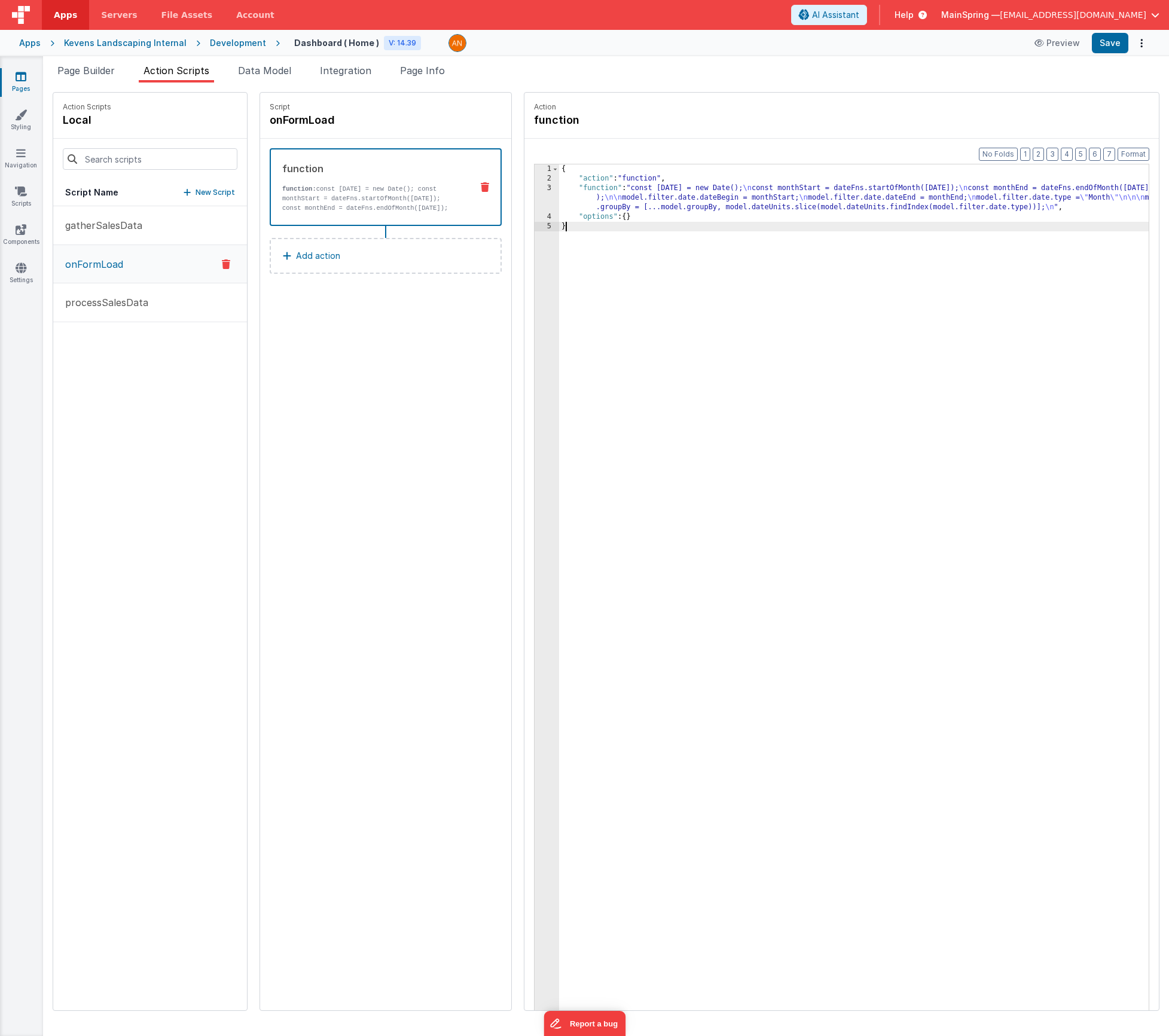
drag, startPoint x: 704, startPoint y: 321, endPoint x: 698, endPoint y: 317, distance: 7.2
click at [704, 321] on div "{ "action" : "function" , "function" : "const [DATE] = new Date(); \n const mon…" at bounding box center [872, 615] width 625 height 902
click at [89, 70] on span "Page Builder" at bounding box center [86, 70] width 57 height 12
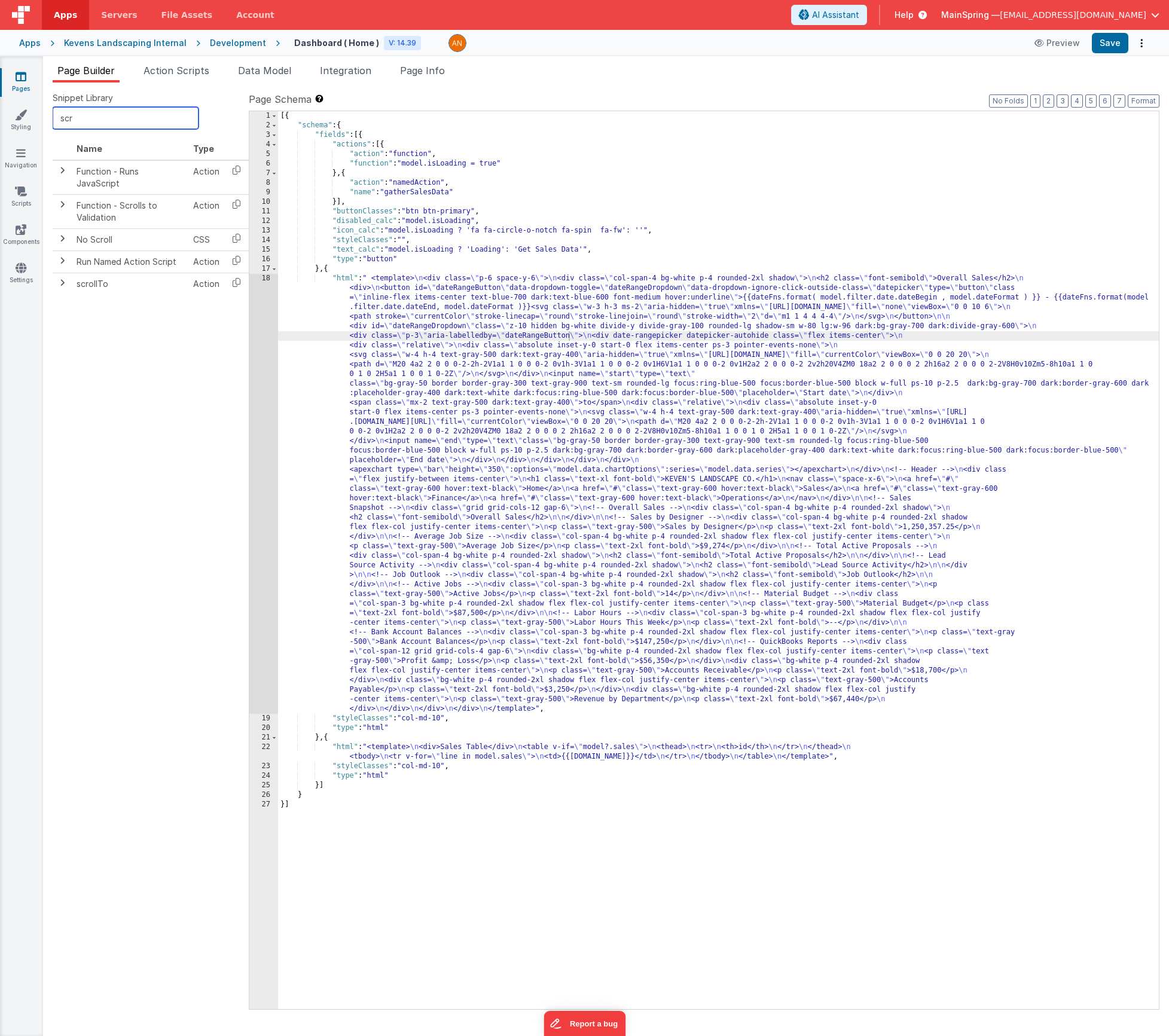
click at [95, 128] on input "scr" at bounding box center [126, 118] width 146 height 22
click at [95, 127] on input "scr" at bounding box center [126, 118] width 146 height 22
type input "input"
click at [237, 212] on icon at bounding box center [237, 214] width 25 height 19
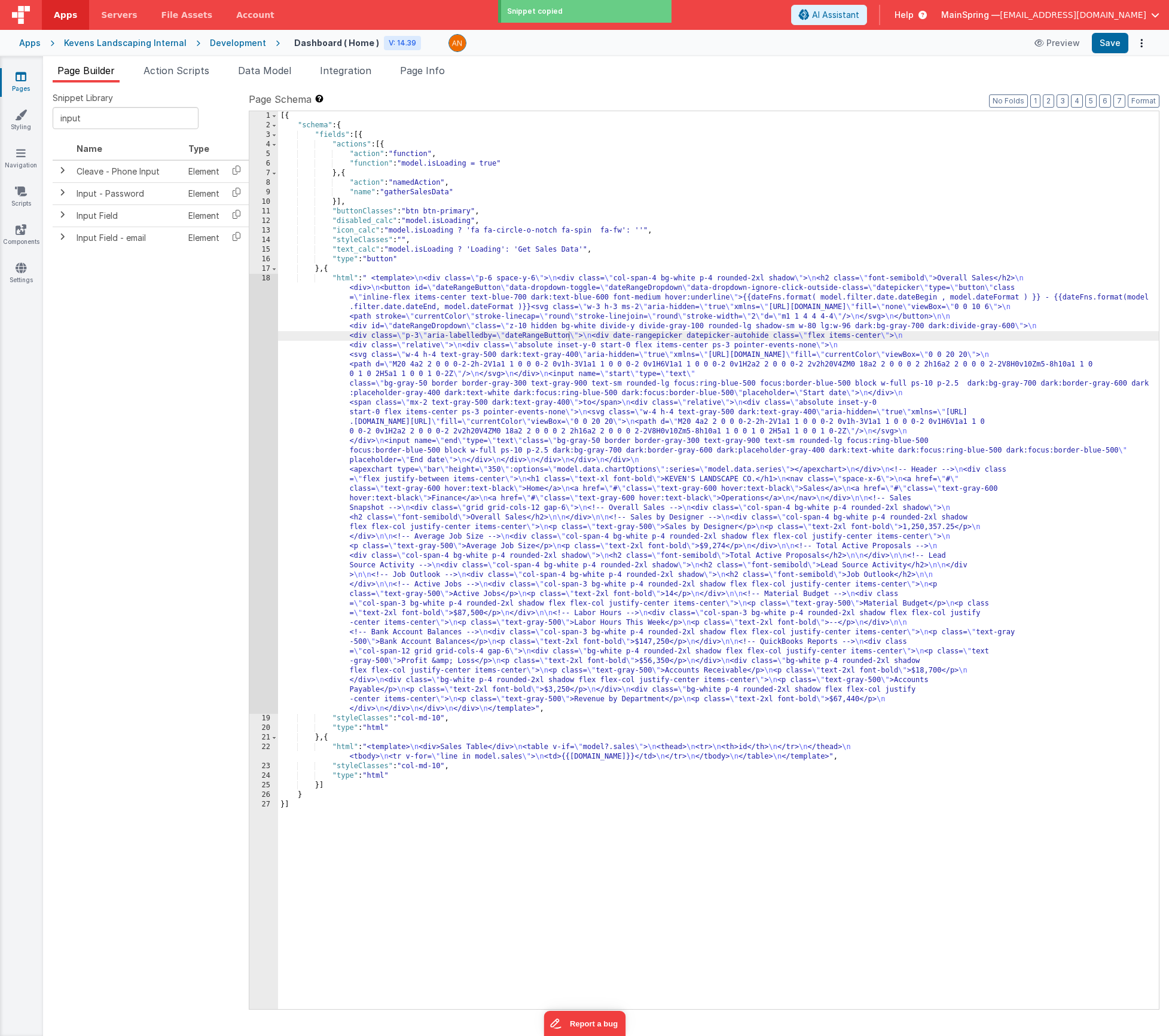
click at [321, 267] on div "[{ "schema" : { "fields" : [{ "actions" : [{ "action" : "function" , "function"…" at bounding box center [718, 570] width 881 height 917
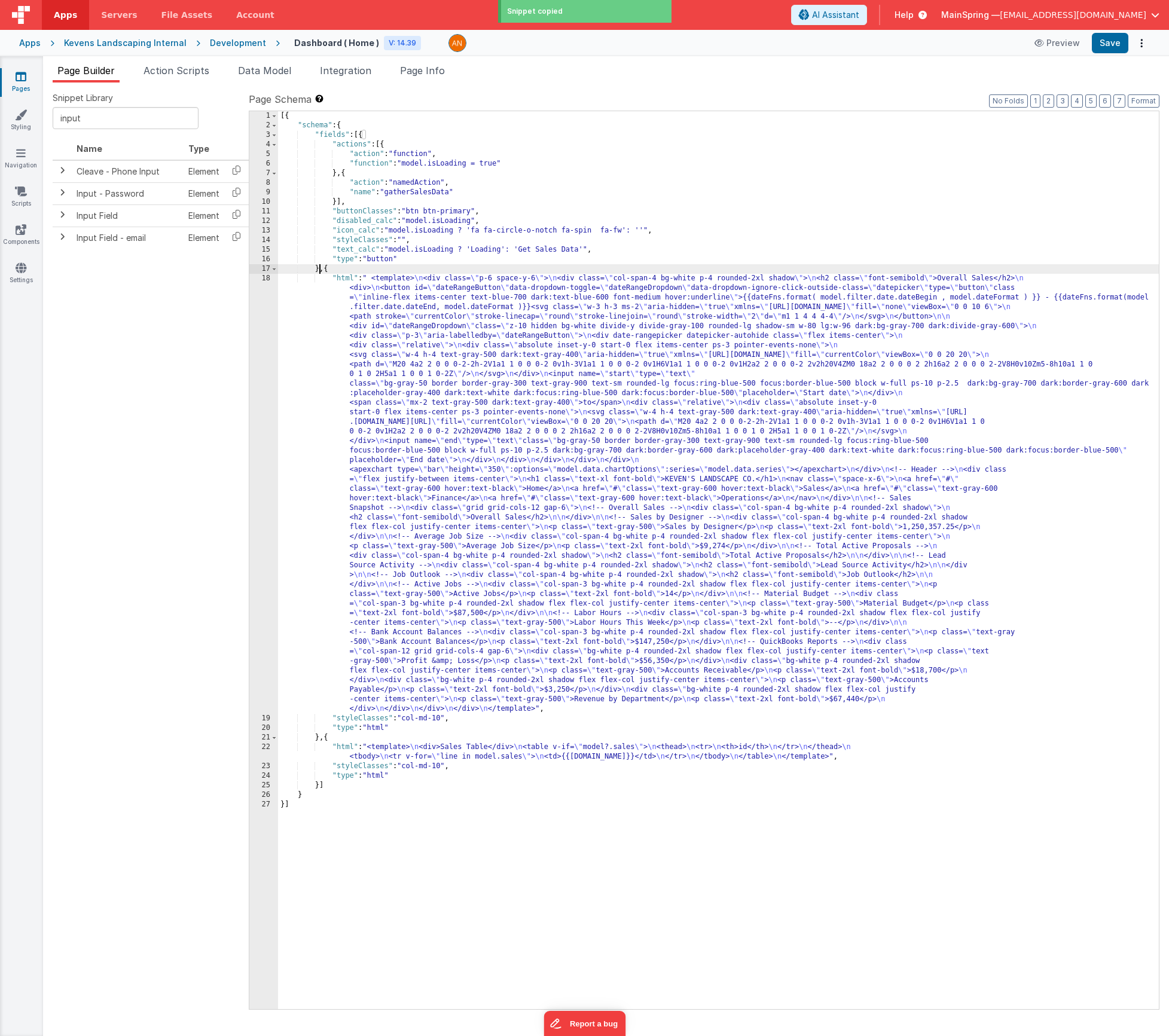
paste textarea
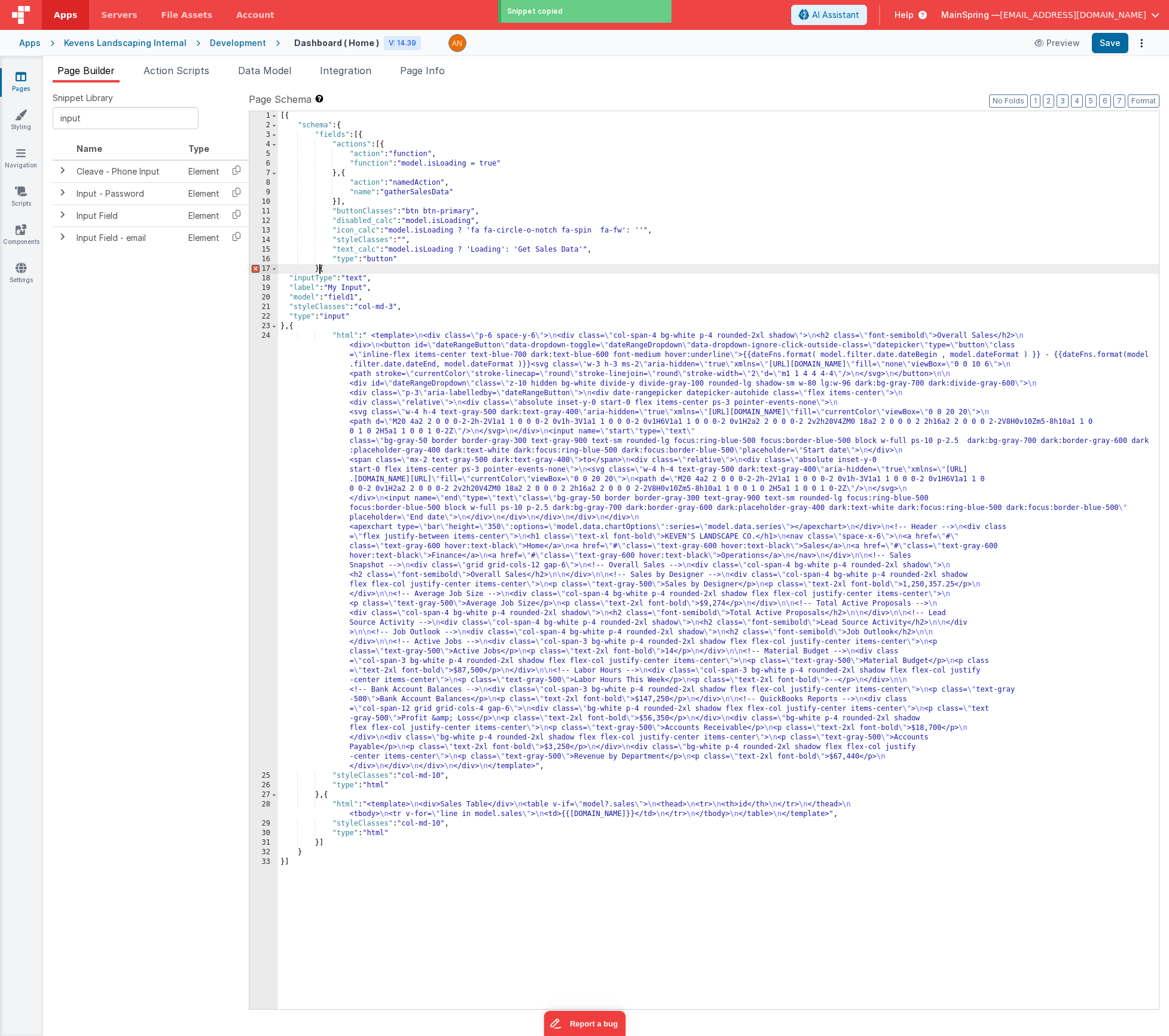
click at [319, 270] on div "[{ "schema" : { "fields" : [{ "actions" : [{ "action" : "function" , "function"…" at bounding box center [718, 570] width 881 height 917
click at [292, 324] on div "[{ "schema" : { "fields" : [{ "actions" : [{ "action" : "function" , "function"…" at bounding box center [718, 570] width 881 height 917
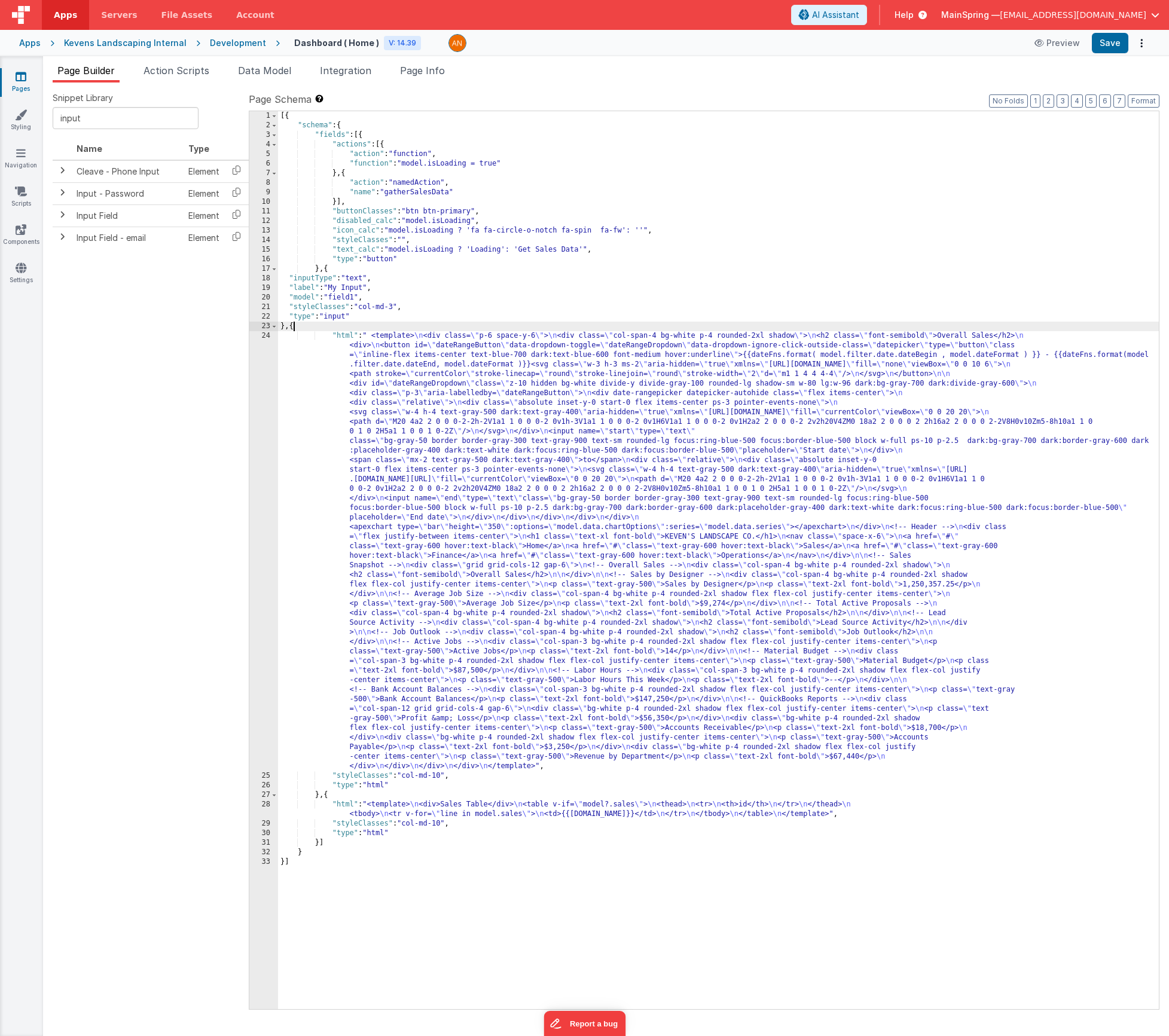
paste textarea
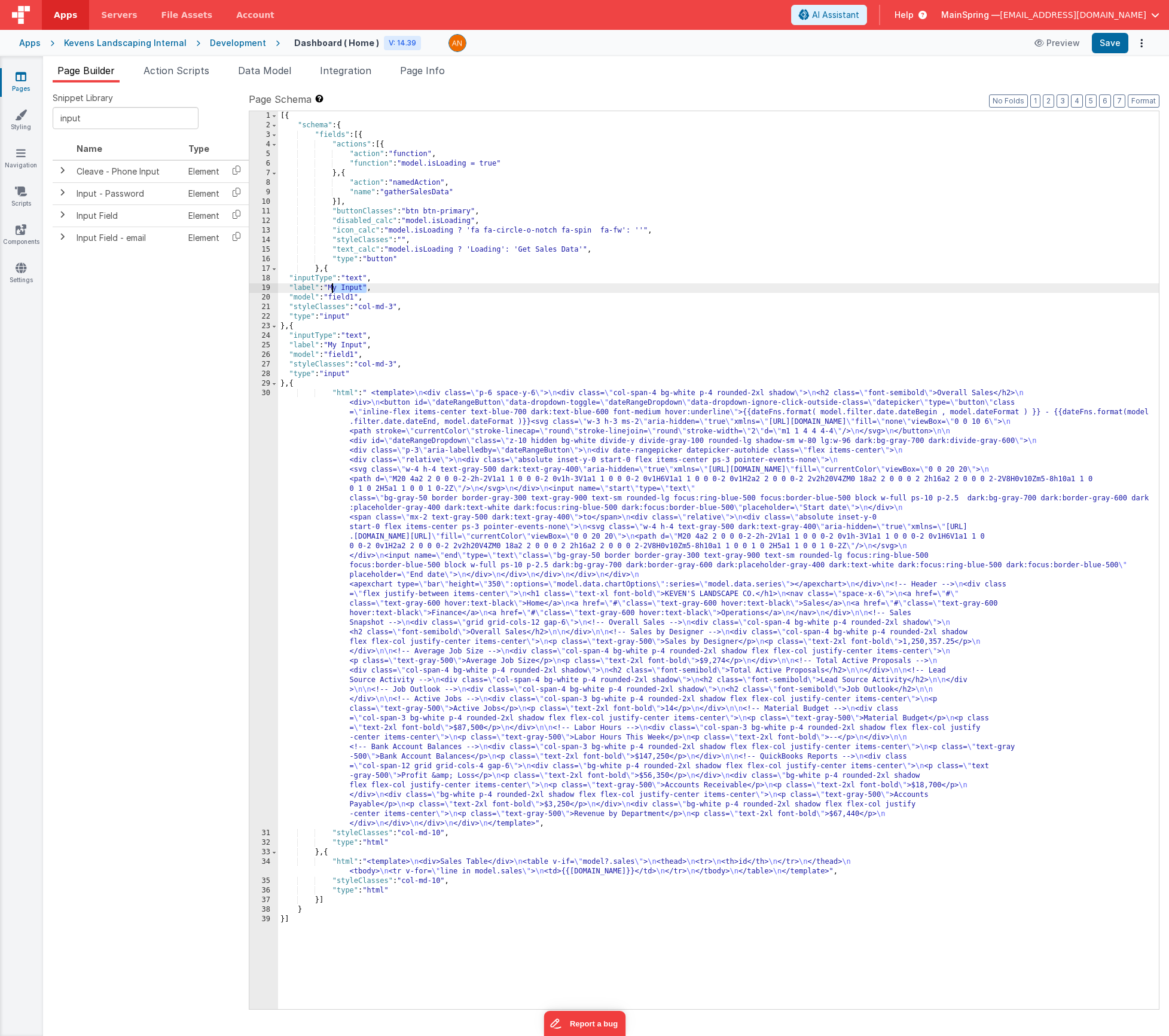
drag, startPoint x: 368, startPoint y: 292, endPoint x: 332, endPoint y: 291, distance: 36.0
click at [332, 291] on div "[{ "schema" : { "fields" : [{ "actions" : [{ "action" : "function" , "function"…" at bounding box center [718, 570] width 881 height 917
click at [343, 297] on div "[{ "schema" : { "fields" : [{ "actions" : [{ "action" : "function" , "function"…" at bounding box center [718, 570] width 881 height 917
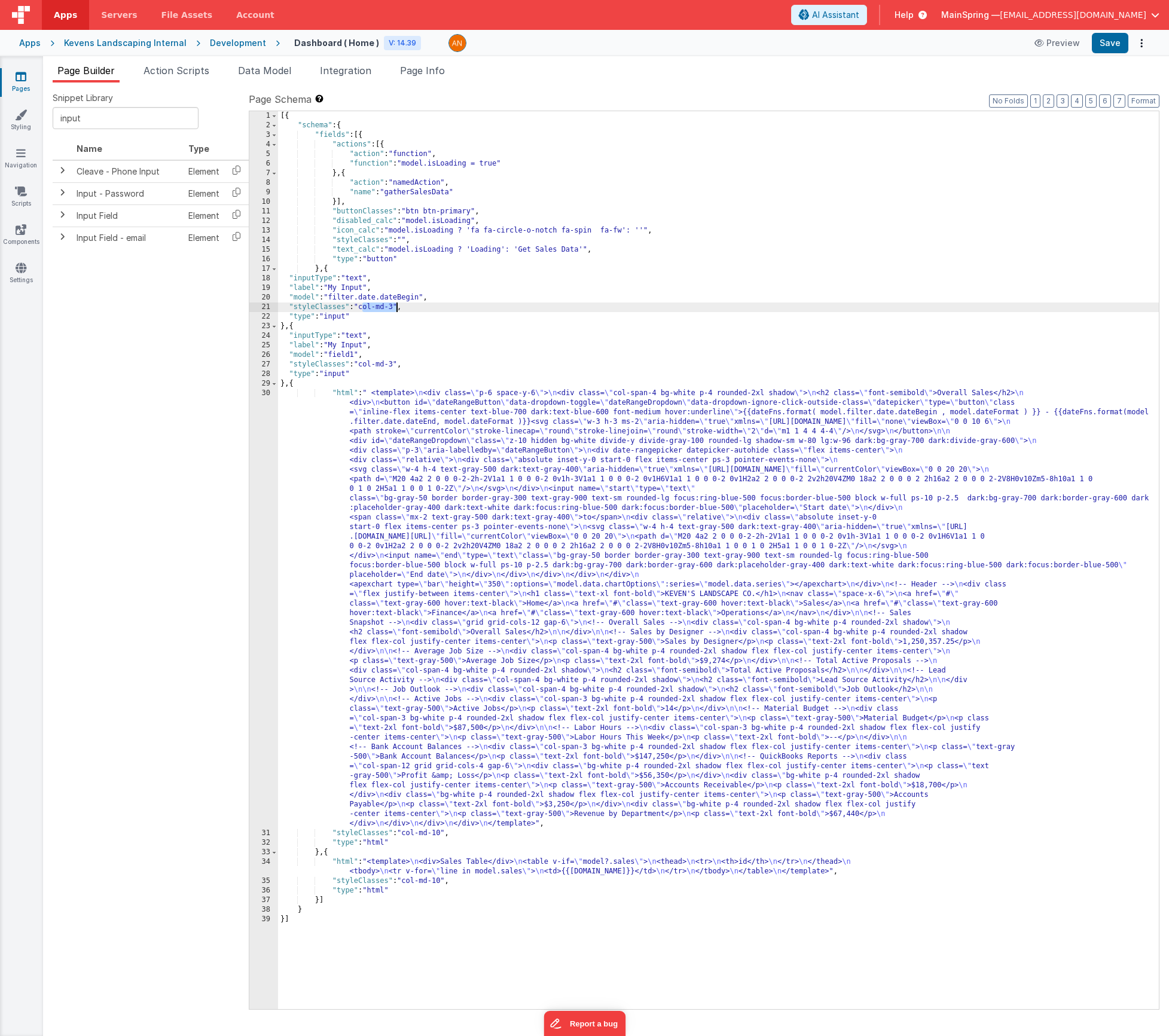
drag, startPoint x: 363, startPoint y: 309, endPoint x: 397, endPoint y: 309, distance: 34.0
click at [397, 309] on div "[{ "schema" : { "fields" : [{ "actions" : [{ "action" : "function" , "function"…" at bounding box center [718, 570] width 881 height 917
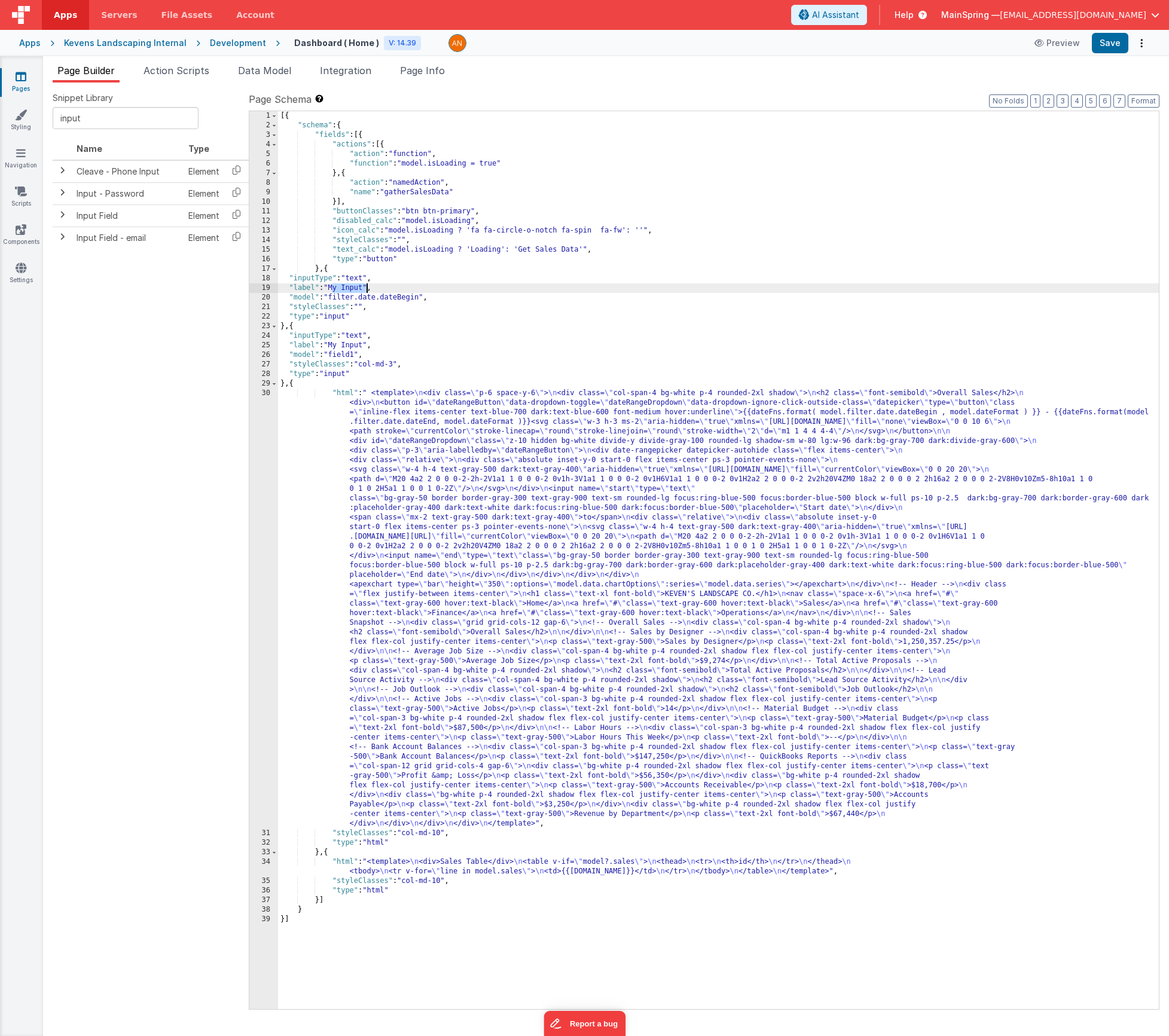
drag, startPoint x: 331, startPoint y: 291, endPoint x: 367, endPoint y: 287, distance: 36.2
click at [367, 287] on div "[{ "schema" : { "fields" : [{ "actions" : [{ "action" : "function" , "function"…" at bounding box center [718, 570] width 881 height 917
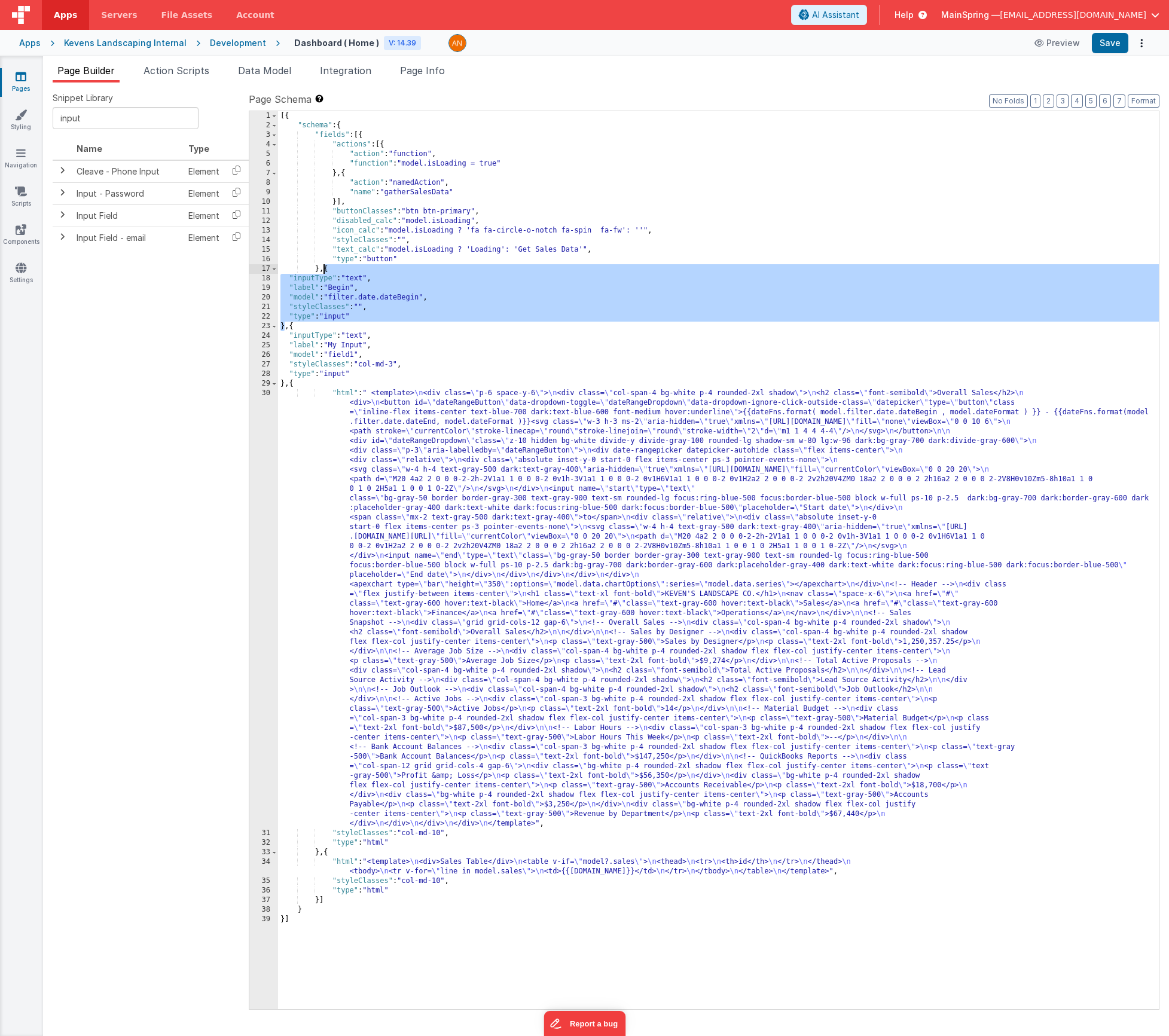
drag, startPoint x: 285, startPoint y: 326, endPoint x: 324, endPoint y: 268, distance: 69.9
click at [324, 268] on div "[{ "schema" : { "fields" : [{ "actions" : [{ "action" : "function" , "function"…" at bounding box center [718, 570] width 881 height 917
click at [286, 327] on div "[{ "schema" : { "fields" : [{ "actions" : [{ "action" : "function" , "function"…" at bounding box center [718, 570] width 881 height 917
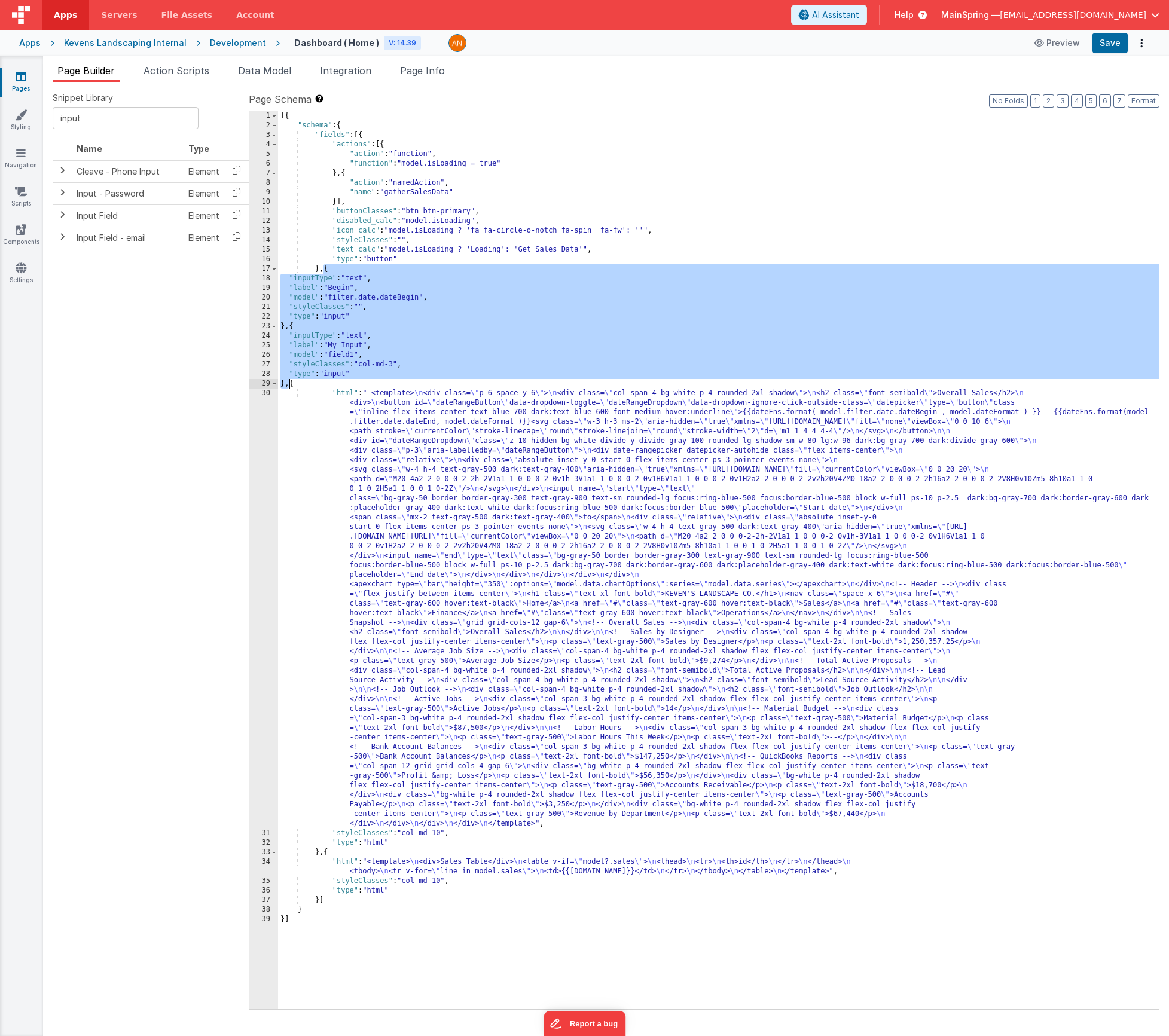
drag, startPoint x: 286, startPoint y: 327, endPoint x: 287, endPoint y: 382, distance: 55.0
click at [287, 382] on div "[{ "schema" : { "fields" : [{ "actions" : [{ "action" : "function" , "function"…" at bounding box center [718, 570] width 881 height 917
click at [288, 382] on div "[{ "schema" : { "fields" : [{ "actions" : [{ "action" : "function" , "function"…" at bounding box center [718, 570] width 881 height 917
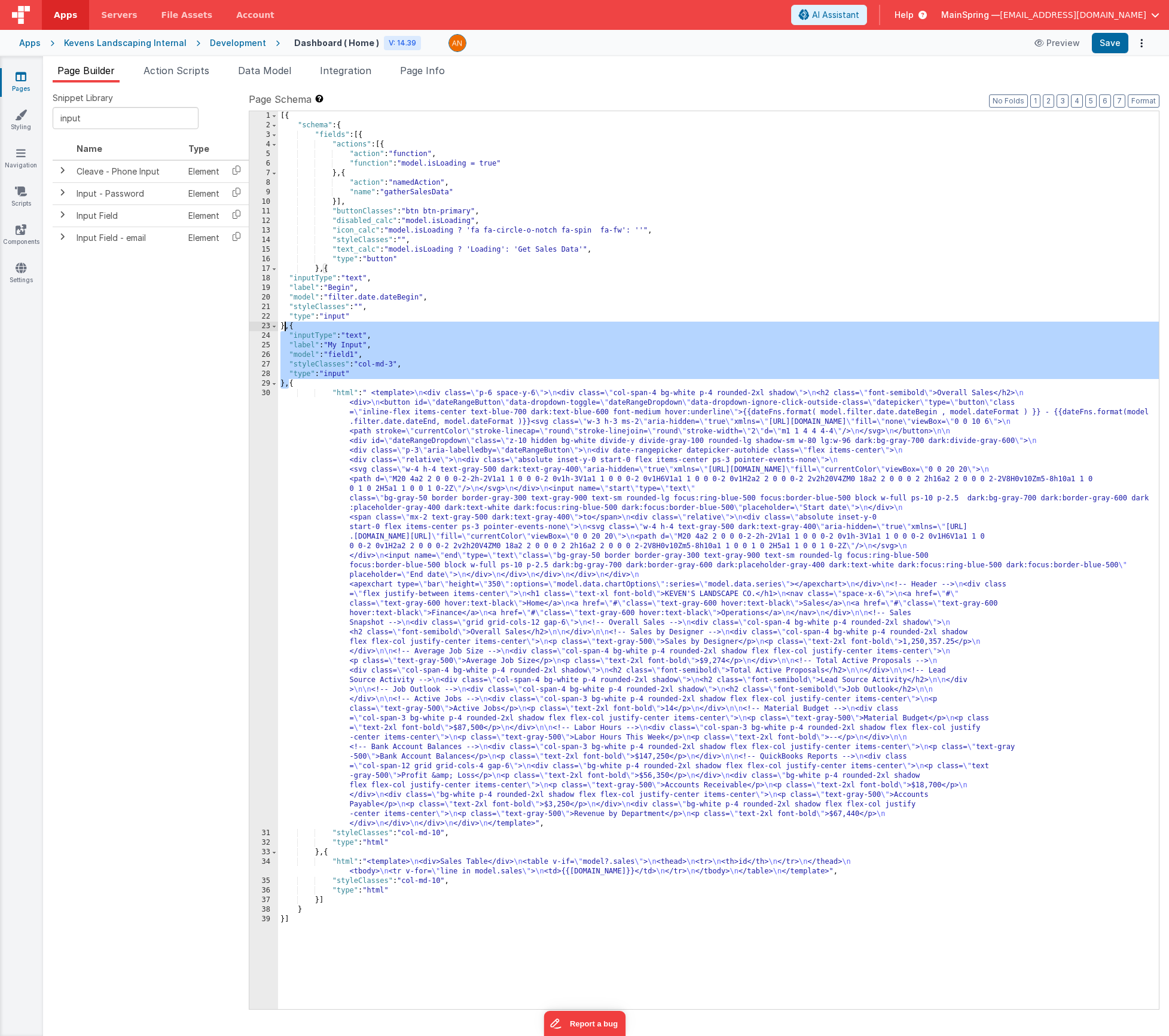
drag, startPoint x: 288, startPoint y: 384, endPoint x: 285, endPoint y: 332, distance: 52.1
click at [286, 330] on div "[{ "schema" : { "fields" : [{ "actions" : [{ "action" : "function" , "function"…" at bounding box center [718, 570] width 881 height 917
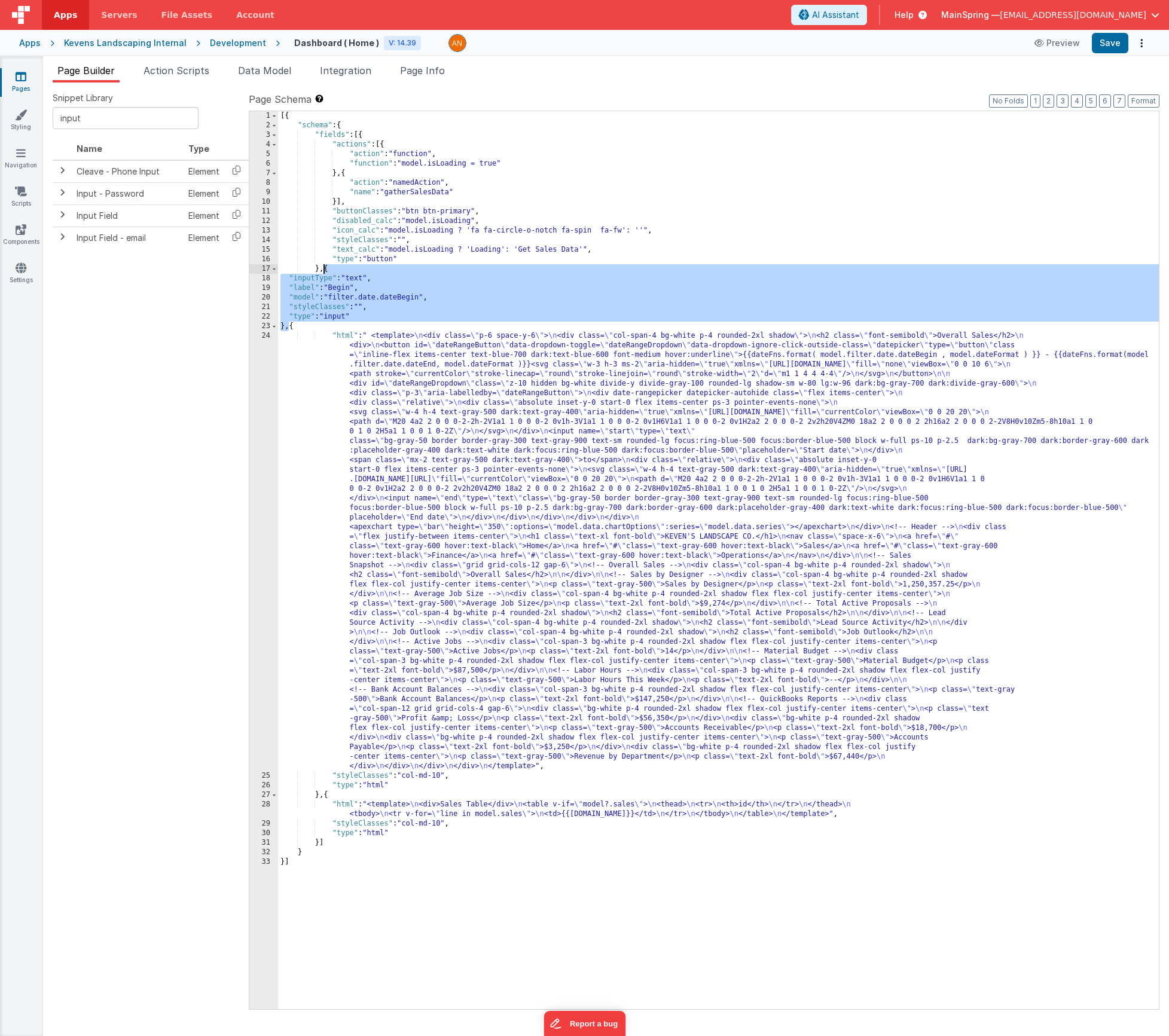
drag, startPoint x: 290, startPoint y: 326, endPoint x: 325, endPoint y: 270, distance: 66.0
click at [325, 270] on div "[{ "schema" : { "fields" : [{ "actions" : [{ "action" : "function" , "function"…" at bounding box center [718, 570] width 881 height 917
click at [286, 328] on div "[{ "schema" : { "fields" : [{ "actions" : [{ "action" : "function" , "function"…" at bounding box center [718, 570] width 881 height 917
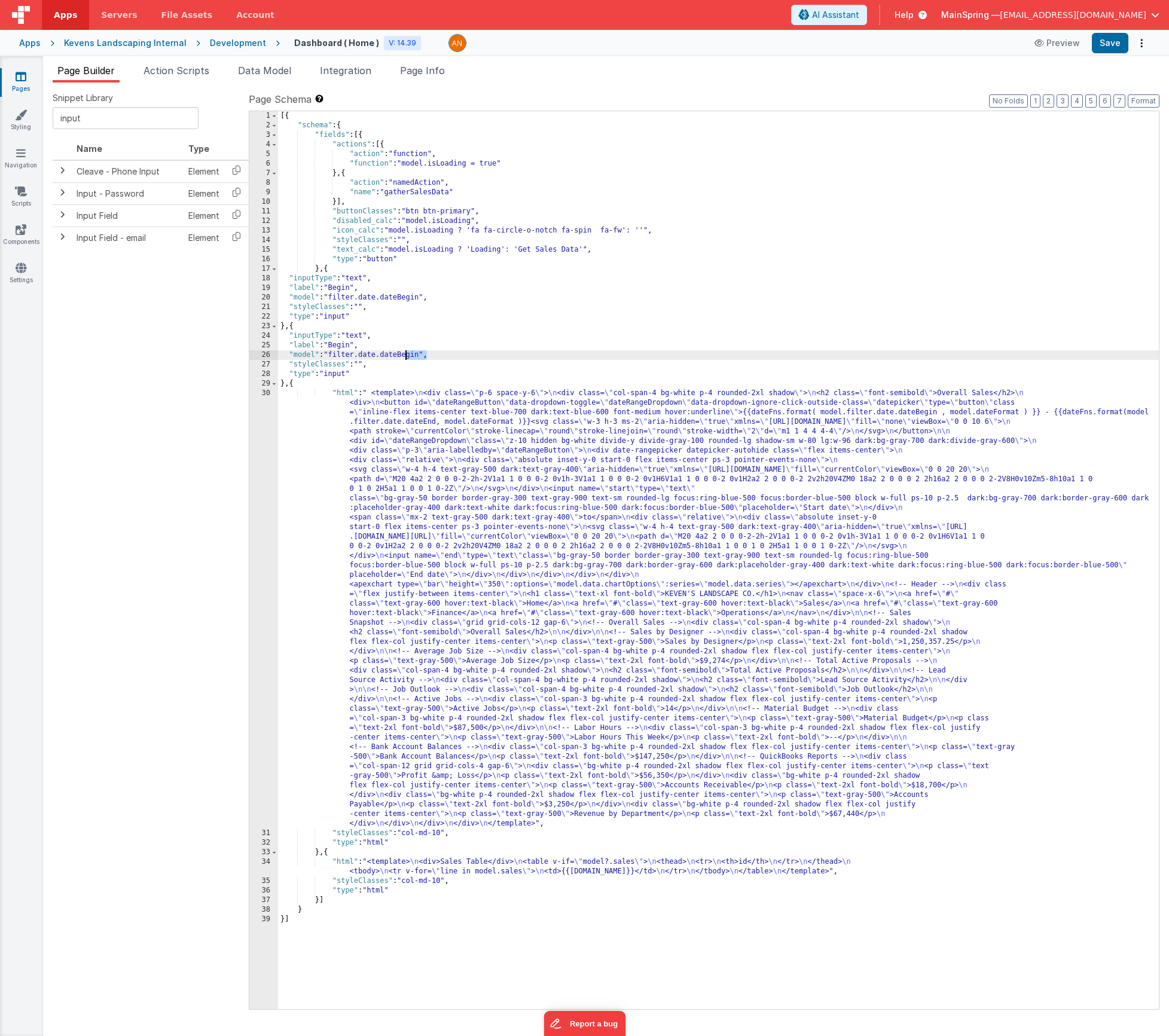
drag, startPoint x: 425, startPoint y: 355, endPoint x: 402, endPoint y: 354, distance: 23.0
click at [402, 354] on div "[{ "schema" : { "fields" : [{ "actions" : [{ "action" : "function" , "function"…" at bounding box center [718, 570] width 881 height 917
click at [265, 74] on span "Data Model" at bounding box center [265, 70] width 54 height 12
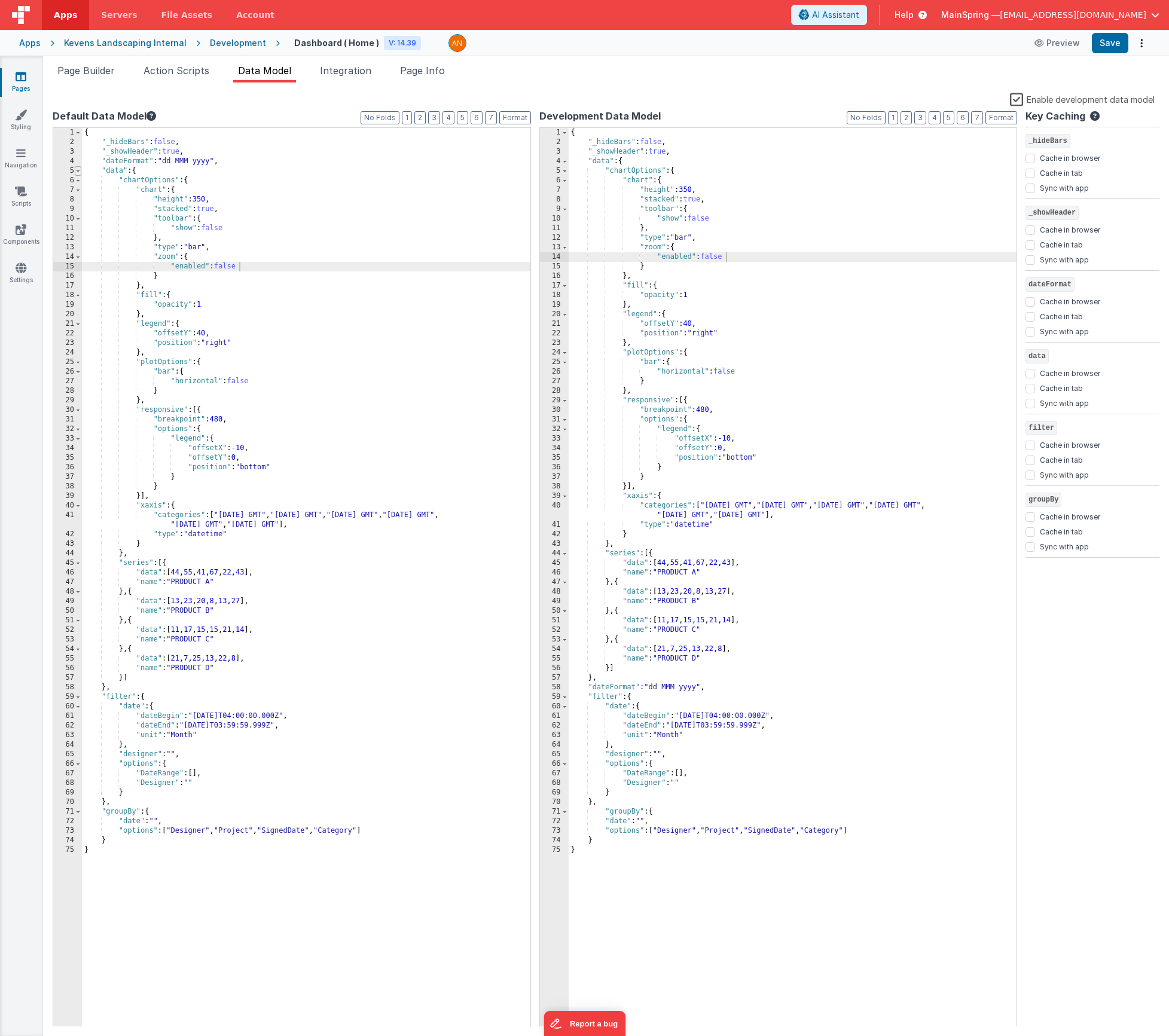
click at [77, 170] on span at bounding box center [78, 171] width 6 height 10
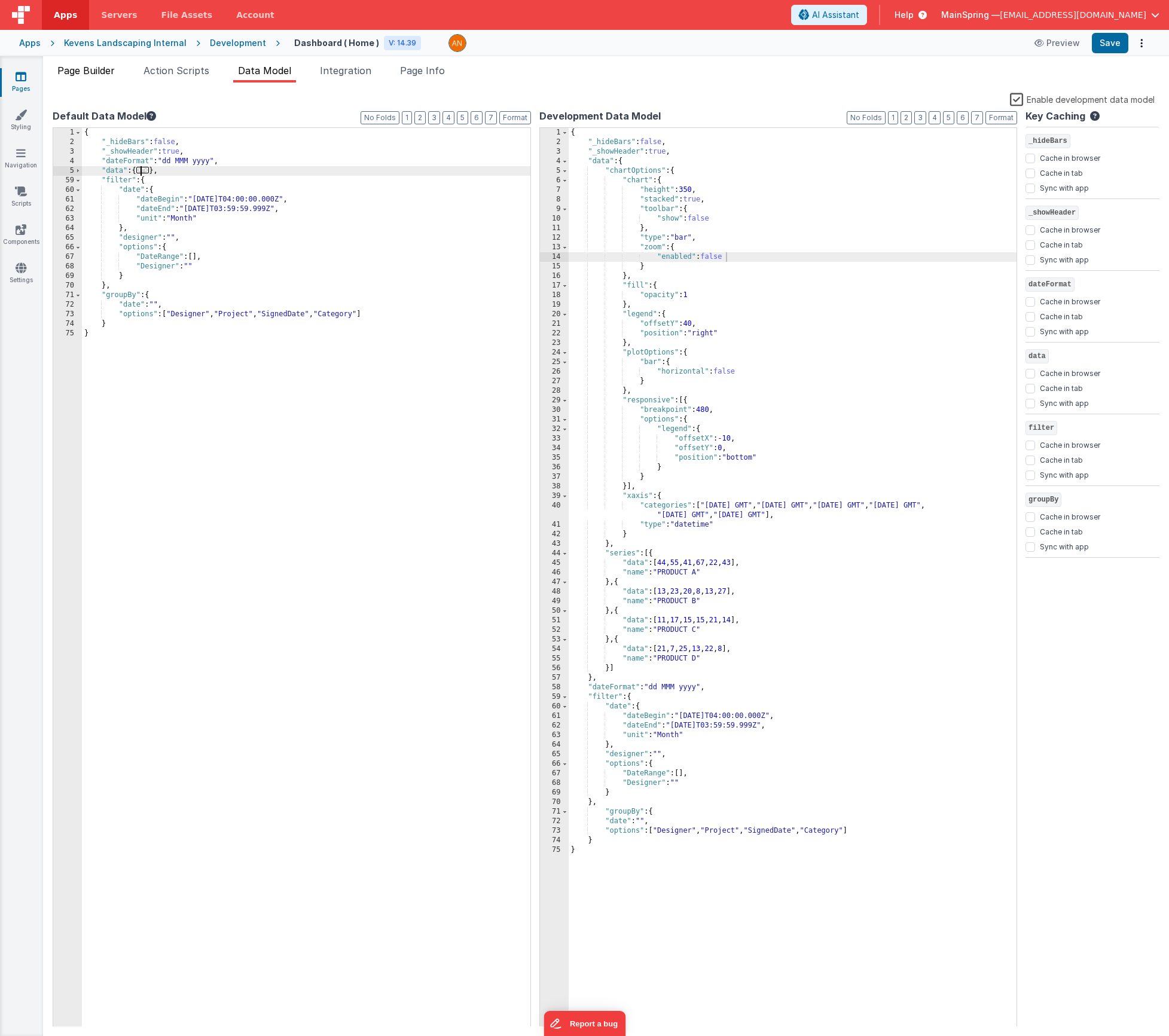
click at [106, 76] on span "Page Builder" at bounding box center [86, 70] width 57 height 12
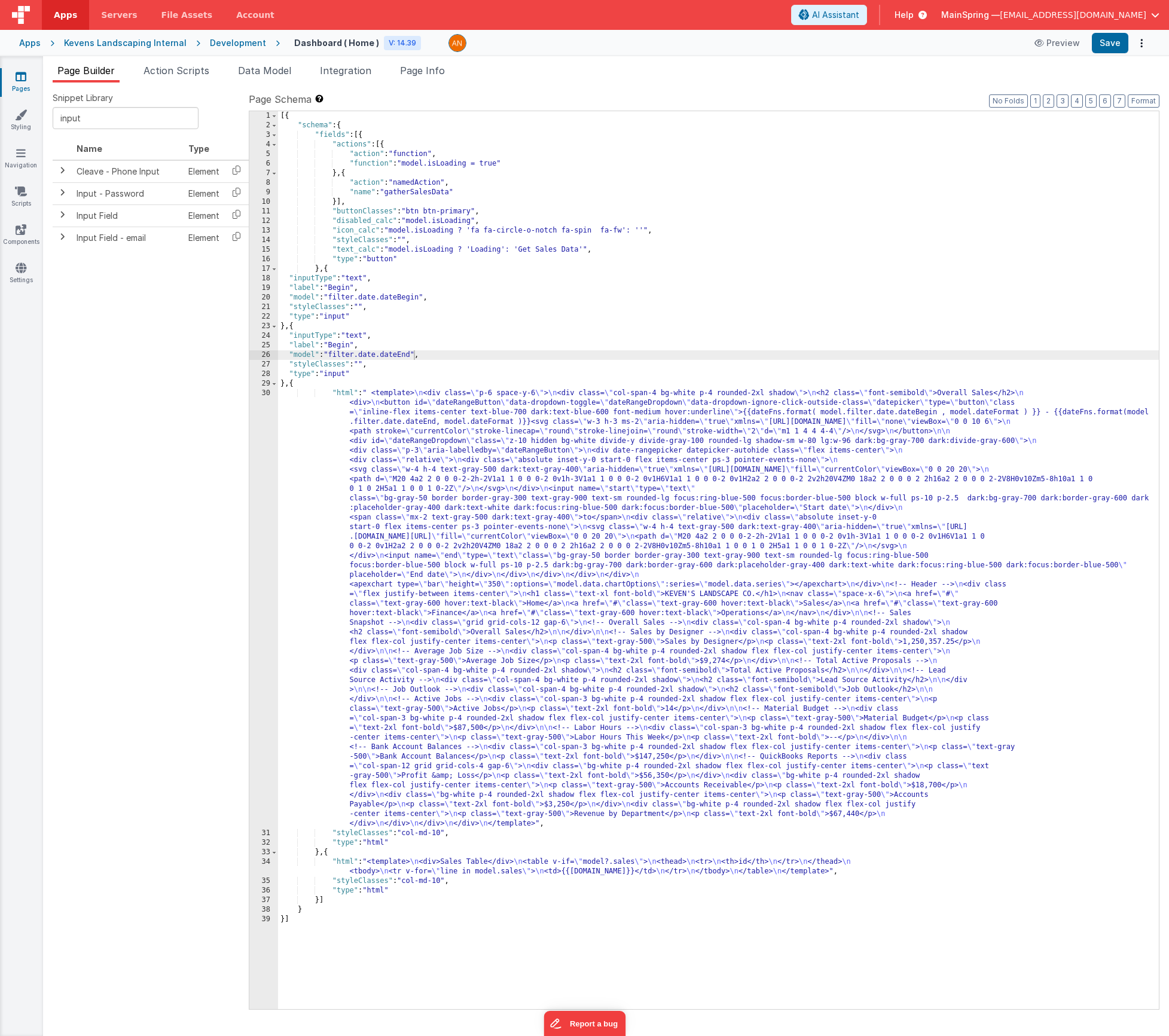
click at [397, 299] on div "[{ "schema" : { "fields" : [{ "actions" : [{ "action" : "function" , "function"…" at bounding box center [718, 570] width 881 height 917
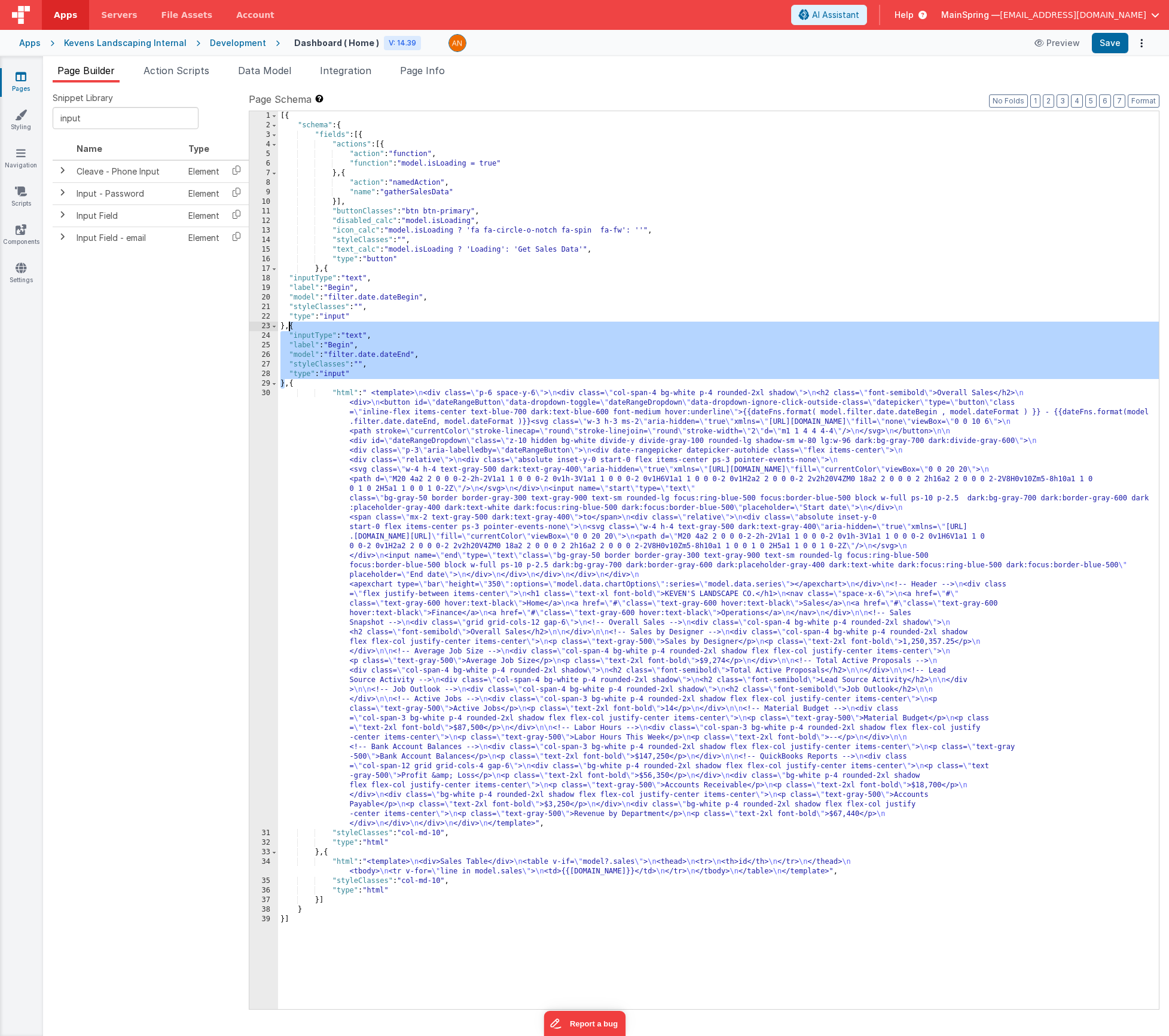
drag, startPoint x: 283, startPoint y: 386, endPoint x: 289, endPoint y: 328, distance: 58.3
click at [289, 328] on div "[{ "schema" : { "fields" : [{ "actions" : [{ "action" : "function" , "function"…" at bounding box center [718, 570] width 881 height 917
click at [285, 384] on div "[{ "schema" : { "fields" : [{ "actions" : [{ "action" : "function" , "function"…" at bounding box center [718, 570] width 881 height 917
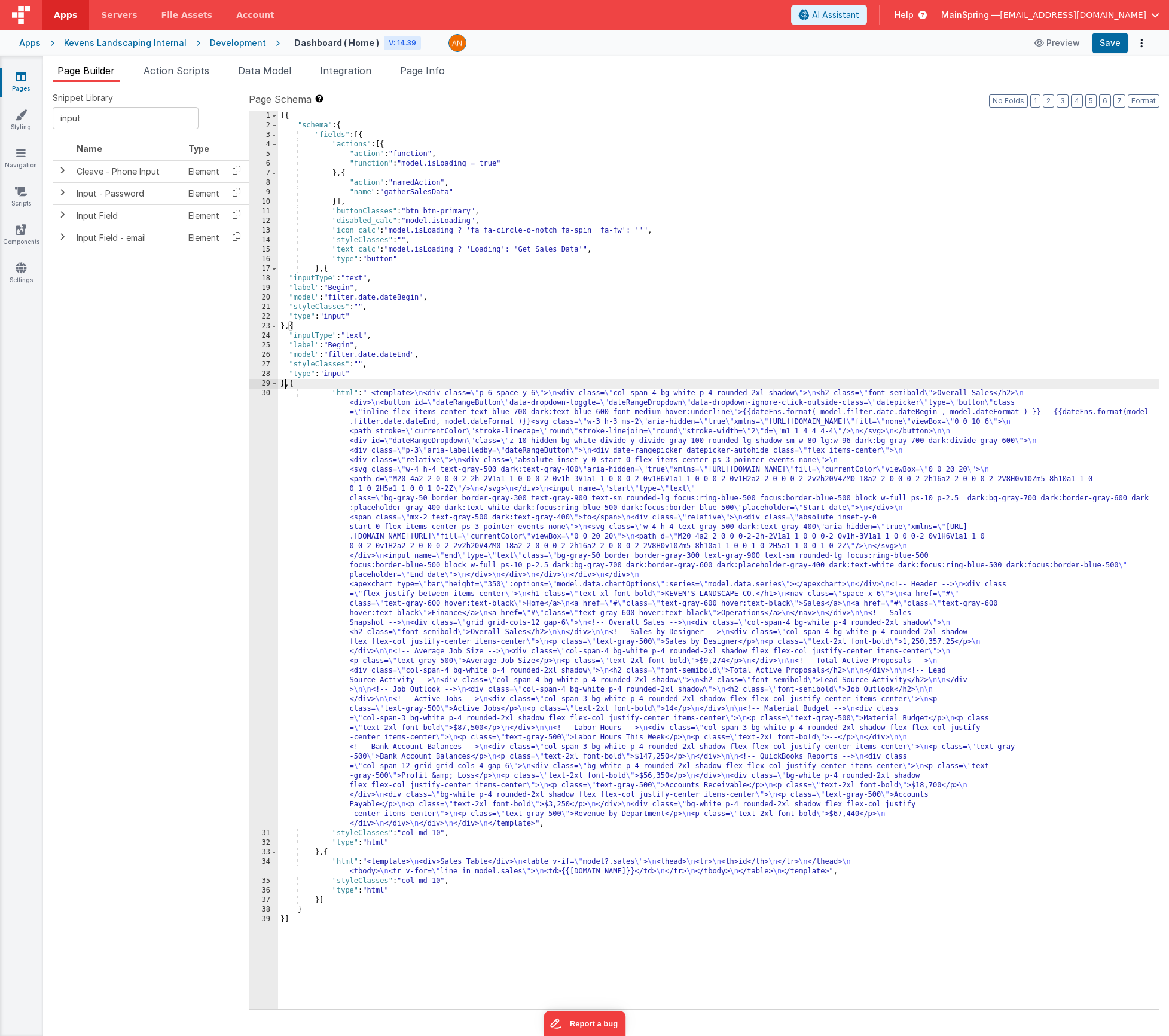
paste textarea
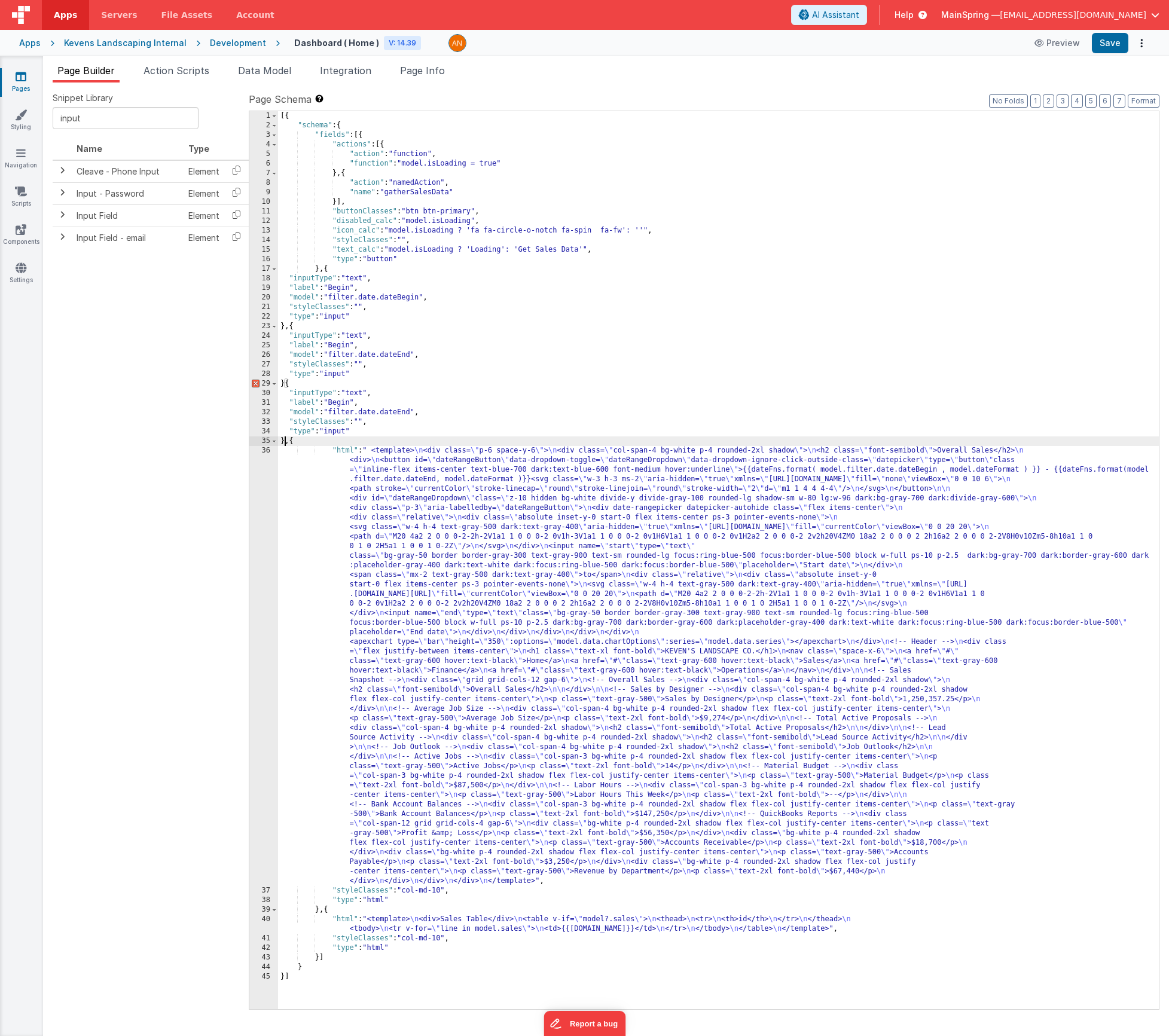
click at [286, 384] on div "[{ "schema" : { "fields" : [{ "actions" : [{ "action" : "function" , "function"…" at bounding box center [718, 570] width 881 height 917
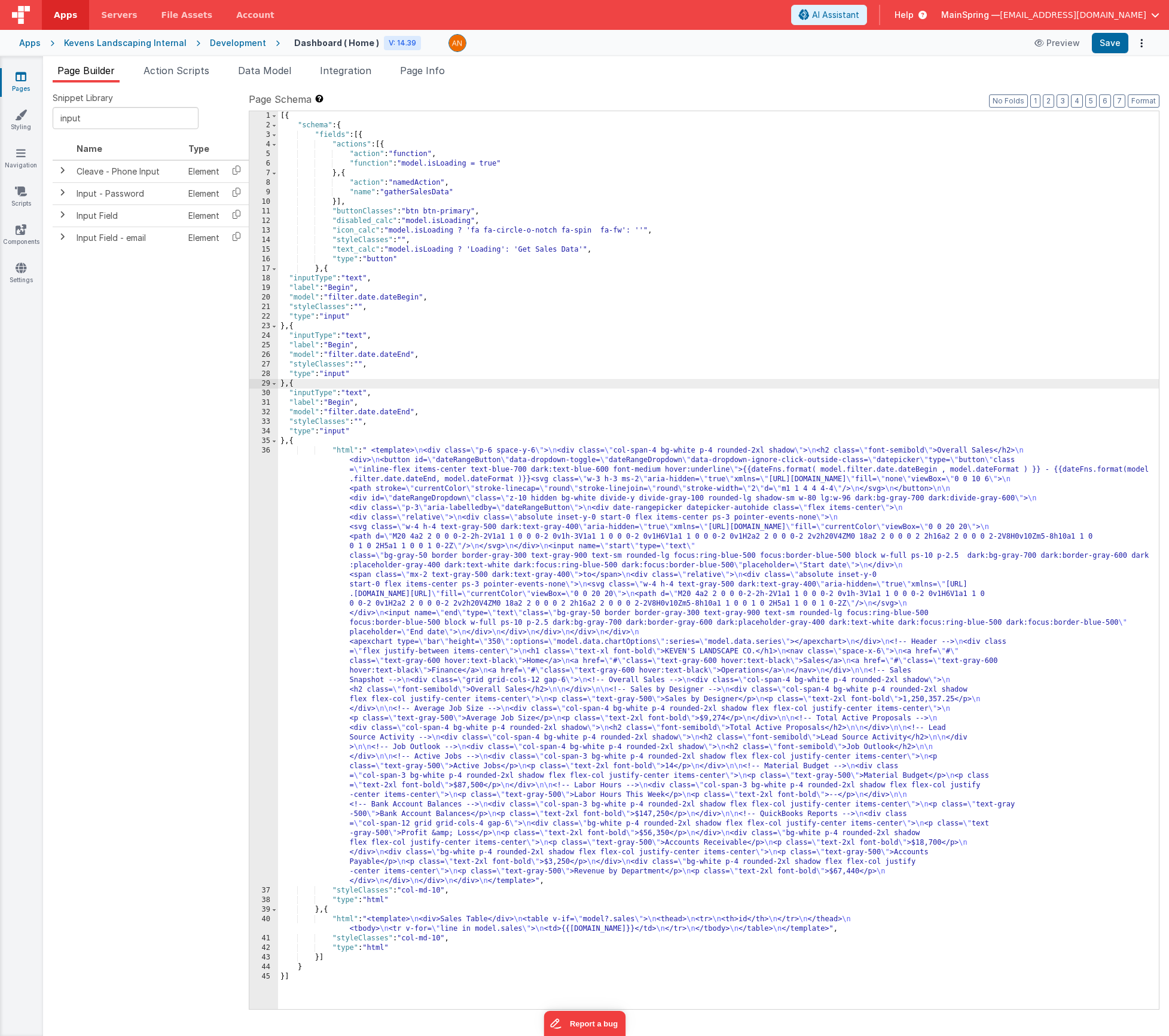
click at [399, 417] on div "[{ "schema" : { "fields" : [{ "actions" : [{ "action" : "function" , "function"…" at bounding box center [718, 570] width 881 height 917
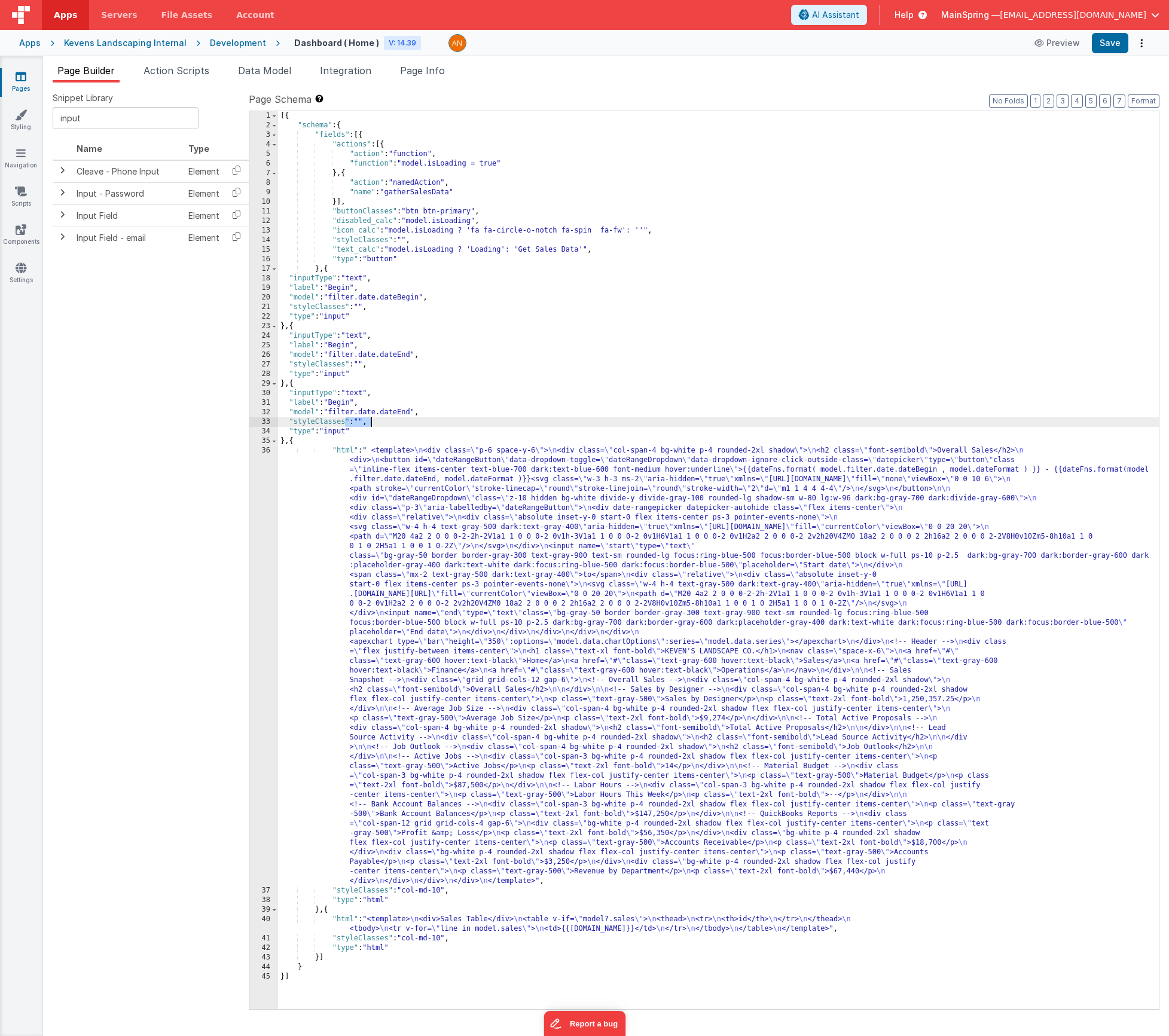
click at [399, 417] on div "[{ "schema" : { "fields" : [{ "actions" : [{ "action" : "function" , "function"…" at bounding box center [718, 570] width 881 height 917
click at [399, 412] on div "[{ "schema" : { "fields" : [{ "actions" : [{ "action" : "function" , "function"…" at bounding box center [718, 570] width 881 height 917
click at [354, 392] on div "[{ "schema" : { "fields" : [{ "actions" : [{ "action" : "function" , "function"…" at bounding box center [718, 570] width 881 height 917
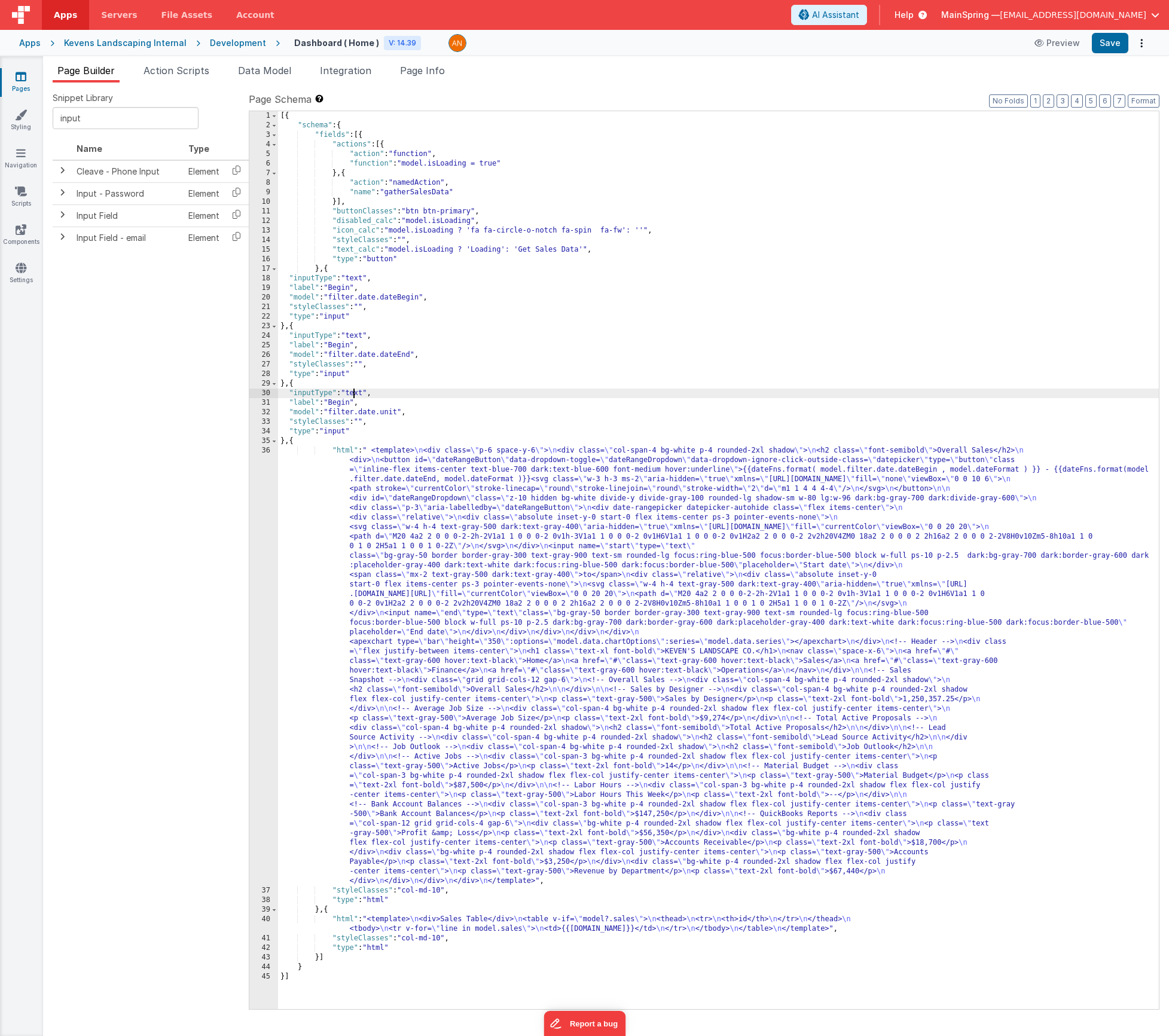
click at [354, 392] on div "[{ "schema" : { "fields" : [{ "actions" : [{ "action" : "function" , "function"…" at bounding box center [718, 570] width 881 height 917
click at [94, 119] on input "input" at bounding box center [126, 118] width 146 height 22
click at [61, 168] on span at bounding box center [62, 170] width 10 height 10
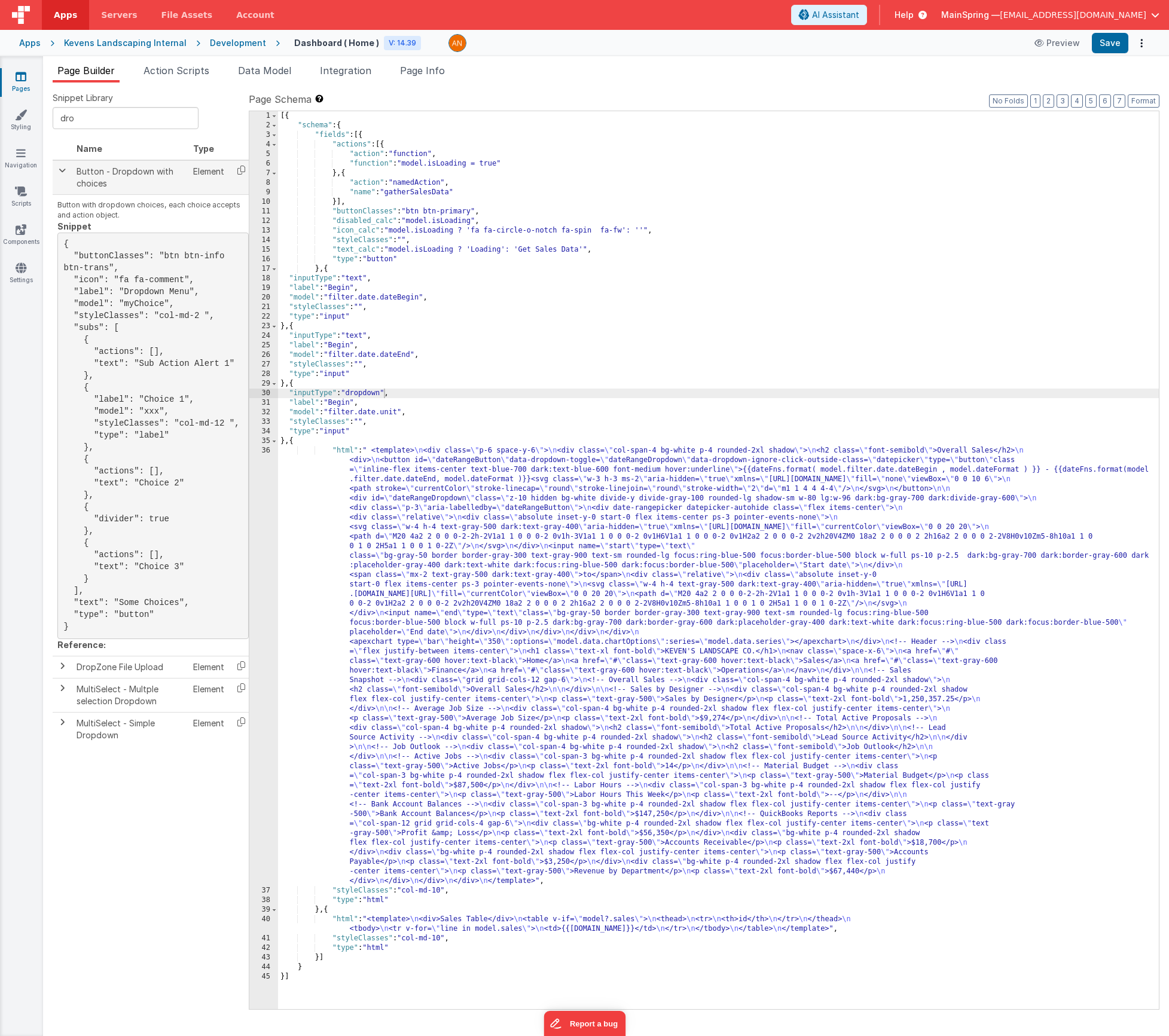
click at [61, 168] on span at bounding box center [62, 170] width 10 height 10
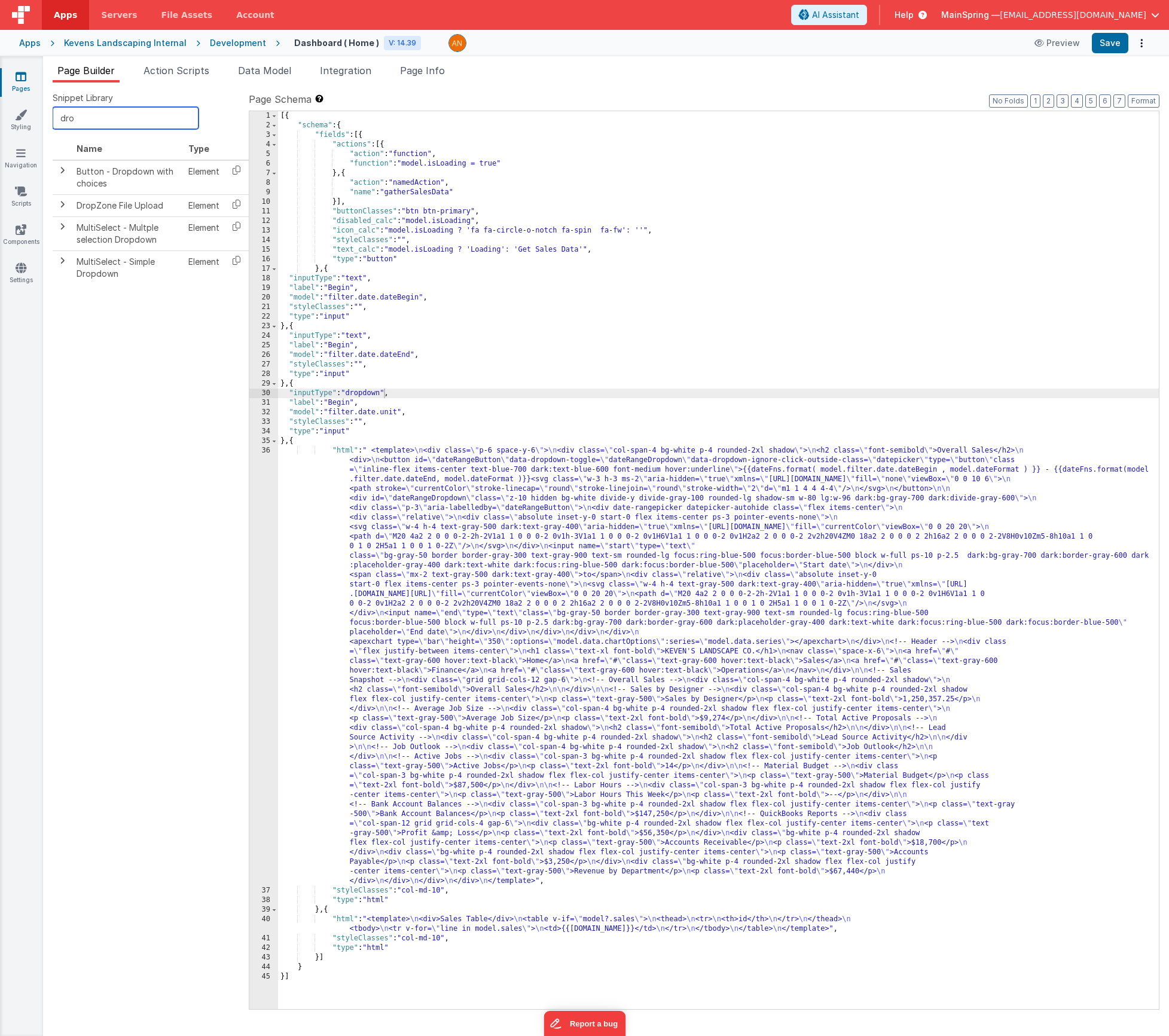
click at [77, 115] on input "dro" at bounding box center [126, 118] width 146 height 22
type input "select"
click at [62, 203] on span at bounding box center [62, 204] width 10 height 10
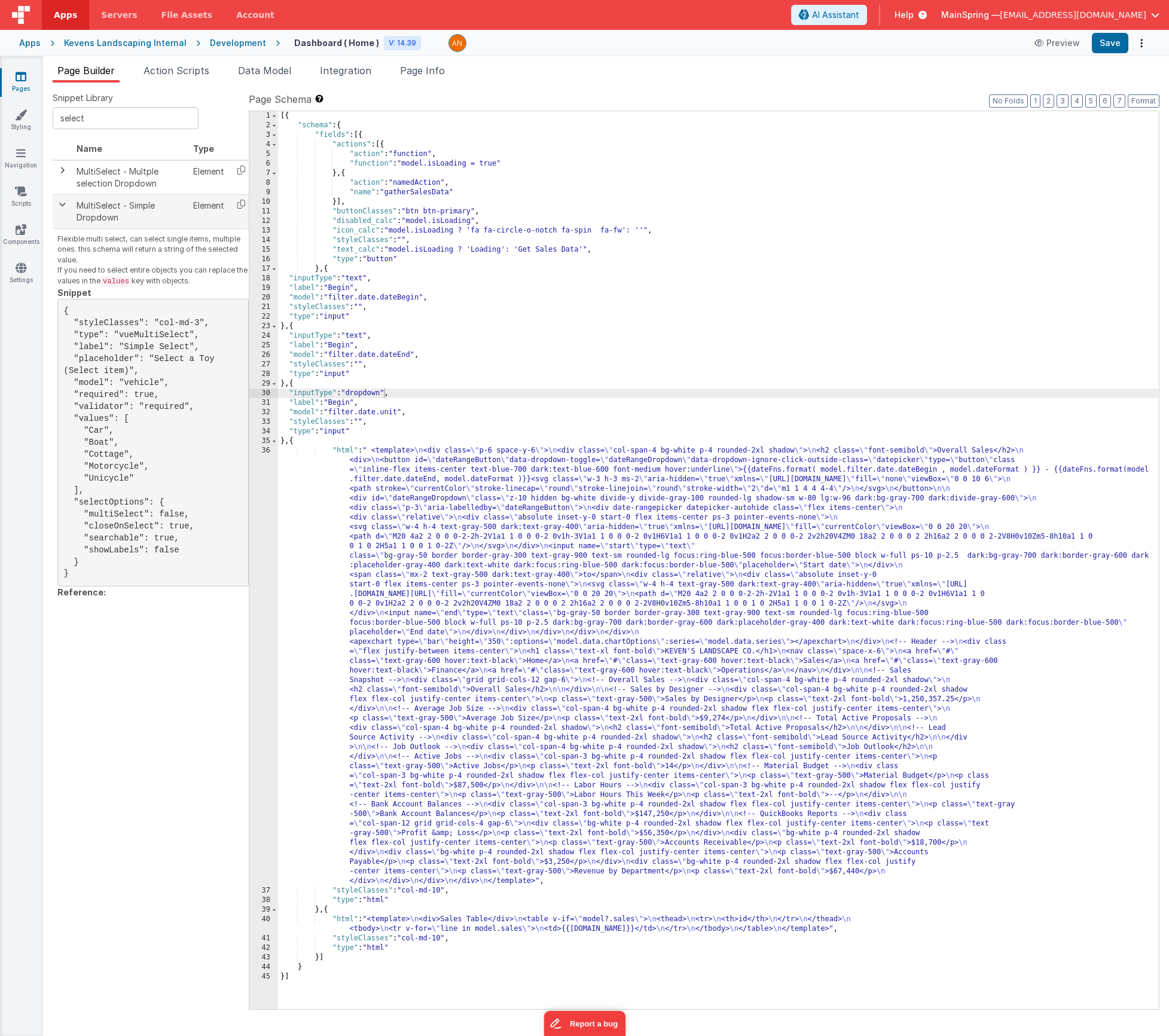
click at [62, 203] on span at bounding box center [62, 204] width 10 height 10
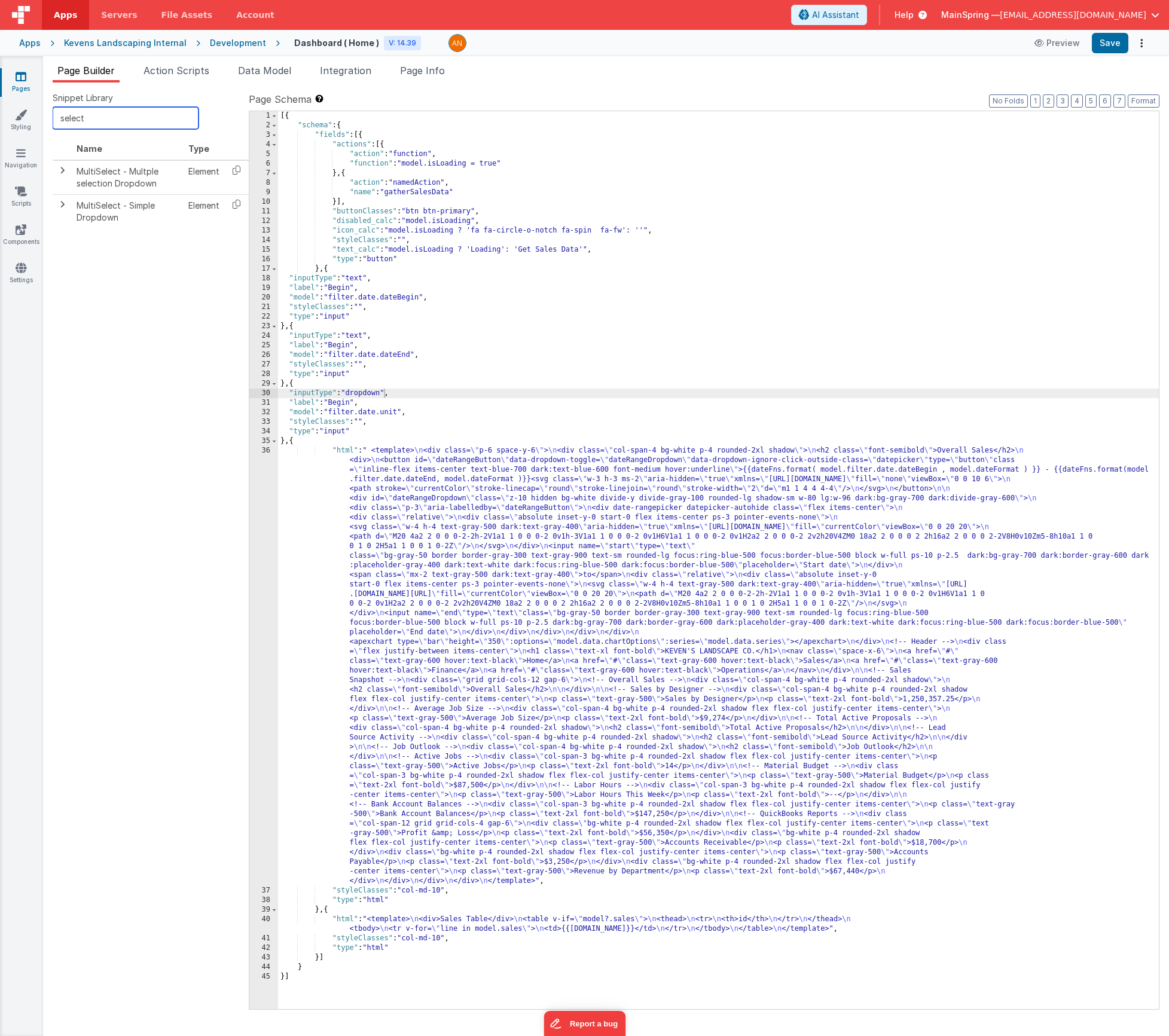
click at [86, 118] on input "select" at bounding box center [126, 118] width 146 height 22
click at [1134, 105] on button "Format" at bounding box center [1143, 101] width 32 height 13
click at [356, 281] on div "[{ "schema" : { "fields" : [{ "actions" : [{ "action" : "function" , "function"…" at bounding box center [718, 570] width 881 height 917
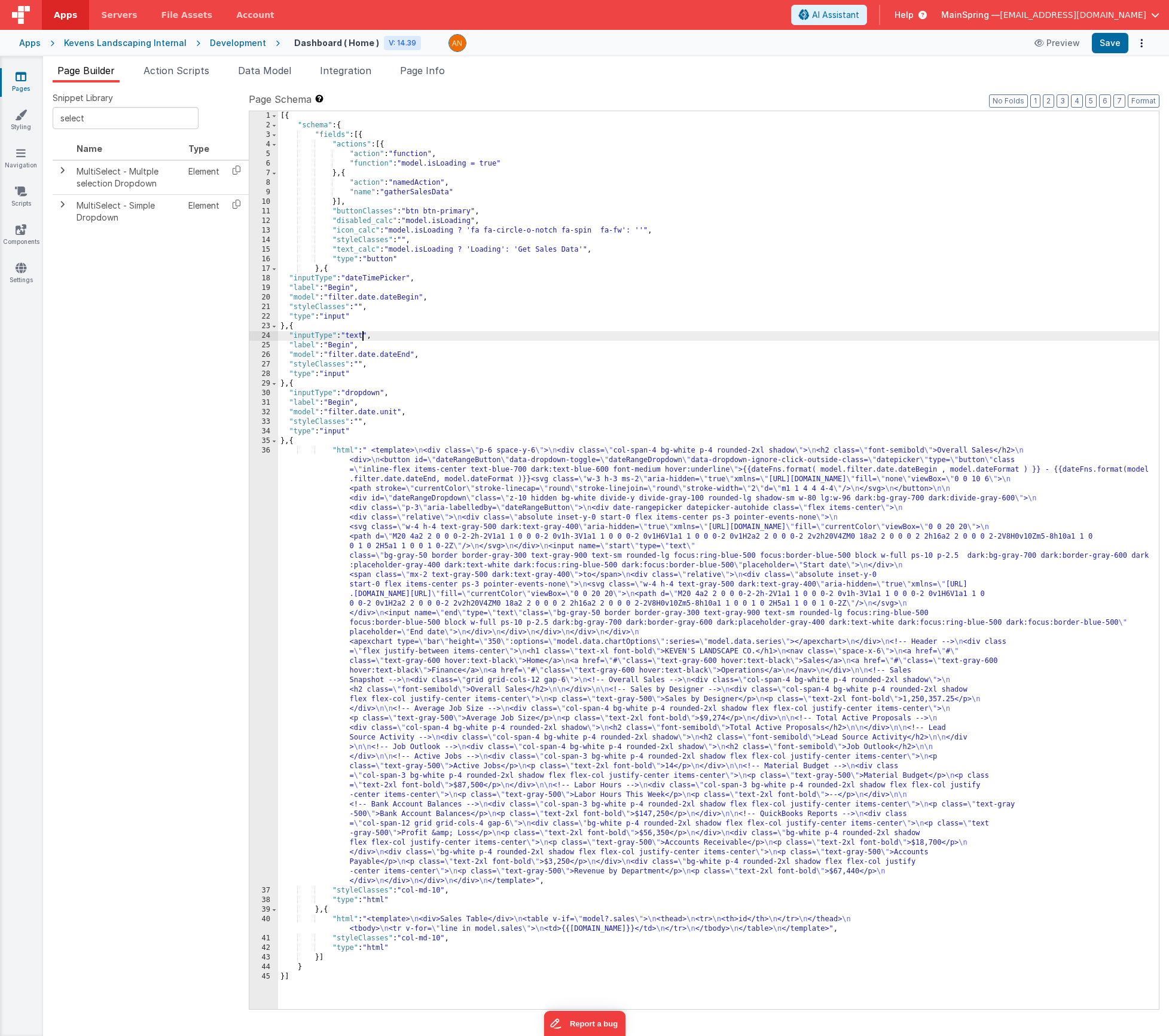
click at [361, 339] on div "[{ "schema" : { "fields" : [{ "actions" : [{ "action" : "function" , "function"…" at bounding box center [718, 570] width 881 height 917
click at [1133, 99] on button "Format" at bounding box center [1143, 101] width 32 height 13
click at [394, 335] on div "[{ "schema" : { "fields" : [{ "actions" : [{ "action" : "function" , "function"…" at bounding box center [718, 570] width 881 height 917
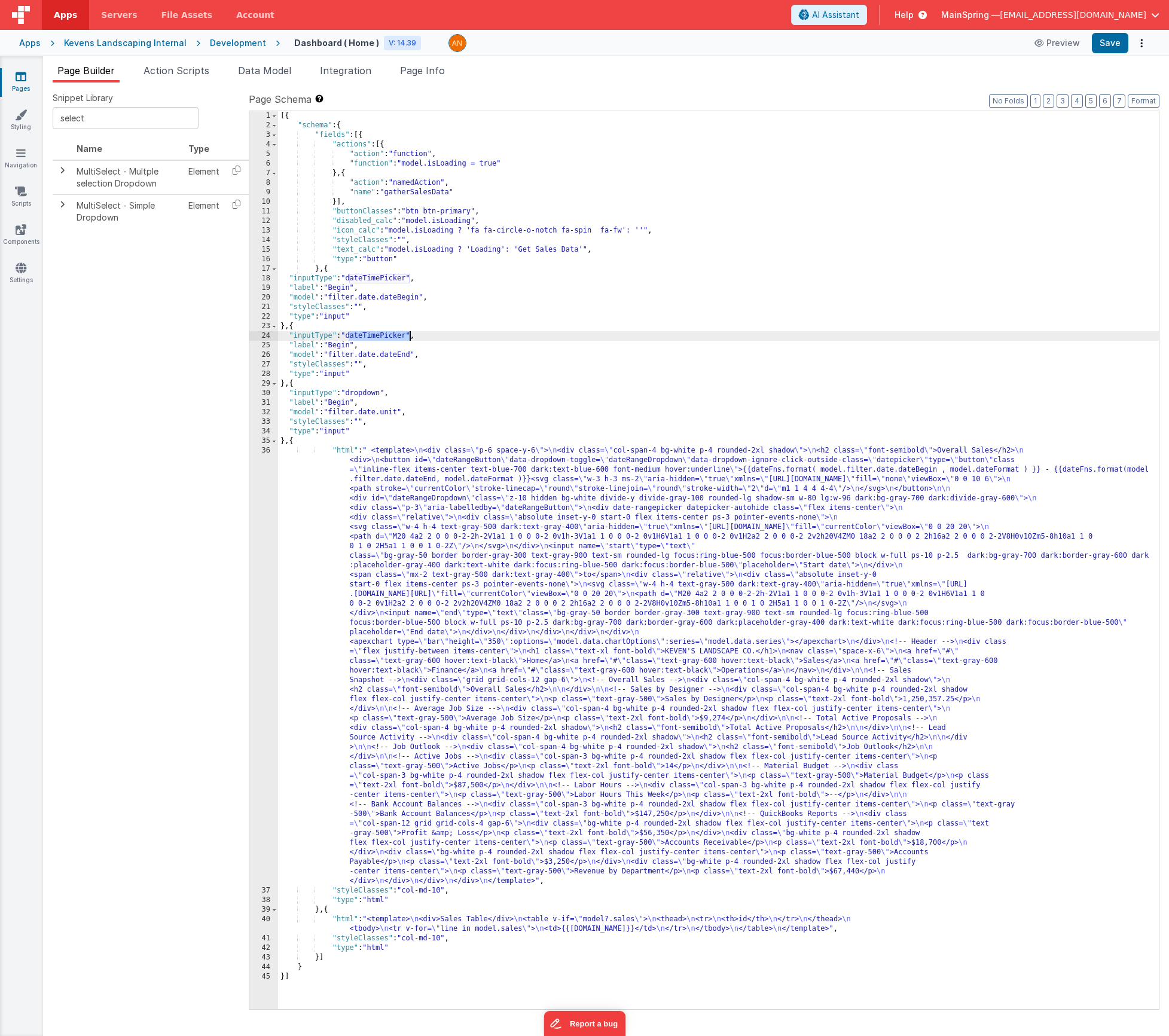
click at [394, 335] on div "[{ "schema" : { "fields" : [{ "actions" : [{ "action" : "function" , "function"…" at bounding box center [718, 570] width 881 height 917
click at [394, 335] on div "[{ "schema" : { "fields" : [{ "actions" : [{ "action" : "function" , "function"…" at bounding box center [718, 570] width 881 height 917
click at [372, 278] on div "[{ "schema" : { "fields" : [{ "actions" : [{ "action" : "function" , "function"…" at bounding box center [718, 570] width 881 height 917
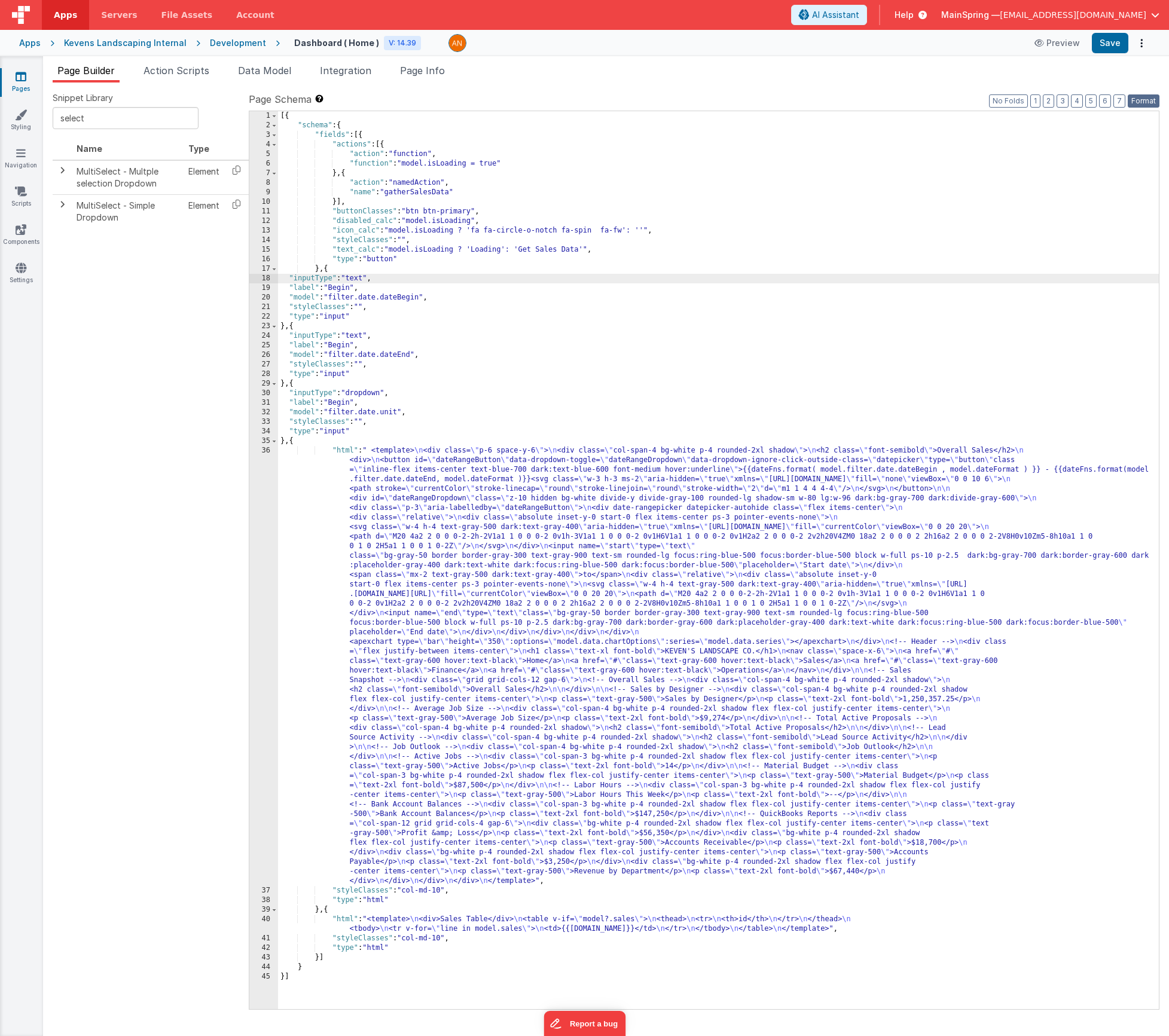
click at [1148, 102] on button "Format" at bounding box center [1143, 101] width 32 height 13
drag, startPoint x: 1107, startPoint y: 49, endPoint x: 1014, endPoint y: 46, distance: 93.0
click at [1107, 49] on button "Save" at bounding box center [1110, 43] width 37 height 21
click at [1136, 107] on button "Format" at bounding box center [1143, 101] width 32 height 13
click at [529, 331] on div "[{ "schema" : { "fields" : [{ "actions" : [{ "action" : "function" , "function"…" at bounding box center [718, 570] width 881 height 917
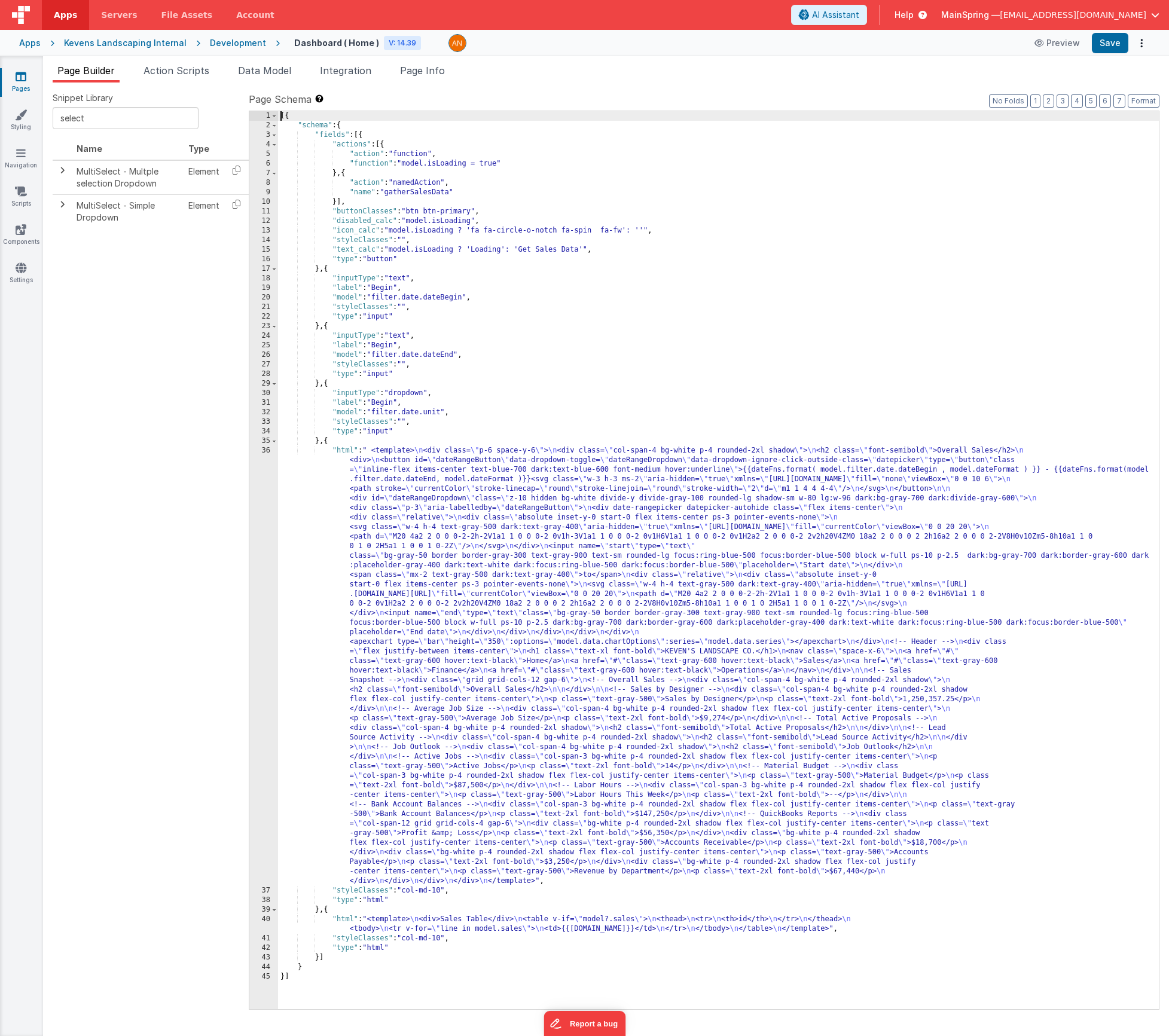
click at [307, 964] on div "[{ "schema" : { "fields" : [{ "actions" : [{ "action" : "function" , "function"…" at bounding box center [718, 570] width 881 height 917
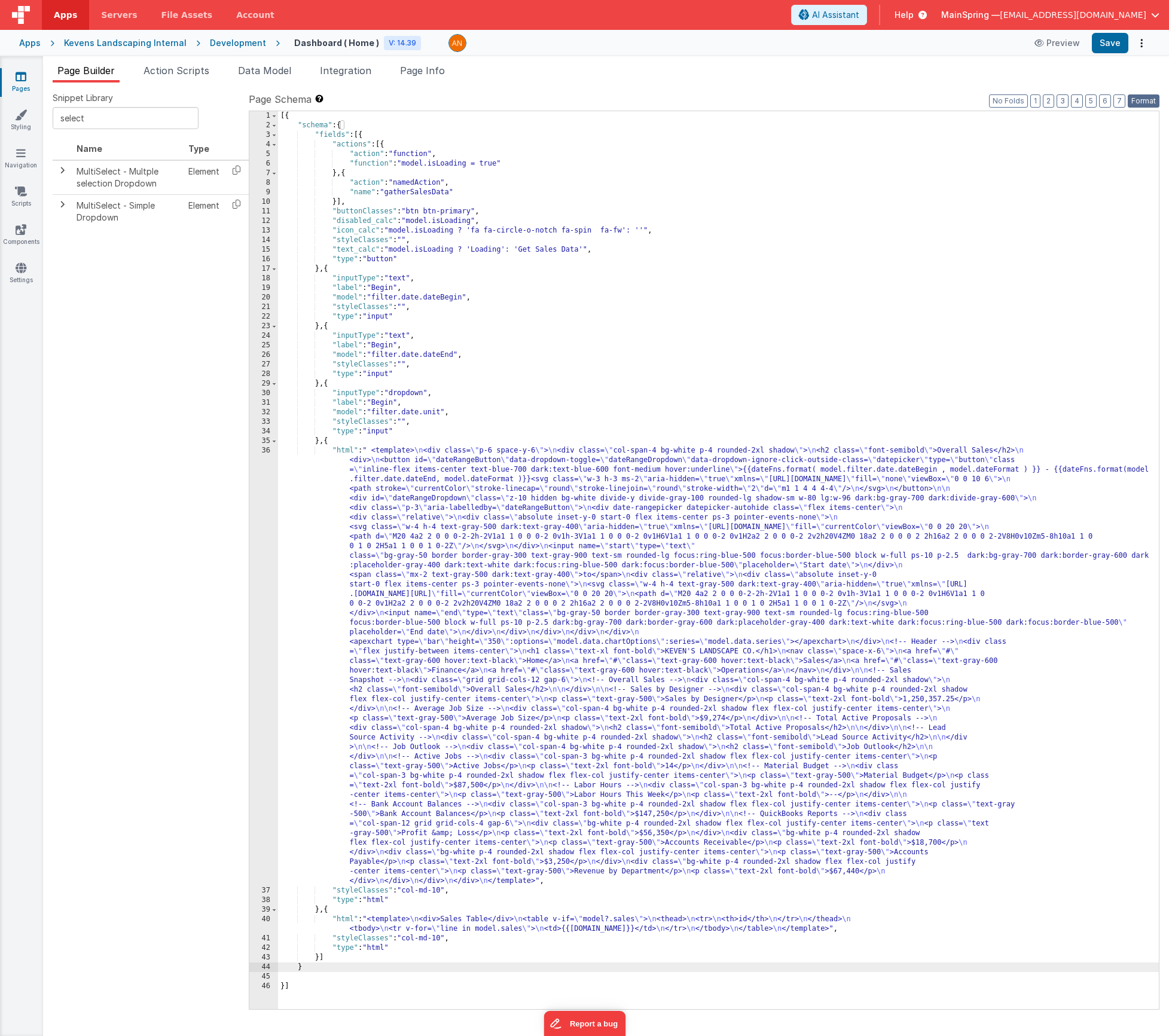
click at [1143, 101] on button "Format" at bounding box center [1143, 101] width 32 height 13
click at [414, 74] on span "Page Info" at bounding box center [423, 70] width 45 height 12
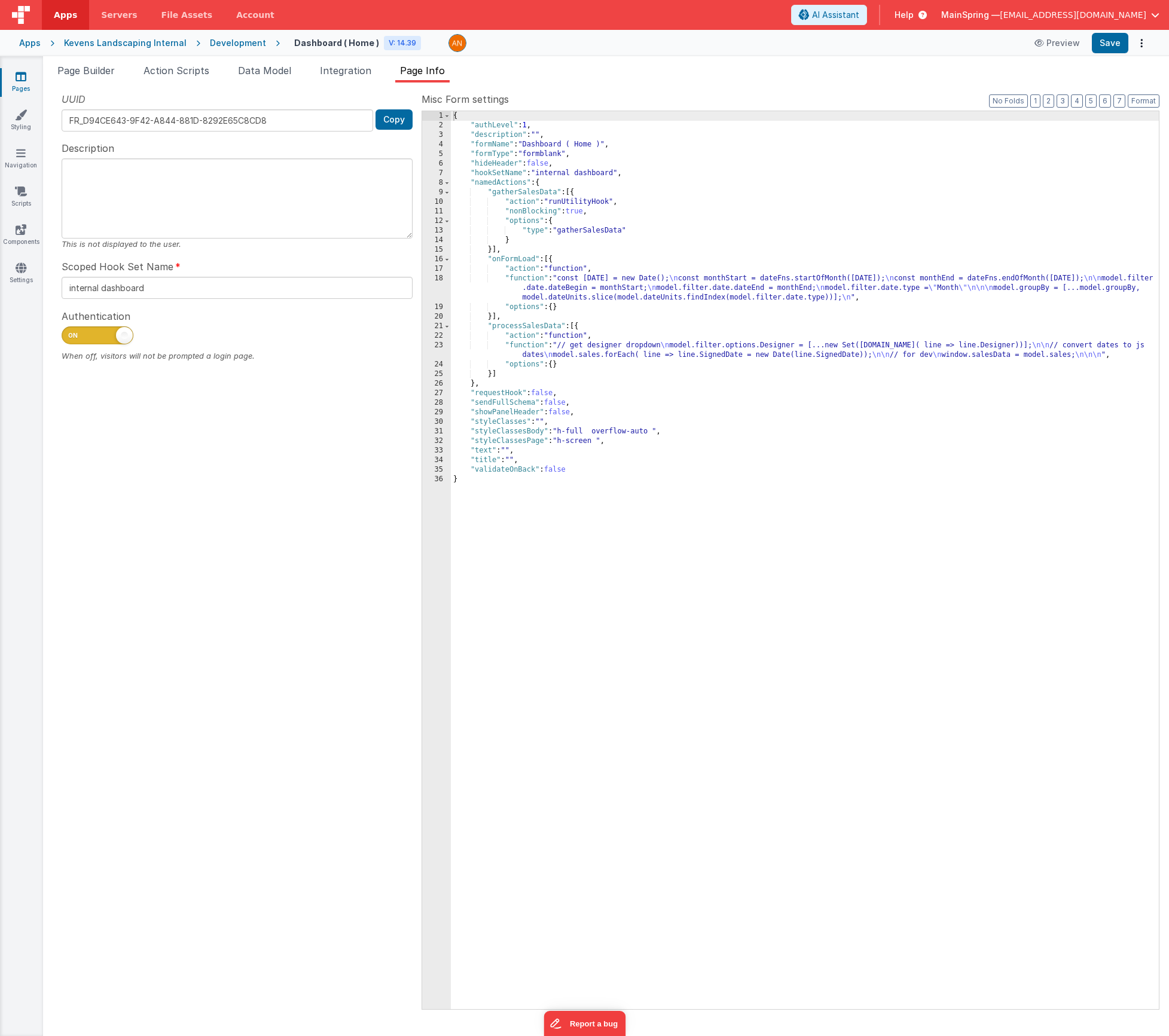
click at [592, 432] on div "{ "authLevel" : 1 , "description" : "" , "formName" : "Dashboard ( Home )" , "f…" at bounding box center [805, 570] width 708 height 917
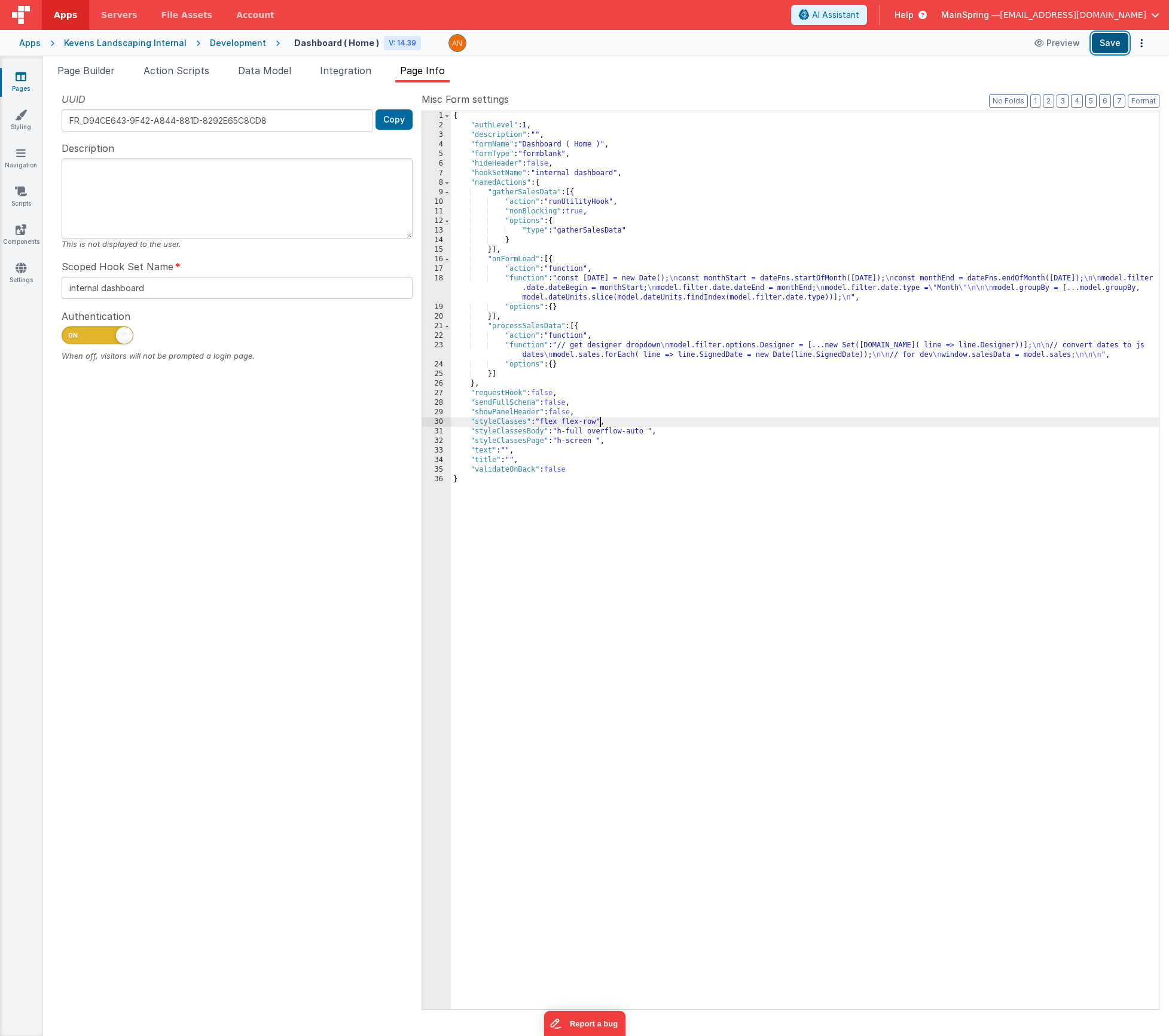
click at [1110, 42] on button "Save" at bounding box center [1110, 43] width 37 height 21
drag, startPoint x: 543, startPoint y: 422, endPoint x: 601, endPoint y: 421, distance: 58.0
click at [601, 421] on div "{ "authLevel" : 1 , "description" : "" , "formName" : "Dashboard ( Home )" , "f…" at bounding box center [805, 570] width 708 height 917
click at [1106, 54] on div "Apps Kevens Landscaping Internal Development Dashboard ( Home ) V: 14.39 Previe…" at bounding box center [584, 43] width 1169 height 26
drag, startPoint x: 1114, startPoint y: 45, endPoint x: 1080, endPoint y: 46, distance: 34.0
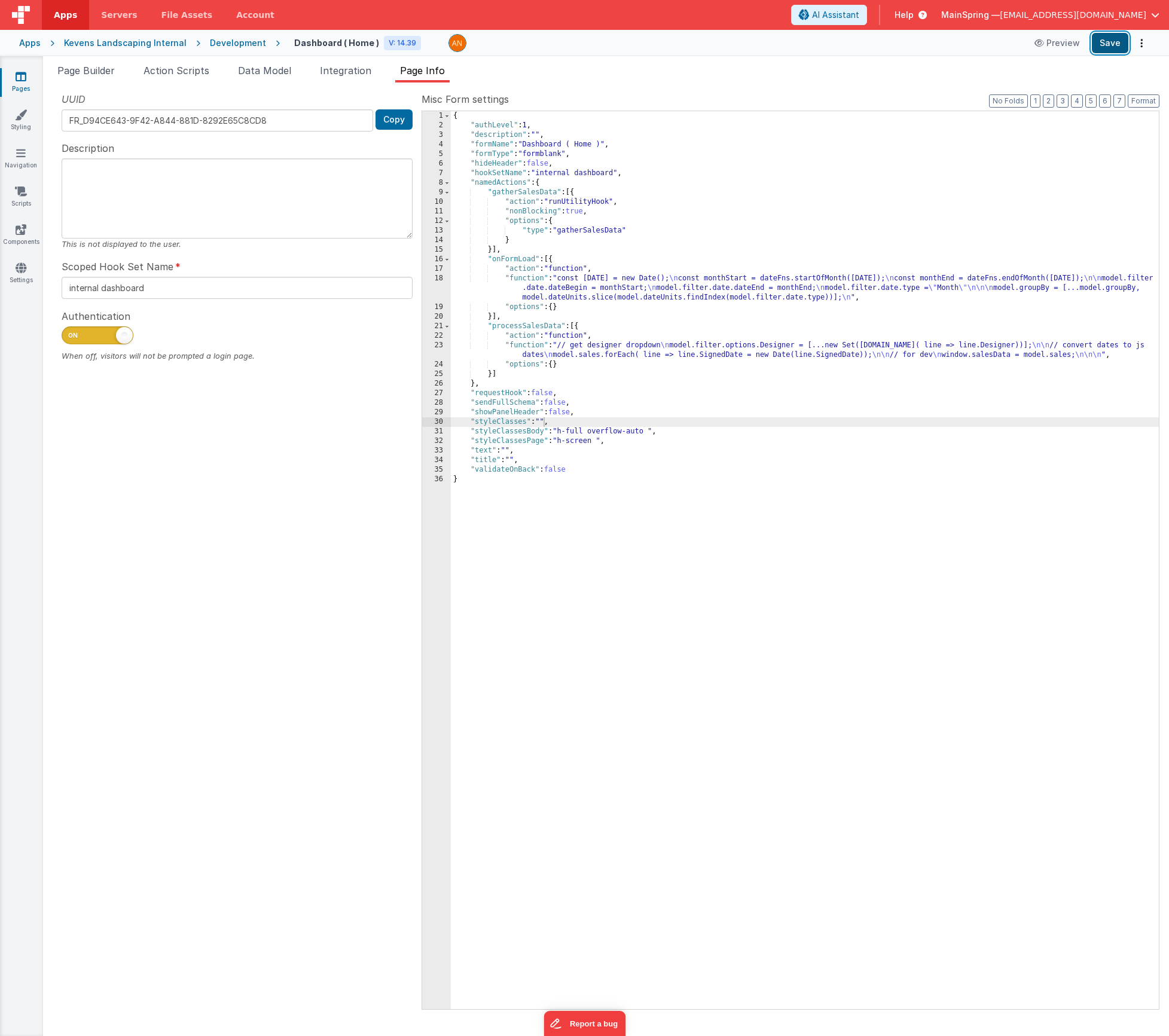
click at [1114, 45] on button "Save" at bounding box center [1110, 43] width 37 height 21
click at [108, 74] on span "Page Builder" at bounding box center [86, 70] width 57 height 12
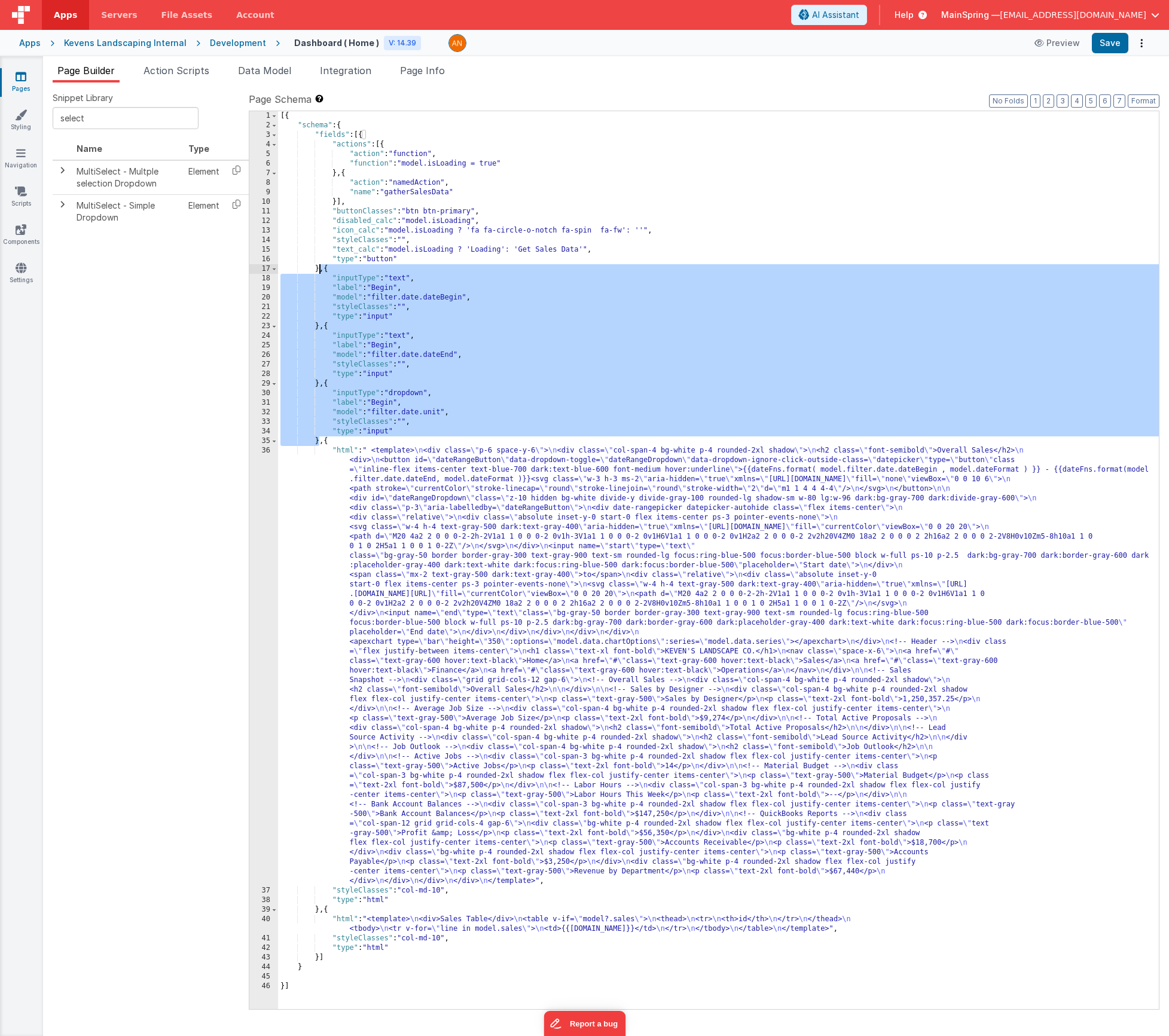
drag, startPoint x: 319, startPoint y: 441, endPoint x: 321, endPoint y: 266, distance: 175.0
click at [321, 266] on div "[{ "schema" : { "fields" : [{ "actions" : [{ "action" : "function" , "function"…" at bounding box center [718, 570] width 881 height 917
click at [118, 121] on input "select" at bounding box center [126, 118] width 146 height 22
type input "group"
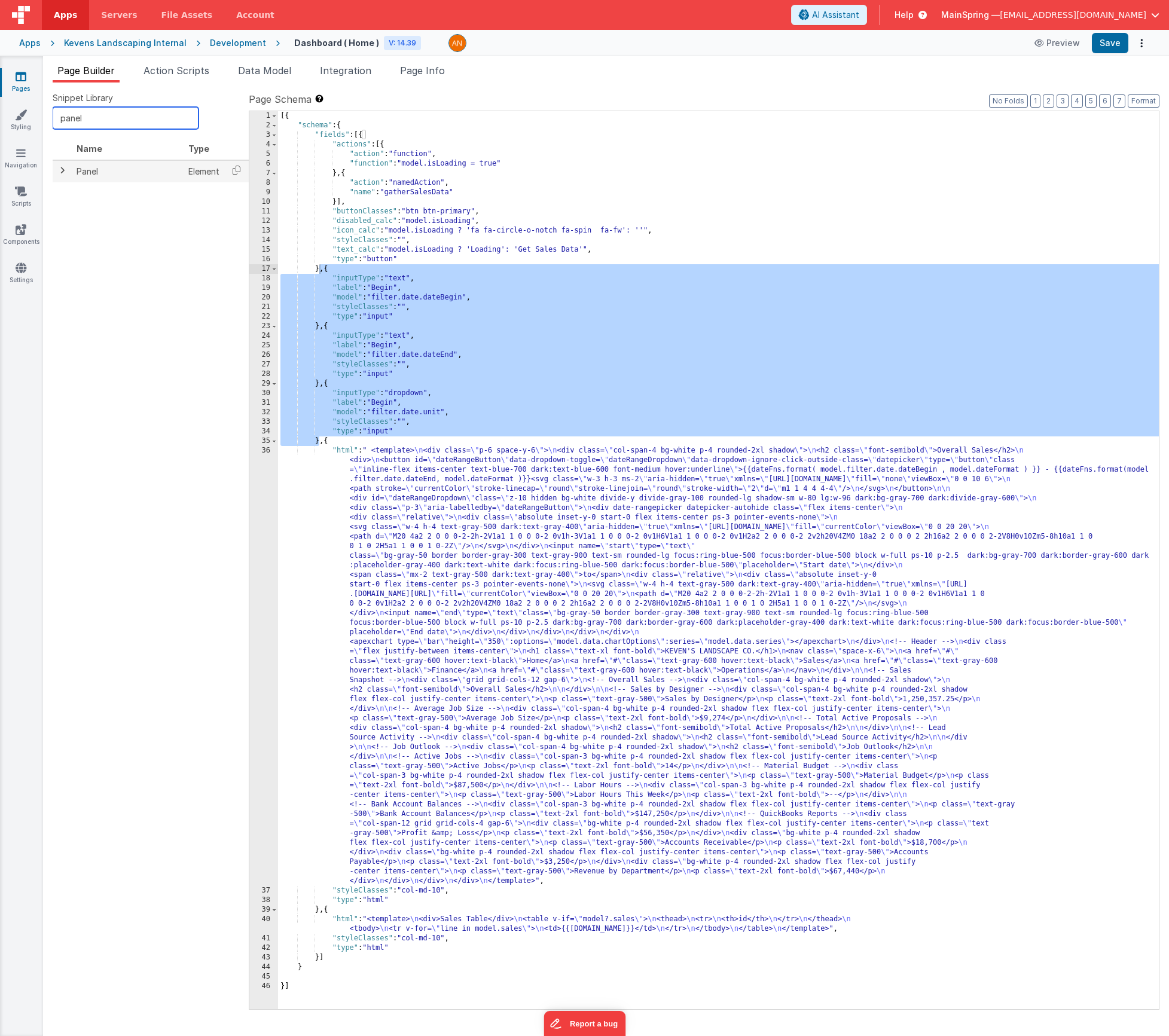
type input "panel"
click at [62, 168] on span at bounding box center [62, 170] width 10 height 10
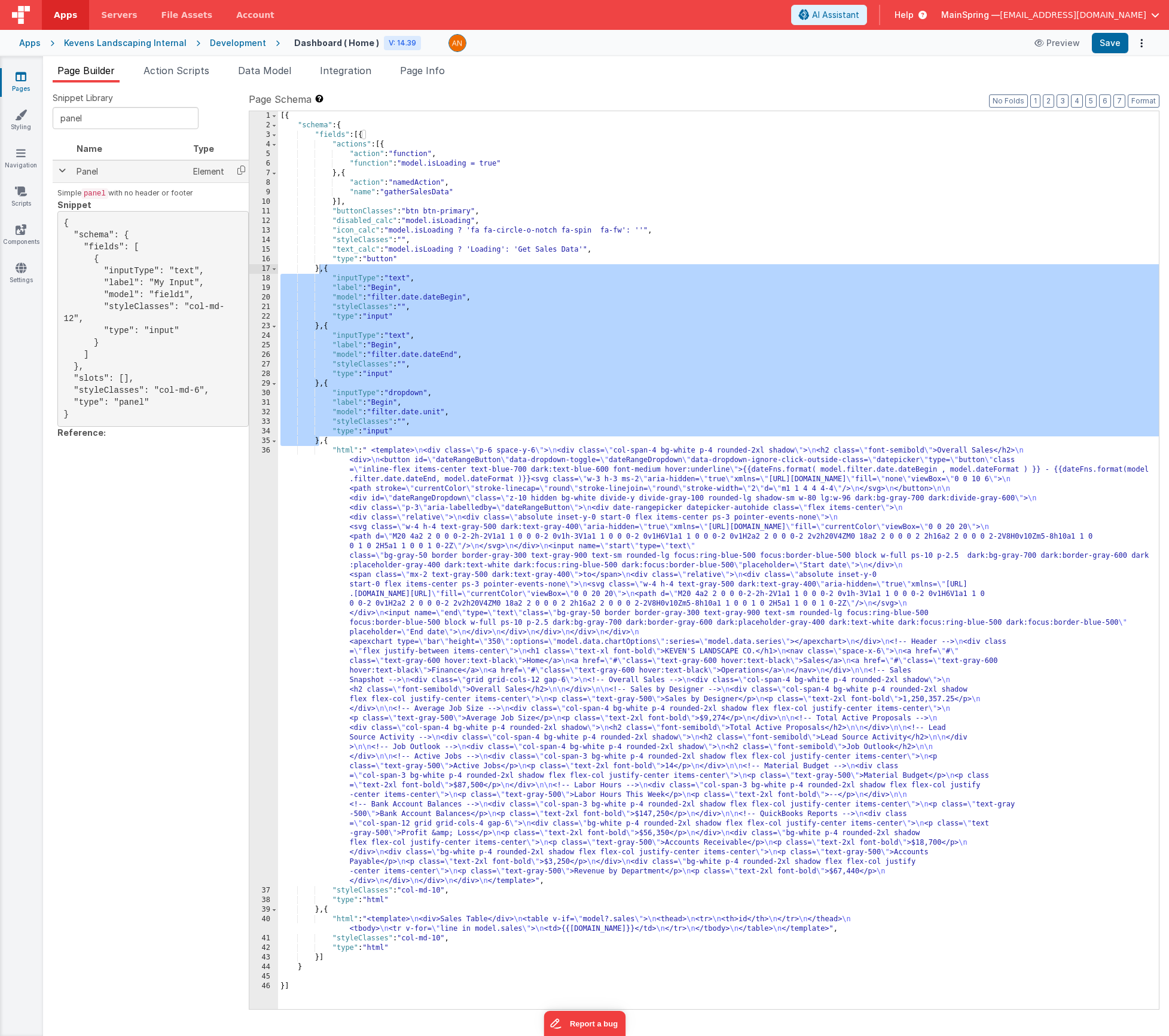
click at [61, 168] on span at bounding box center [62, 170] width 10 height 10
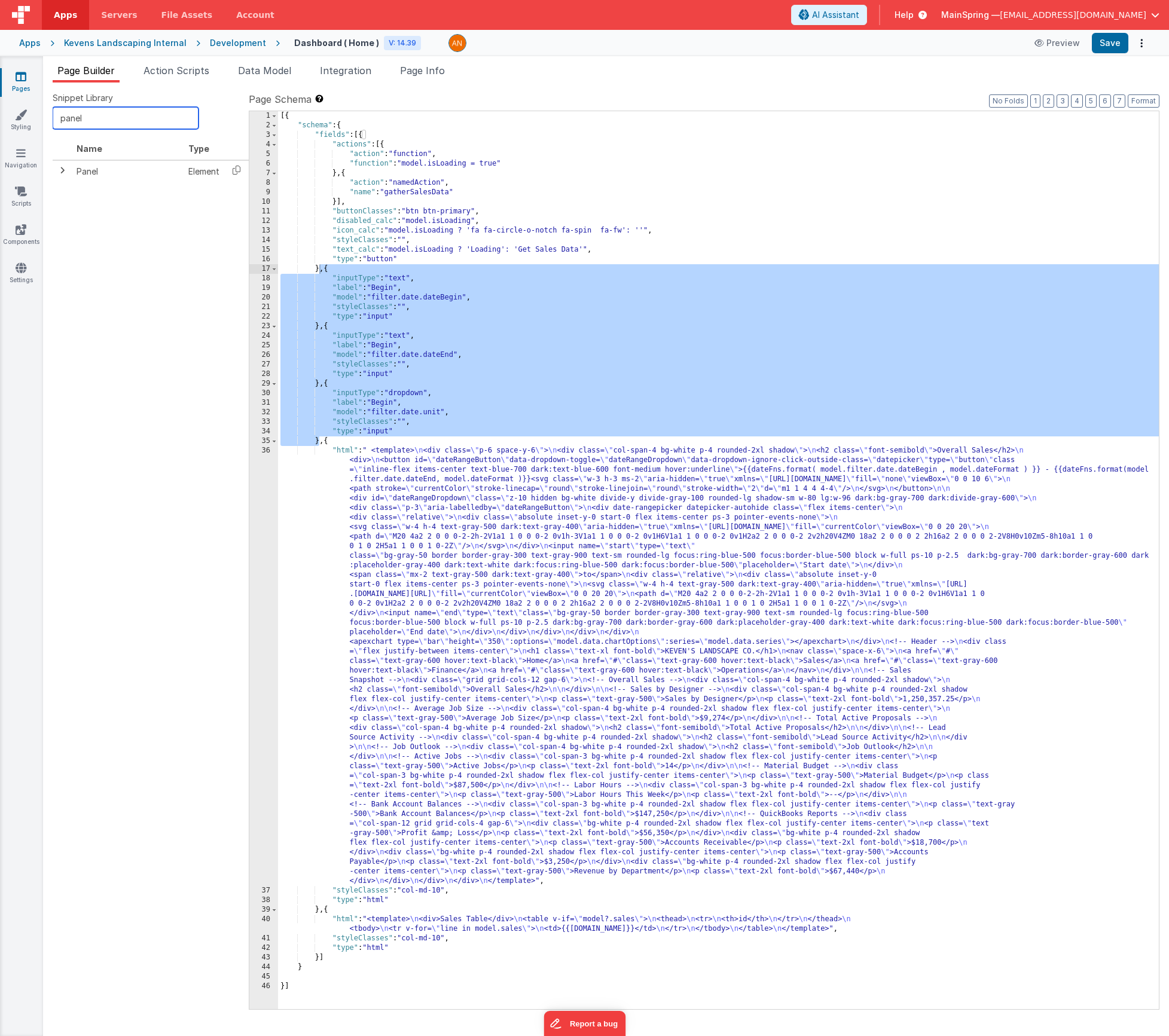
click at [92, 127] on input "panel" at bounding box center [126, 118] width 146 height 22
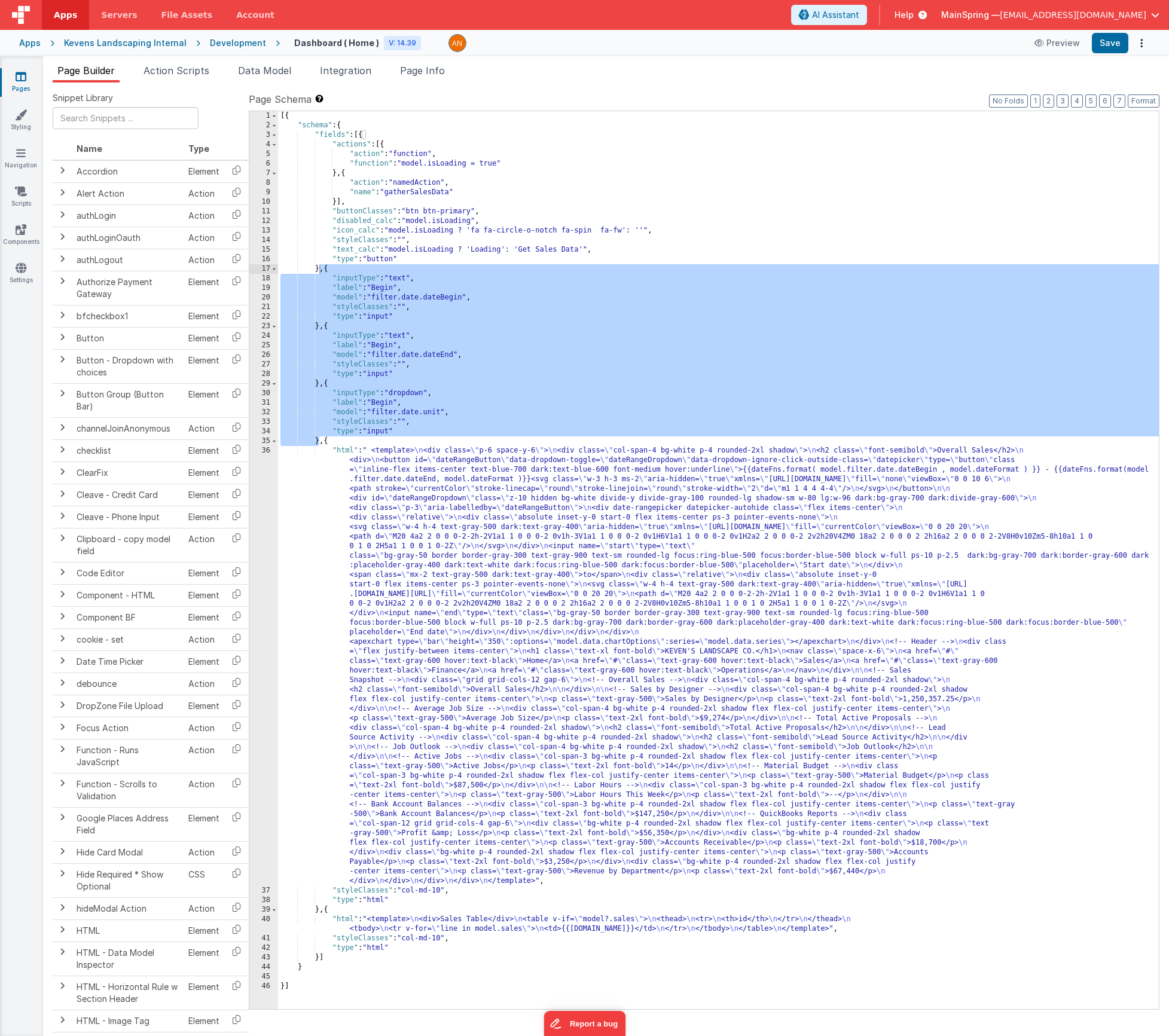
click at [405, 364] on div "[{ "schema" : { "fields" : [{ "actions" : [{ "action" : "function" , "function"…" at bounding box center [718, 570] width 881 height 917
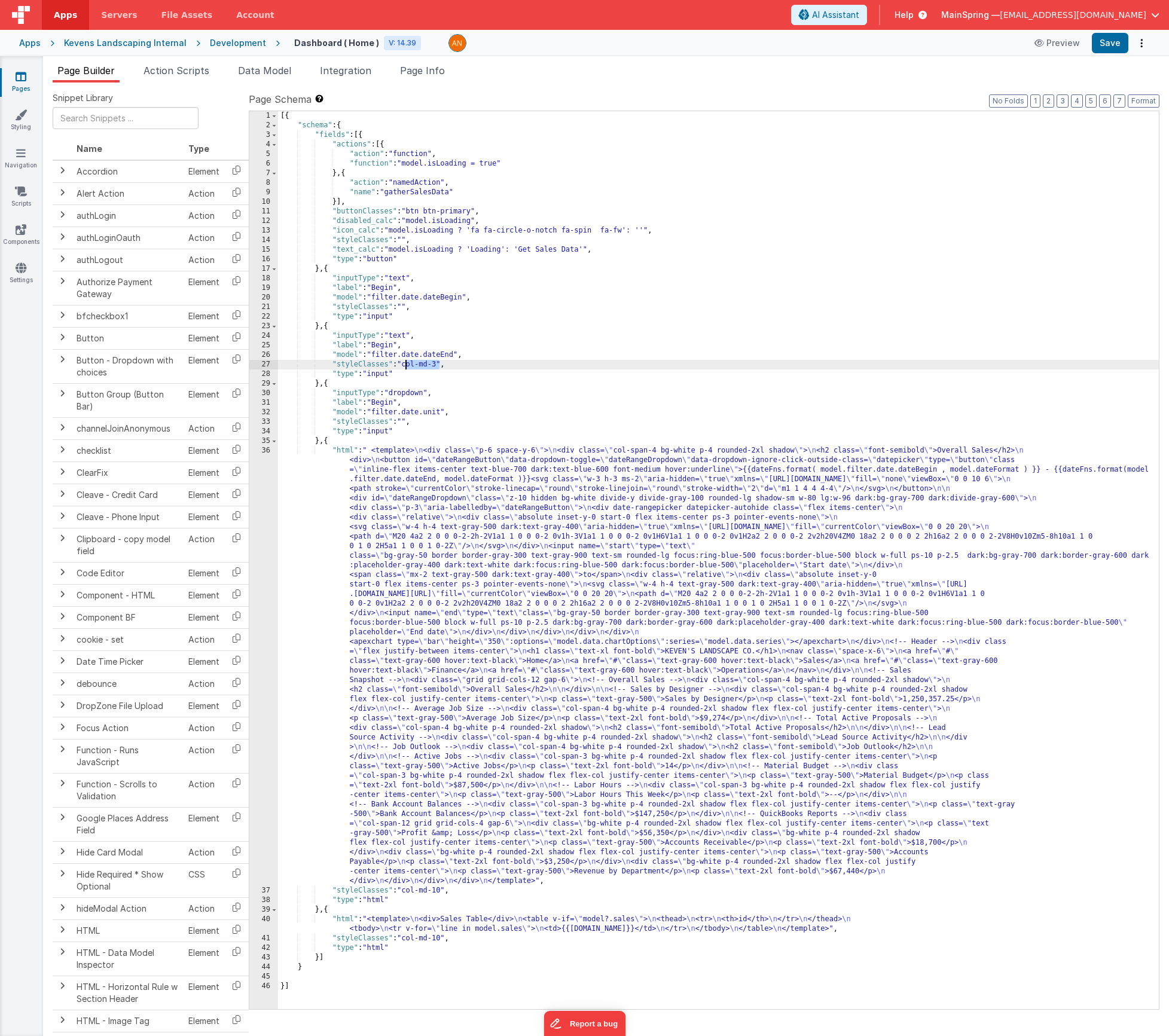
click at [406, 422] on div "[{ "schema" : { "fields" : [{ "actions" : [{ "action" : "function" , "function"…" at bounding box center [718, 570] width 881 height 917
click at [406, 307] on div "[{ "schema" : { "fields" : [{ "actions" : [{ "action" : "function" , "function"…" at bounding box center [718, 570] width 881 height 917
click at [1107, 45] on button "Save" at bounding box center [1110, 43] width 37 height 21
click at [490, 561] on div "[{ "schema" : { "fields" : [{ "actions" : [{ "action" : "function" , "function"…" at bounding box center [718, 570] width 881 height 917
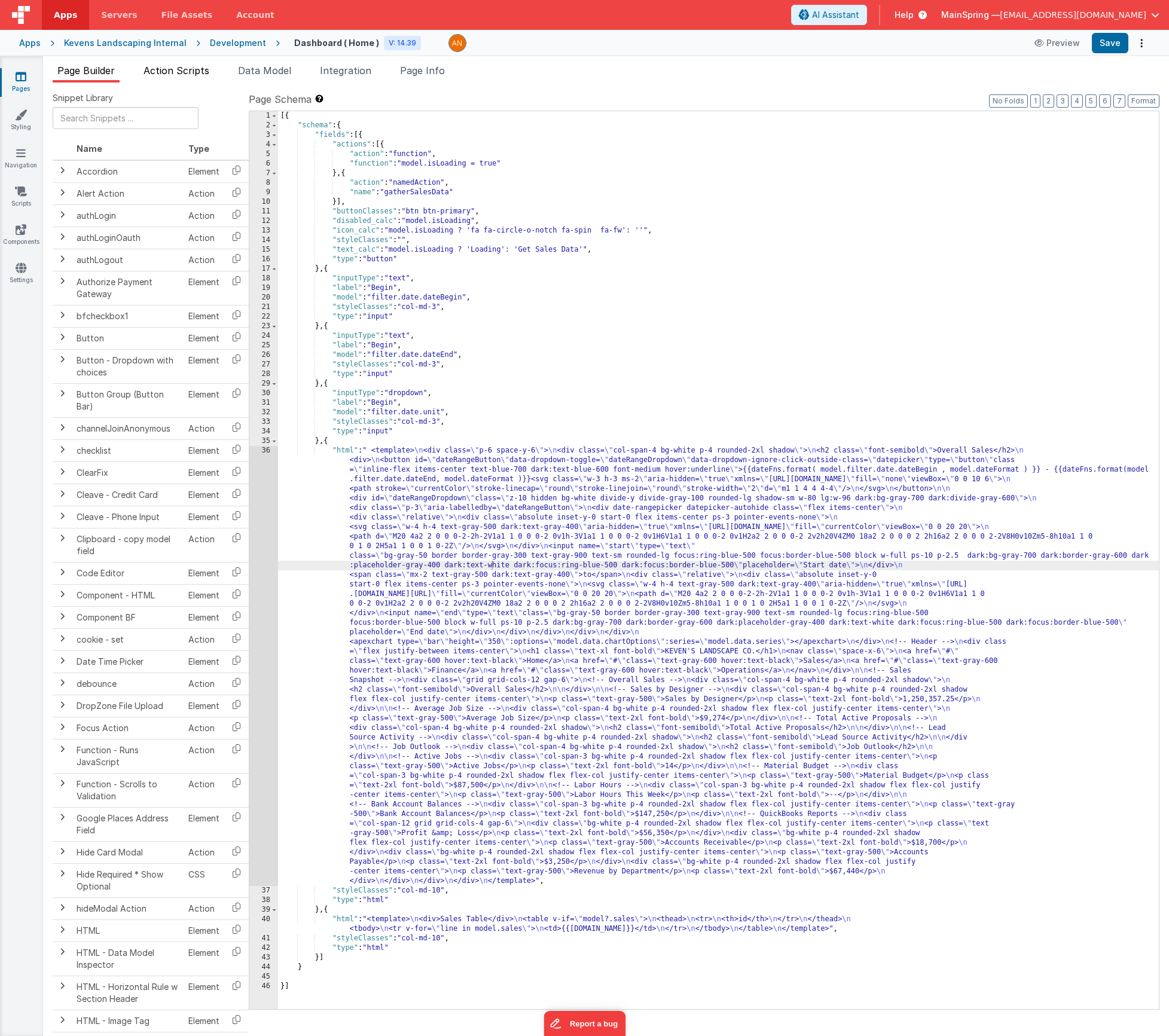
click at [166, 69] on span "Action Scripts" at bounding box center [176, 70] width 66 height 12
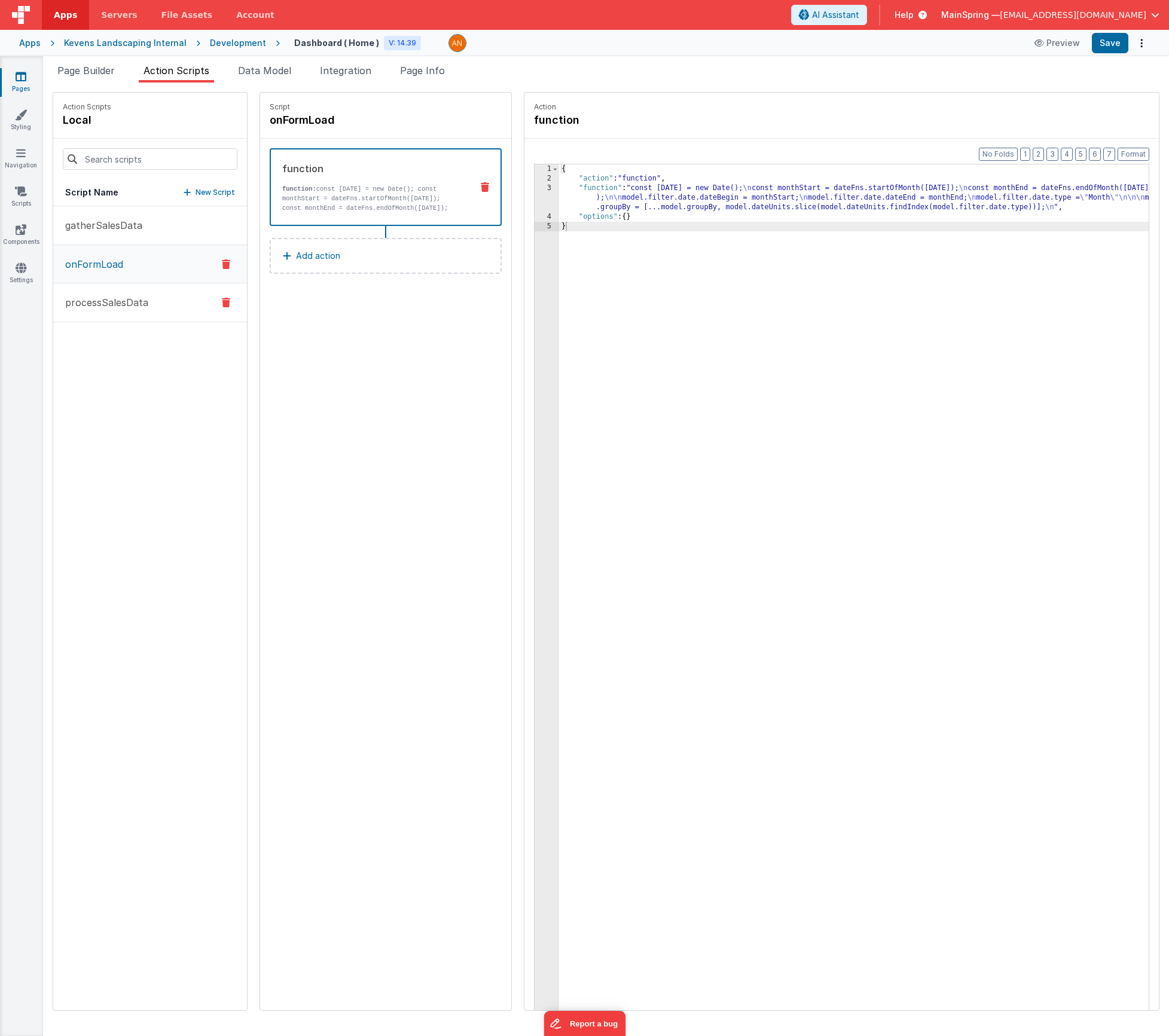
click at [92, 307] on p "processSalesData" at bounding box center [103, 303] width 90 height 14
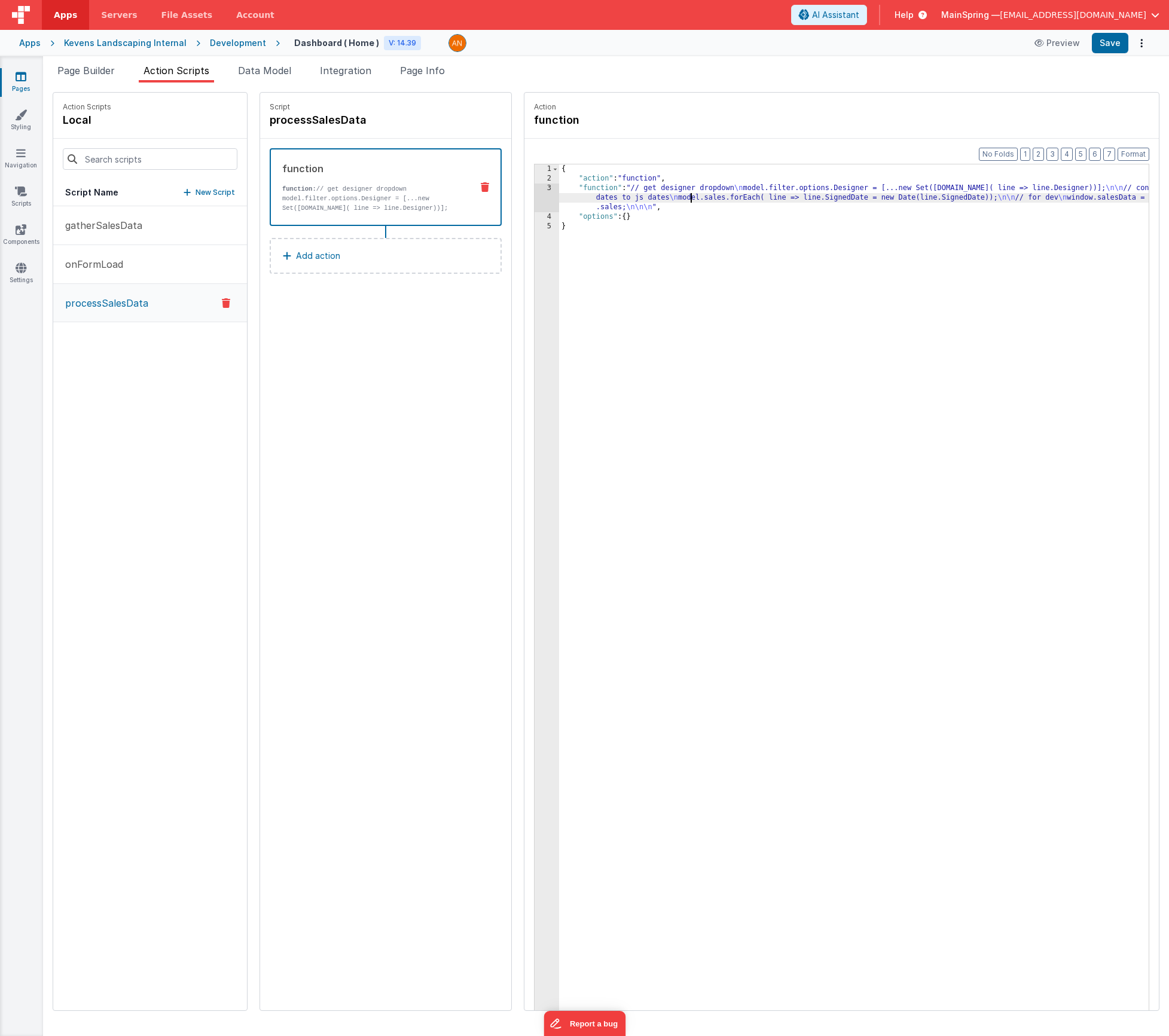
click at [657, 196] on div "{ "action" : "function" , "function" : "// get designer dropdown \n model.filte…" at bounding box center [872, 615] width 625 height 902
click at [535, 196] on div "3" at bounding box center [547, 198] width 25 height 28
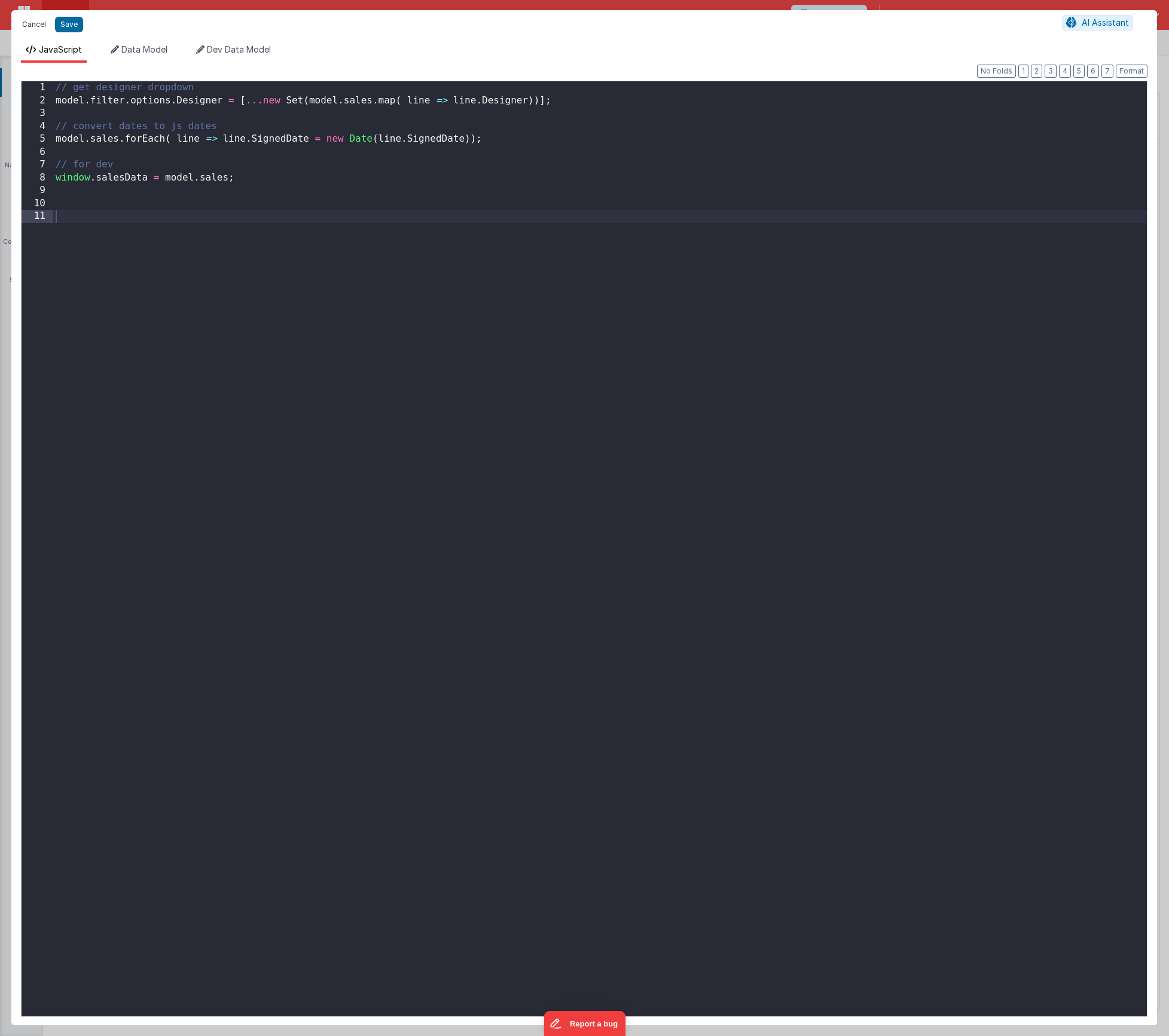
click at [37, 23] on button "Cancel" at bounding box center [34, 25] width 36 height 17
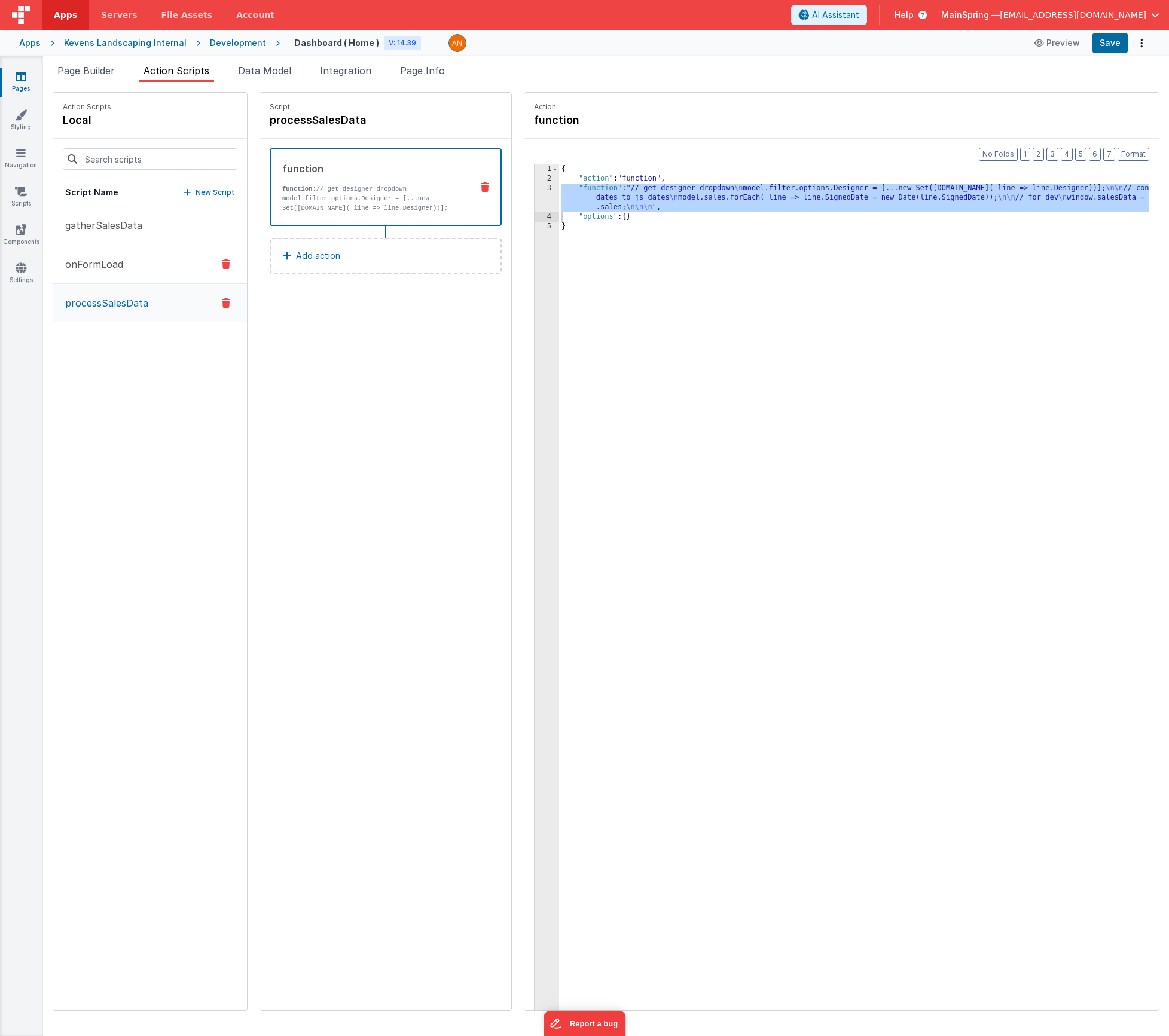
click at [84, 270] on p "onFormLoad" at bounding box center [90, 264] width 65 height 14
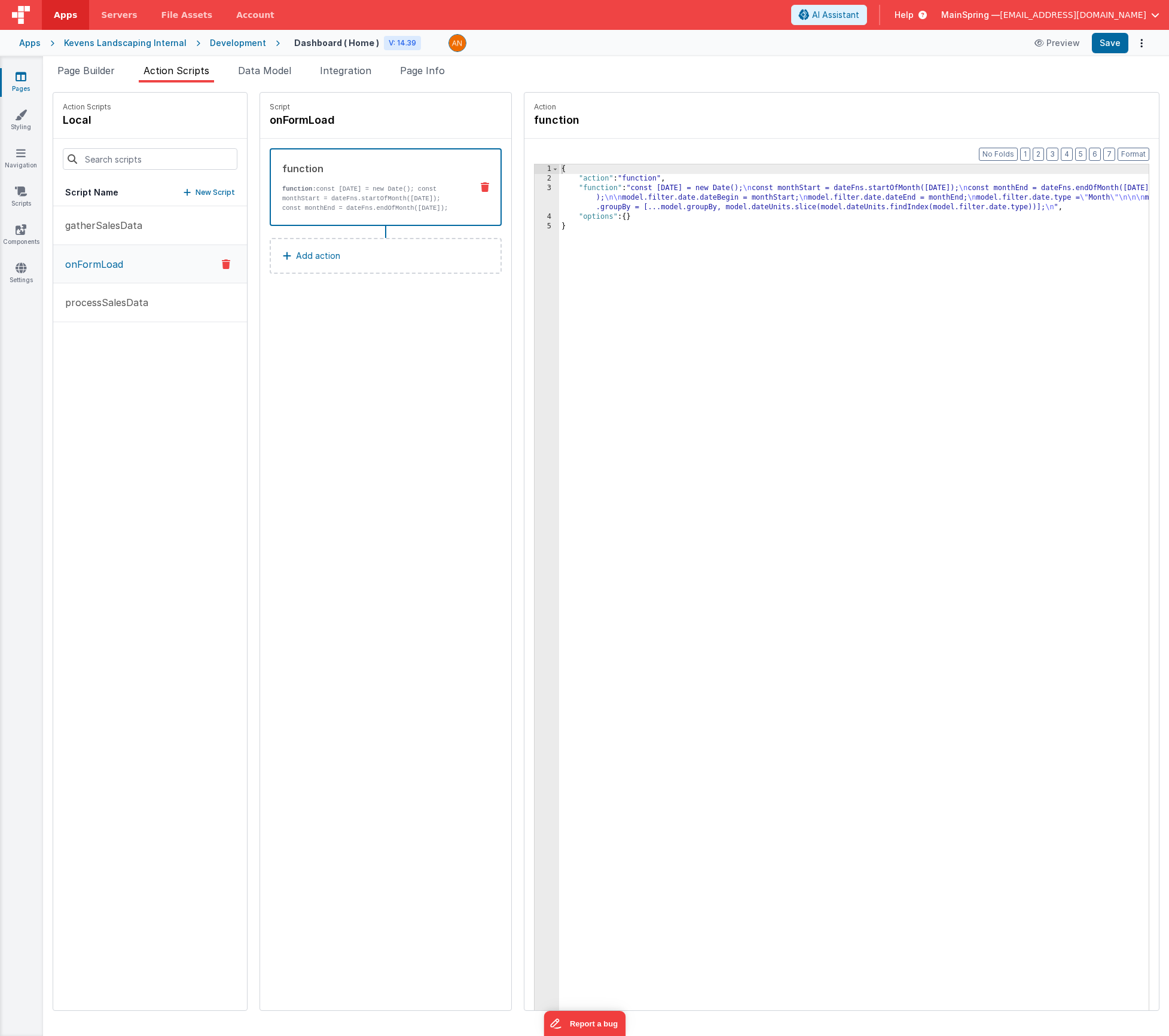
click at [657, 199] on div "{ "action" : "function" , "function" : "const [DATE] = new Date(); \n const mon…" at bounding box center [872, 615] width 625 height 902
click at [535, 197] on div "3" at bounding box center [547, 198] width 25 height 28
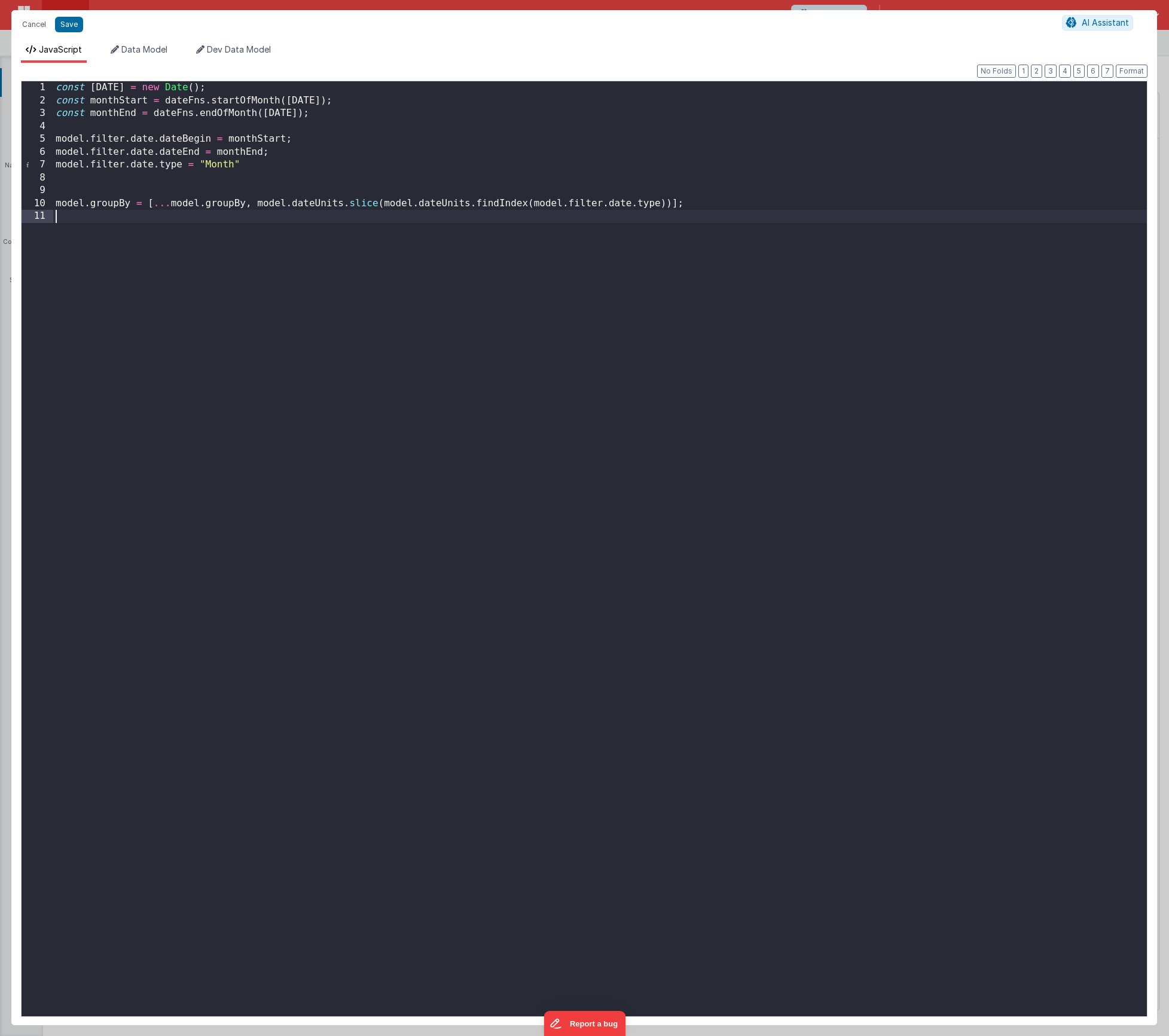
click at [310, 323] on div "const [DATE] = new Date ( ) ; const monthStart = dateFns . startOfMonth ( [DATE…" at bounding box center [600, 562] width 1094 height 961
click at [70, 23] on button "Save" at bounding box center [69, 25] width 28 height 15
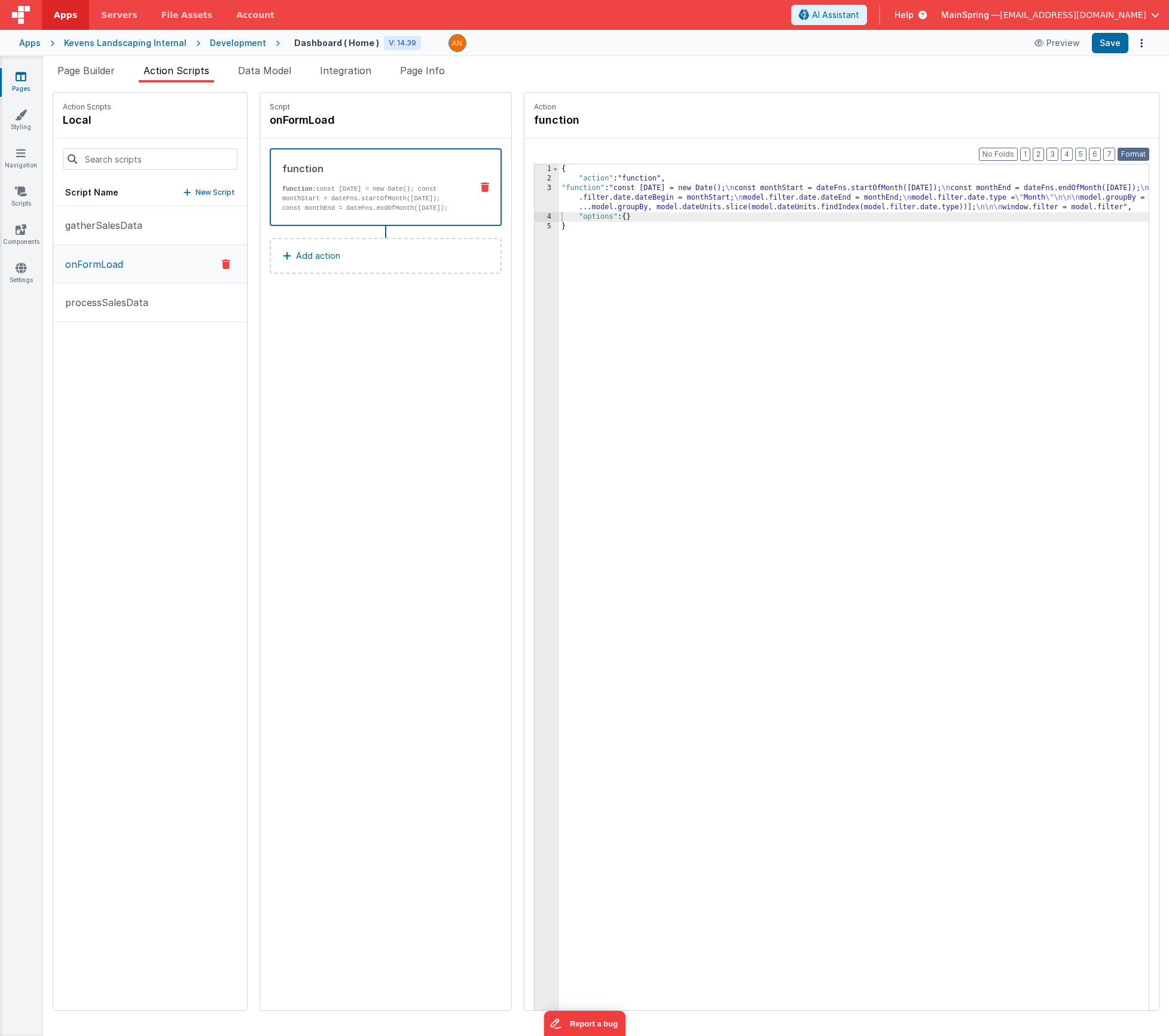
click at [1145, 157] on button "Format" at bounding box center [1134, 154] width 32 height 13
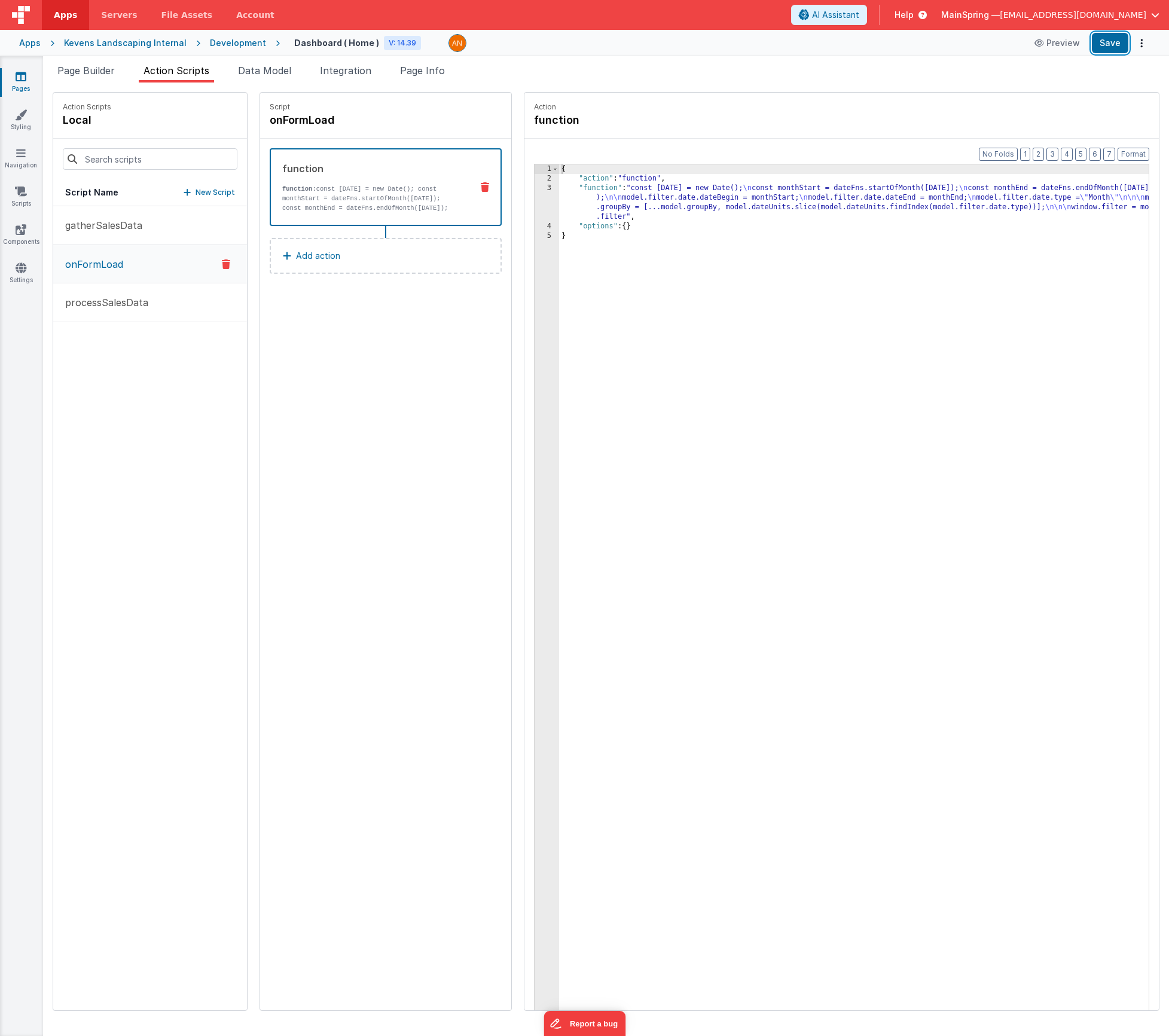
drag, startPoint x: 1105, startPoint y: 45, endPoint x: 773, endPoint y: 19, distance: 333.0
click at [1105, 45] on button "Save" at bounding box center [1110, 43] width 37 height 21
click at [276, 74] on span "Data Model" at bounding box center [265, 70] width 54 height 12
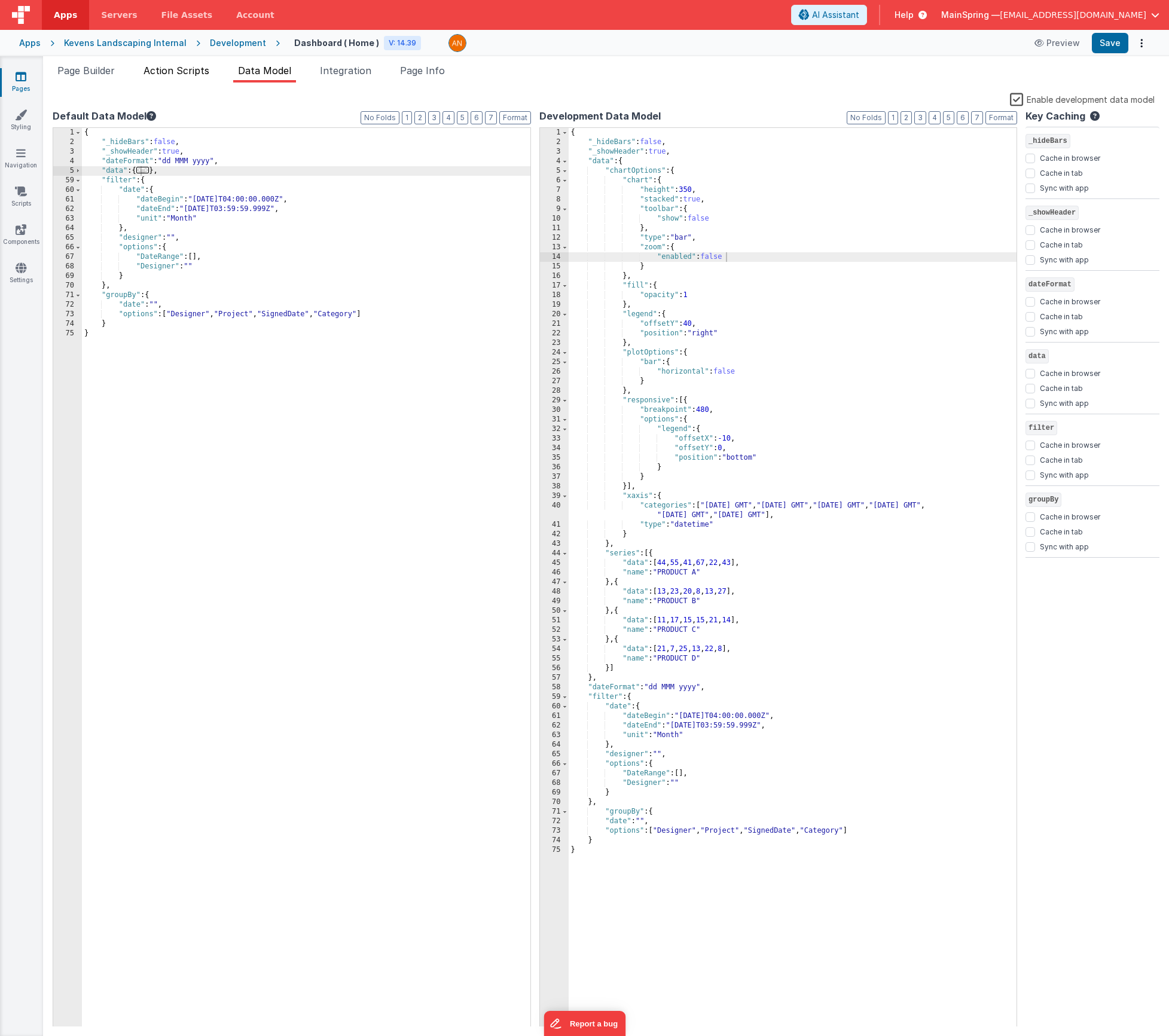
click at [172, 70] on span "Action Scripts" at bounding box center [176, 70] width 66 height 12
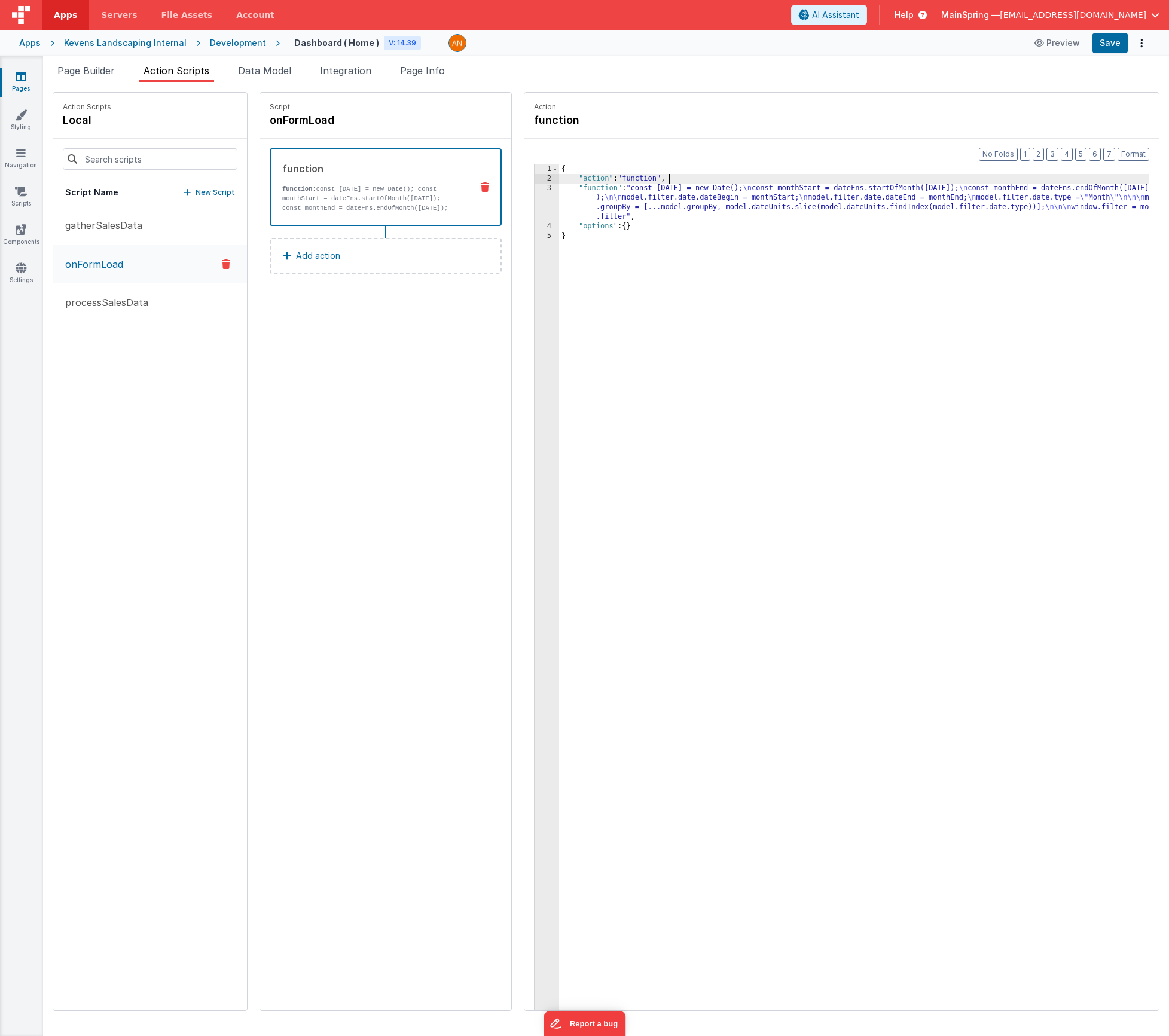
click at [633, 183] on div "{ "action" : "function" , "function" : "const today = new Date(); \n const mont…" at bounding box center [872, 615] width 625 height 902
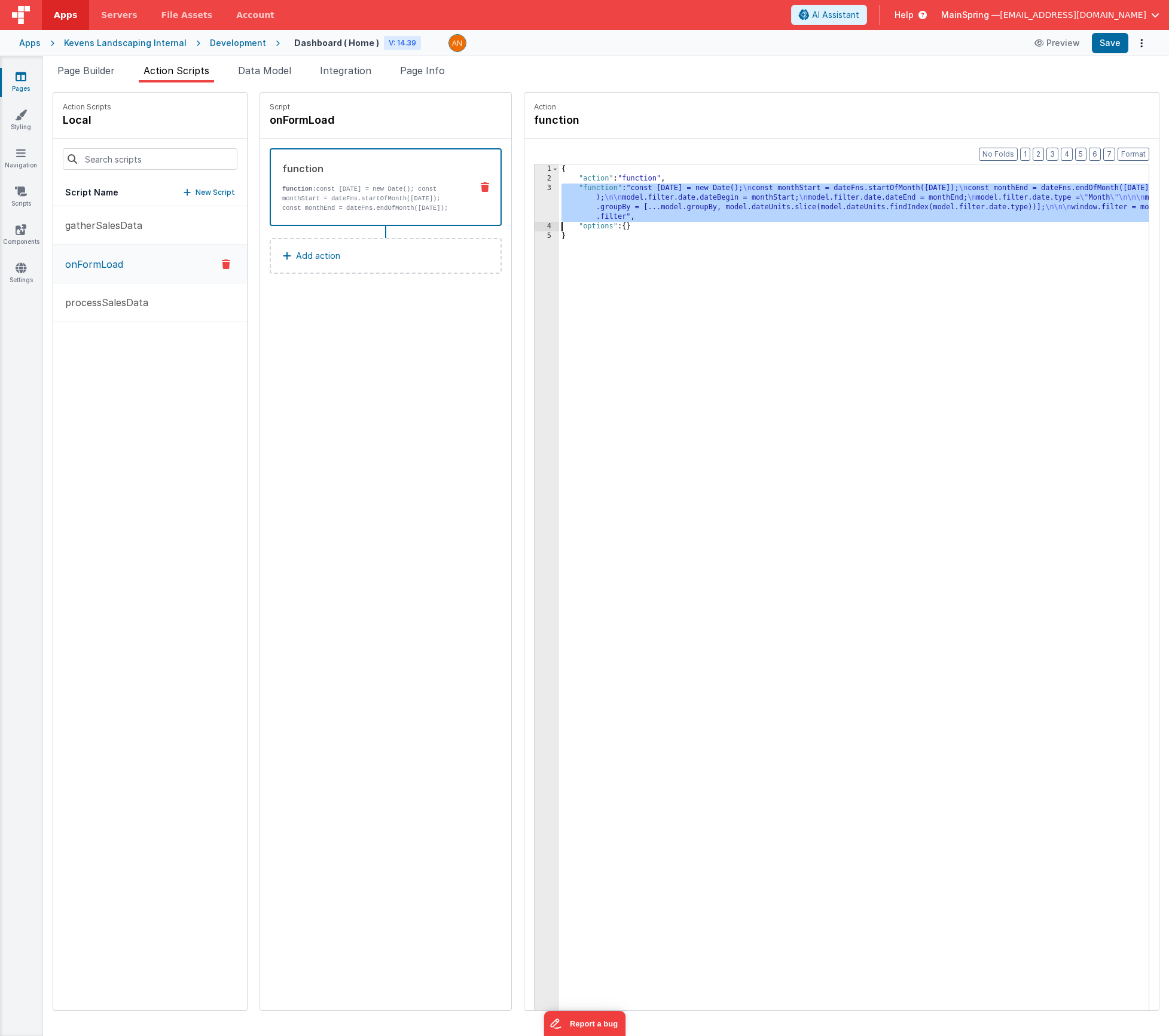
click at [535, 198] on div "3" at bounding box center [547, 203] width 25 height 38
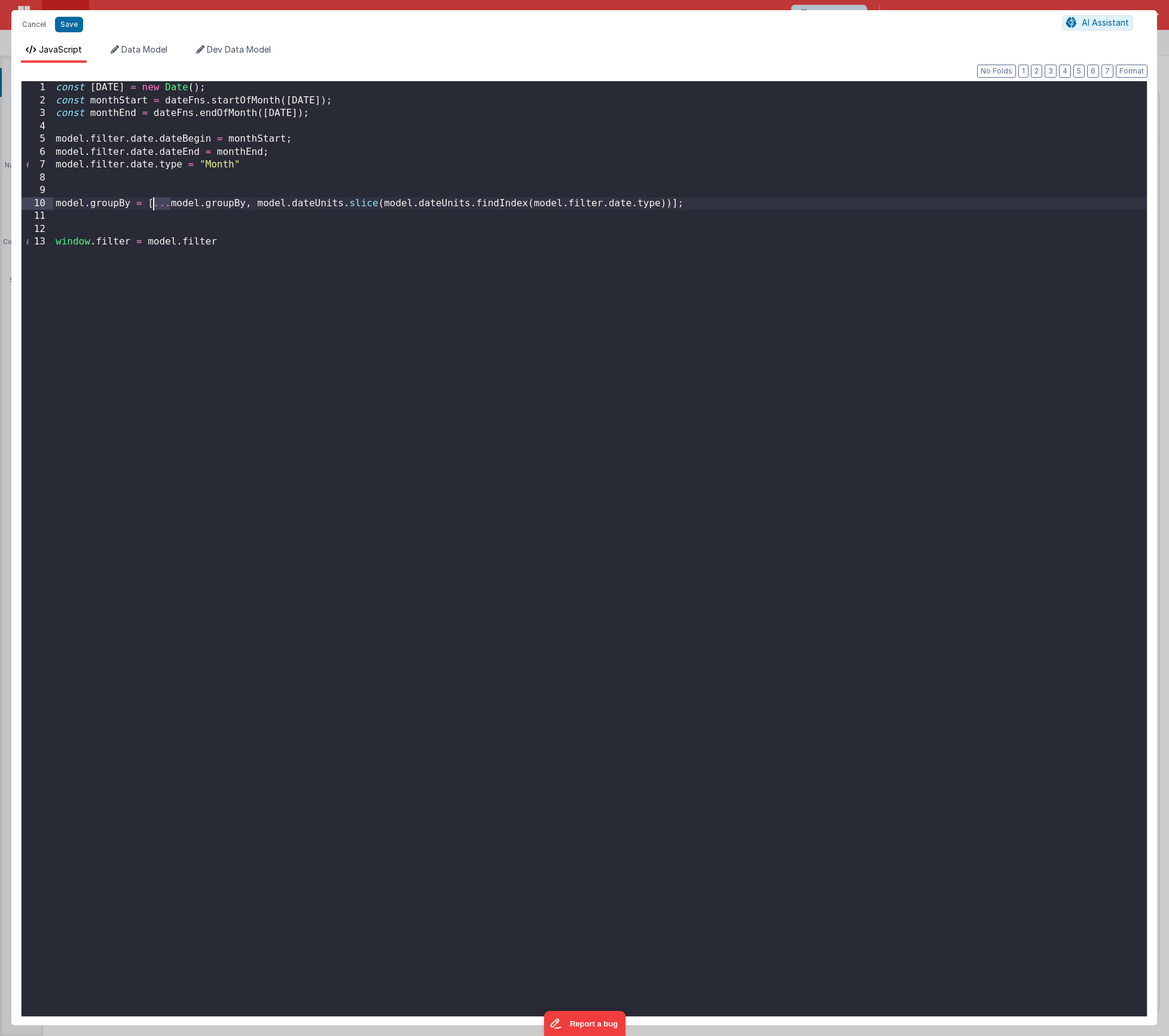
drag, startPoint x: 171, startPoint y: 205, endPoint x: 163, endPoint y: 217, distance: 14.4
click at [152, 208] on div "const today = new Date ( ) ; const monthStart = dateFns . startOfMonth ( today …" at bounding box center [600, 562] width 1094 height 961
click at [125, 43] on div "JavaScript Data Model Dev Data Model Format 7 6 5 4 3 2 1 No Folds 1 2 3 4 5 6 …" at bounding box center [584, 532] width 1146 height 987
click at [128, 50] on span "Data Model" at bounding box center [144, 50] width 46 height 10
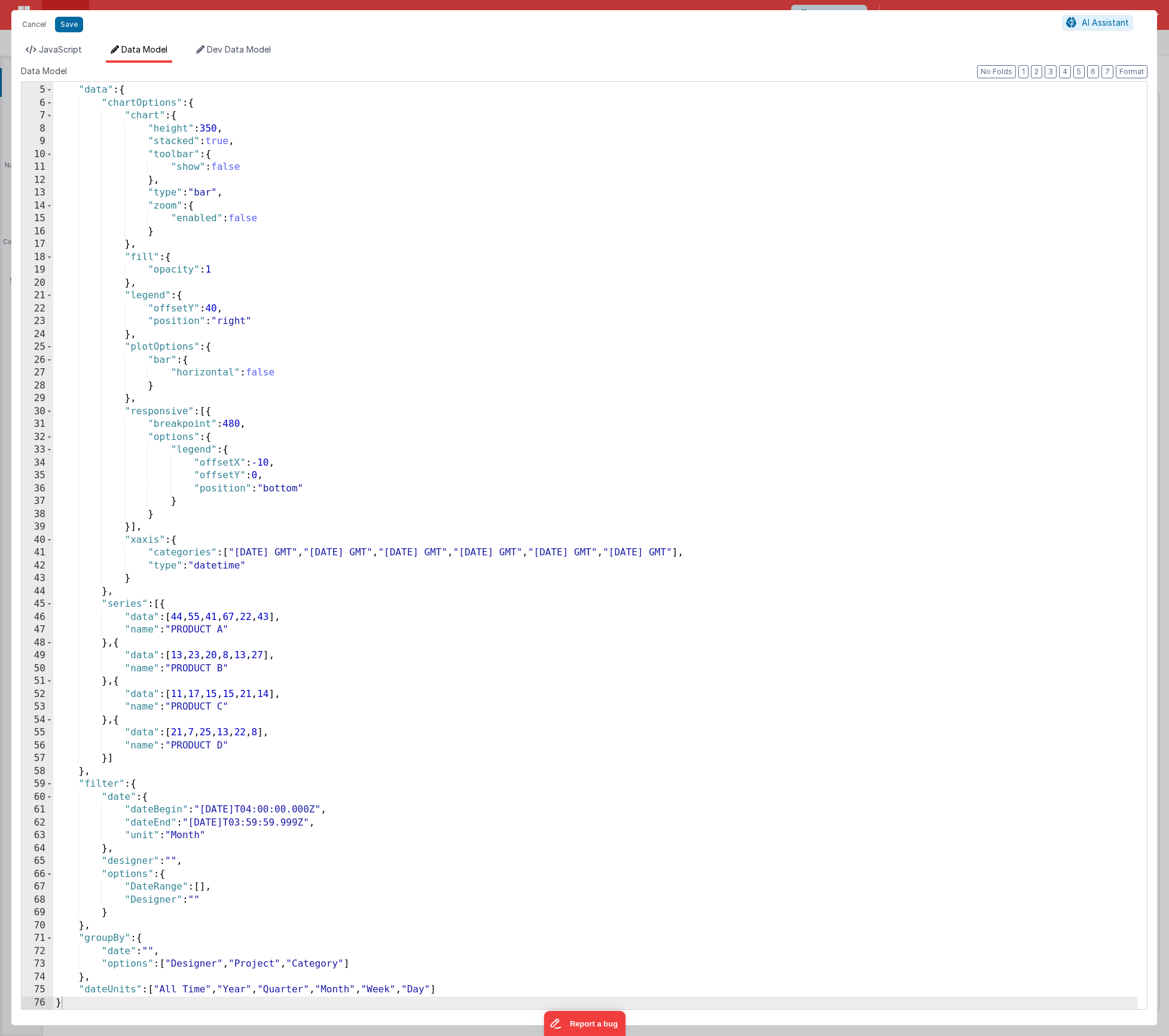
scroll to position [49, 0]
click at [65, 54] on span "JavaScript" at bounding box center [60, 50] width 43 height 10
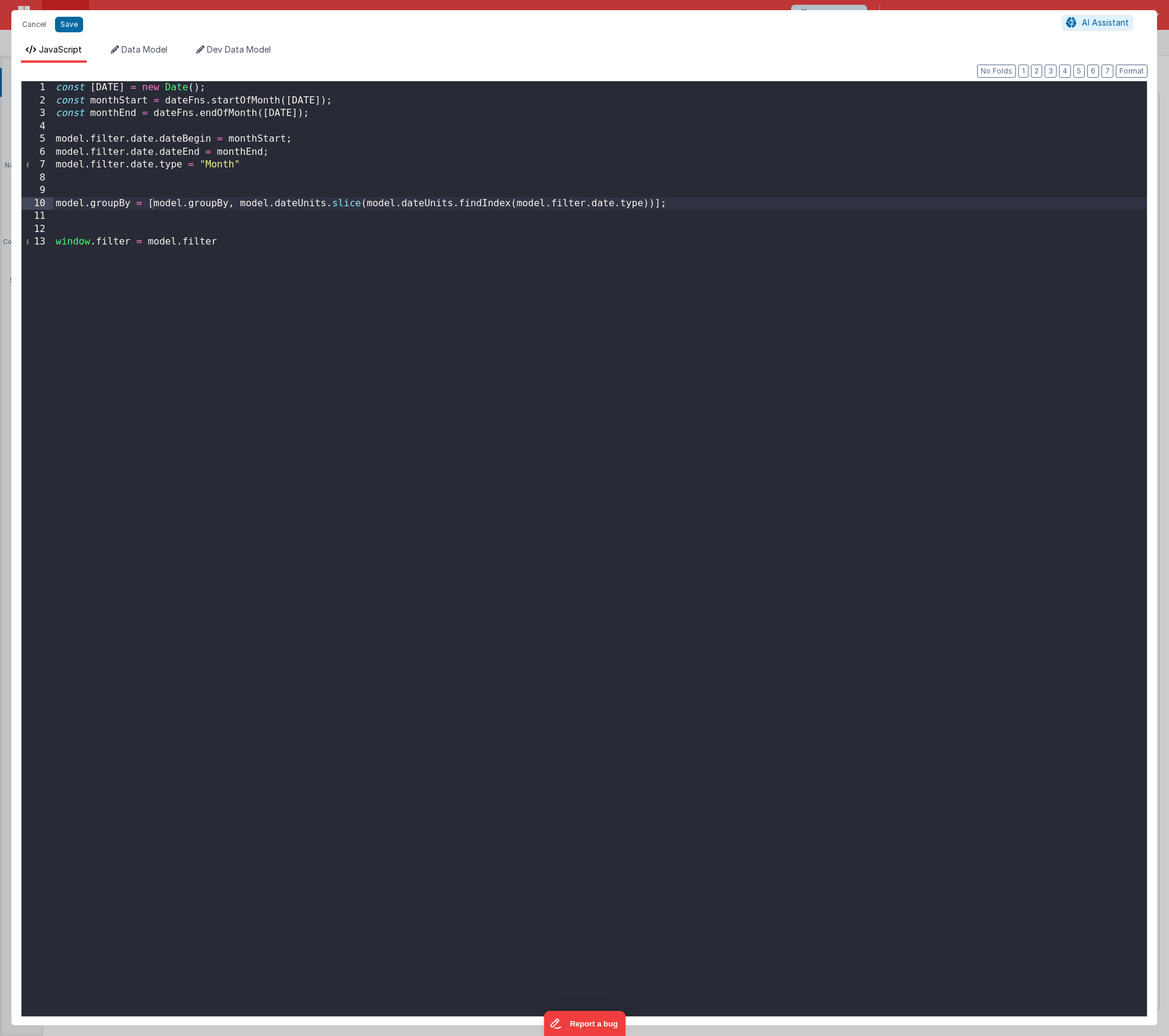
click at [227, 204] on div "const today = new Date ( ) ; const monthStart = dateFns . startOfMonth ( today …" at bounding box center [600, 562] width 1094 height 961
click at [127, 203] on div "const today = new Date ( ) ; const monthStart = dateFns . startOfMonth ( today …" at bounding box center [600, 562] width 1094 height 961
click at [272, 201] on div "const today = new Date ( ) ; const monthStart = dateFns . startOfMonth ( today …" at bounding box center [600, 562] width 1094 height 961
click at [346, 203] on div "const today = new Date ( ) ; const monthStart = dateFns . startOfMonth ( today …" at bounding box center [600, 562] width 1094 height 961
click at [62, 26] on button "Save" at bounding box center [69, 25] width 28 height 15
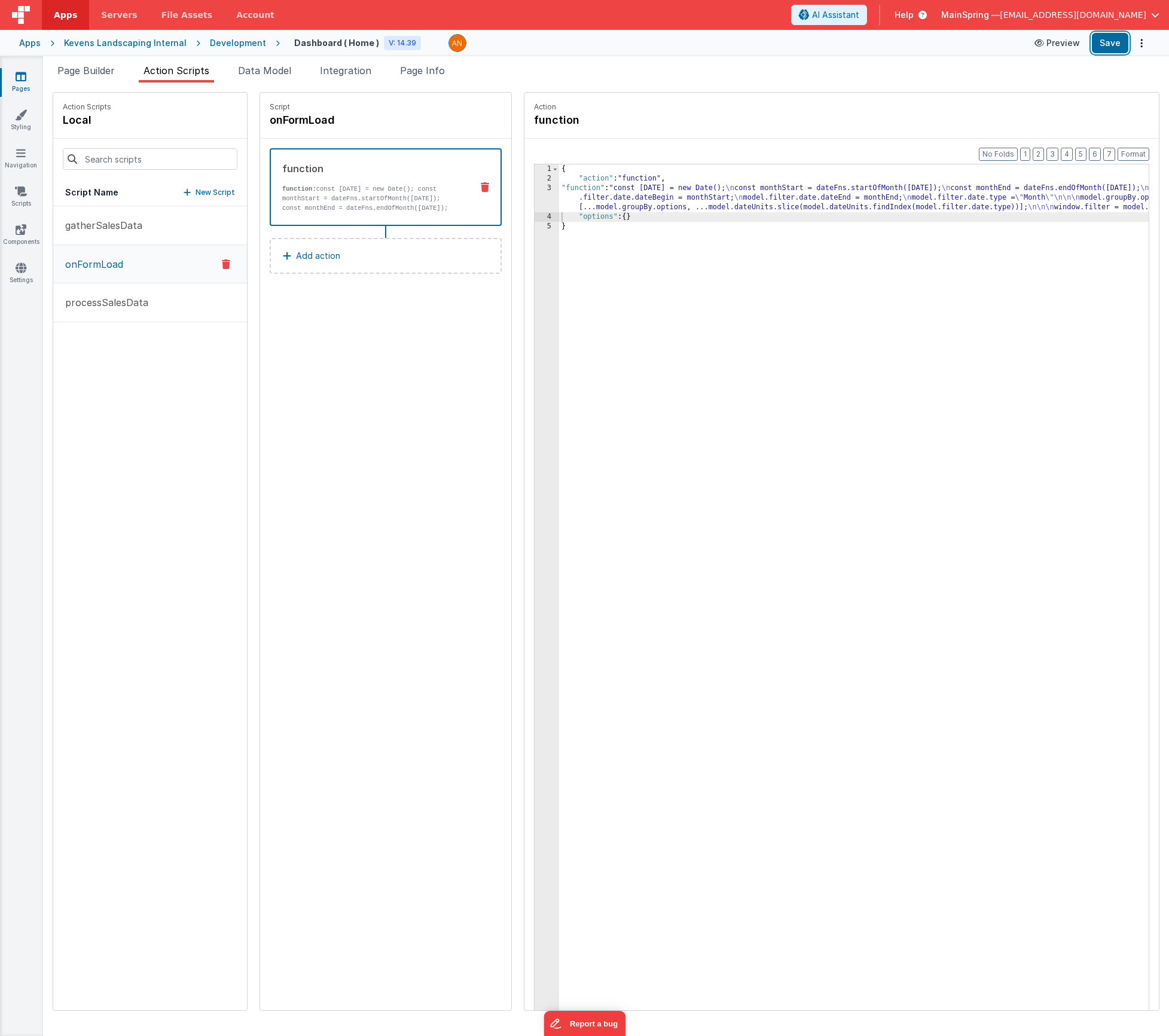
click at [1111, 50] on button "Save" at bounding box center [1110, 43] width 37 height 21
drag, startPoint x: 125, startPoint y: 259, endPoint x: 246, endPoint y: 235, distance: 123.4
click at [126, 259] on button "onFormLoad" at bounding box center [150, 264] width 194 height 38
click at [654, 210] on div "{ "action" : "function" , "function" : "const today = new Date(); \n const mont…" at bounding box center [872, 615] width 625 height 902
click at [535, 190] on div "3" at bounding box center [547, 198] width 25 height 28
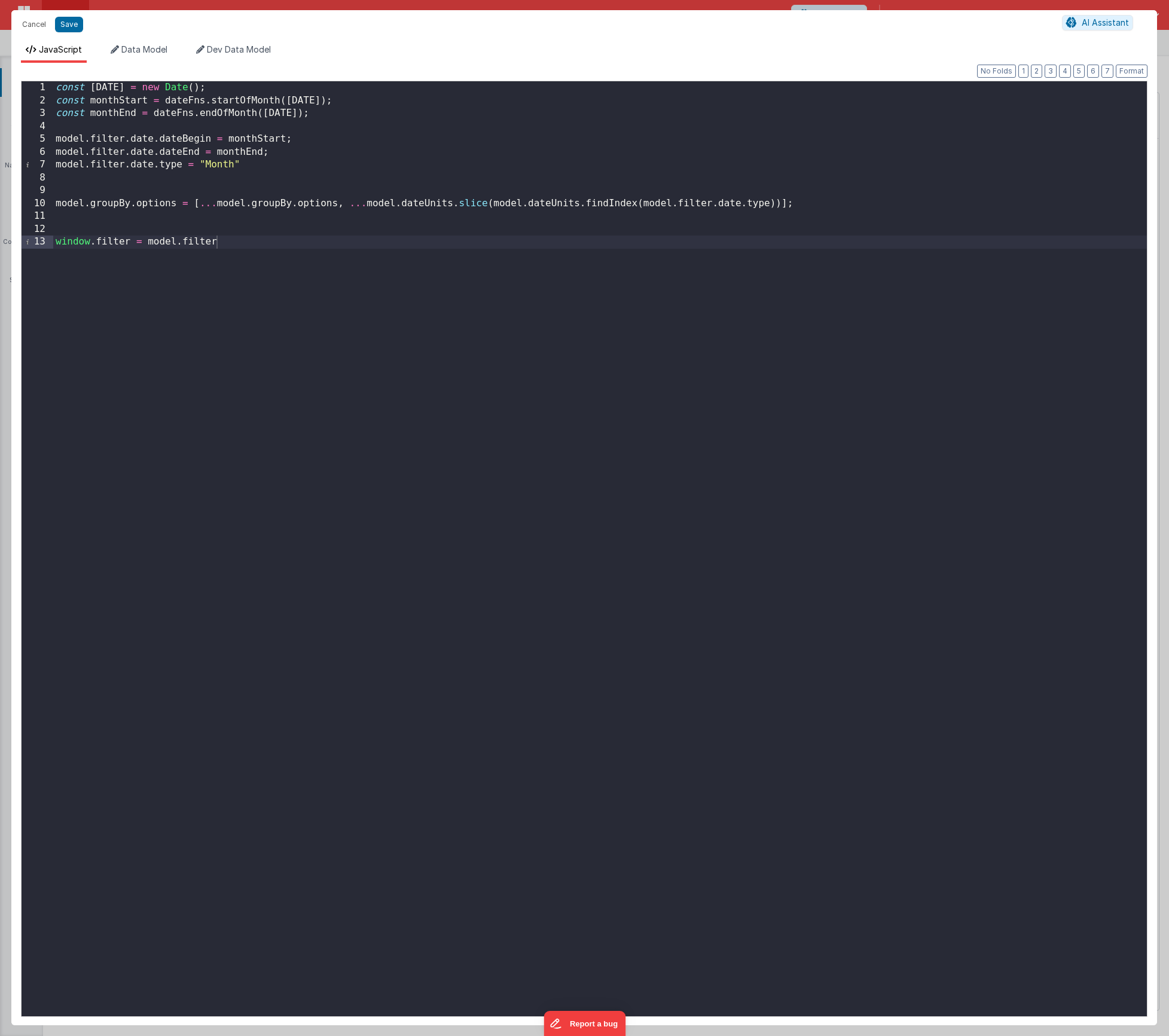
click at [54, 201] on div "const today = new Date ( ) ; const monthStart = dateFns . startOfMonth ( today …" at bounding box center [600, 562] width 1094 height 961
click at [256, 244] on div "const today = new Date ( ) ; const monthStart = dateFns . startOfMonth ( today …" at bounding box center [600, 562] width 1094 height 961
click at [72, 26] on button "Save" at bounding box center [69, 25] width 28 height 15
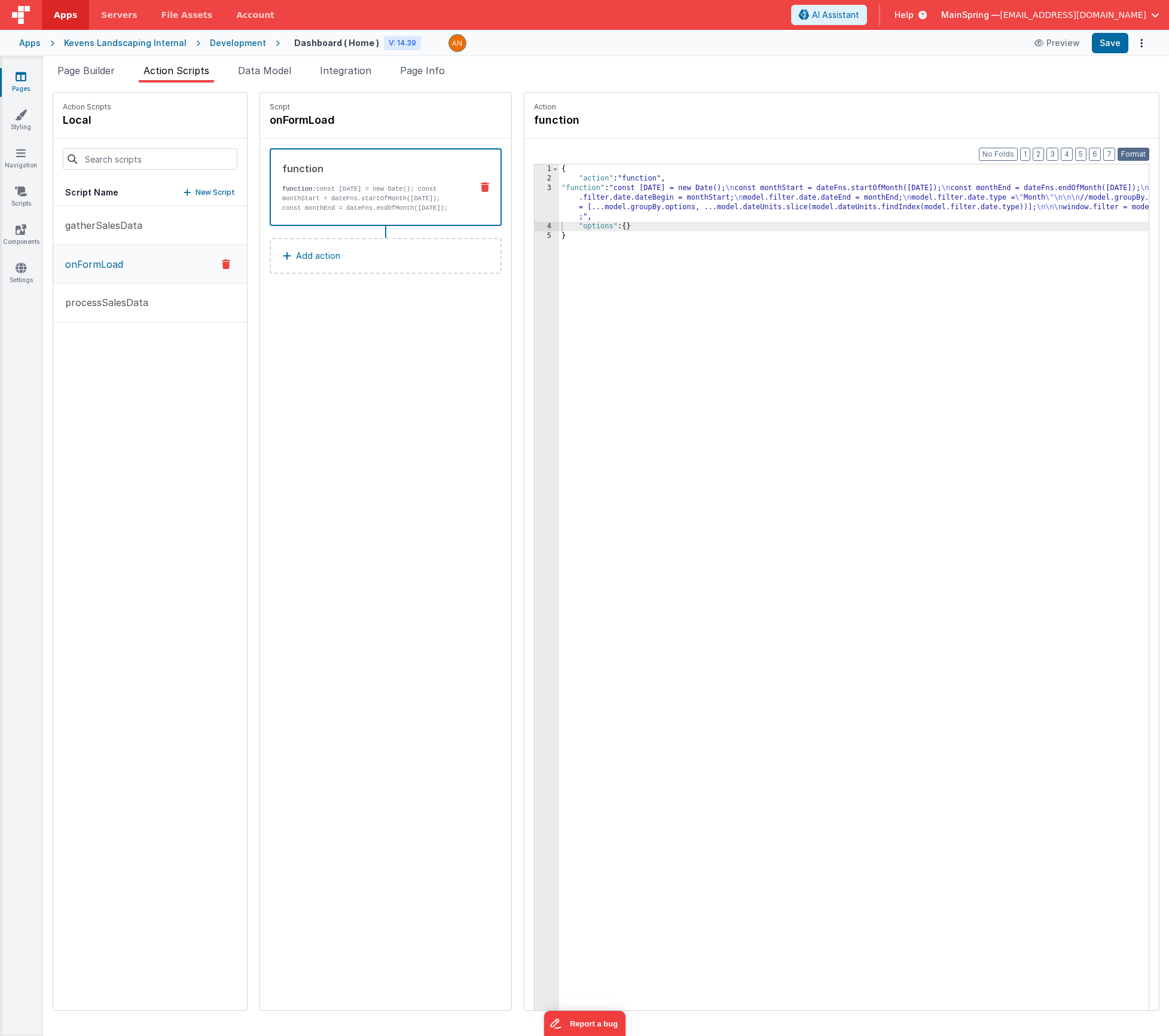
click at [1134, 155] on button "Format" at bounding box center [1134, 154] width 32 height 13
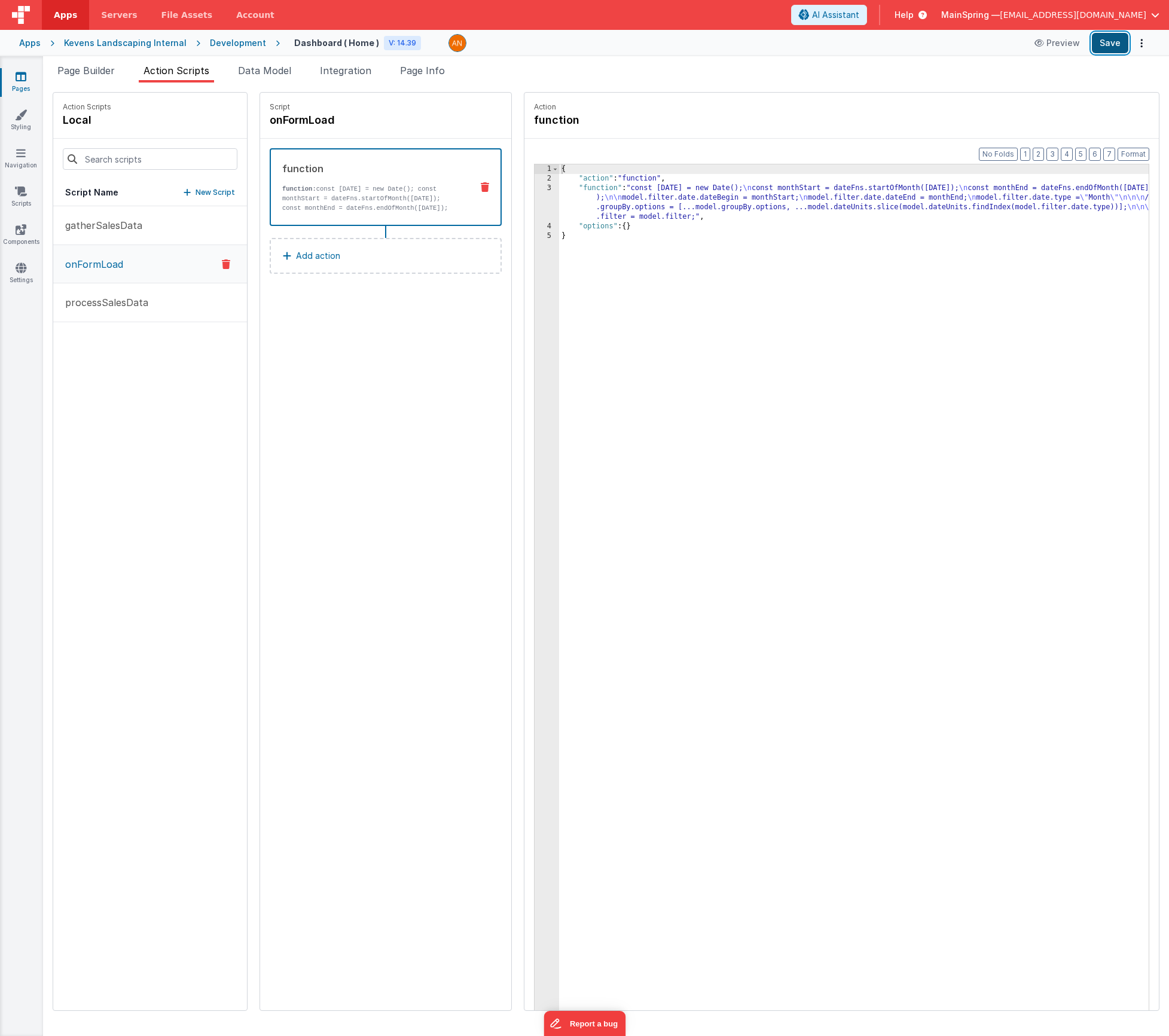
click at [1108, 47] on button "Save" at bounding box center [1110, 43] width 37 height 21
click at [612, 206] on div "{ "action" : "function" , "function" : "const today = new Date(); \n const mont…" at bounding box center [872, 615] width 625 height 902
click at [535, 203] on div "3" at bounding box center [547, 203] width 25 height 38
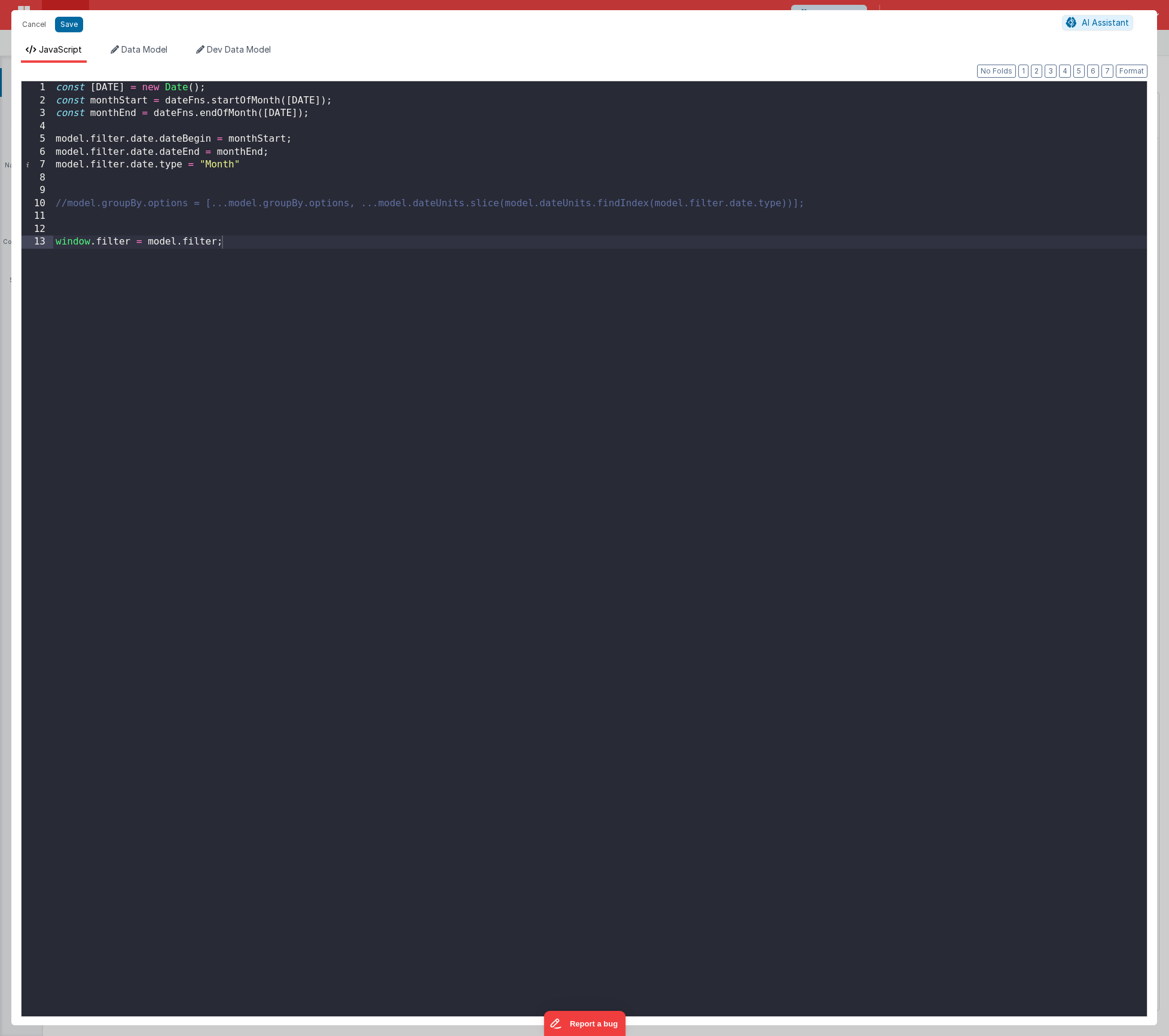
drag, startPoint x: 255, startPoint y: 166, endPoint x: 261, endPoint y: 174, distance: 10.0
click at [257, 168] on div "const today = new Date ( ) ; const monthStart = dateFns . startOfMonth ( today …" at bounding box center [600, 562] width 1094 height 961
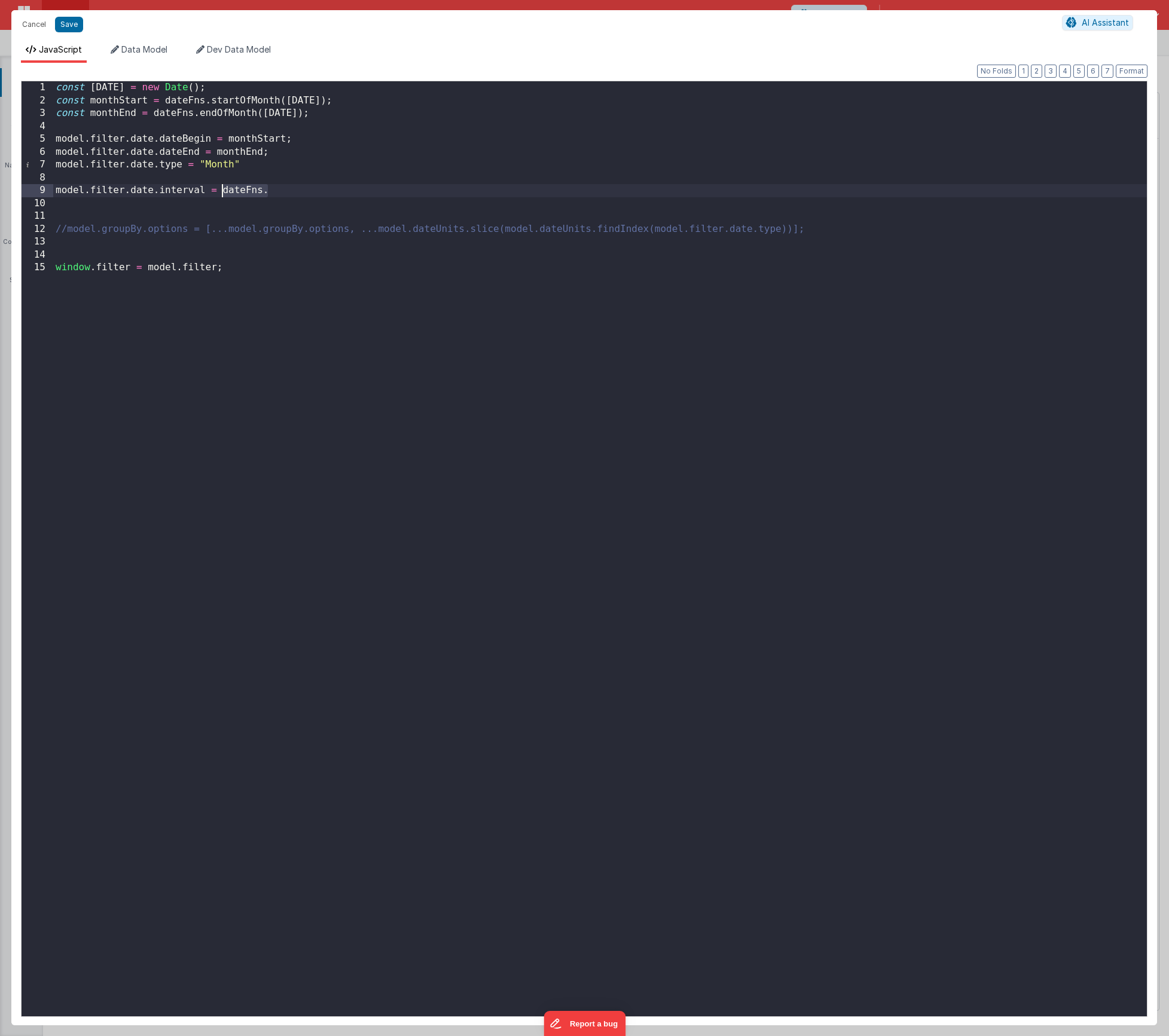
drag, startPoint x: 305, startPoint y: 192, endPoint x: 224, endPoint y: 190, distance: 81.0
click at [224, 190] on div "const today = new Date ( ) ; const monthStart = dateFns . startOfMonth ( today …" at bounding box center [600, 562] width 1094 height 961
paste textarea
click at [321, 190] on div "const today = new Date ( ) ; const monthStart = dateFns . startOfMonth ( today …" at bounding box center [600, 562] width 1094 height 961
click at [670, 193] on div "const today = new Date ( ) ; const monthStart = dateFns . startOfMonth ( today …" at bounding box center [600, 562] width 1094 height 961
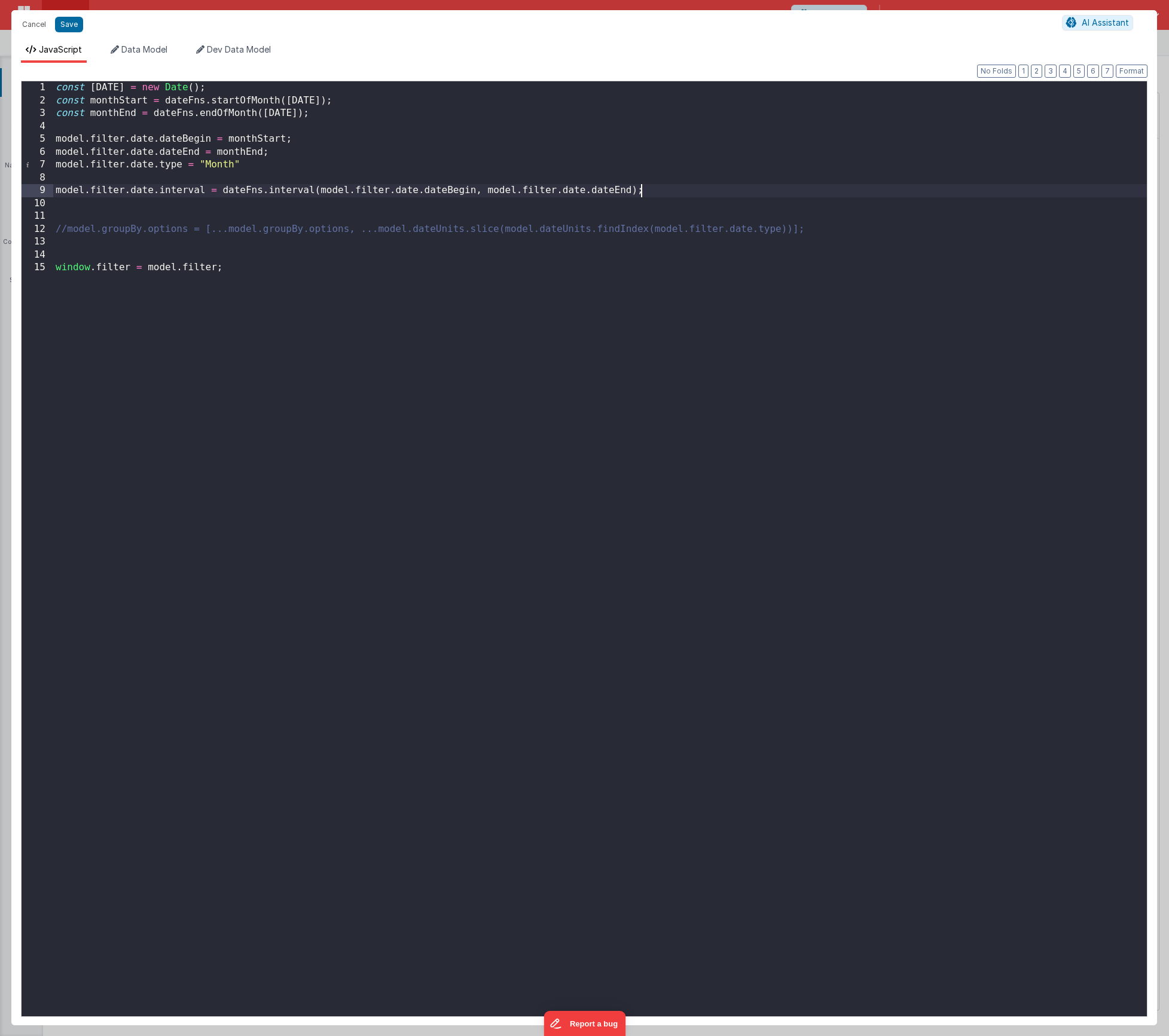
click at [298, 272] on div "const today = new Date ( ) ; const monthStart = dateFns . startOfMonth ( today …" at bounding box center [600, 562] width 1094 height 961
drag, startPoint x: 68, startPoint y: 21, endPoint x: 119, endPoint y: 25, distance: 51.2
click at [68, 22] on button "Save" at bounding box center [69, 25] width 28 height 15
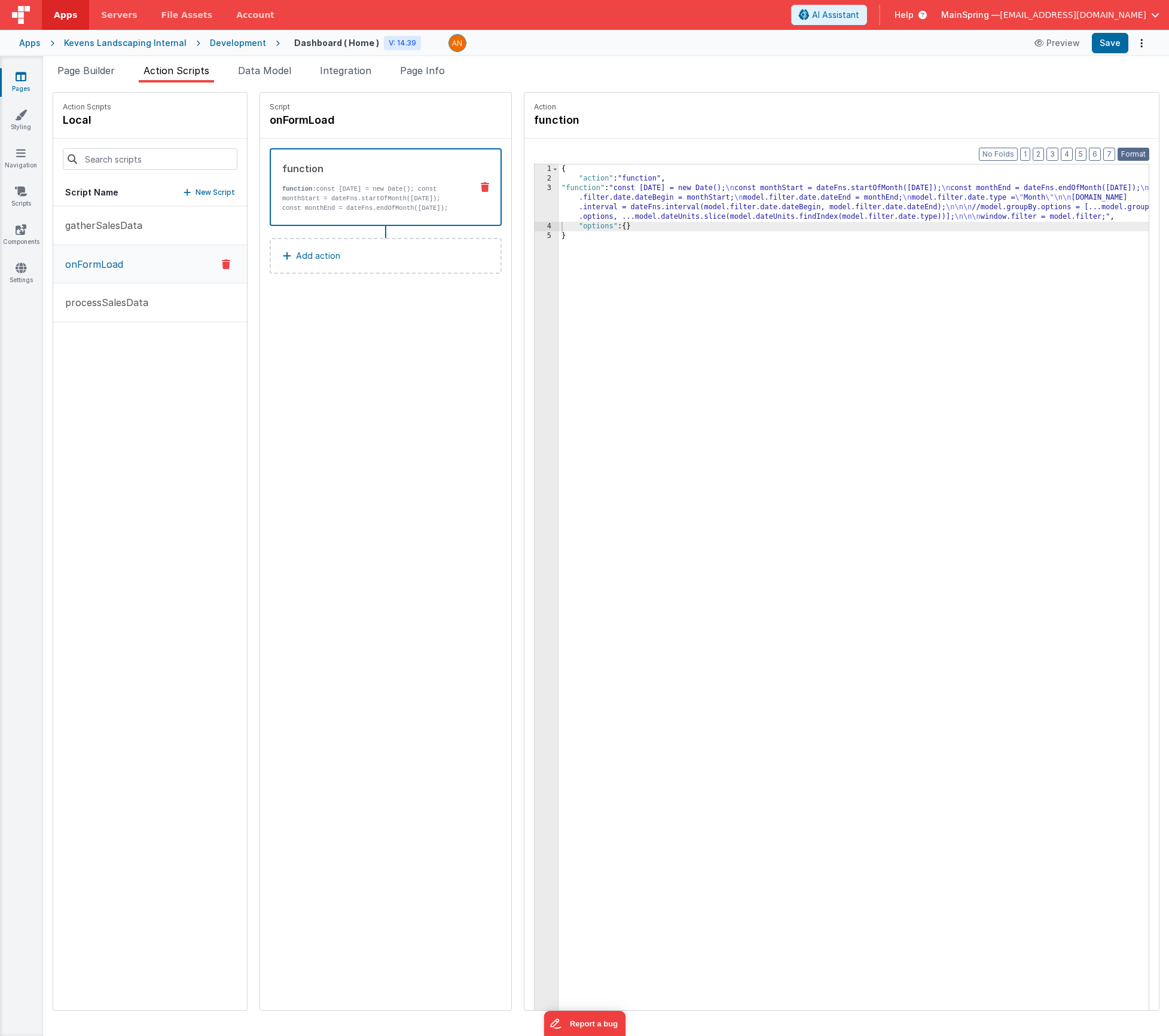
click at [1133, 152] on button "Format" at bounding box center [1134, 154] width 32 height 13
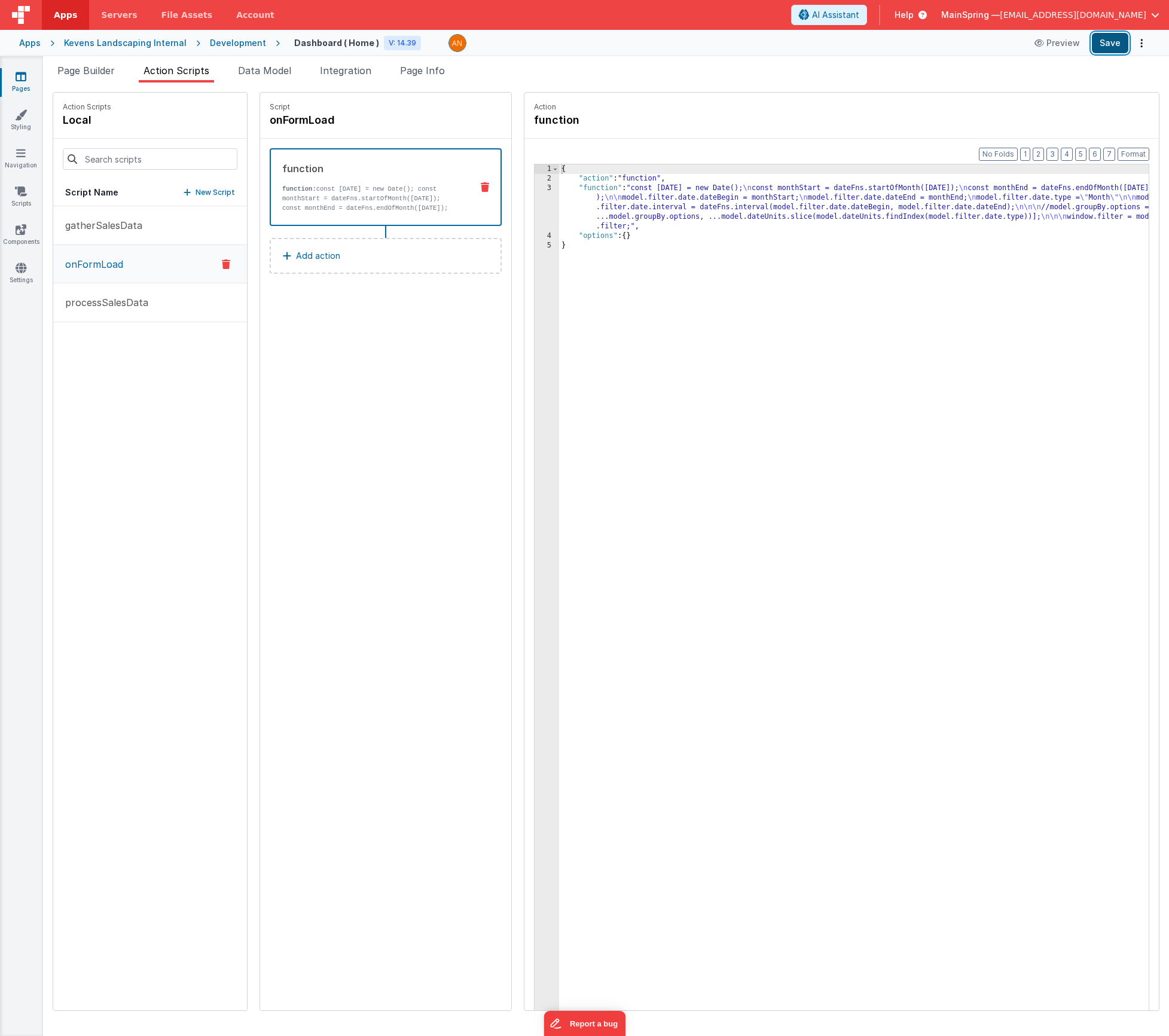
click at [1104, 48] on button "Save" at bounding box center [1110, 43] width 37 height 21
click at [559, 368] on div "{ "action" : "function" , "function" : "const today = new Date(); \n const mont…" at bounding box center [872, 615] width 625 height 902
click at [143, 310] on button "processSalesData" at bounding box center [150, 303] width 194 height 39
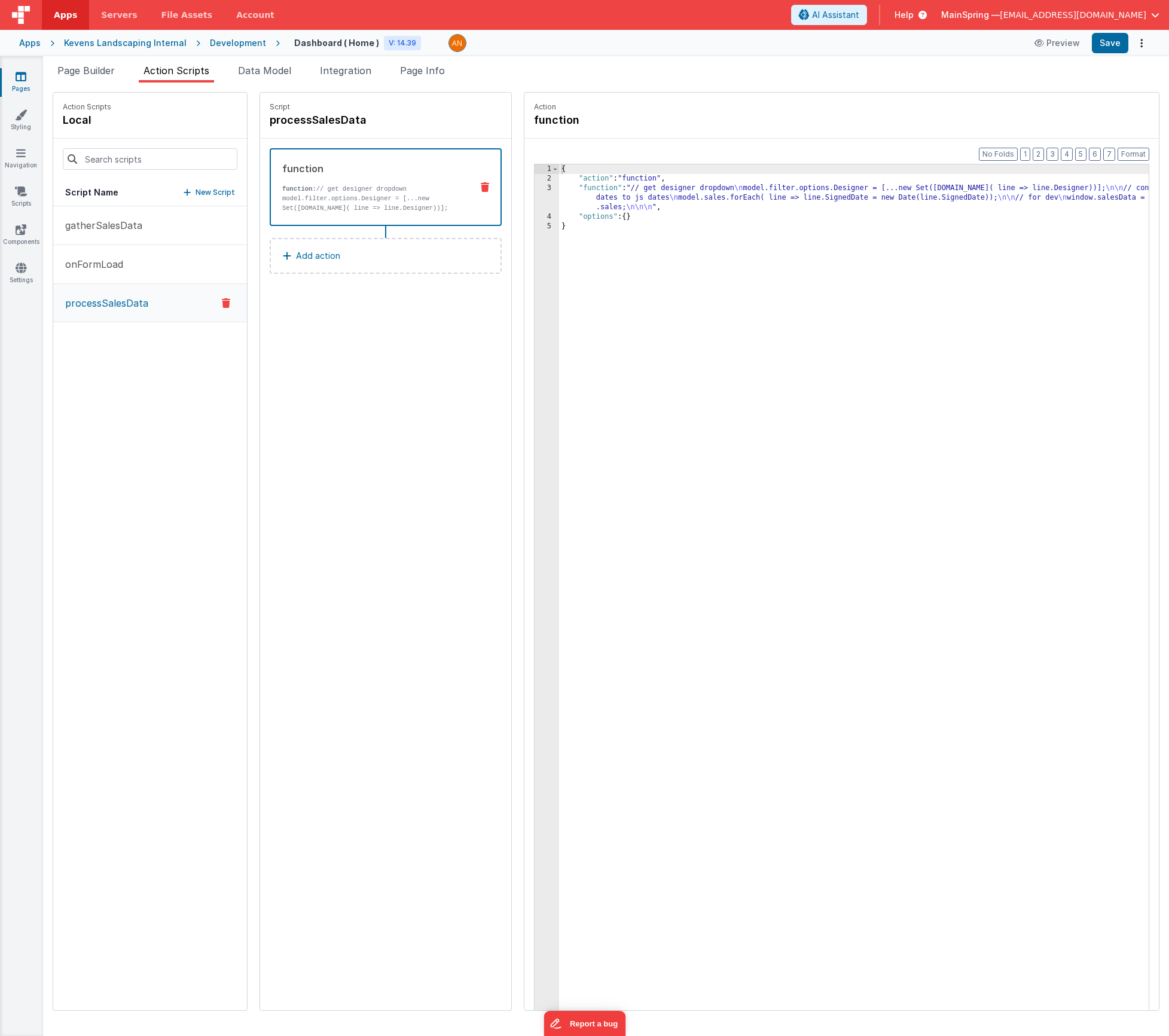
click at [629, 207] on div "{ "action" : "function" , "function" : "// get designer dropdown \n model.filte…" at bounding box center [872, 615] width 625 height 902
click at [535, 192] on div "3" at bounding box center [547, 198] width 25 height 28
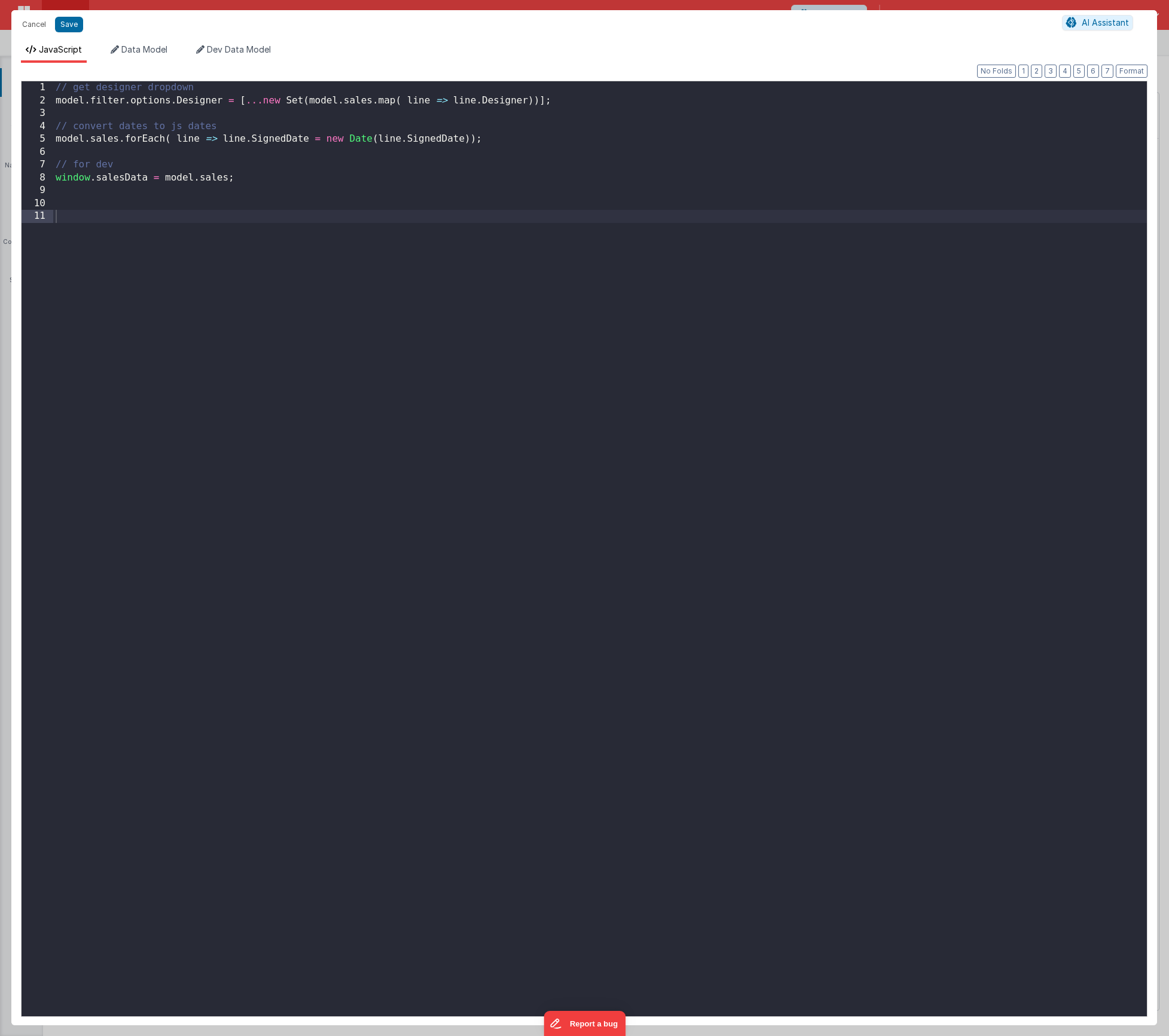
click at [348, 397] on div "// get designer dropdown model . filter . options . Designer = [ ... new Set ( …" at bounding box center [600, 562] width 1094 height 961
paste textarea
drag, startPoint x: 67, startPoint y: 201, endPoint x: 107, endPoint y: 248, distance: 61.7
click at [68, 201] on div "// get designer dropdown model . filter . options . Designer = [ ... new Set ( …" at bounding box center [600, 562] width 1094 height 961
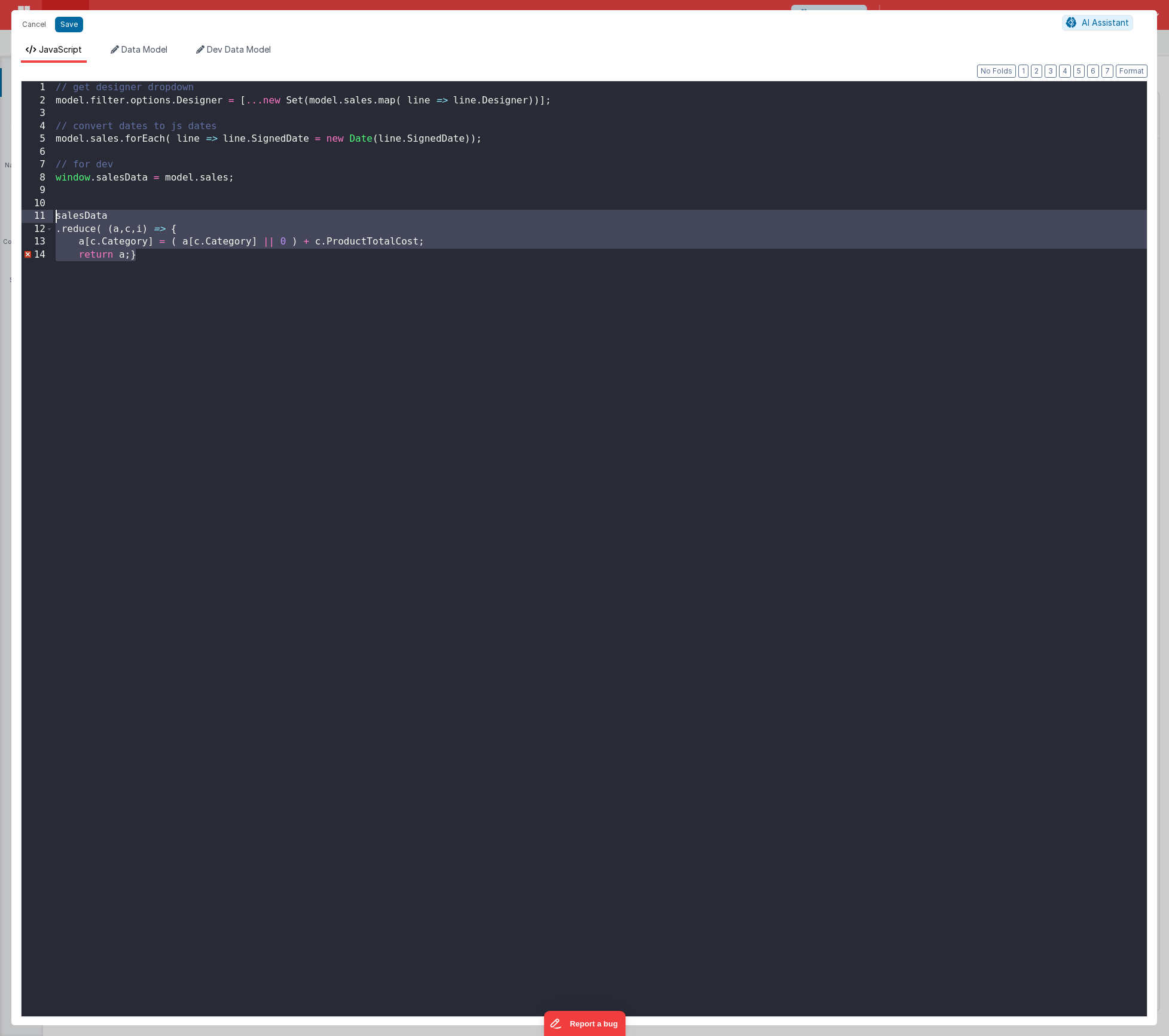
drag, startPoint x: 152, startPoint y: 255, endPoint x: 70, endPoint y: 256, distance: 82.0
click at [37, 211] on div "1 2 3 4 5 6 7 8 9 10 11 12 13 14 // get designer dropdown model . filter . opti…" at bounding box center [584, 549] width 1126 height 937
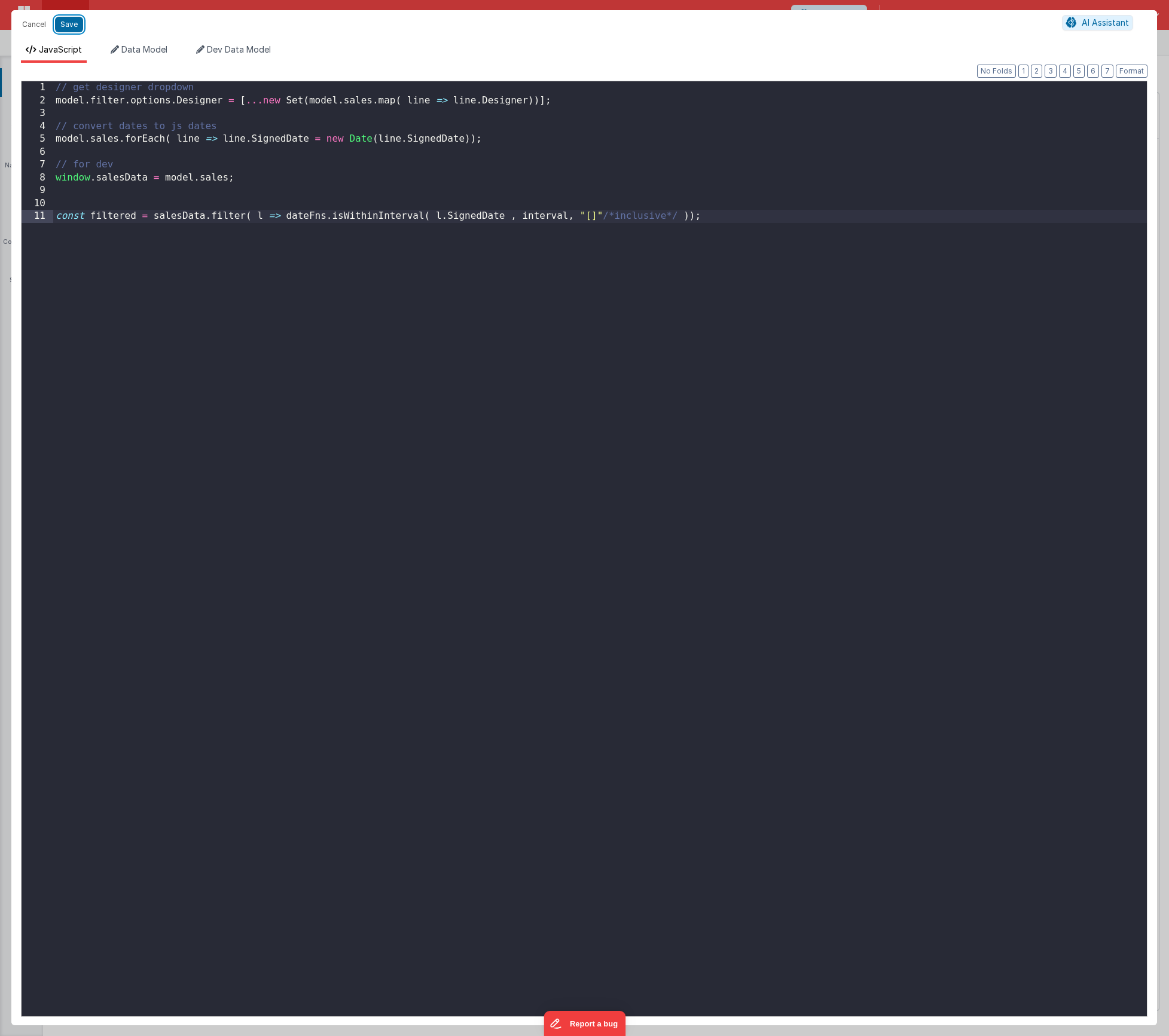
drag, startPoint x: 64, startPoint y: 28, endPoint x: 91, endPoint y: 36, distance: 28.2
click at [64, 28] on button "Save" at bounding box center [69, 25] width 28 height 15
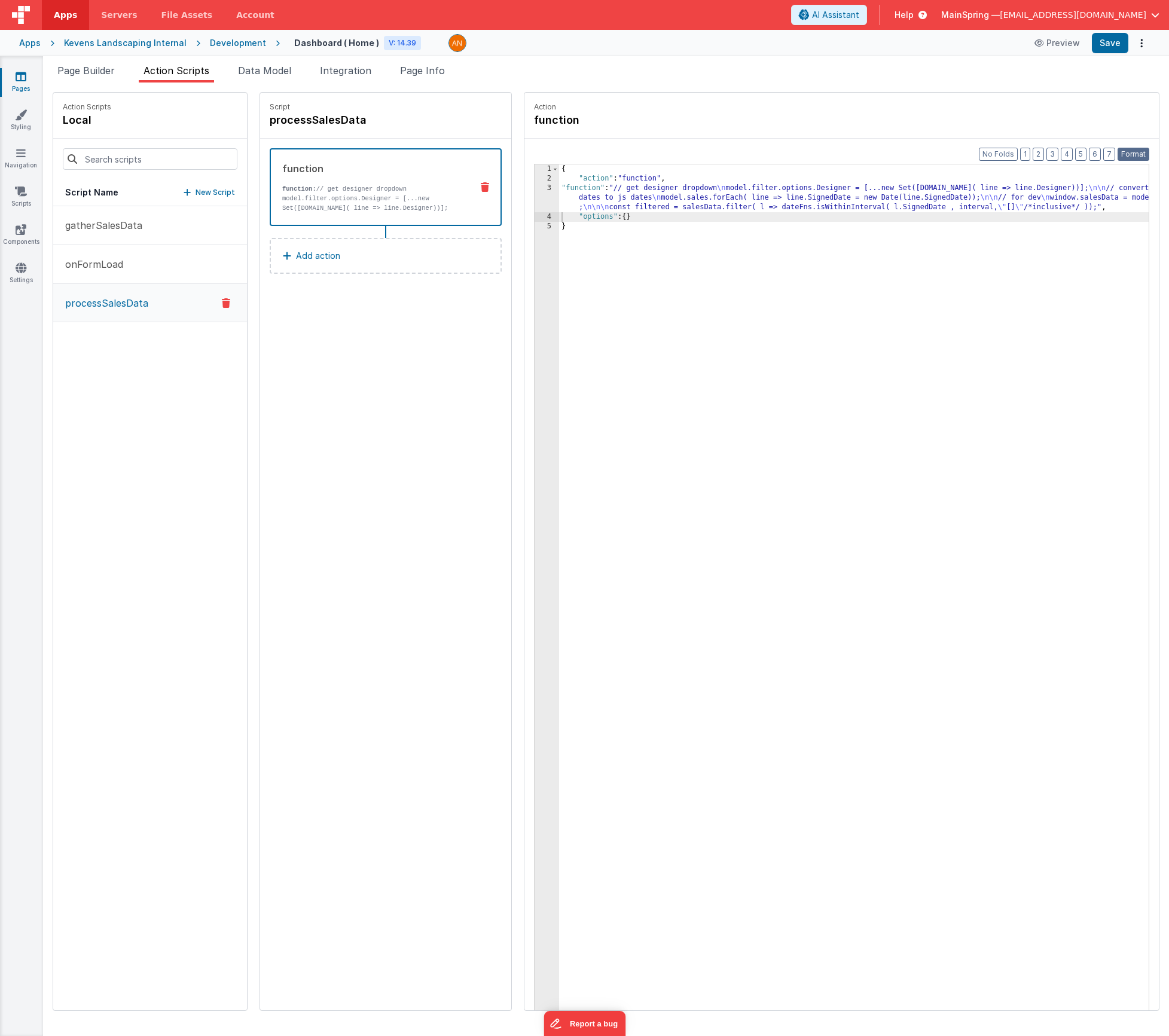
click at [1131, 154] on button "Format" at bounding box center [1134, 154] width 32 height 13
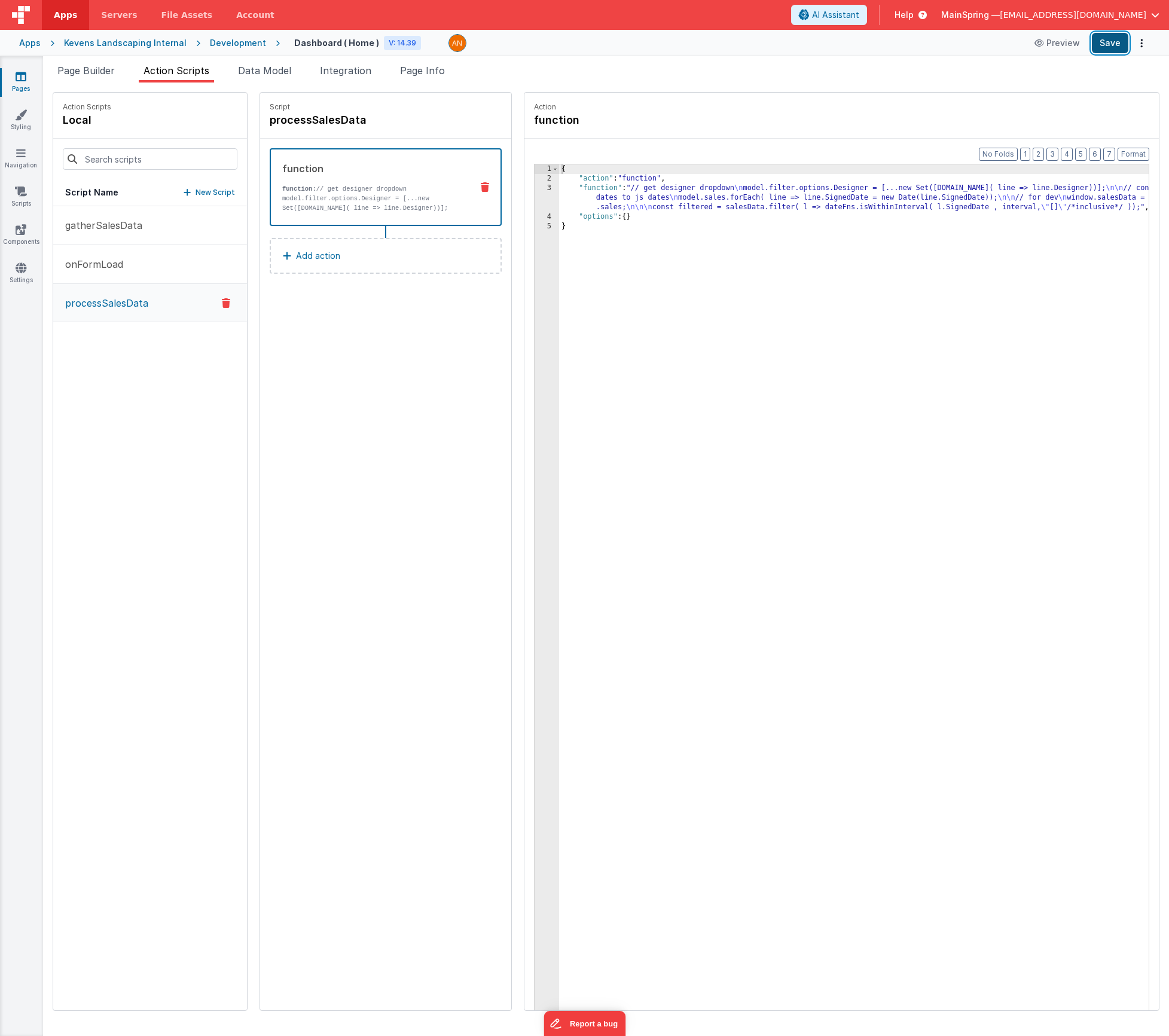
click at [1107, 44] on button "Save" at bounding box center [1110, 43] width 37 height 21
